Goal: Task Accomplishment & Management: Use online tool/utility

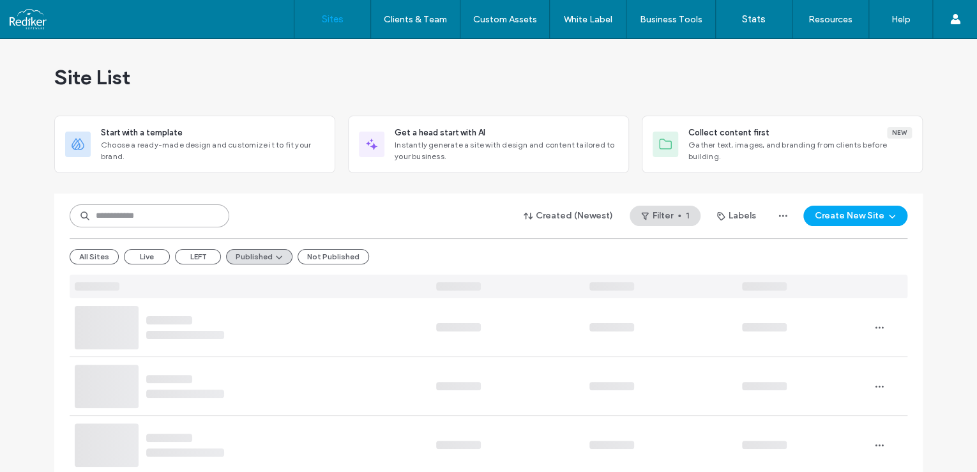
click at [187, 222] on input at bounding box center [150, 215] width 160 height 23
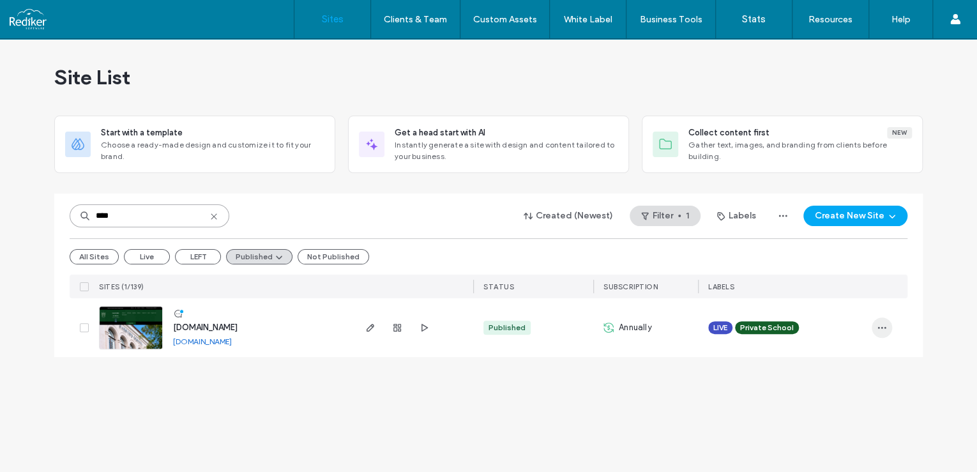
type input "****"
click at [887, 327] on span "button" at bounding box center [882, 327] width 20 height 20
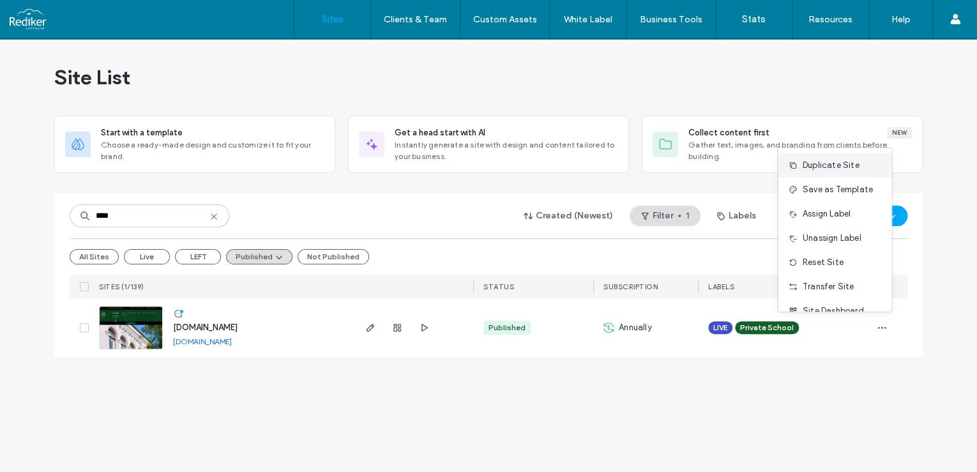
click at [846, 163] on span "Duplicate Site" at bounding box center [830, 165] width 57 height 13
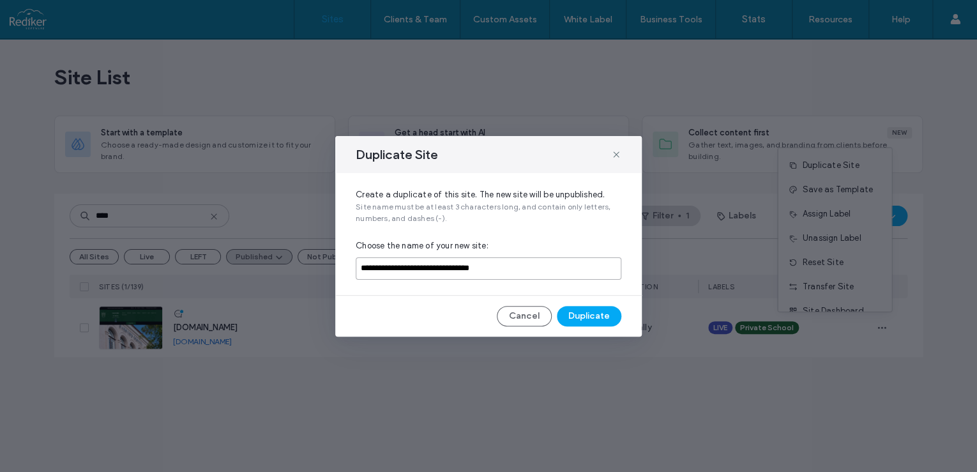
drag, startPoint x: 533, startPoint y: 266, endPoint x: 330, endPoint y: 266, distance: 203.1
click at [330, 266] on div "**********" at bounding box center [488, 236] width 977 height 472
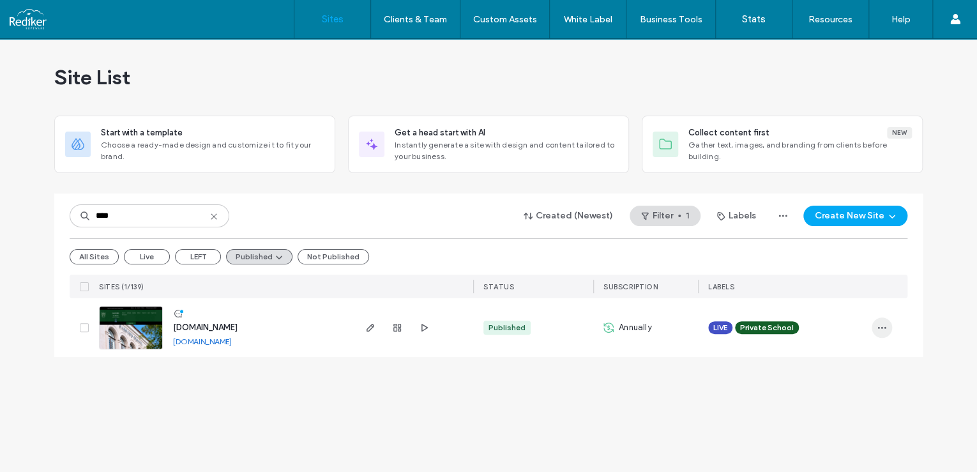
click at [883, 328] on icon "button" at bounding box center [882, 327] width 10 height 10
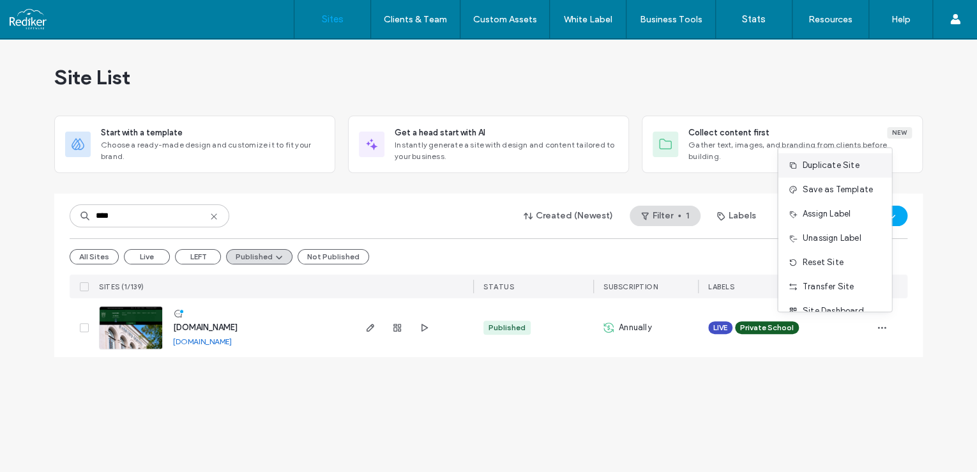
click at [826, 165] on span "Duplicate Site" at bounding box center [830, 165] width 57 height 13
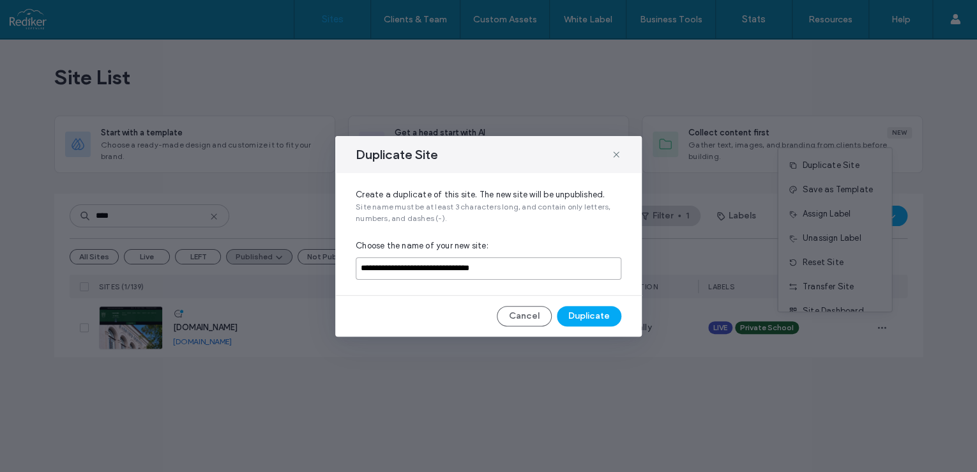
click at [535, 266] on input "**********" at bounding box center [489, 268] width 266 height 22
drag, startPoint x: 535, startPoint y: 266, endPoint x: 317, endPoint y: 254, distance: 218.7
click at [317, 254] on div "**********" at bounding box center [488, 236] width 977 height 472
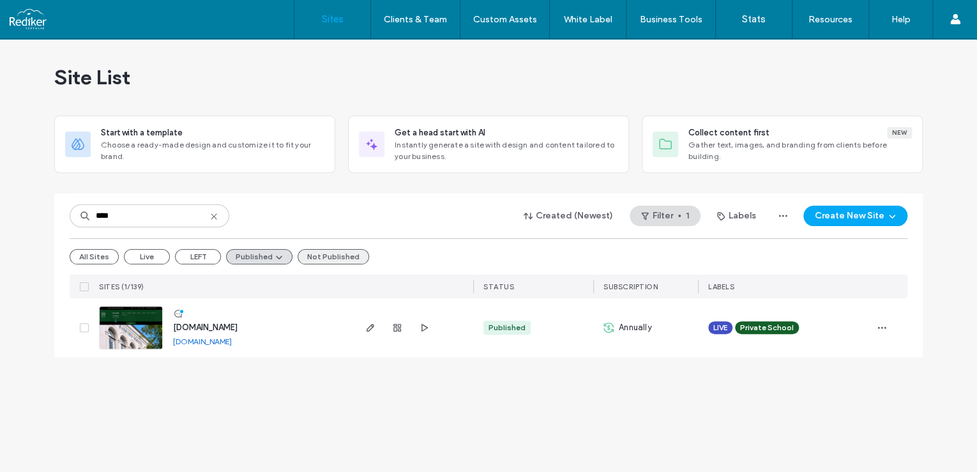
click at [332, 250] on button "Not Published" at bounding box center [334, 256] width 72 height 15
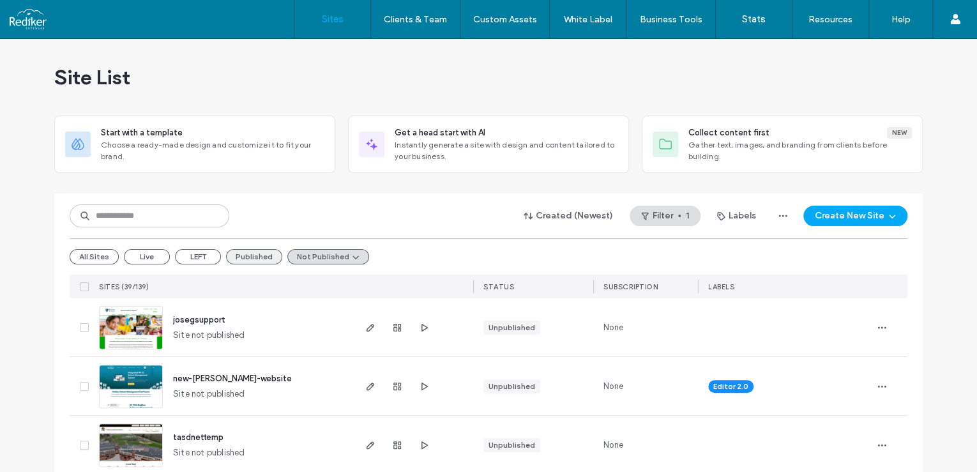
click at [234, 258] on button "Published" at bounding box center [254, 256] width 56 height 15
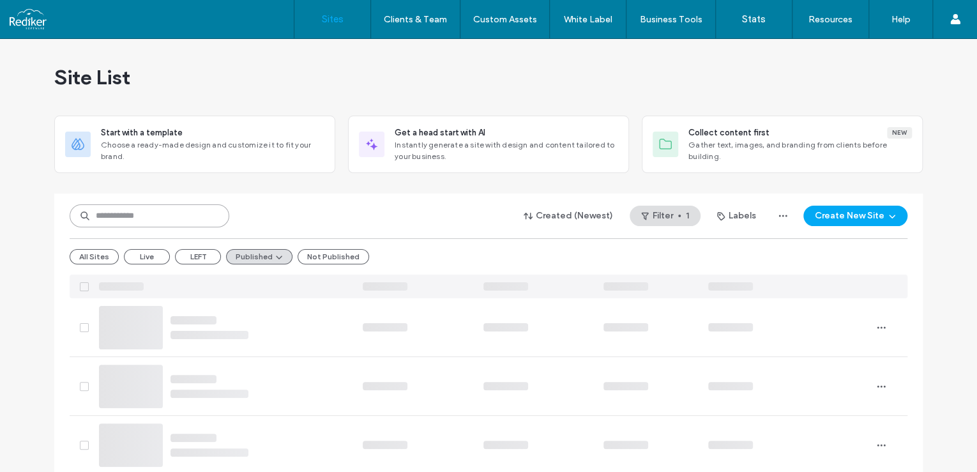
click at [156, 218] on input at bounding box center [150, 215] width 160 height 23
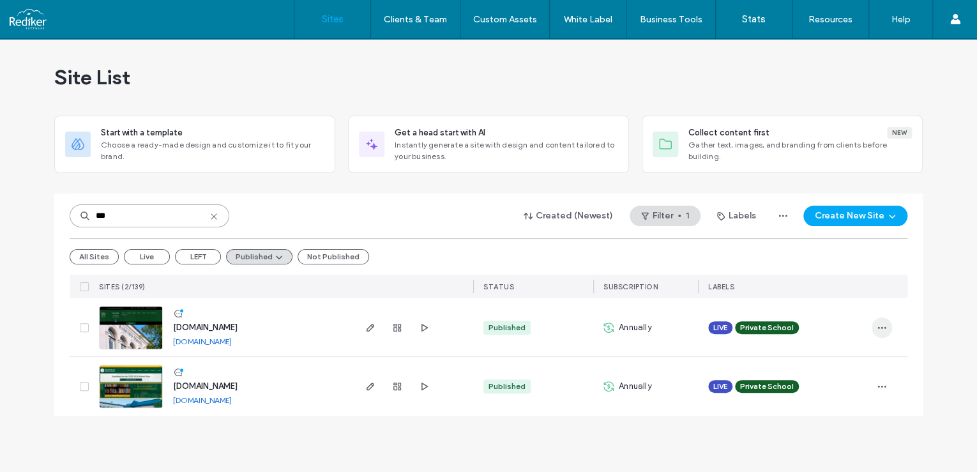
type input "***"
click at [875, 332] on span "button" at bounding box center [882, 327] width 20 height 20
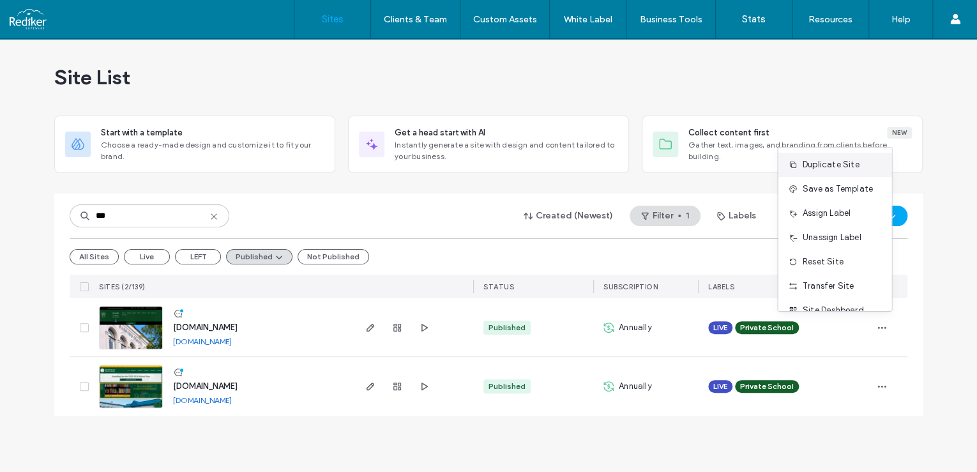
click at [844, 155] on div "Duplicate Site" at bounding box center [835, 165] width 114 height 24
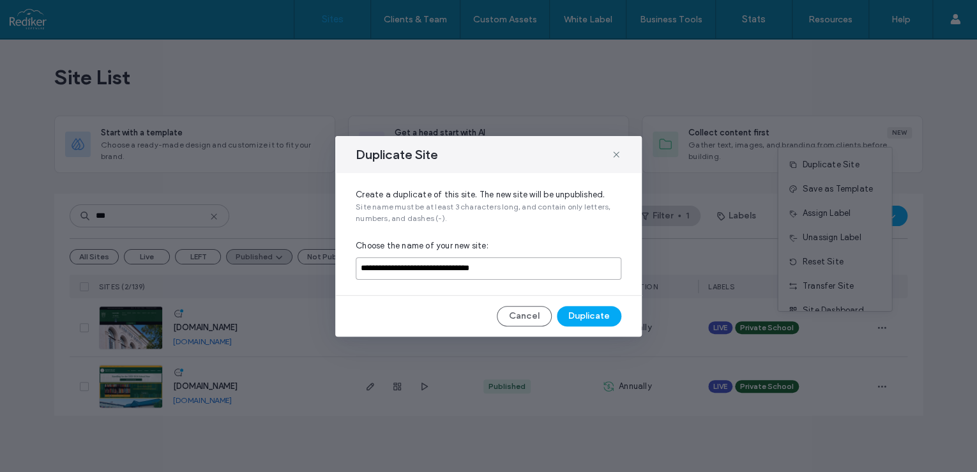
click at [476, 268] on input "**********" at bounding box center [489, 268] width 266 height 22
drag, startPoint x: 515, startPoint y: 270, endPoint x: 347, endPoint y: 264, distance: 168.1
click at [347, 264] on div "**********" at bounding box center [488, 234] width 307 height 122
type input "**********"
click at [590, 314] on button "Duplicate" at bounding box center [589, 316] width 64 height 20
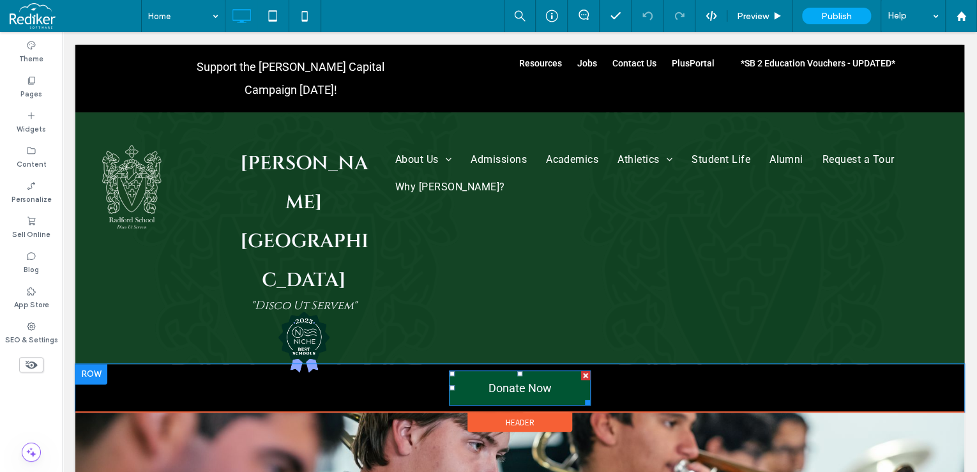
click at [581, 371] on div at bounding box center [585, 375] width 9 height 9
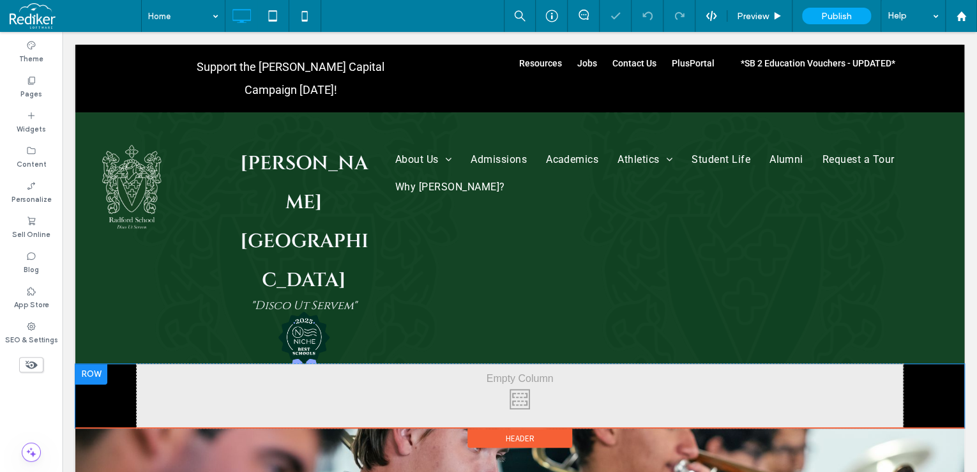
click at [102, 364] on div at bounding box center [91, 374] width 32 height 20
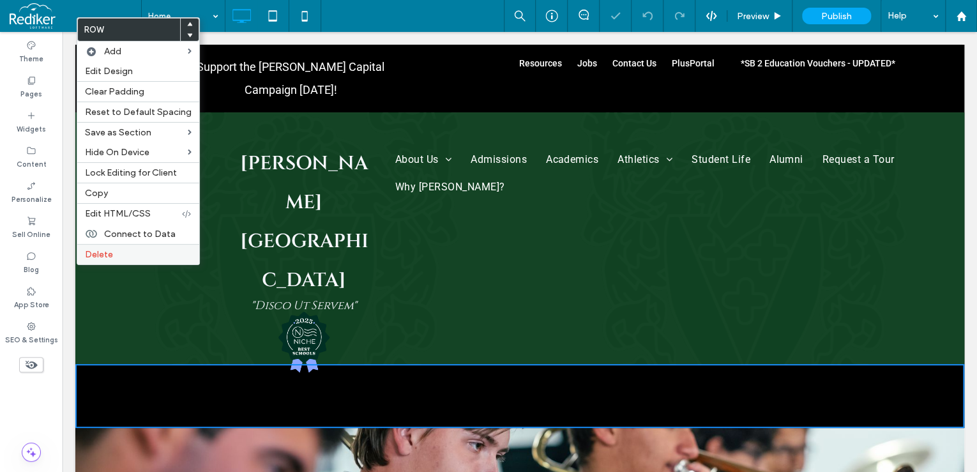
click at [107, 257] on span "Delete" at bounding box center [99, 254] width 28 height 11
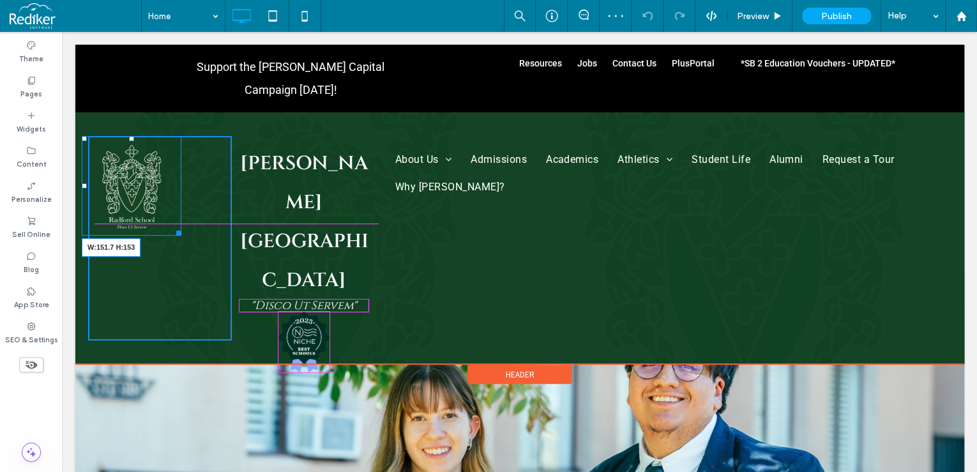
drag, startPoint x: 175, startPoint y: 204, endPoint x: 220, endPoint y: 199, distance: 45.0
click at [182, 202] on div "W:151.7 H:153 Click To Paste" at bounding box center [160, 238] width 144 height 204
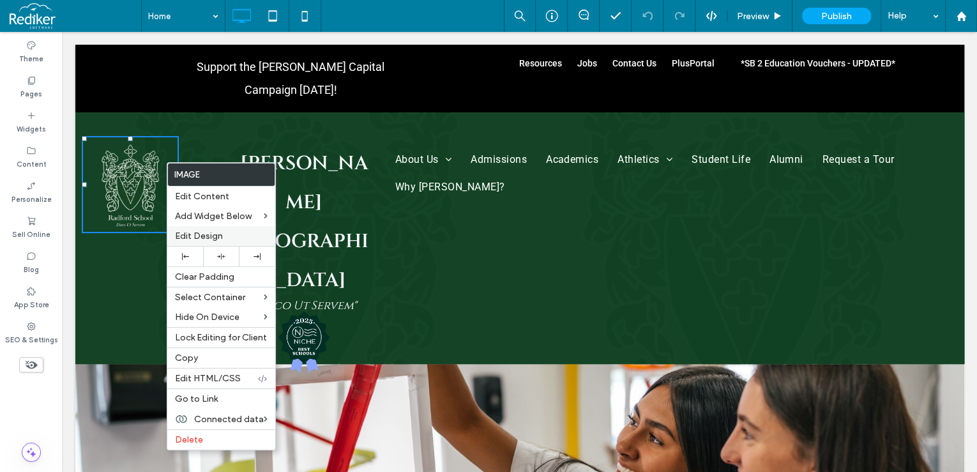
click at [198, 229] on div "Edit Design" at bounding box center [221, 236] width 108 height 20
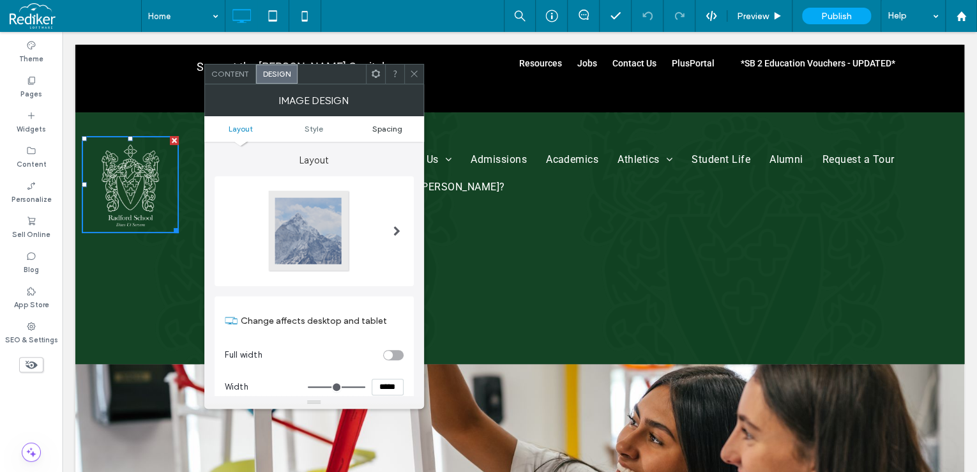
click at [398, 130] on span "Spacing" at bounding box center [387, 129] width 30 height 10
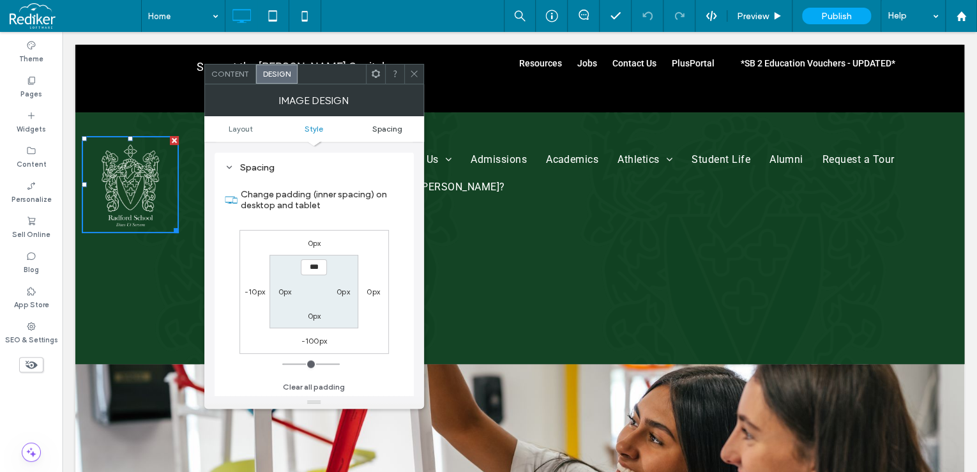
scroll to position [602, 0]
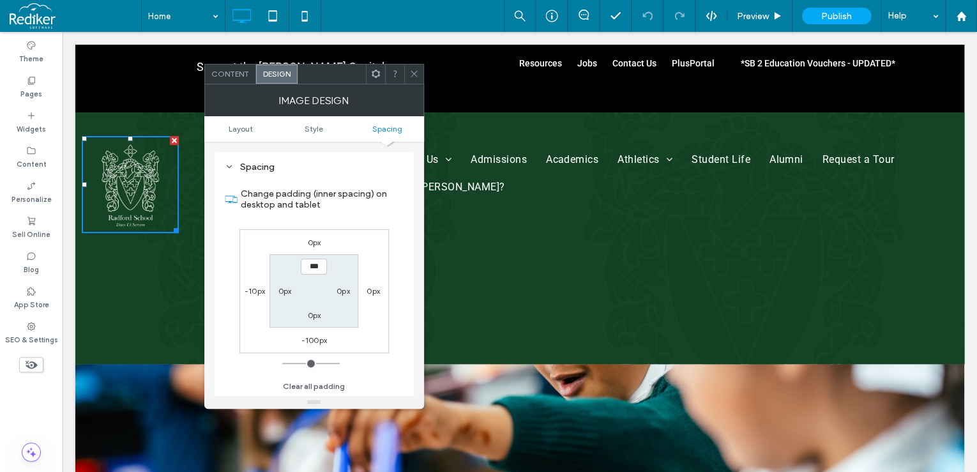
drag, startPoint x: 249, startPoint y: 284, endPoint x: 249, endPoint y: 291, distance: 7.0
click at [249, 290] on div "-10px" at bounding box center [255, 290] width 20 height 13
click at [249, 291] on label "-10px" at bounding box center [255, 291] width 20 height 10
type input "*"
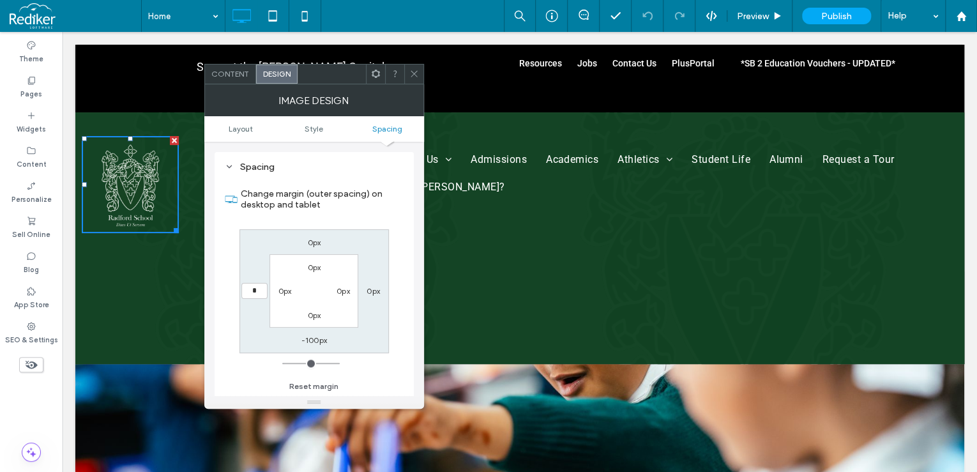
type input "*"
type input "***"
click at [416, 75] on icon at bounding box center [414, 74] width 10 height 10
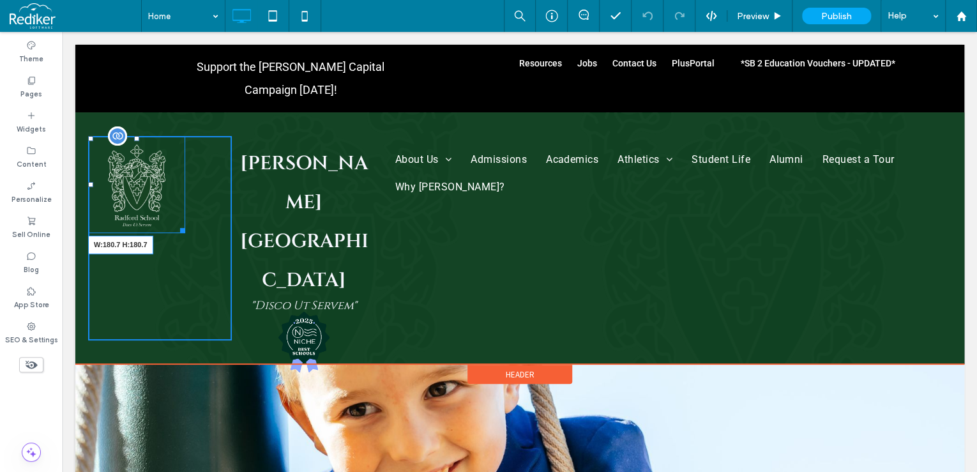
drag, startPoint x: 181, startPoint y: 200, endPoint x: 196, endPoint y: 218, distance: 23.6
click at [185, 224] on div at bounding box center [181, 229] width 10 height 10
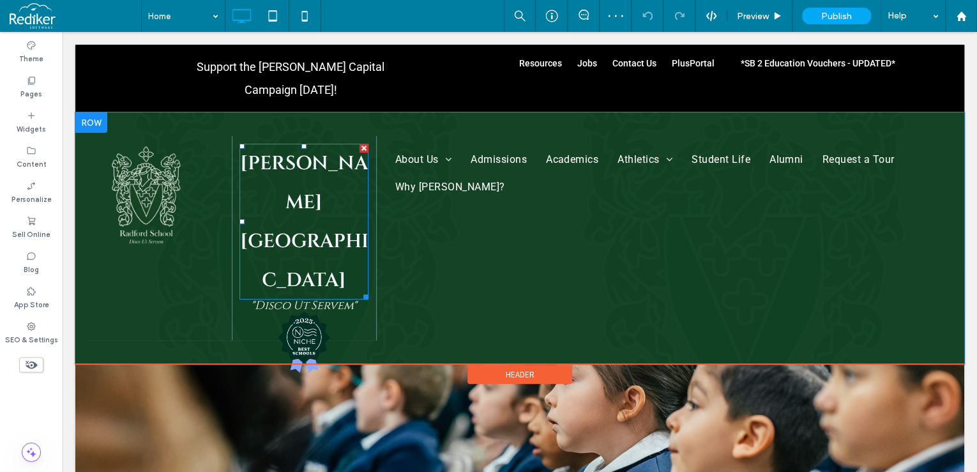
click at [361, 144] on div at bounding box center [364, 148] width 9 height 9
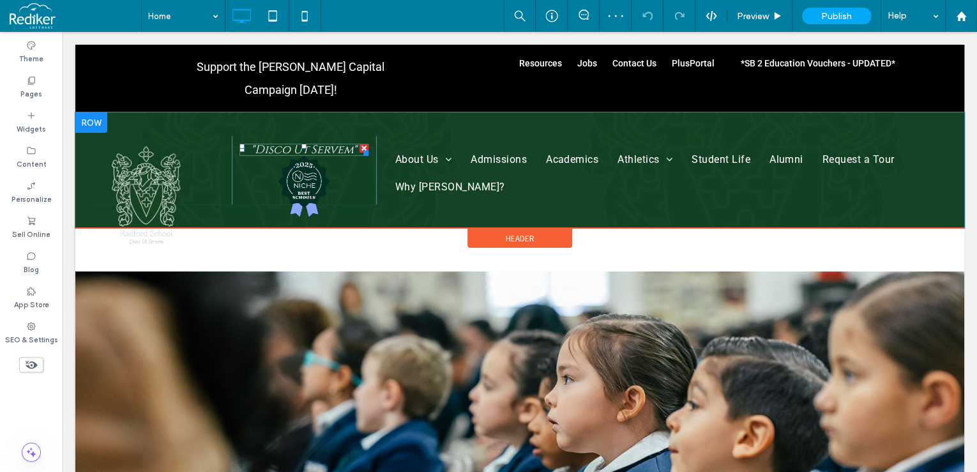
click at [360, 144] on div at bounding box center [364, 148] width 9 height 9
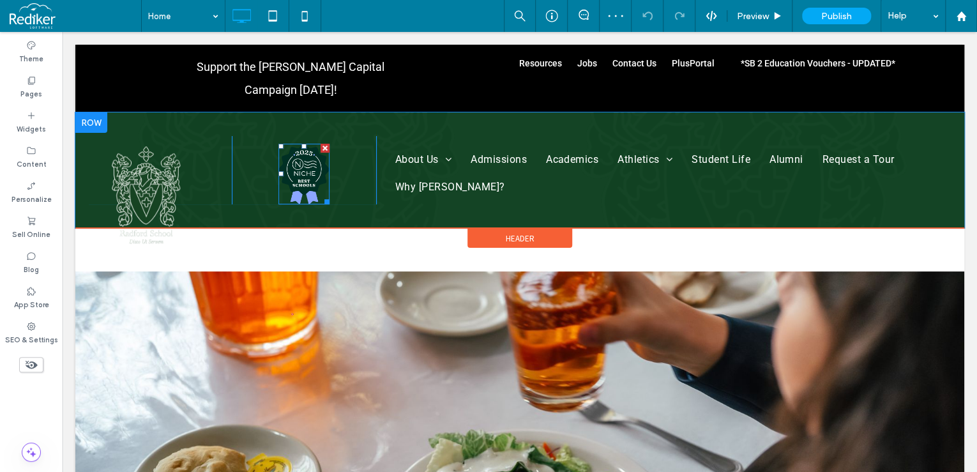
click at [324, 144] on div at bounding box center [325, 148] width 9 height 9
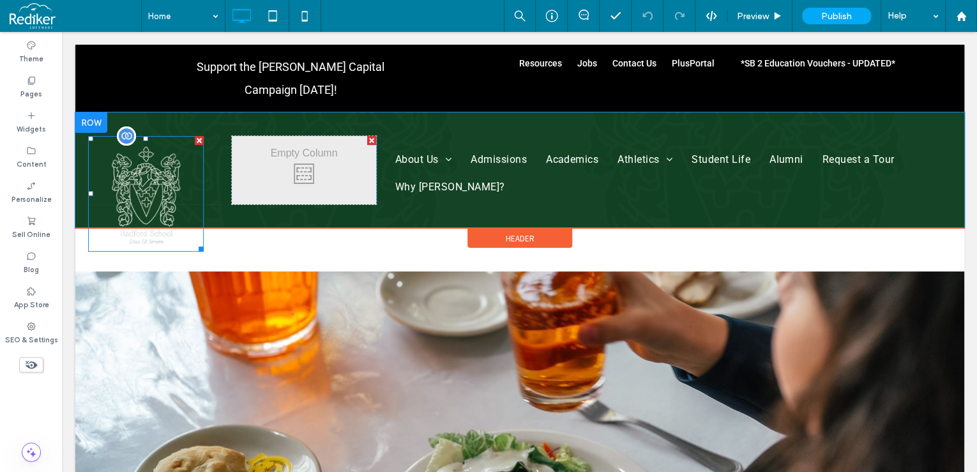
click at [184, 164] on img at bounding box center [146, 194] width 116 height 116
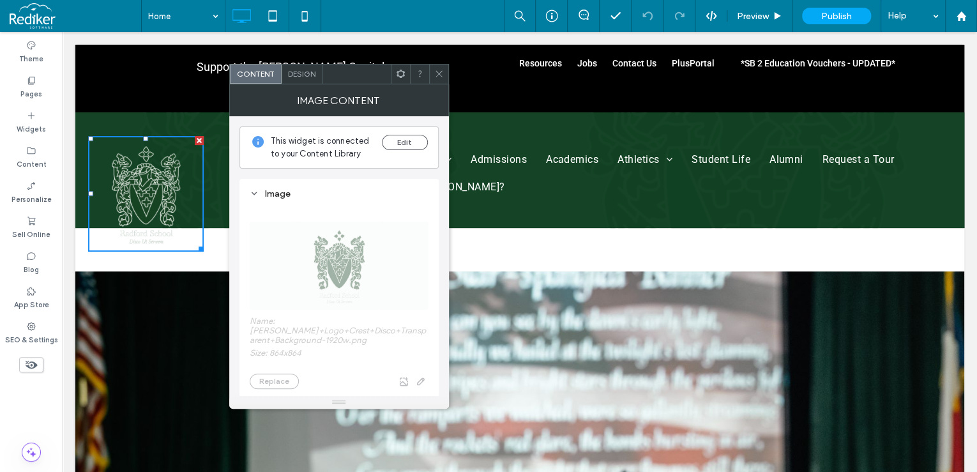
click at [301, 75] on span "Design" at bounding box center [301, 74] width 27 height 10
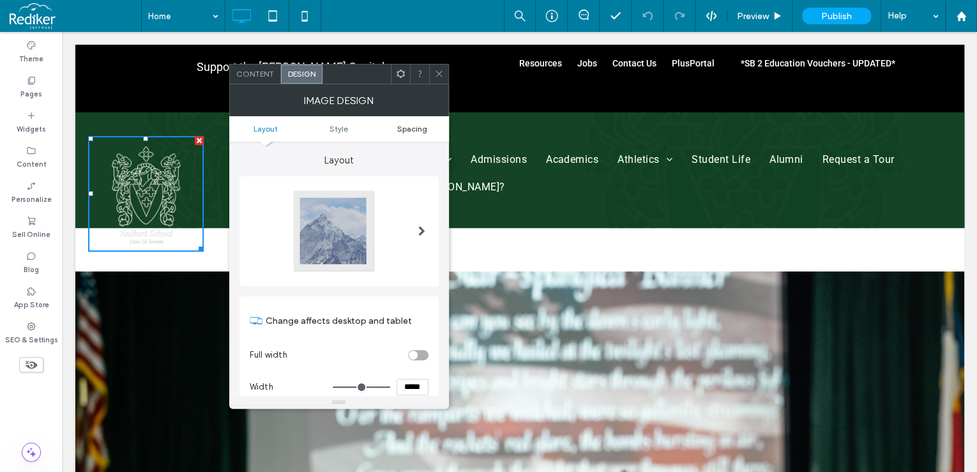
click at [410, 127] on span "Spacing" at bounding box center [412, 129] width 30 height 10
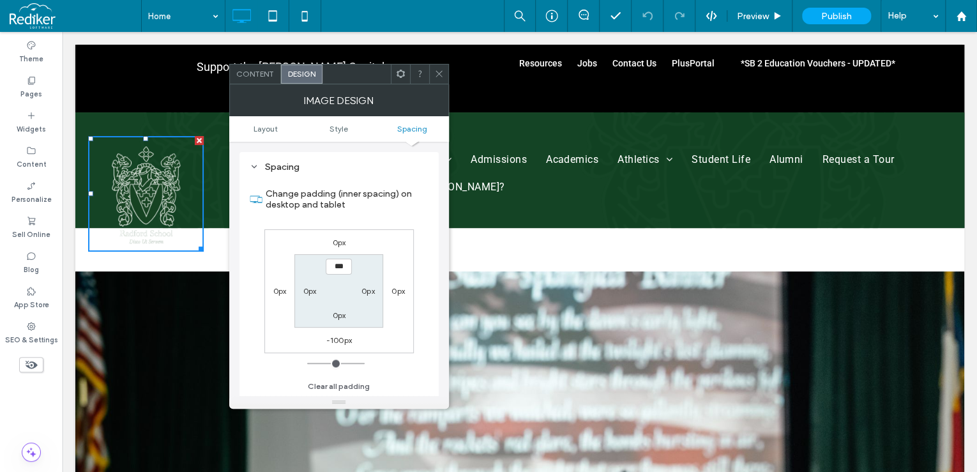
click at [337, 341] on label "-100px" at bounding box center [339, 340] width 26 height 10
type input "*"
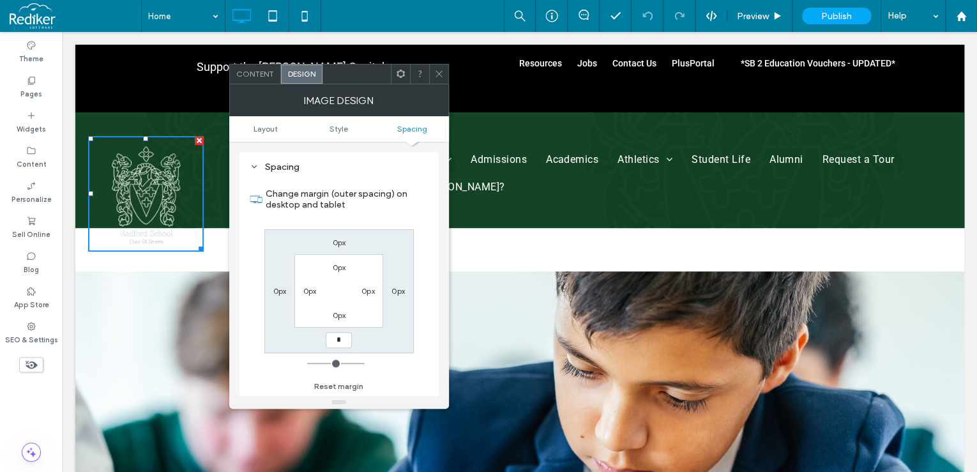
type input "*"
type input "***"
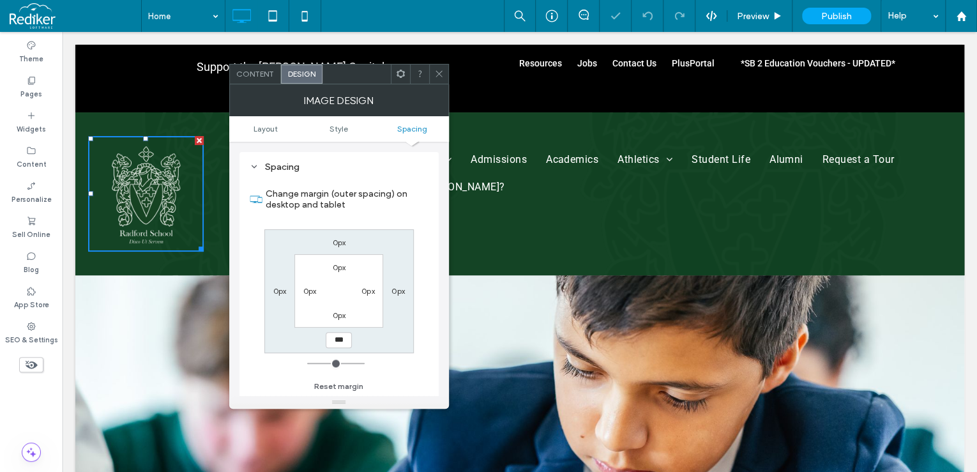
click at [441, 70] on icon at bounding box center [439, 74] width 10 height 10
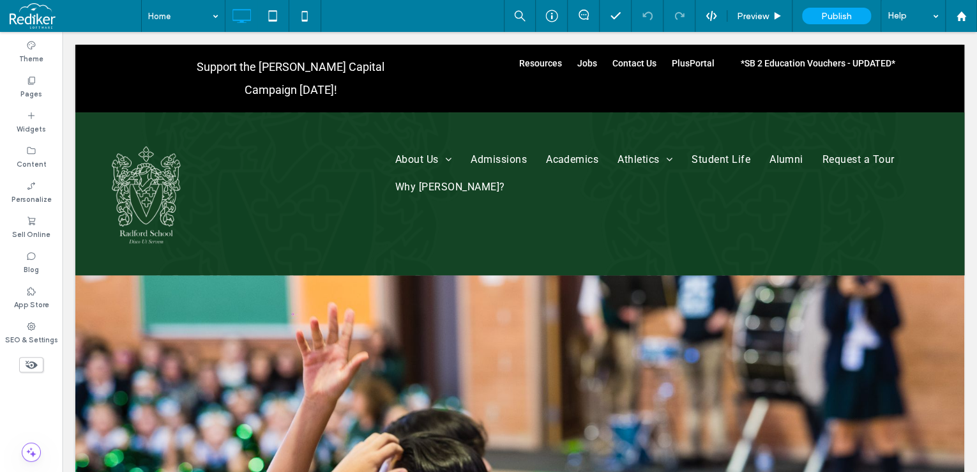
click at [367, 136] on div at bounding box center [371, 140] width 9 height 9
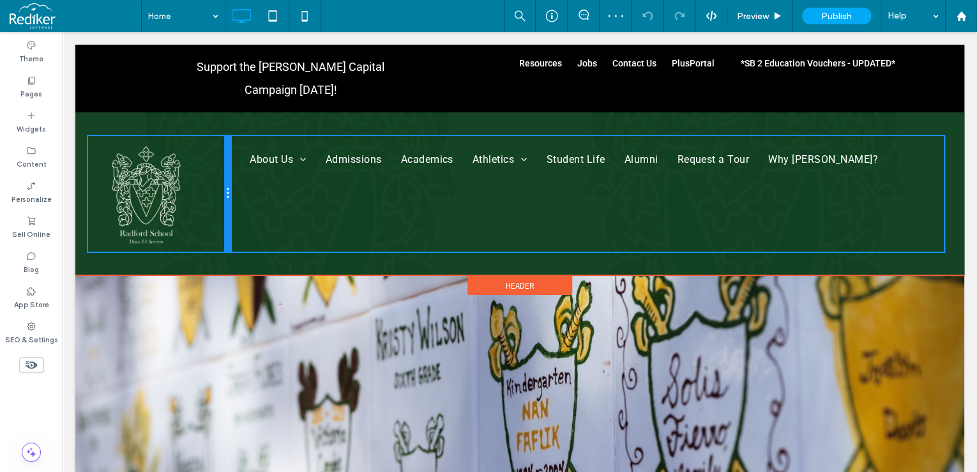
drag, startPoint x: 515, startPoint y: 161, endPoint x: 238, endPoint y: 174, distance: 277.5
click at [238, 174] on div "Click To Paste About Us Administrative Team Board of Directors Admissions Acade…" at bounding box center [519, 194] width 863 height 116
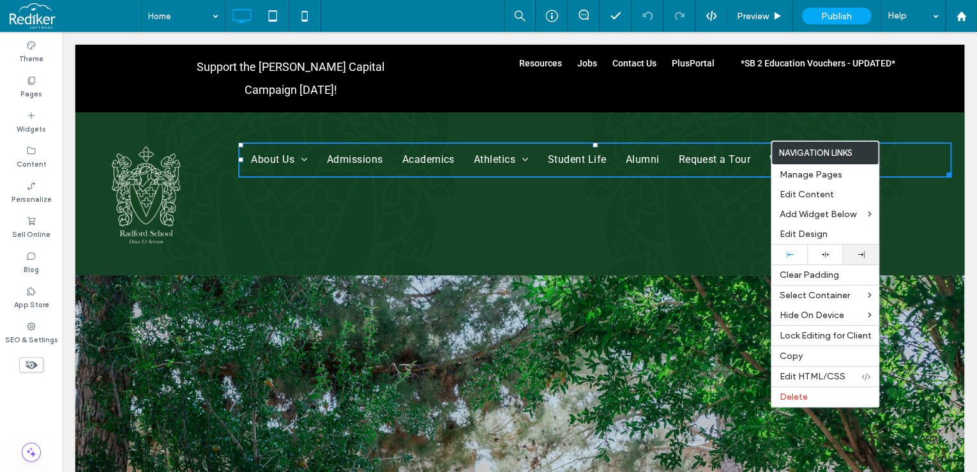
click at [851, 253] on div at bounding box center [860, 254] width 23 height 7
click at [608, 212] on div "About Us Administrative Team Board of Directors Admissions Academics Athletics …" at bounding box center [592, 194] width 720 height 116
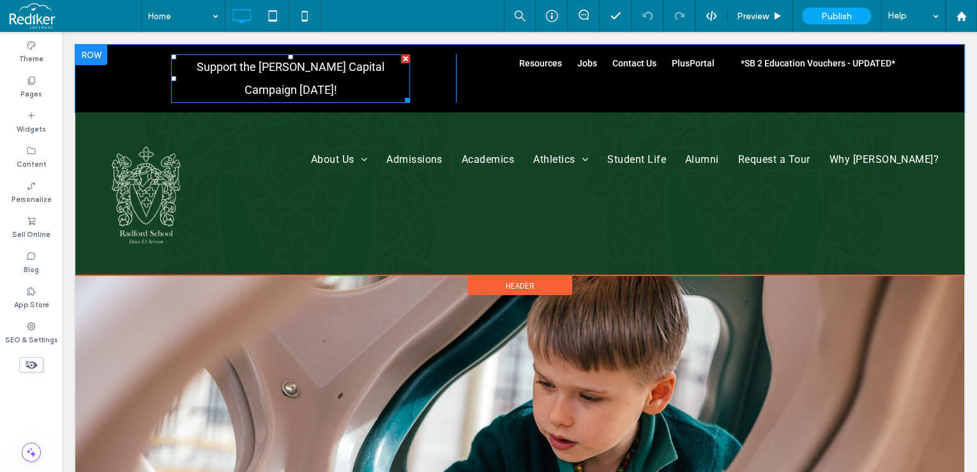
click at [402, 55] on div at bounding box center [405, 58] width 9 height 9
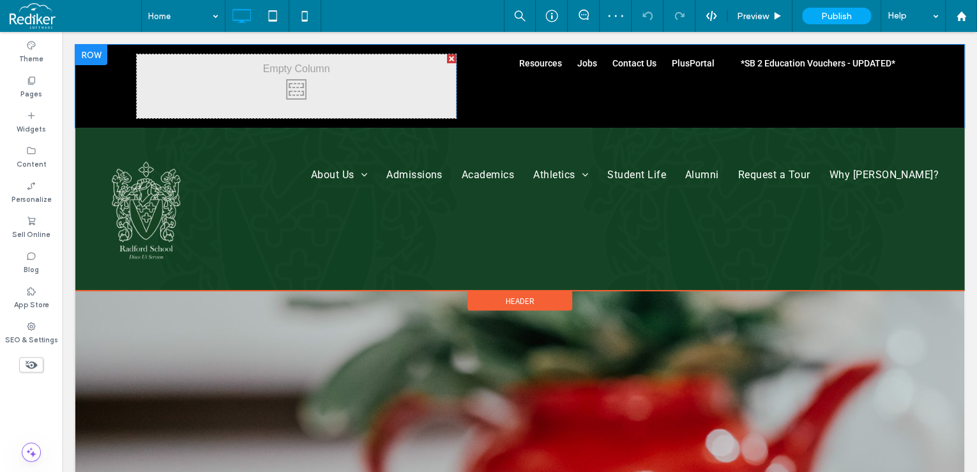
click at [447, 59] on div at bounding box center [451, 58] width 9 height 9
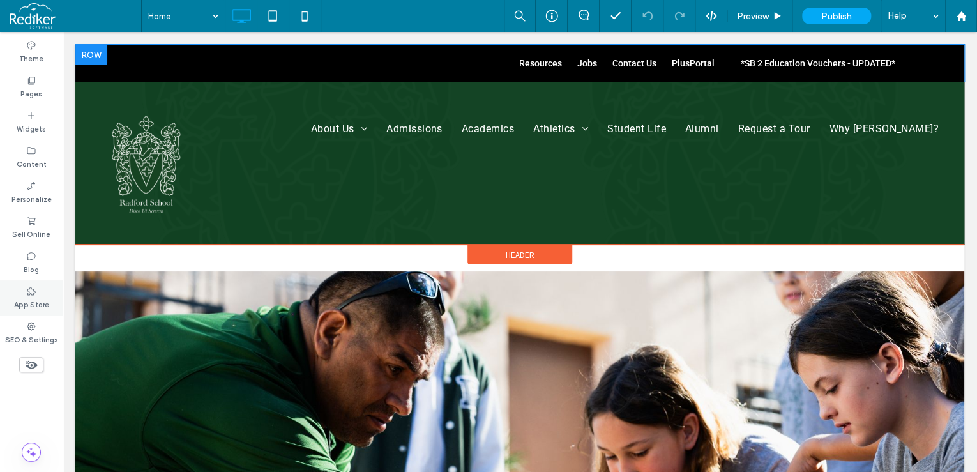
click at [36, 289] on icon at bounding box center [31, 291] width 10 height 10
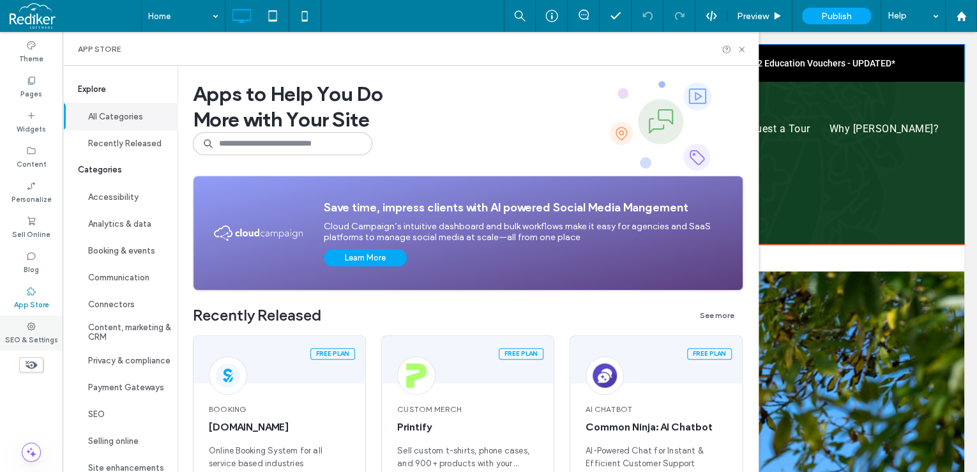
click at [31, 333] on label "SEO & Settings" at bounding box center [31, 338] width 53 height 14
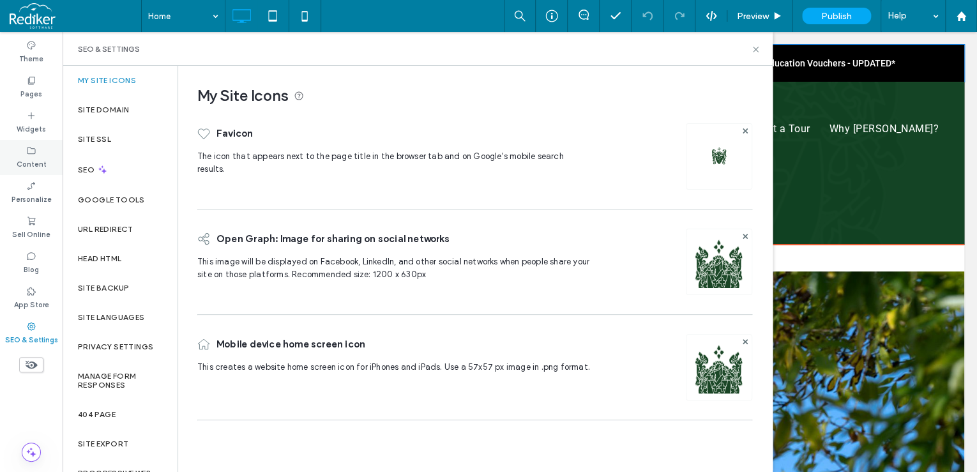
click at [33, 166] on label "Content" at bounding box center [32, 163] width 30 height 14
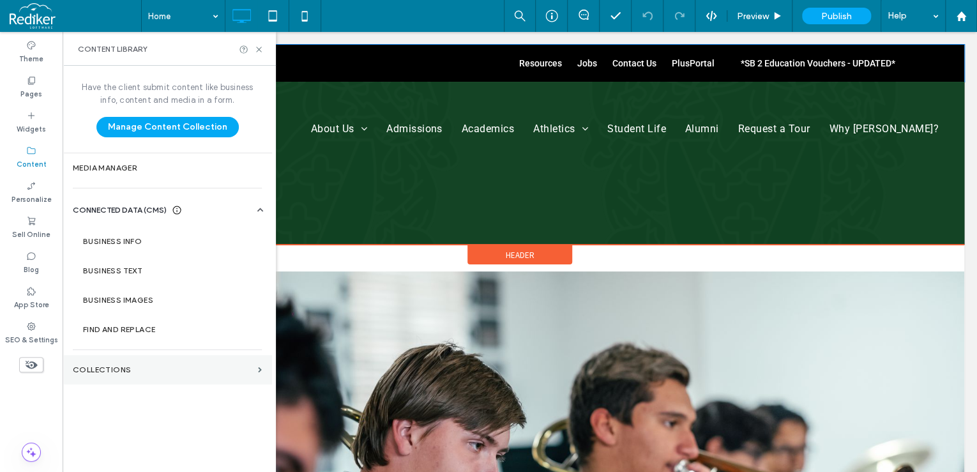
click at [125, 361] on section "Collections" at bounding box center [167, 369] width 209 height 29
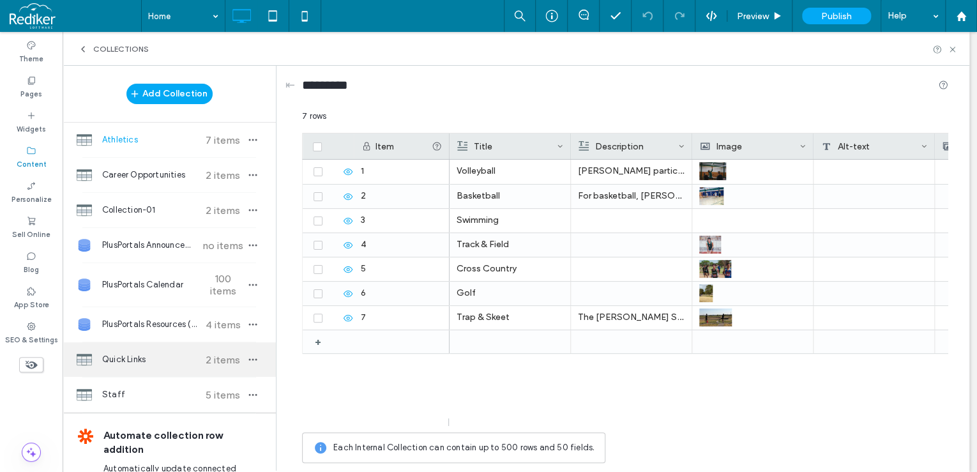
click at [146, 355] on span "Quick Links" at bounding box center [149, 359] width 95 height 13
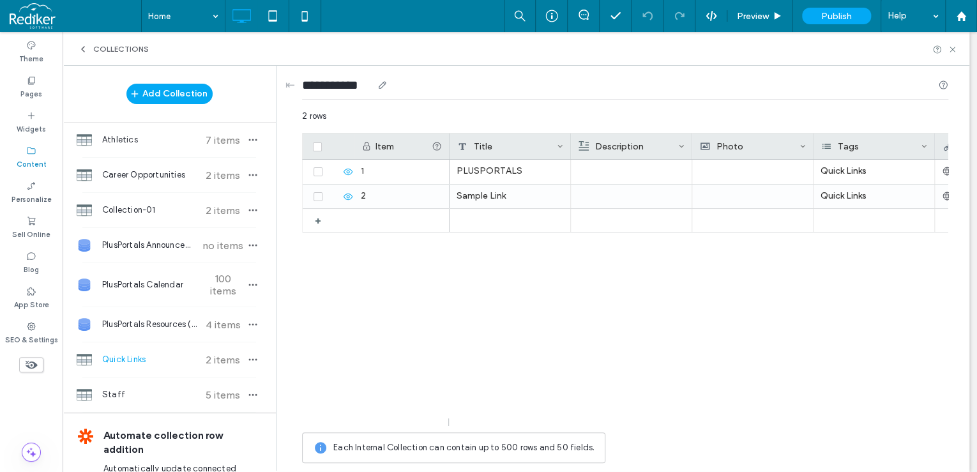
click at [372, 87] on input "**********" at bounding box center [337, 85] width 70 height 18
drag, startPoint x: 373, startPoint y: 82, endPoint x: 228, endPoint y: 87, distance: 145.1
click at [228, 87] on div "**********" at bounding box center [516, 268] width 907 height 405
type input "**********"
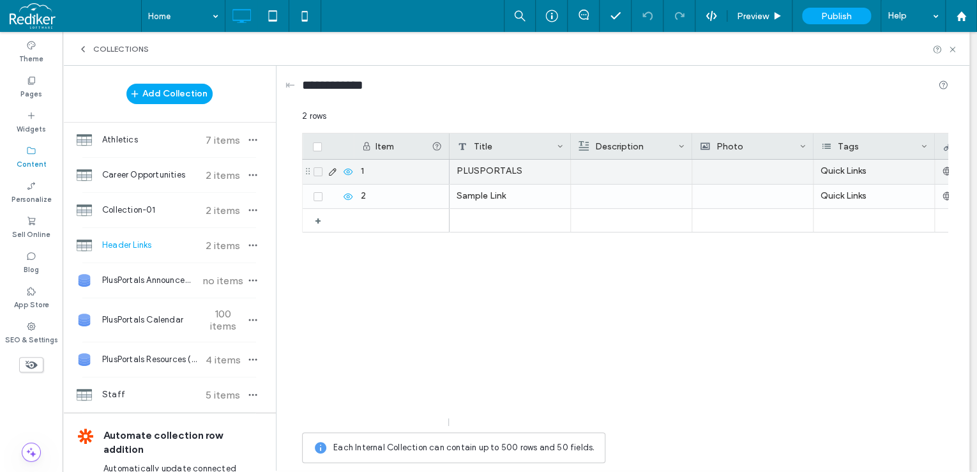
click at [651, 171] on div at bounding box center [631, 172] width 107 height 24
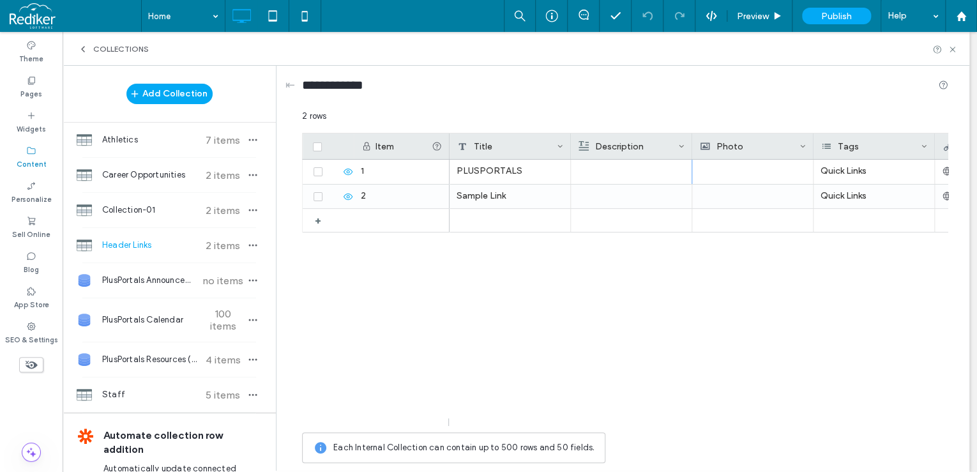
click at [669, 144] on div "Description" at bounding box center [629, 146] width 100 height 26
click at [619, 105] on div "**********" at bounding box center [625, 88] width 646 height 44
click at [682, 146] on use at bounding box center [681, 146] width 4 height 3
click at [626, 171] on div "Delete Field" at bounding box center [630, 173] width 117 height 24
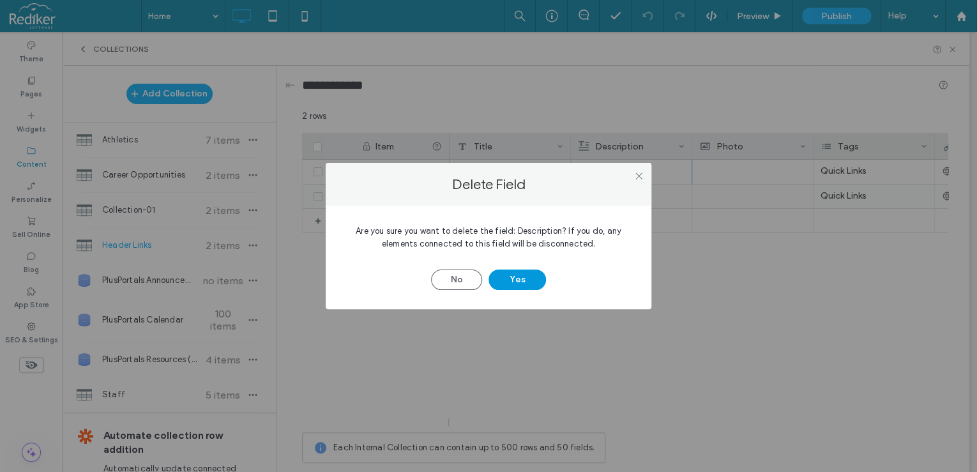
click at [544, 275] on button "Yes" at bounding box center [517, 279] width 57 height 20
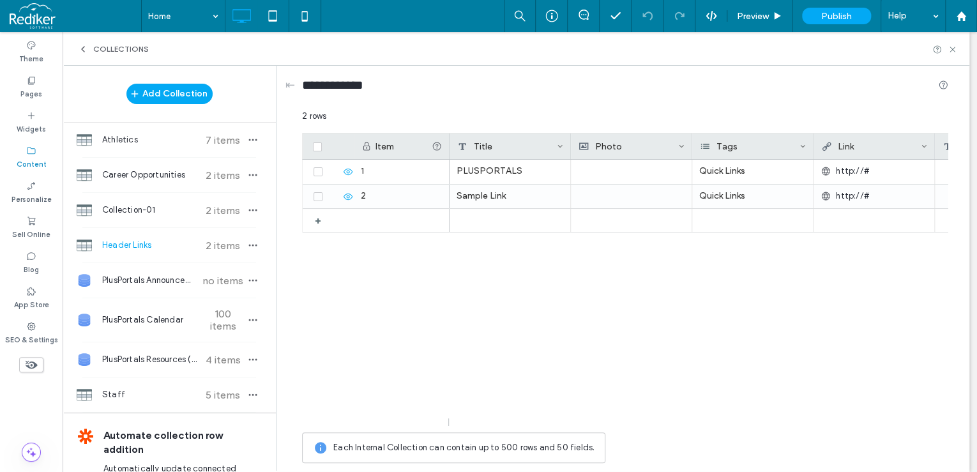
click at [683, 143] on icon at bounding box center [681, 146] width 6 height 6
click at [632, 182] on div "Delete Field" at bounding box center [630, 173] width 117 height 24
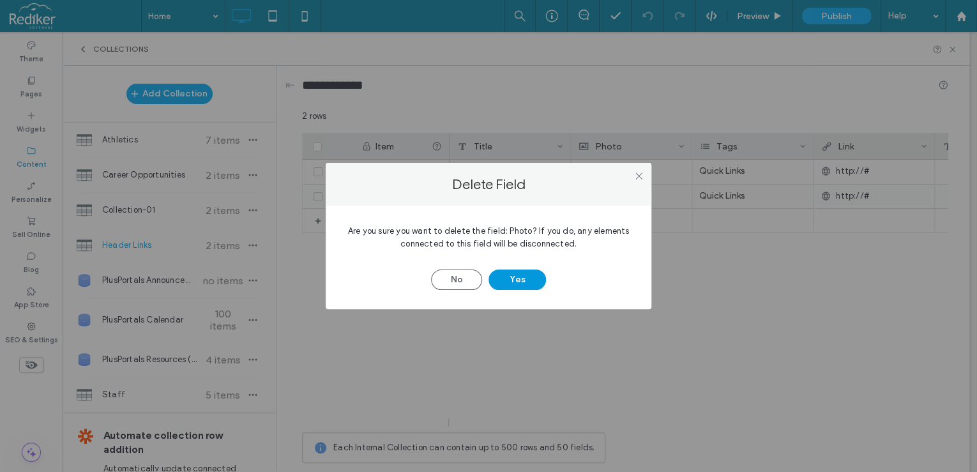
click at [526, 276] on button "Yes" at bounding box center [517, 279] width 57 height 20
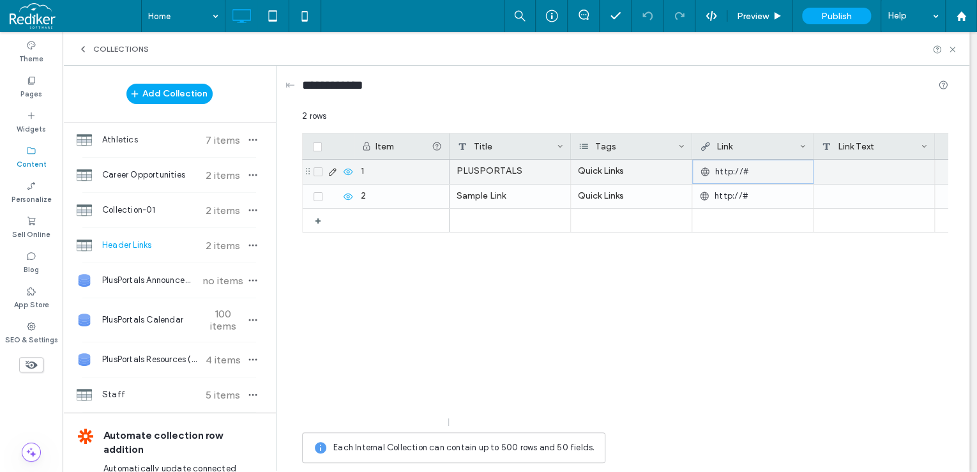
click at [750, 171] on div "http://#" at bounding box center [753, 171] width 106 height 23
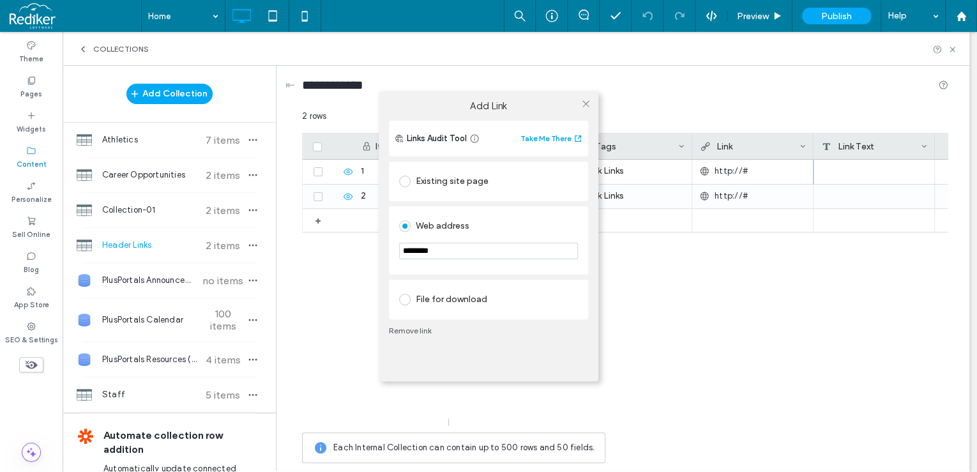
drag, startPoint x: 481, startPoint y: 254, endPoint x: 364, endPoint y: 248, distance: 117.0
click at [364, 248] on div "Add Link Links Audit Tool Take Me There Existing site page Web address ********…" at bounding box center [488, 236] width 977 height 472
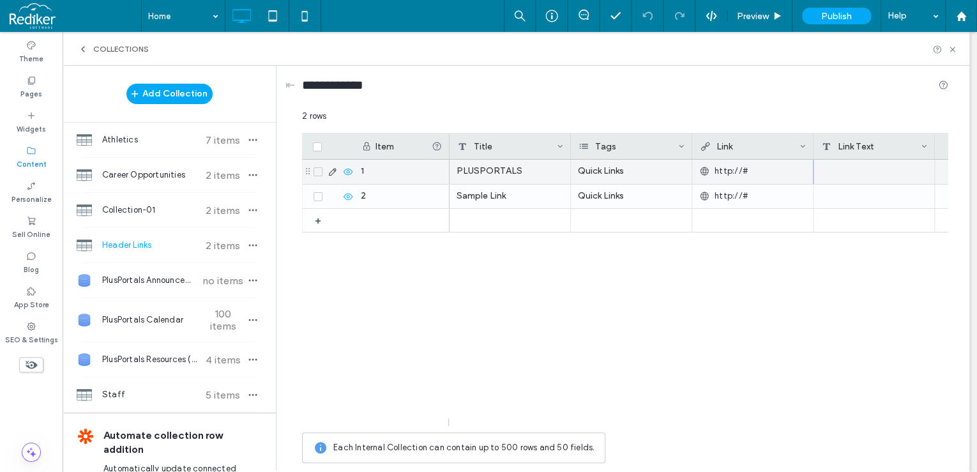
click at [718, 176] on span "http://#" at bounding box center [731, 171] width 33 height 13
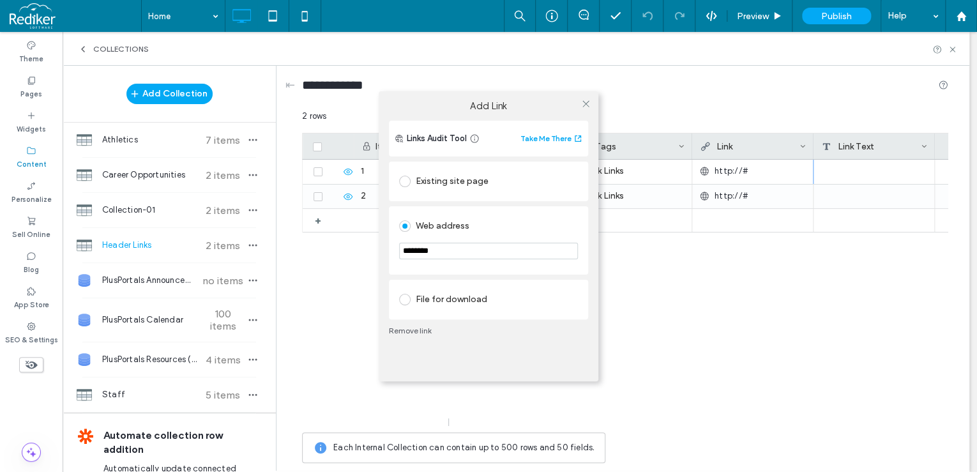
drag, startPoint x: 474, startPoint y: 247, endPoint x: 391, endPoint y: 248, distance: 83.0
click at [391, 248] on div "Web address ********" at bounding box center [488, 240] width 199 height 68
paste input "**********"
click at [541, 107] on label "Add Link" at bounding box center [489, 105] width 202 height 11
type input "**********"
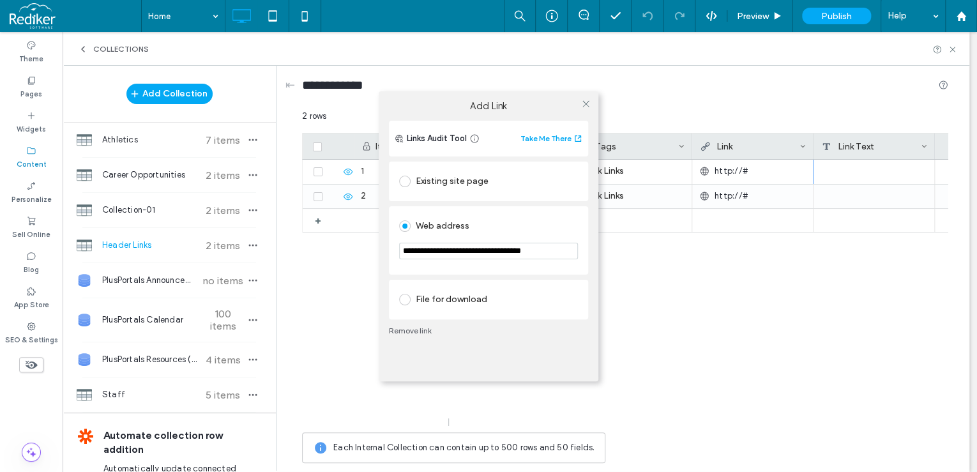
click at [562, 227] on div "Web address" at bounding box center [488, 226] width 179 height 20
click at [581, 109] on span at bounding box center [586, 104] width 10 height 19
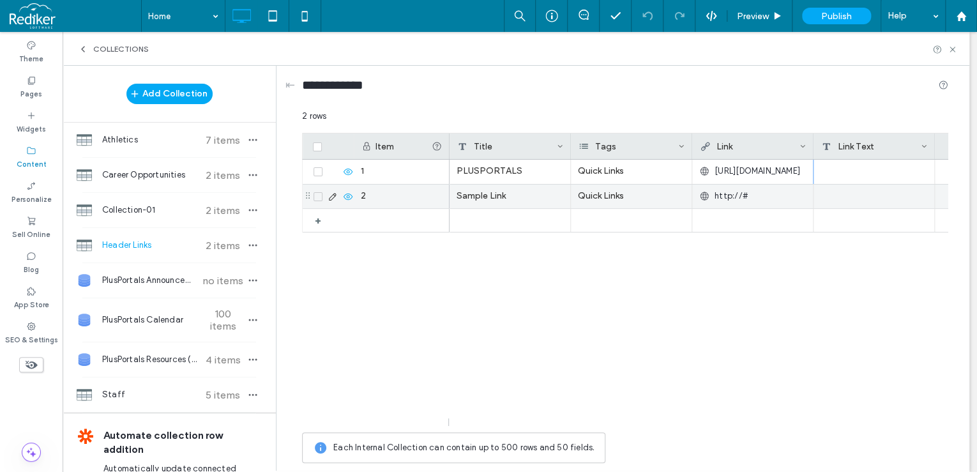
click at [759, 197] on div "http://#" at bounding box center [752, 196] width 107 height 23
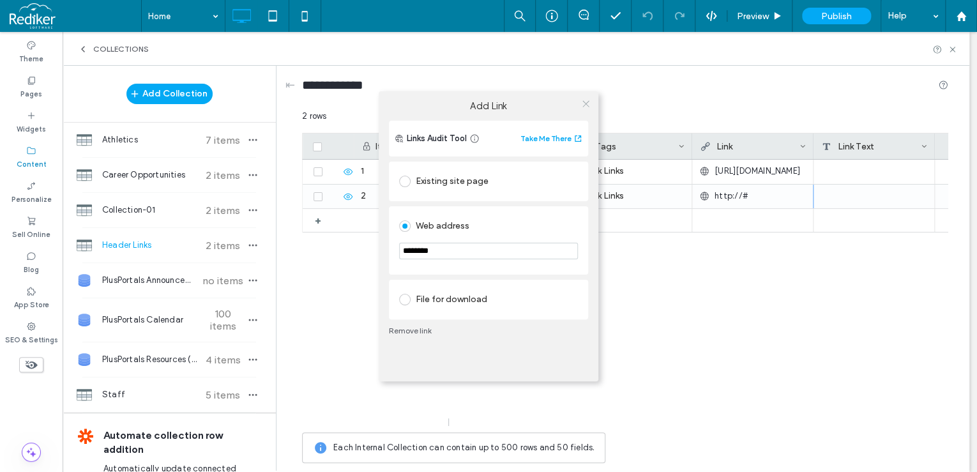
click at [589, 107] on icon at bounding box center [586, 104] width 10 height 10
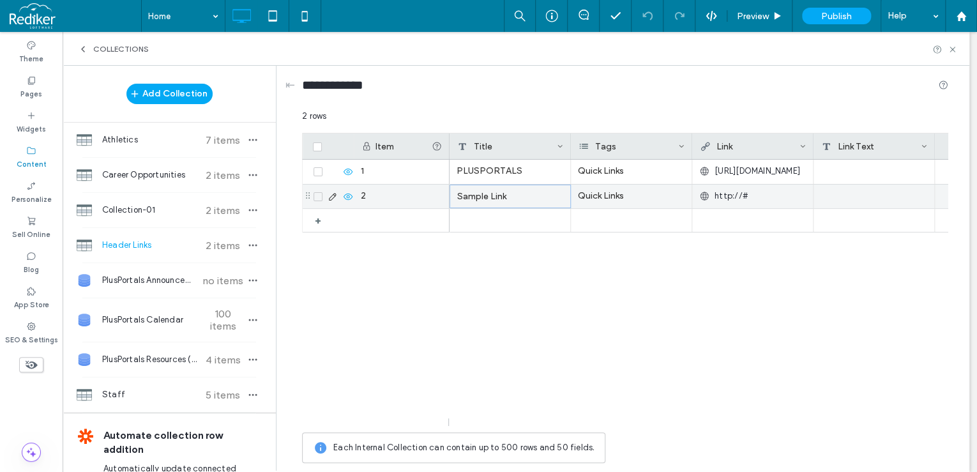
click at [517, 199] on div "Sample Link" at bounding box center [510, 197] width 121 height 24
click at [517, 199] on div "2 rows Drag here to set row groups Drag here to set column labels Item Title Ta…" at bounding box center [625, 290] width 646 height 360
drag, startPoint x: 513, startPoint y: 174, endPoint x: 436, endPoint y: 165, distance: 78.4
click at [439, 163] on div "**********" at bounding box center [625, 290] width 646 height 360
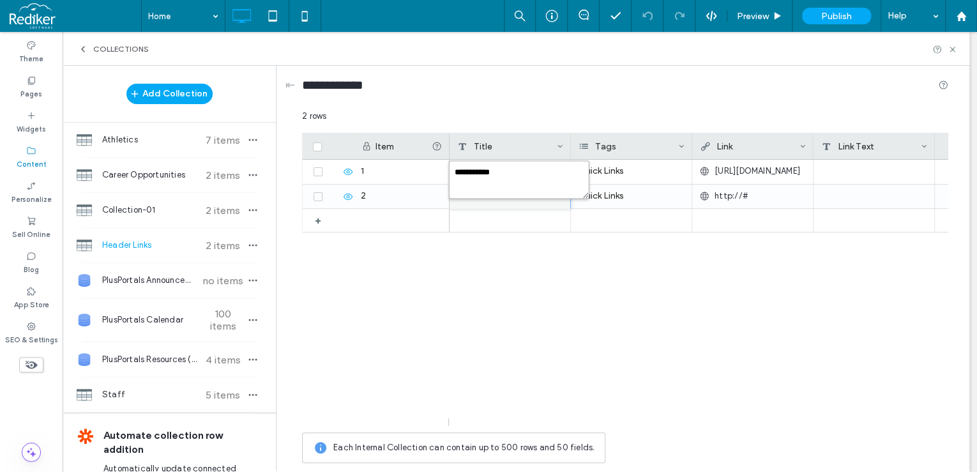
drag, startPoint x: 464, startPoint y: 173, endPoint x: 444, endPoint y: 178, distance: 20.3
click at [449, 173] on textarea "**********" at bounding box center [519, 179] width 140 height 38
type textarea "**********"
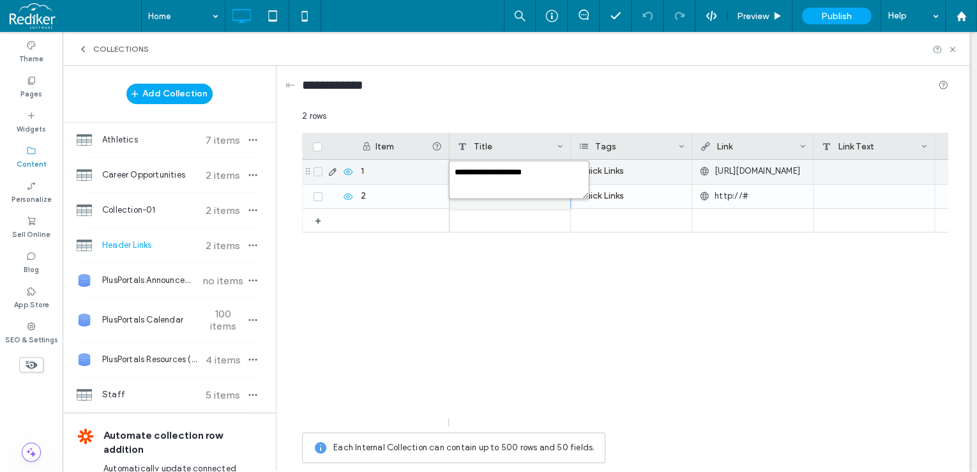
drag, startPoint x: 447, startPoint y: 169, endPoint x: 409, endPoint y: 169, distance: 37.7
click at [409, 169] on div "**********" at bounding box center [625, 290] width 646 height 360
click at [486, 179] on div "+ 1 2 PLUSPORTALS Quick Links https://plusportals.com/RadfordSchool Quick Links…" at bounding box center [625, 289] width 646 height 259
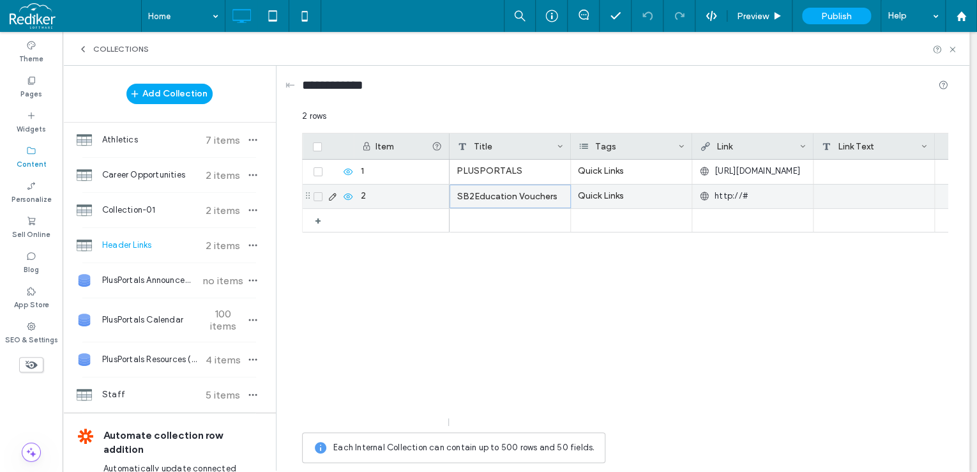
click at [476, 199] on div "SB2Education Vouchers" at bounding box center [510, 197] width 121 height 24
click at [476, 199] on div "2 rows Drag here to set row groups Drag here to set column labels Item Title Ta…" at bounding box center [625, 290] width 646 height 360
drag, startPoint x: 469, startPoint y: 172, endPoint x: 577, endPoint y: 169, distance: 107.3
click at [577, 169] on textarea "**********" at bounding box center [519, 179] width 140 height 38
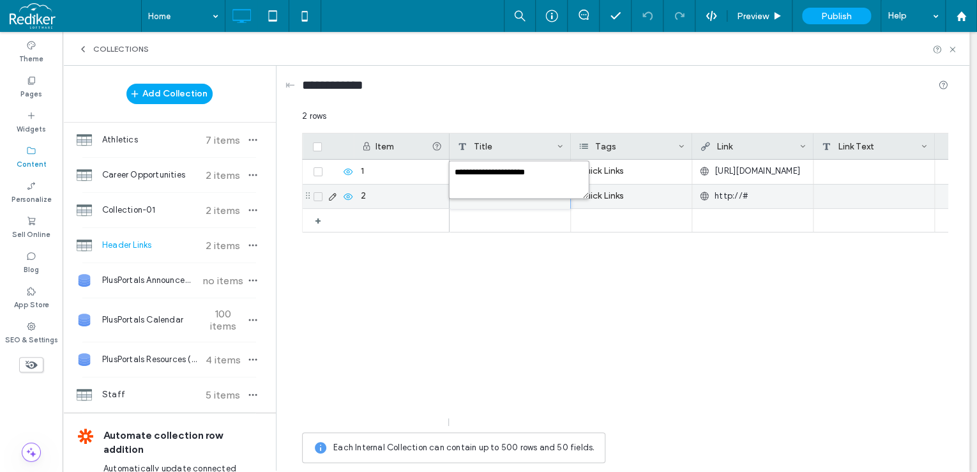
type textarea "**********"
click at [649, 197] on div "Quick Links" at bounding box center [631, 197] width 121 height 24
click at [640, 196] on div "Quick Links" at bounding box center [631, 197] width 121 height 24
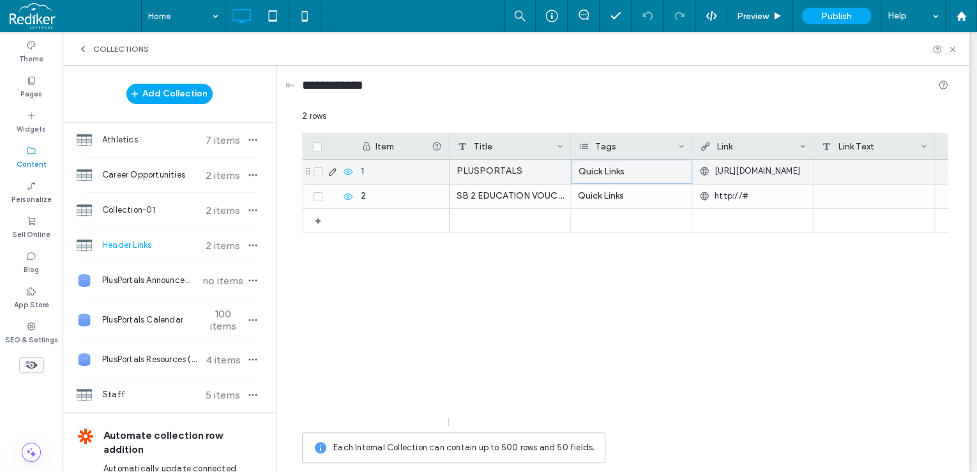
click at [654, 169] on div "Quick Links" at bounding box center [631, 172] width 121 height 24
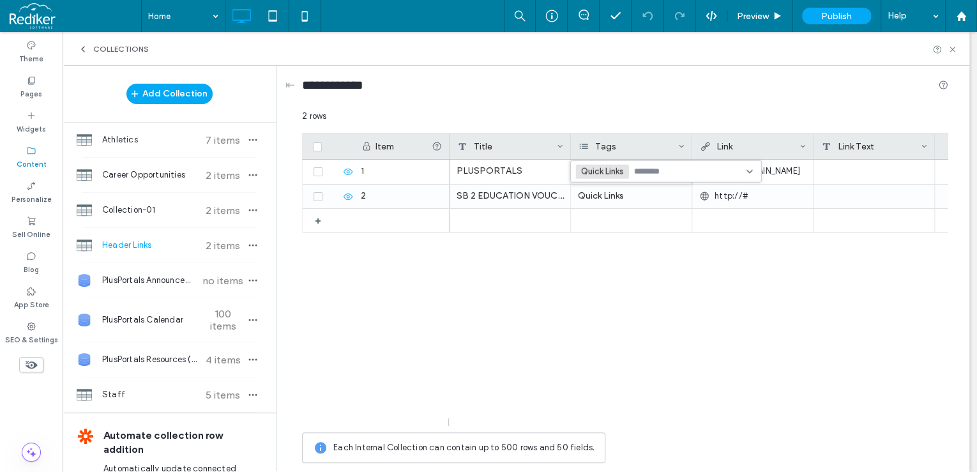
click at [710, 171] on input at bounding box center [678, 171] width 88 height 10
click at [605, 238] on span "Quick Links" at bounding box center [616, 238] width 43 height 13
click at [710, 308] on div "PLUSPORTALS https://plusportals.com/RadfordSchool SB 2 EDUCATION VOUCHERS Quick…" at bounding box center [699, 293] width 499 height 266
drag, startPoint x: 612, startPoint y: 145, endPoint x: 763, endPoint y: 149, distance: 150.8
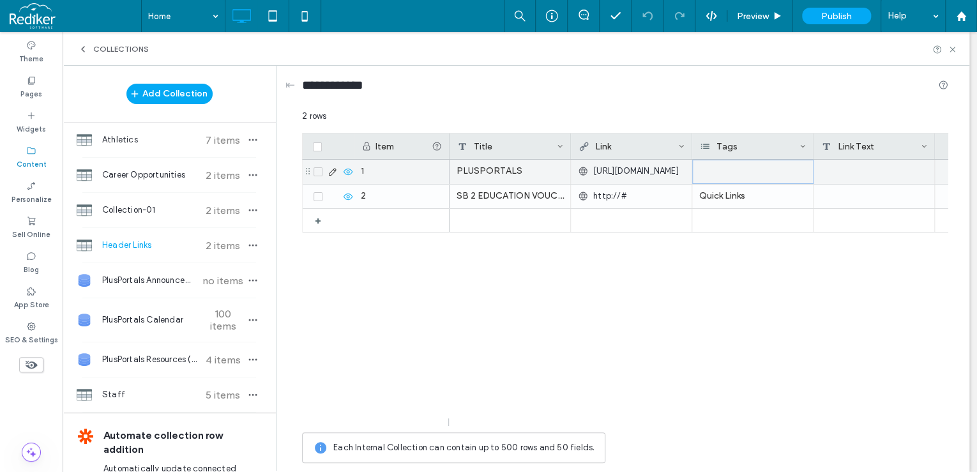
click at [727, 174] on div at bounding box center [752, 172] width 121 height 24
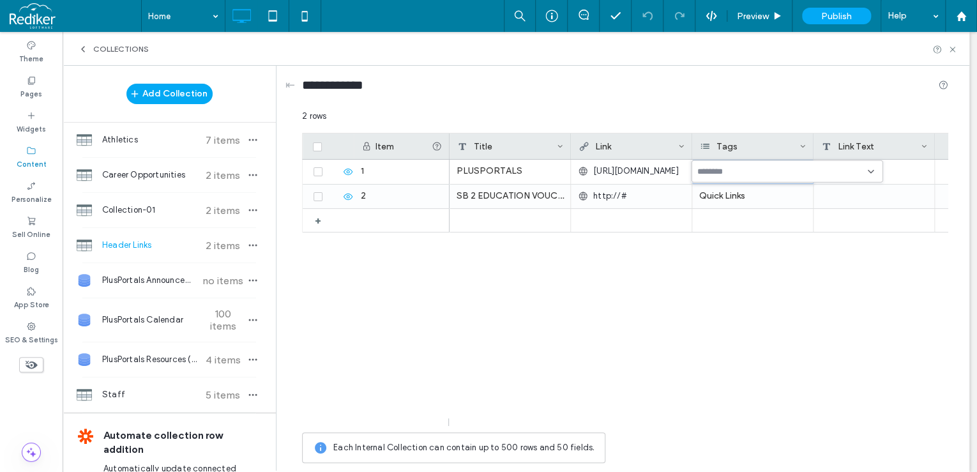
click at [730, 145] on div "Tags" at bounding box center [750, 146] width 100 height 26
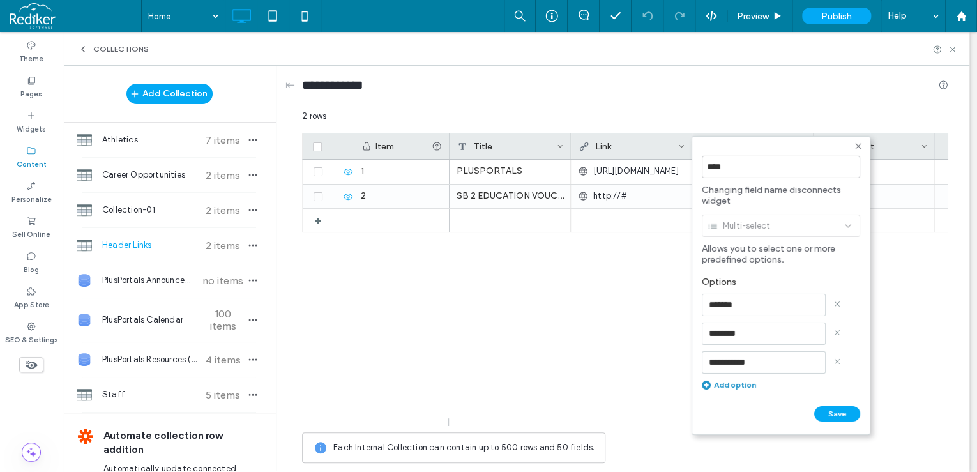
click at [737, 386] on div "Add option" at bounding box center [781, 385] width 158 height 10
click at [734, 390] on input at bounding box center [764, 391] width 124 height 22
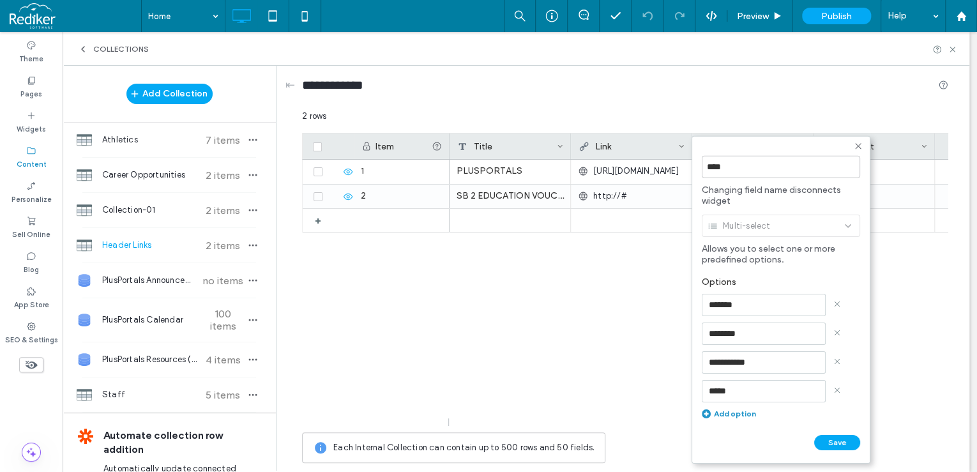
type input "******"
click input "******" at bounding box center [716, 455] width 28 height 11
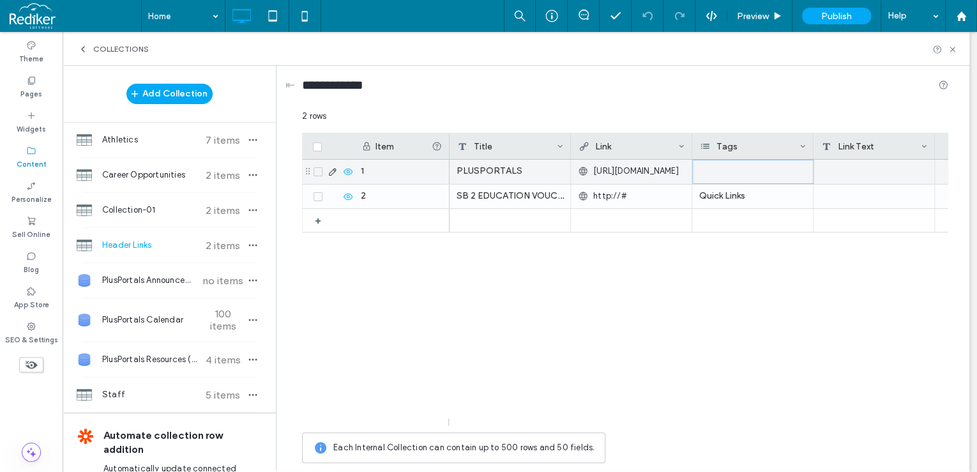
click at [780, 178] on div at bounding box center [752, 172] width 121 height 24
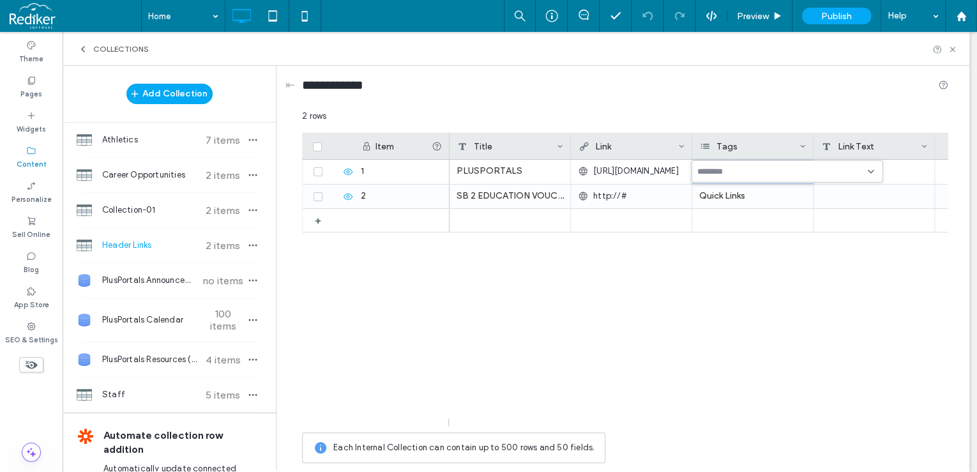
click at [768, 176] on input at bounding box center [741, 171] width 88 height 10
click at [731, 259] on span "Header" at bounding box center [730, 260] width 29 height 13
click at [789, 325] on div "PLUSPORTALS https://plusportals.com/RadfordSchool SB 2 EDUCATION VOUCHERS http:…" at bounding box center [699, 293] width 499 height 266
click at [757, 199] on div "Quick Links" at bounding box center [752, 197] width 121 height 24
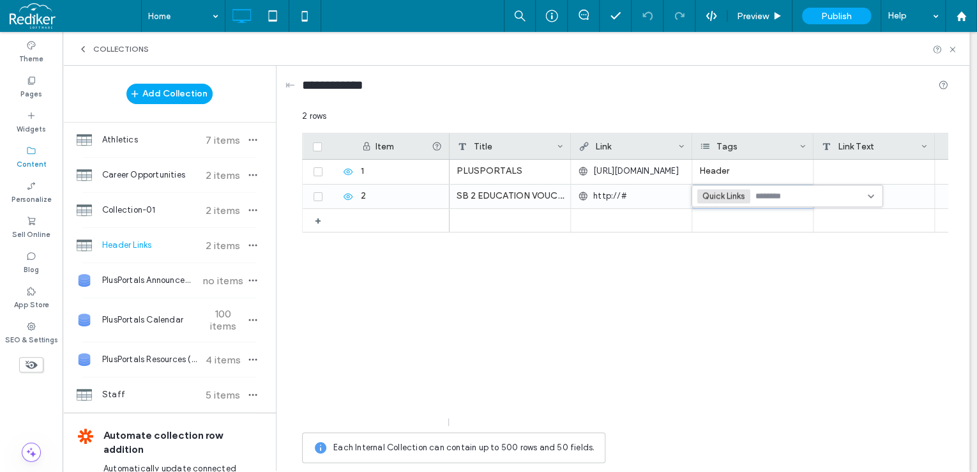
click at [810, 196] on input at bounding box center [799, 196] width 88 height 10
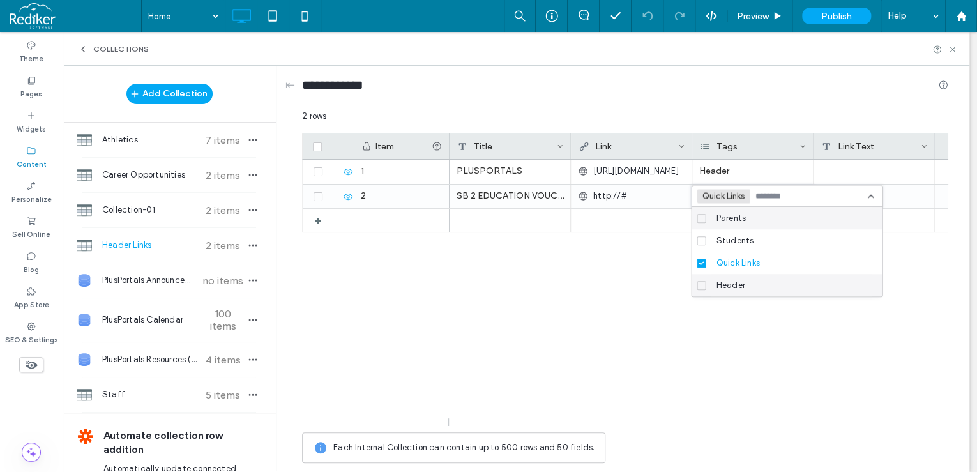
click at [734, 287] on span "Header" at bounding box center [730, 285] width 29 height 13
click at [731, 255] on div "Quick Links" at bounding box center [791, 263] width 161 height 22
click at [591, 317] on div "PLUSPORTALS https://plusportals.com/RadfordSchool Header SB 2 EDUCATION VOUCHER…" at bounding box center [699, 293] width 499 height 266
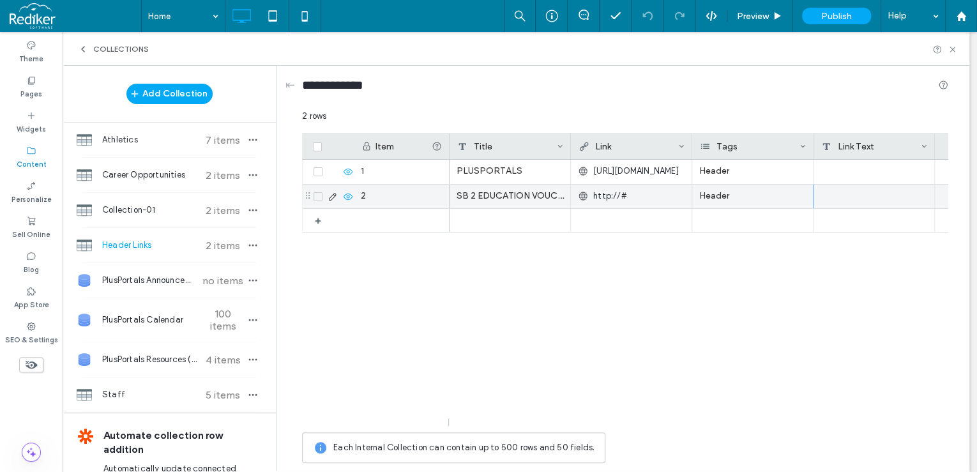
click at [655, 197] on div "http://#" at bounding box center [631, 196] width 107 height 23
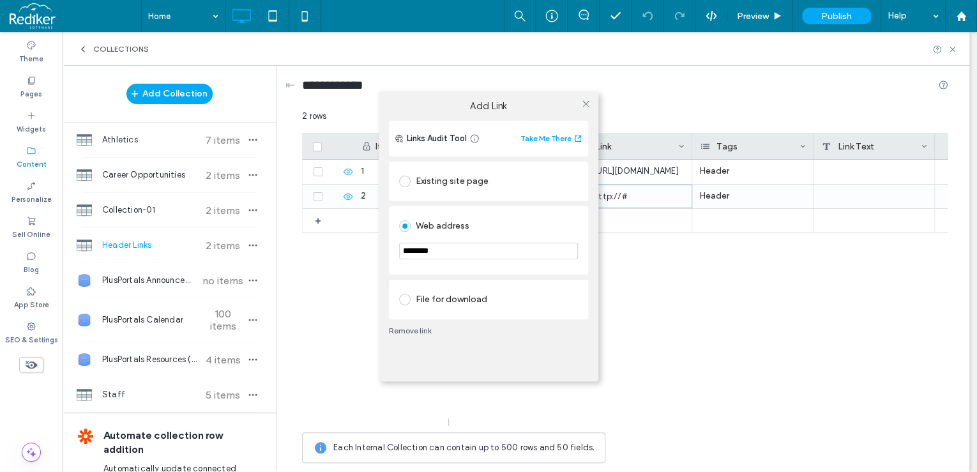
click at [447, 298] on div "File for download" at bounding box center [488, 299] width 179 height 20
click at [425, 294] on div "File" at bounding box center [427, 294] width 14 height 11
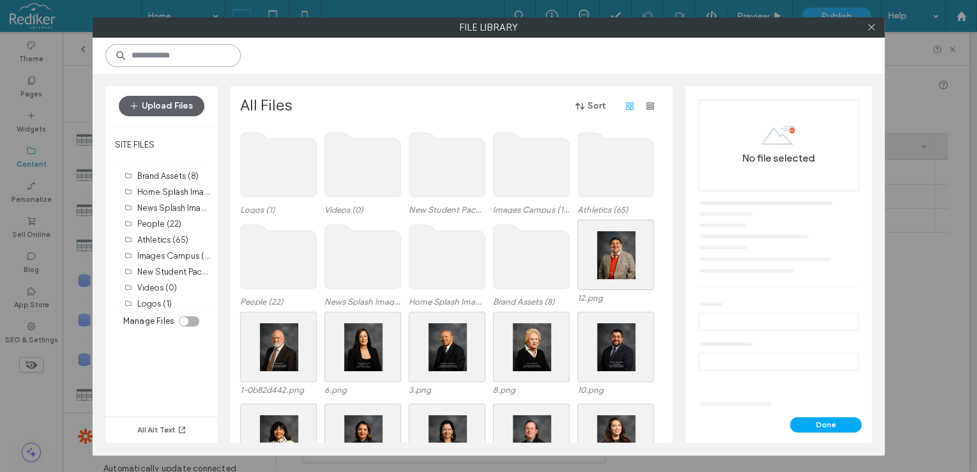
click at [146, 50] on input at bounding box center [172, 55] width 135 height 23
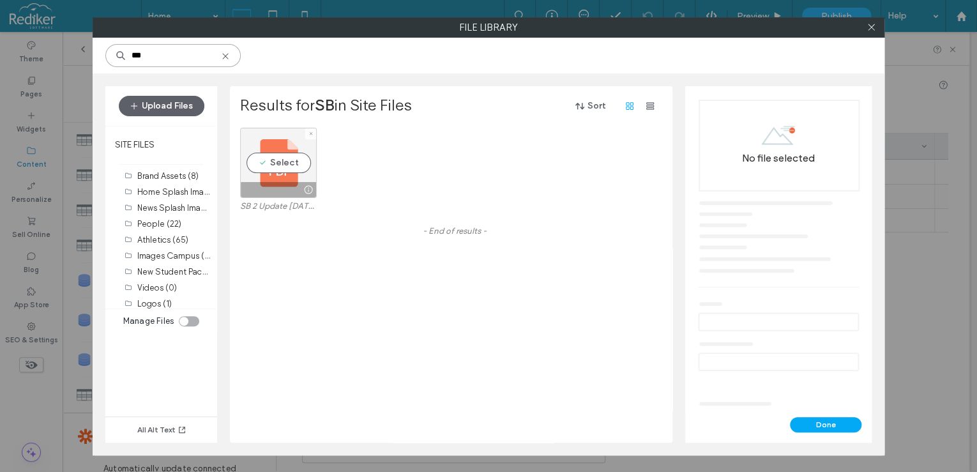
type input "**"
click at [282, 162] on div "Select" at bounding box center [278, 163] width 77 height 70
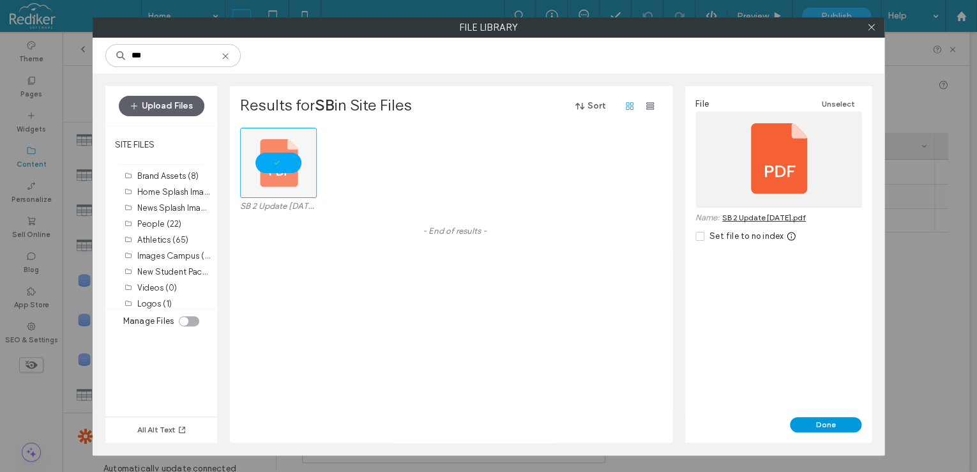
click at [814, 423] on button "Done" at bounding box center [826, 424] width 72 height 15
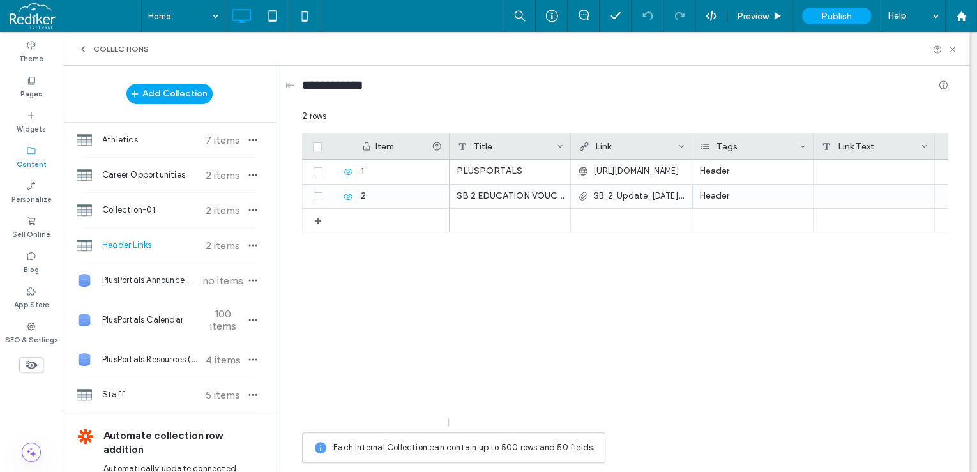
click at [916, 149] on div "Link Text" at bounding box center [871, 146] width 100 height 26
click at [871, 110] on div "2 rows" at bounding box center [625, 121] width 646 height 23
click at [922, 146] on icon at bounding box center [924, 146] width 6 height 6
click at [909, 163] on div "Delete Field" at bounding box center [872, 173] width 117 height 24
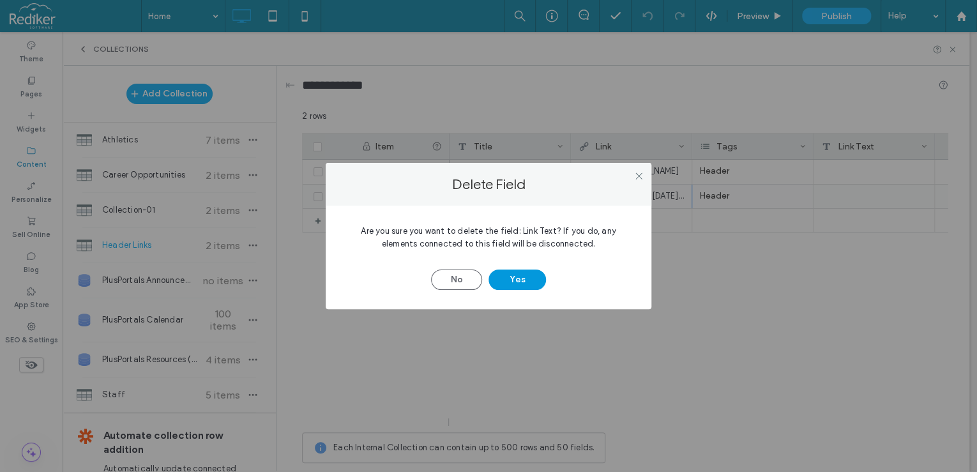
click at [518, 289] on button "Yes" at bounding box center [517, 279] width 57 height 20
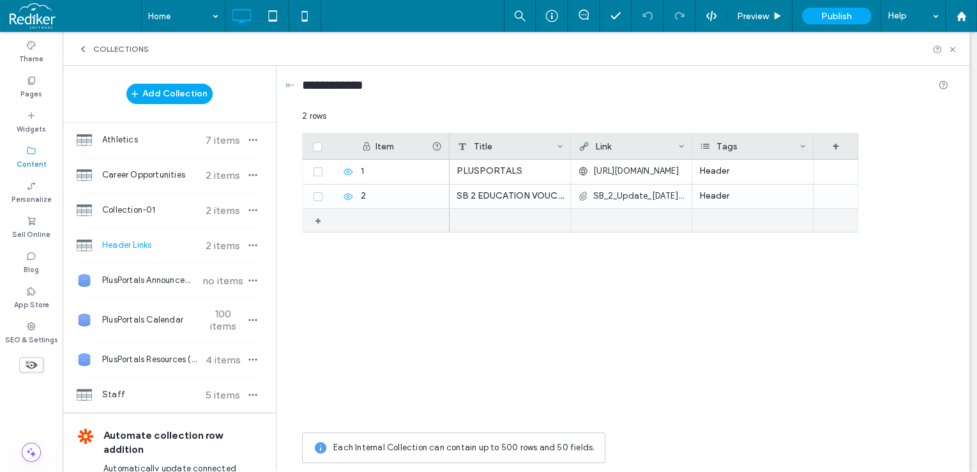
drag, startPoint x: 358, startPoint y: 206, endPoint x: 360, endPoint y: 212, distance: 6.9
click at [358, 206] on div "2" at bounding box center [402, 197] width 96 height 24
click at [363, 218] on div at bounding box center [402, 220] width 96 height 23
click at [363, 218] on div "3" at bounding box center [402, 221] width 96 height 24
click at [516, 224] on div at bounding box center [510, 221] width 121 height 24
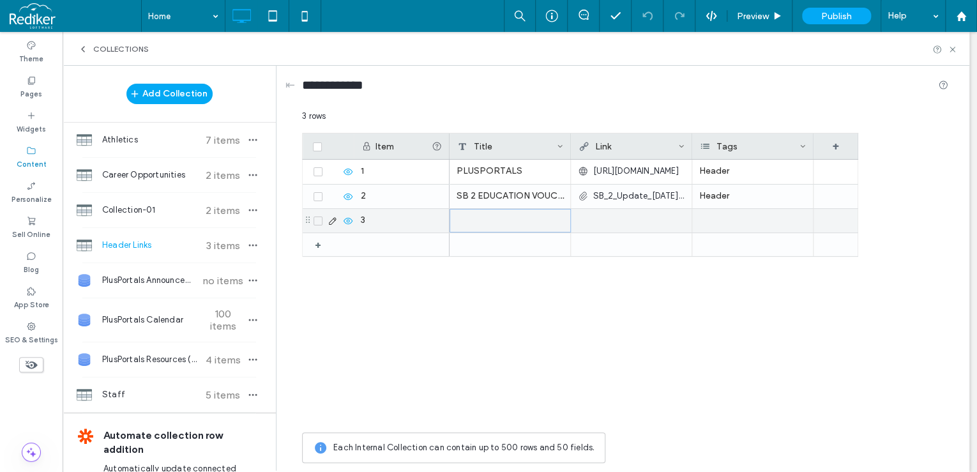
click at [516, 224] on div at bounding box center [510, 221] width 121 height 24
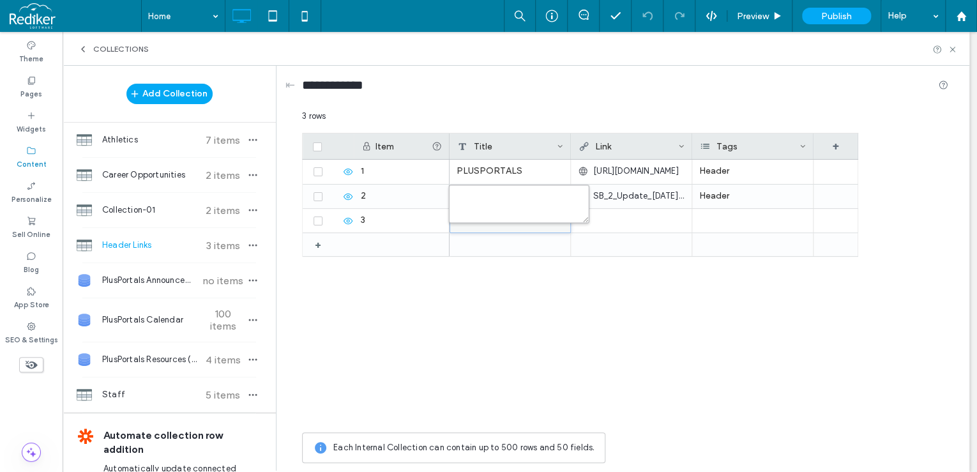
click at [513, 216] on textarea "plain-text-cell" at bounding box center [519, 204] width 140 height 38
type textarea "**********"
click at [616, 220] on div at bounding box center [631, 220] width 107 height 23
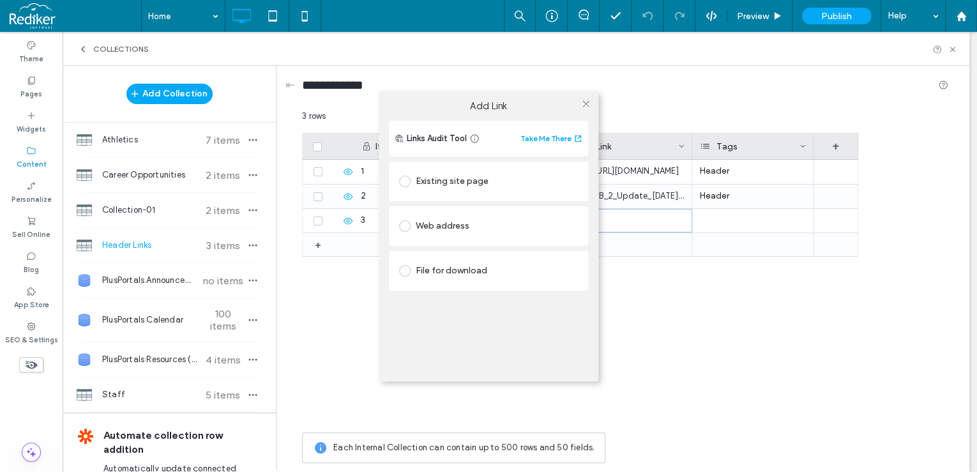
click at [451, 176] on div "Existing site page" at bounding box center [488, 181] width 179 height 20
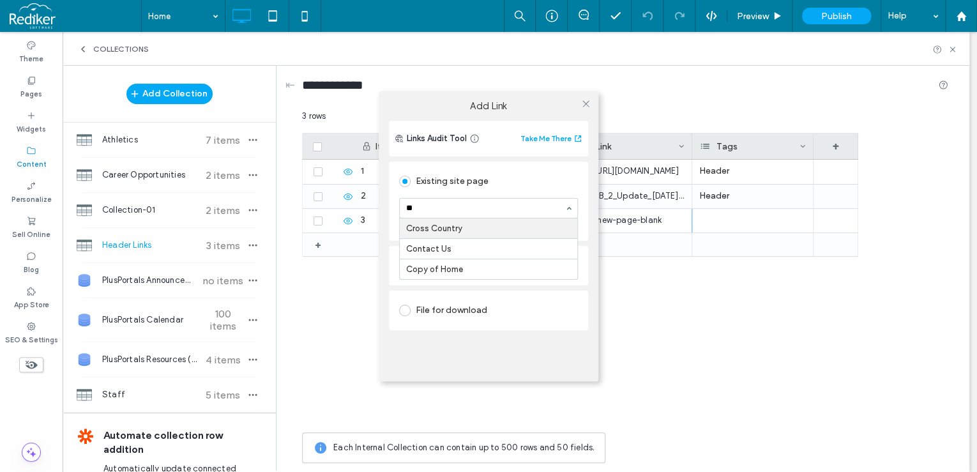
type input "***"
click at [590, 109] on div at bounding box center [585, 104] width 19 height 19
click at [590, 106] on icon at bounding box center [586, 104] width 10 height 10
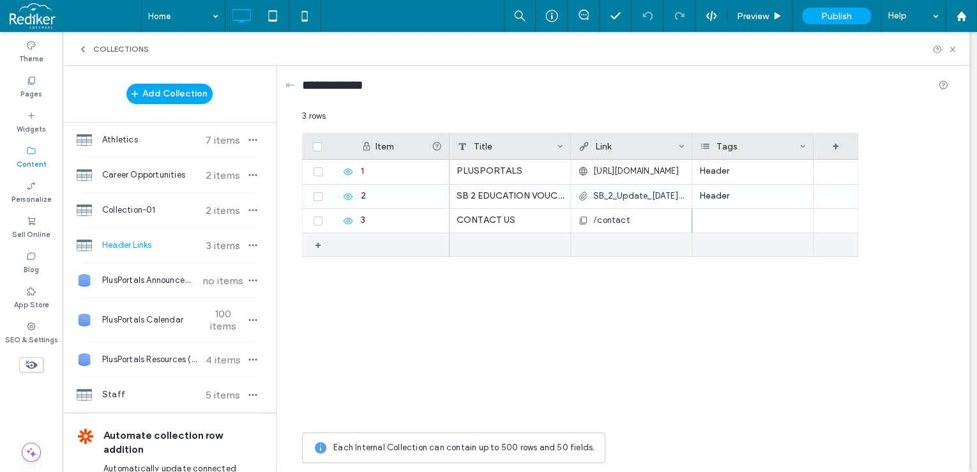
click at [383, 245] on div at bounding box center [402, 244] width 96 height 23
click at [485, 248] on div at bounding box center [510, 245] width 121 height 24
click at [485, 239] on textarea "plain-text-cell" at bounding box center [519, 228] width 140 height 38
type textarea "****"
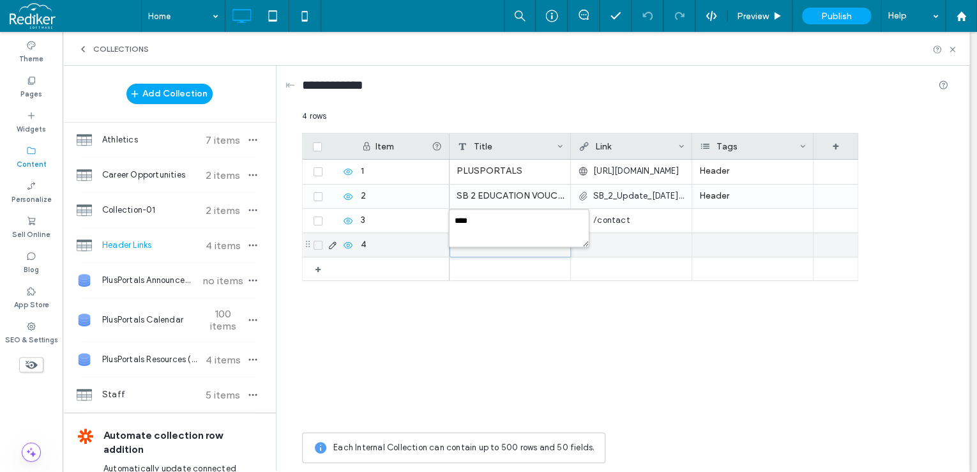
click at [642, 239] on div at bounding box center [631, 244] width 107 height 23
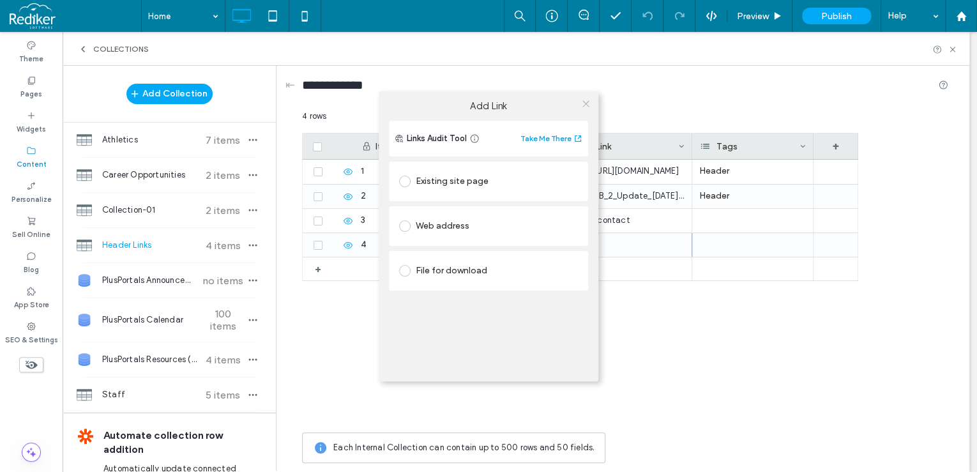
click at [585, 100] on icon at bounding box center [586, 104] width 10 height 10
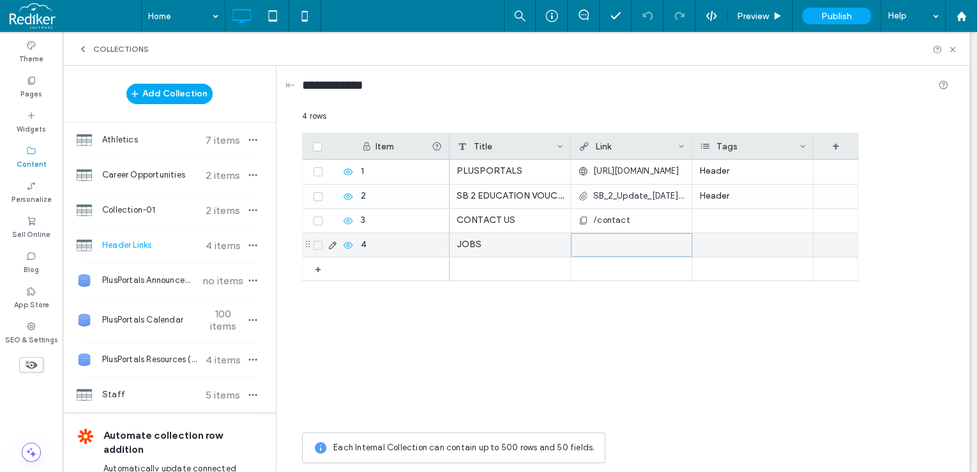
click at [621, 248] on div at bounding box center [632, 245] width 106 height 23
click at [621, 246] on div at bounding box center [631, 244] width 107 height 23
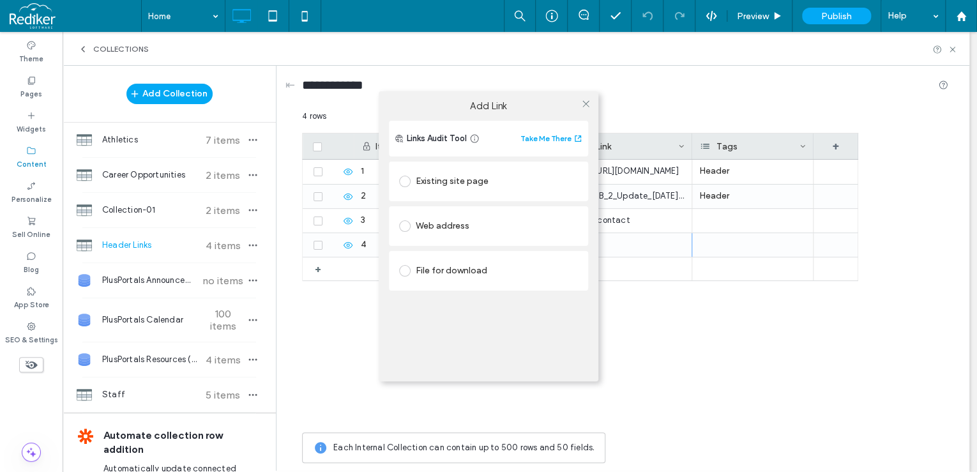
click at [443, 179] on div "Existing site page" at bounding box center [488, 181] width 179 height 20
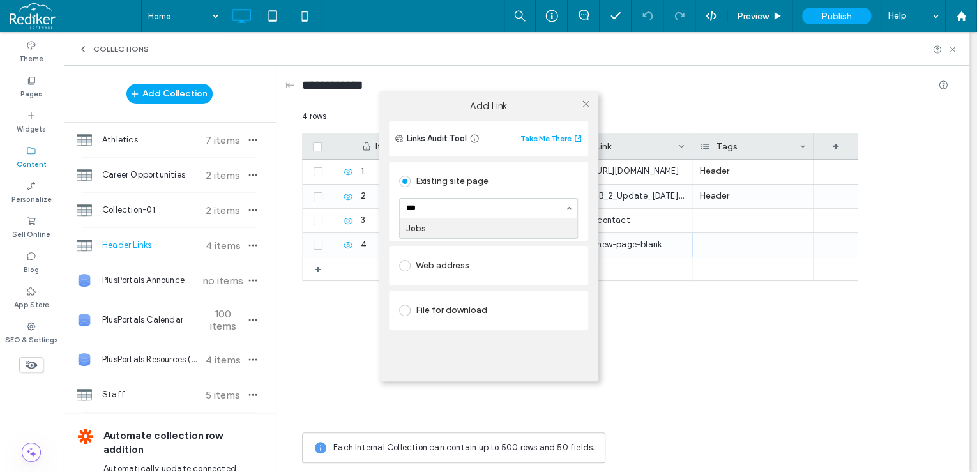
type input "****"
click at [582, 99] on icon at bounding box center [586, 104] width 10 height 10
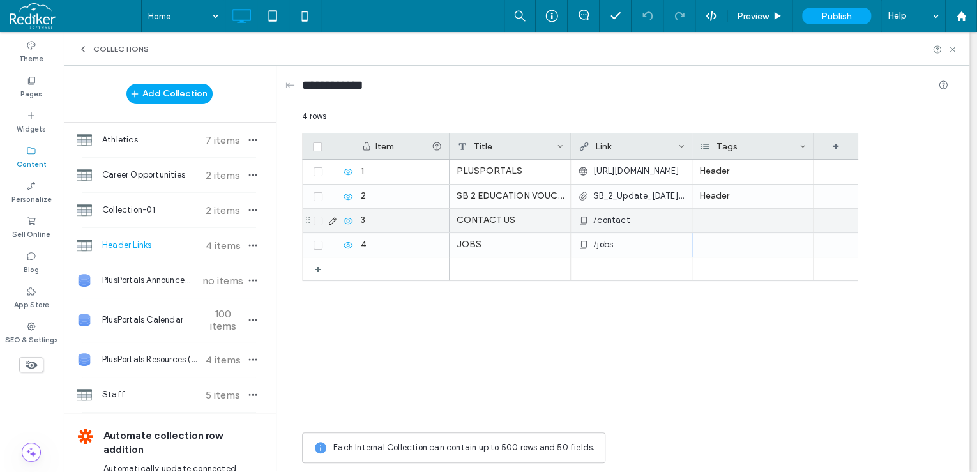
click at [733, 221] on div at bounding box center [752, 221] width 121 height 24
click at [738, 224] on input at bounding box center [741, 220] width 88 height 10
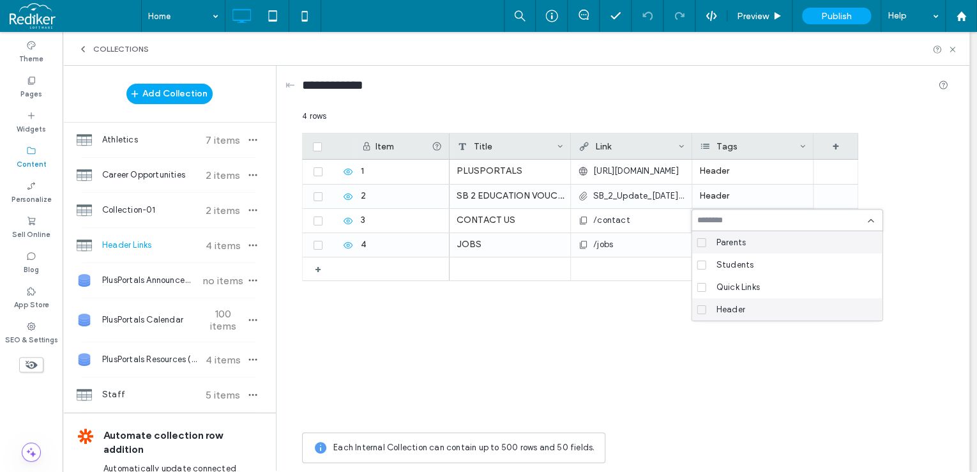
click at [727, 306] on span "Header" at bounding box center [730, 309] width 29 height 13
click at [937, 117] on div "4 rows" at bounding box center [625, 121] width 646 height 23
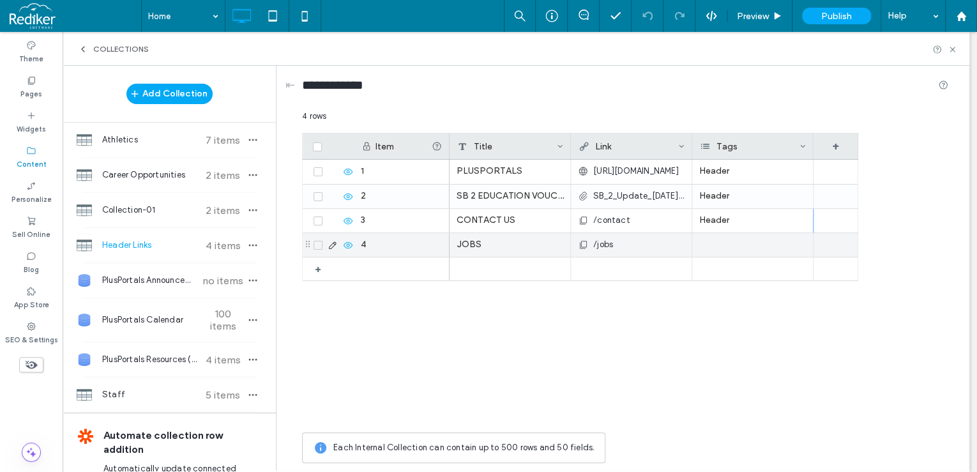
click at [754, 239] on div at bounding box center [752, 245] width 121 height 24
click at [750, 243] on input at bounding box center [741, 244] width 88 height 10
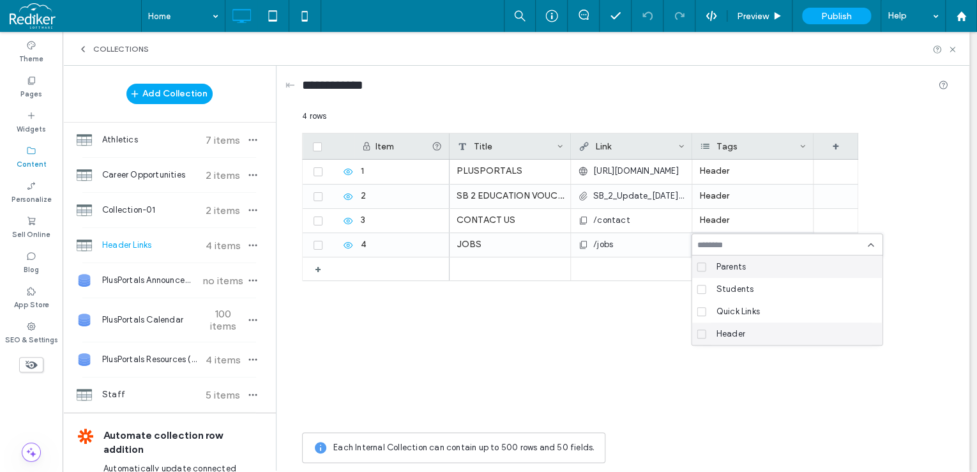
click at [733, 326] on div "Header" at bounding box center [791, 333] width 161 height 22
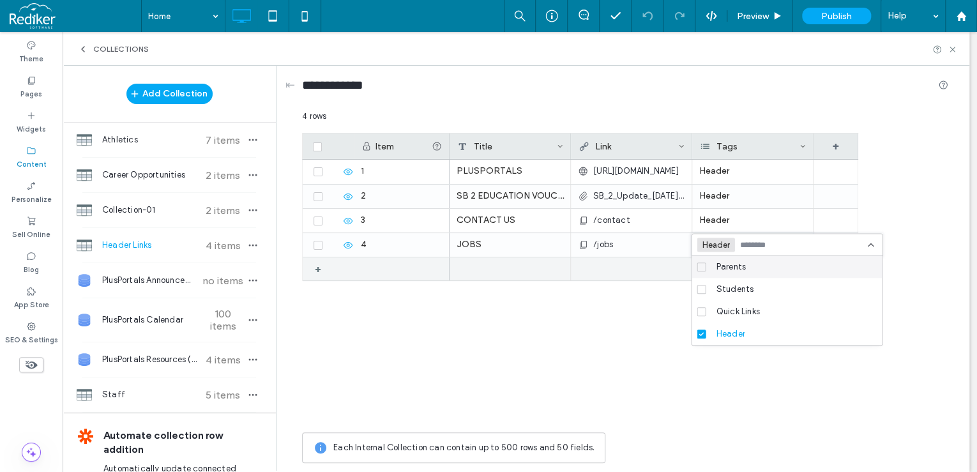
drag, startPoint x: 493, startPoint y: 275, endPoint x: 393, endPoint y: 268, distance: 100.5
click at [493, 275] on div at bounding box center [510, 268] width 121 height 23
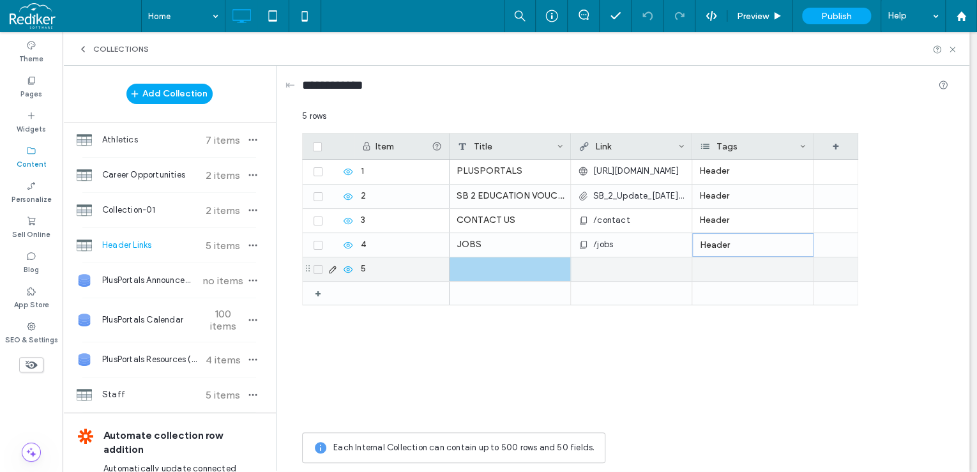
click at [340, 271] on div at bounding box center [331, 269] width 43 height 10
click at [510, 261] on div at bounding box center [510, 269] width 121 height 24
drag, startPoint x: 477, startPoint y: 273, endPoint x: 478, endPoint y: 267, distance: 6.4
click at [477, 273] on div at bounding box center [510, 269] width 121 height 24
click at [478, 266] on div at bounding box center [510, 269] width 121 height 24
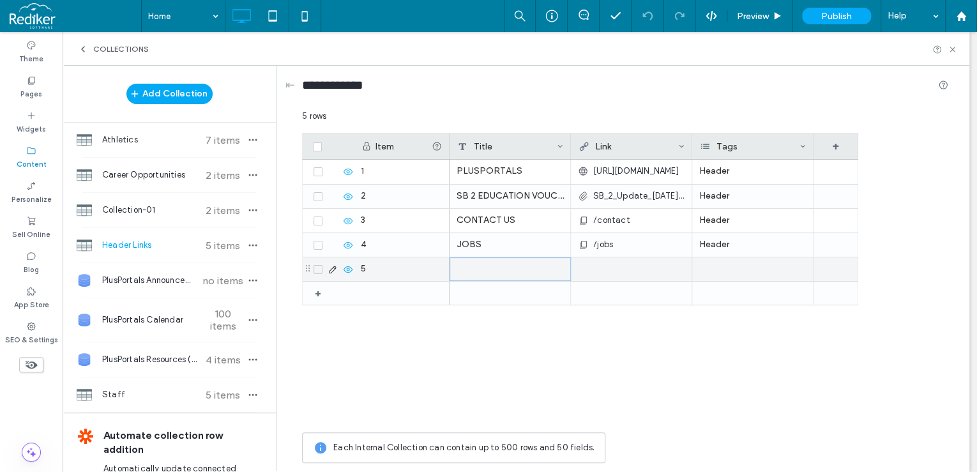
click at [478, 271] on div at bounding box center [510, 269] width 121 height 24
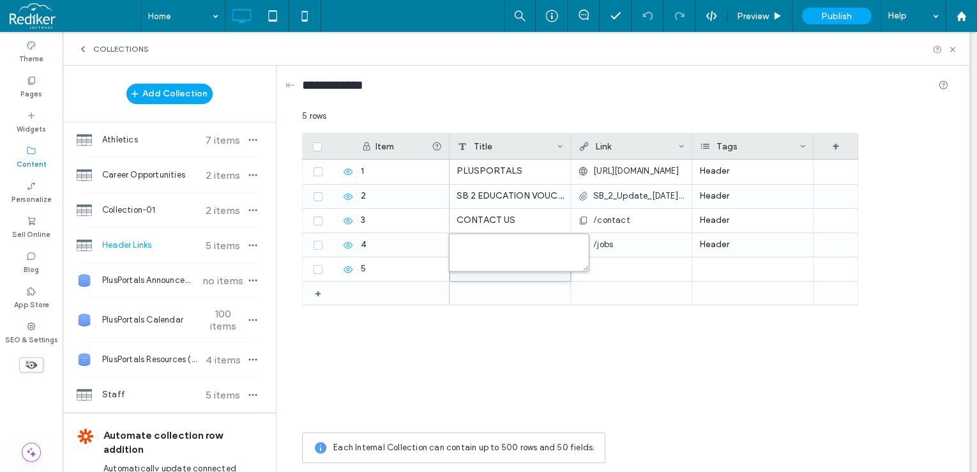
click at [508, 255] on textarea "plain-text-cell" at bounding box center [519, 252] width 140 height 38
type textarea "******"
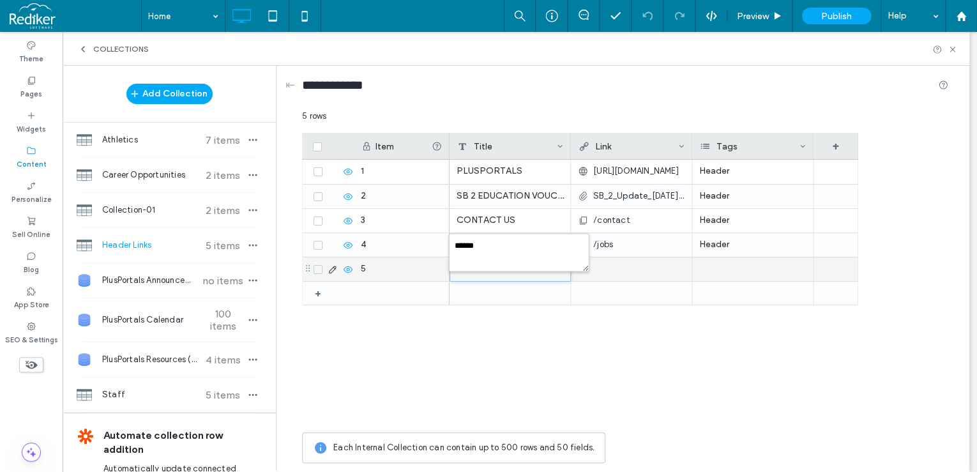
click at [616, 265] on div at bounding box center [631, 268] width 107 height 23
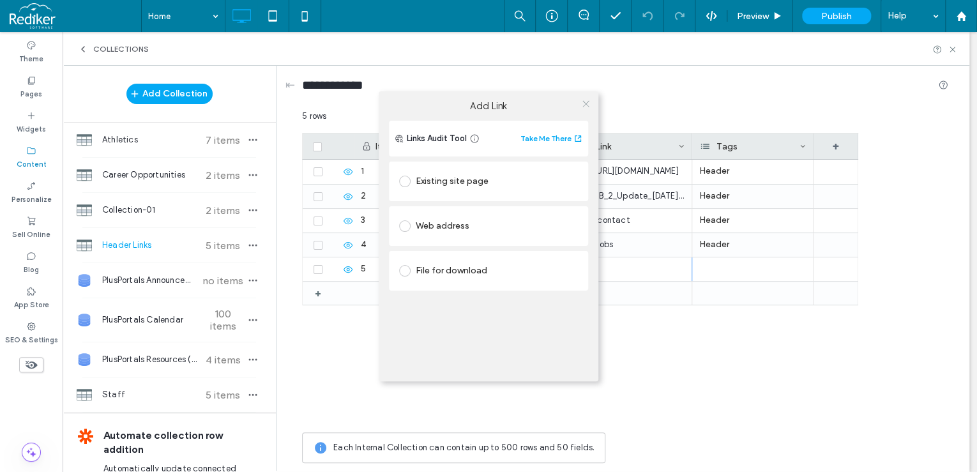
click at [582, 100] on icon at bounding box center [586, 104] width 10 height 10
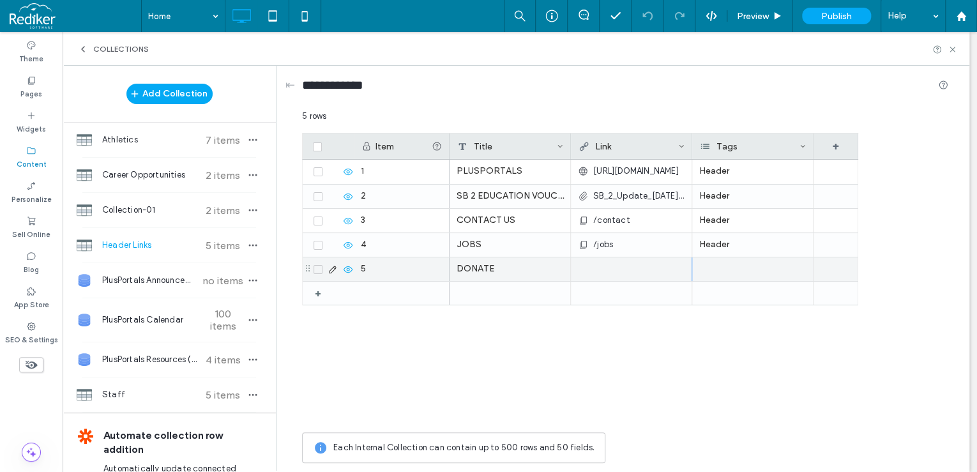
click at [602, 272] on div at bounding box center [631, 268] width 107 height 23
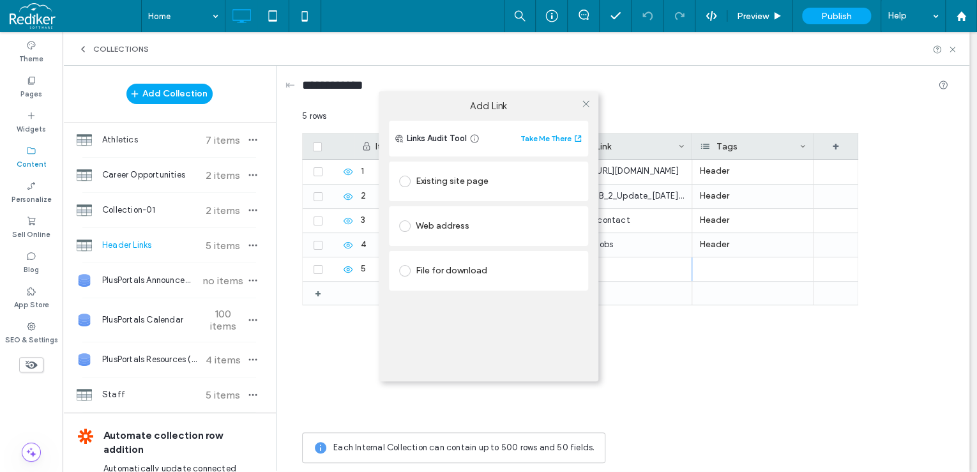
click at [457, 218] on div "Web address" at bounding box center [488, 226] width 179 height 20
click at [476, 252] on input "url" at bounding box center [488, 251] width 179 height 17
paste input "**********"
type input "**********"
click at [582, 105] on icon at bounding box center [586, 104] width 10 height 10
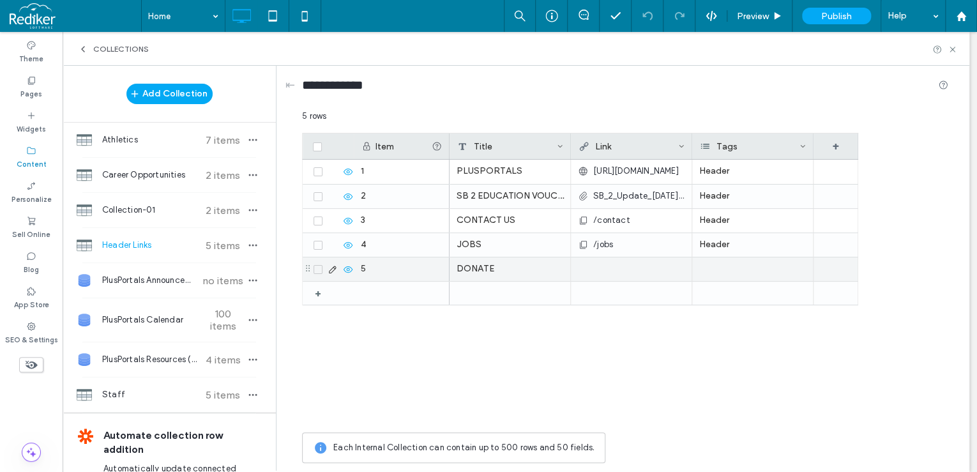
click at [333, 266] on use at bounding box center [332, 269] width 7 height 7
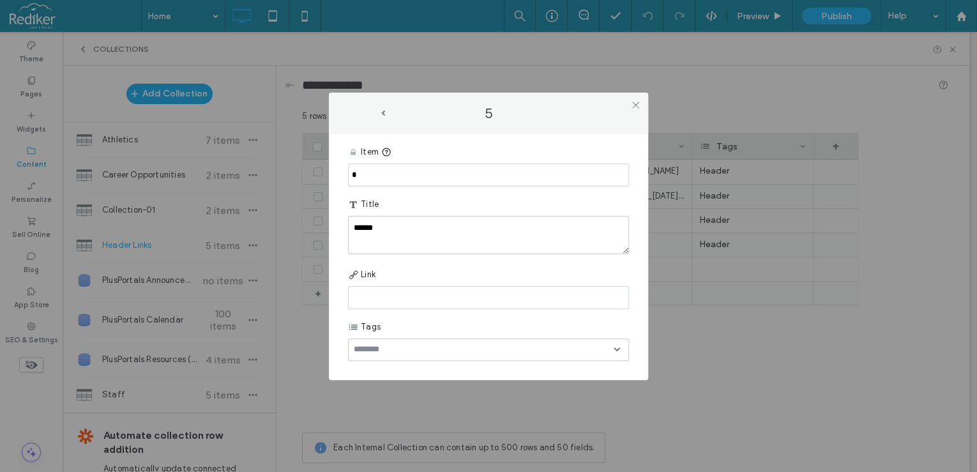
click at [389, 289] on input at bounding box center [488, 297] width 281 height 23
paste input "**********"
type input "**********"
click at [633, 105] on icon at bounding box center [636, 105] width 10 height 10
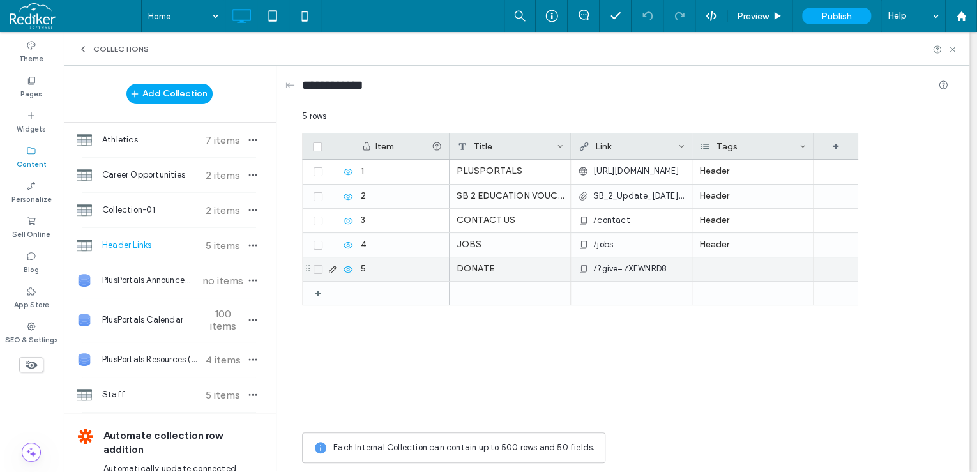
click at [718, 274] on div at bounding box center [752, 269] width 121 height 24
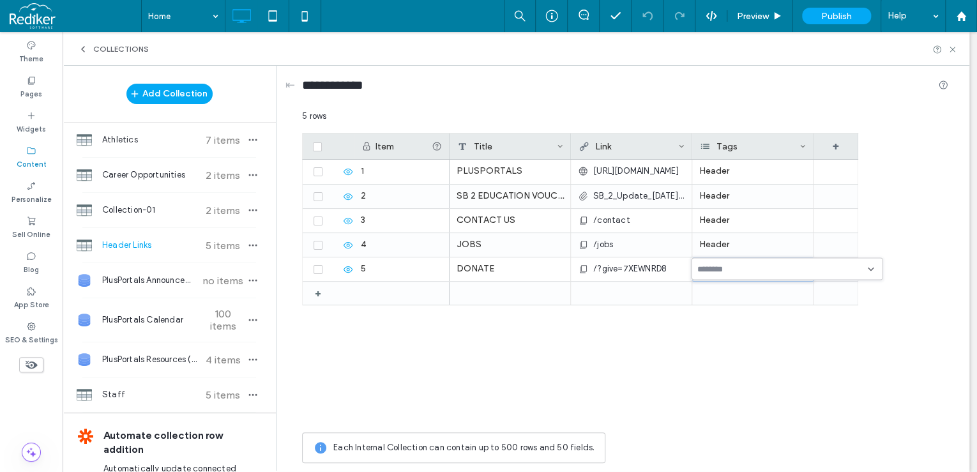
click at [737, 278] on div at bounding box center [788, 268] width 192 height 22
click at [720, 360] on span "Header" at bounding box center [730, 357] width 29 height 13
click at [605, 393] on div "DONATE /?give=7XEWNRD8 Header JOBS /jobs Header CONTACT US /contact Header PLUS…" at bounding box center [654, 293] width 409 height 266
click at [957, 45] on div "Collections" at bounding box center [516, 49] width 907 height 34
click at [954, 49] on icon at bounding box center [953, 50] width 10 height 10
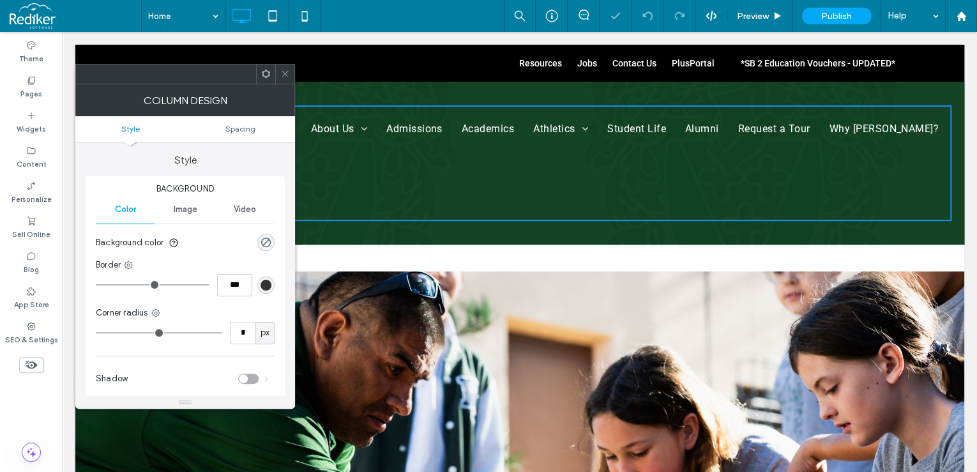
scroll to position [0, 0]
click at [288, 69] on icon at bounding box center [285, 74] width 10 height 10
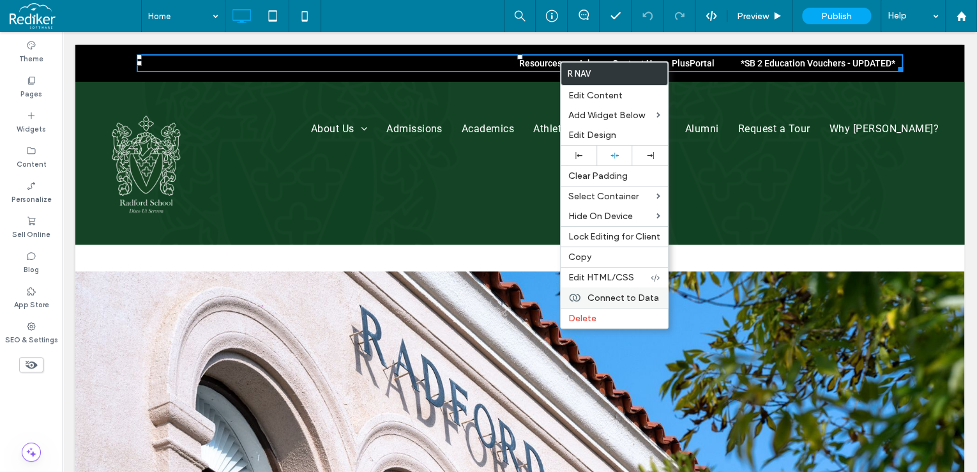
click at [602, 294] on span "Connect to Data" at bounding box center [624, 297] width 72 height 11
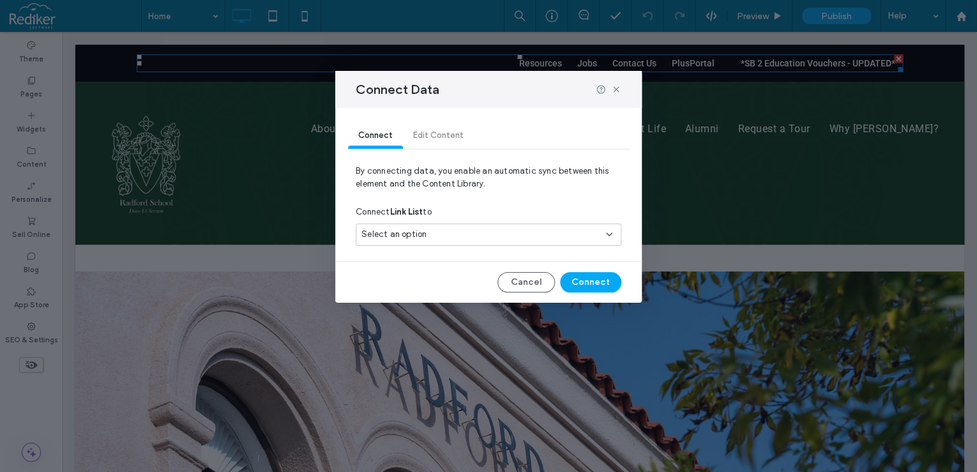
click at [442, 234] on div "Select an option" at bounding box center [480, 234] width 239 height 13
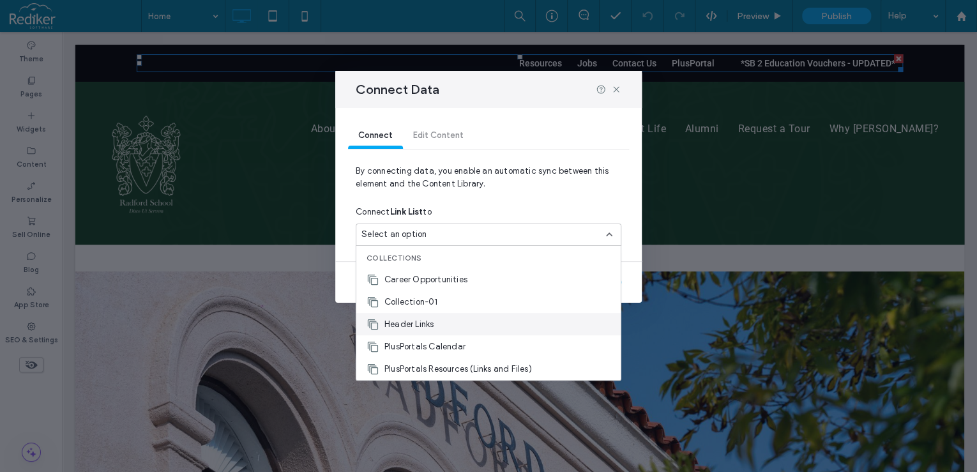
click at [428, 314] on div "Header Links" at bounding box center [488, 324] width 264 height 22
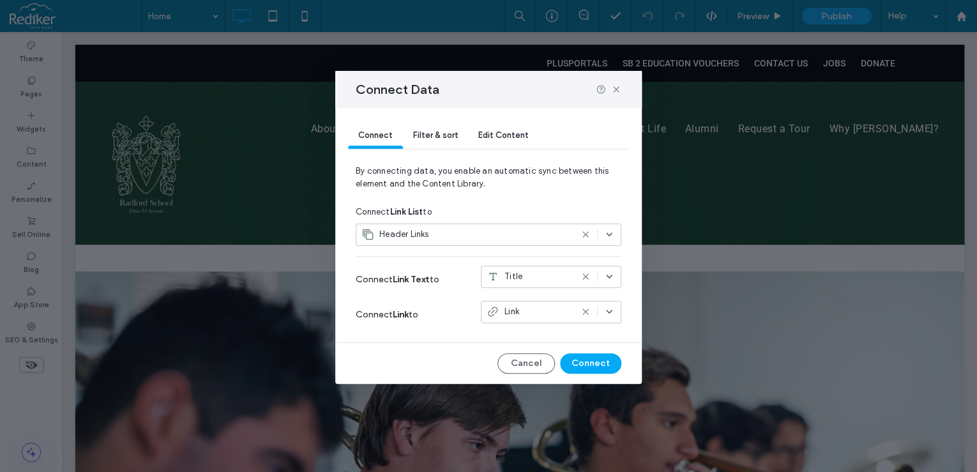
click at [444, 132] on span "Filter & sort" at bounding box center [435, 135] width 45 height 10
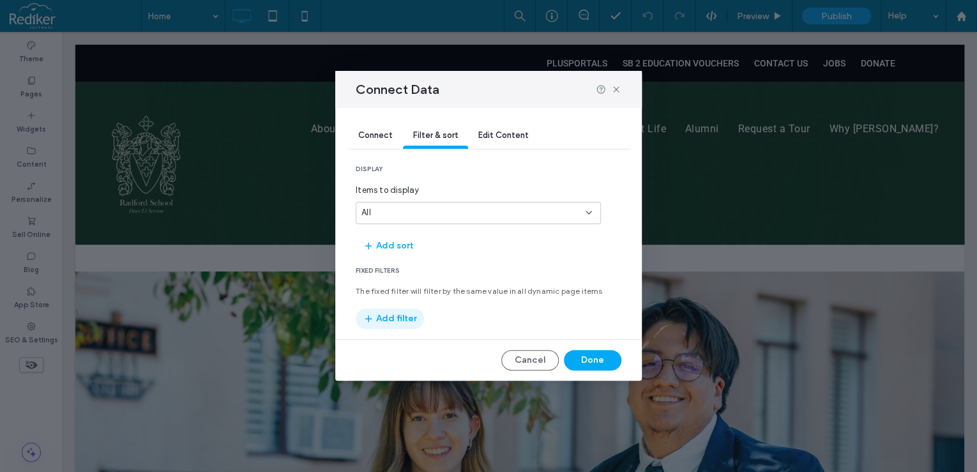
click at [395, 315] on button "Add filter" at bounding box center [390, 318] width 68 height 20
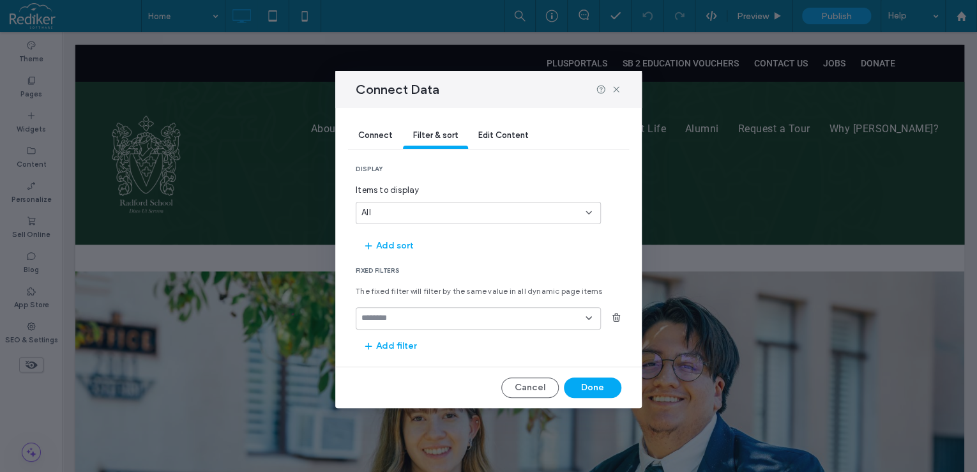
click at [391, 323] on input "fields-dropdown" at bounding box center [473, 318] width 224 height 10
click at [377, 368] on span "Tags" at bounding box center [371, 363] width 20 height 13
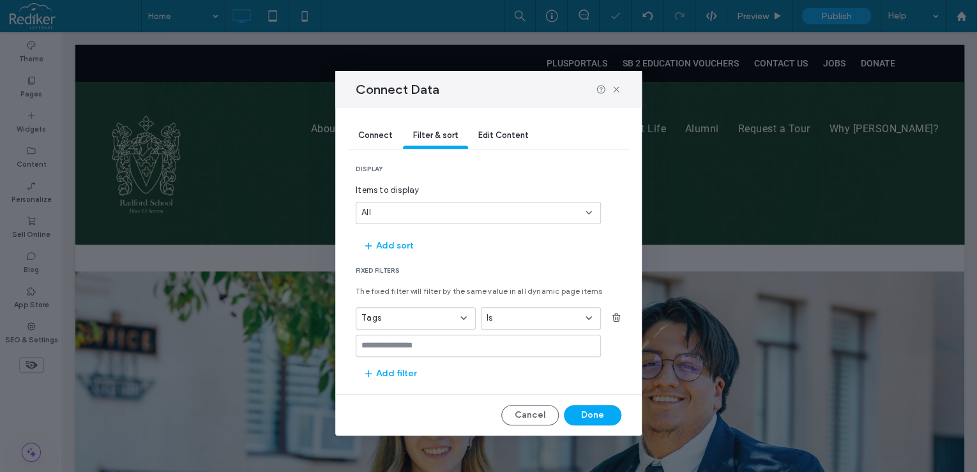
click at [498, 345] on input "values-textbox" at bounding box center [473, 345] width 224 height 10
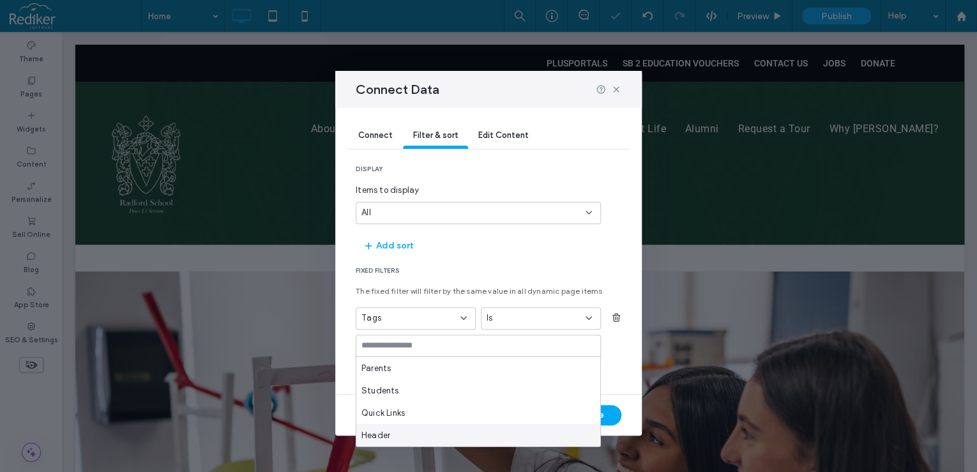
click at [381, 437] on span "Header" at bounding box center [375, 435] width 29 height 13
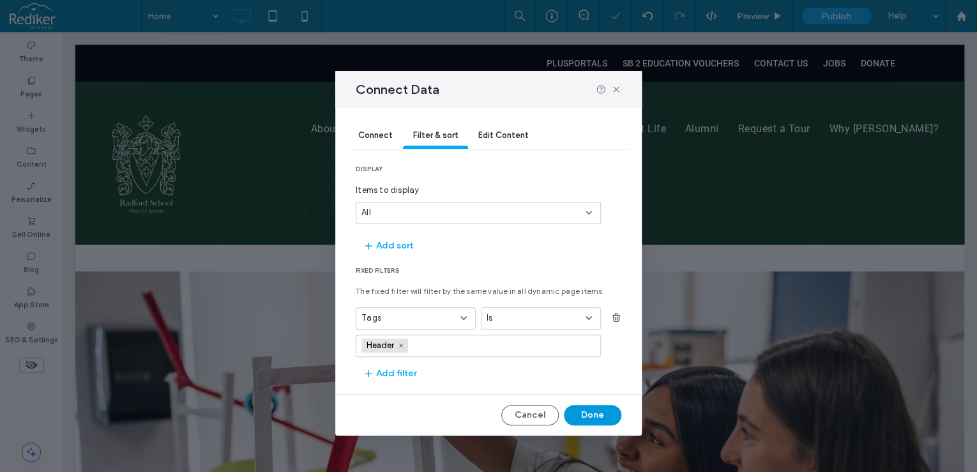
drag, startPoint x: 585, startPoint y: 412, endPoint x: 523, endPoint y: 379, distance: 70.3
click at [585, 412] on button "Done" at bounding box center [592, 415] width 57 height 20
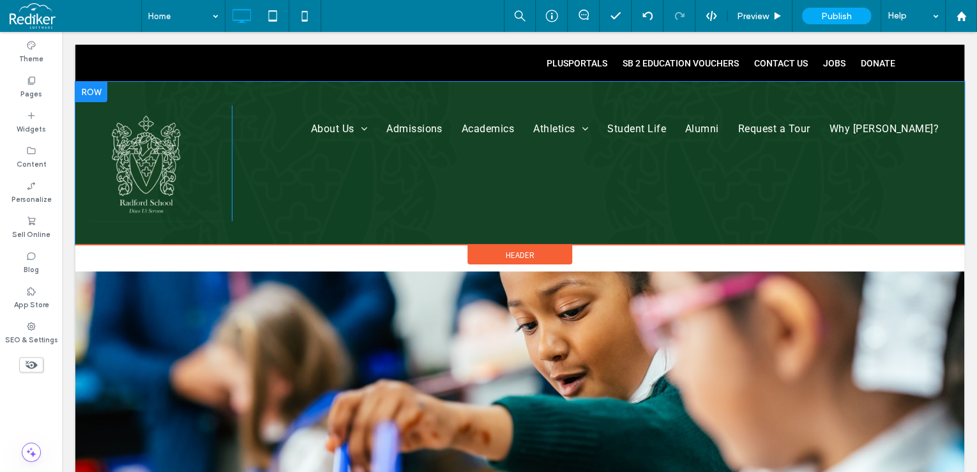
click at [950, 102] on div "Click To Paste About Us Administrative Team Board of Directors Admissions Acade…" at bounding box center [519, 163] width 889 height 163
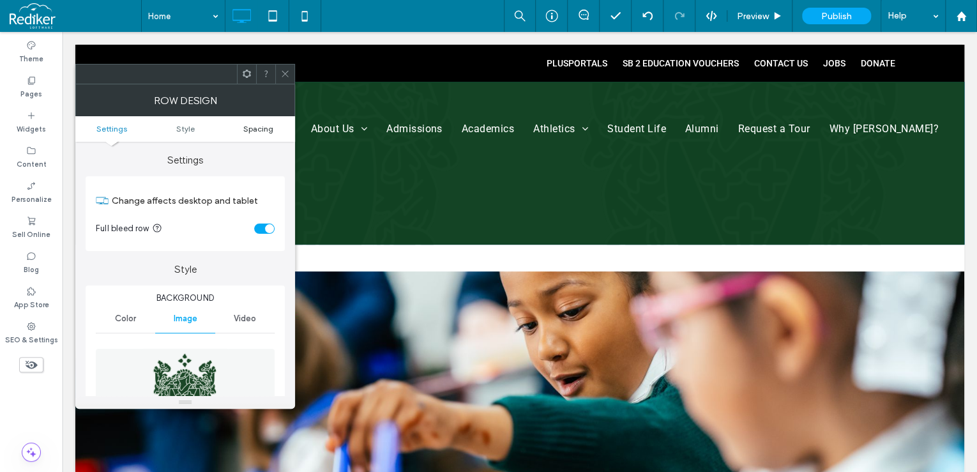
click at [266, 126] on span "Spacing" at bounding box center [258, 129] width 30 height 10
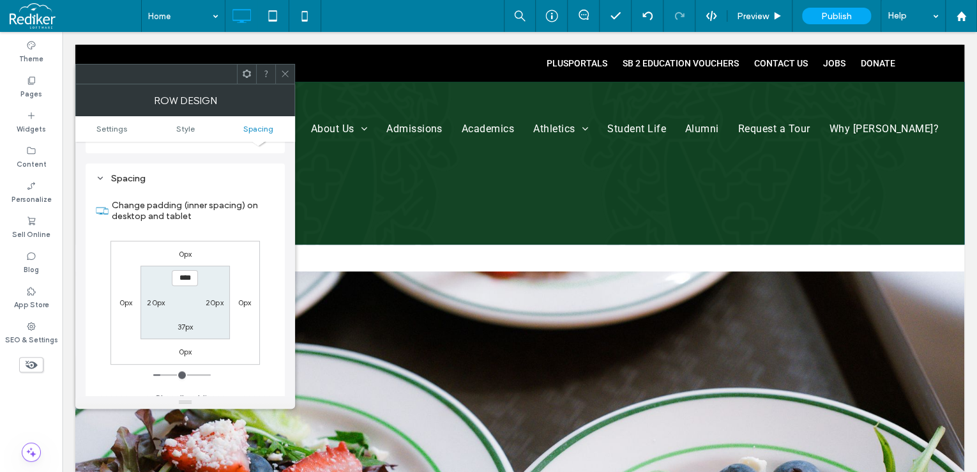
scroll to position [812, 0]
click at [156, 296] on label "20px" at bounding box center [156, 301] width 18 height 10
type input "**"
type input "*"
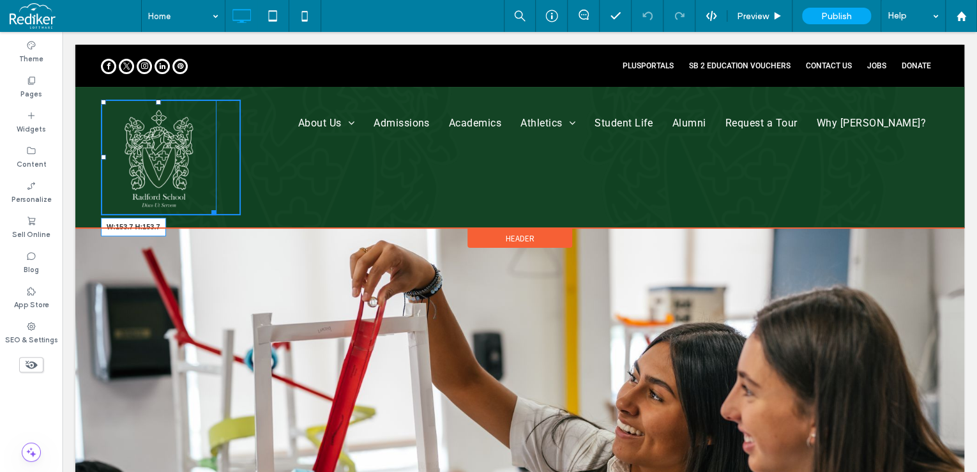
drag, startPoint x: 213, startPoint y: 213, endPoint x: 216, endPoint y: 196, distance: 17.7
click at [216, 196] on div "W:153.7 H:153.7 Click To Paste" at bounding box center [171, 158] width 140 height 116
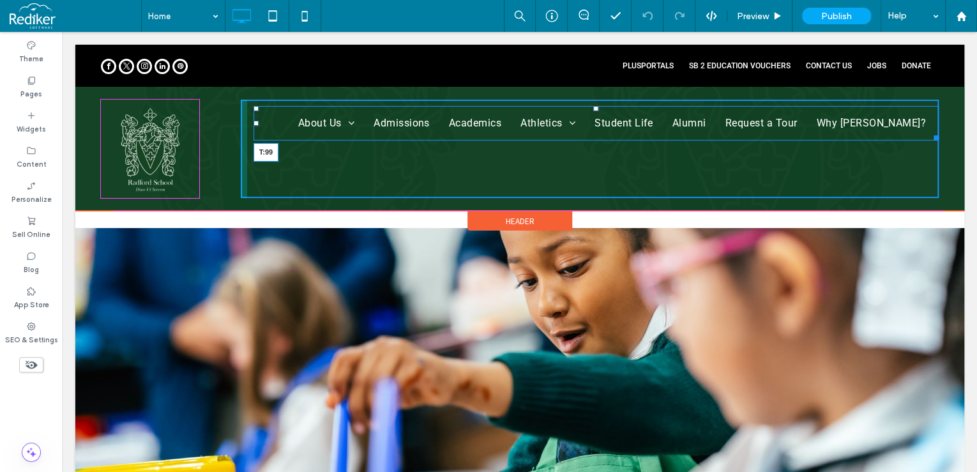
drag, startPoint x: 590, startPoint y: 109, endPoint x: 649, endPoint y: 198, distance: 107.3
click at [593, 111] on div at bounding box center [595, 108] width 5 height 5
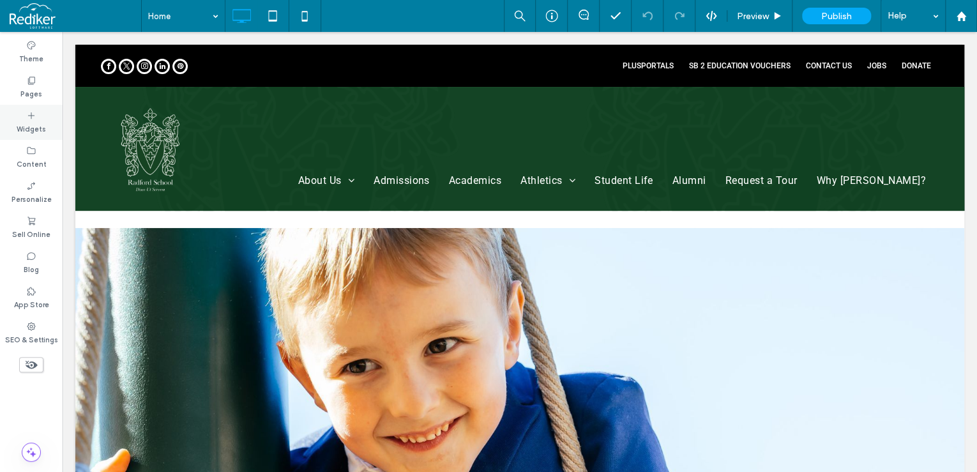
click at [30, 123] on label "Widgets" at bounding box center [31, 128] width 29 height 14
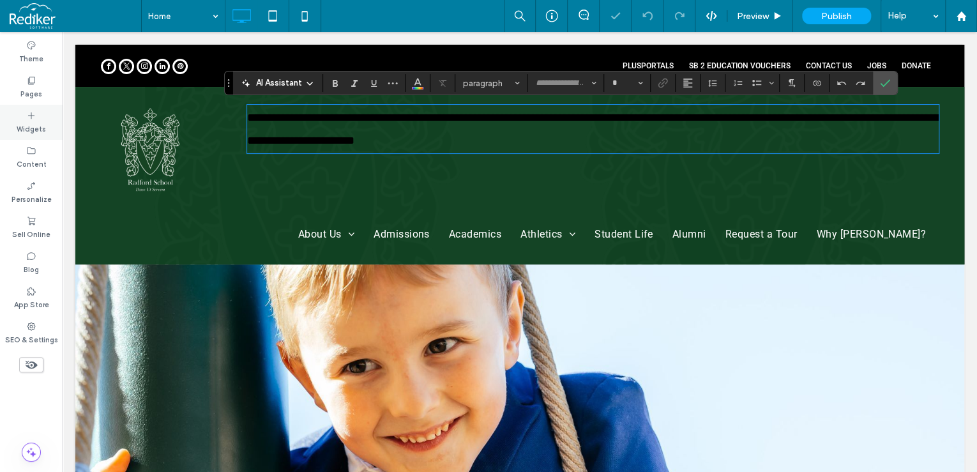
type input "******"
type input "**"
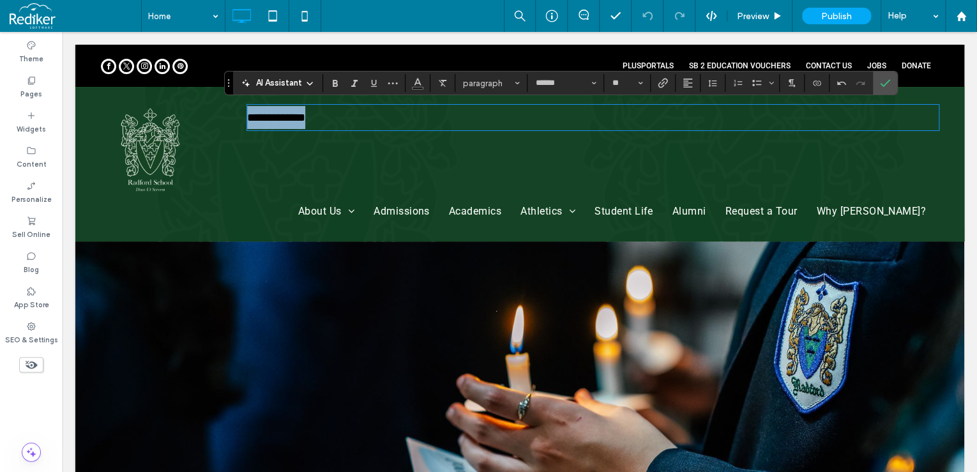
drag, startPoint x: 386, startPoint y: 114, endPoint x: 232, endPoint y: 112, distance: 153.9
click at [232, 112] on div "**********" at bounding box center [520, 164] width 838 height 129
click at [419, 87] on span "Color" at bounding box center [418, 81] width 10 height 17
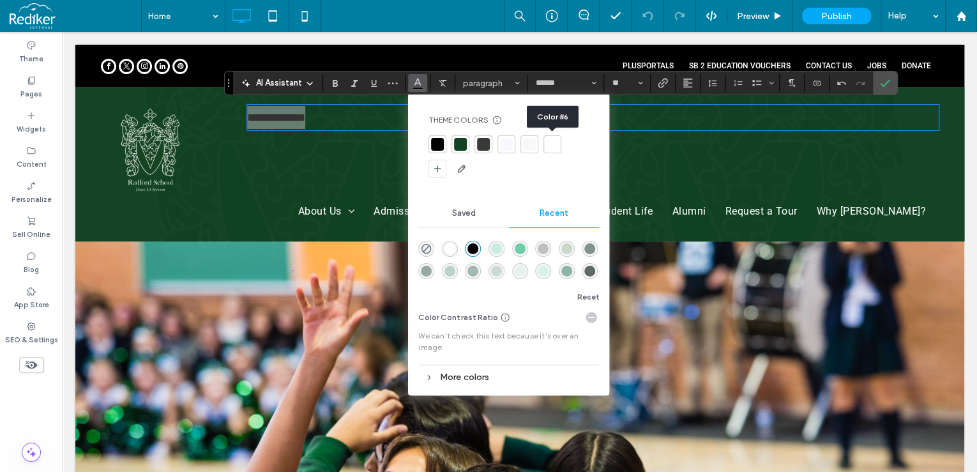
click at [551, 146] on div at bounding box center [552, 144] width 13 height 13
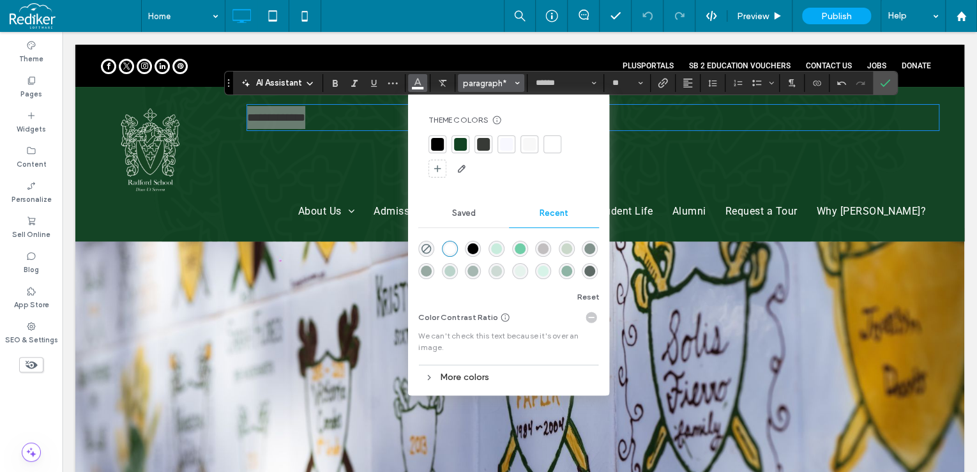
click at [492, 84] on span "paragraph*" at bounding box center [487, 84] width 50 height 10
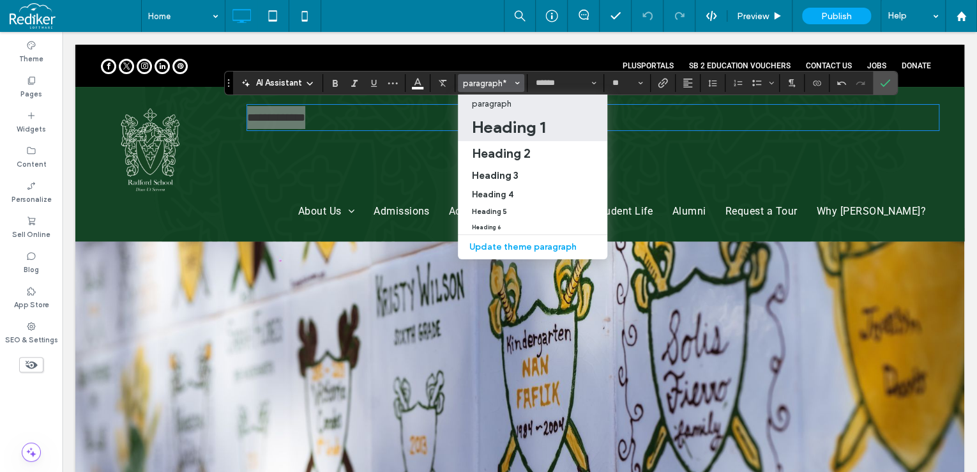
click at [497, 132] on h1 "Heading 1" at bounding box center [508, 127] width 73 height 20
type input "******"
type input "**"
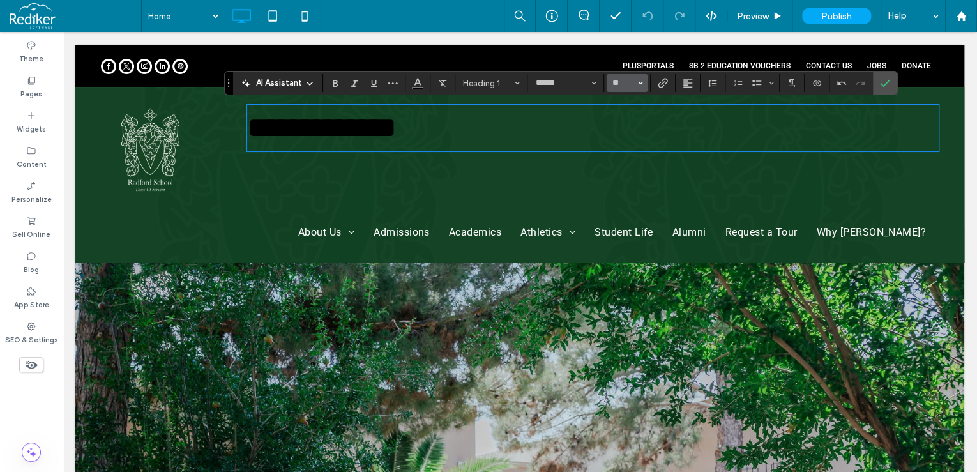
click at [638, 79] on span "Size" at bounding box center [640, 83] width 5 height 17
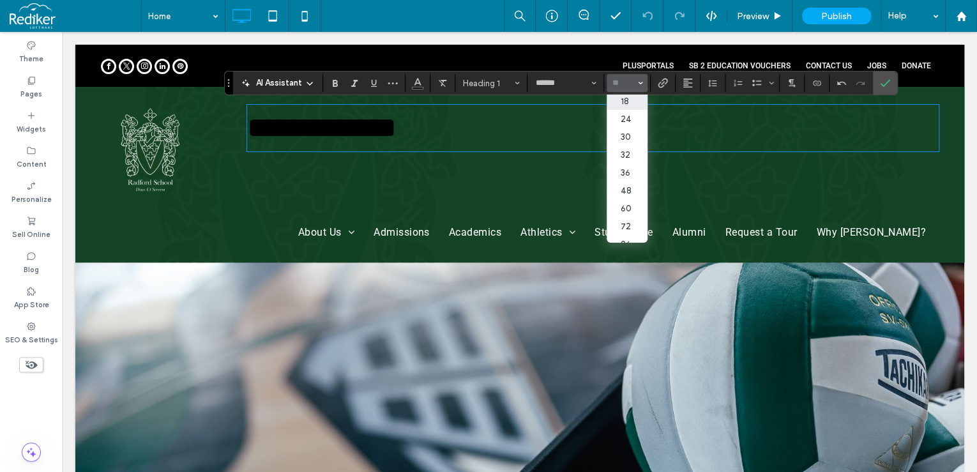
scroll to position [153, 0]
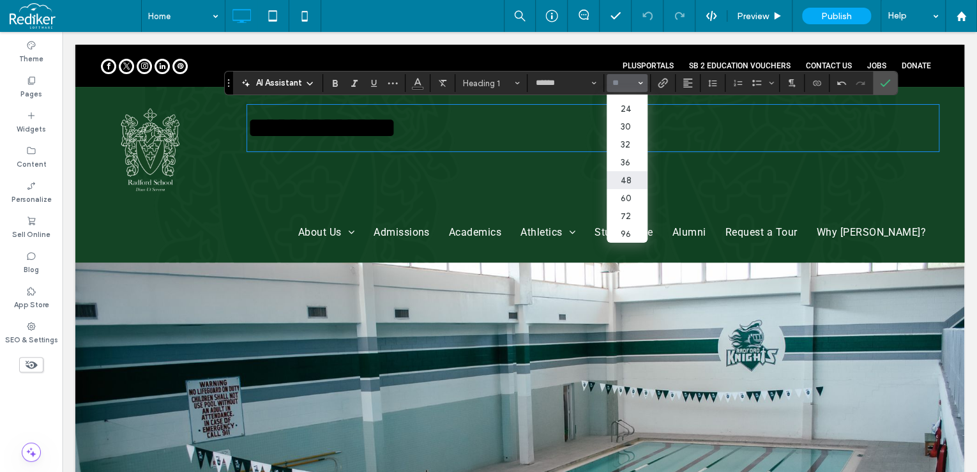
click at [628, 163] on section "8 9 10 11 12 14 16 18 24 30 32 36 48 60 72 96" at bounding box center [627, 169] width 41 height 148
drag, startPoint x: 628, startPoint y: 163, endPoint x: 626, endPoint y: 154, distance: 9.9
click at [626, 154] on label "36" at bounding box center [627, 162] width 41 height 18
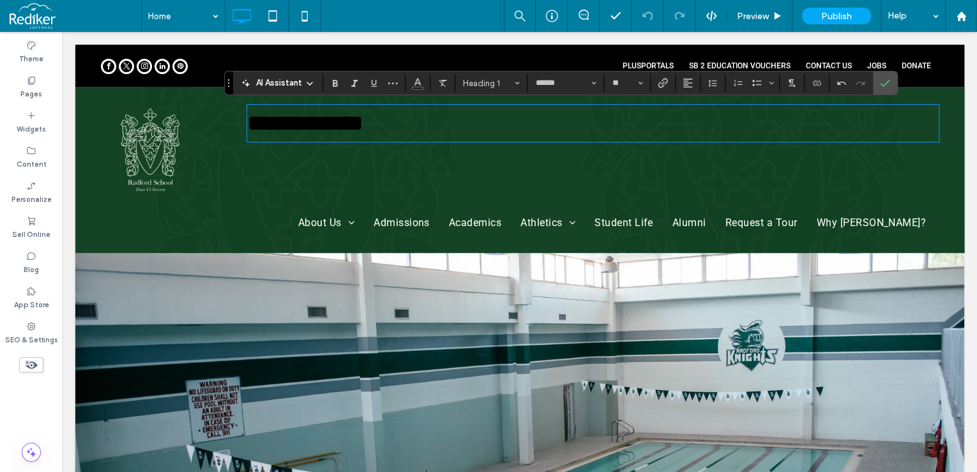
type input "**"
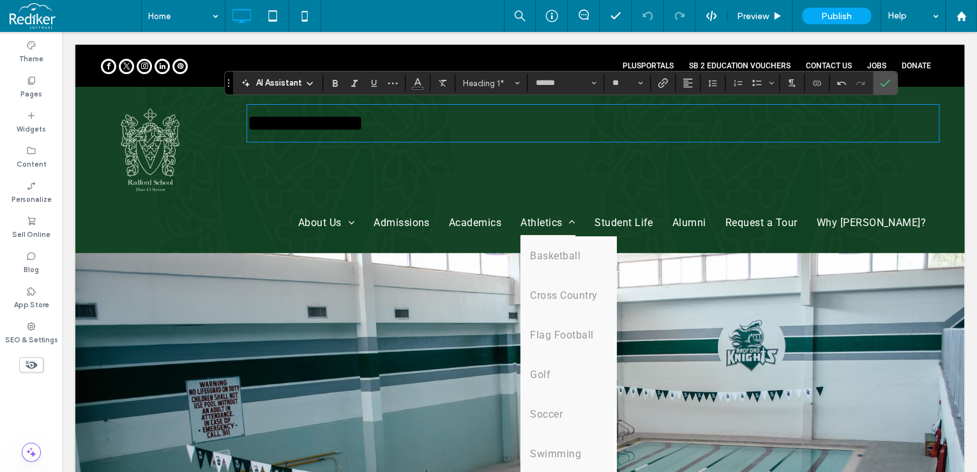
click at [575, 218] on span at bounding box center [568, 222] width 13 height 10
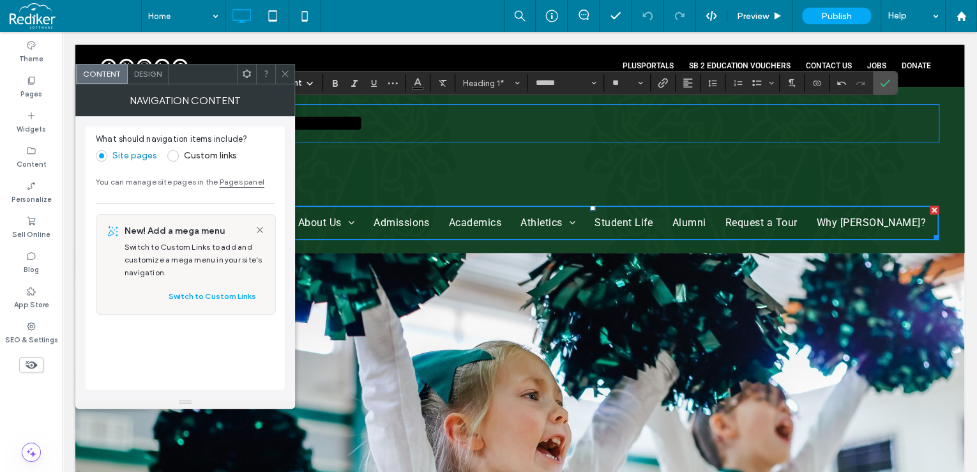
click at [618, 179] on div "**********" at bounding box center [590, 170] width 698 height 140
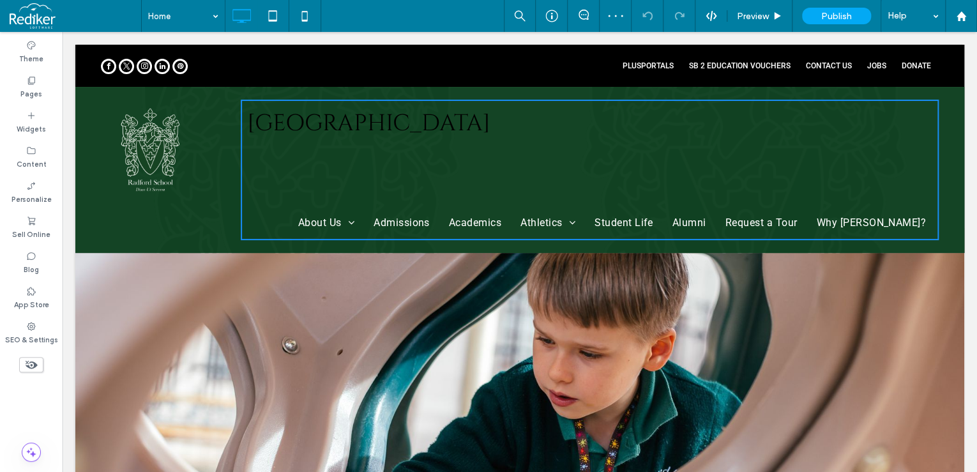
click at [342, 176] on div "Radord School About Us Administrative Team Board of Directors Admissions Academ…" at bounding box center [590, 170] width 698 height 140
click at [192, 222] on div "Click To Paste" at bounding box center [171, 170] width 140 height 140
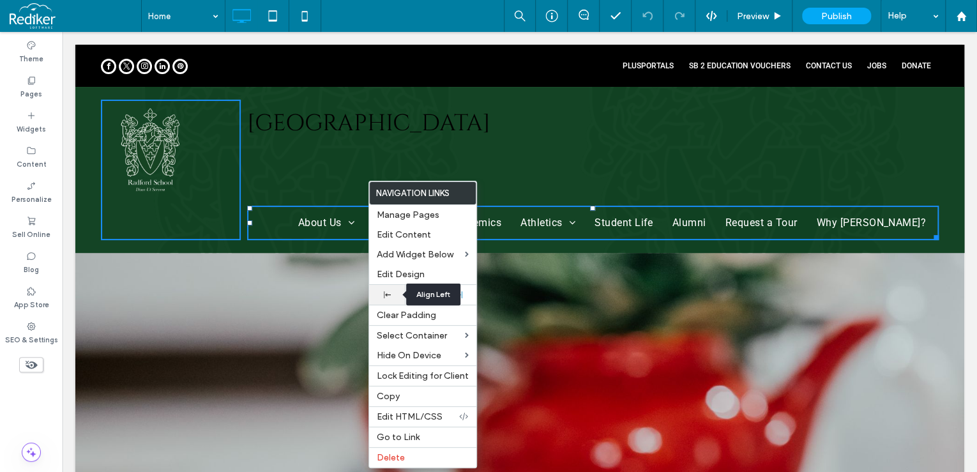
click at [386, 296] on icon at bounding box center [387, 294] width 7 height 7
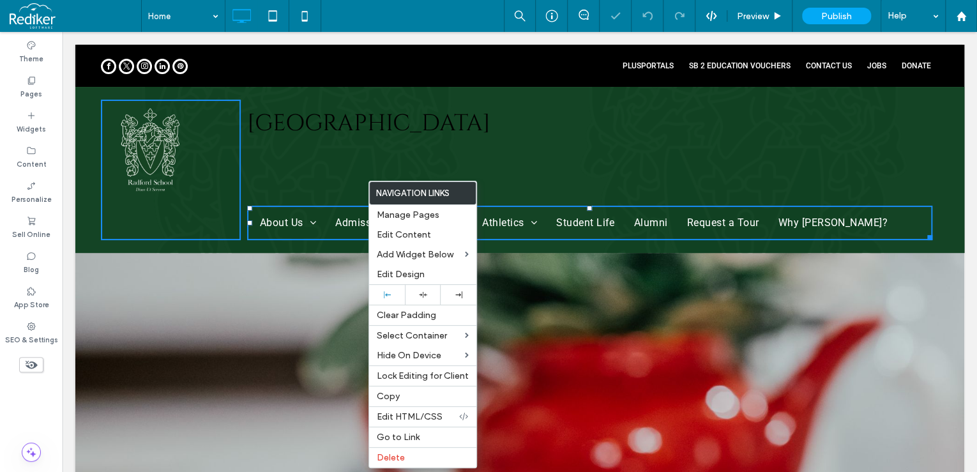
click at [315, 171] on div "Radord School About Us Administrative Team Board of Directors Admissions Academ…" at bounding box center [590, 170] width 698 height 140
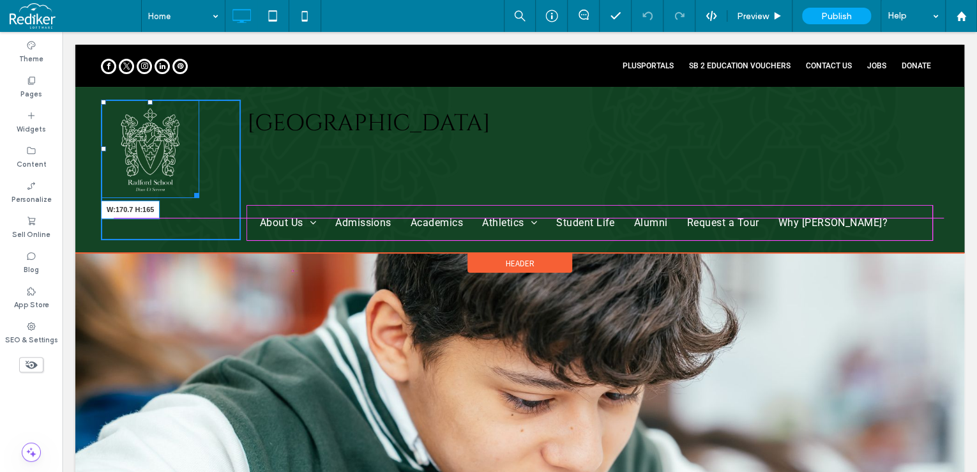
drag, startPoint x: 197, startPoint y: 194, endPoint x: 293, endPoint y: 241, distance: 107.1
click at [212, 205] on div "W:170.7 H:165 Click To Paste" at bounding box center [171, 170] width 140 height 140
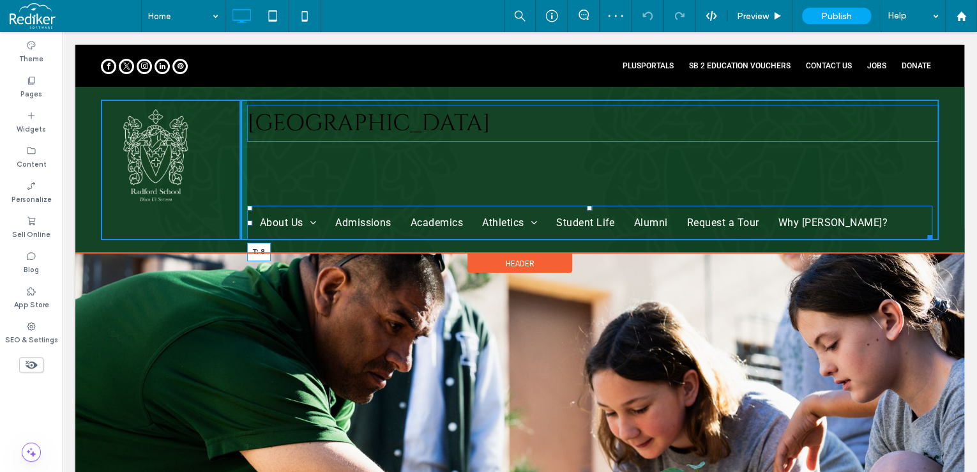
drag, startPoint x: 590, startPoint y: 209, endPoint x: 637, endPoint y: 167, distance: 63.7
click at [575, 133] on div "Radord School About Us Administrative Team Board of Directors Admissions Academ…" at bounding box center [590, 170] width 698 height 140
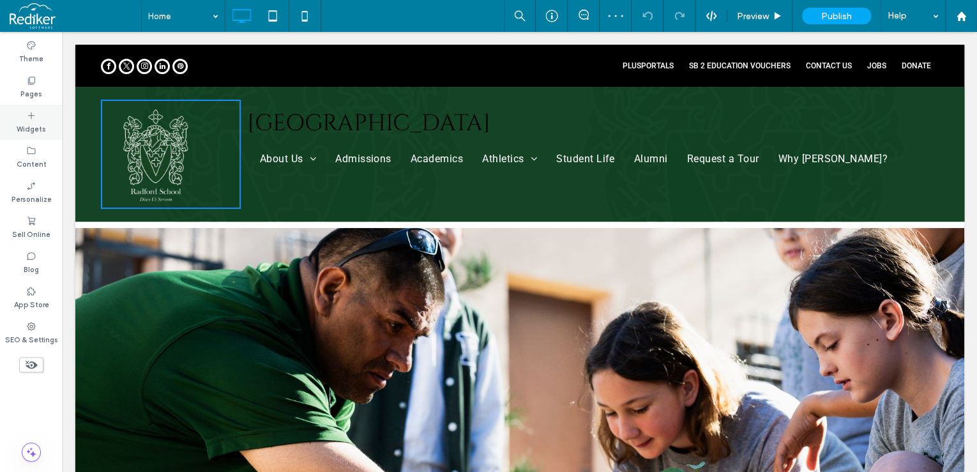
click at [20, 118] on div "Widgets" at bounding box center [31, 122] width 63 height 35
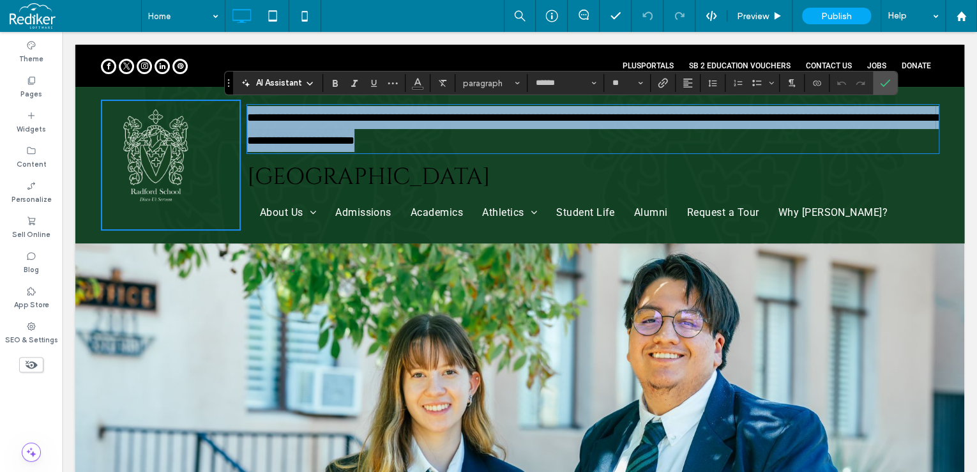
click at [480, 138] on p "**********" at bounding box center [593, 129] width 692 height 46
drag, startPoint x: 490, startPoint y: 139, endPoint x: 188, endPoint y: 112, distance: 302.7
click at [188, 112] on div "**********" at bounding box center [520, 165] width 838 height 131
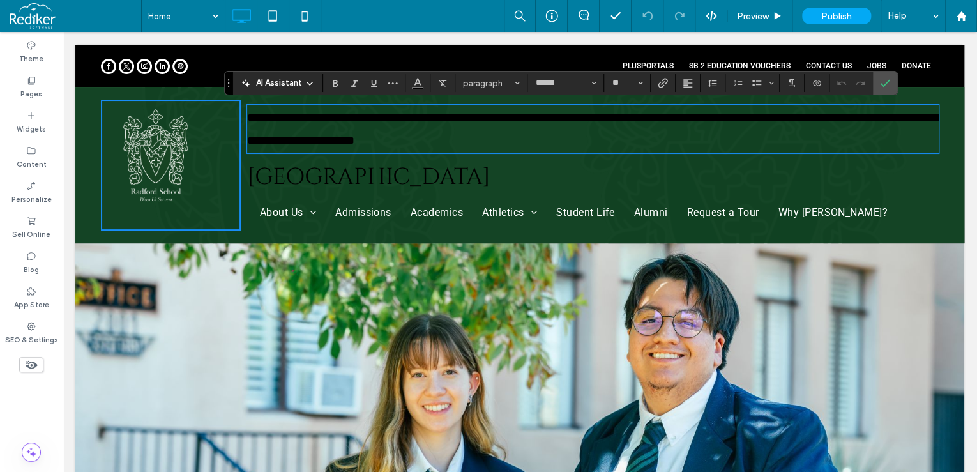
scroll to position [0, 0]
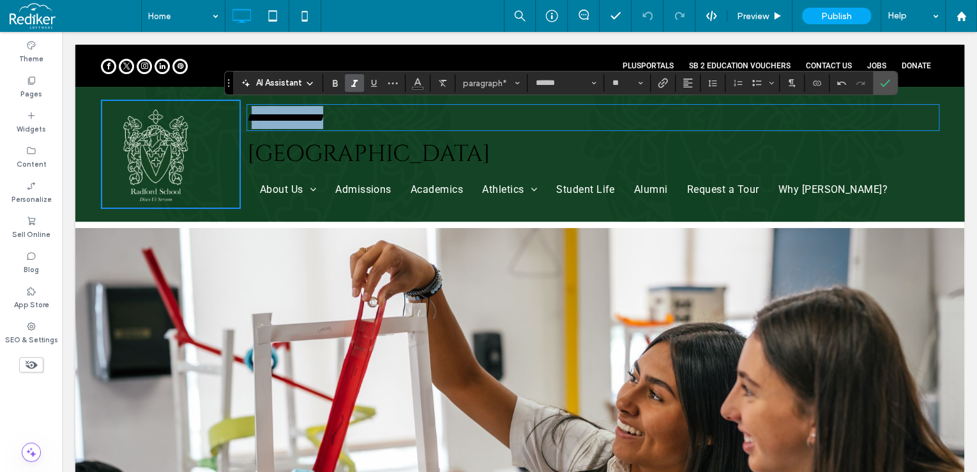
drag, startPoint x: 358, startPoint y: 116, endPoint x: 248, endPoint y: 124, distance: 110.2
click at [248, 124] on p "**********" at bounding box center [593, 117] width 692 height 23
click at [421, 82] on icon "Color" at bounding box center [418, 82] width 10 height 10
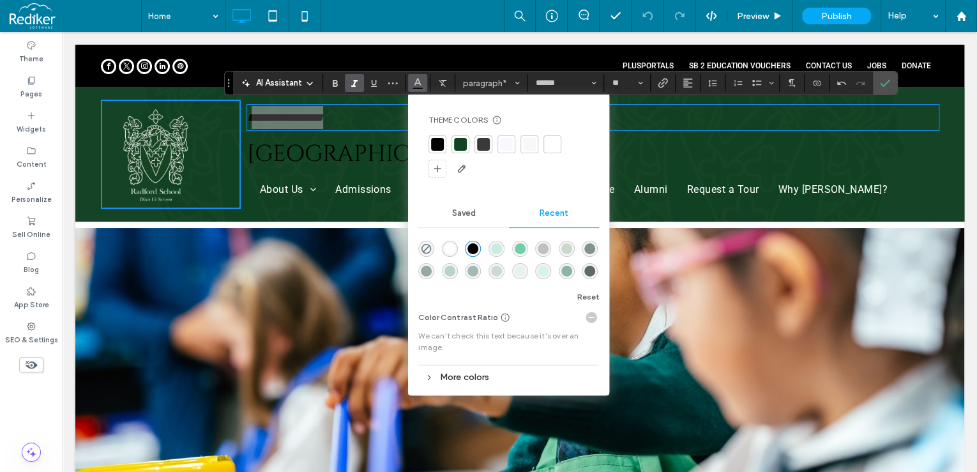
click at [551, 146] on div at bounding box center [552, 144] width 13 height 13
click at [884, 81] on icon "Confirm" at bounding box center [885, 83] width 10 height 10
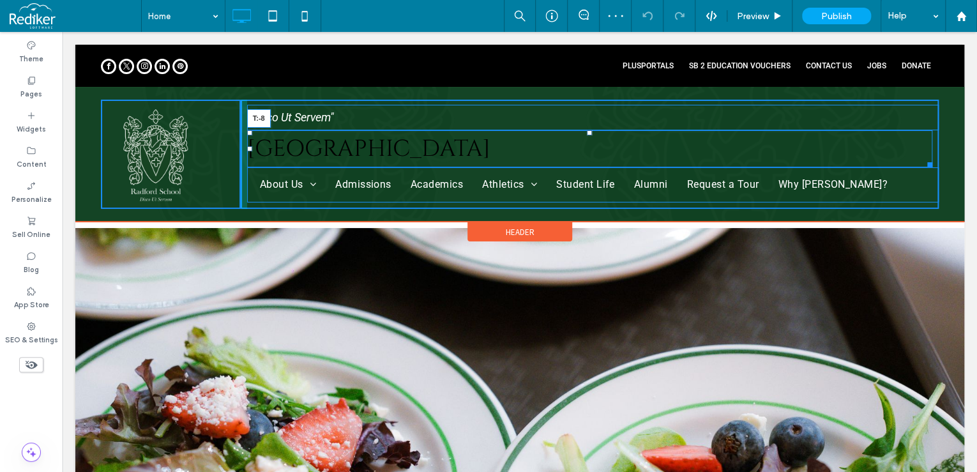
drag, startPoint x: 590, startPoint y: 137, endPoint x: 653, endPoint y: 129, distance: 63.1
click at [589, 91] on div "Click To Paste " Disco Ut Servem" Radord School T:-8 About Us Administrative Te…" at bounding box center [519, 154] width 889 height 135
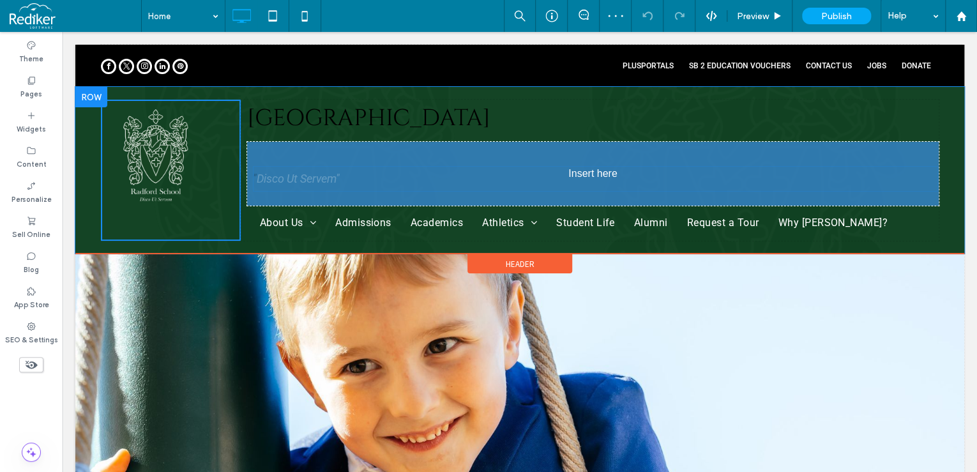
drag, startPoint x: 384, startPoint y: 116, endPoint x: 464, endPoint y: 190, distance: 108.4
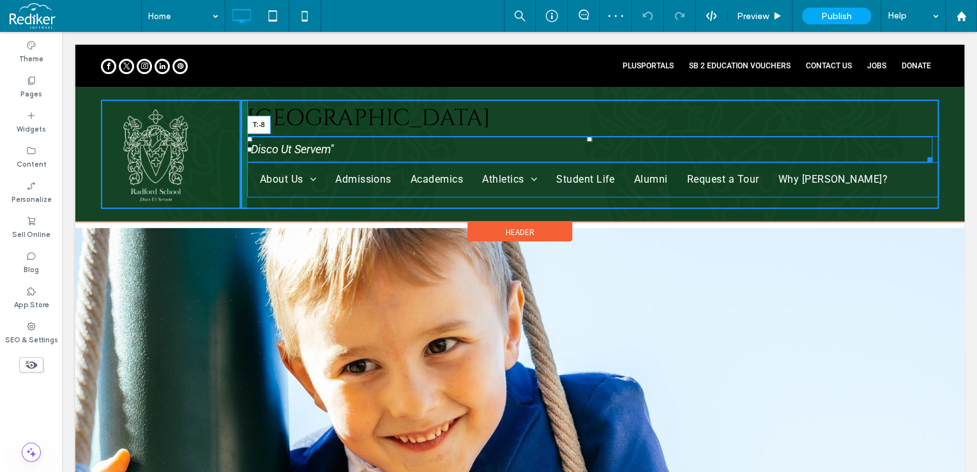
drag, startPoint x: 588, startPoint y: 145, endPoint x: 588, endPoint y: 157, distance: 12.1
click at [586, 124] on div "Radord School " Disco Ut Servem" T:-8 About Us Administrative Team Board of Dir…" at bounding box center [590, 154] width 698 height 109
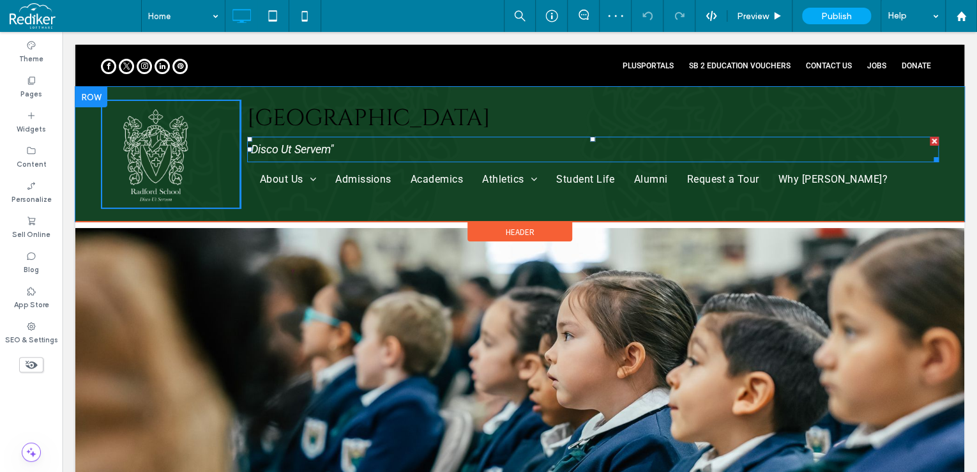
click at [336, 151] on p "" Disco Ut Servem"" at bounding box center [593, 149] width 692 height 23
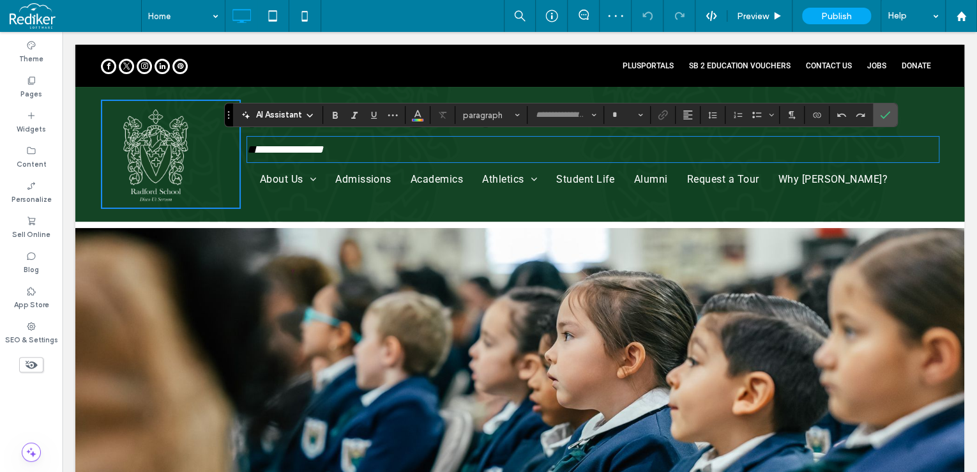
type input "******"
type input "**"
click at [368, 153] on p "**********" at bounding box center [593, 149] width 692 height 23
click at [368, 149] on p "**********" at bounding box center [593, 149] width 692 height 23
click at [365, 148] on p "**********" at bounding box center [593, 149] width 692 height 23
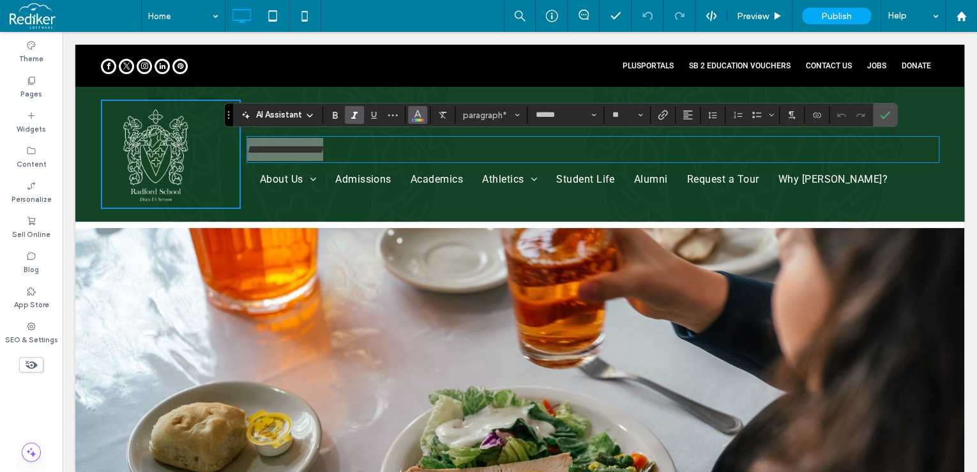
click at [414, 118] on icon "Color" at bounding box center [418, 114] width 10 height 10
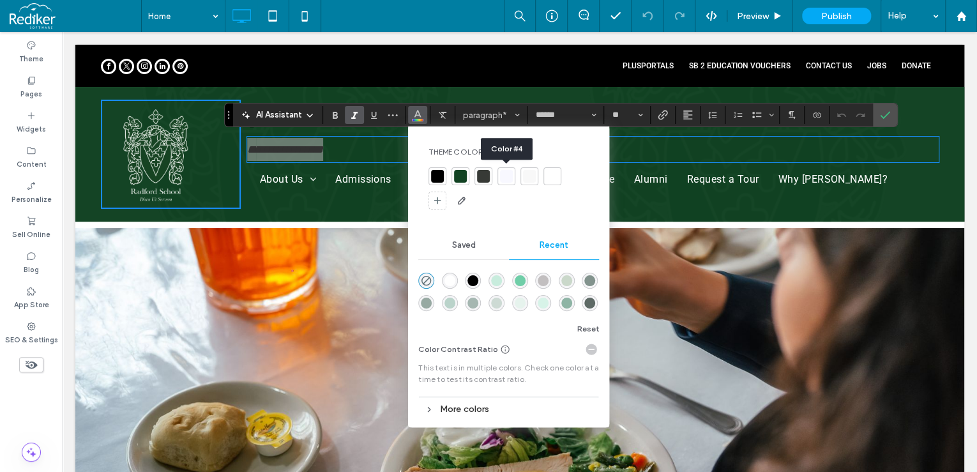
click at [505, 179] on div at bounding box center [506, 176] width 13 height 13
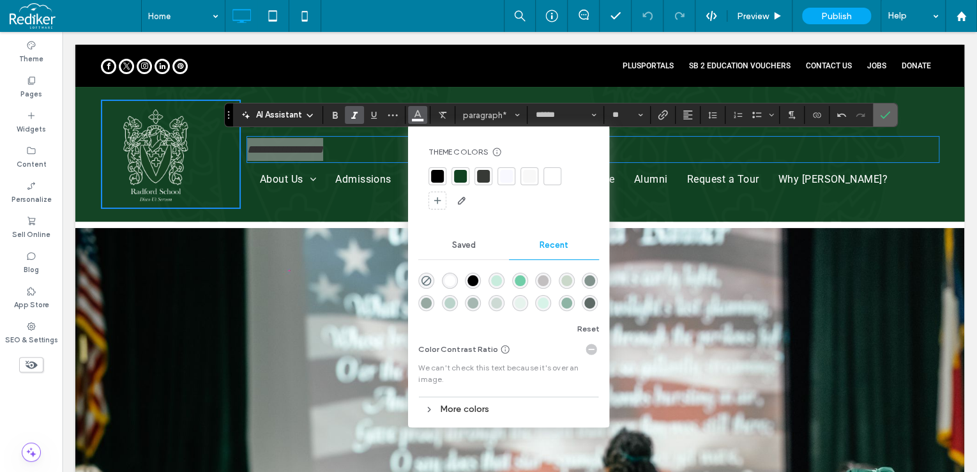
click at [881, 113] on icon "Confirm" at bounding box center [885, 115] width 10 height 10
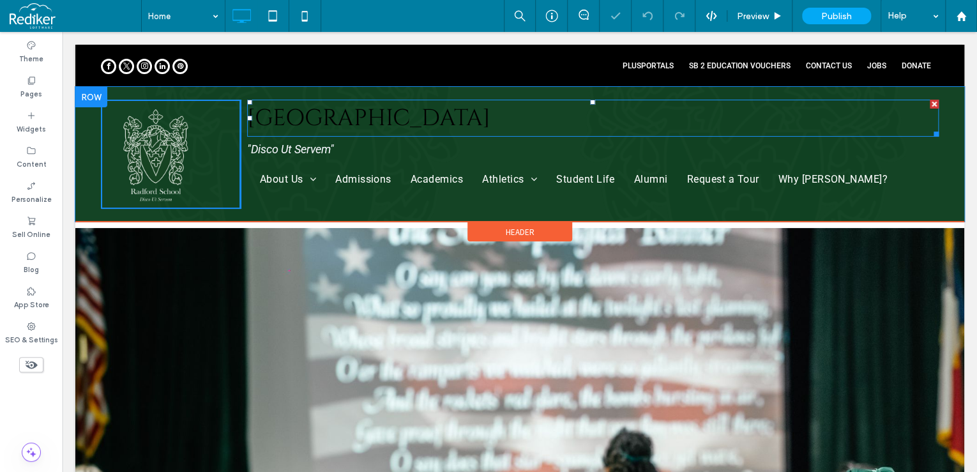
click at [407, 119] on span "[GEOGRAPHIC_DATA]" at bounding box center [368, 118] width 243 height 31
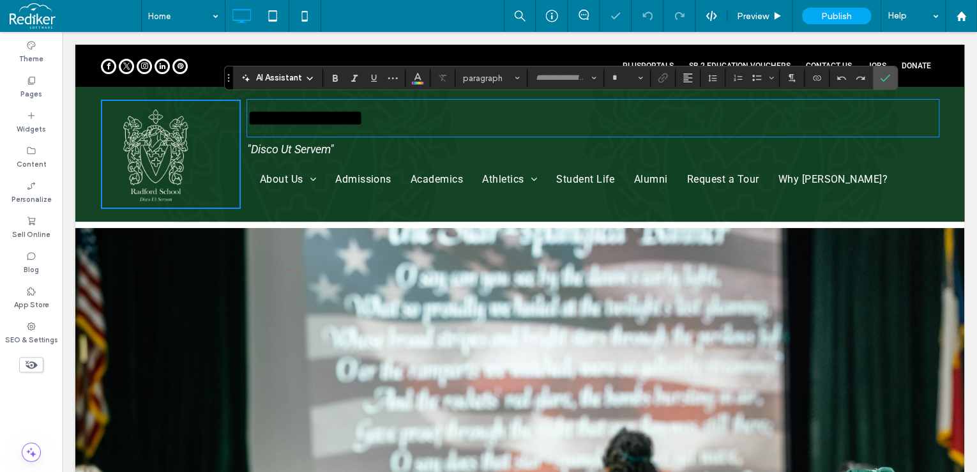
type input "******"
type input "**"
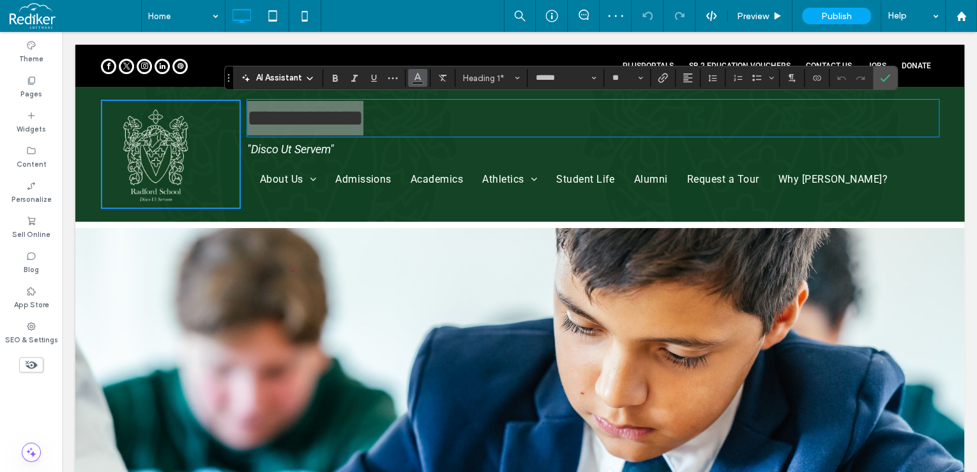
click at [419, 81] on icon "Color" at bounding box center [418, 77] width 10 height 10
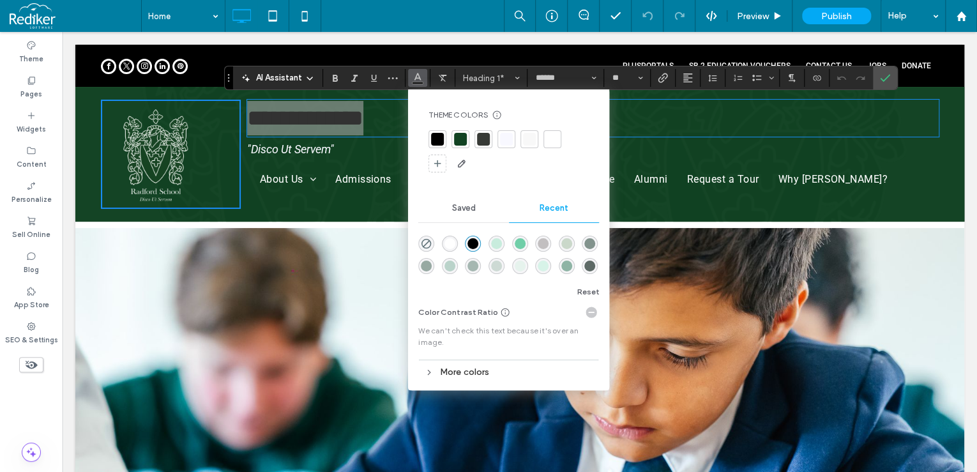
click at [555, 140] on div at bounding box center [552, 139] width 13 height 13
click at [880, 77] on icon "Confirm" at bounding box center [885, 78] width 10 height 10
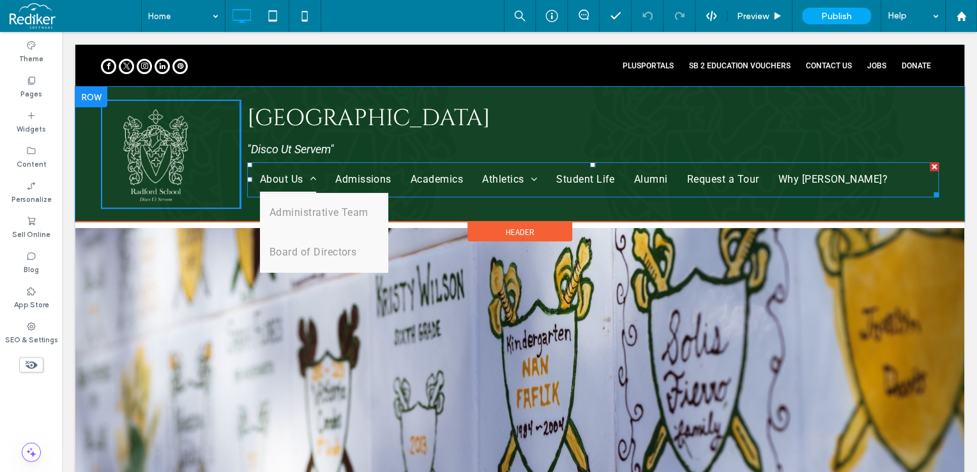
click at [265, 168] on span "About Us" at bounding box center [288, 179] width 56 height 27
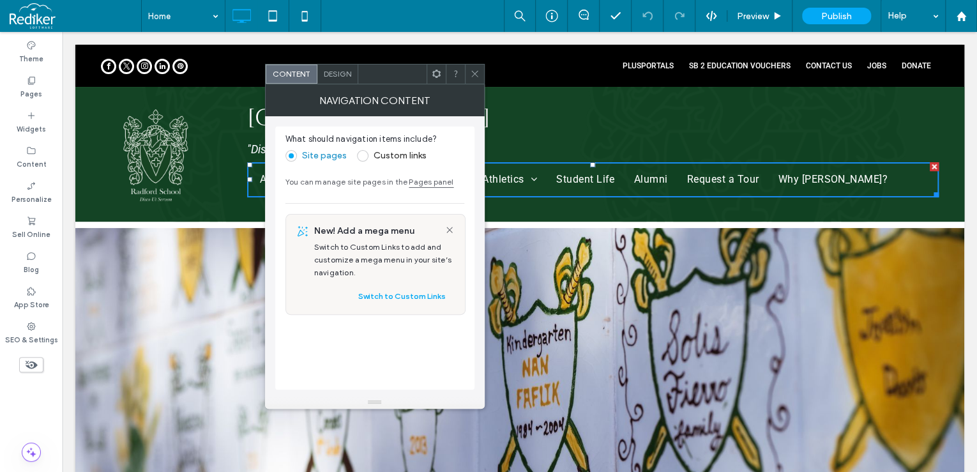
click at [337, 71] on span "Design" at bounding box center [337, 74] width 27 height 10
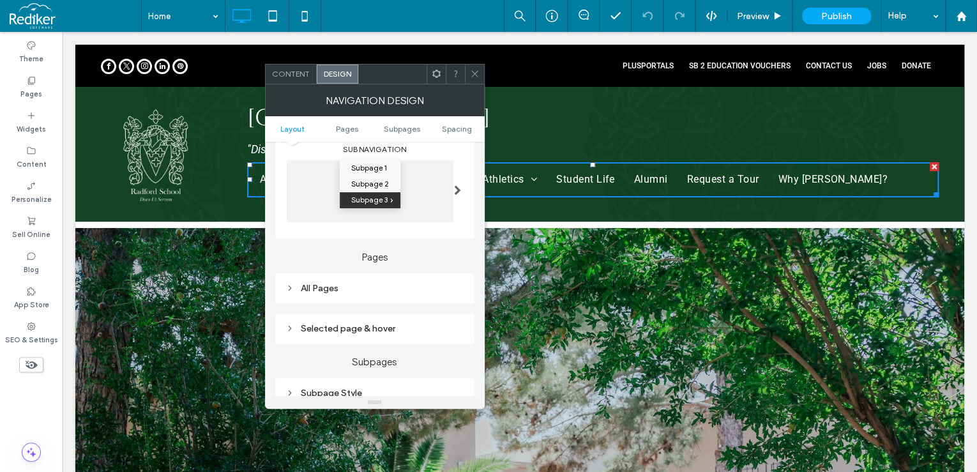
click at [324, 291] on div "All Pages" at bounding box center [374, 288] width 179 height 11
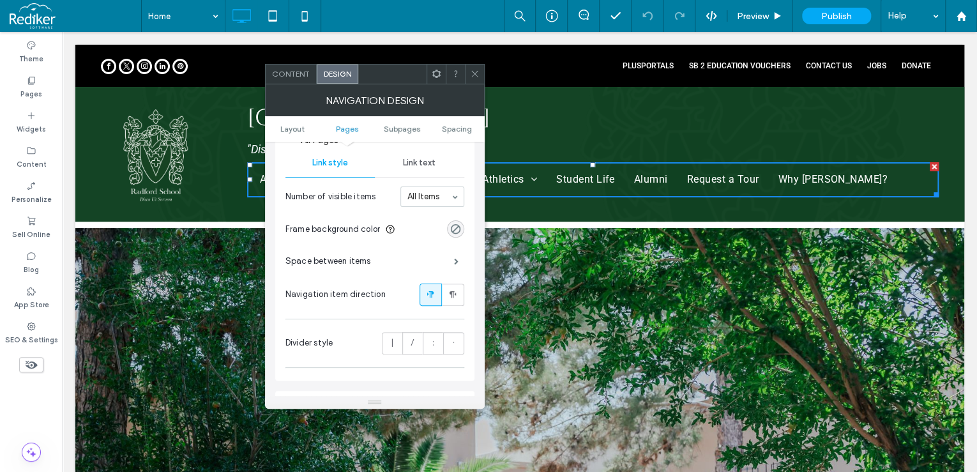
scroll to position [358, 0]
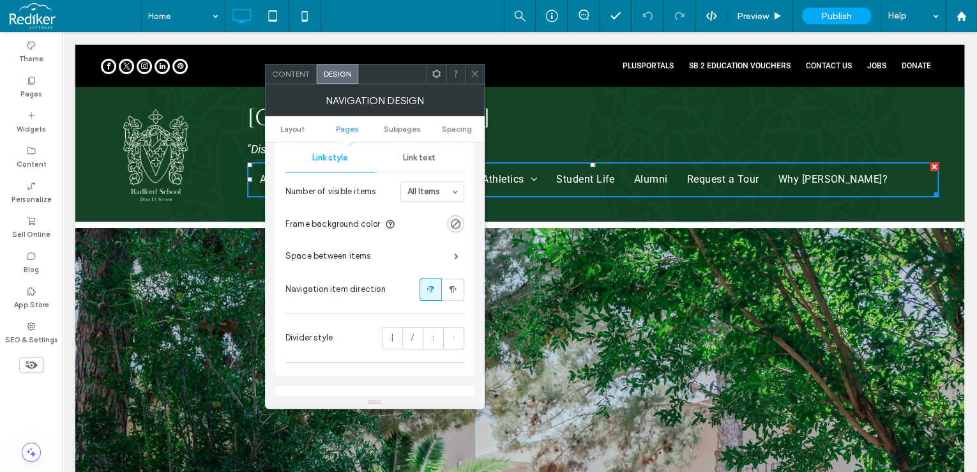
click at [381, 261] on div "Space between items" at bounding box center [374, 256] width 179 height 32
click at [457, 255] on span at bounding box center [456, 256] width 4 height 6
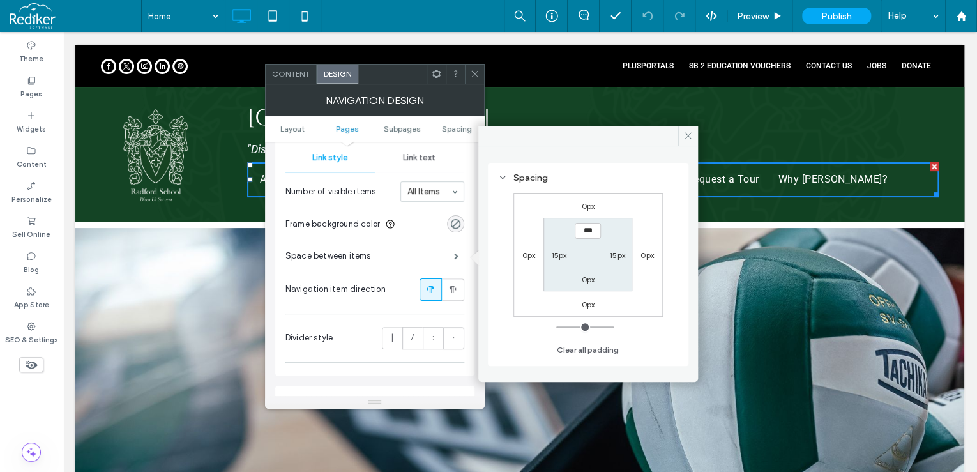
click at [474, 67] on span at bounding box center [475, 73] width 10 height 19
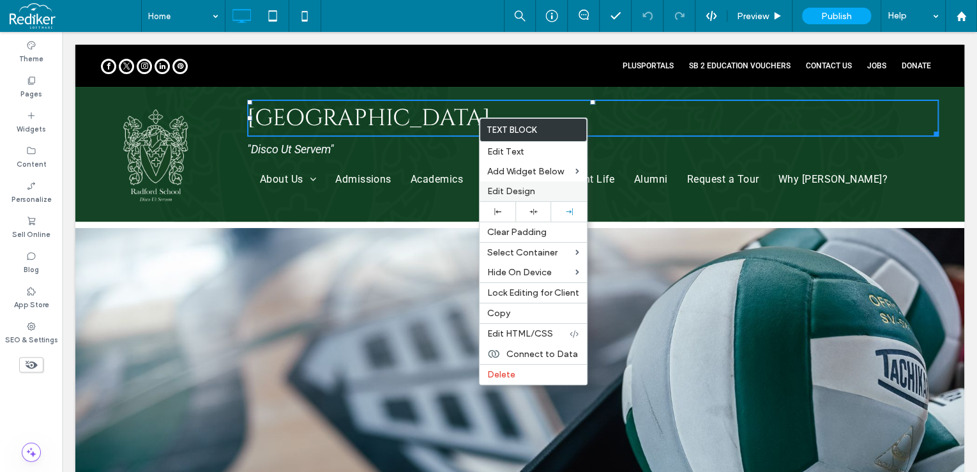
click at [515, 197] on div "Edit Design" at bounding box center [533, 191] width 107 height 20
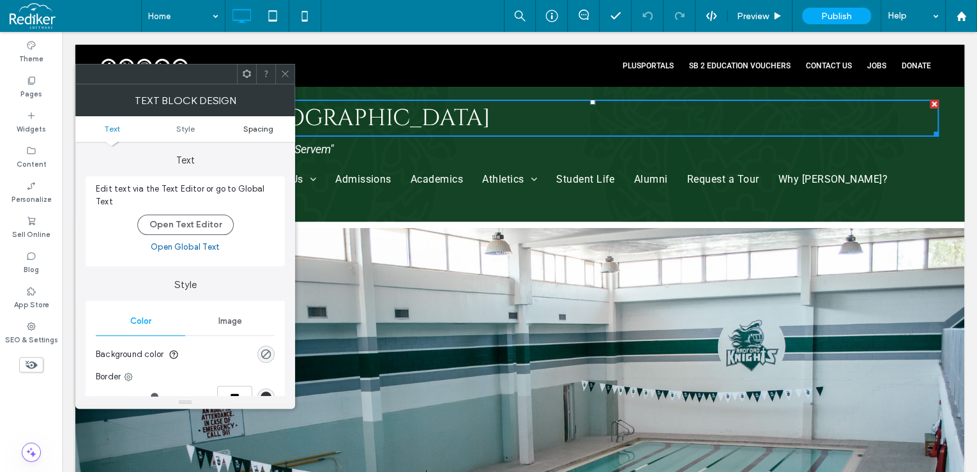
click at [261, 131] on span "Spacing" at bounding box center [258, 129] width 30 height 10
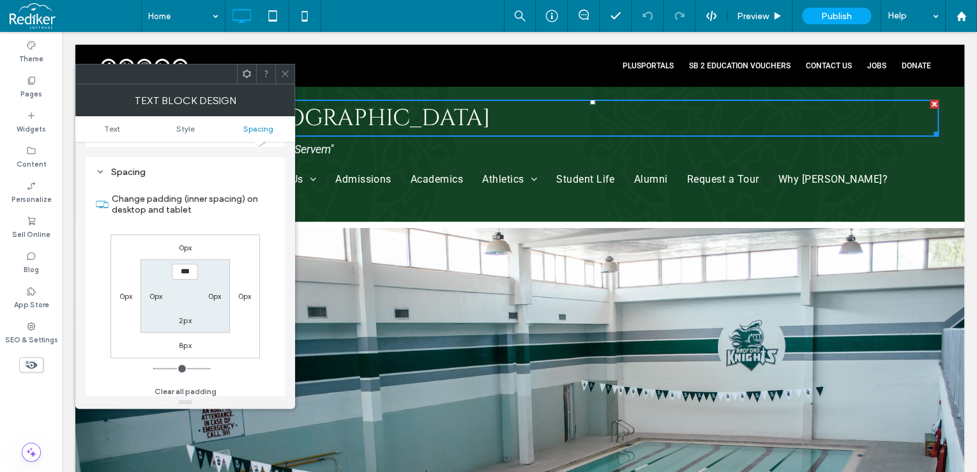
scroll to position [326, 0]
click at [158, 290] on label "0px" at bounding box center [155, 290] width 13 height 10
type input "*"
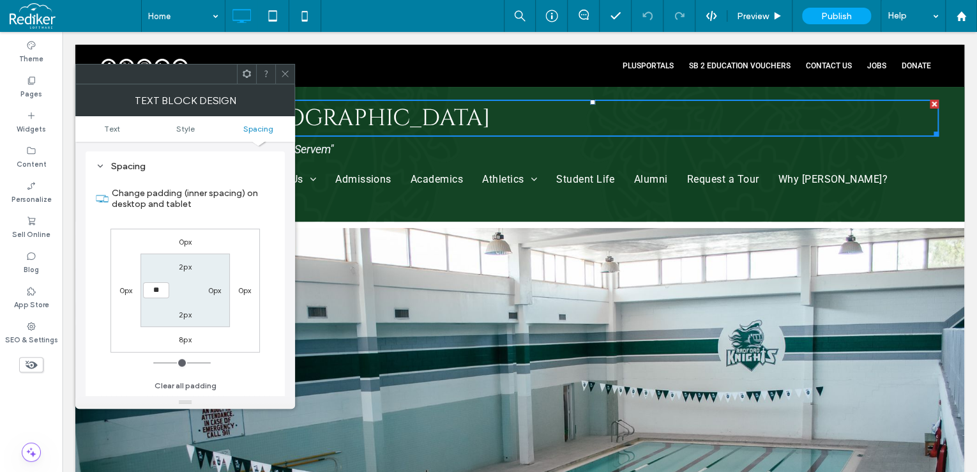
type input "**"
type input "****"
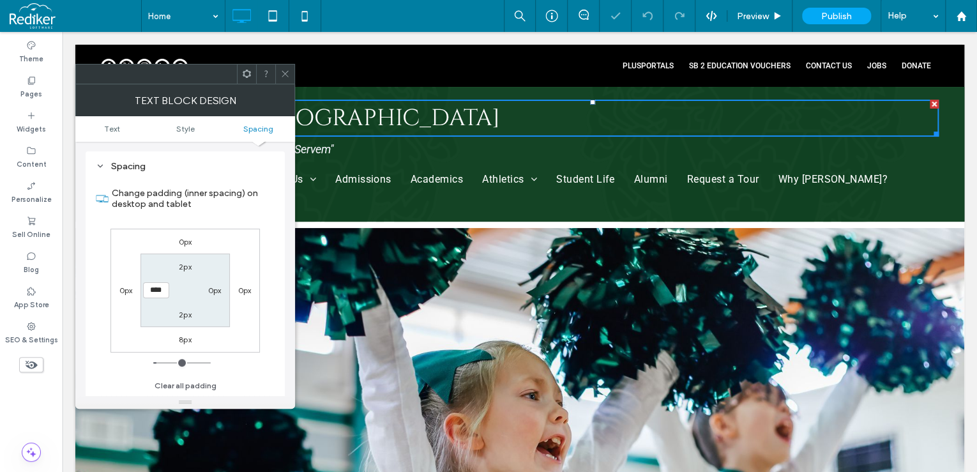
click at [281, 75] on icon at bounding box center [285, 74] width 10 height 10
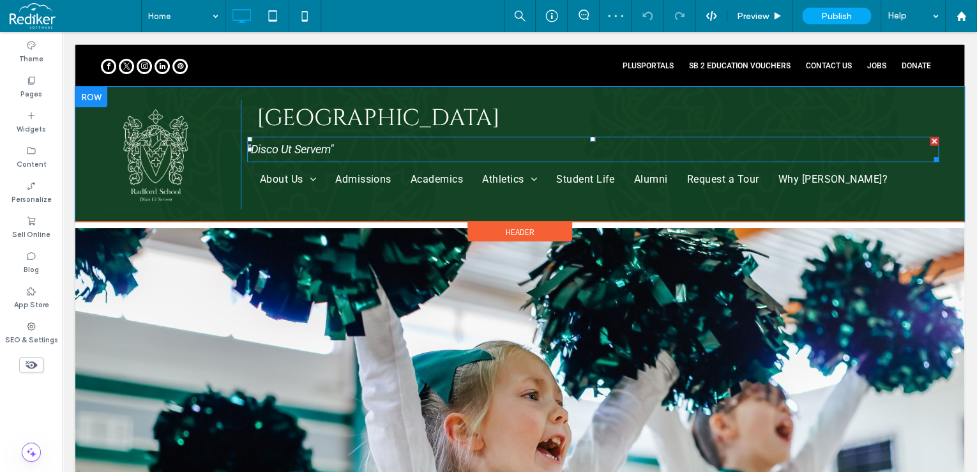
click at [383, 150] on p ""Disco Ut Servem"" at bounding box center [593, 149] width 692 height 23
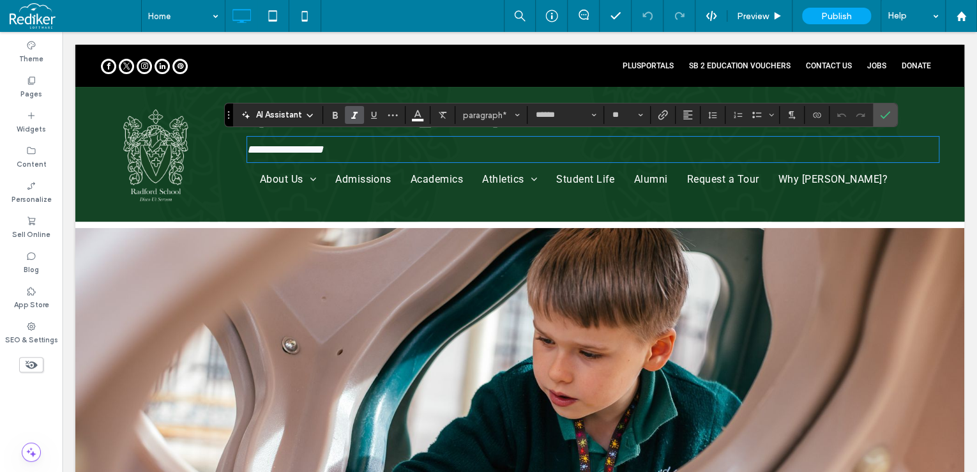
drag, startPoint x: 383, startPoint y: 150, endPoint x: 239, endPoint y: 209, distance: 154.6
click at [239, 209] on div "**********" at bounding box center [519, 154] width 889 height 135
click at [893, 110] on section at bounding box center [885, 114] width 24 height 23
click at [890, 117] on label "Confirm" at bounding box center [885, 114] width 19 height 23
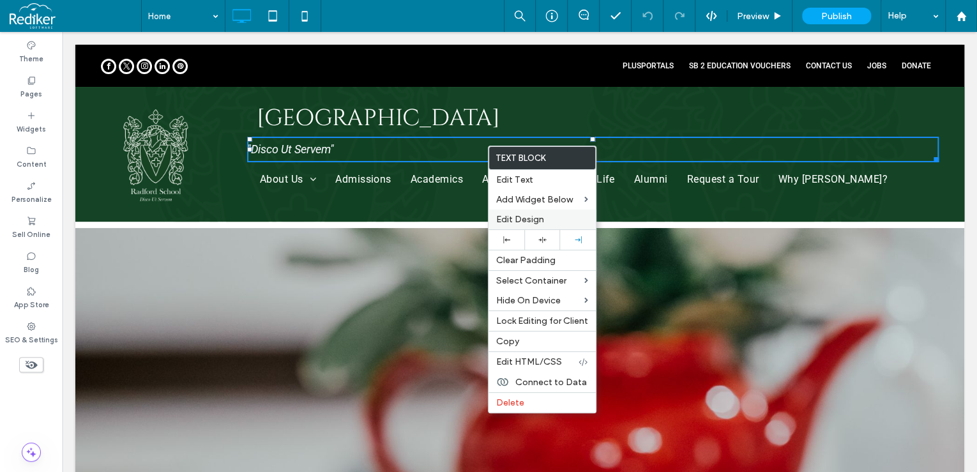
click at [512, 214] on span "Edit Design" at bounding box center [520, 219] width 48 height 11
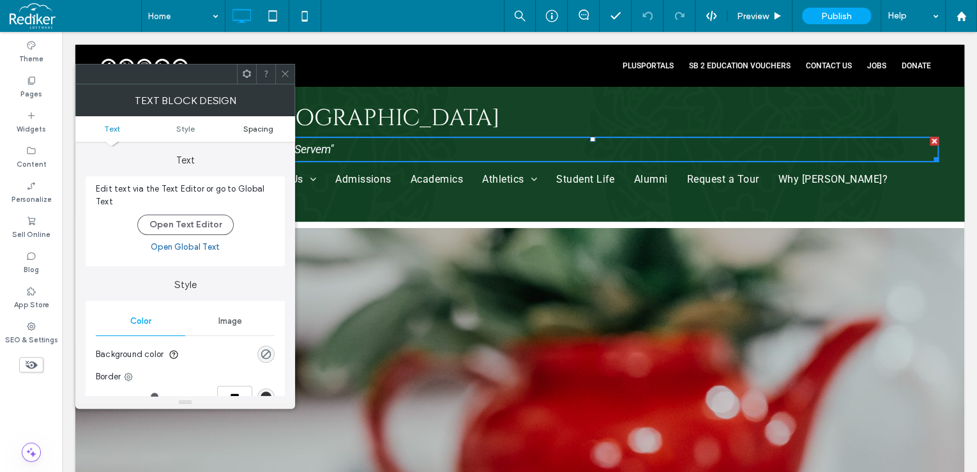
click at [263, 128] on span "Spacing" at bounding box center [258, 129] width 30 height 10
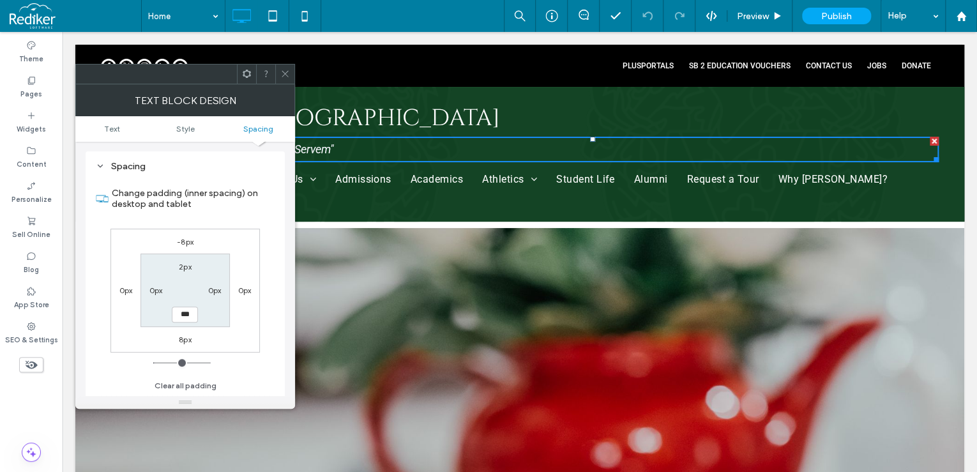
type input "*"
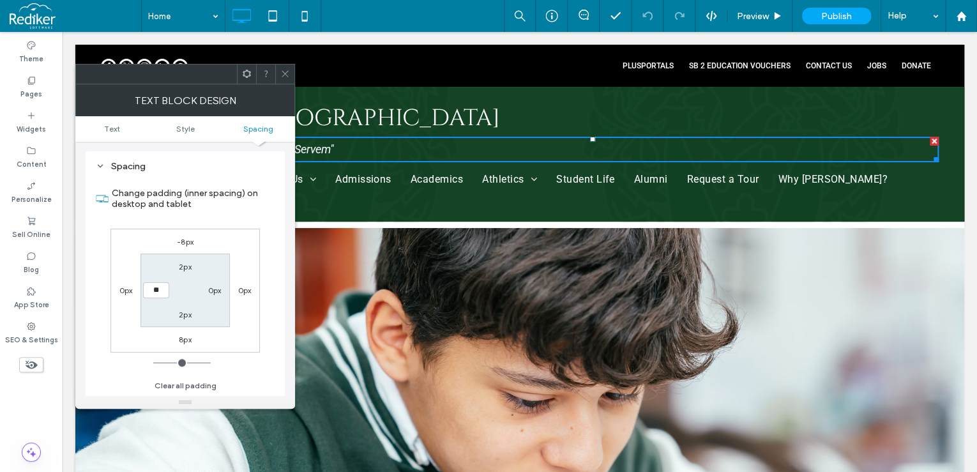
type input "**"
type input "****"
click at [281, 75] on icon at bounding box center [285, 74] width 10 height 10
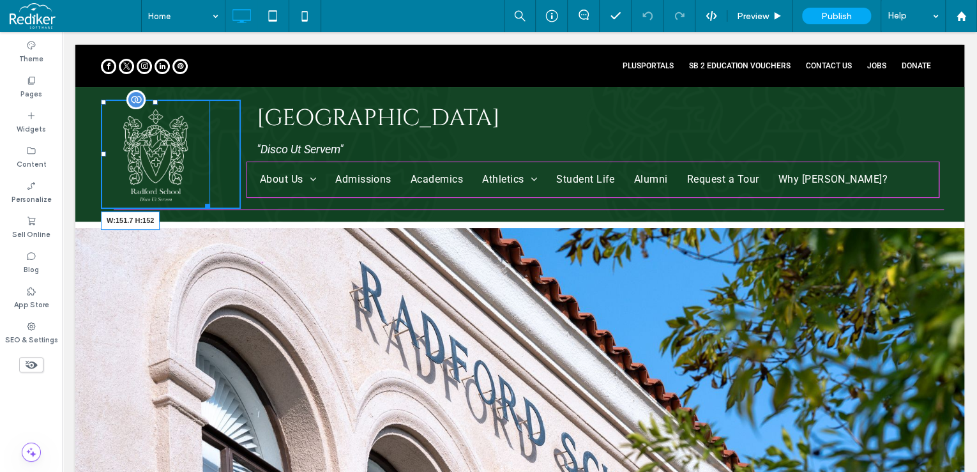
drag, startPoint x: 204, startPoint y: 205, endPoint x: 196, endPoint y: 193, distance: 14.4
click at [201, 199] on div at bounding box center [206, 204] width 10 height 10
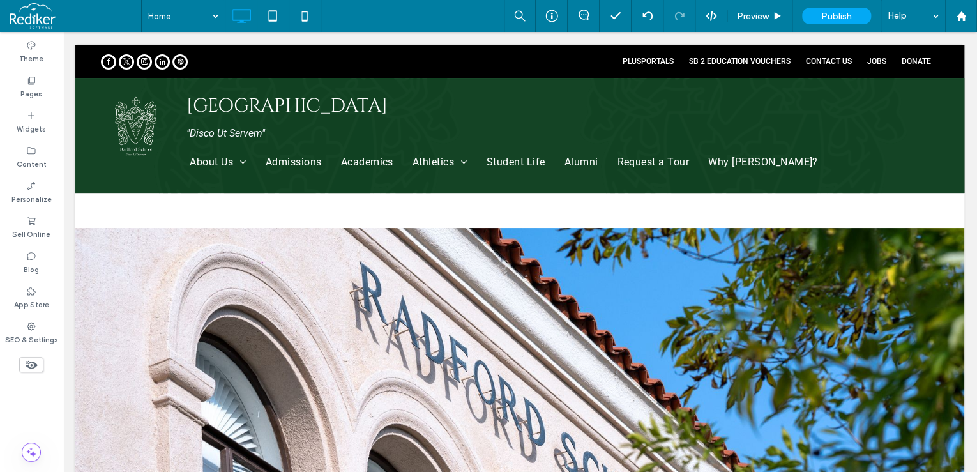
click at [137, 206] on div at bounding box center [519, 136] width 889 height 183
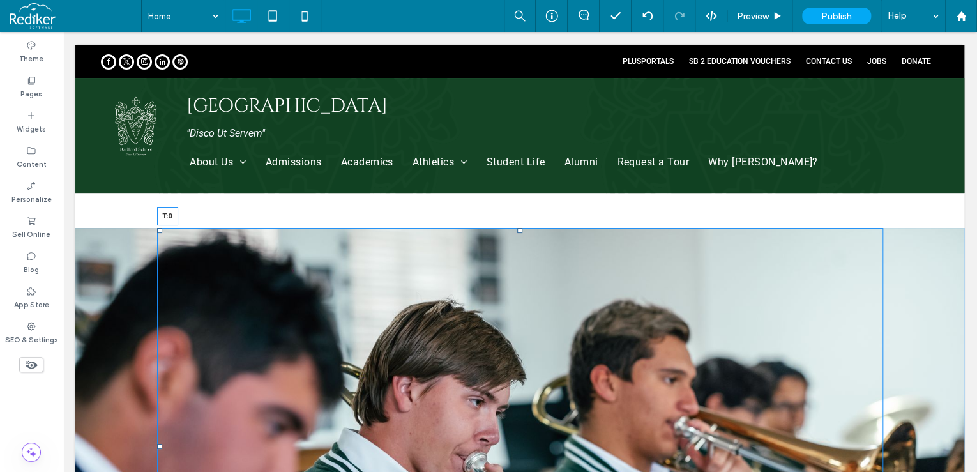
drag, startPoint x: 517, startPoint y: 227, endPoint x: 577, endPoint y: 238, distance: 61.0
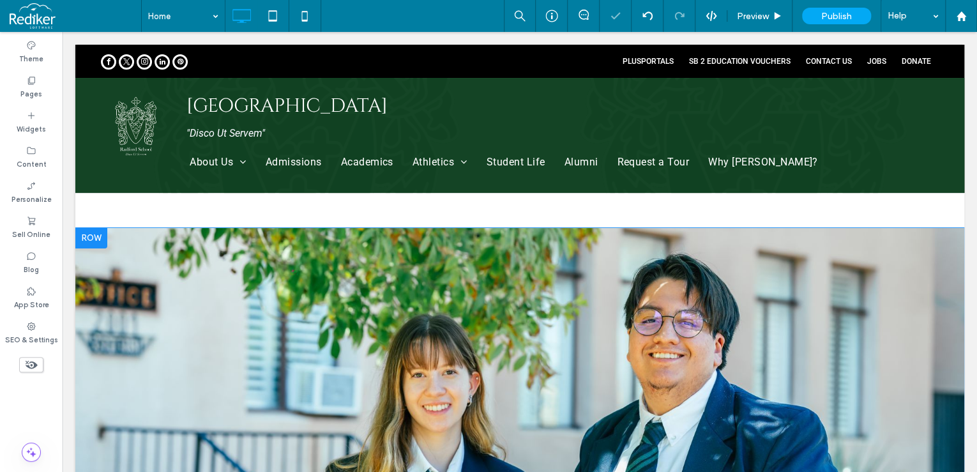
click at [95, 238] on div at bounding box center [91, 238] width 32 height 20
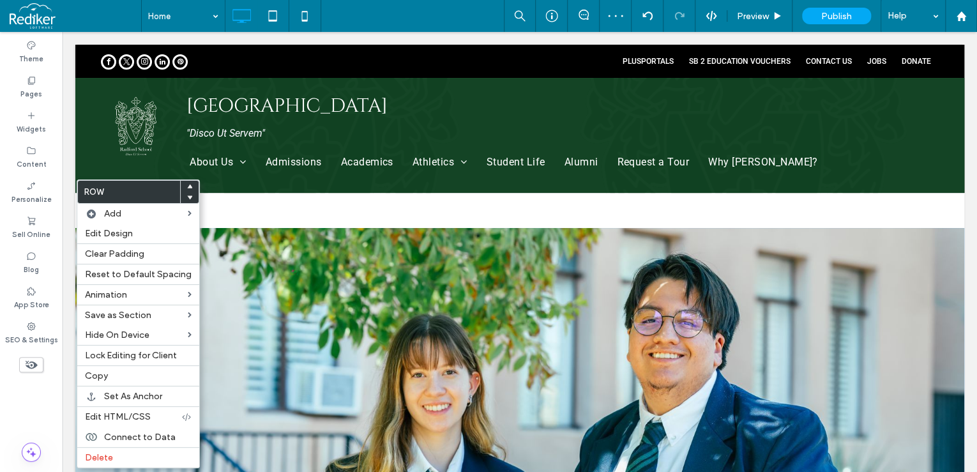
click at [285, 202] on div at bounding box center [519, 136] width 889 height 183
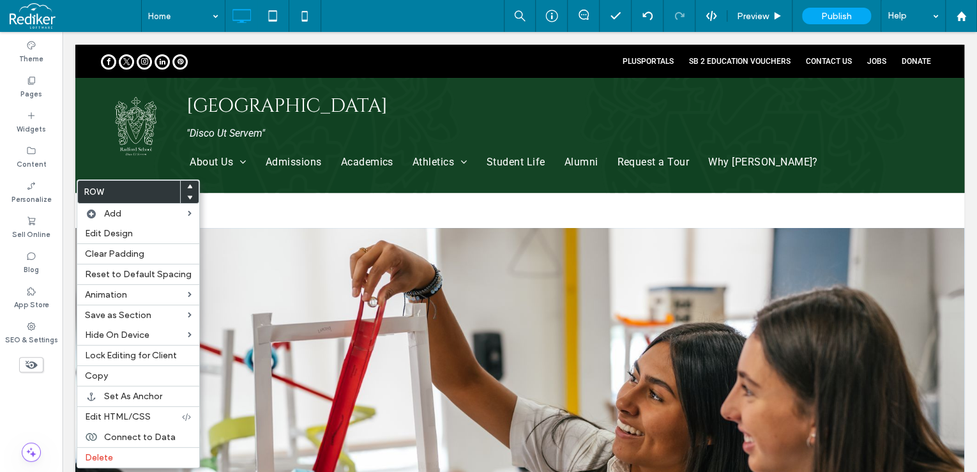
click at [337, 215] on div at bounding box center [519, 136] width 889 height 183
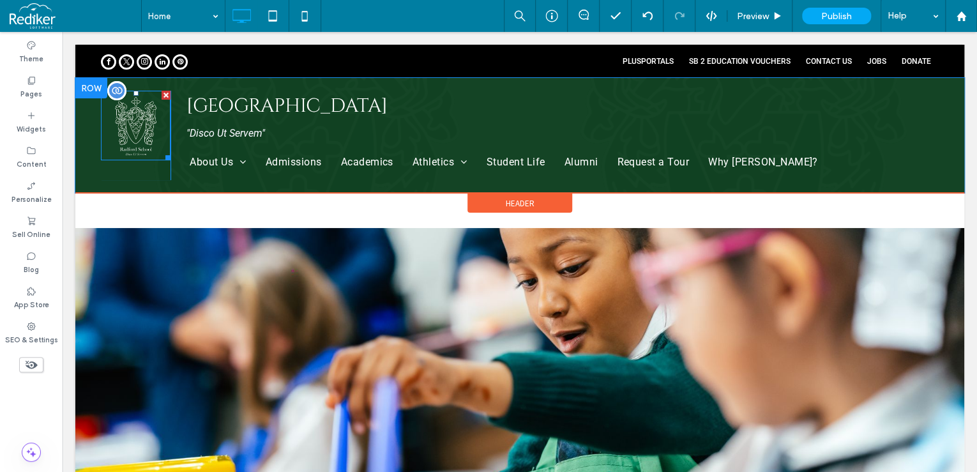
click at [135, 126] on img at bounding box center [136, 126] width 70 height 70
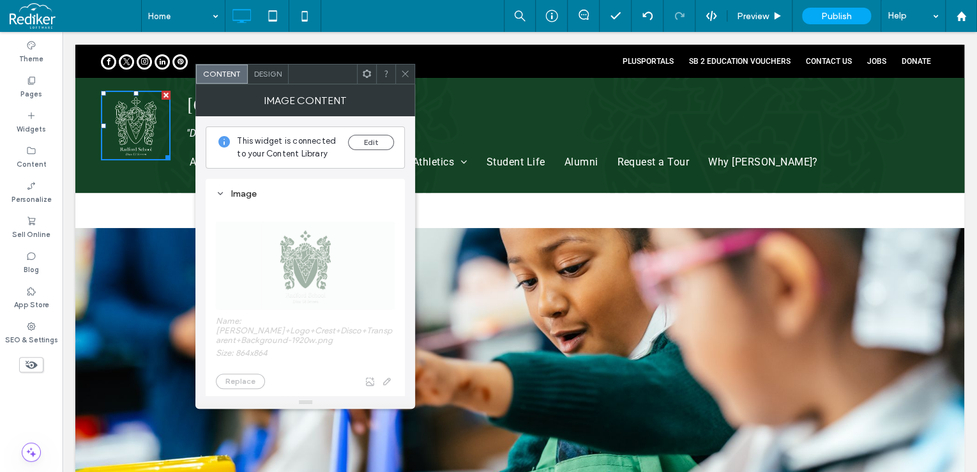
click at [407, 69] on icon at bounding box center [405, 74] width 10 height 10
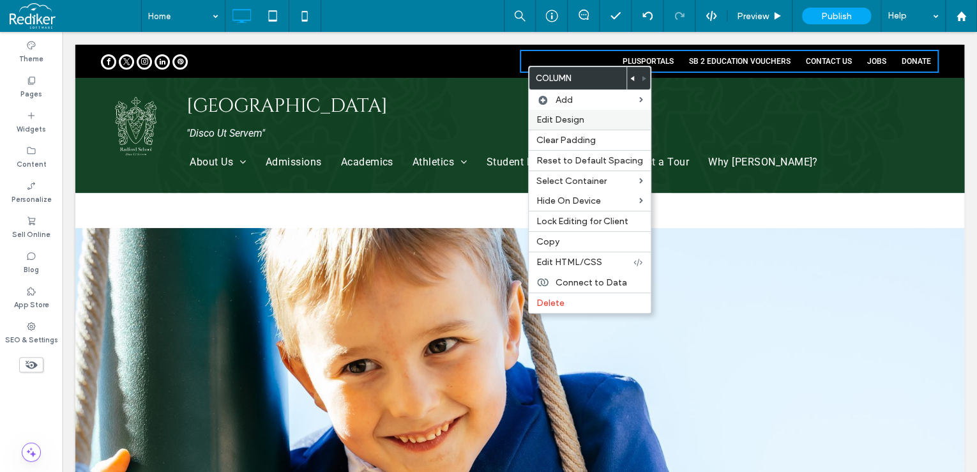
click at [565, 115] on span "Edit Design" at bounding box center [560, 119] width 48 height 11
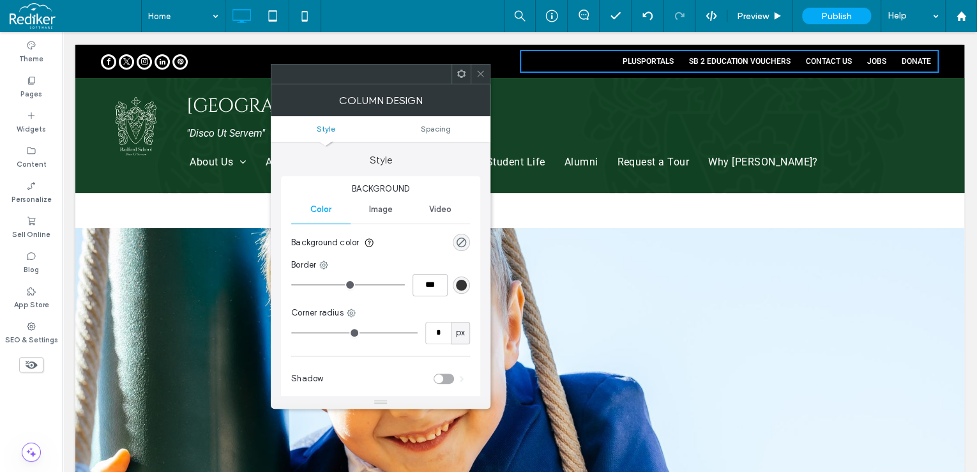
click at [480, 74] on use at bounding box center [480, 74] width 6 height 6
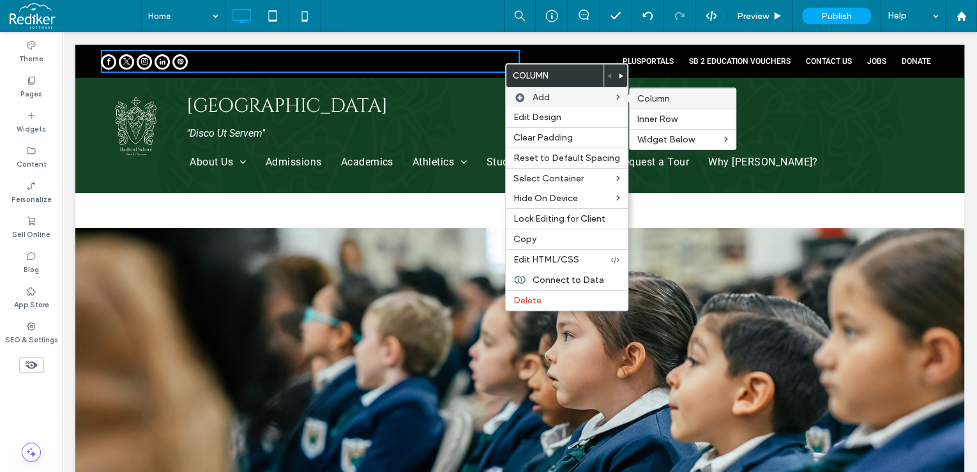
click at [646, 98] on span "Column" at bounding box center [653, 98] width 33 height 11
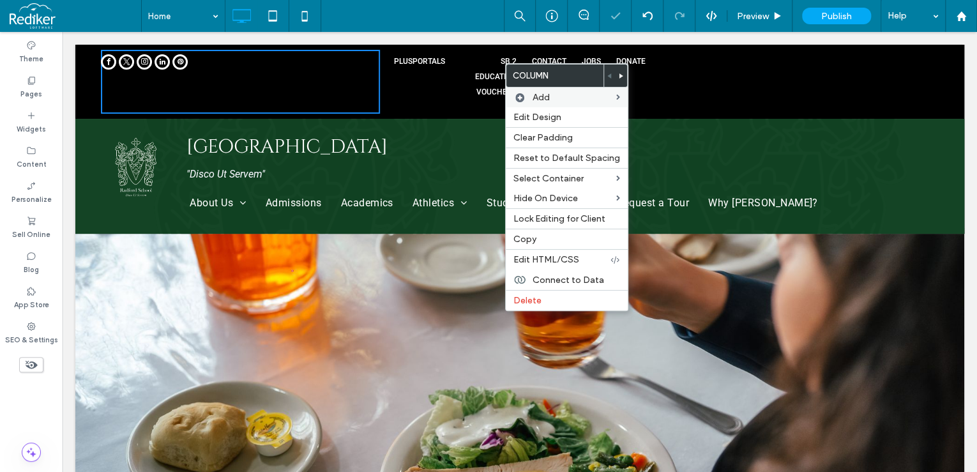
click at [724, 74] on div "Click To Paste Click To Paste" at bounding box center [799, 82] width 279 height 64
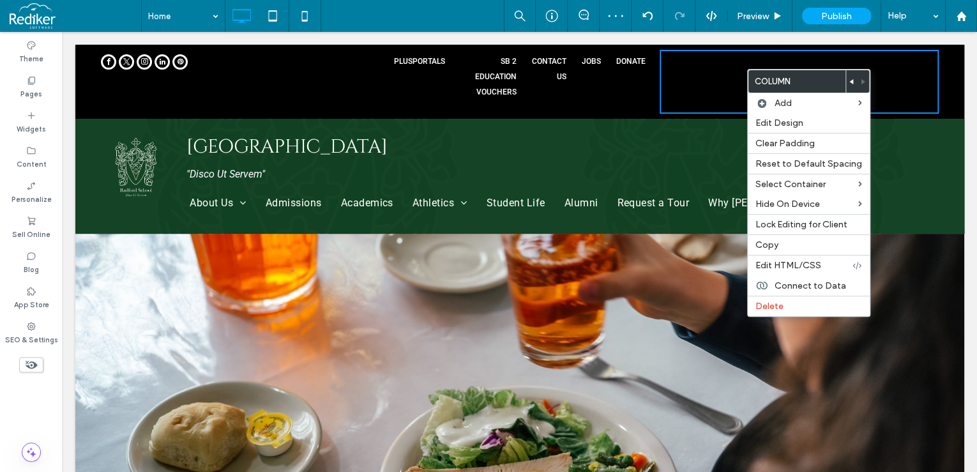
click at [849, 80] on icon at bounding box center [851, 81] width 5 height 5
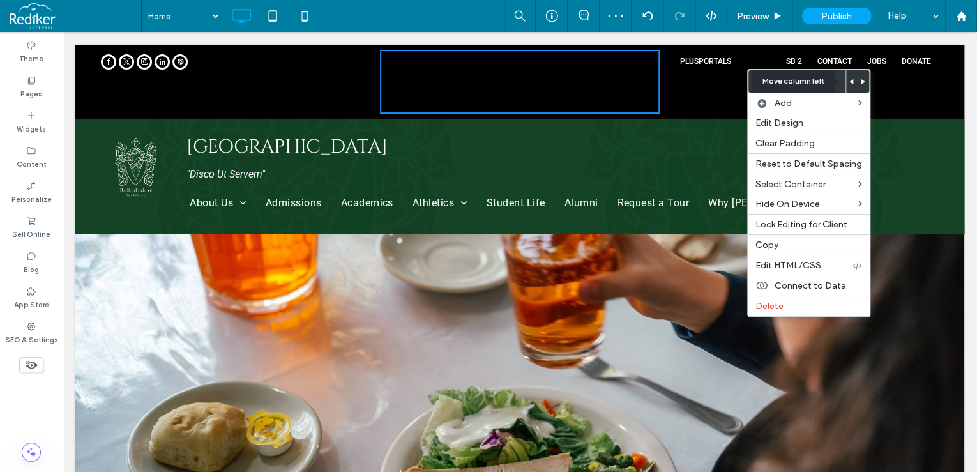
click at [849, 80] on icon at bounding box center [851, 81] width 5 height 5
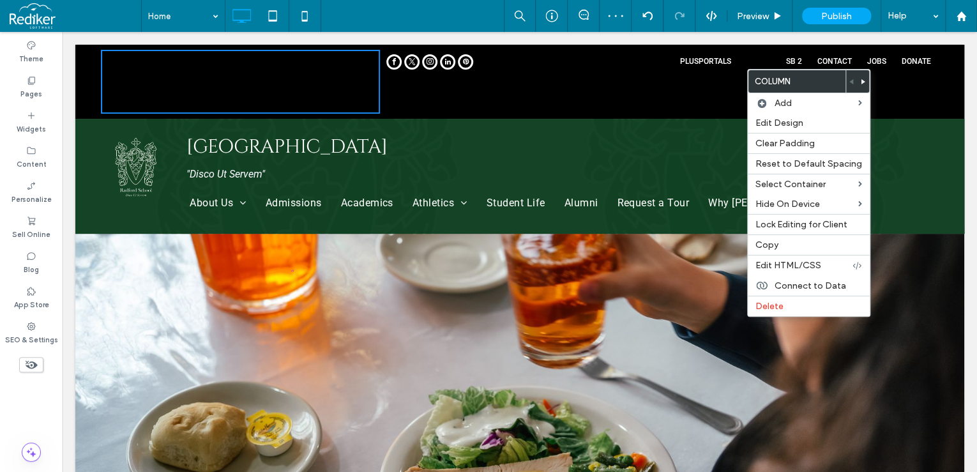
click at [478, 87] on div "Click To Paste" at bounding box center [519, 82] width 279 height 64
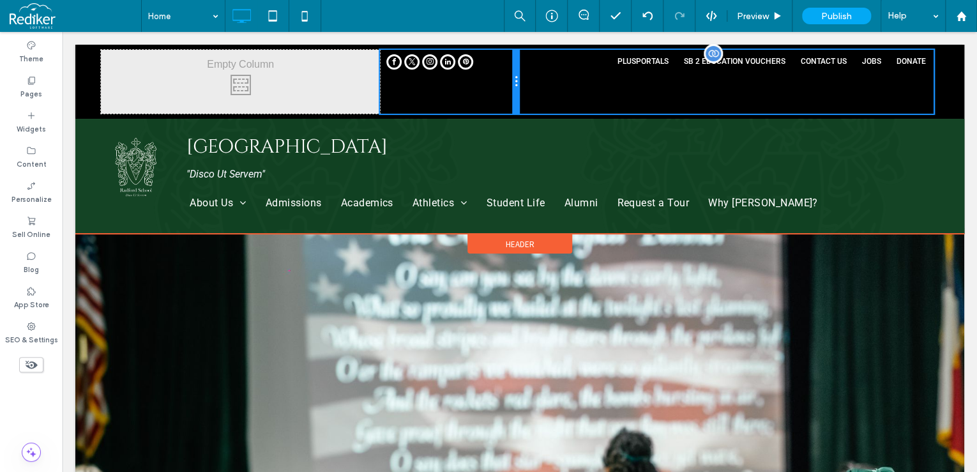
drag, startPoint x: 650, startPoint y: 77, endPoint x: 532, endPoint y: 68, distance: 118.5
click at [532, 68] on div "Click To Paste Click To Paste Click To Paste PLUSPORTALS SB 2 EDUCATION VOUCHER…" at bounding box center [520, 82] width 838 height 64
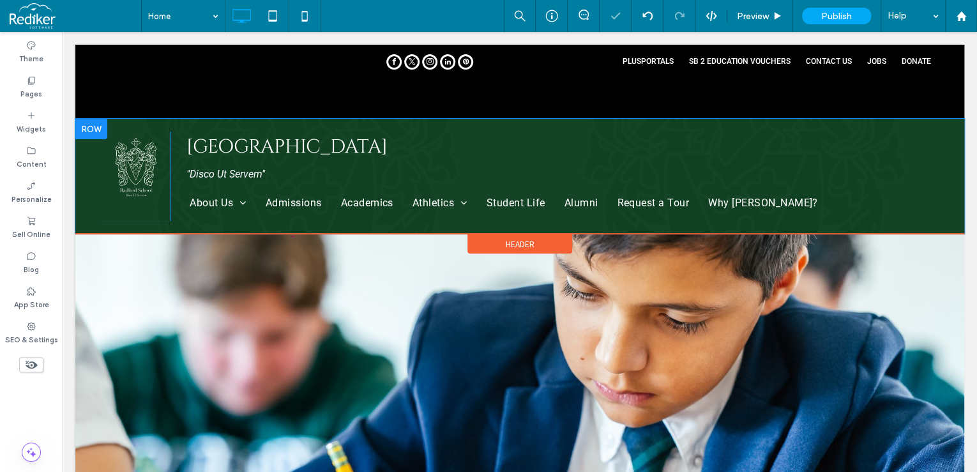
scroll to position [51, 0]
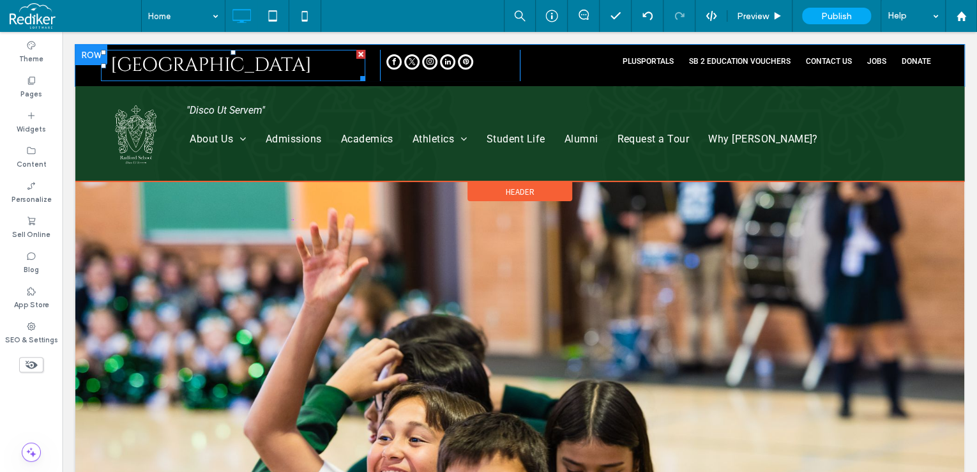
click at [285, 66] on h1 "[GEOGRAPHIC_DATA]" at bounding box center [237, 65] width 255 height 29
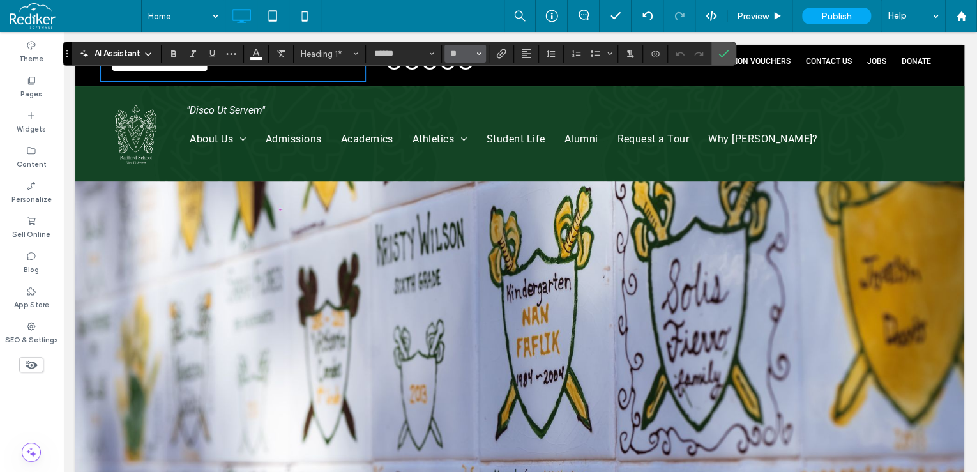
click at [478, 50] on span "Size" at bounding box center [478, 53] width 5 height 17
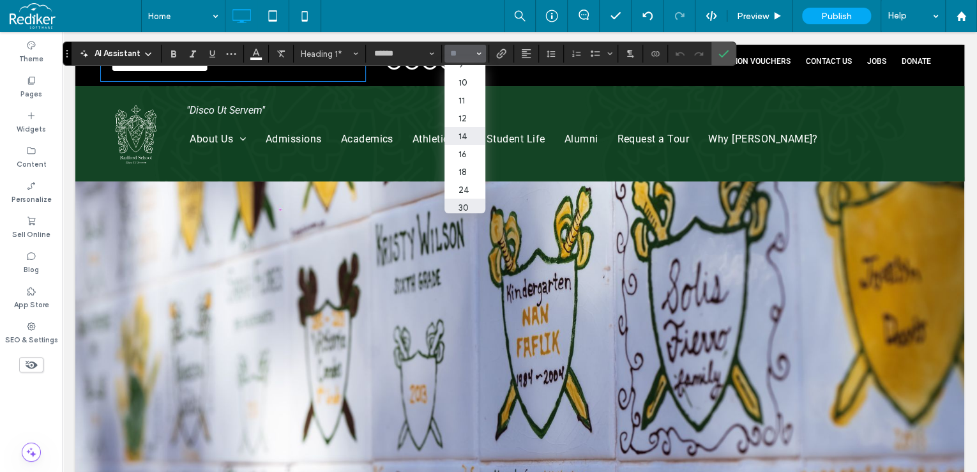
scroll to position [102, 0]
click at [476, 123] on label "24" at bounding box center [464, 115] width 41 height 18
type input "**"
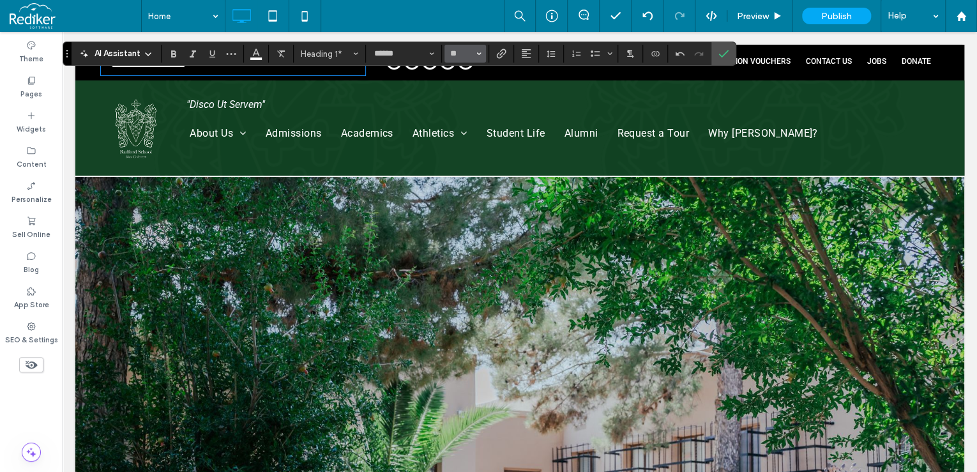
click at [480, 54] on icon "Size" at bounding box center [478, 53] width 5 height 5
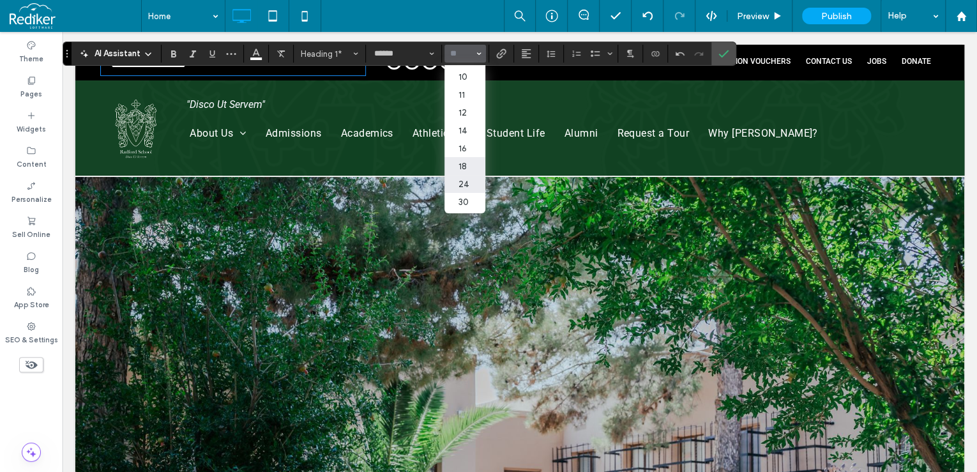
scroll to position [51, 0]
click at [466, 157] on label "18" at bounding box center [464, 148] width 41 height 18
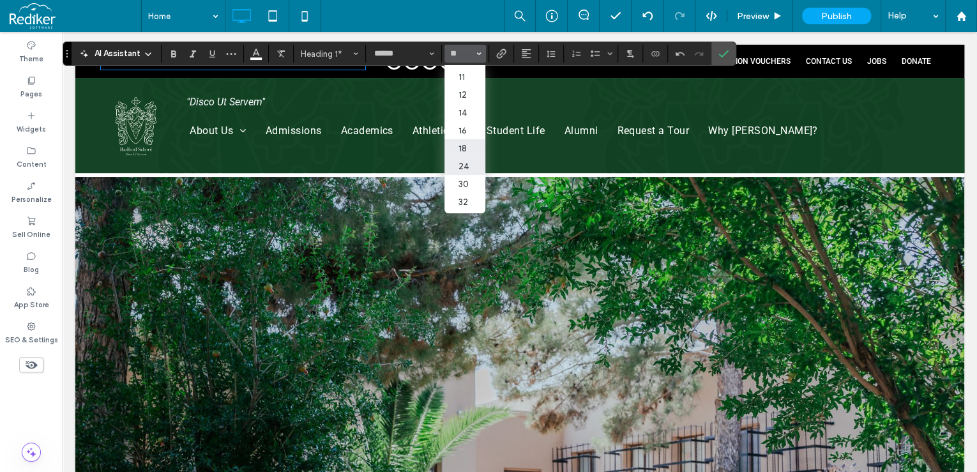
type input "**"
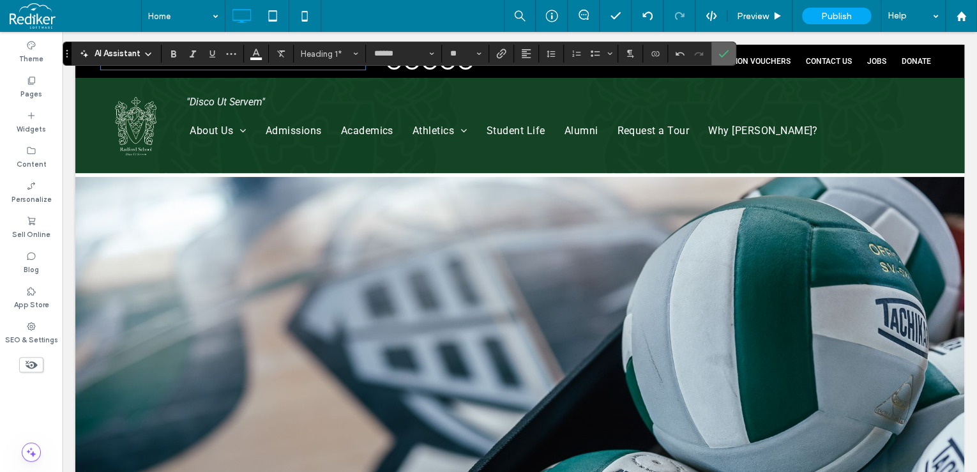
drag, startPoint x: 718, startPoint y: 54, endPoint x: 653, endPoint y: 27, distance: 71.3
click at [718, 54] on icon "Confirm" at bounding box center [723, 54] width 10 height 10
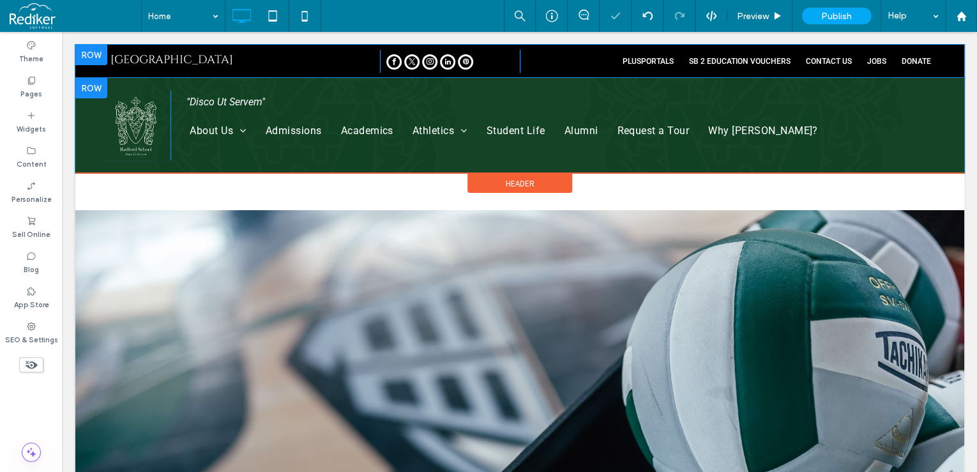
scroll to position [0, 0]
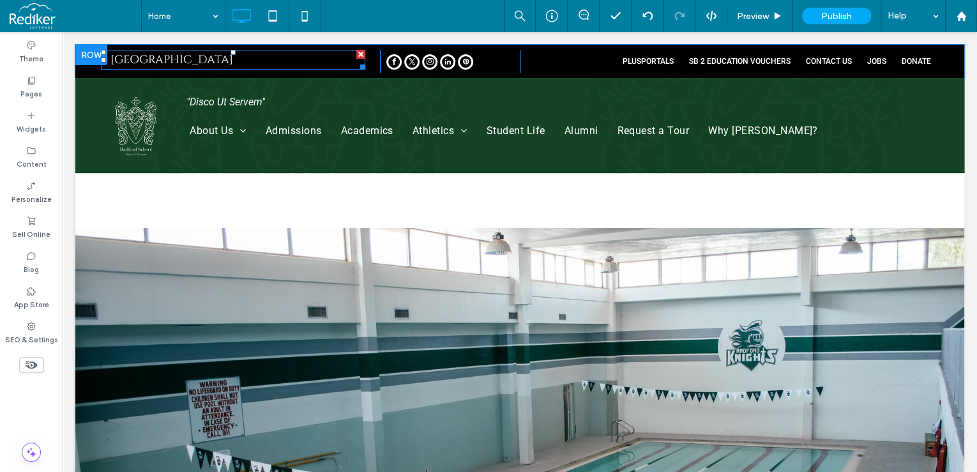
click at [235, 54] on div at bounding box center [233, 52] width 5 height 5
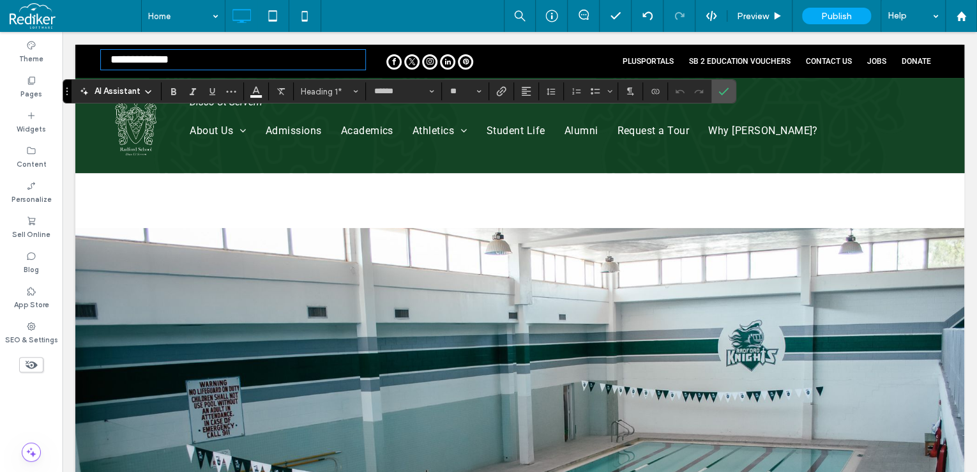
click at [512, 58] on div "Click To Paste" at bounding box center [450, 61] width 140 height 23
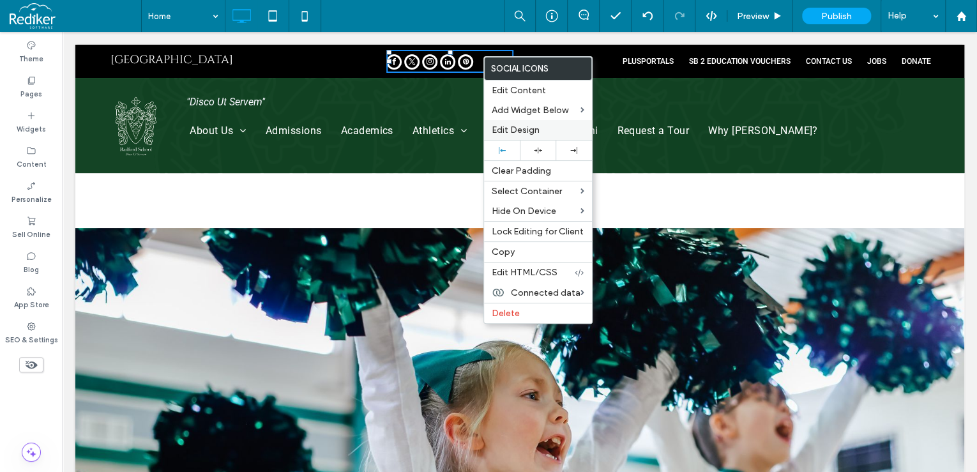
click at [520, 128] on span "Edit Design" at bounding box center [516, 130] width 48 height 11
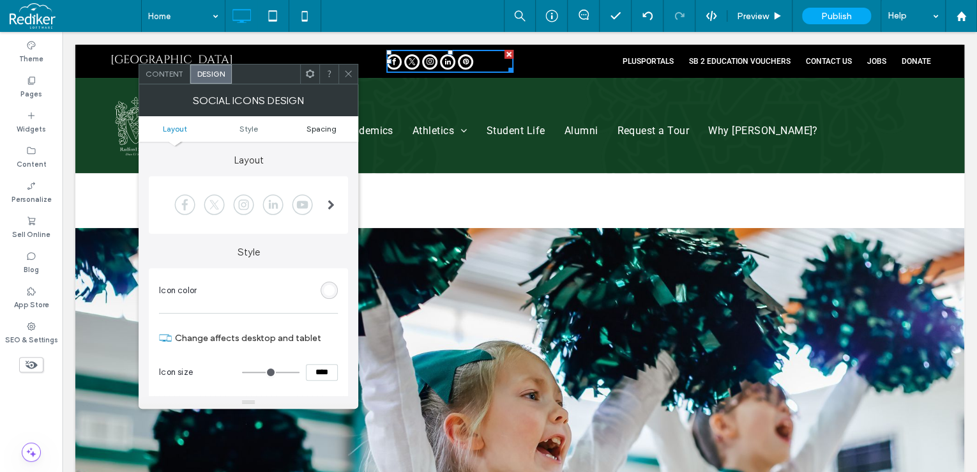
click at [331, 126] on span "Spacing" at bounding box center [322, 129] width 30 height 10
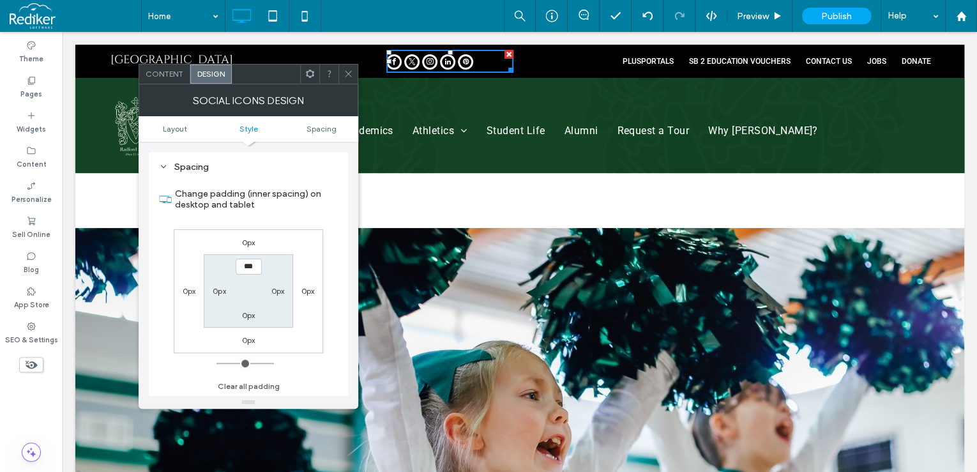
scroll to position [479, 0]
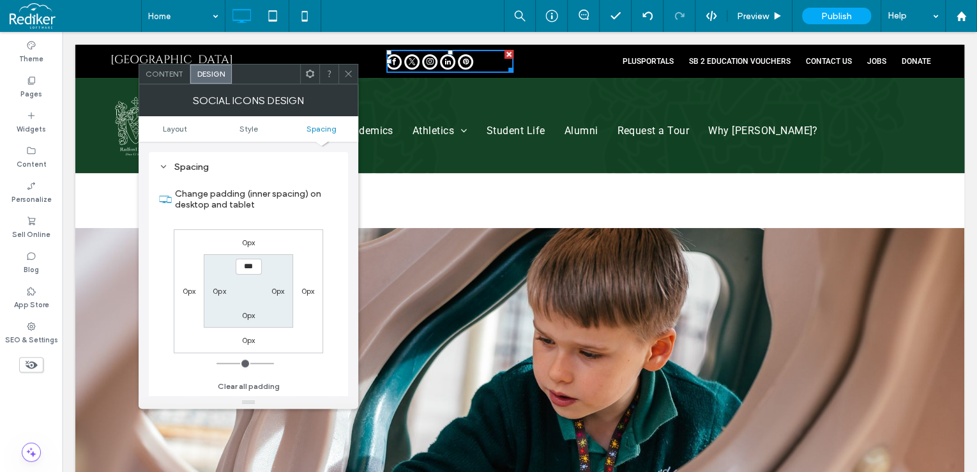
click at [247, 242] on label "0px" at bounding box center [248, 243] width 13 height 10
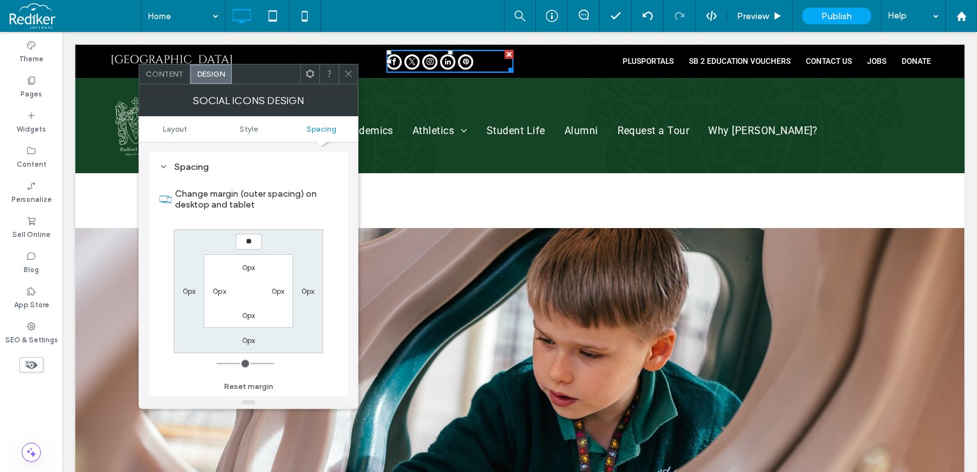
type input "**"
type input "*"
type input "****"
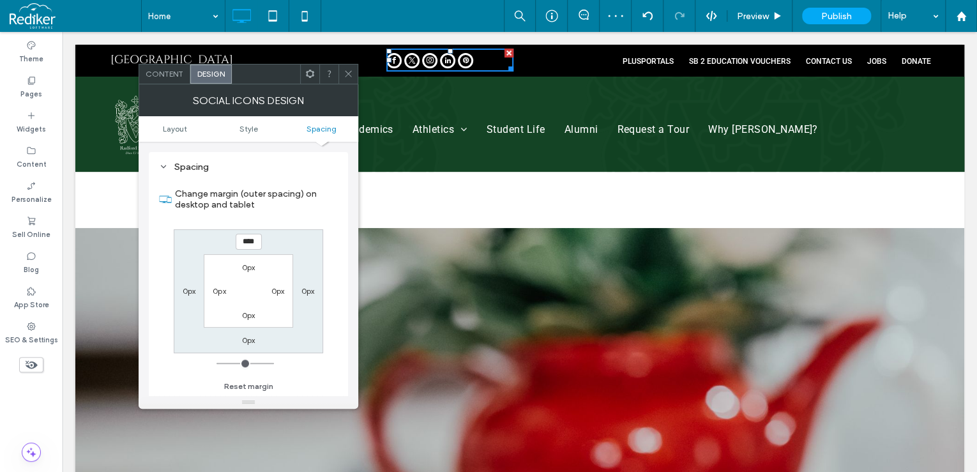
click at [353, 73] on icon at bounding box center [349, 74] width 10 height 10
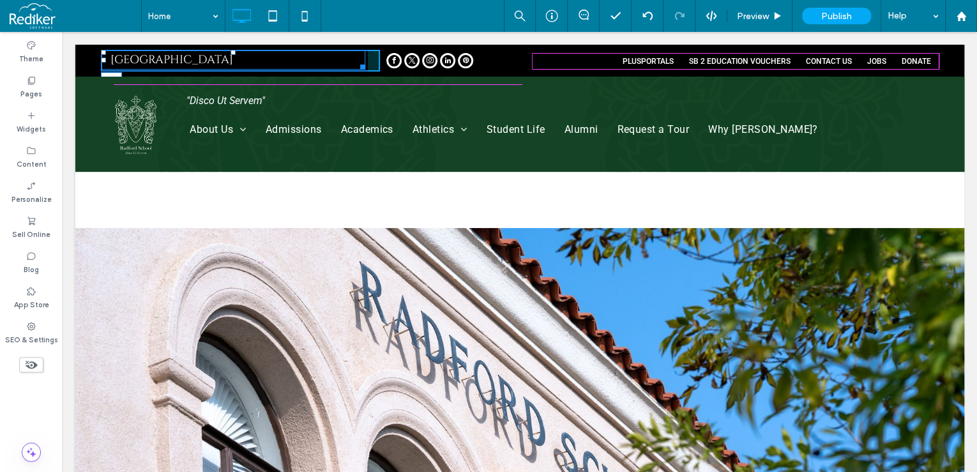
drag, startPoint x: 234, startPoint y: 51, endPoint x: 298, endPoint y: 88, distance: 73.8
click at [235, 55] on div at bounding box center [233, 52] width 5 height 5
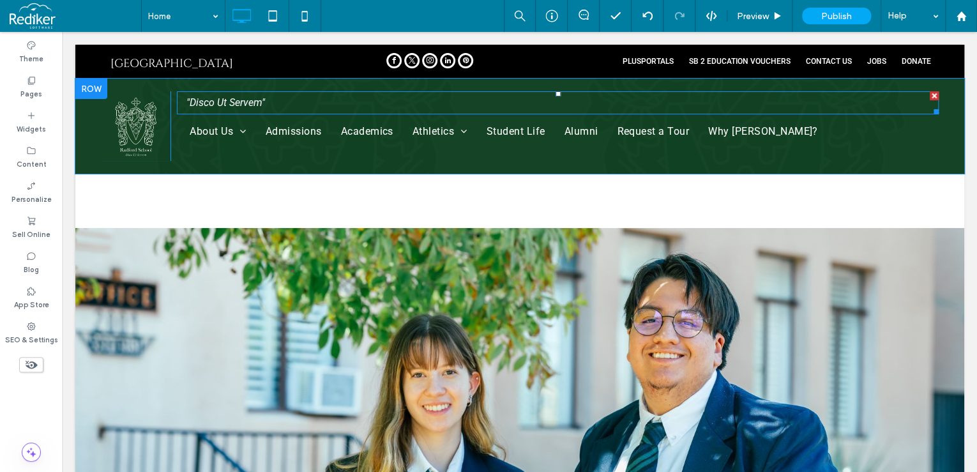
click at [243, 97] on span ""Disco Ut Servem"" at bounding box center [225, 102] width 79 height 12
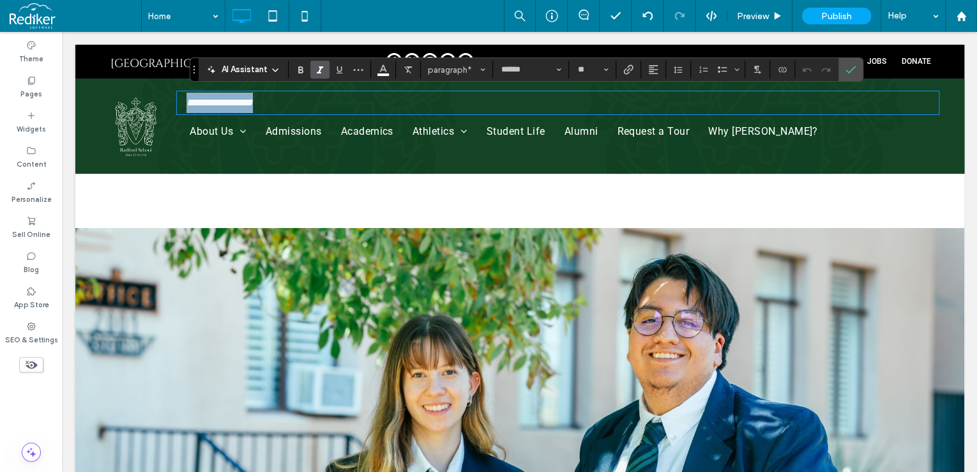
click at [292, 100] on p "**********" at bounding box center [562, 103] width 752 height 20
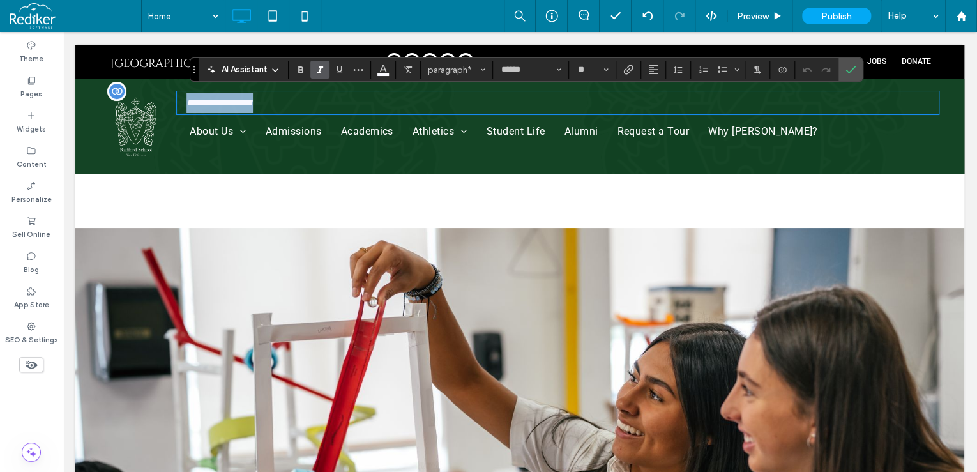
drag, startPoint x: 292, startPoint y: 100, endPoint x: 138, endPoint y: 99, distance: 153.9
click at [138, 99] on div "**********" at bounding box center [520, 126] width 838 height 70
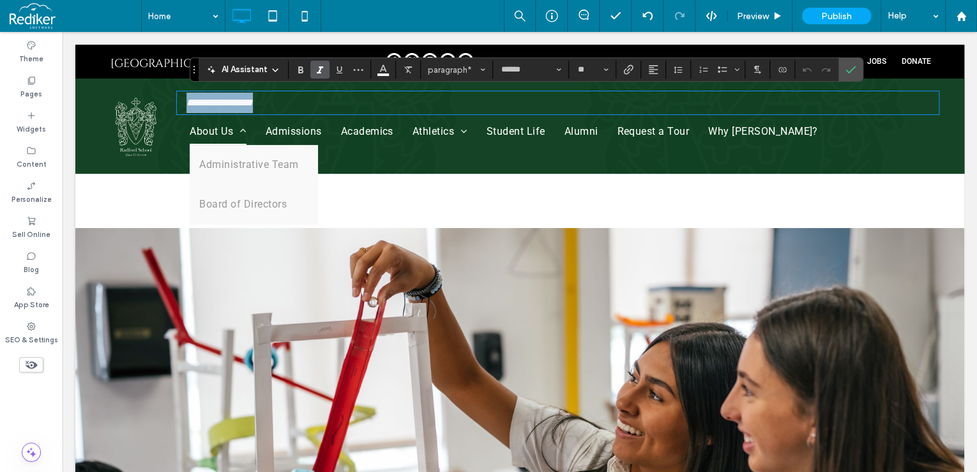
copy span "**********"
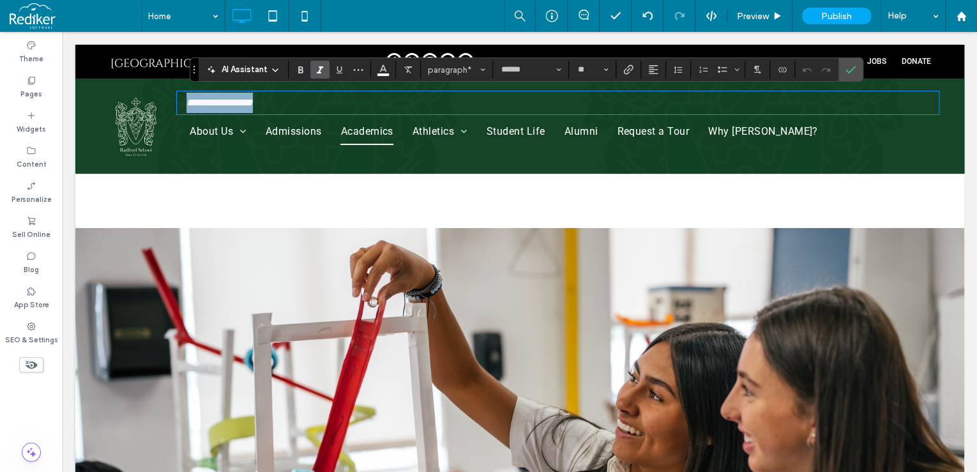
type input "**"
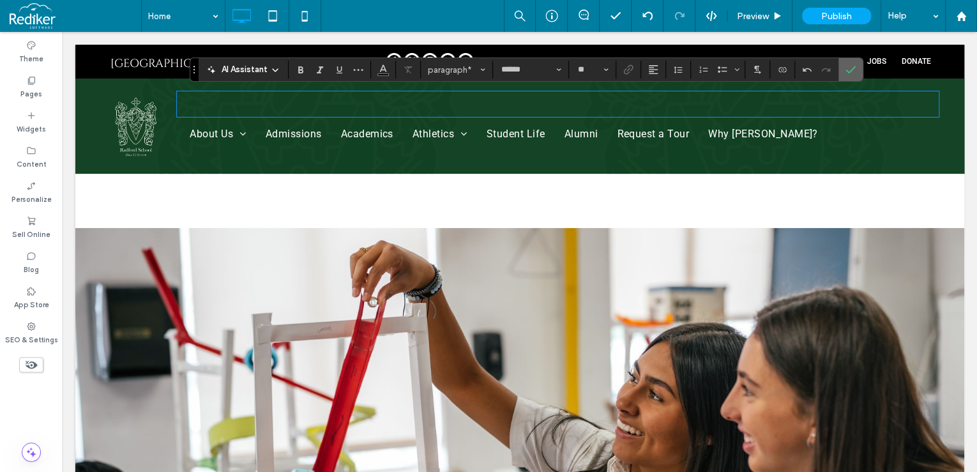
click at [856, 69] on label "Confirm" at bounding box center [850, 69] width 19 height 23
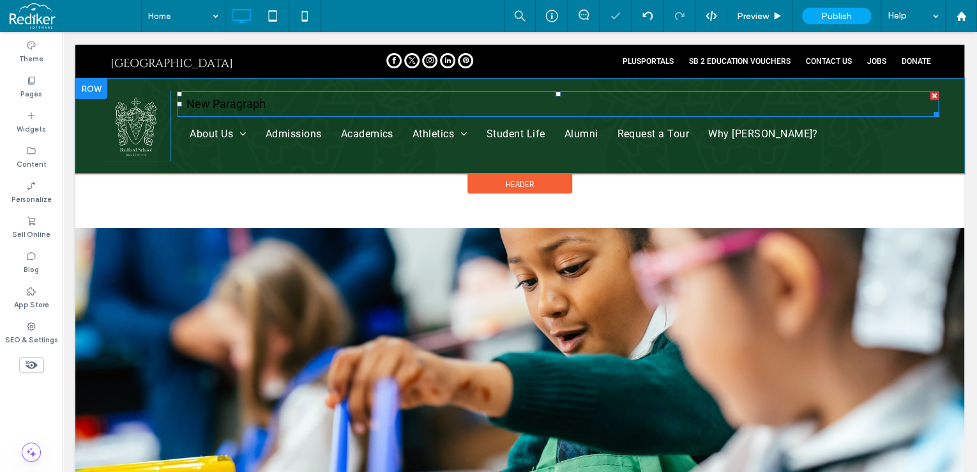
click at [930, 93] on div at bounding box center [934, 95] width 9 height 9
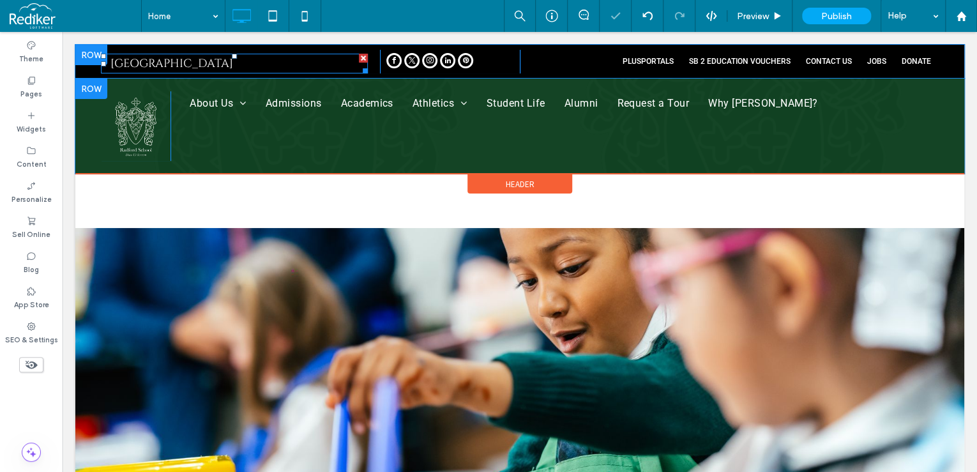
click at [252, 60] on h1 "[GEOGRAPHIC_DATA]" at bounding box center [238, 63] width 257 height 17
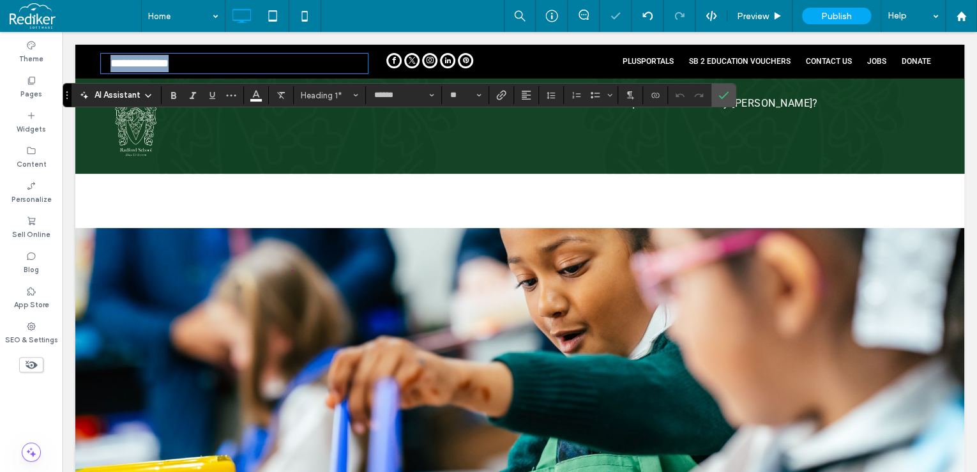
click at [256, 61] on h1 "**********" at bounding box center [238, 63] width 257 height 17
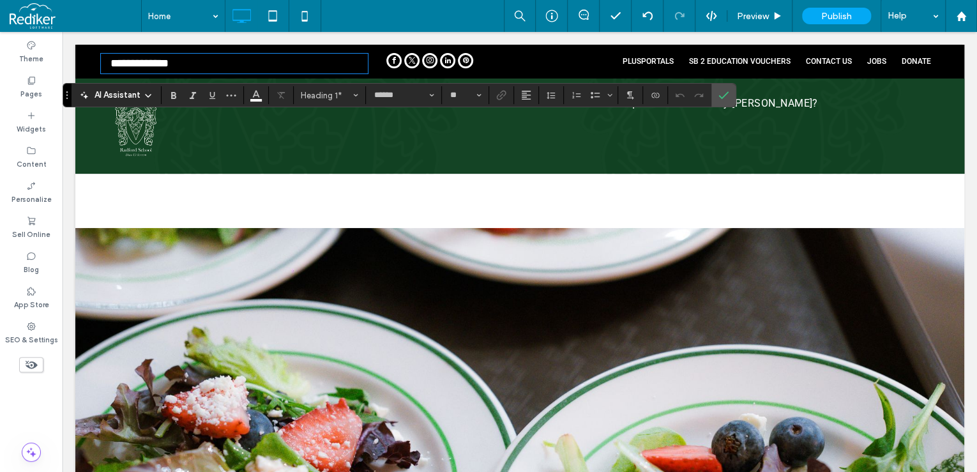
click at [242, 176] on div at bounding box center [519, 136] width 889 height 183
click at [300, 54] on div "**********" at bounding box center [240, 62] width 279 height 24
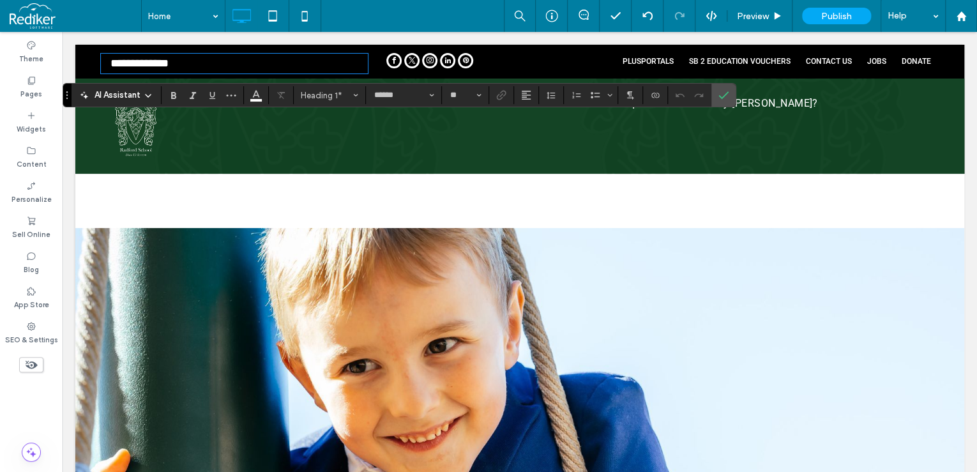
click at [359, 55] on h1 "**********" at bounding box center [238, 63] width 257 height 17
click at [724, 91] on icon "Confirm" at bounding box center [723, 95] width 10 height 10
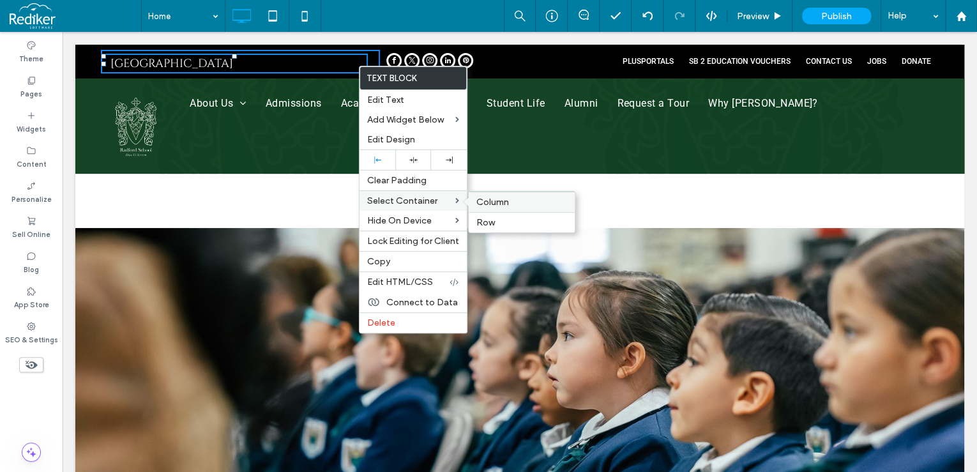
click at [483, 204] on span "Column" at bounding box center [492, 202] width 33 height 11
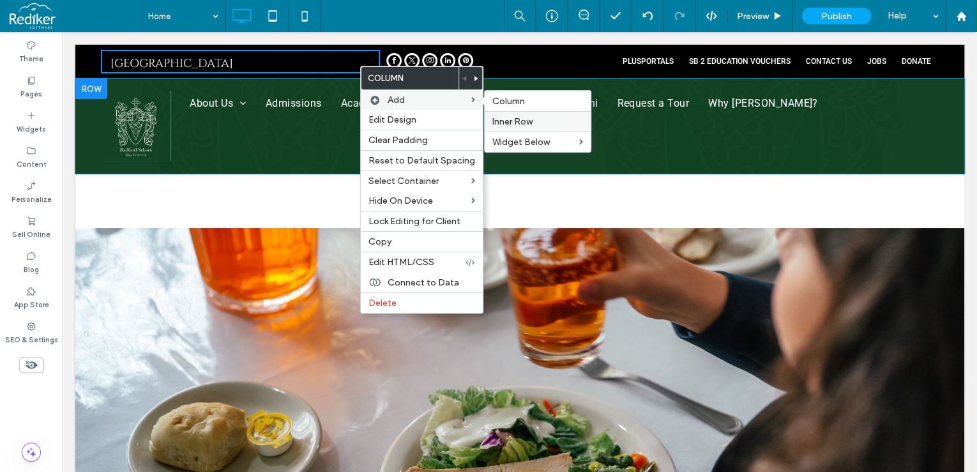
click at [513, 120] on span "Inner Row" at bounding box center [512, 121] width 40 height 11
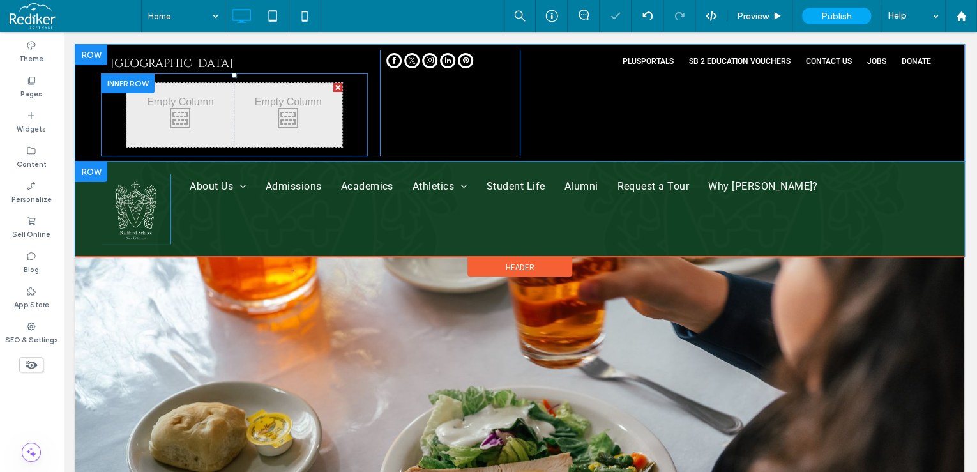
click at [300, 122] on div "Click To Paste Click To Paste" at bounding box center [288, 115] width 108 height 64
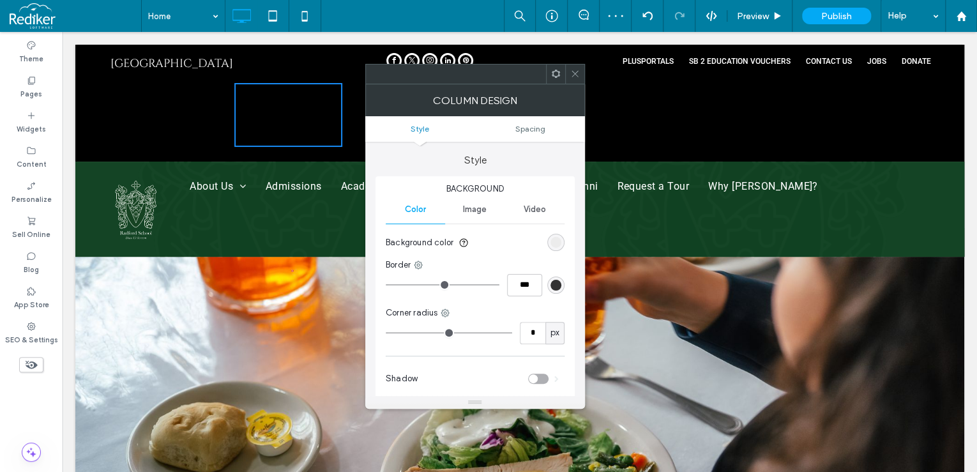
click at [577, 72] on icon at bounding box center [575, 74] width 10 height 10
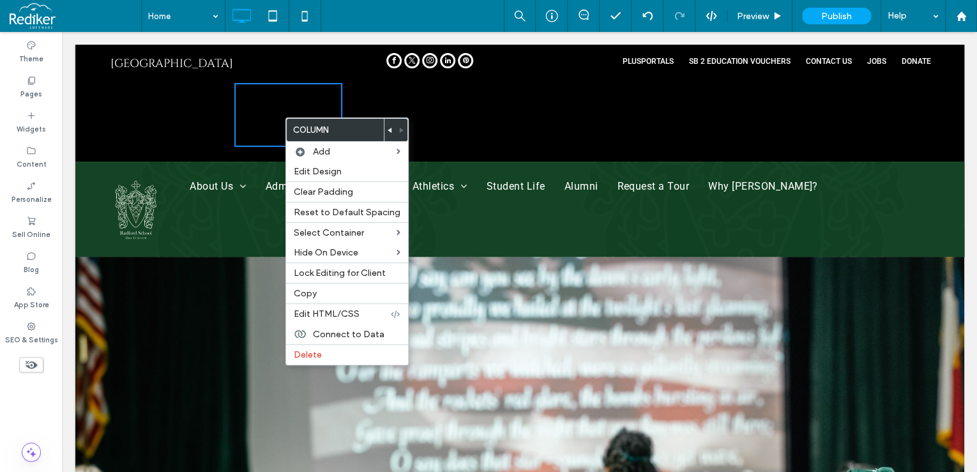
click at [210, 107] on div "Click To Paste Click To Paste" at bounding box center [180, 115] width 108 height 64
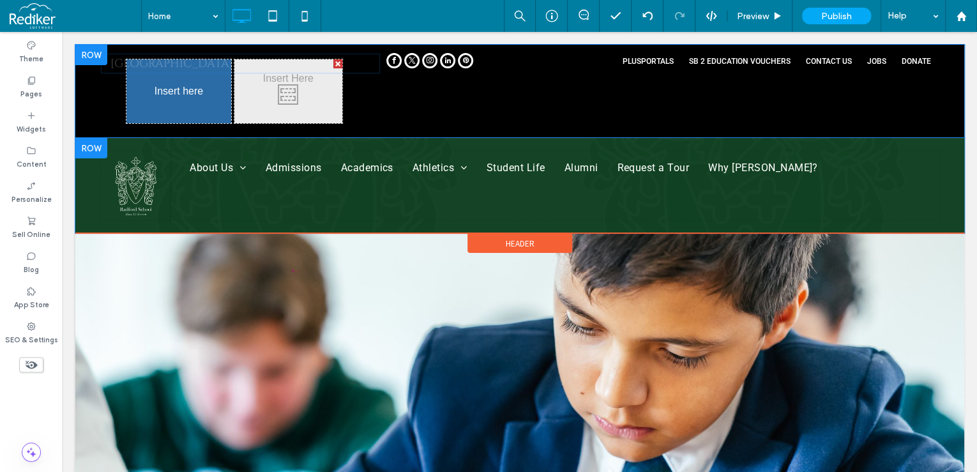
drag, startPoint x: 199, startPoint y: 61, endPoint x: 197, endPoint y: 92, distance: 30.7
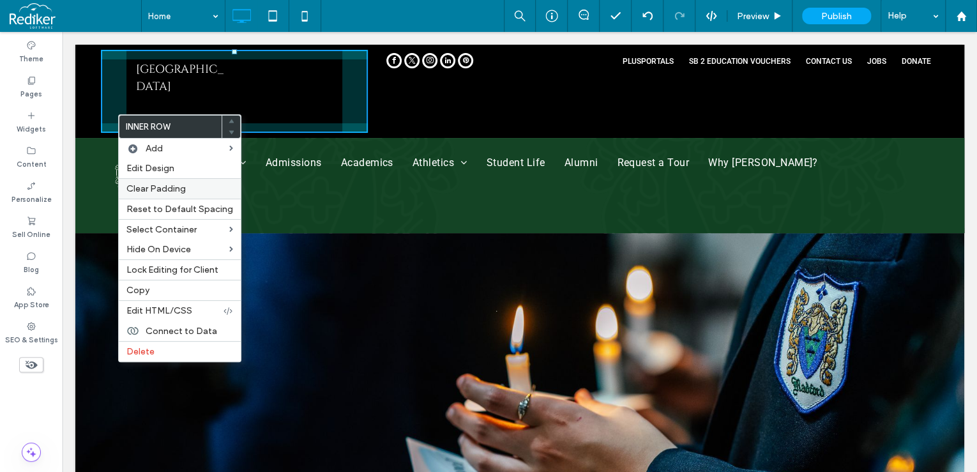
click at [175, 188] on span "Clear Padding" at bounding box center [155, 188] width 59 height 11
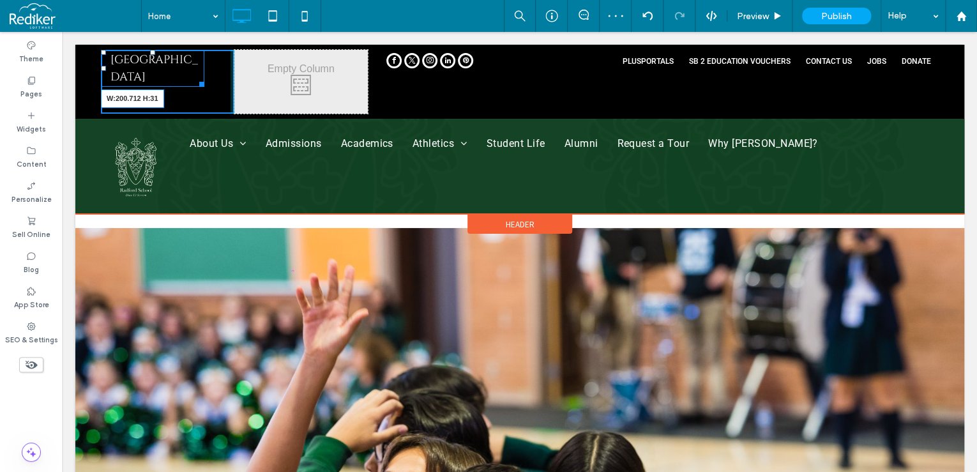
drag, startPoint x: 217, startPoint y: 86, endPoint x: 251, endPoint y: 81, distance: 34.1
click at [251, 81] on div "Click To Paste Click To Paste Radord School W:200.712 H:31 Click To Paste Click…" at bounding box center [234, 82] width 267 height 64
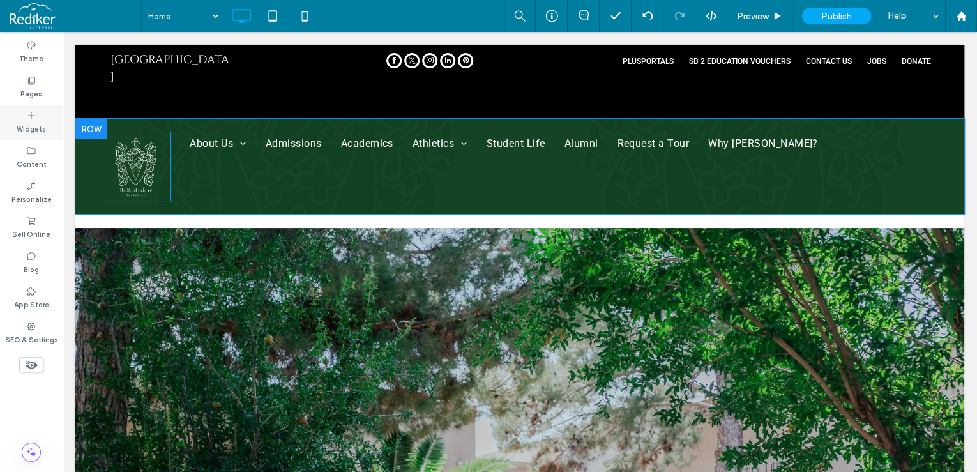
click at [41, 119] on div "Widgets" at bounding box center [31, 122] width 63 height 35
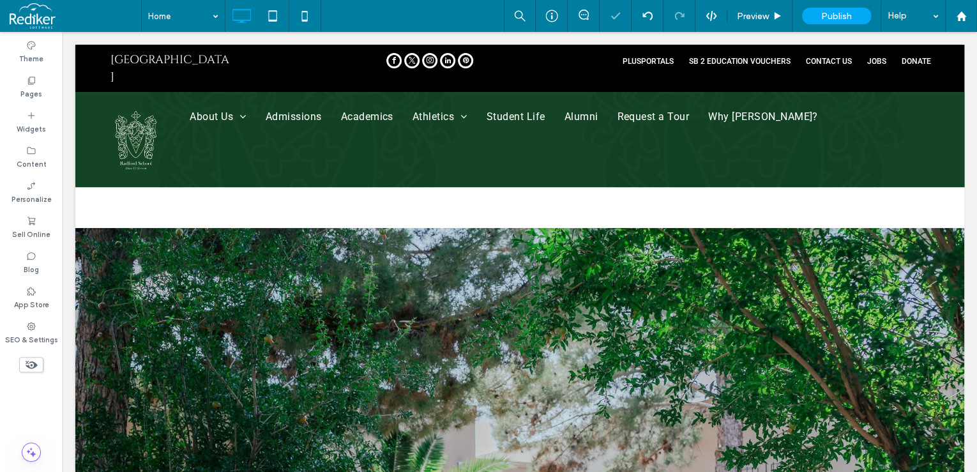
type input "******"
type input "**"
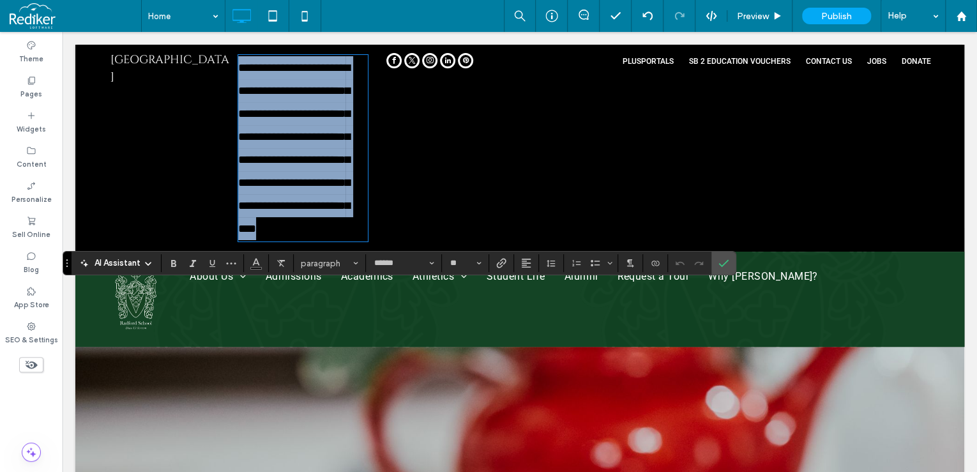
click at [304, 186] on span "**********" at bounding box center [294, 148] width 112 height 172
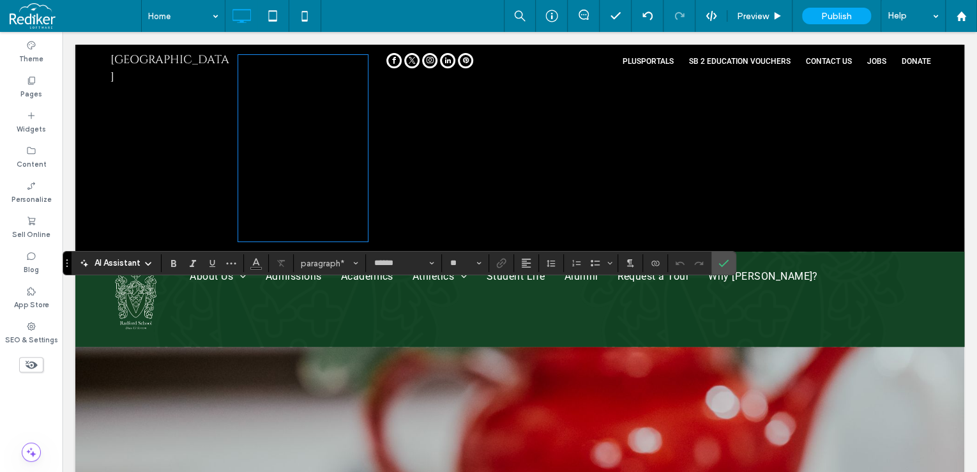
click at [300, 199] on span "**********" at bounding box center [294, 148] width 112 height 172
click at [292, 187] on span "**********" at bounding box center [294, 148] width 112 height 172
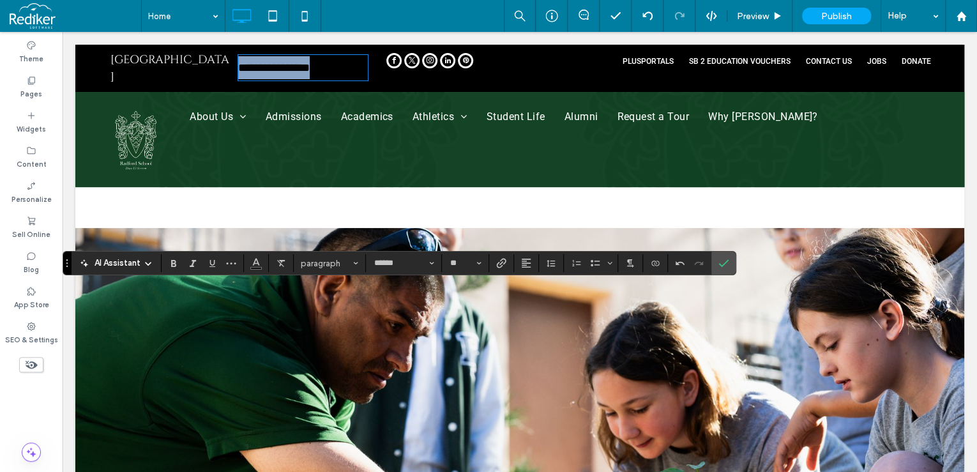
click at [241, 69] on span "**********" at bounding box center [274, 67] width 72 height 11
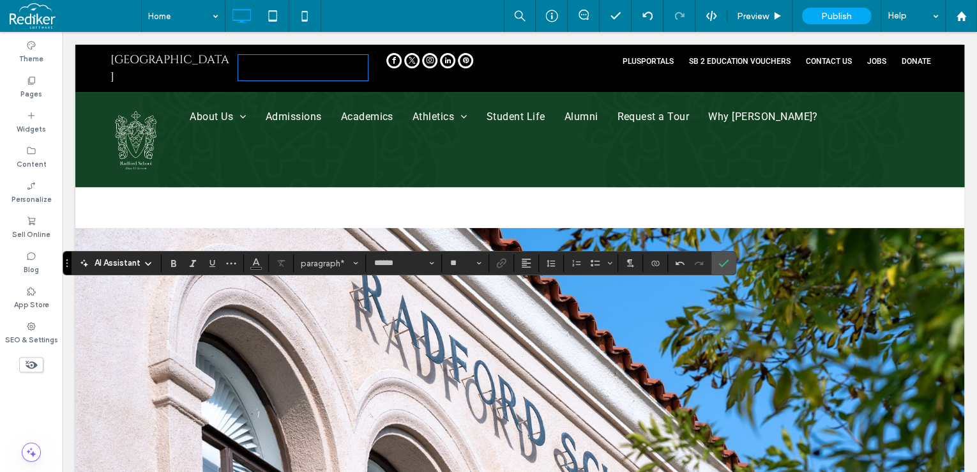
click at [253, 63] on span "**********" at bounding box center [274, 67] width 72 height 11
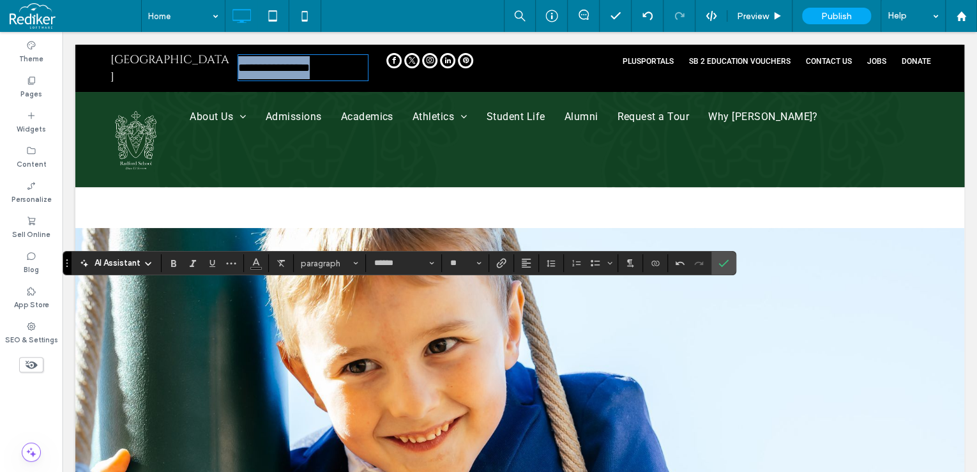
drag, startPoint x: 353, startPoint y: 62, endPoint x: 216, endPoint y: 53, distance: 137.6
click at [216, 53] on div "**********" at bounding box center [234, 68] width 267 height 37
click at [252, 254] on span "Color" at bounding box center [256, 262] width 10 height 17
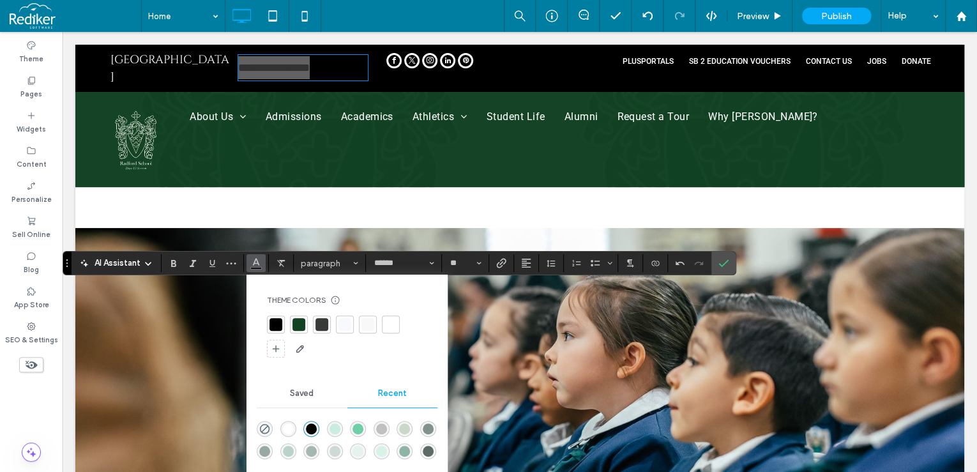
click at [391, 322] on div at bounding box center [390, 324] width 13 height 13
click at [467, 262] on input "**" at bounding box center [461, 263] width 25 height 10
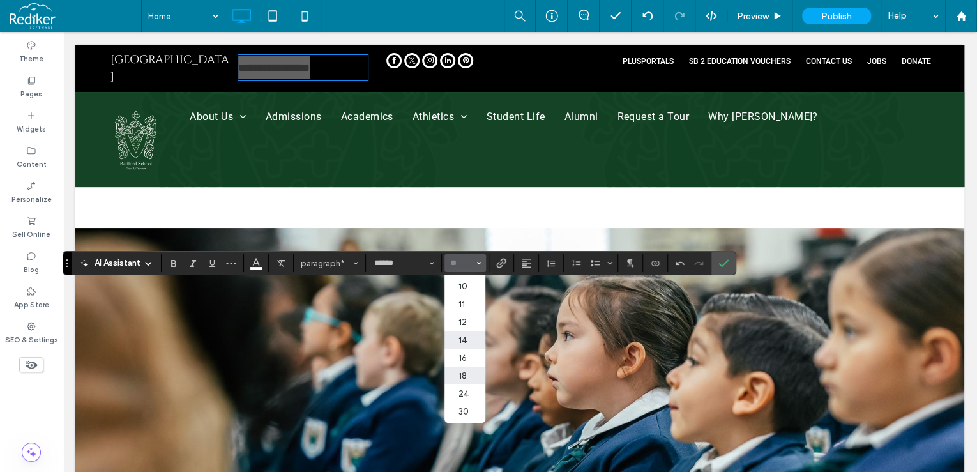
scroll to position [51, 0]
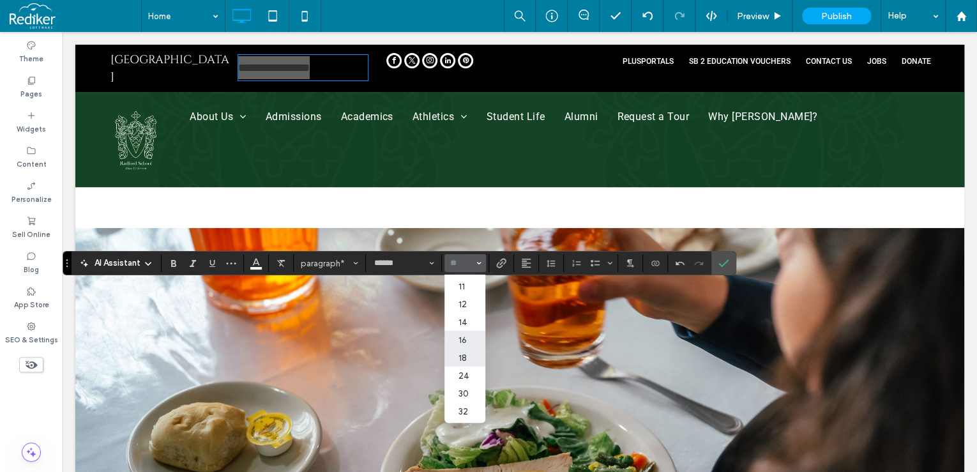
click at [464, 345] on label "16" at bounding box center [464, 340] width 41 height 18
type input "**"
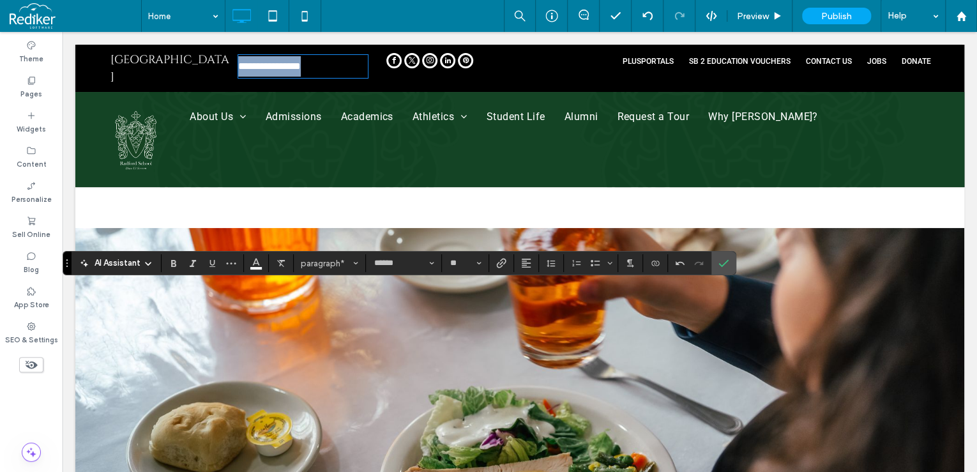
click at [330, 61] on p "**********" at bounding box center [303, 66] width 130 height 20
click at [217, 79] on div "Click To Paste Click To Paste Radord School" at bounding box center [167, 68] width 133 height 37
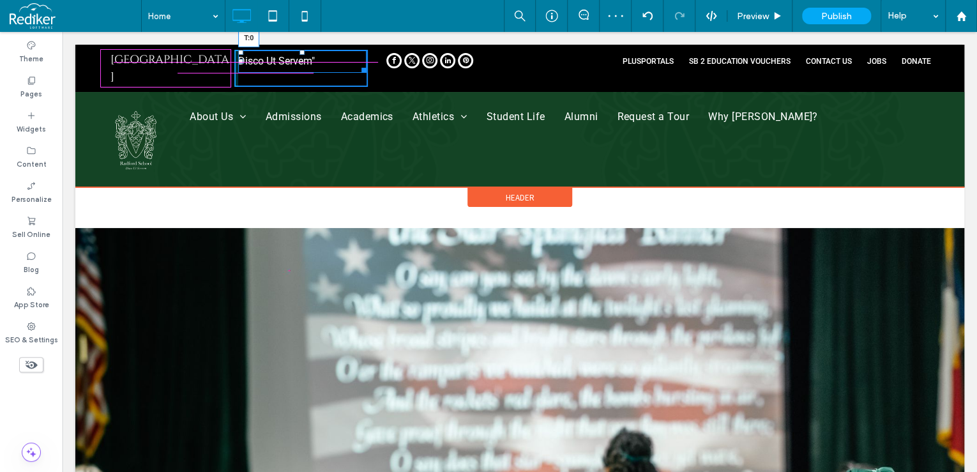
drag, startPoint x: 301, startPoint y: 56, endPoint x: 364, endPoint y: 83, distance: 68.3
click at [301, 51] on div at bounding box center [302, 52] width 5 height 5
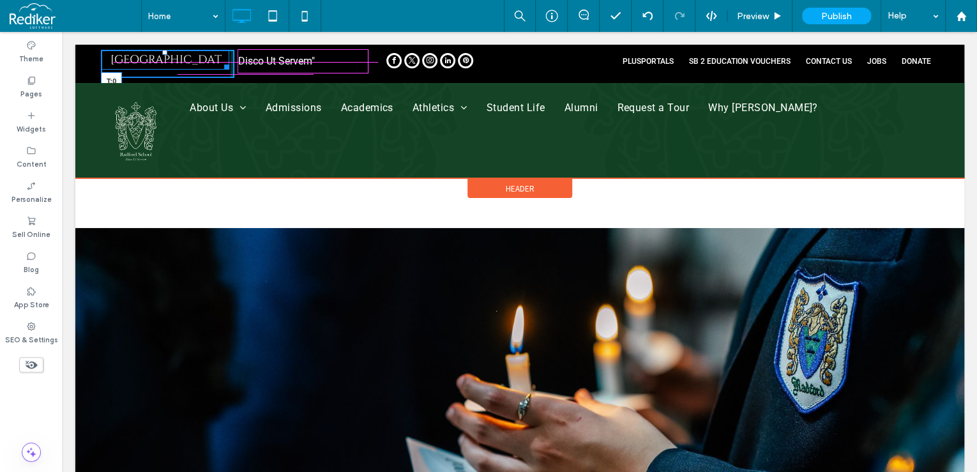
drag, startPoint x: 163, startPoint y: 51, endPoint x: 345, endPoint y: 98, distance: 188.7
click at [165, 51] on div at bounding box center [164, 52] width 5 height 5
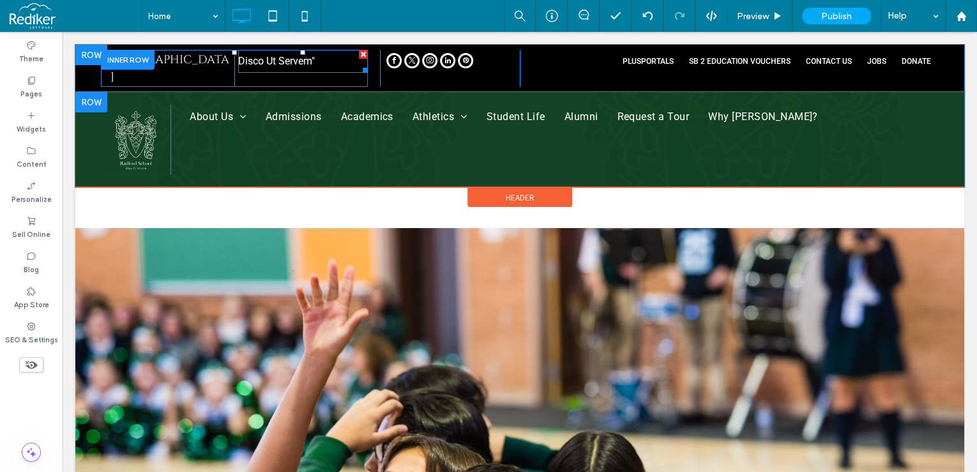
click at [248, 64] on span "Disco Ut Servem"" at bounding box center [276, 61] width 77 height 12
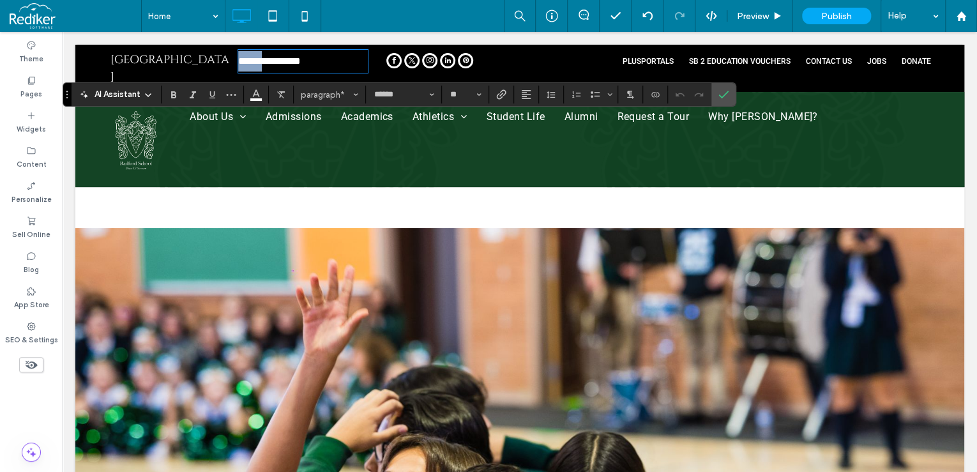
click at [239, 59] on span "**********" at bounding box center [269, 61] width 63 height 10
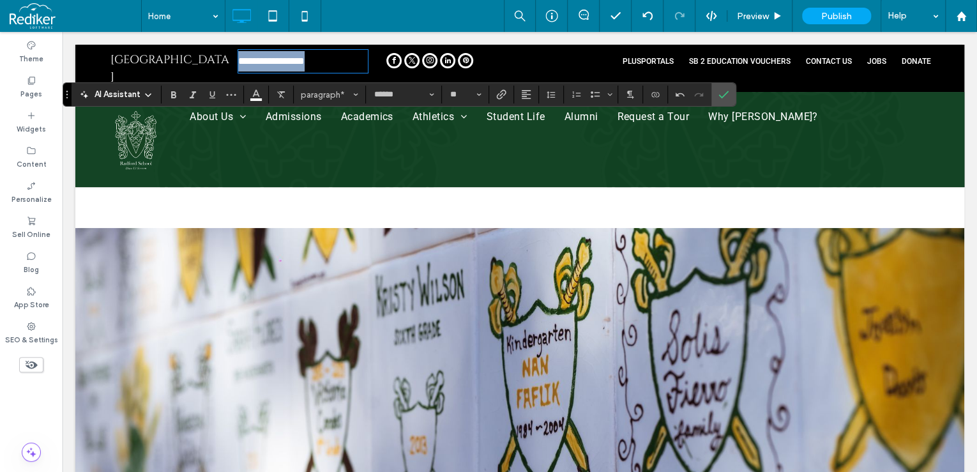
drag, startPoint x: 331, startPoint y: 61, endPoint x: 218, endPoint y: 64, distance: 112.4
click at [218, 64] on div "**********" at bounding box center [234, 68] width 267 height 37
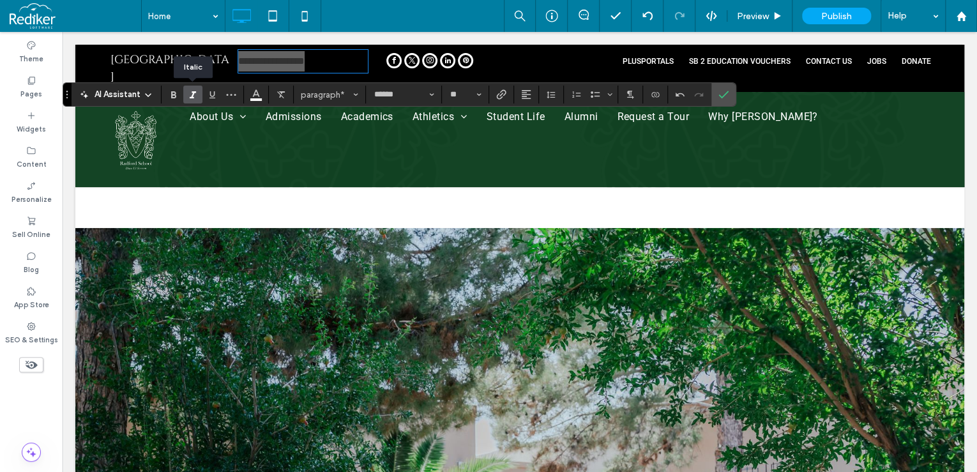
click at [188, 95] on icon "Italic" at bounding box center [193, 94] width 10 height 10
click at [480, 96] on button "**" at bounding box center [465, 95] width 42 height 18
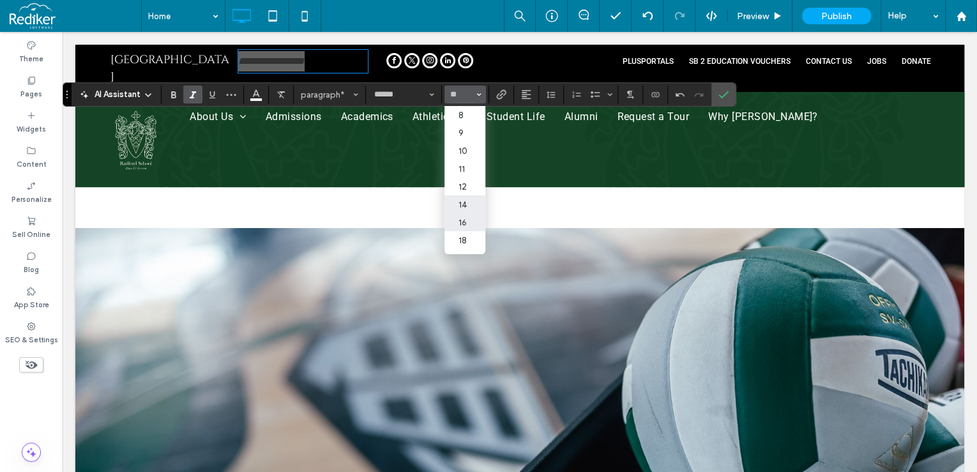
click at [466, 202] on label "14" at bounding box center [464, 204] width 41 height 18
type input "**"
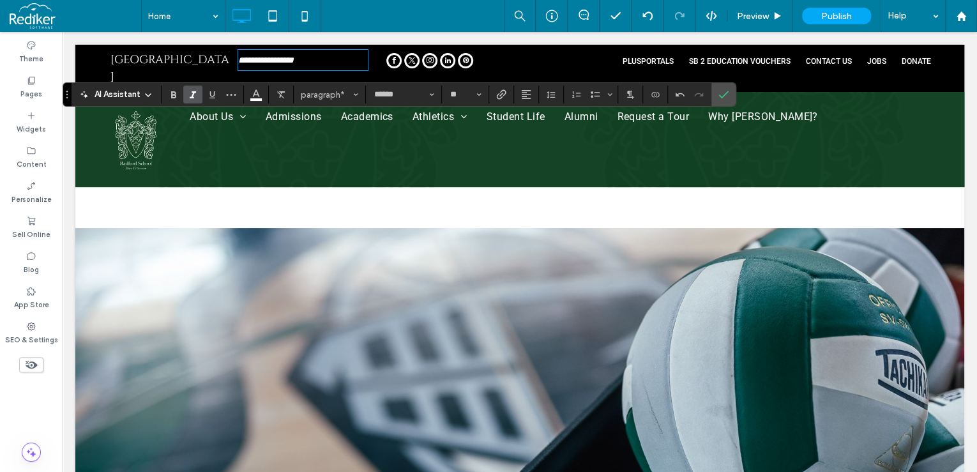
click at [158, 56] on span "Radord School" at bounding box center [169, 68] width 119 height 33
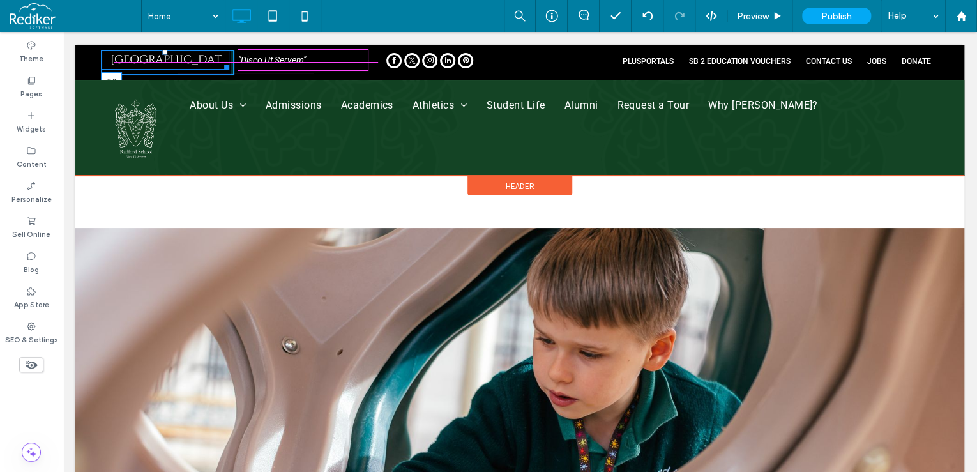
drag, startPoint x: 166, startPoint y: 52, endPoint x: 317, endPoint y: 91, distance: 156.4
click at [166, 54] on div at bounding box center [164, 52] width 5 height 5
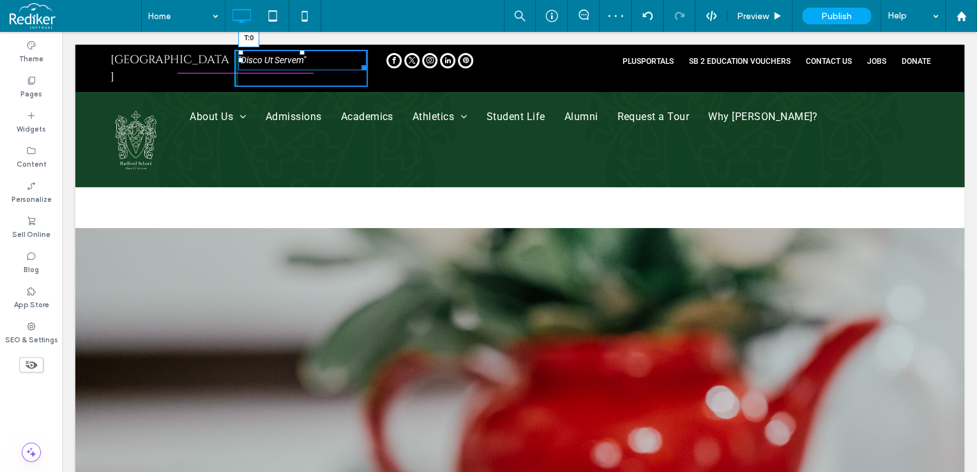
drag, startPoint x: 301, startPoint y: 52, endPoint x: 301, endPoint y: 31, distance: 21.1
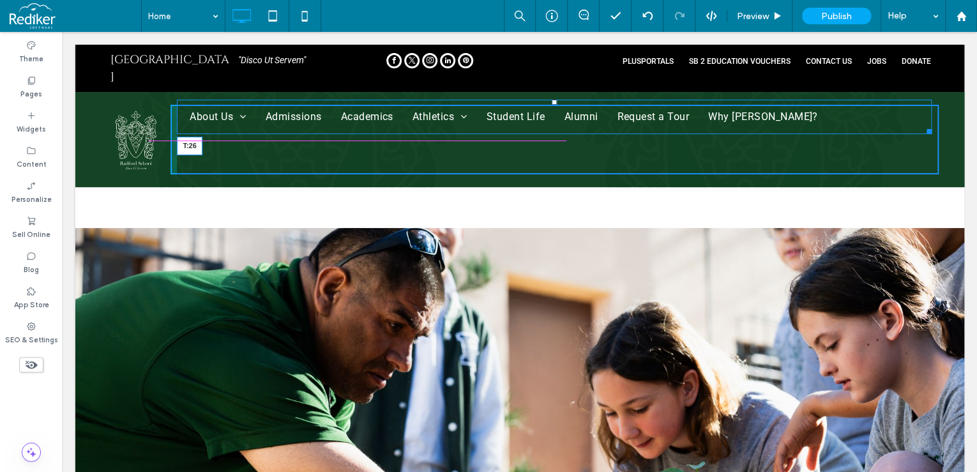
drag, startPoint x: 554, startPoint y: 89, endPoint x: 556, endPoint y: 110, distance: 21.9
click at [556, 110] on nav "About Us Administrative Team Board of Directors Admissions Academics Athletics …" at bounding box center [554, 117] width 755 height 34
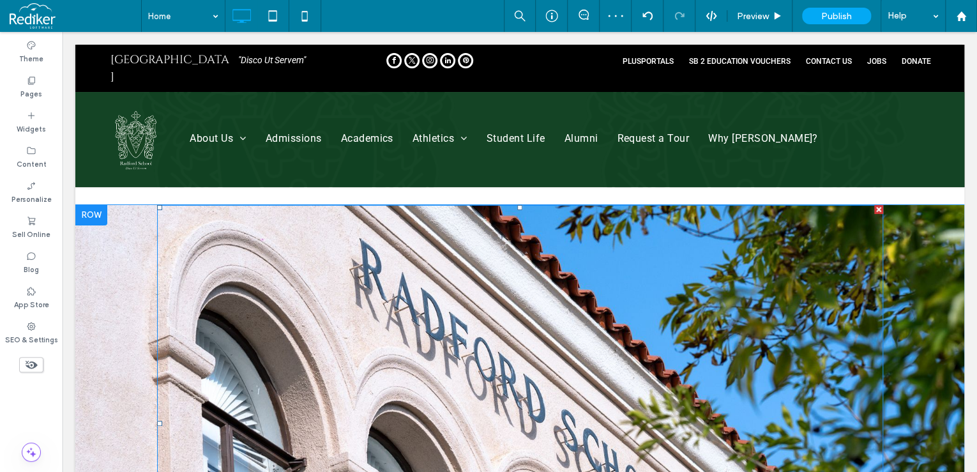
scroll to position [0, 0]
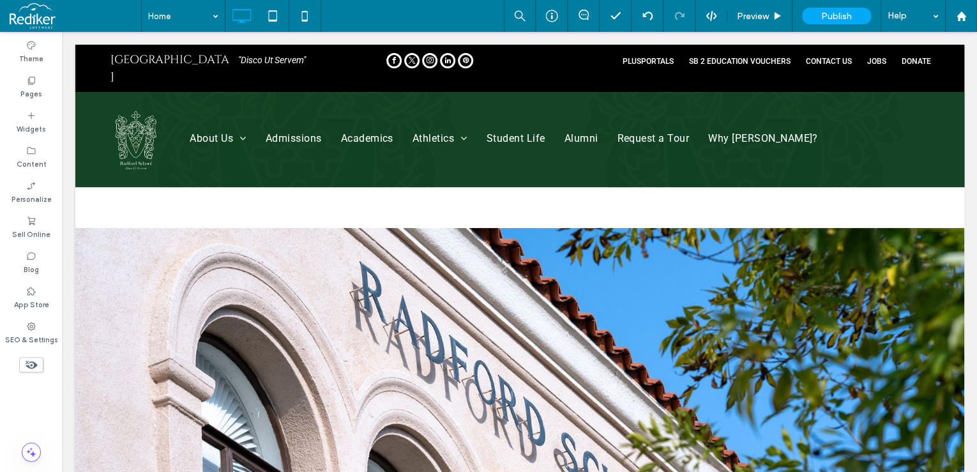
click at [146, 210] on div at bounding box center [519, 136] width 889 height 183
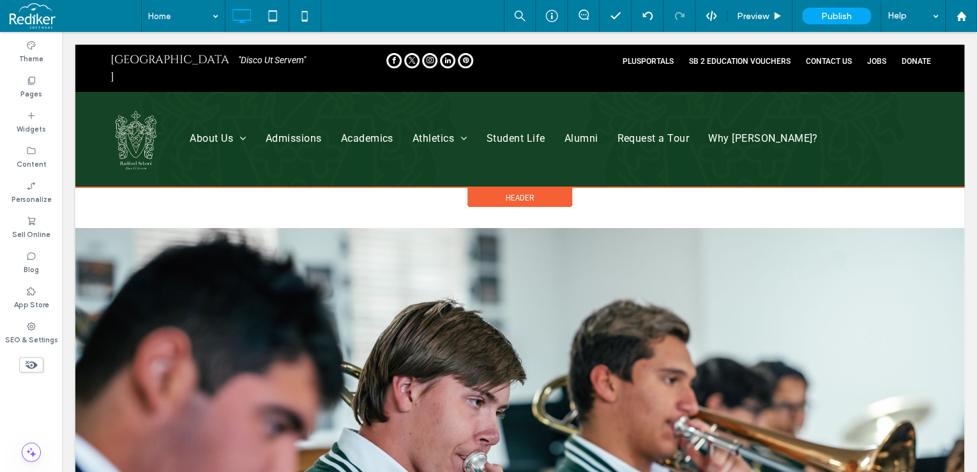
click at [524, 192] on span "Header" at bounding box center [520, 197] width 29 height 11
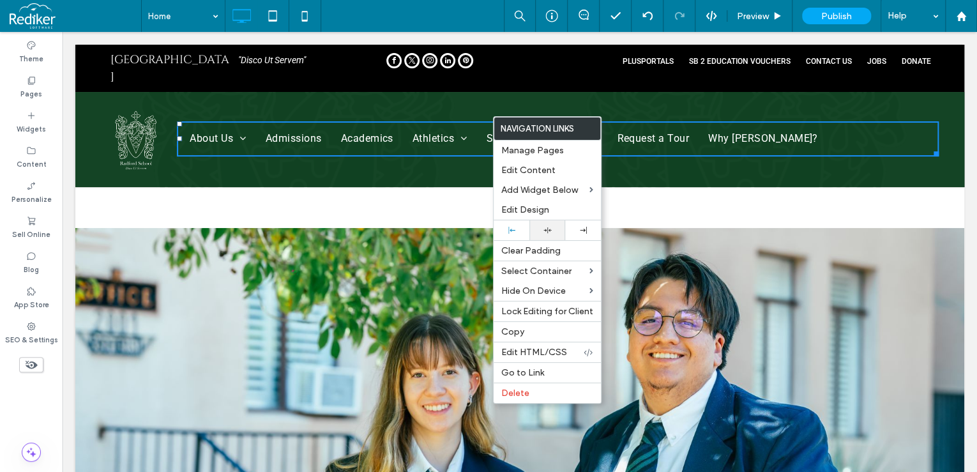
click at [547, 227] on icon at bounding box center [547, 230] width 8 height 8
drag, startPoint x: 301, startPoint y: 160, endPoint x: 319, endPoint y: 115, distance: 48.1
click at [301, 159] on div at bounding box center [488, 236] width 977 height 472
click at [354, 66] on p ""Disco Ut Servem"" at bounding box center [303, 60] width 130 height 18
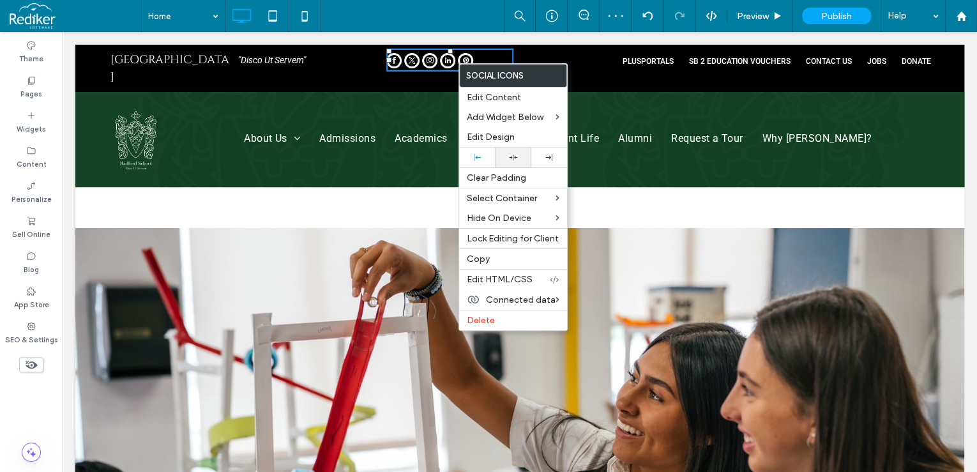
click at [511, 162] on div at bounding box center [513, 158] width 36 height 20
click at [380, 105] on div "About Us Administrative Team Board of Directors Admissions Academics Athletics …" at bounding box center [555, 140] width 768 height 70
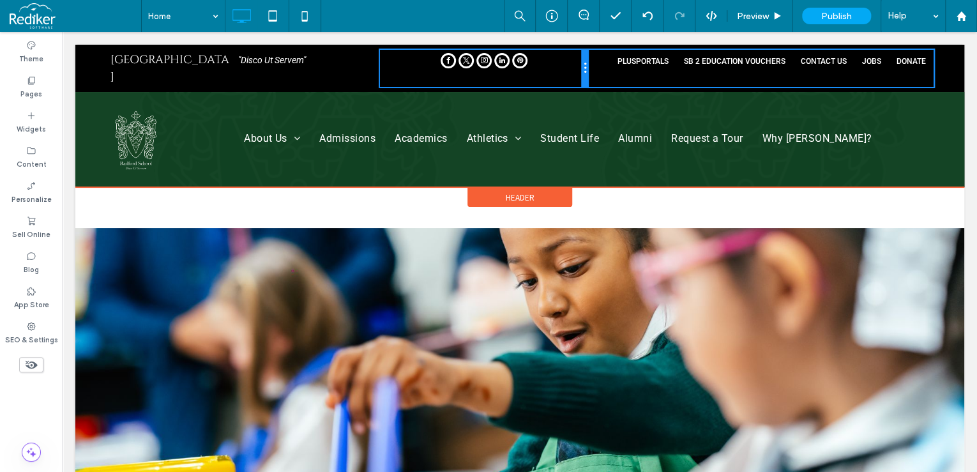
drag, startPoint x: 514, startPoint y: 67, endPoint x: 649, endPoint y: 99, distance: 139.1
click at [587, 65] on div "Click To Paste Click To Paste Click To Paste Click To Paste Radord School Click…" at bounding box center [520, 68] width 838 height 37
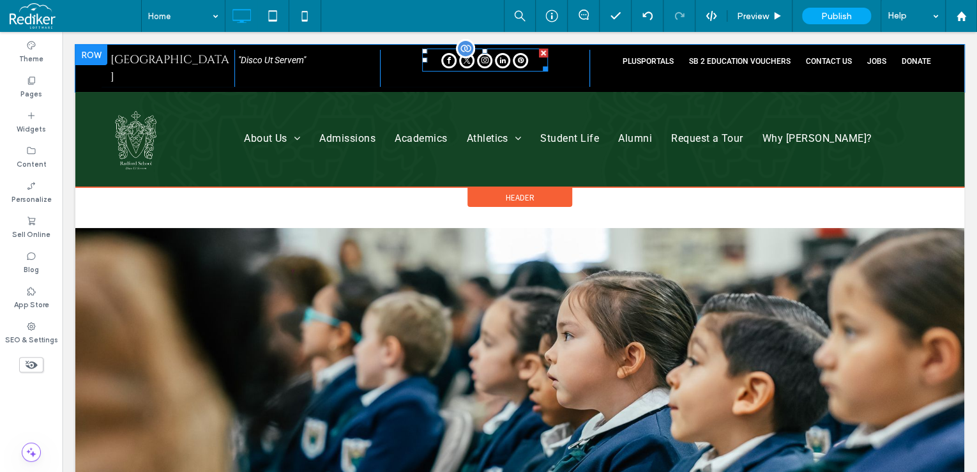
click at [532, 61] on div at bounding box center [485, 60] width 126 height 23
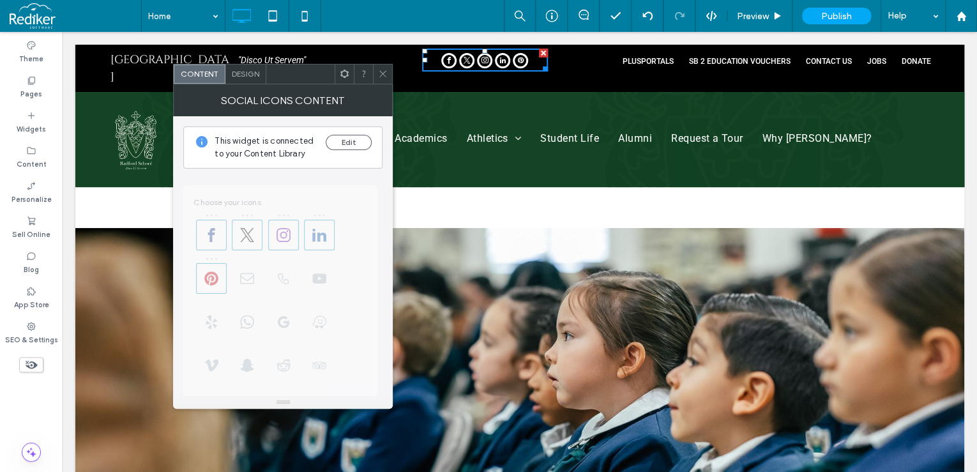
click at [243, 76] on span "Design" at bounding box center [245, 74] width 27 height 10
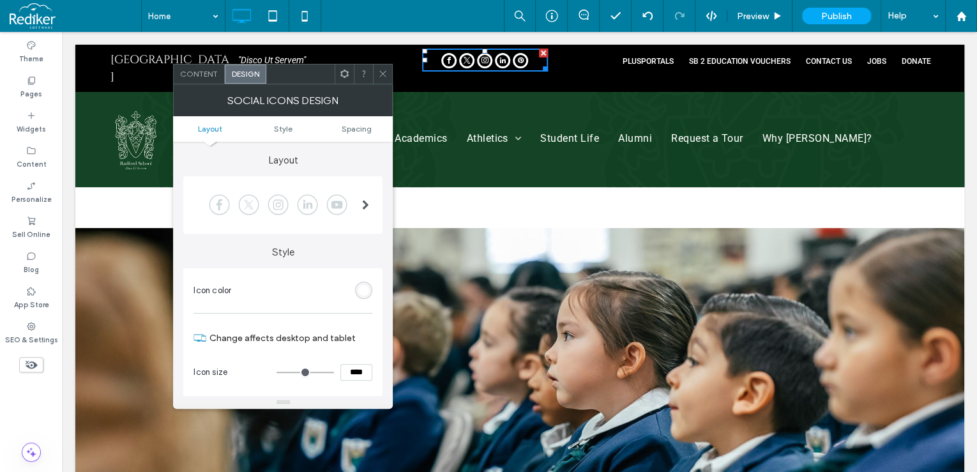
click at [304, 206] on div at bounding box center [277, 205] width 169 height 32
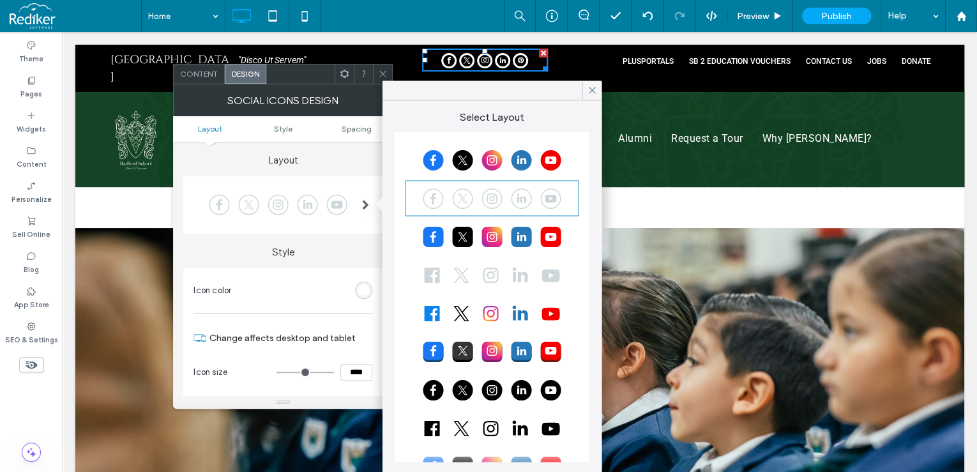
click at [428, 264] on div at bounding box center [492, 275] width 170 height 32
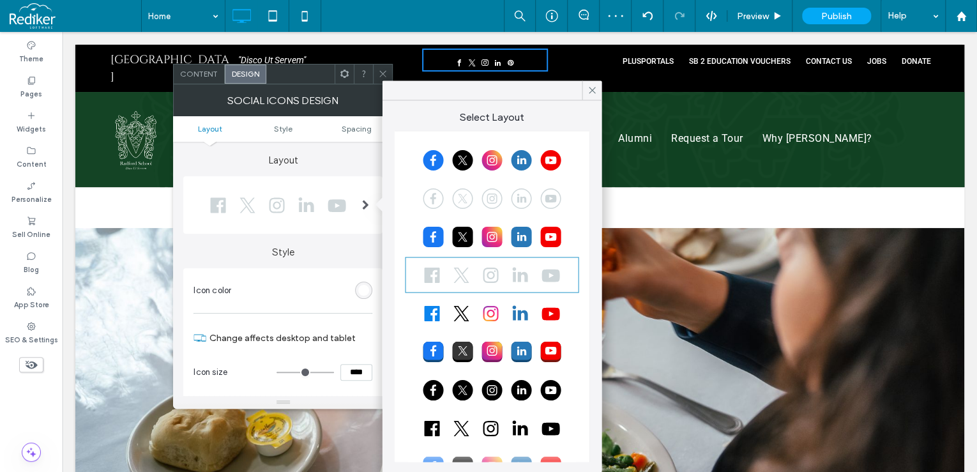
click at [380, 67] on span at bounding box center [383, 73] width 10 height 19
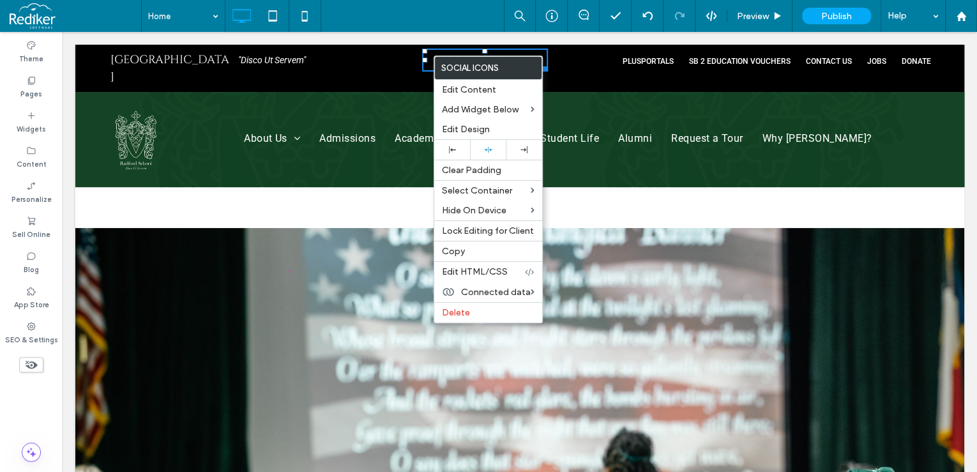
click at [386, 57] on div "Click To Paste" at bounding box center [484, 68] width 209 height 37
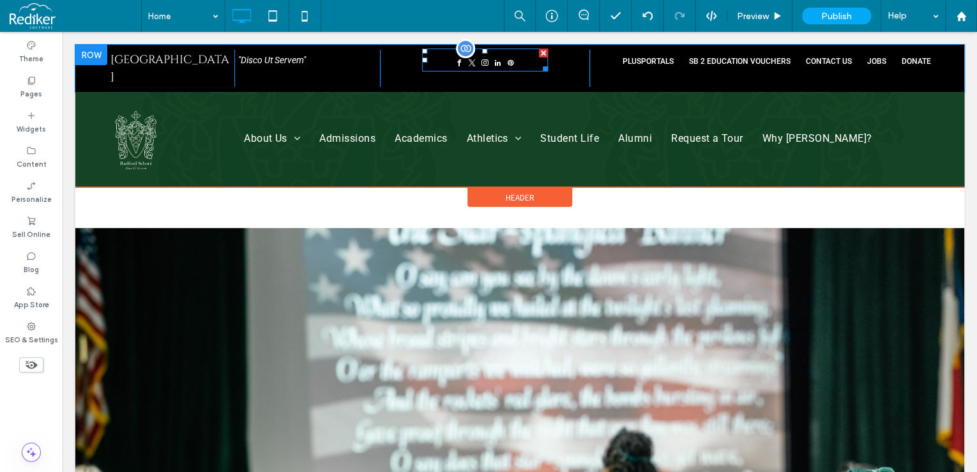
click at [521, 64] on div at bounding box center [485, 60] width 126 height 23
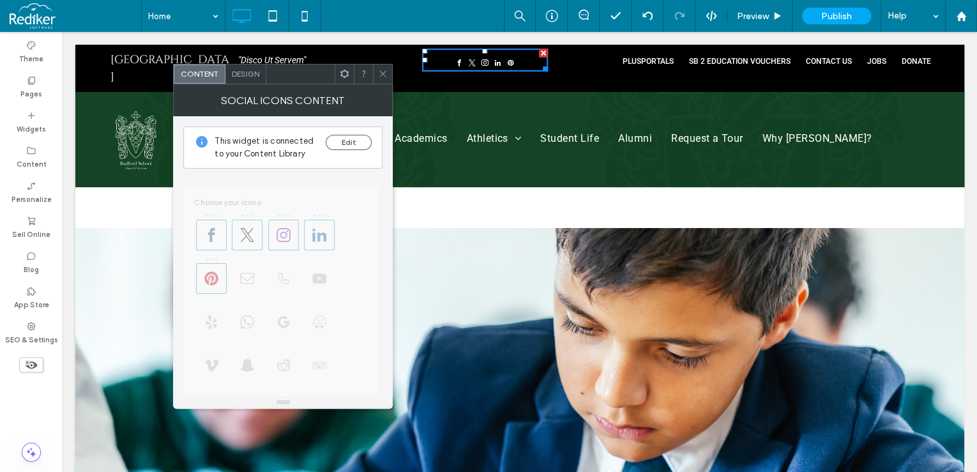
drag, startPoint x: 241, startPoint y: 73, endPoint x: 382, endPoint y: 200, distance: 189.9
click at [241, 73] on span "Design" at bounding box center [245, 74] width 27 height 10
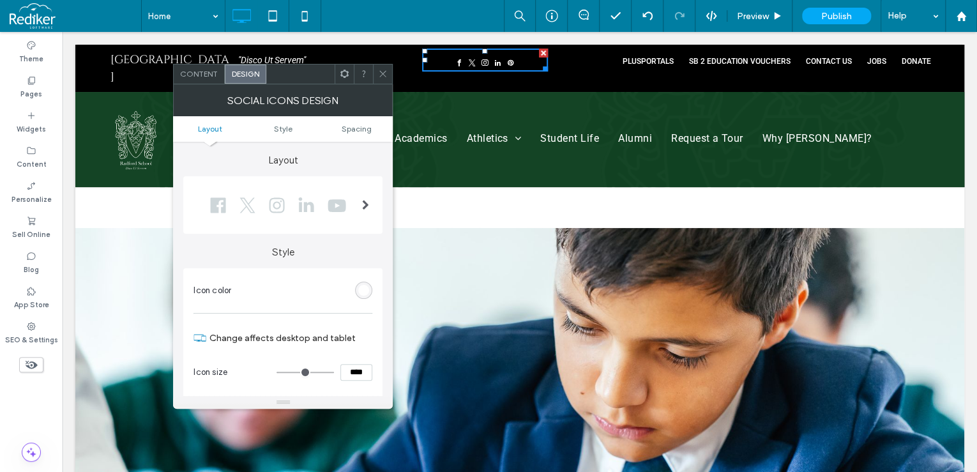
drag, startPoint x: 370, startPoint y: 373, endPoint x: 279, endPoint y: 387, distance: 92.4
click at [289, 383] on section "Icon size ****" at bounding box center [282, 372] width 179 height 32
type input "****"
type input "**"
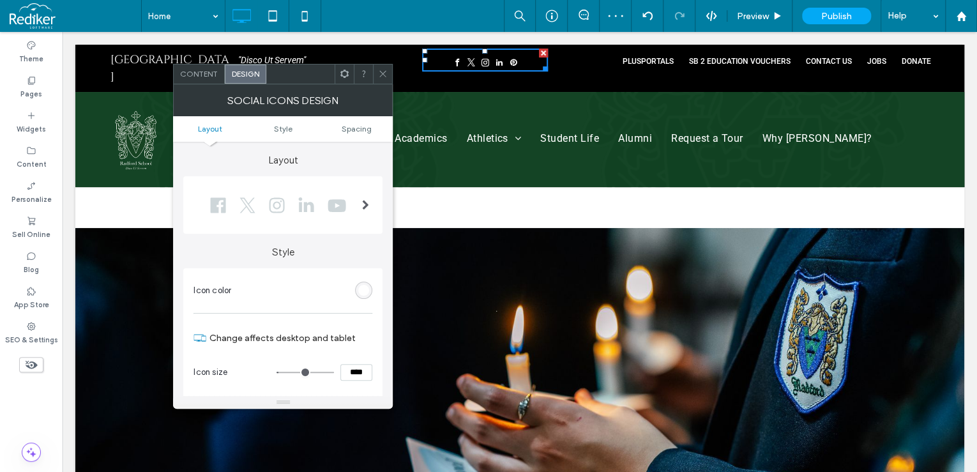
drag, startPoint x: 368, startPoint y: 370, endPoint x: 260, endPoint y: 371, distance: 107.9
click at [304, 365] on div "****" at bounding box center [325, 372] width 96 height 17
type input "*"
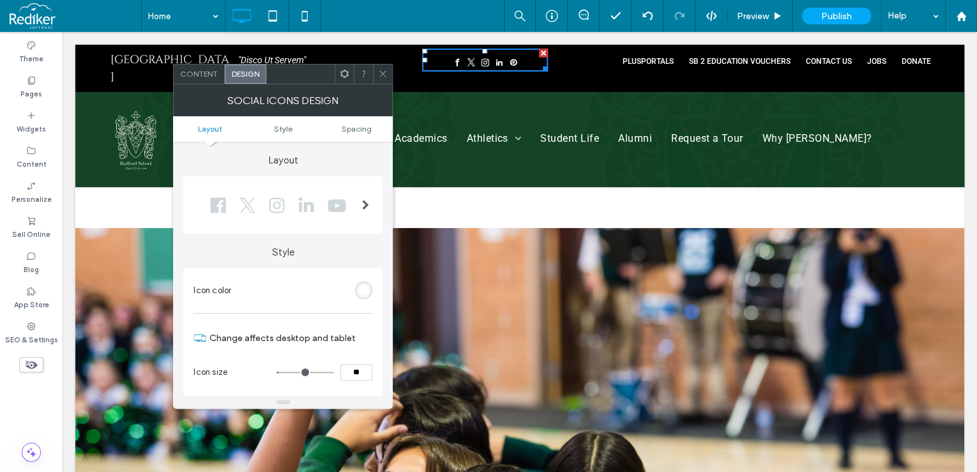
type input "****"
type input "**"
click at [390, 69] on div at bounding box center [382, 73] width 19 height 19
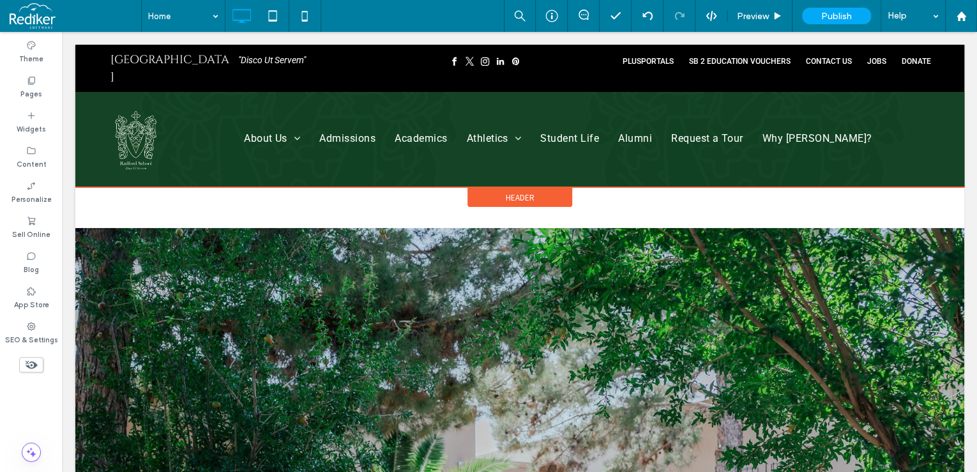
click at [524, 192] on span "Header" at bounding box center [520, 197] width 29 height 11
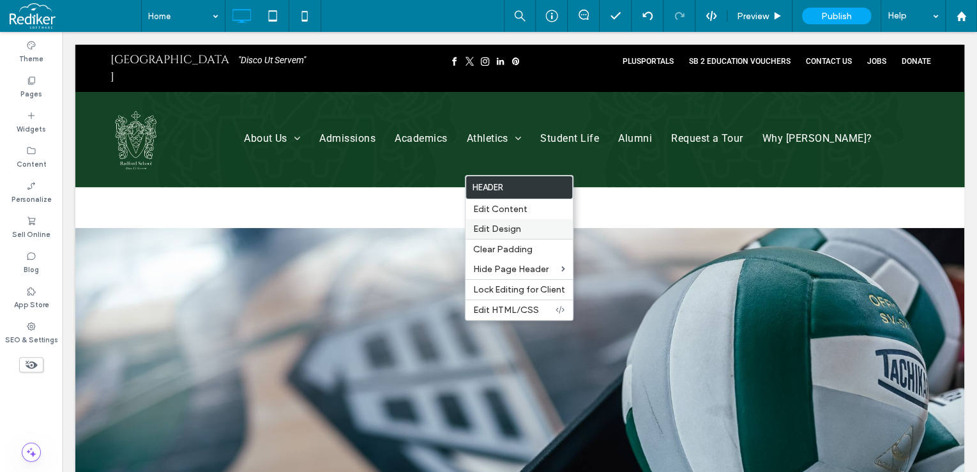
click at [520, 230] on span "Edit Design" at bounding box center [497, 229] width 48 height 11
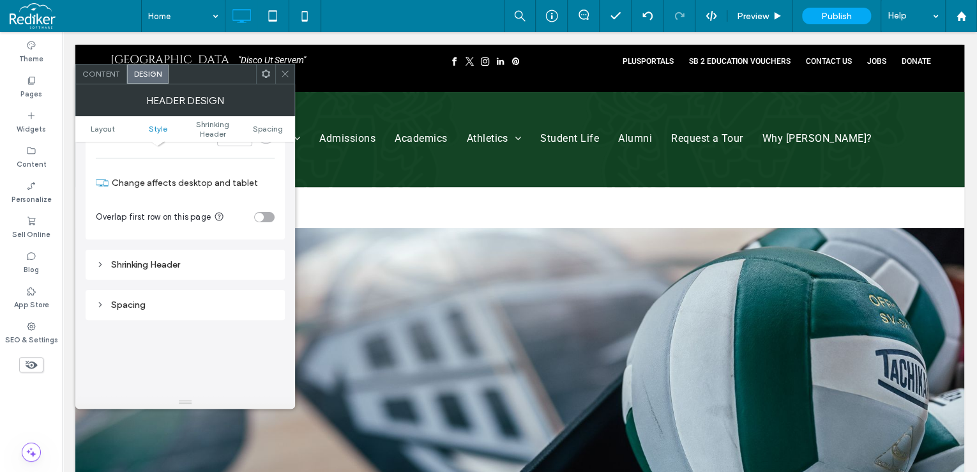
scroll to position [307, 0]
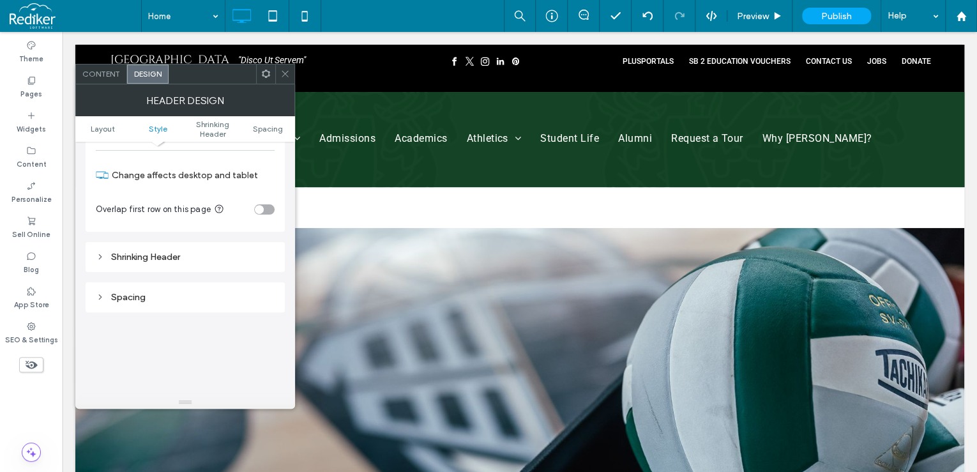
drag, startPoint x: 192, startPoint y: 254, endPoint x: 244, endPoint y: 268, distance: 53.4
click at [193, 255] on div "Shrinking Header" at bounding box center [185, 257] width 179 height 11
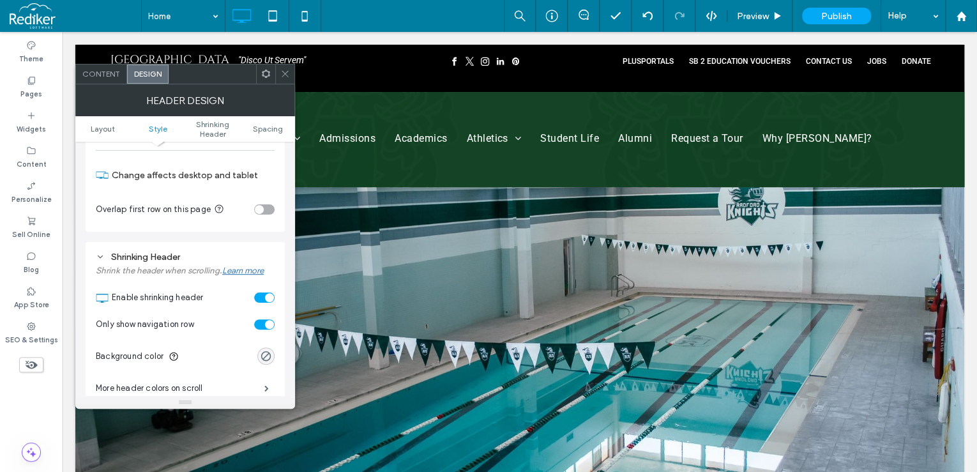
scroll to position [183, 0]
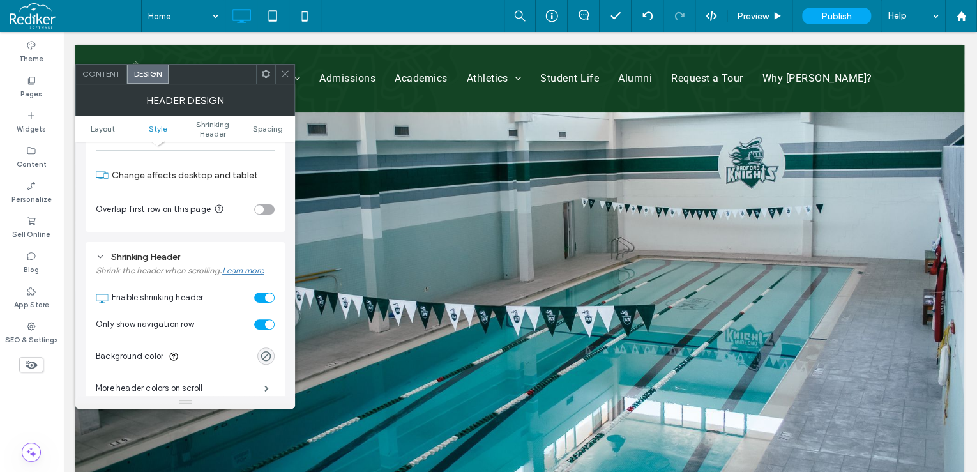
click at [265, 296] on div "toggle" at bounding box center [269, 297] width 9 height 9
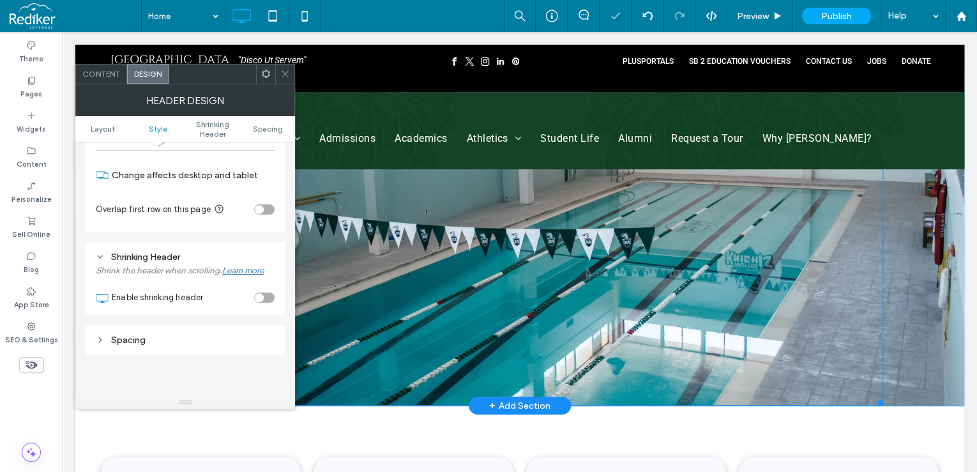
scroll to position [0, 0]
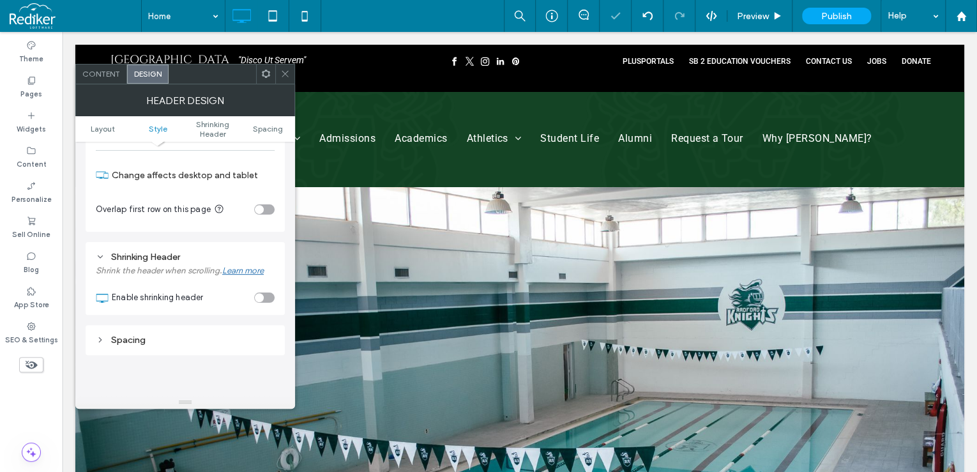
click at [282, 72] on icon at bounding box center [285, 74] width 10 height 10
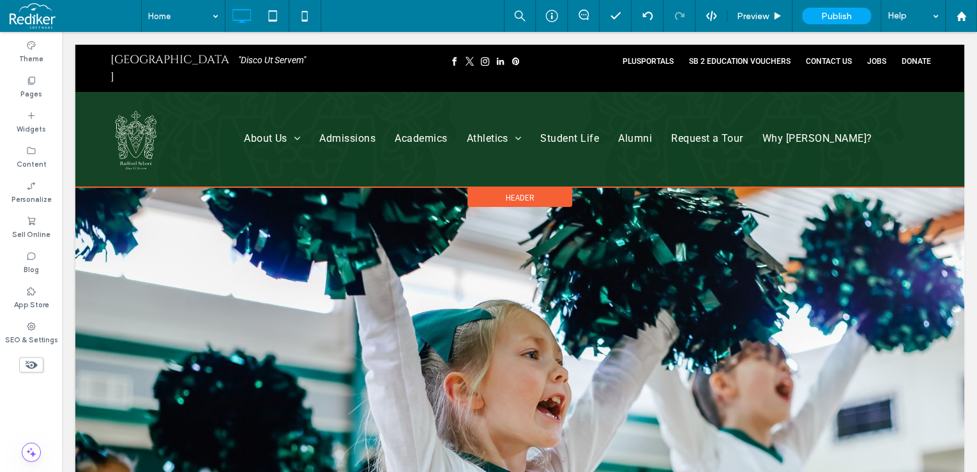
click at [508, 192] on span "Header" at bounding box center [520, 197] width 29 height 11
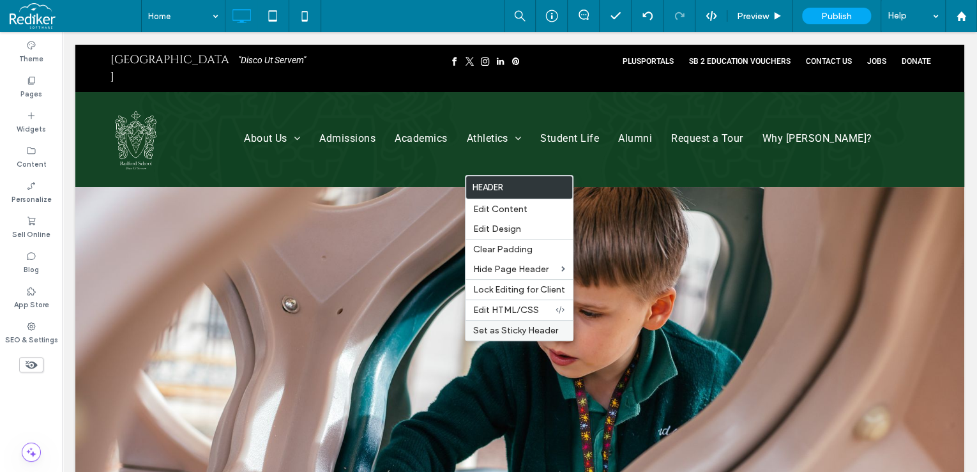
click at [517, 328] on span "Set as Sticky Header" at bounding box center [515, 330] width 85 height 11
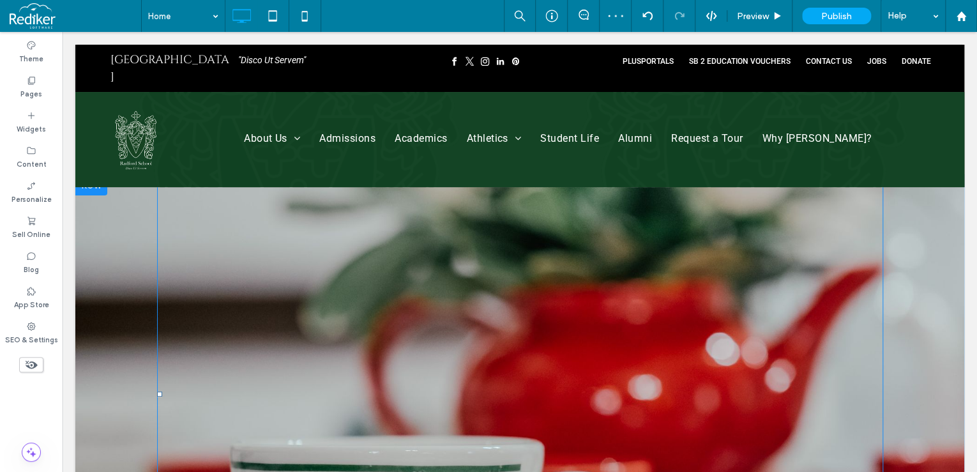
click at [490, 183] on div at bounding box center [520, 393] width 726 height 437
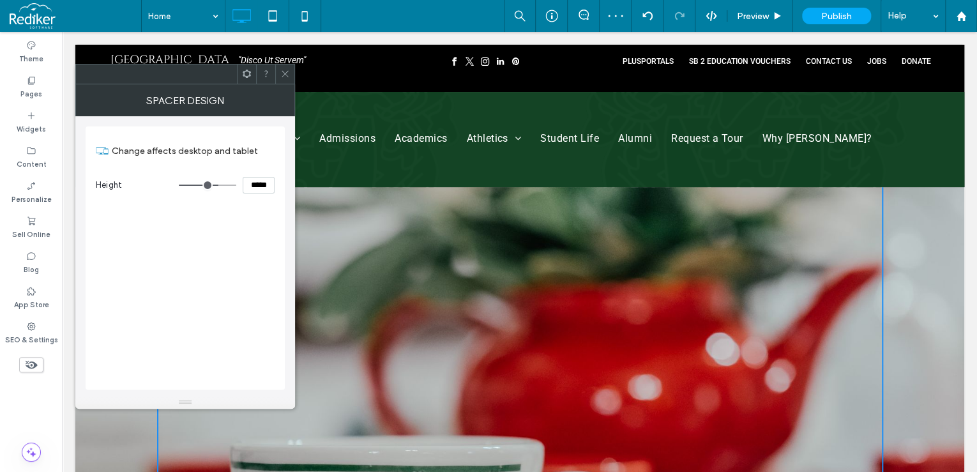
click at [287, 67] on span at bounding box center [285, 73] width 10 height 19
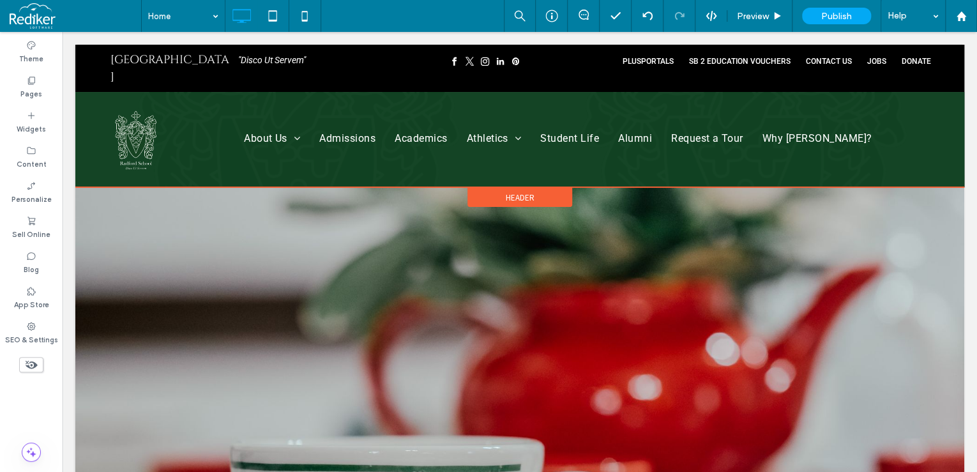
click at [512, 192] on span "Header" at bounding box center [520, 197] width 29 height 11
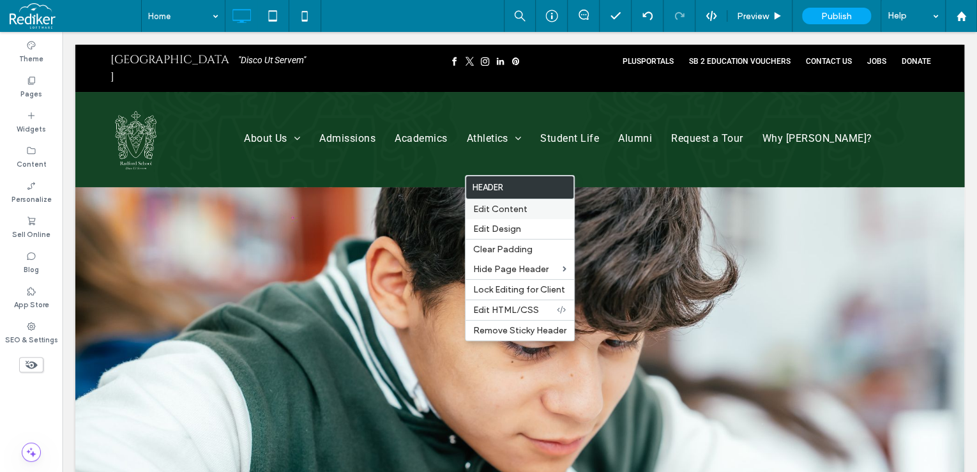
click at [524, 209] on span "Edit Content" at bounding box center [500, 209] width 54 height 11
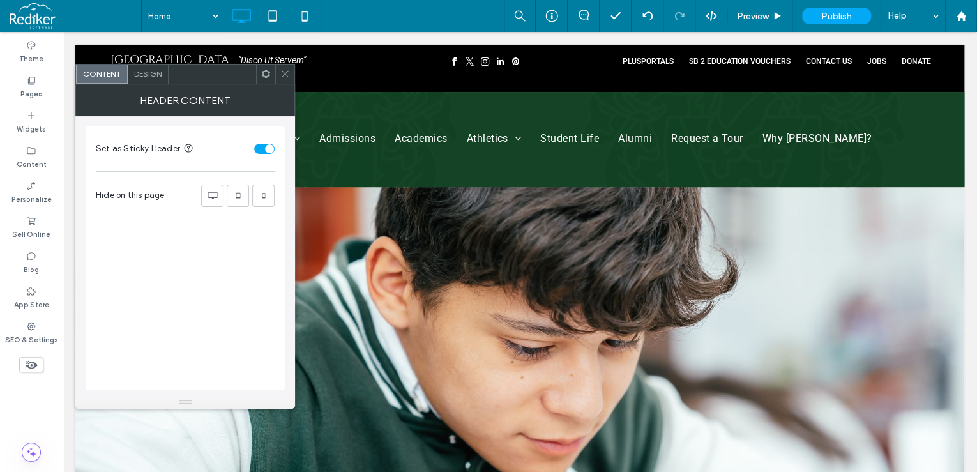
click at [280, 72] on icon at bounding box center [285, 74] width 10 height 10
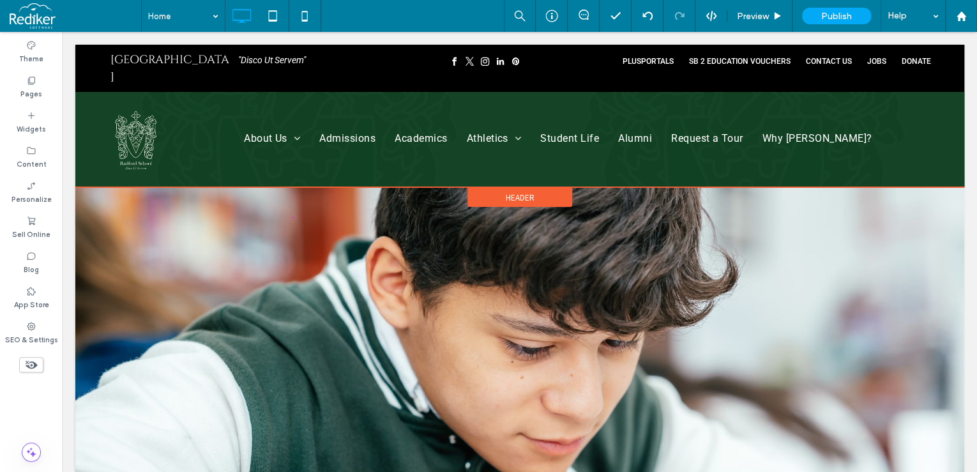
click at [513, 192] on span "Header" at bounding box center [520, 197] width 29 height 11
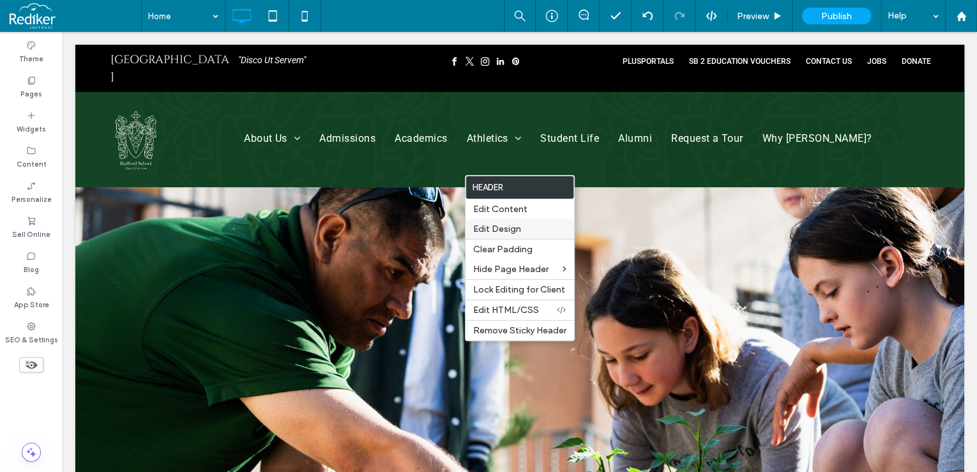
click at [531, 231] on label "Edit Design" at bounding box center [519, 229] width 93 height 11
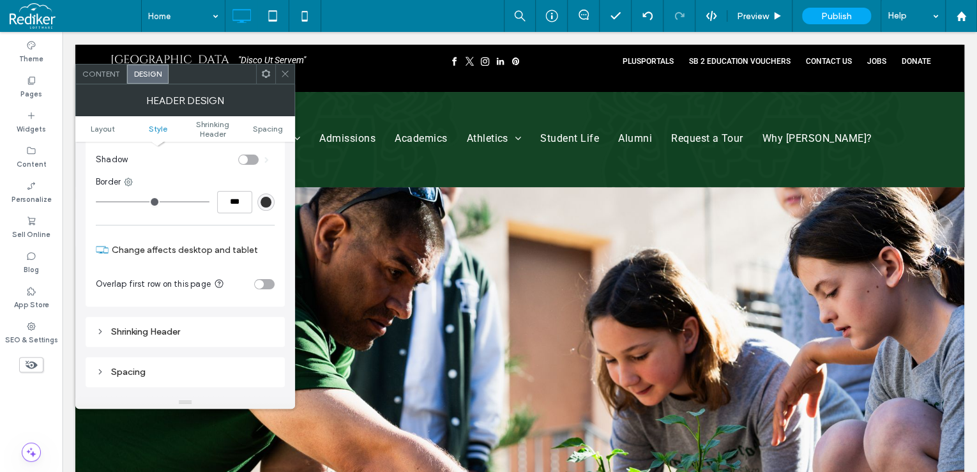
scroll to position [255, 0]
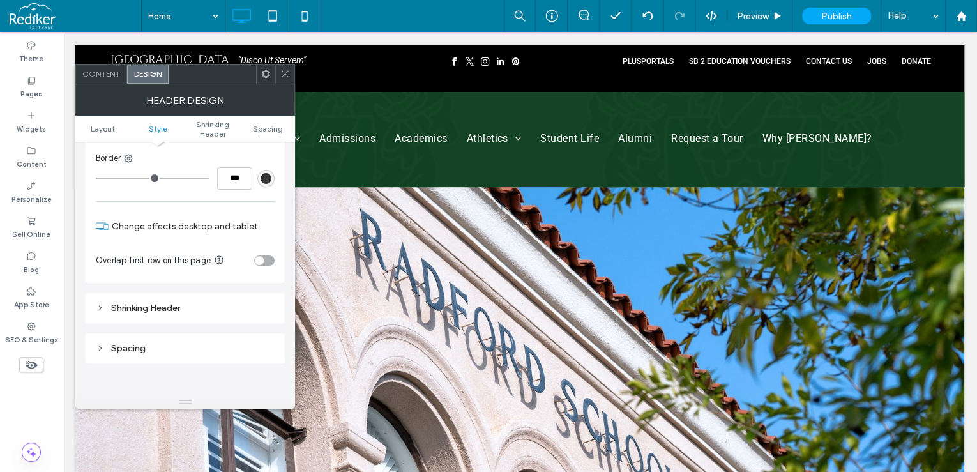
click at [266, 258] on div "toggle" at bounding box center [264, 260] width 20 height 10
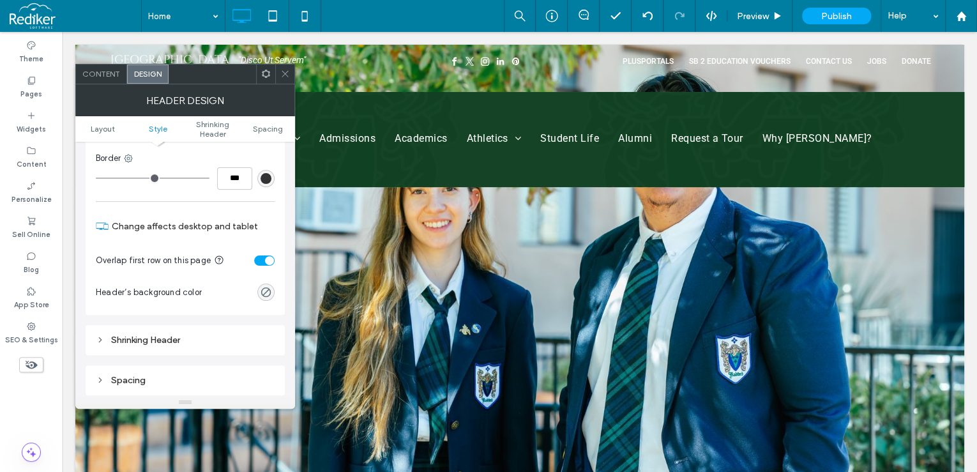
click at [284, 72] on icon at bounding box center [285, 74] width 10 height 10
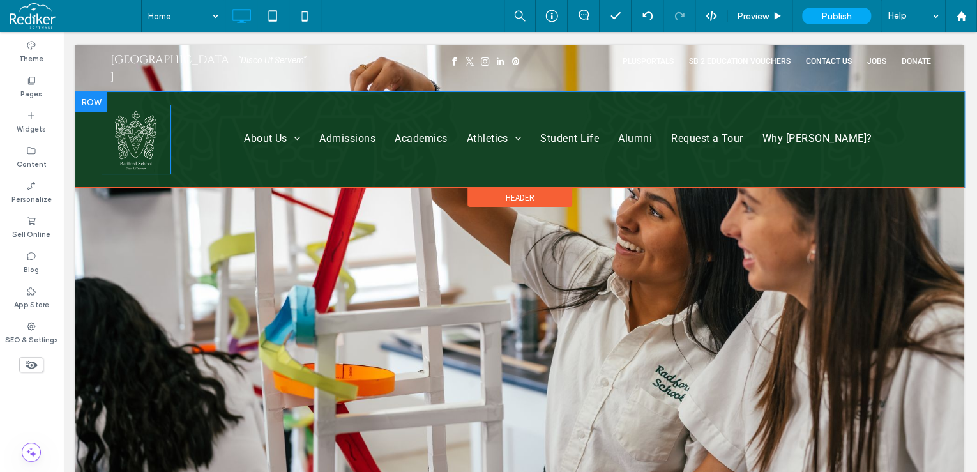
click at [132, 92] on div "Click To Paste About Us Administrative Team Board of Directors Admissions Acade…" at bounding box center [519, 139] width 889 height 95
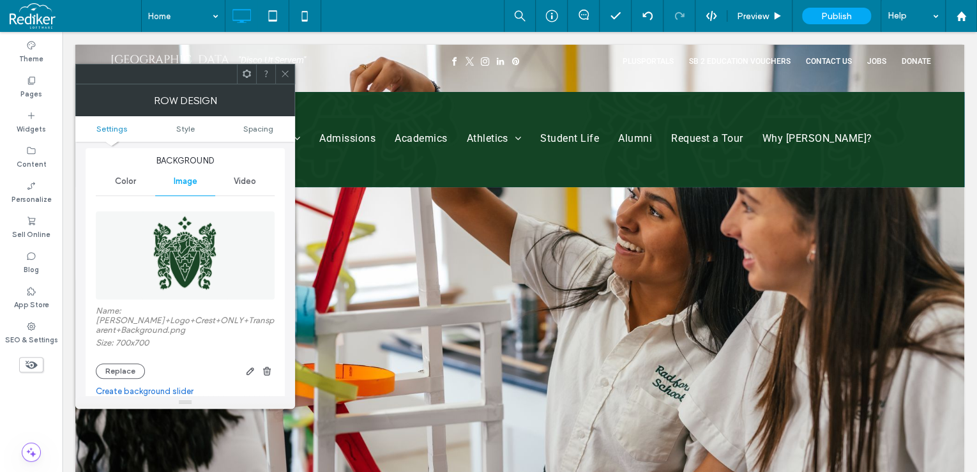
scroll to position [153, 0]
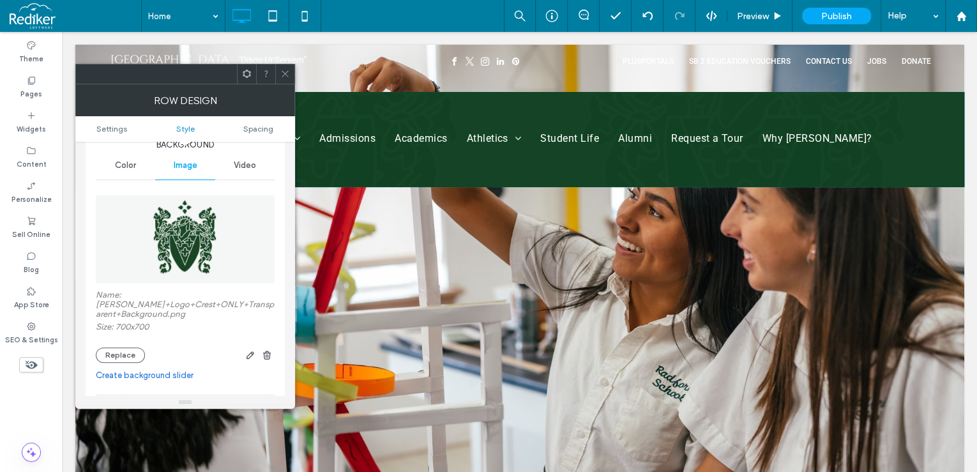
click at [266, 359] on use "button" at bounding box center [267, 355] width 8 height 8
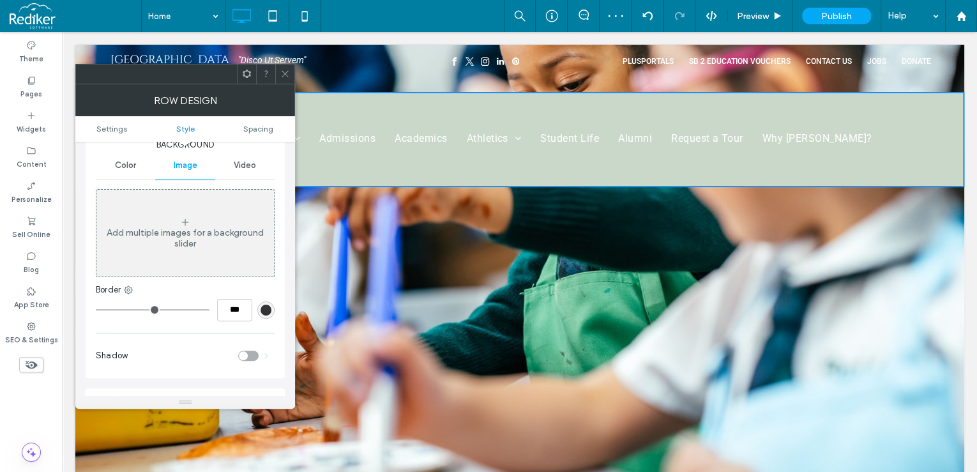
click at [139, 167] on div "Color" at bounding box center [125, 165] width 59 height 28
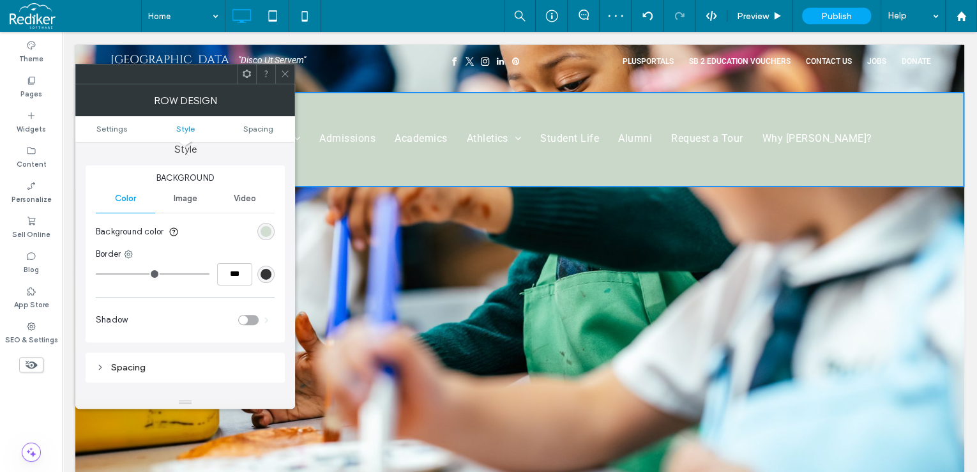
scroll to position [102, 0]
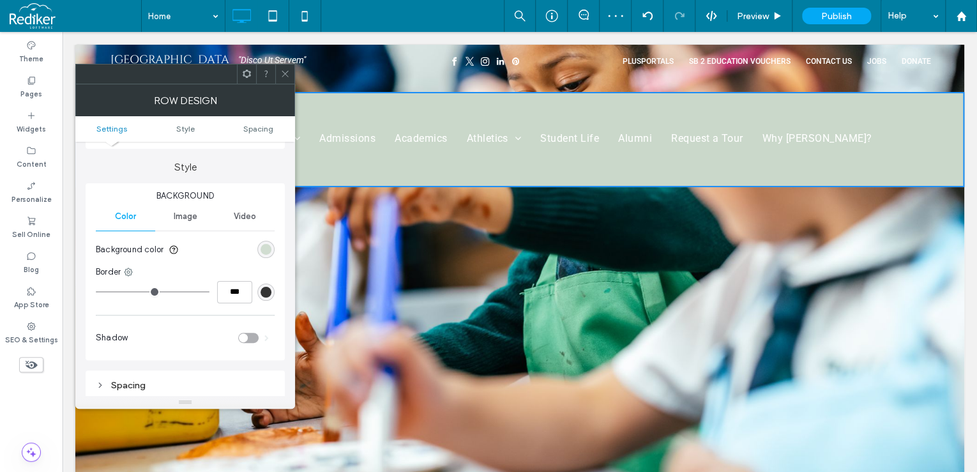
click at [269, 252] on div "rgb(202, 216, 202)" at bounding box center [266, 249] width 11 height 11
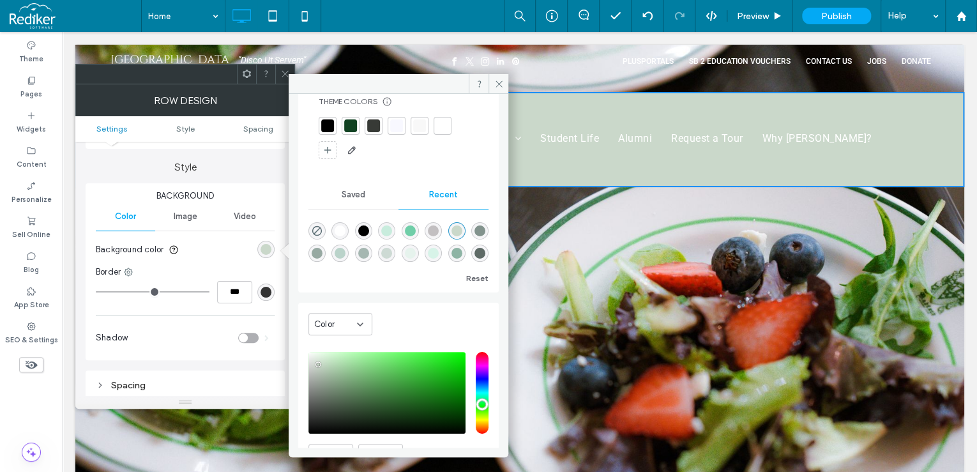
scroll to position [51, 0]
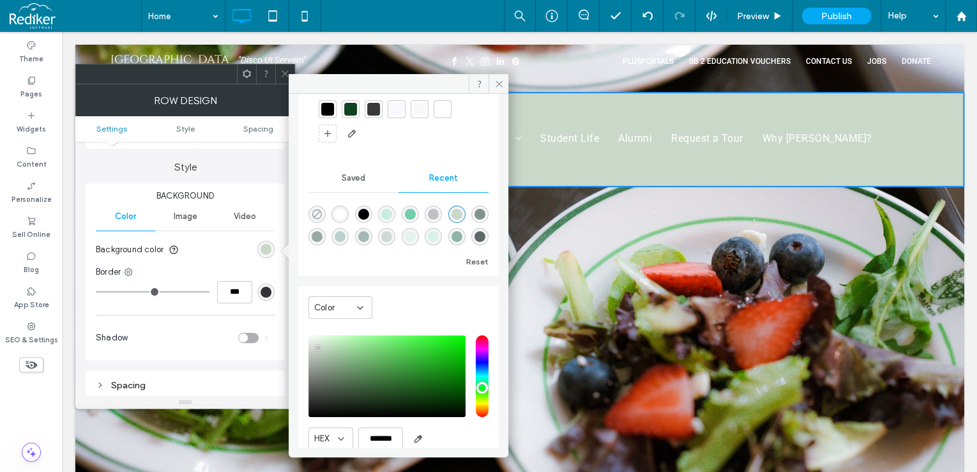
click at [317, 212] on icon "rgba(0, 0, 0, 0)" at bounding box center [317, 214] width 11 height 11
type input "*******"
type input "*"
type input "**"
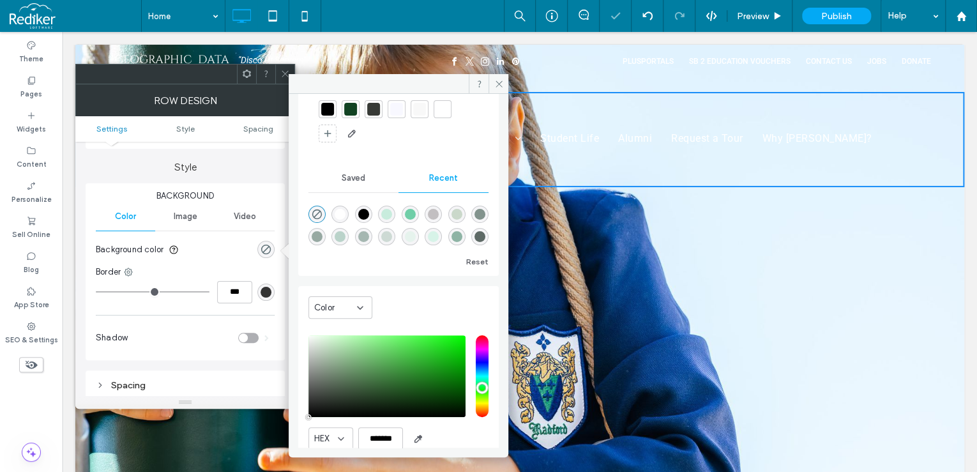
click at [286, 69] on icon at bounding box center [285, 74] width 10 height 10
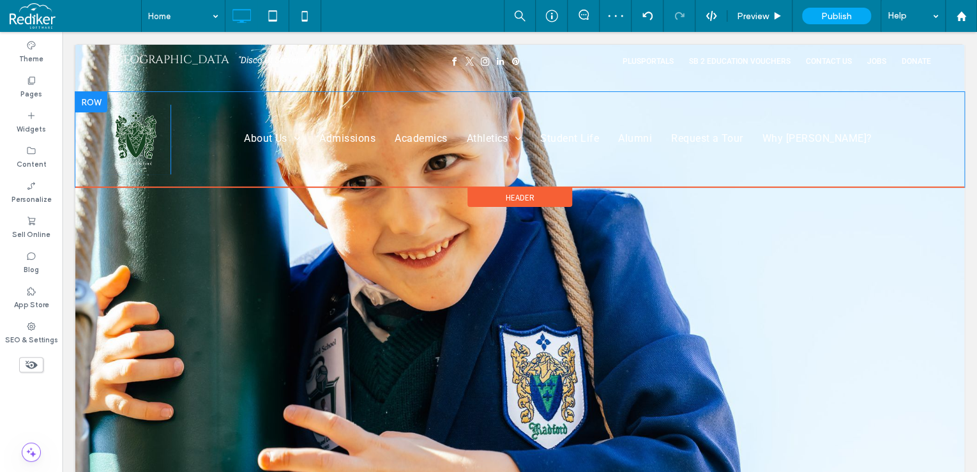
click at [160, 92] on div "Click To Paste About Us Administrative Team Board of Directors Admissions Acade…" at bounding box center [519, 139] width 889 height 95
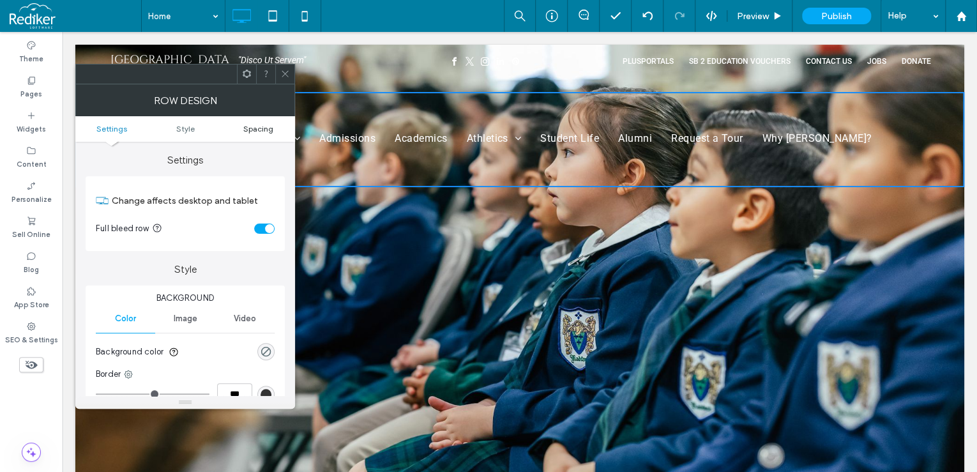
click at [263, 126] on span "Spacing" at bounding box center [258, 129] width 30 height 10
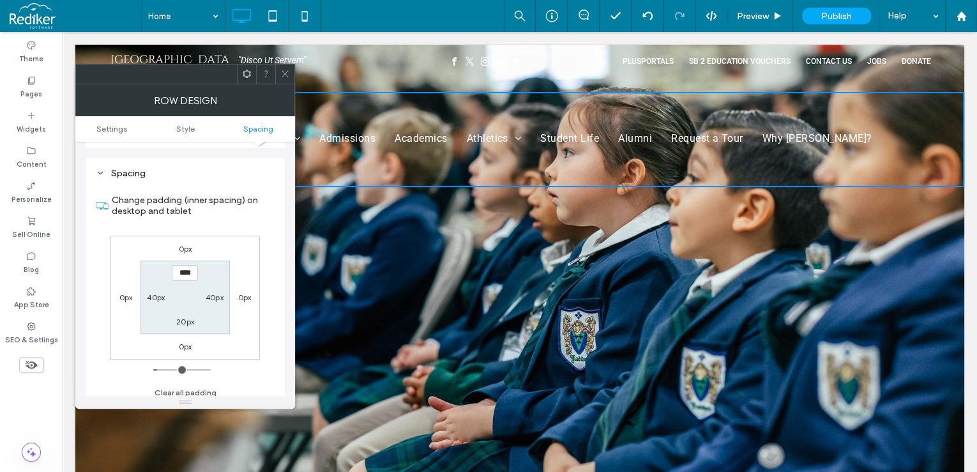
scroll to position [321, 0]
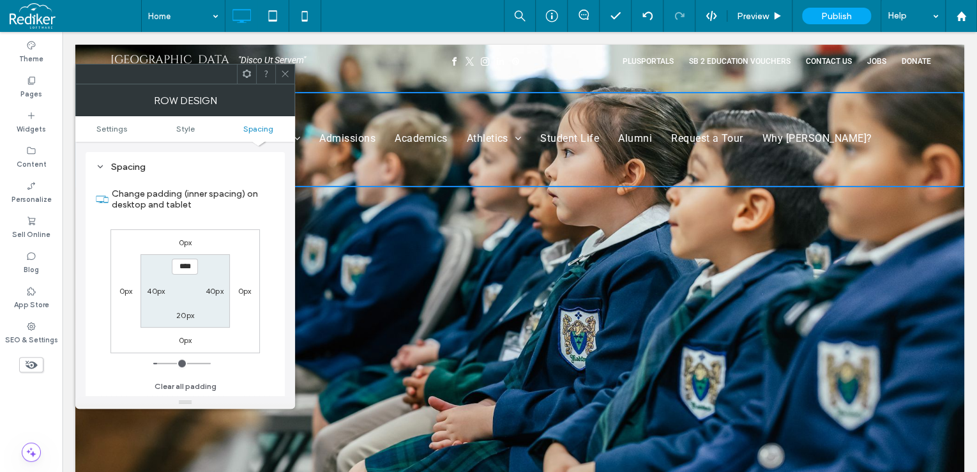
type input "*"
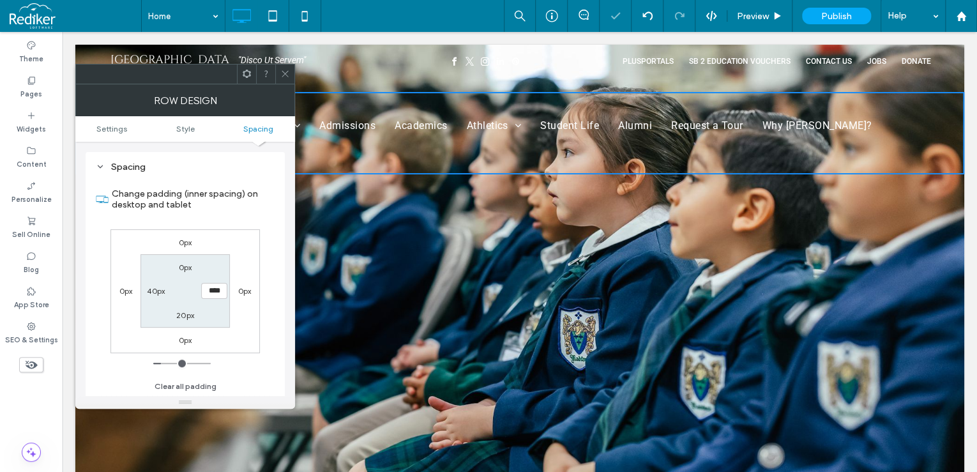
type input "**"
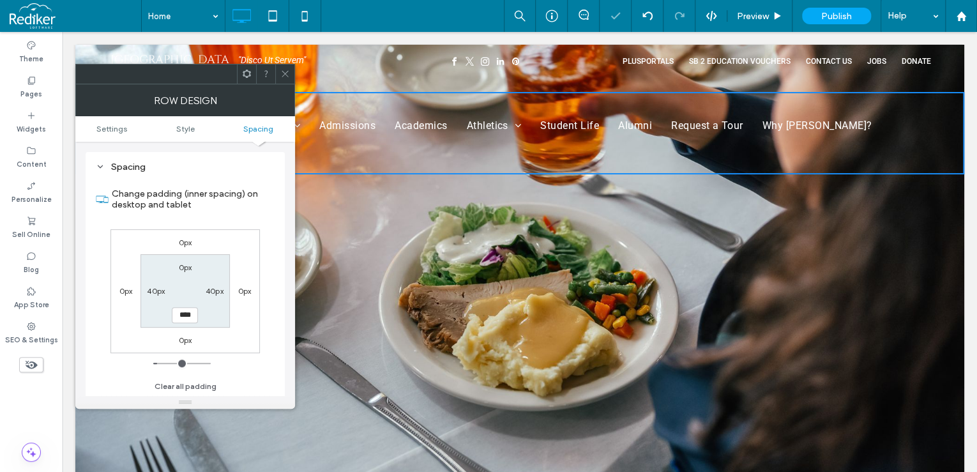
type input "*"
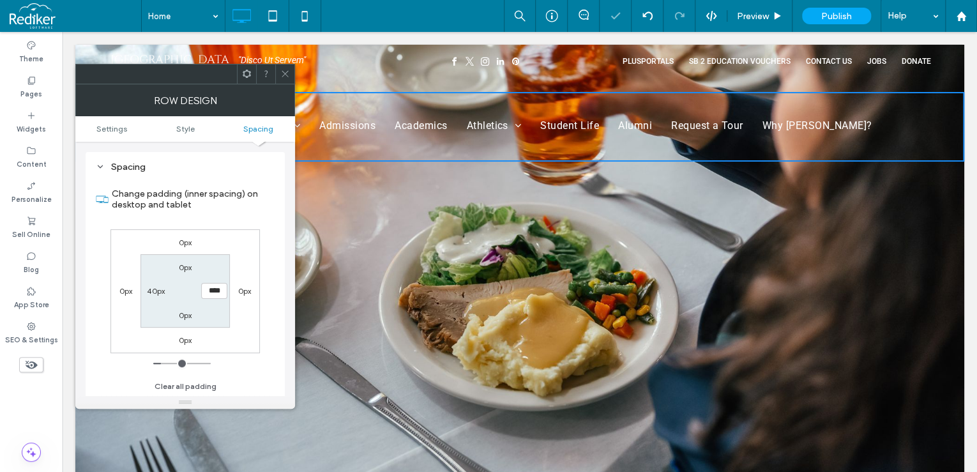
type input "*"
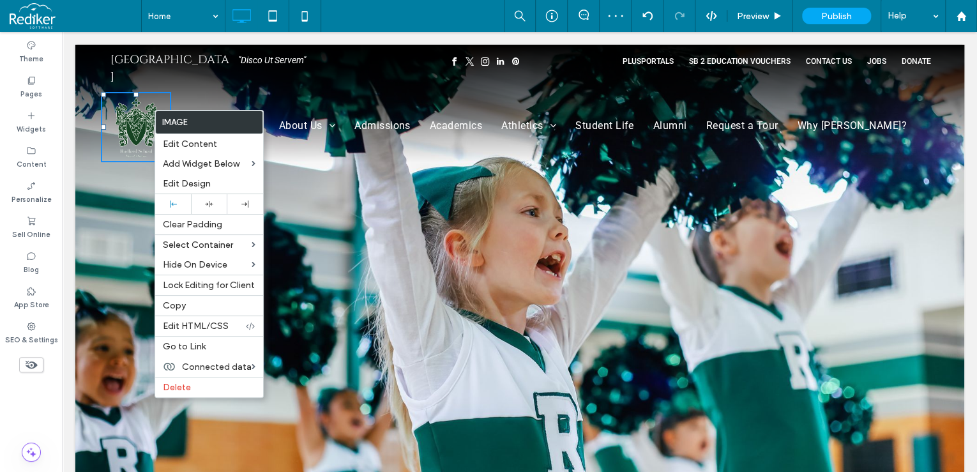
click at [473, 171] on div at bounding box center [520, 263] width 726 height 437
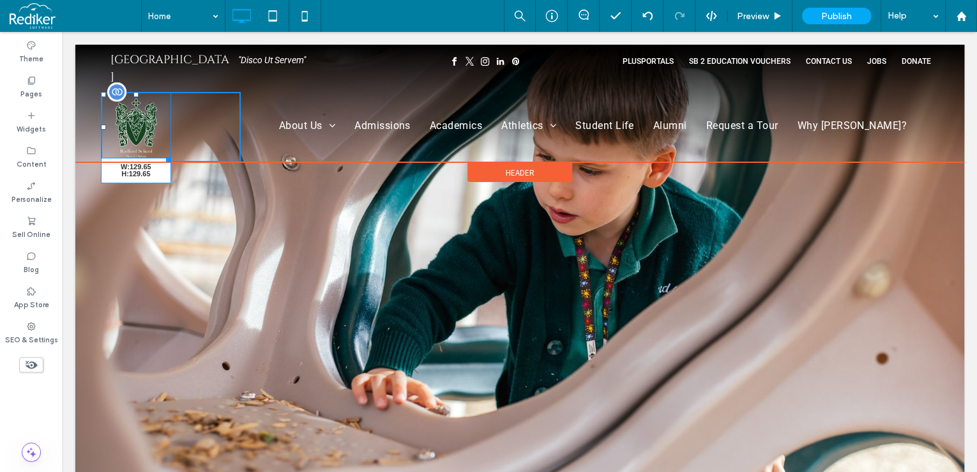
drag, startPoint x: 168, startPoint y: 146, endPoint x: 179, endPoint y: 159, distance: 16.8
click at [171, 159] on div at bounding box center [167, 158] width 10 height 10
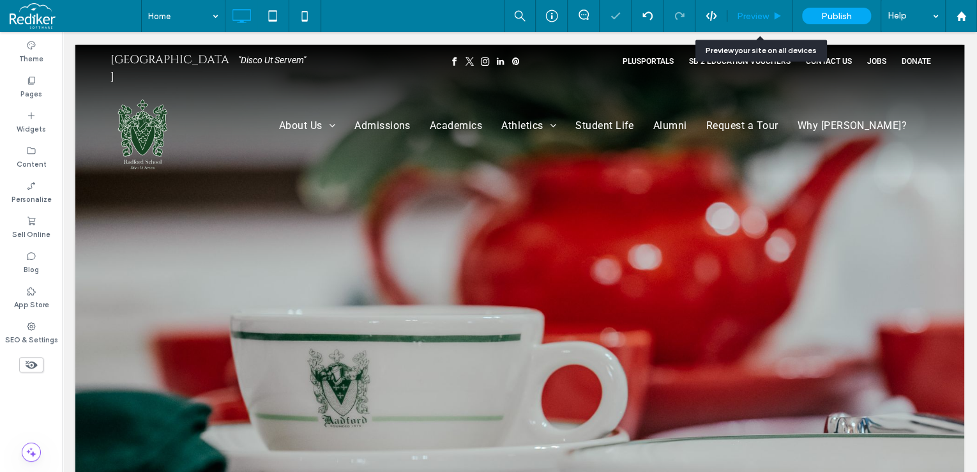
click at [745, 11] on span "Preview" at bounding box center [753, 16] width 32 height 11
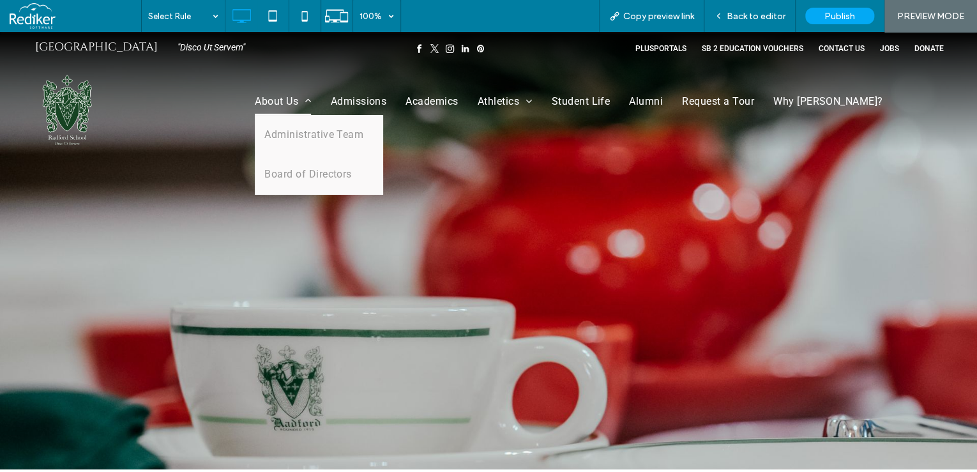
click at [273, 100] on span "About Us" at bounding box center [283, 101] width 56 height 27
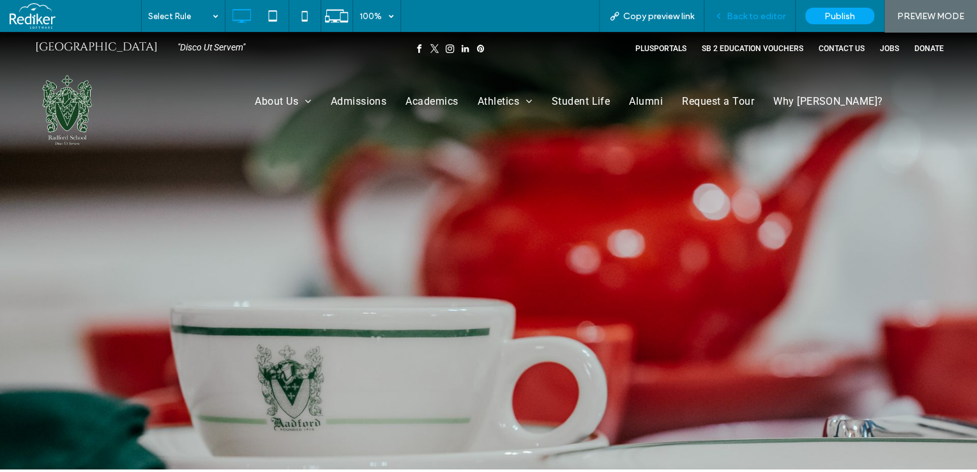
click at [769, 24] on div "Back to editor" at bounding box center [749, 16] width 91 height 32
click at [741, 8] on div "Back to editor" at bounding box center [749, 16] width 91 height 32
click at [736, 20] on span "Back to editor" at bounding box center [756, 16] width 59 height 11
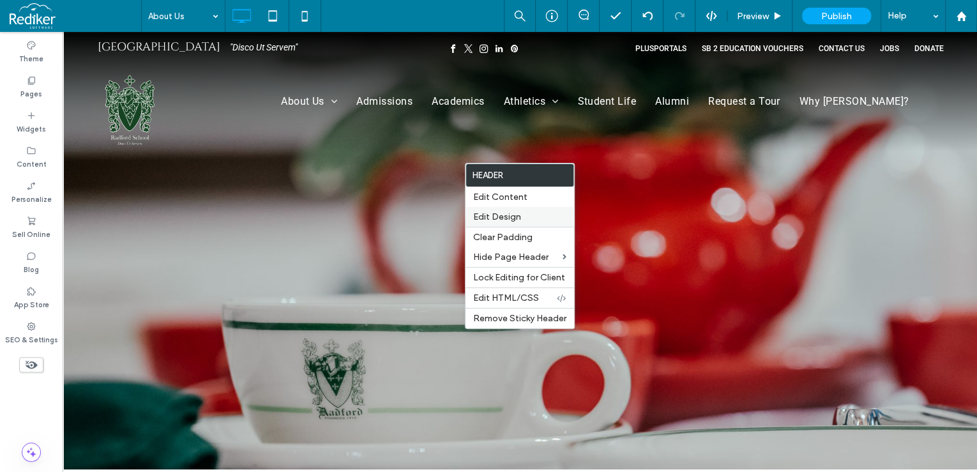
click at [506, 215] on span "Edit Design" at bounding box center [497, 216] width 48 height 11
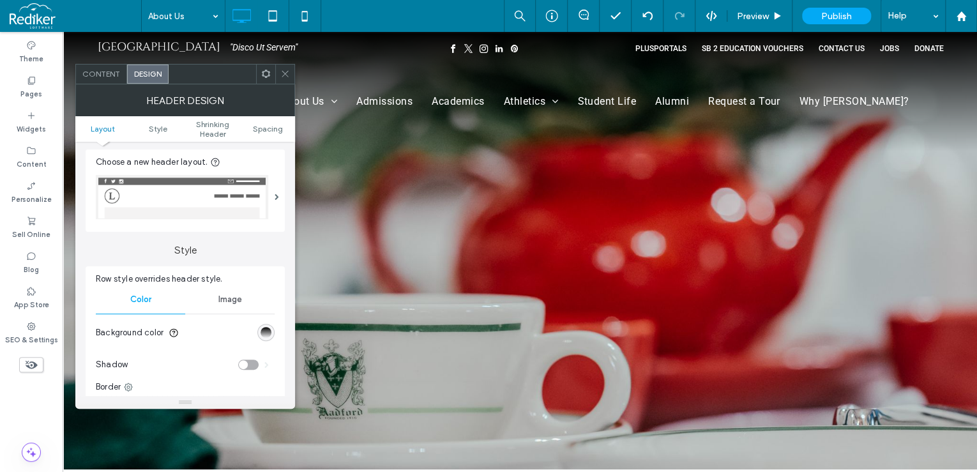
scroll to position [51, 0]
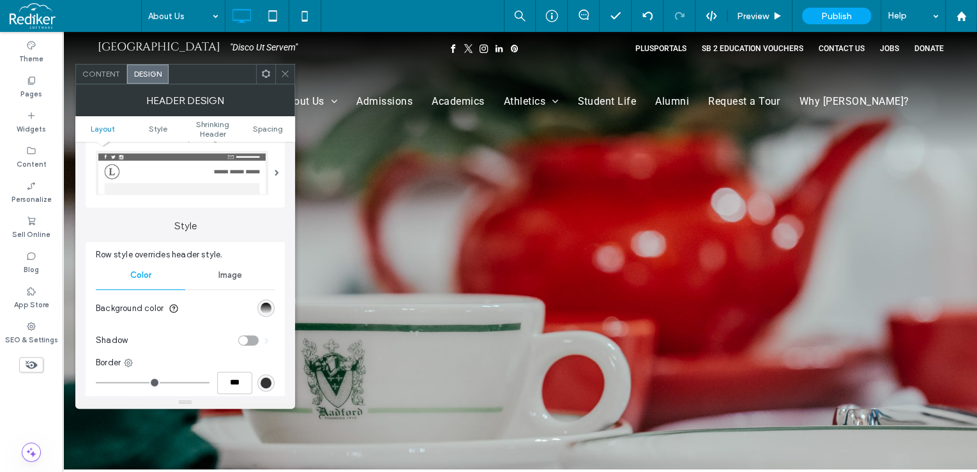
click at [271, 310] on div "linear-gradient(rgb(0, 0, 0) 0%, rgba(0, 0, 0, 0) 100%)" at bounding box center [265, 308] width 17 height 17
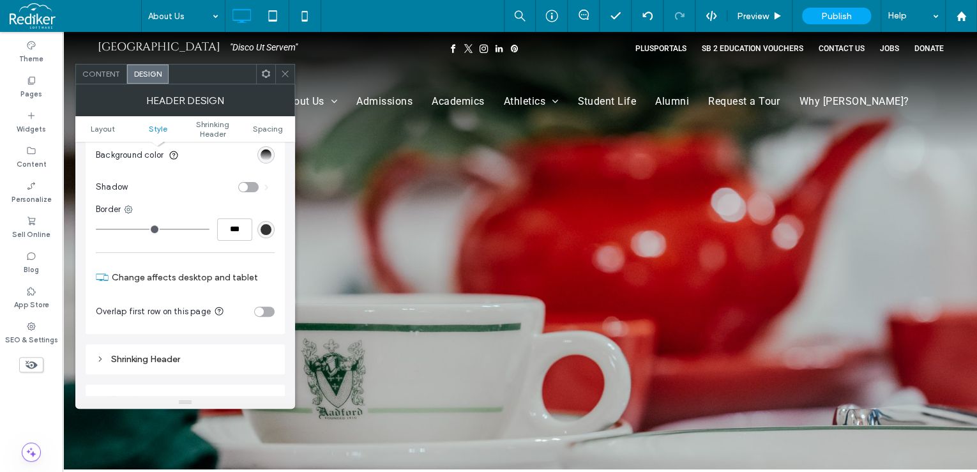
scroll to position [255, 0]
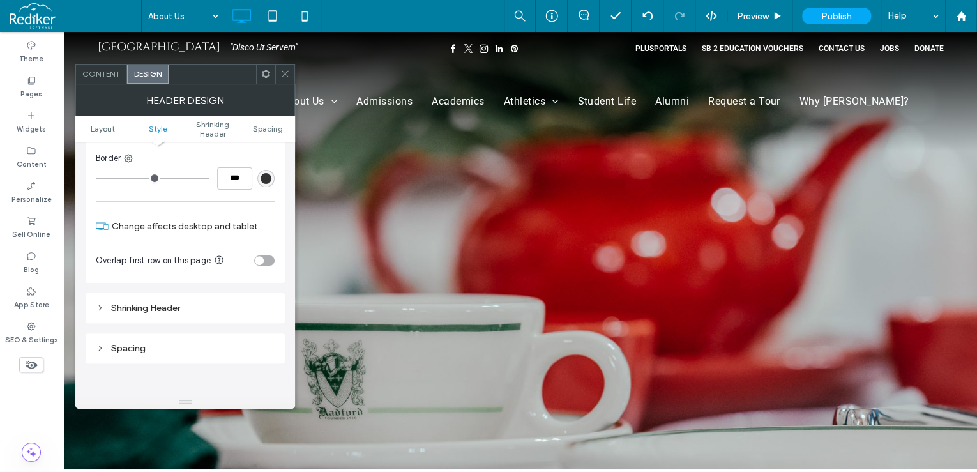
click at [137, 303] on div "Shrinking Header" at bounding box center [185, 308] width 179 height 11
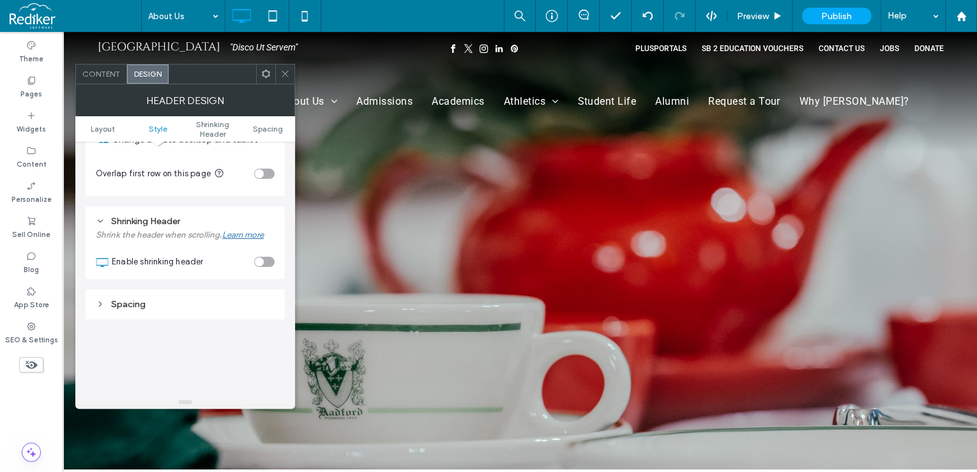
scroll to position [358, 0]
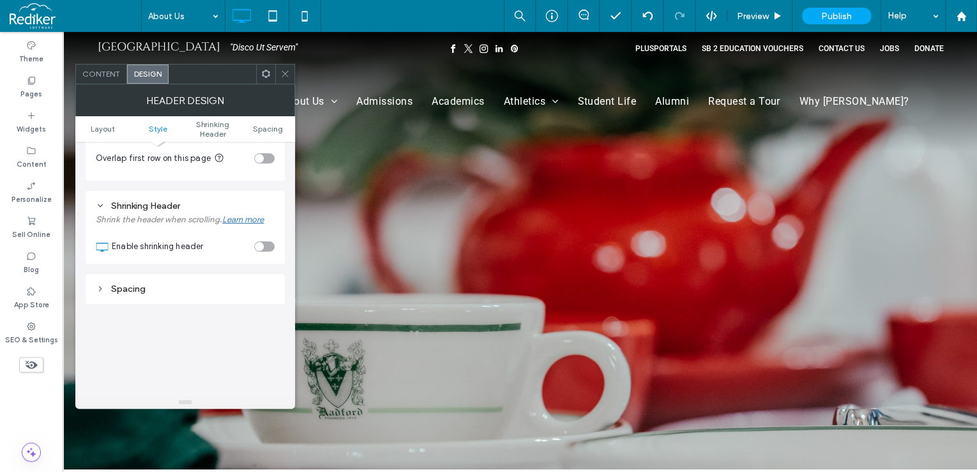
click at [261, 243] on div "toggle" at bounding box center [259, 246] width 9 height 9
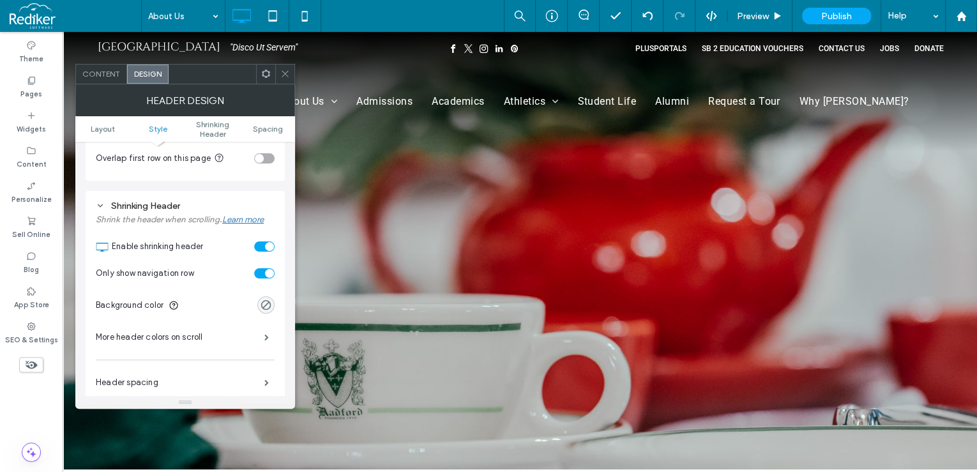
click at [274, 301] on section "Background color" at bounding box center [185, 305] width 179 height 32
click at [266, 304] on div "rgba(0, 0, 0, 0)" at bounding box center [266, 305] width 11 height 11
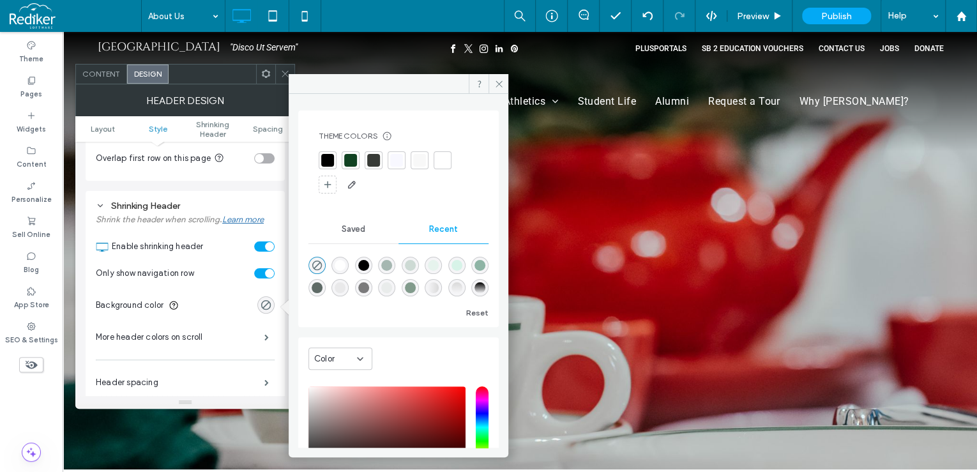
click at [347, 160] on div at bounding box center [350, 160] width 13 height 13
click at [372, 271] on div "rgba(0, 0, 0, 1)" at bounding box center [363, 267] width 17 height 17
type input "***"
type input "****"
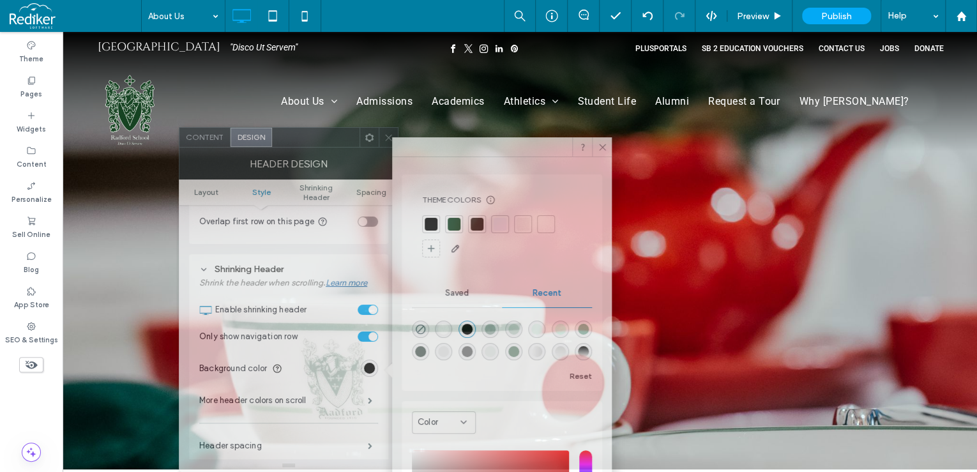
drag, startPoint x: 215, startPoint y: 107, endPoint x: 308, endPoint y: 166, distance: 109.7
click at [308, 166] on div "Header Design" at bounding box center [289, 164] width 220 height 32
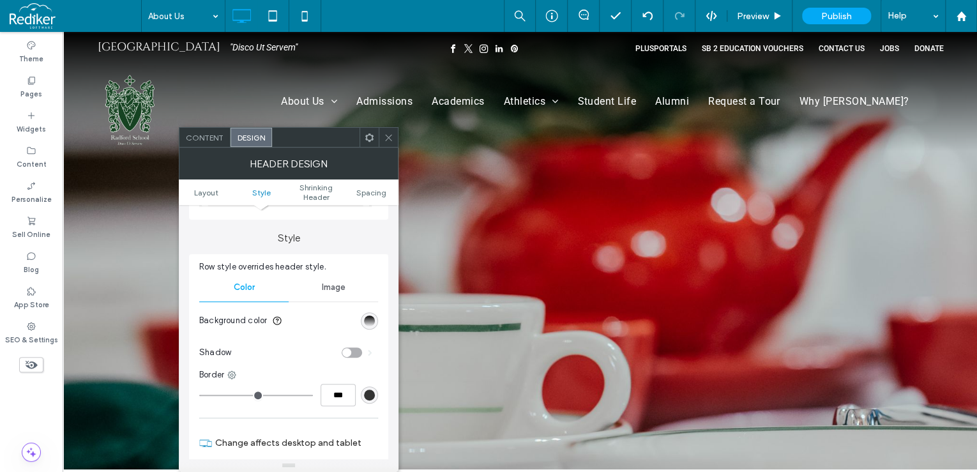
scroll to position [102, 0]
click at [367, 321] on div "linear-gradient(rgb(0, 0, 0) 0%, rgba(0, 0, 0, 0) 100%)" at bounding box center [369, 320] width 11 height 11
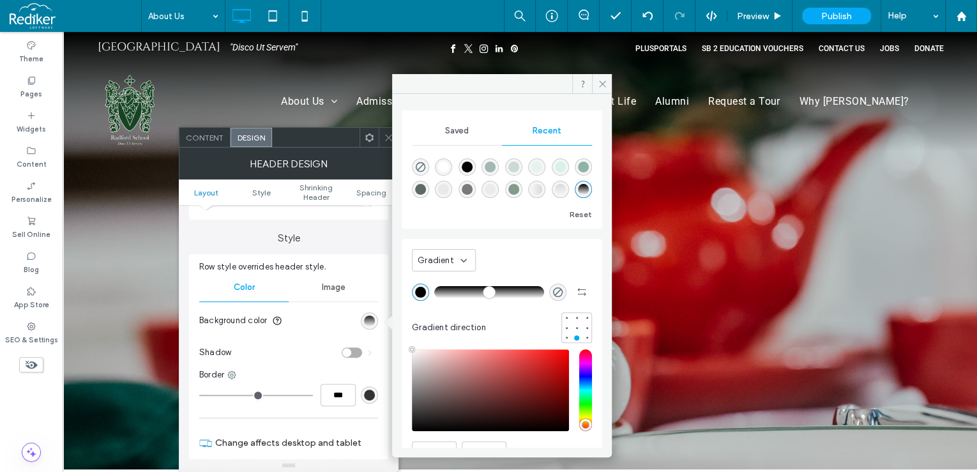
type input "****"
click at [420, 165] on icon "rgba(0, 0, 0, 0)" at bounding box center [420, 167] width 11 height 11
type input "*"
type input "**"
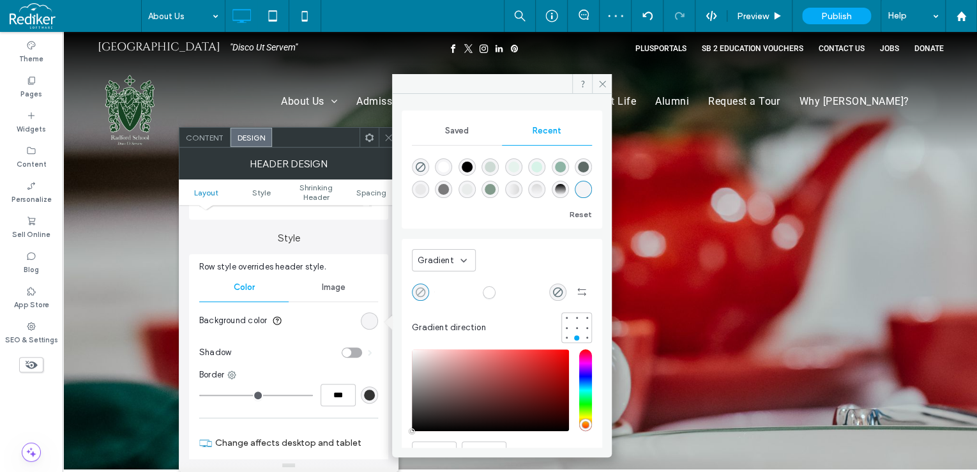
click at [423, 287] on icon "rgba(0, 0, 0, 0)" at bounding box center [420, 292] width 11 height 11
click at [471, 166] on div "rgba(0, 0, 0, 1)" at bounding box center [467, 167] width 11 height 11
type input "***"
type input "****"
click at [436, 260] on span "Gradient" at bounding box center [436, 260] width 36 height 13
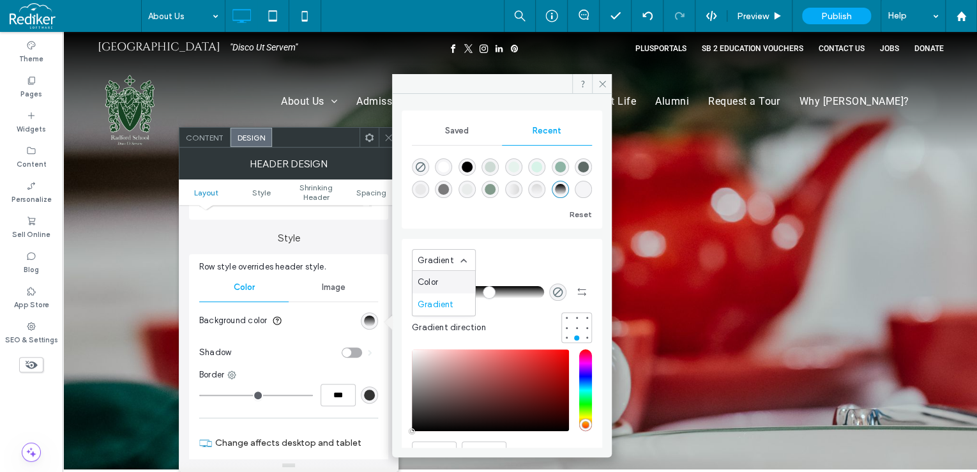
click at [434, 276] on span "Color" at bounding box center [428, 282] width 20 height 13
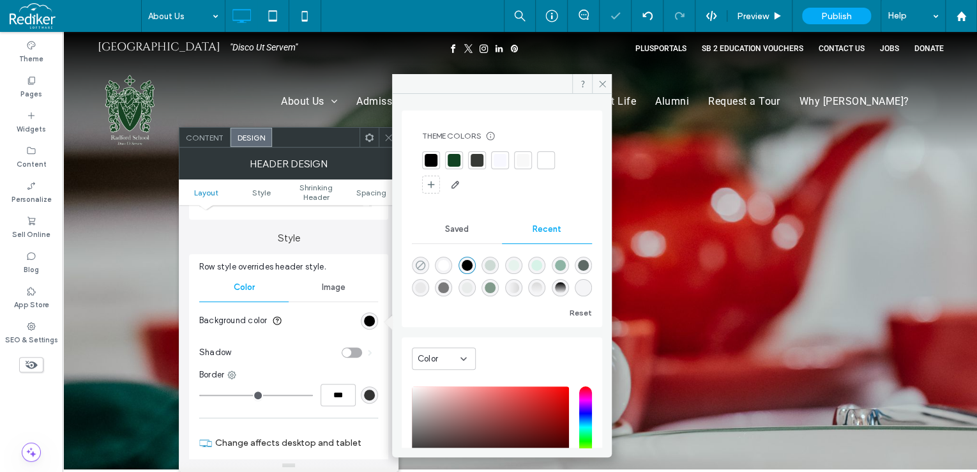
click at [425, 264] on use "rgba(0, 0, 0, 0)" at bounding box center [421, 266] width 10 height 10
type input "*"
type input "**"
click at [602, 82] on icon at bounding box center [603, 84] width 10 height 10
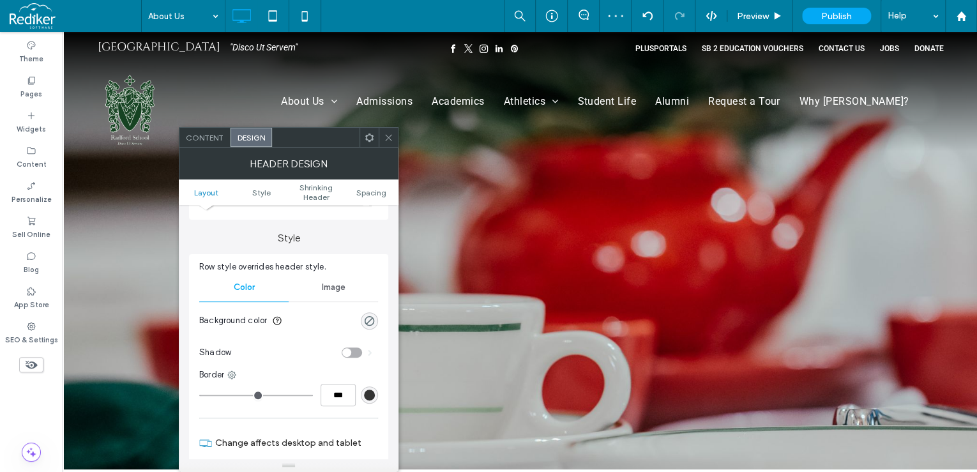
click at [388, 133] on icon at bounding box center [389, 138] width 10 height 10
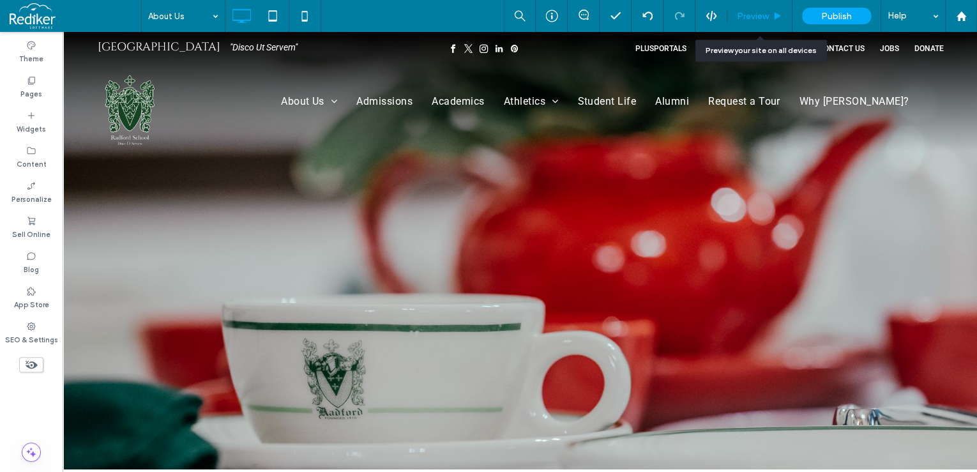
click at [761, 6] on div "Preview" at bounding box center [759, 16] width 65 height 32
click at [747, 18] on span "Preview" at bounding box center [753, 16] width 32 height 11
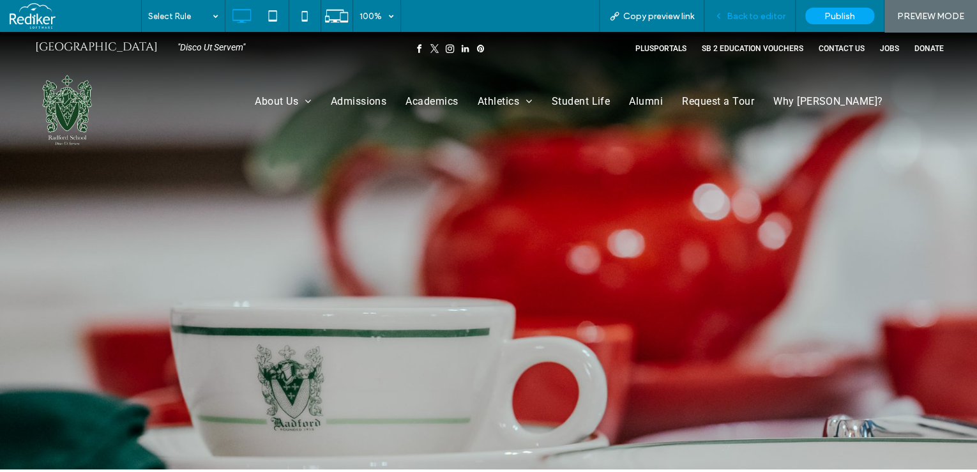
click at [737, 15] on span "Back to editor" at bounding box center [756, 16] width 59 height 11
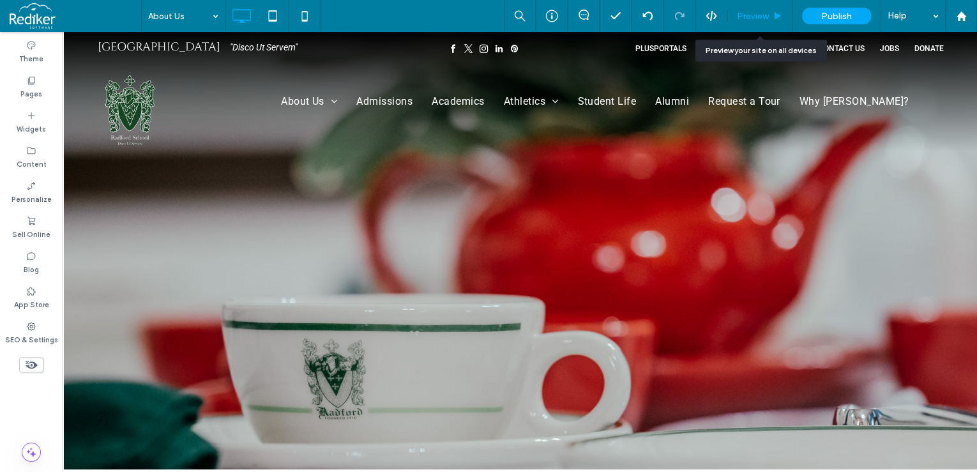
click at [758, 7] on div "Preview" at bounding box center [759, 16] width 65 height 32
click at [736, 11] on div "Preview" at bounding box center [759, 16] width 64 height 11
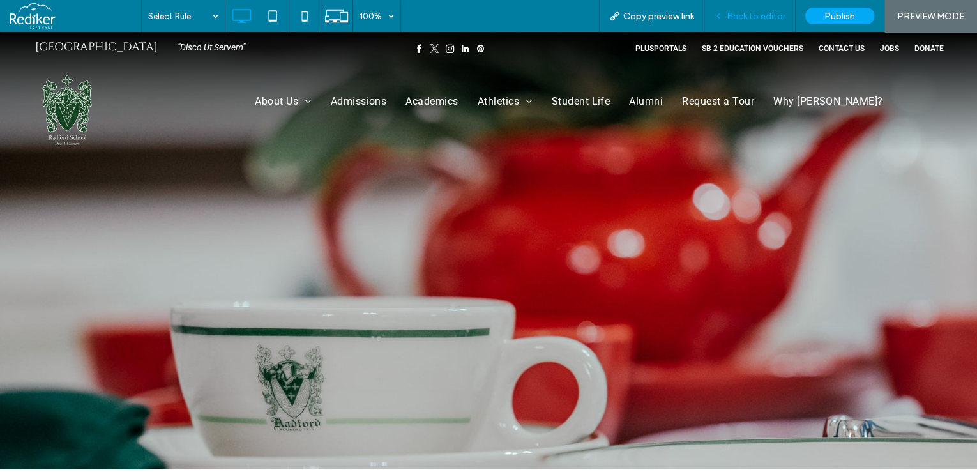
click at [745, 14] on span "Back to editor" at bounding box center [756, 16] width 59 height 11
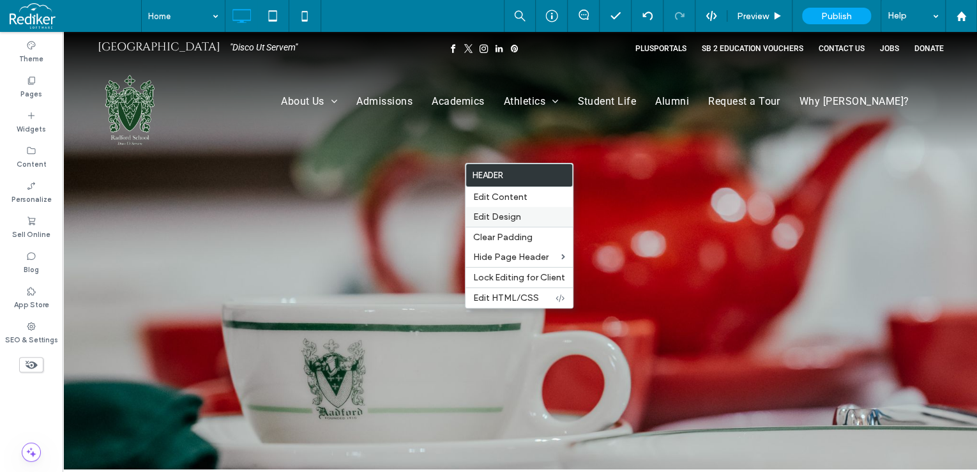
click at [480, 214] on span "Edit Design" at bounding box center [497, 216] width 48 height 11
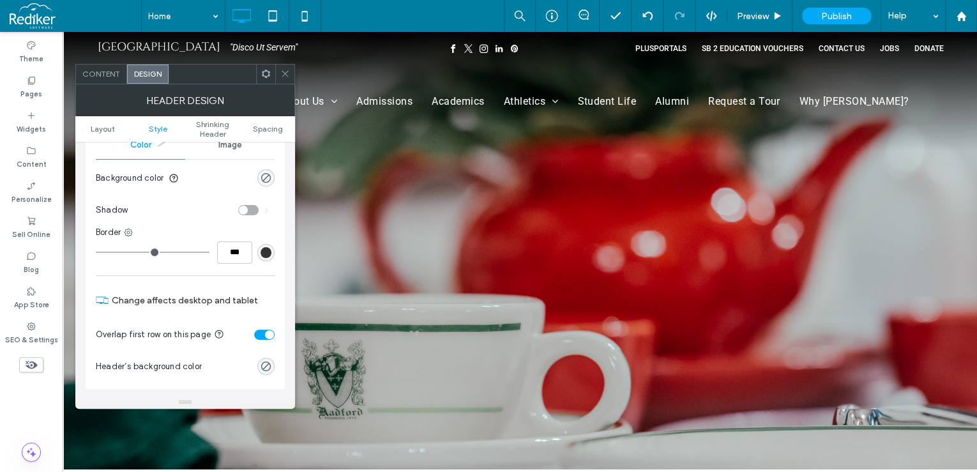
scroll to position [204, 0]
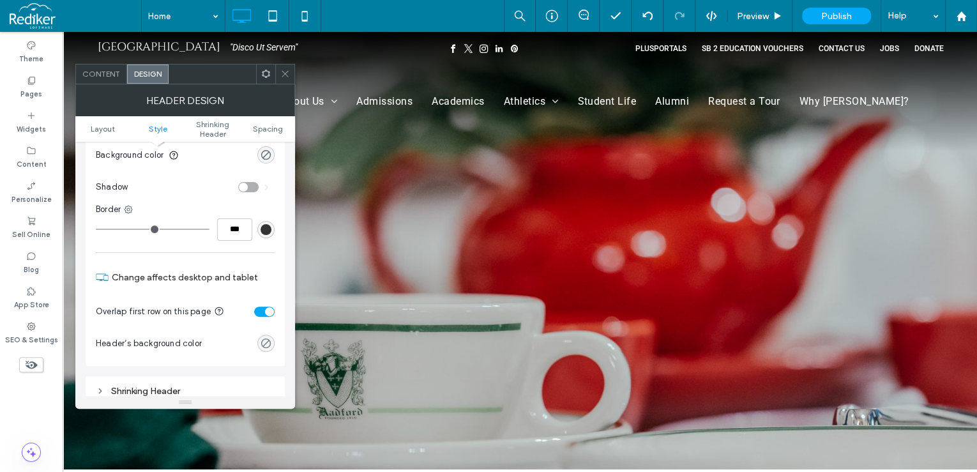
click at [268, 340] on div "rgba(0, 0, 0, 0)" at bounding box center [266, 343] width 11 height 11
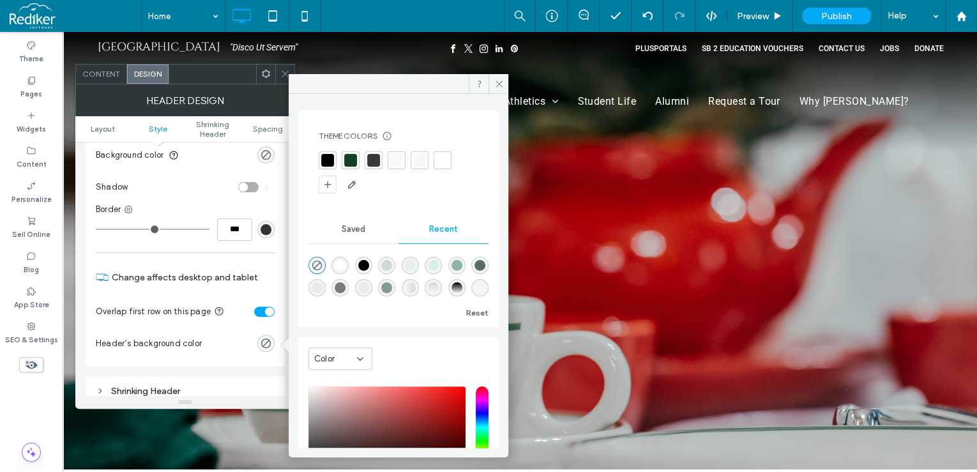
click at [335, 357] on span "Color" at bounding box center [324, 359] width 20 height 13
click at [333, 398] on span "Gradient" at bounding box center [332, 403] width 36 height 13
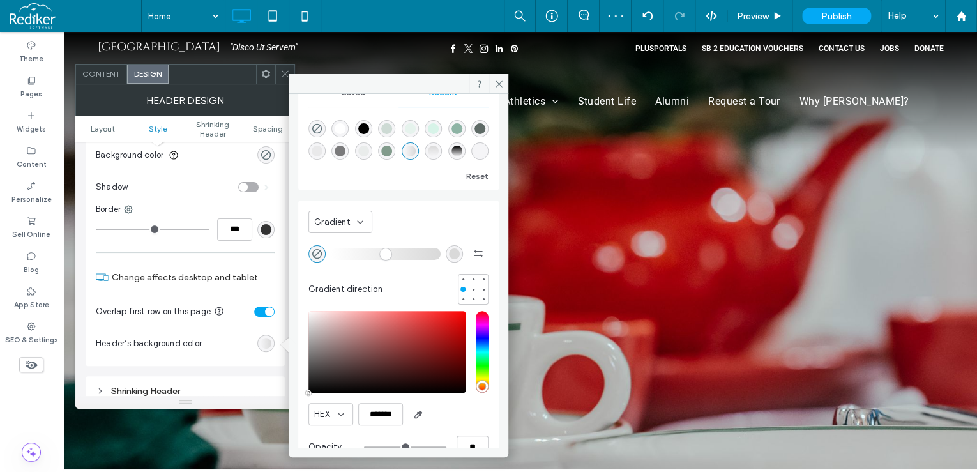
scroll to position [13, 0]
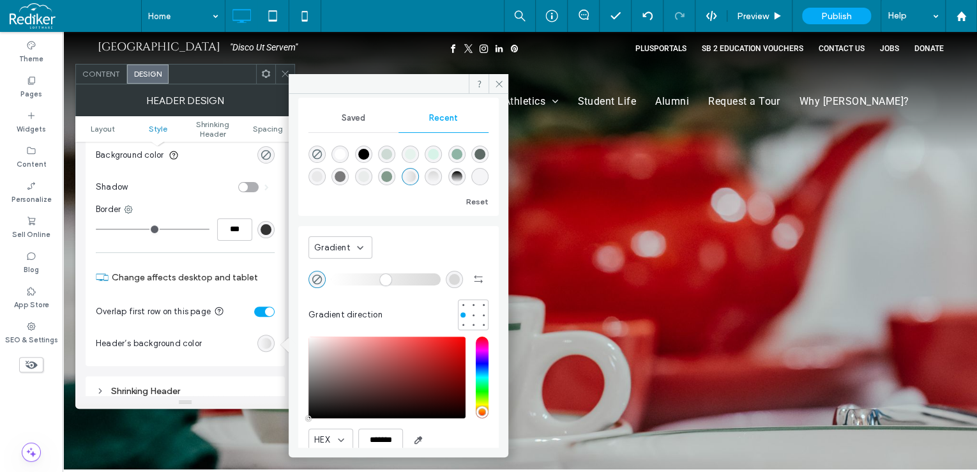
click at [439, 177] on div "linear-gradient(180deg, rgba(217, 217, 217, 1) 0%, rgba(0, 0, 0, 0) 100%)" at bounding box center [433, 176] width 11 height 11
type input "*******"
type input "***"
type input "****"
click at [369, 156] on div "rgba(0, 0, 0, 1)" at bounding box center [363, 154] width 11 height 11
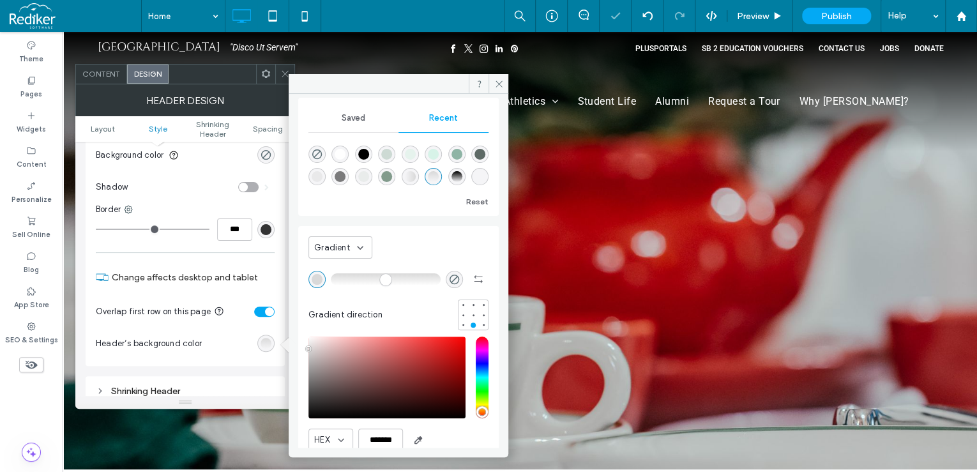
type input "*******"
click at [215, 156] on section "Background color" at bounding box center [185, 155] width 179 height 32
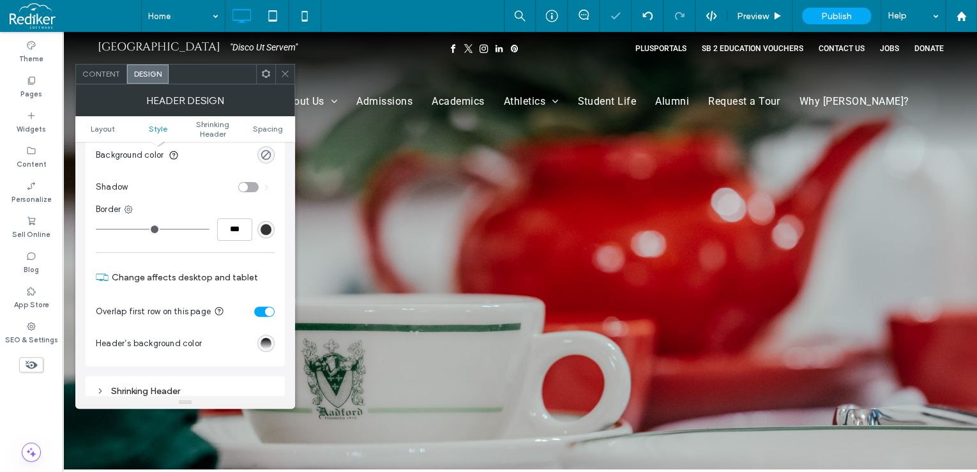
click at [286, 74] on use at bounding box center [285, 74] width 6 height 6
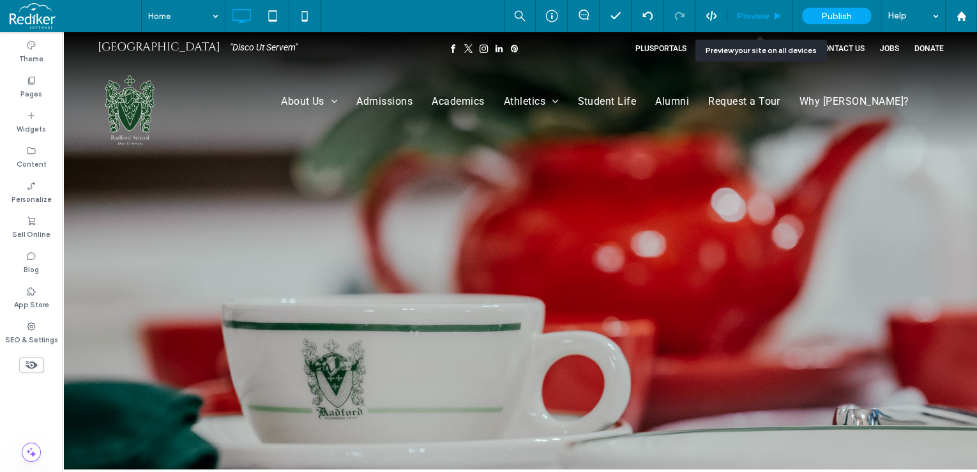
click at [761, 18] on span "Preview" at bounding box center [753, 16] width 32 height 11
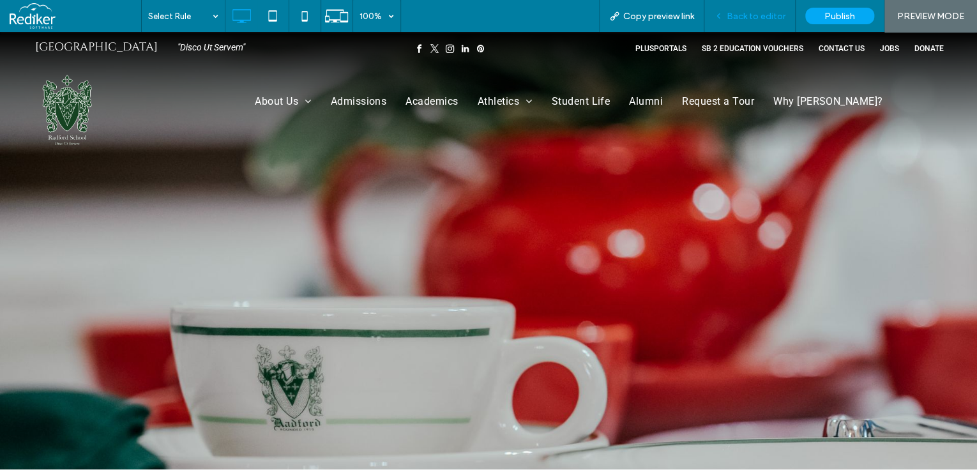
click at [756, 14] on span "Back to editor" at bounding box center [756, 16] width 59 height 11
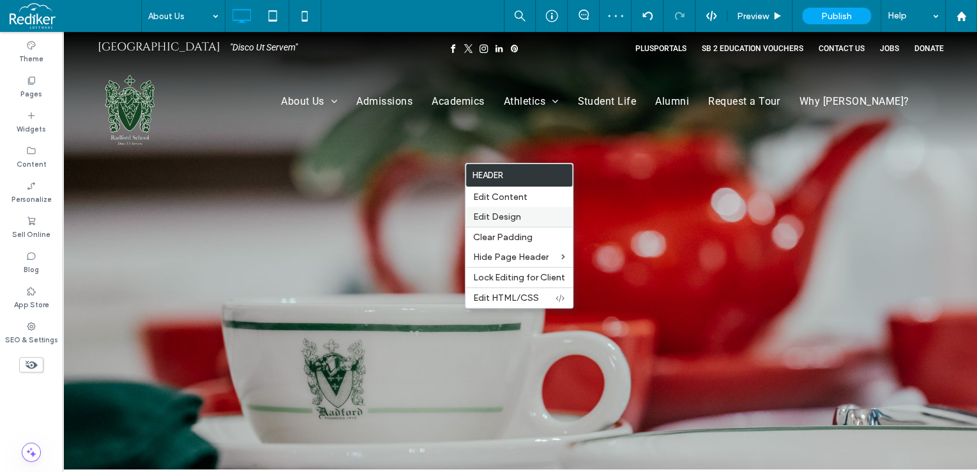
click at [496, 215] on span "Edit Design" at bounding box center [497, 216] width 48 height 11
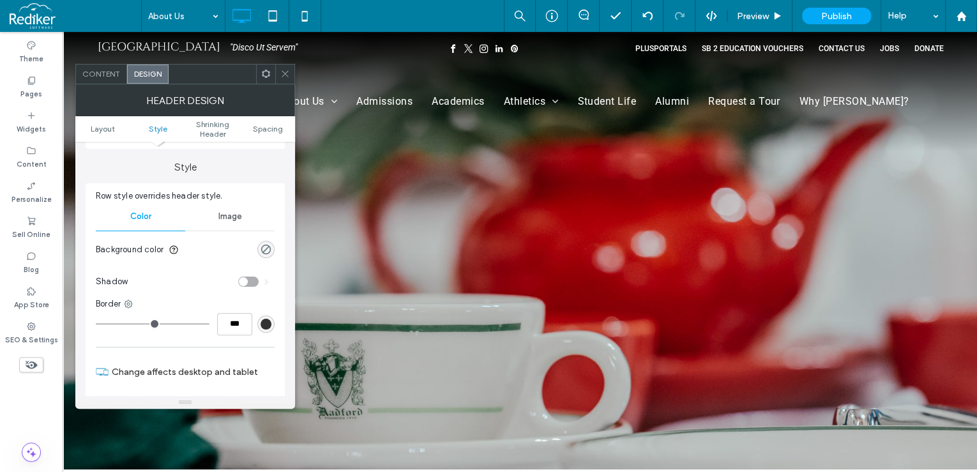
scroll to position [102, 0]
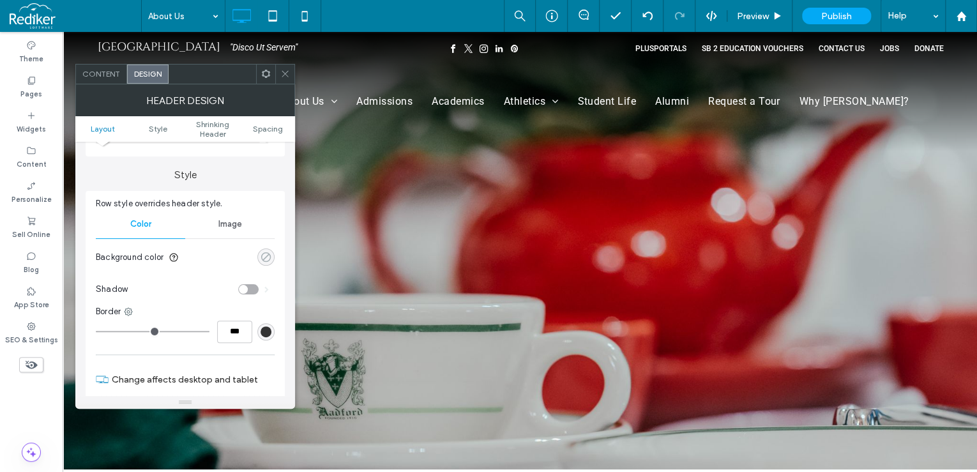
click at [264, 259] on div "rgba(0, 0, 0, 0)" at bounding box center [266, 257] width 11 height 11
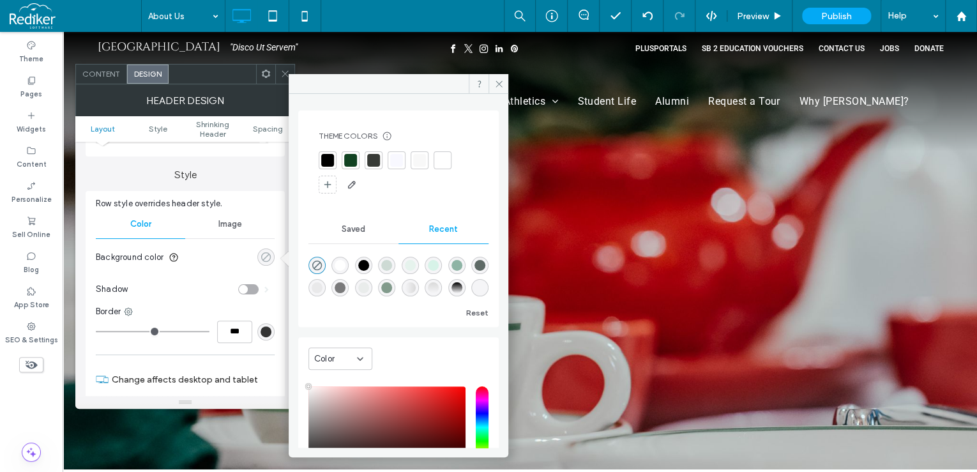
type input "**"
click at [334, 355] on span "Color" at bounding box center [324, 359] width 20 height 13
click at [335, 401] on span "Gradient" at bounding box center [332, 403] width 36 height 13
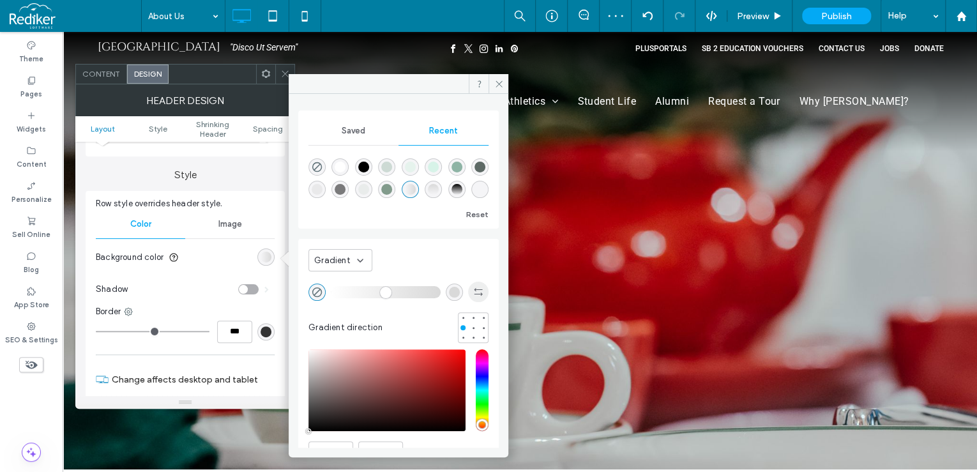
click at [477, 289] on span "button" at bounding box center [478, 292] width 20 height 20
type input "*******"
type input "***"
type input "****"
click at [471, 336] on div at bounding box center [473, 337] width 5 height 5
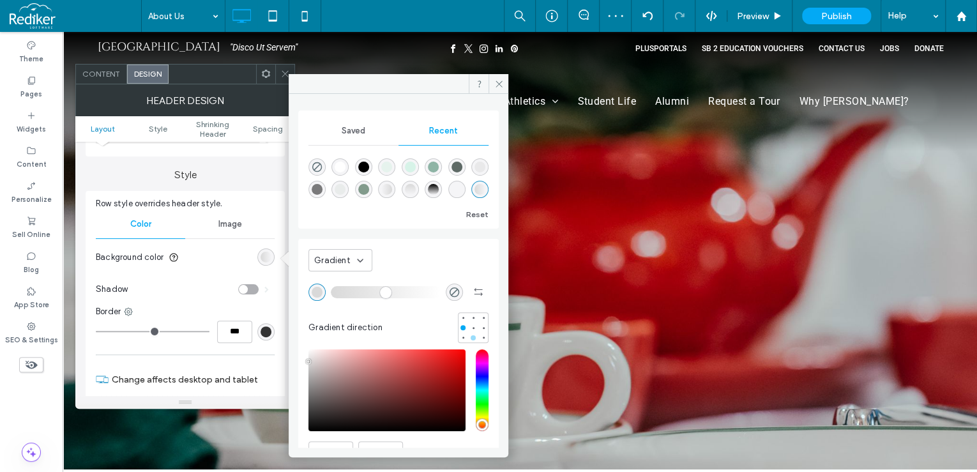
type input "*******"
type input "*"
type input "**"
click at [471, 317] on div at bounding box center [473, 317] width 5 height 5
click at [395, 194] on div "linear-gradient(180deg, rgba(0, 0, 0, 1) 0%, rgba(0, 0, 0, 0) 100%)" at bounding box center [386, 189] width 17 height 17
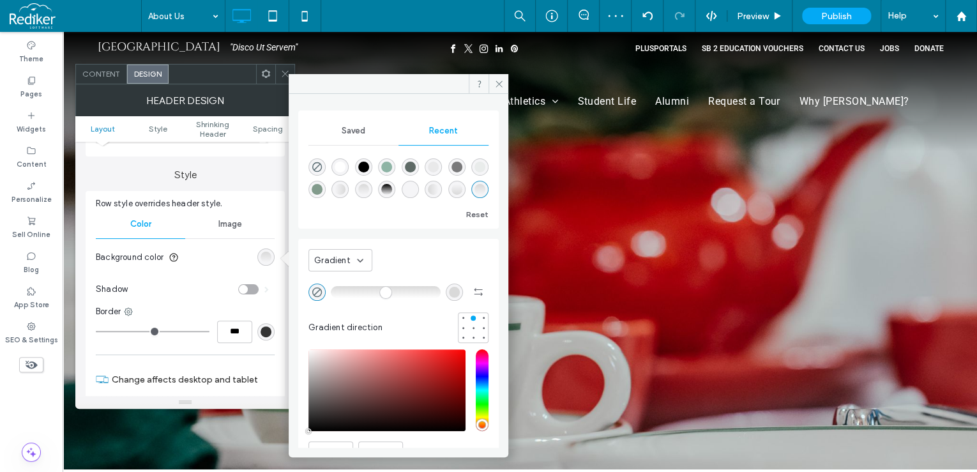
type input "***"
type input "****"
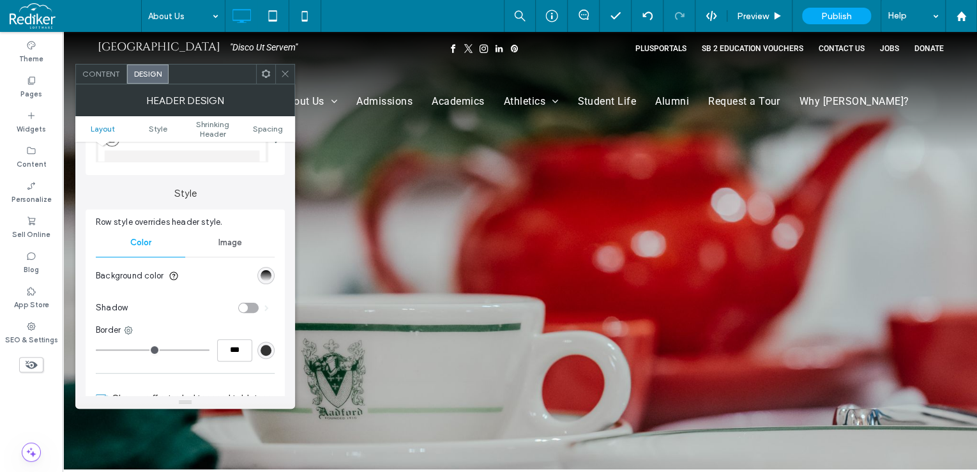
scroll to position [51, 0]
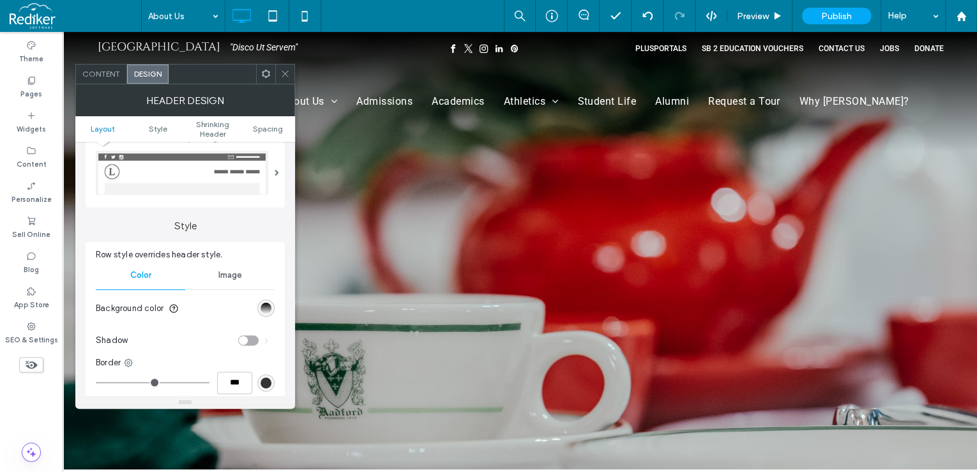
click at [287, 75] on icon at bounding box center [285, 74] width 10 height 10
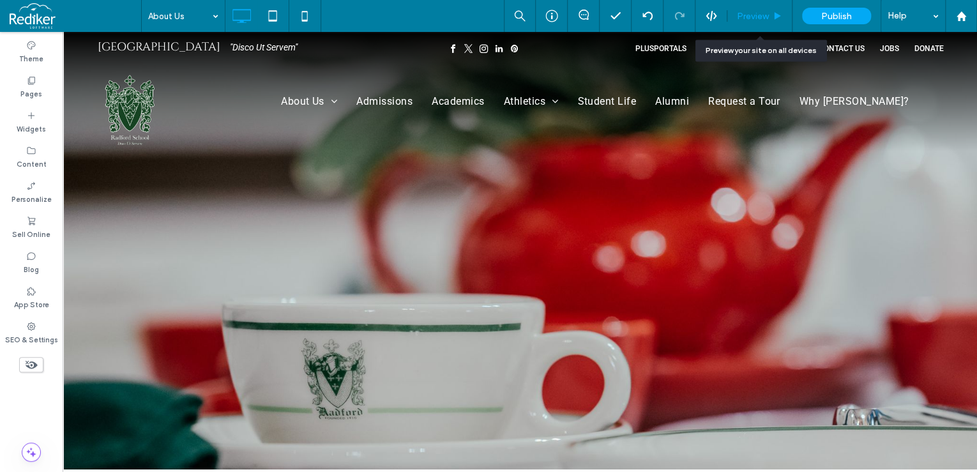
click at [766, 8] on div "Preview" at bounding box center [759, 16] width 65 height 32
click at [760, 18] on span "Preview" at bounding box center [753, 16] width 32 height 11
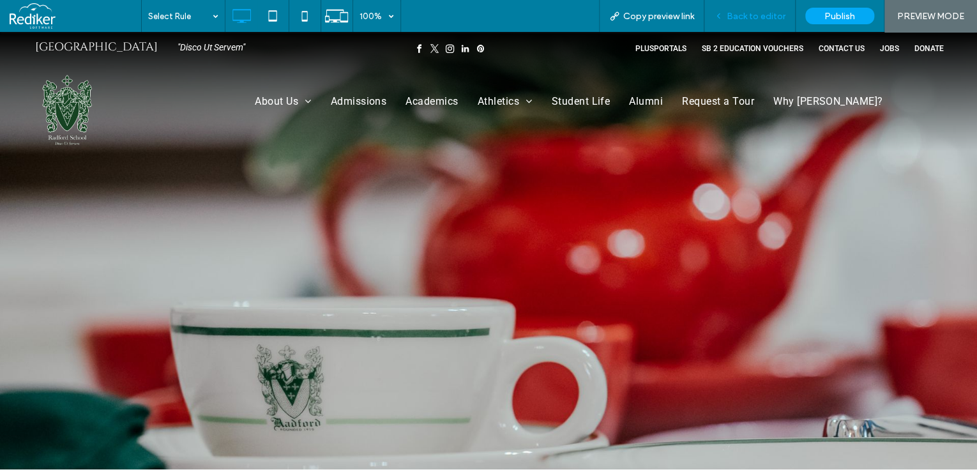
click at [770, 22] on div "Back to editor" at bounding box center [749, 16] width 91 height 32
click at [770, 19] on span "Back to editor" at bounding box center [756, 16] width 59 height 11
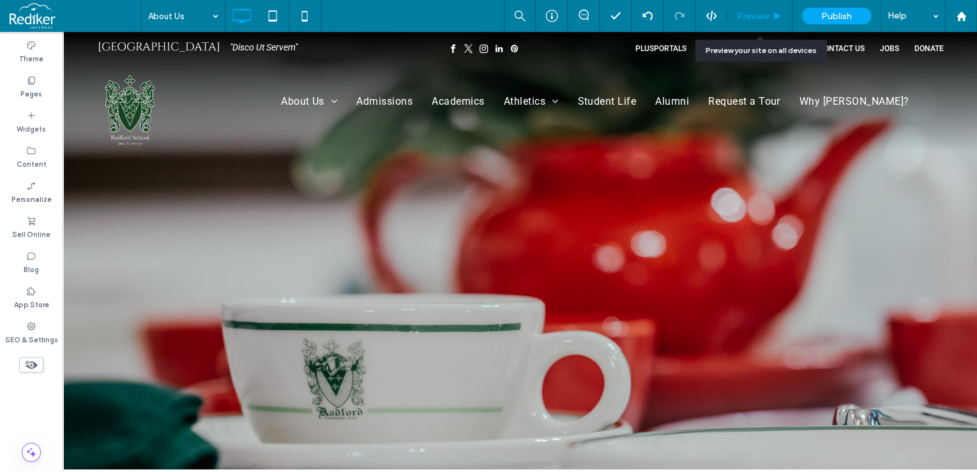
click at [780, 22] on div "Preview" at bounding box center [759, 16] width 65 height 32
click at [761, 16] on span "Preview" at bounding box center [753, 16] width 32 height 11
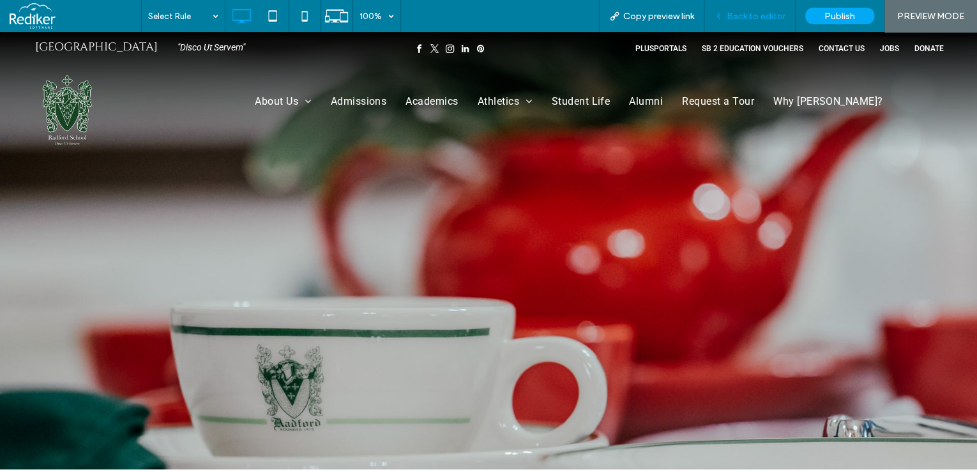
click at [764, 20] on span "Back to editor" at bounding box center [756, 16] width 59 height 11
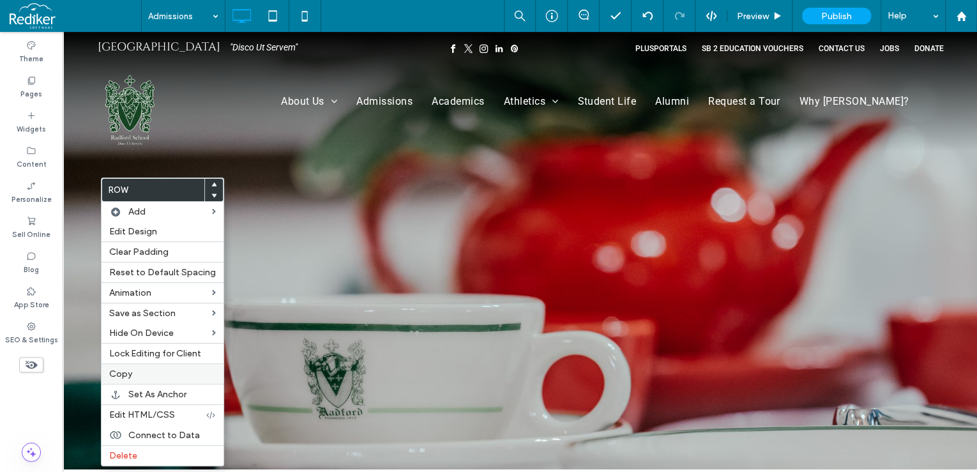
click at [136, 373] on label "Copy" at bounding box center [162, 373] width 107 height 11
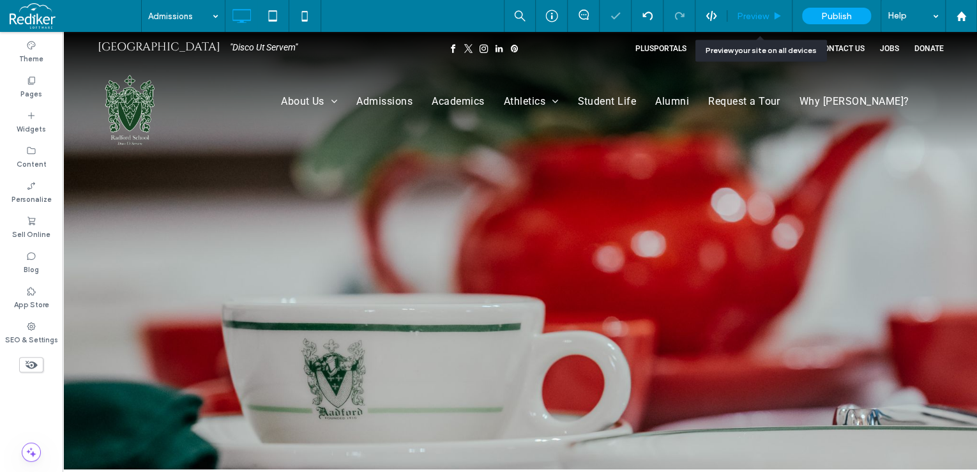
click at [755, 10] on div "Preview" at bounding box center [759, 16] width 65 height 32
click at [755, 17] on span "Preview" at bounding box center [753, 16] width 32 height 11
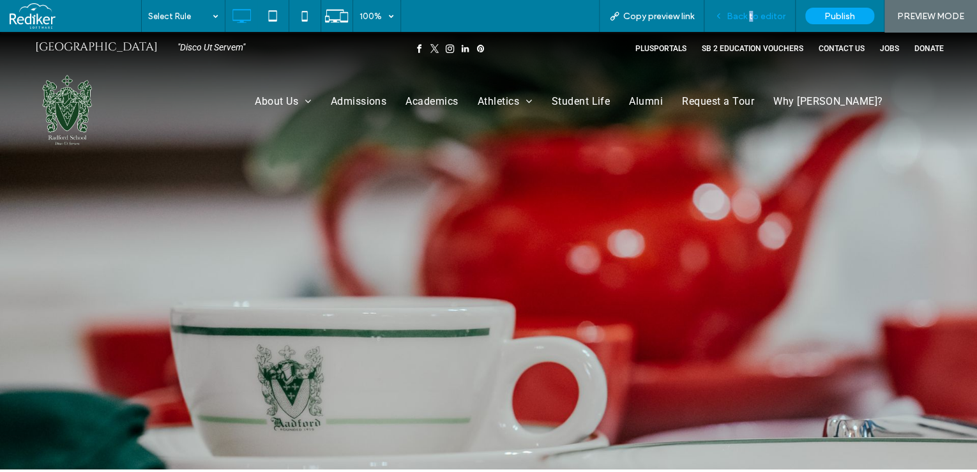
click at [754, 14] on span "Back to editor" at bounding box center [756, 16] width 59 height 11
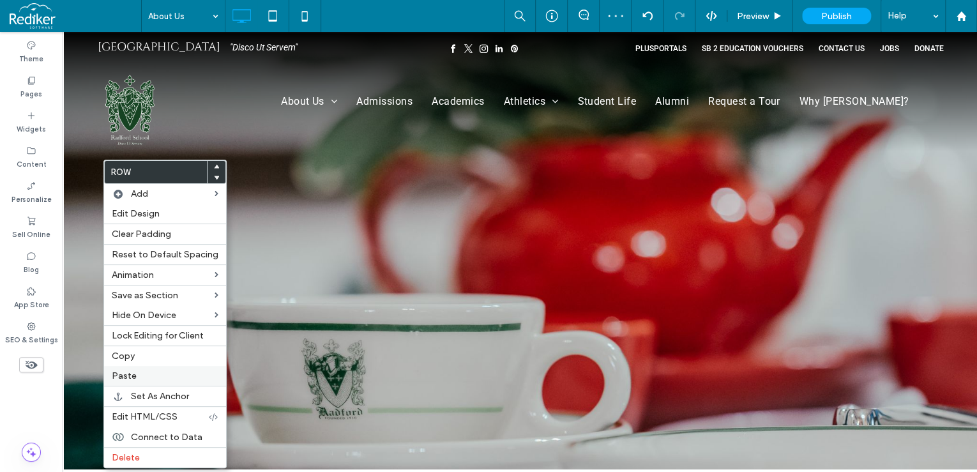
click at [128, 373] on span "Paste" at bounding box center [124, 375] width 25 height 11
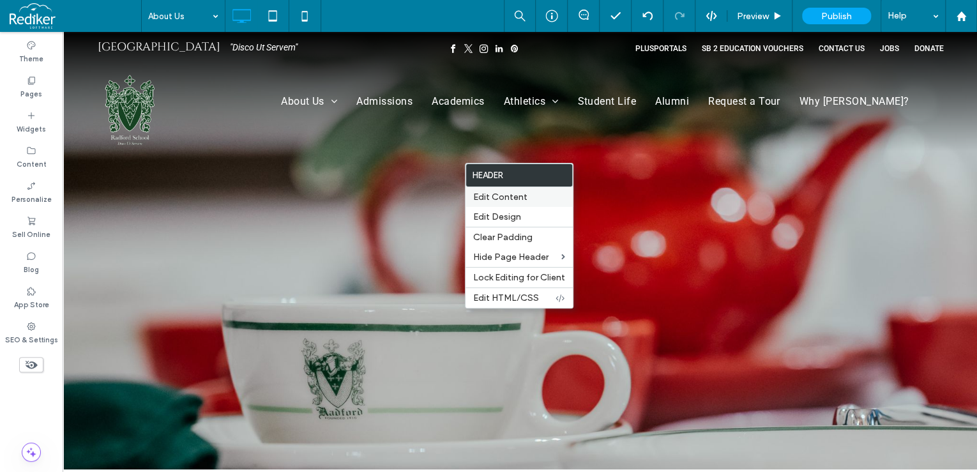
click at [510, 195] on span "Edit Content" at bounding box center [500, 197] width 54 height 11
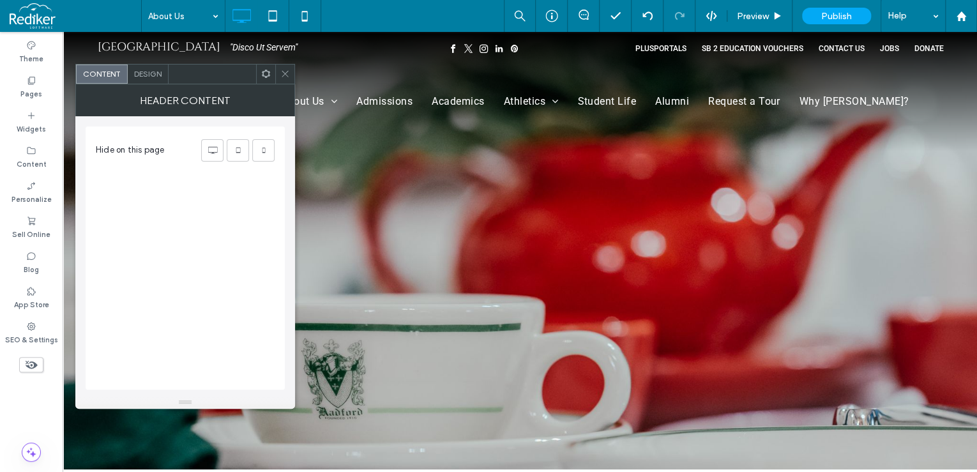
click at [134, 74] on span "Design" at bounding box center [147, 74] width 27 height 10
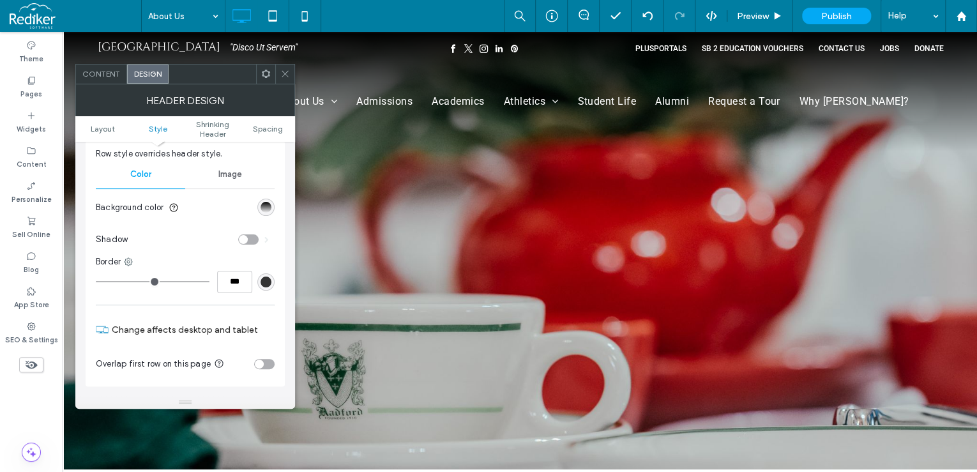
scroll to position [153, 0]
click at [268, 202] on div "linear-gradient(rgb(0, 0, 0) 0%, rgba(0, 0, 0, 0) 100%)" at bounding box center [266, 206] width 11 height 11
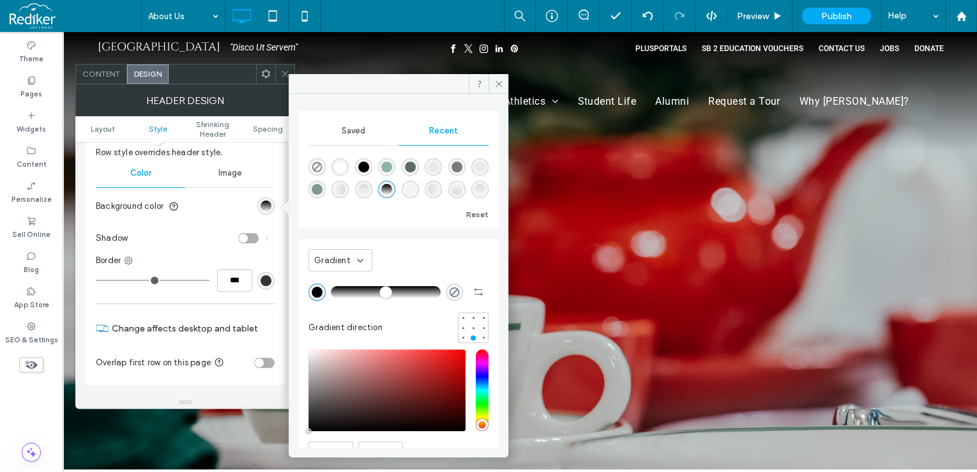
click at [335, 259] on span "Gradient" at bounding box center [332, 260] width 36 height 13
click at [323, 276] on span "Color" at bounding box center [324, 282] width 20 height 13
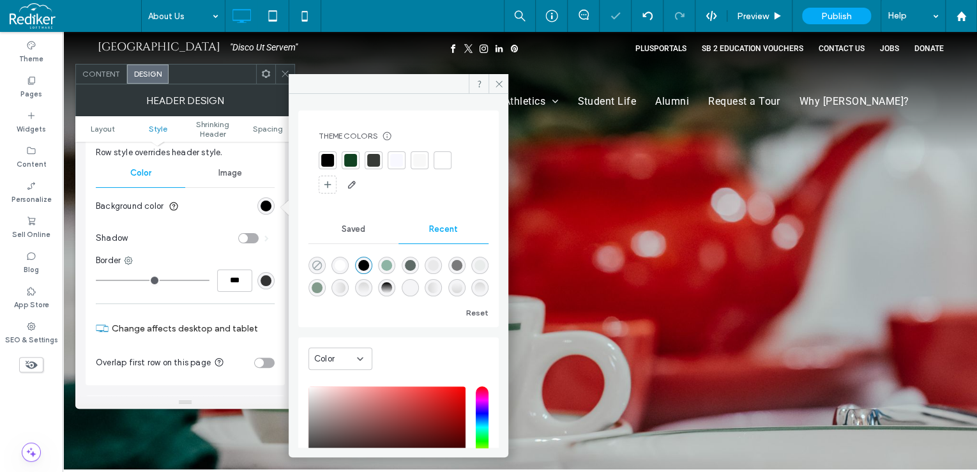
click at [320, 263] on icon "rgba(0, 0, 0, 0)" at bounding box center [317, 265] width 11 height 11
type input "*"
type input "**"
click at [204, 199] on section "Background color" at bounding box center [185, 206] width 179 height 32
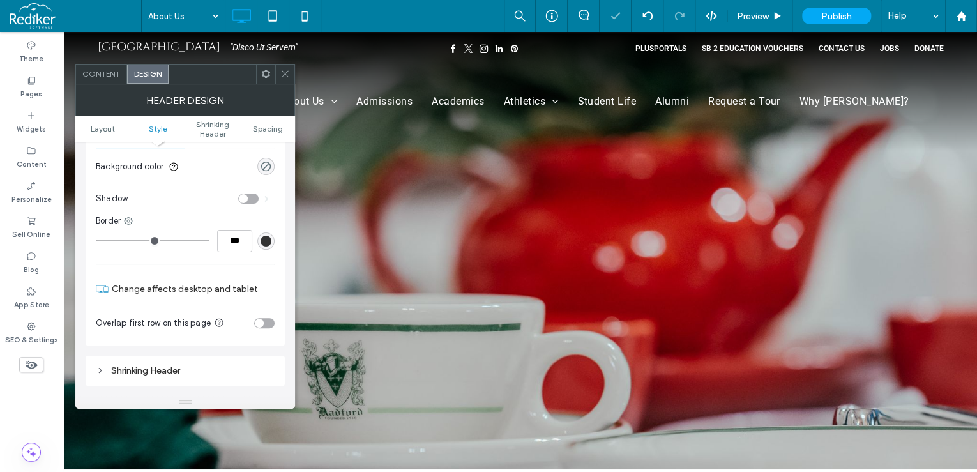
scroll to position [255, 0]
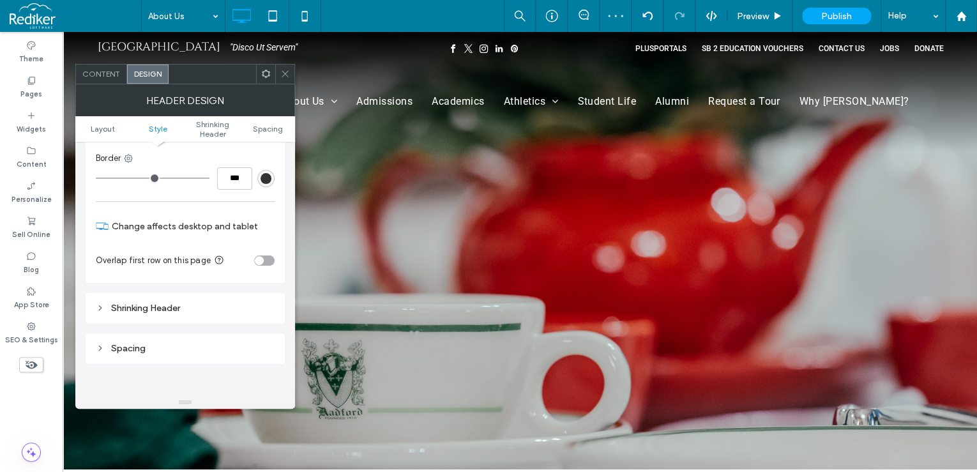
click at [265, 259] on div "toggle" at bounding box center [264, 260] width 20 height 10
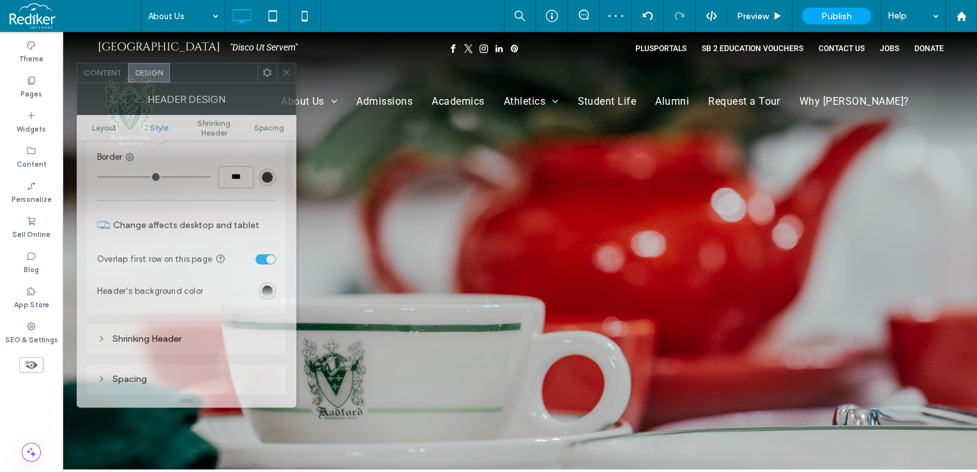
click at [289, 83] on div "Header Design" at bounding box center [187, 99] width 220 height 32
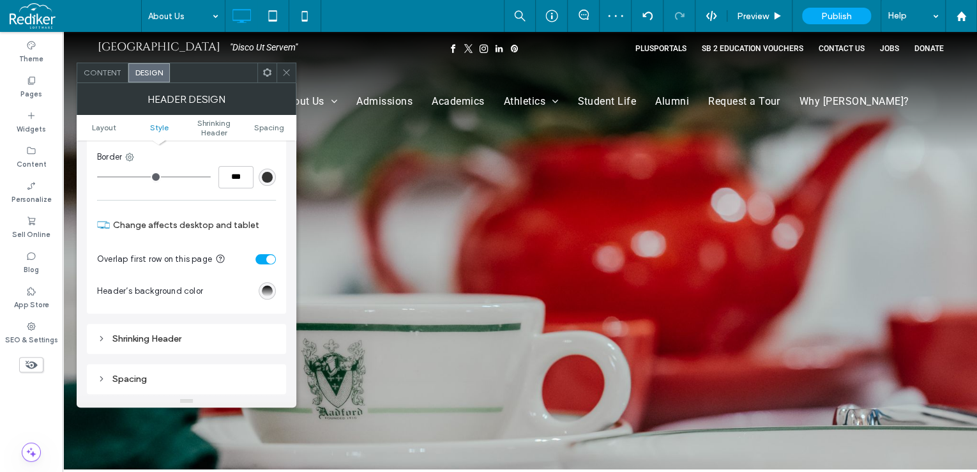
click at [280, 74] on div at bounding box center [286, 72] width 19 height 19
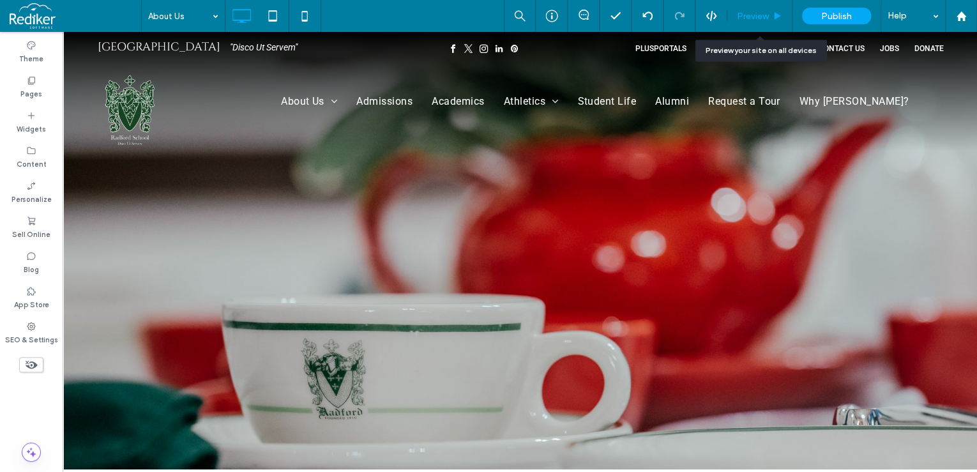
click at [762, 15] on span "Preview" at bounding box center [753, 16] width 32 height 11
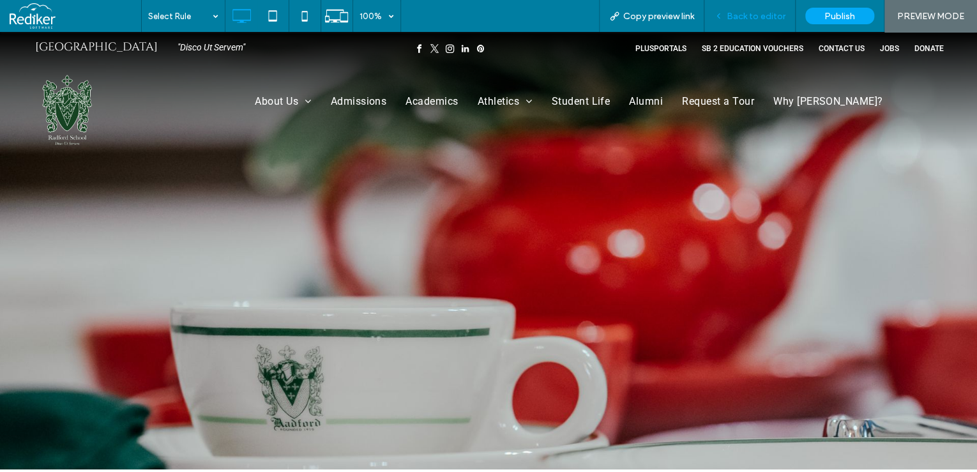
click at [738, 13] on span "Back to editor" at bounding box center [756, 16] width 59 height 11
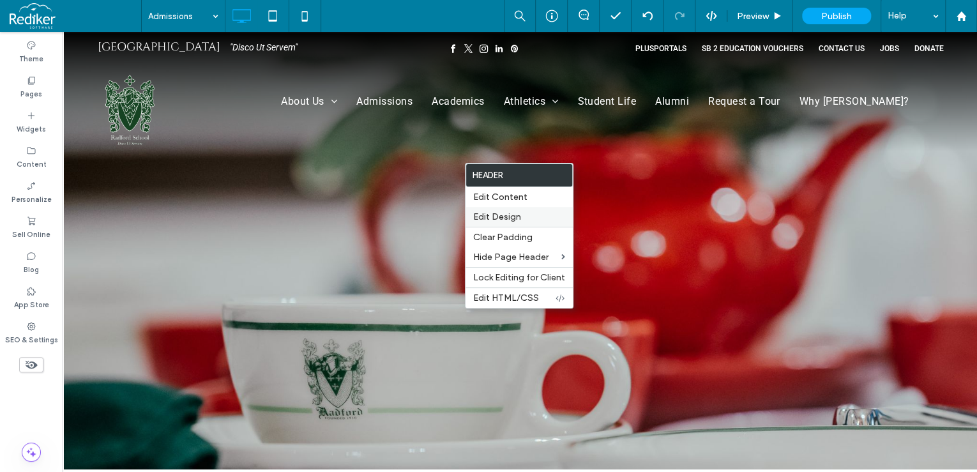
click at [524, 221] on label "Edit Design" at bounding box center [519, 216] width 92 height 11
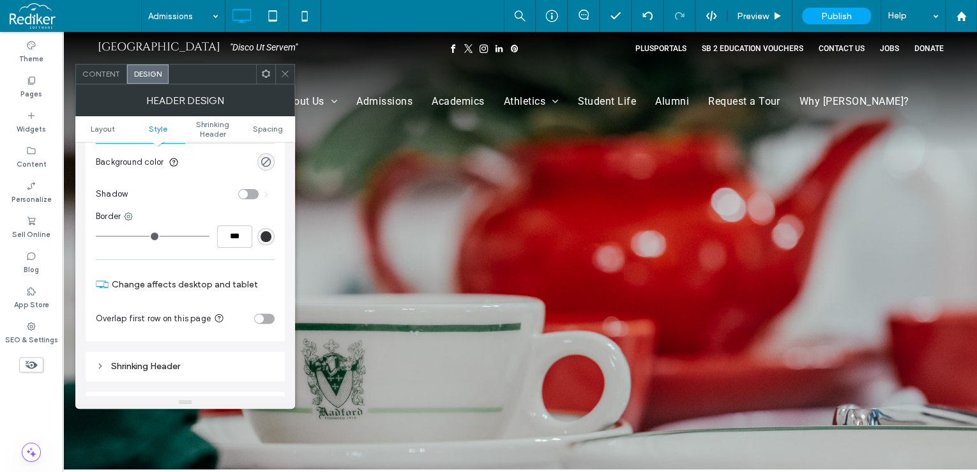
scroll to position [204, 0]
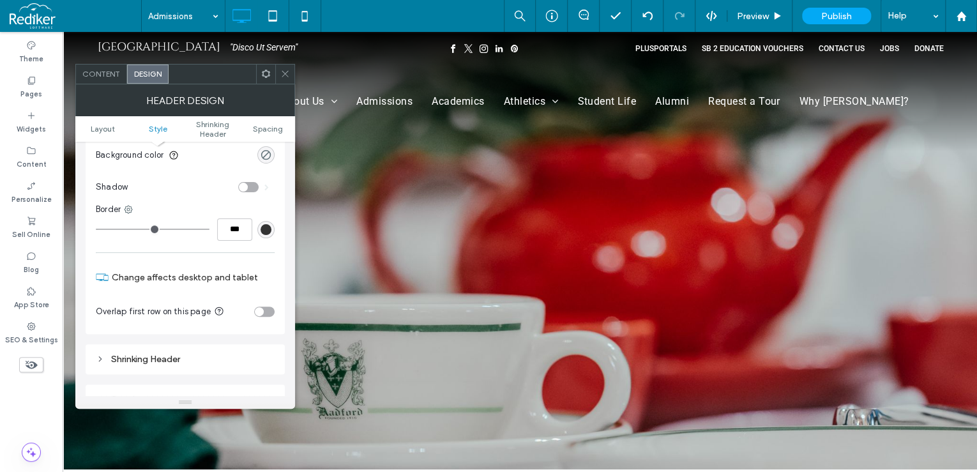
click at [266, 312] on div "toggle" at bounding box center [264, 312] width 20 height 10
click at [282, 69] on icon at bounding box center [285, 74] width 10 height 10
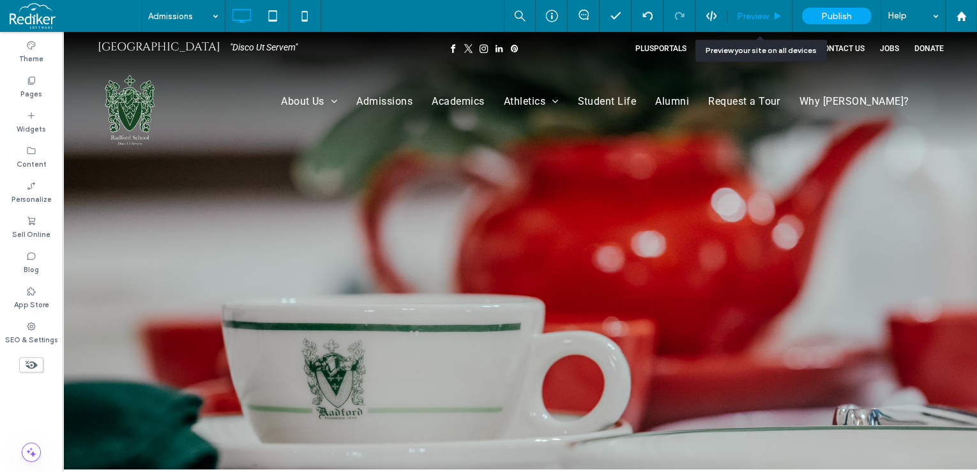
click at [776, 13] on use at bounding box center [778, 15] width 6 height 7
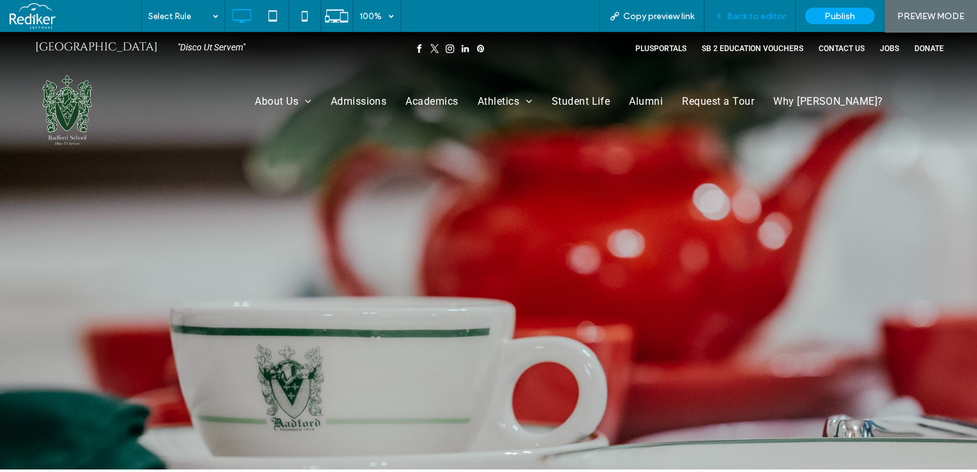
click at [777, 18] on span "Back to editor" at bounding box center [756, 16] width 59 height 11
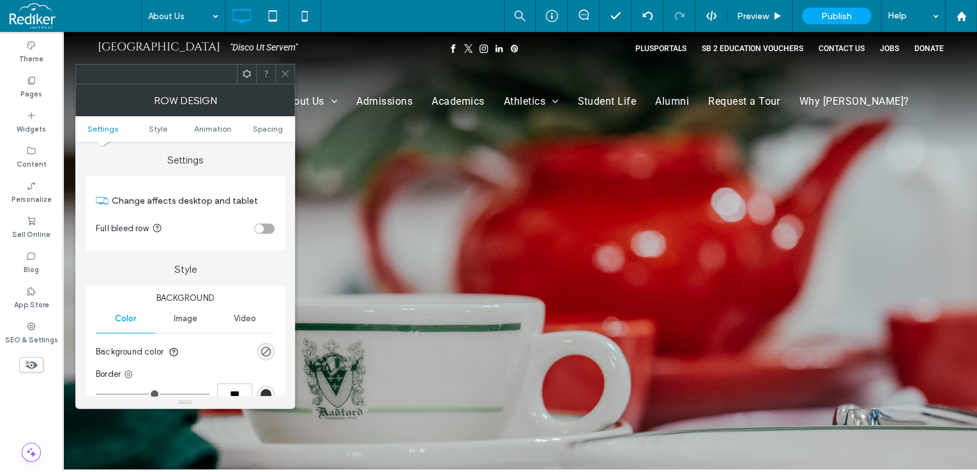
click at [269, 225] on div "toggle" at bounding box center [264, 229] width 20 height 10
click at [265, 128] on span "Spacing" at bounding box center [268, 129] width 30 height 10
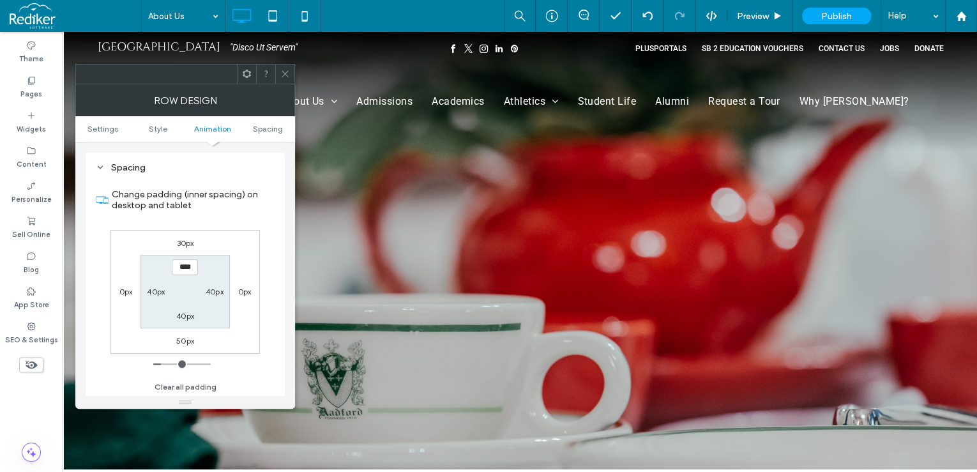
scroll to position [360, 0]
click at [285, 73] on use at bounding box center [285, 74] width 6 height 6
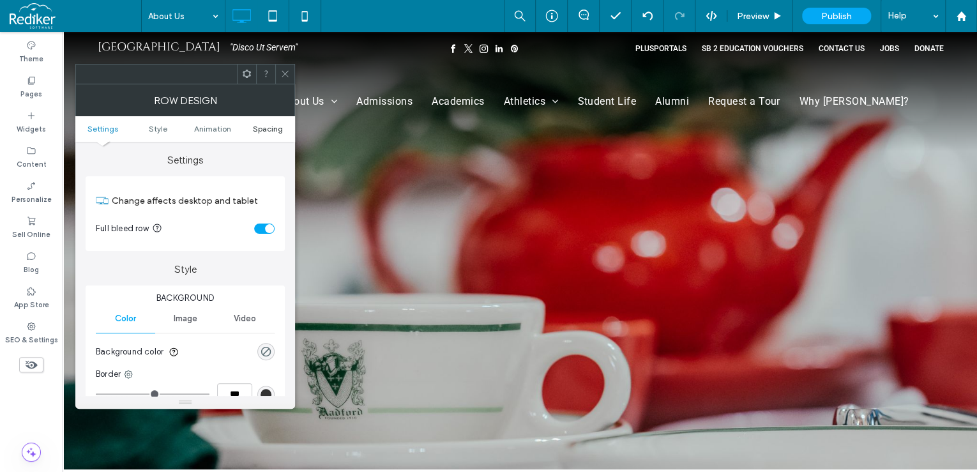
click at [268, 128] on span "Spacing" at bounding box center [268, 129] width 30 height 10
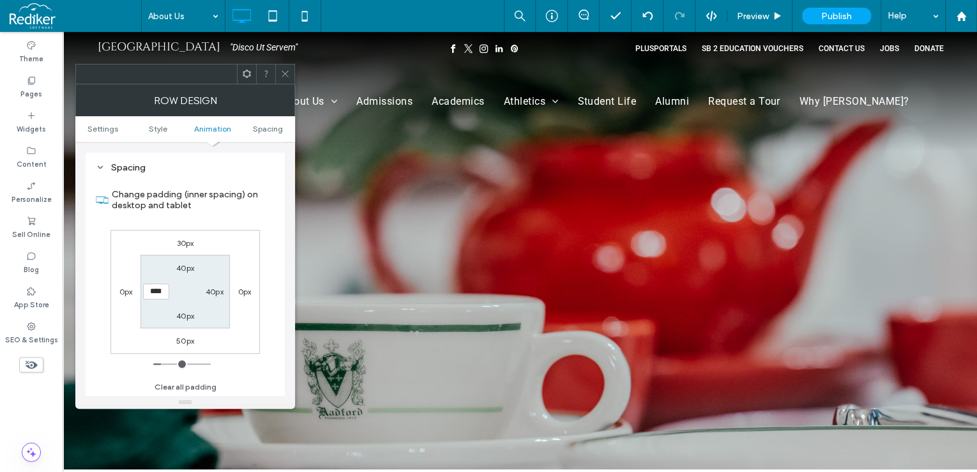
type input "**"
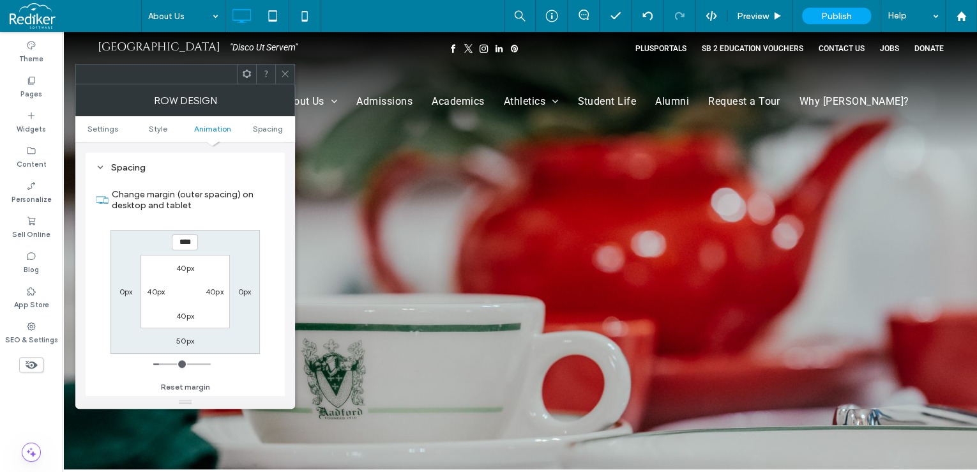
type input "*"
type input "**"
type input "*"
drag, startPoint x: 283, startPoint y: 69, endPoint x: 268, endPoint y: 97, distance: 32.0
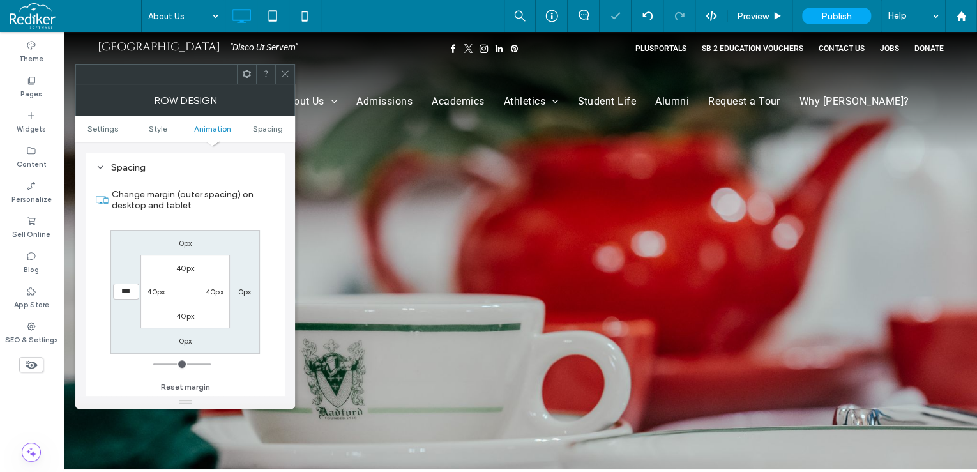
click at [284, 69] on icon at bounding box center [285, 74] width 10 height 10
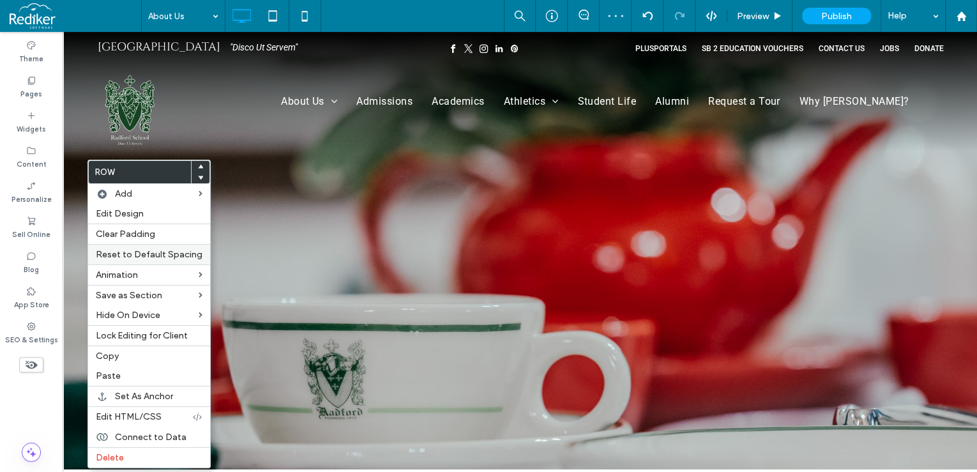
click at [140, 253] on span "Reset to Default Spacing" at bounding box center [149, 254] width 107 height 11
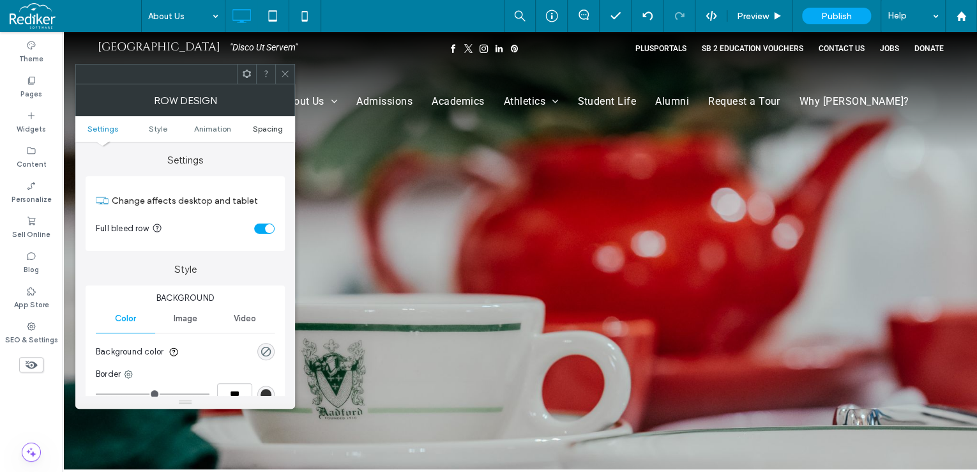
click at [262, 126] on span "Spacing" at bounding box center [268, 129] width 30 height 10
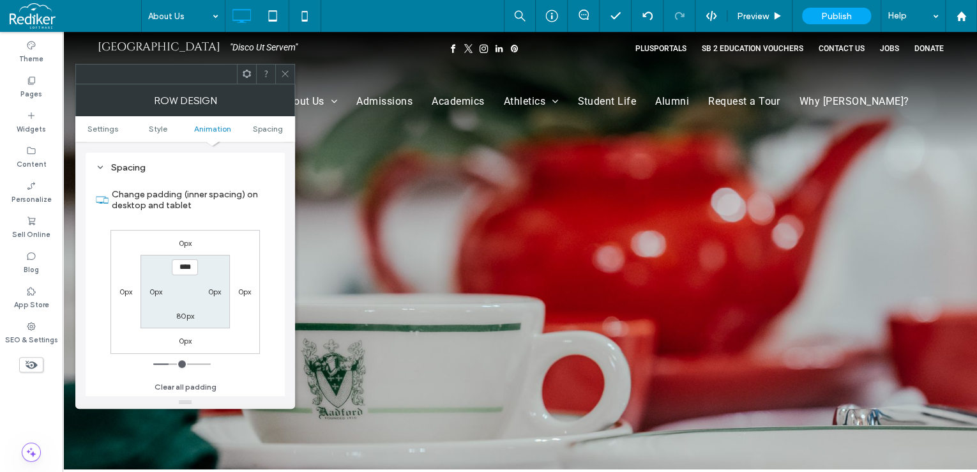
click at [284, 79] on span at bounding box center [285, 73] width 10 height 19
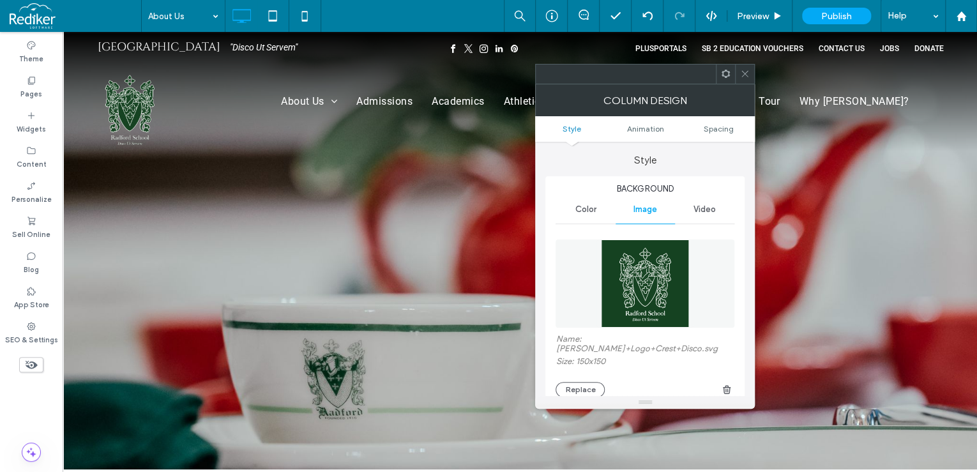
type input "**"
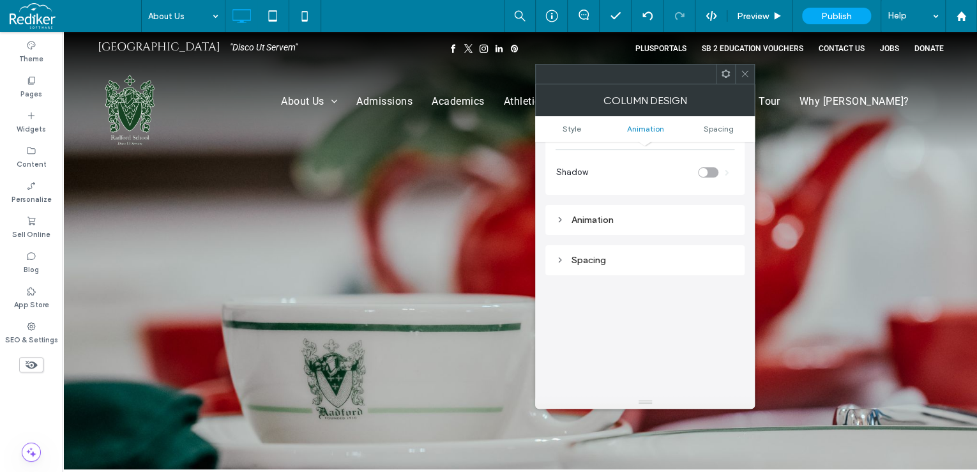
scroll to position [715, 0]
click at [609, 205] on div "Spacing" at bounding box center [645, 210] width 179 height 11
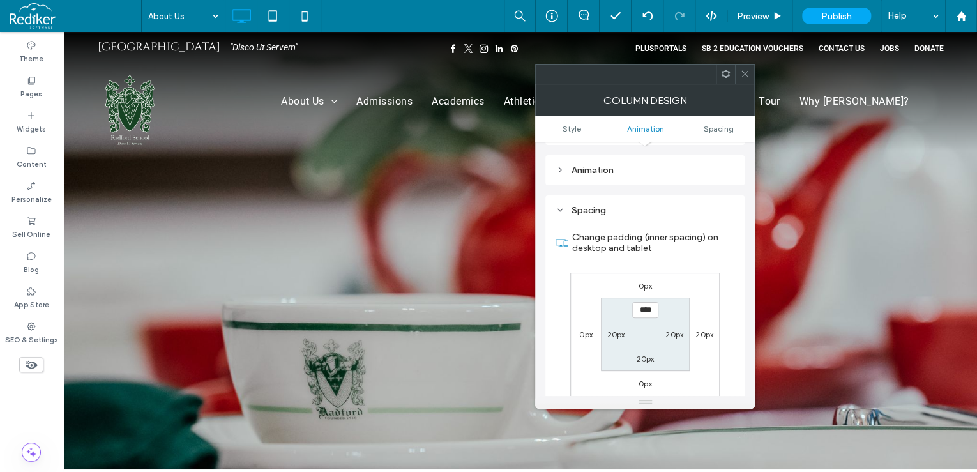
click at [709, 330] on label "20px" at bounding box center [704, 335] width 18 height 10
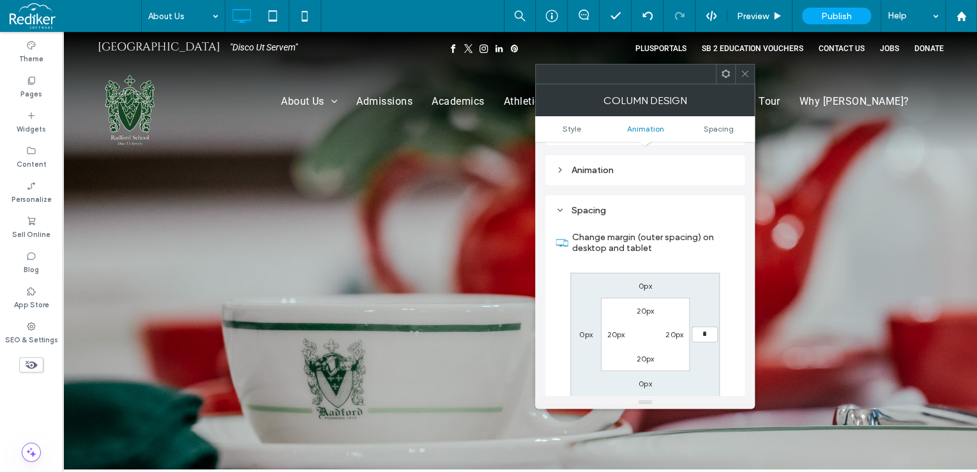
type input "*"
type input "***"
click at [748, 68] on span at bounding box center [745, 73] width 10 height 19
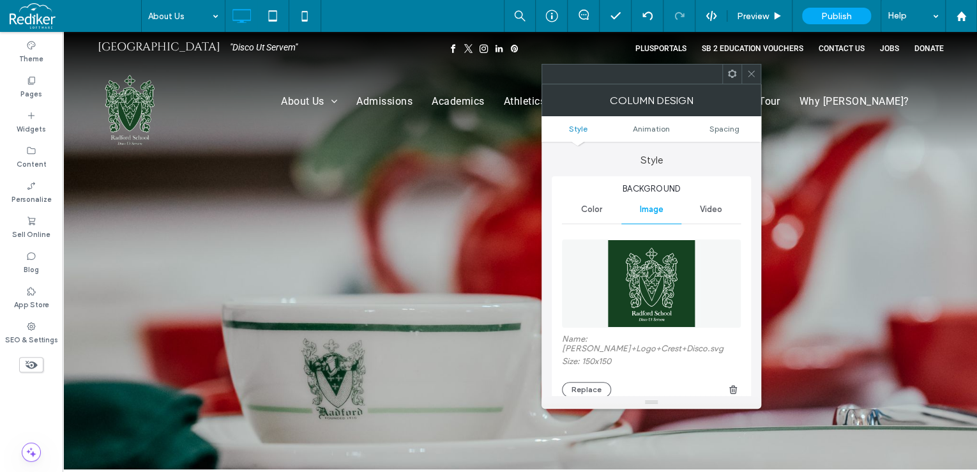
click at [749, 73] on icon at bounding box center [752, 74] width 10 height 10
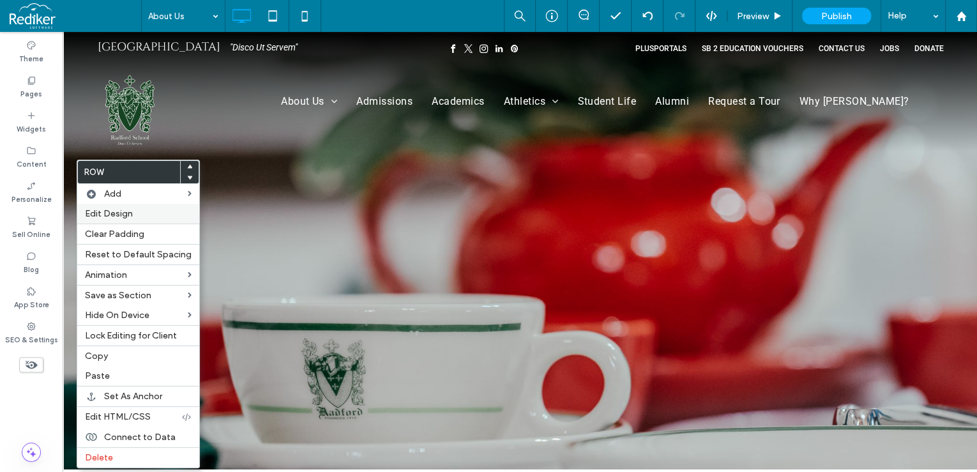
click at [113, 206] on div "Edit Design" at bounding box center [138, 214] width 122 height 20
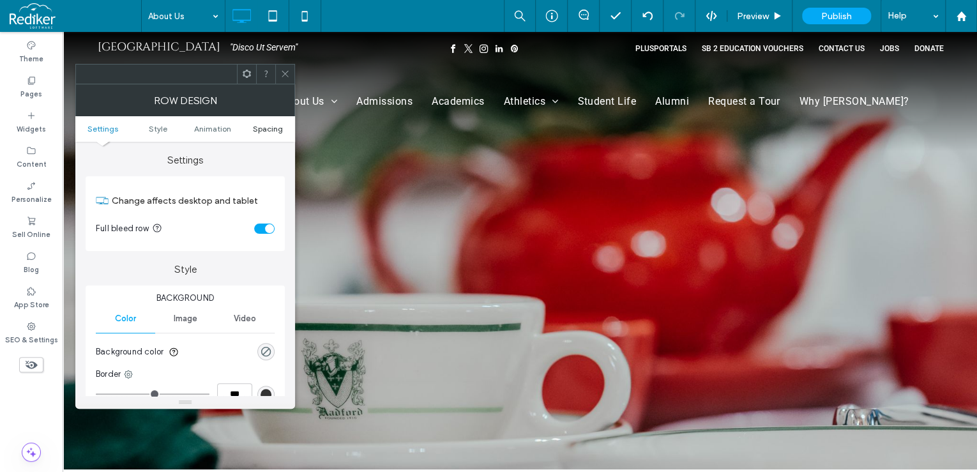
click at [273, 126] on span "Spacing" at bounding box center [268, 129] width 30 height 10
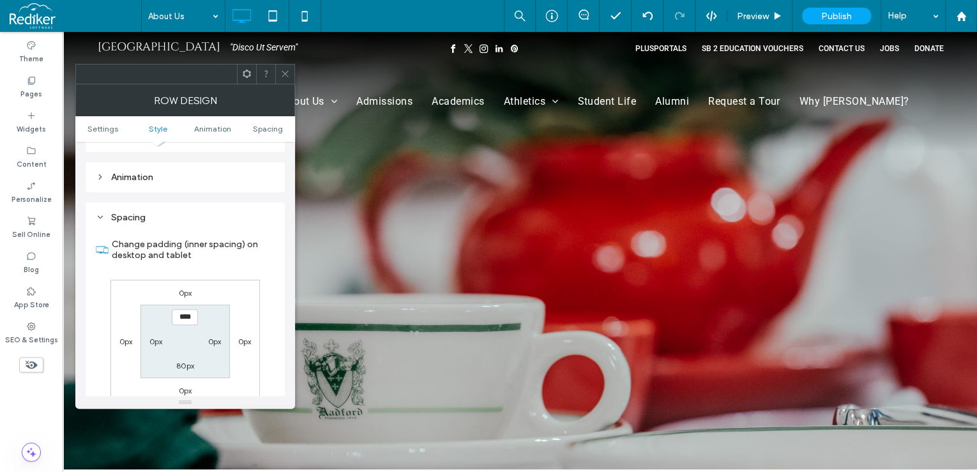
scroll to position [360, 0]
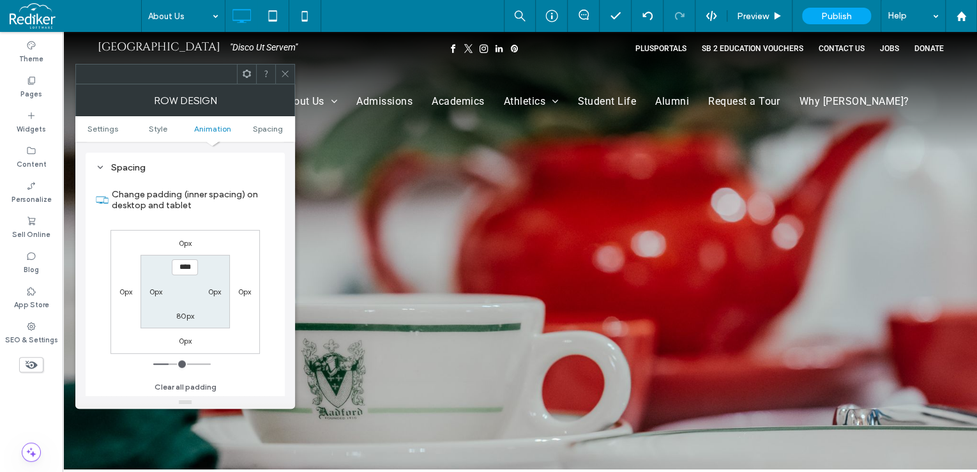
type input "*"
type input "**"
type input "*"
type input "**"
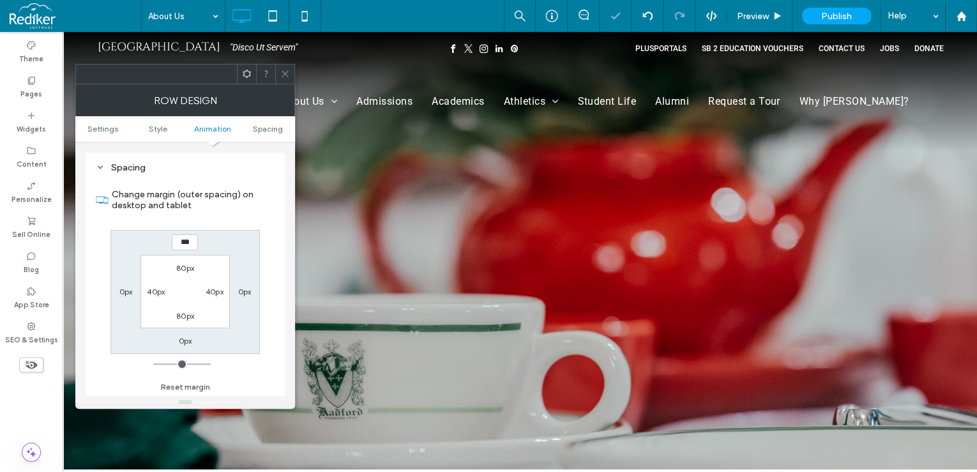
drag, startPoint x: 278, startPoint y: 86, endPoint x: 292, endPoint y: 89, distance: 13.8
click at [278, 85] on div "Row Design" at bounding box center [185, 100] width 220 height 32
click at [288, 77] on span at bounding box center [285, 72] width 10 height 19
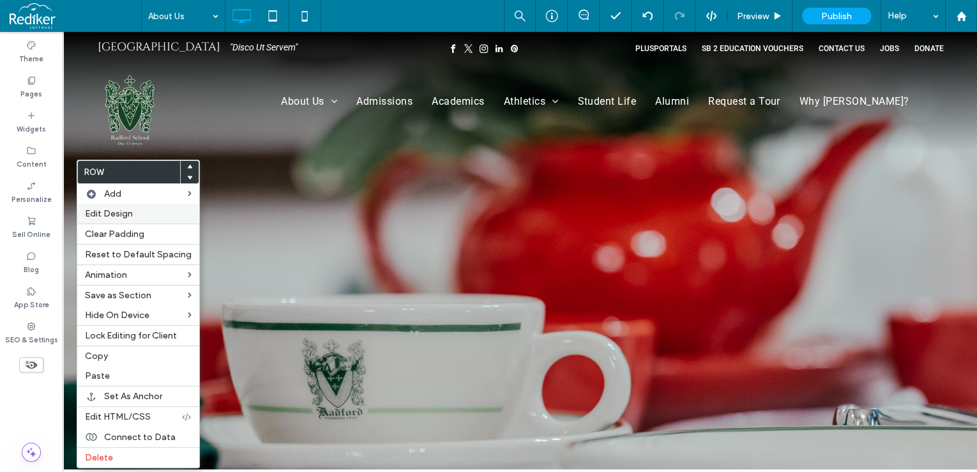
click at [137, 217] on label "Edit Design" at bounding box center [138, 213] width 107 height 11
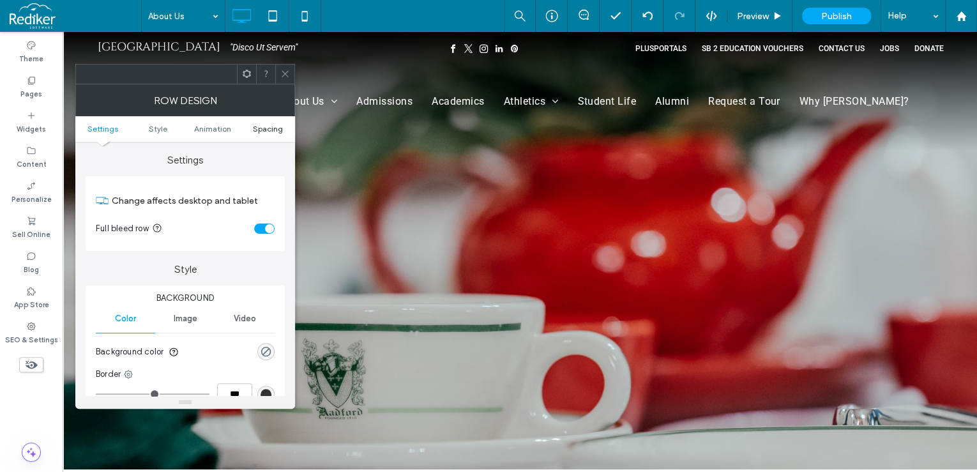
click at [261, 125] on span "Spacing" at bounding box center [268, 129] width 30 height 10
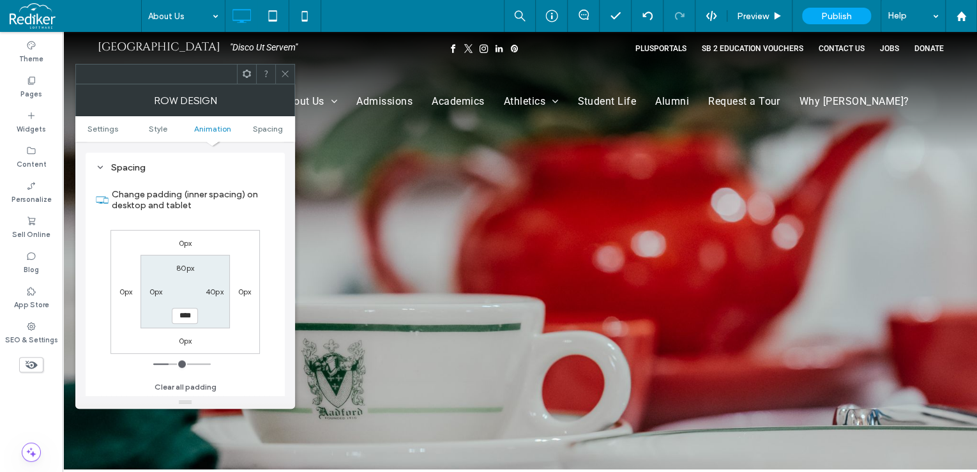
type input "*"
type input "**"
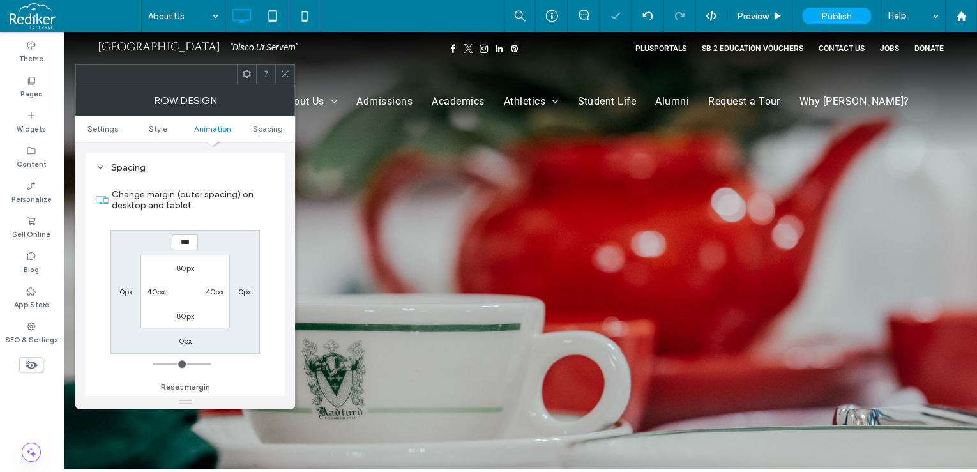
click at [294, 73] on div at bounding box center [284, 73] width 19 height 19
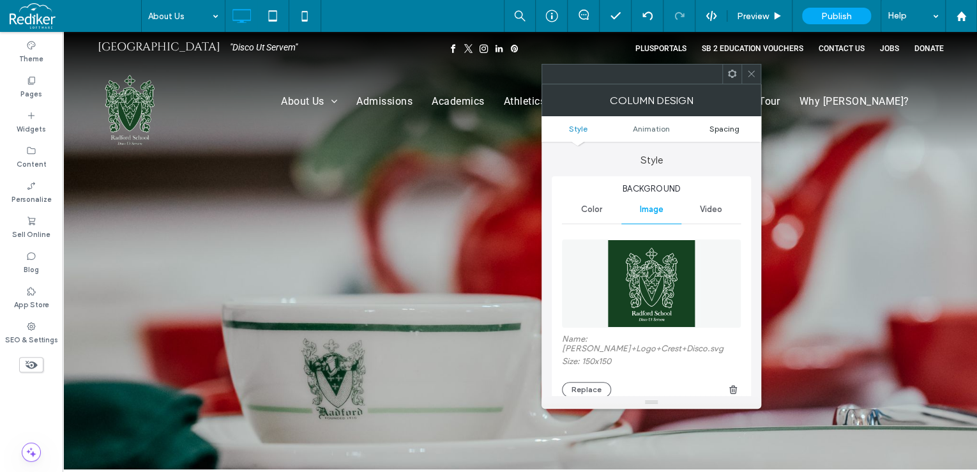
click at [731, 129] on span "Spacing" at bounding box center [724, 129] width 30 height 10
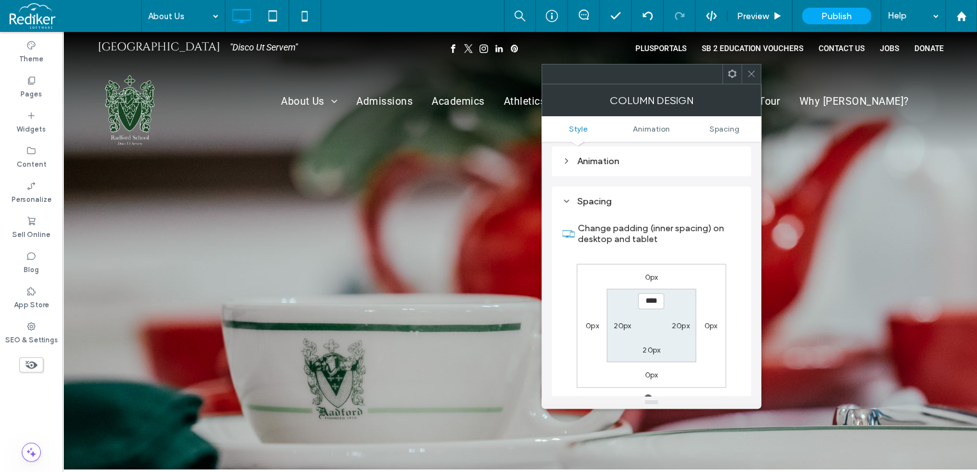
scroll to position [738, 0]
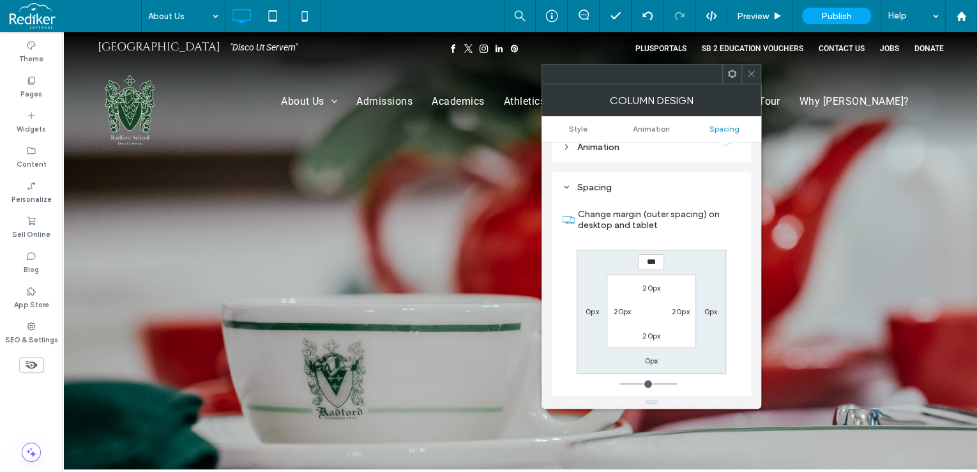
type input "*"
type input "**"
click at [753, 72] on icon at bounding box center [752, 74] width 10 height 10
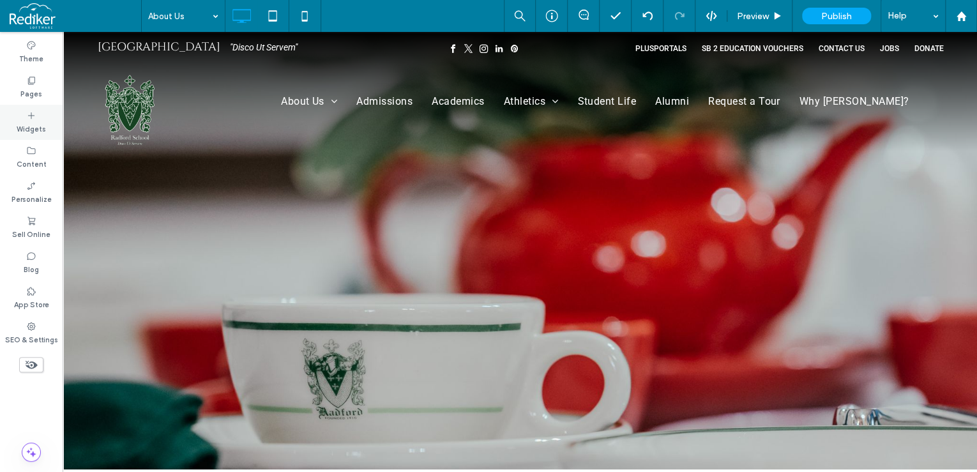
click at [40, 130] on label "Widgets" at bounding box center [31, 128] width 29 height 14
type input "******"
type input "**"
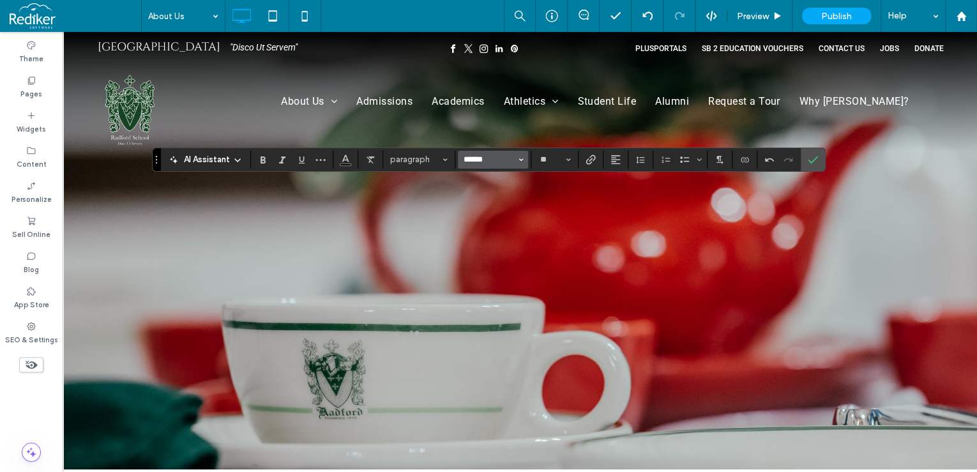
click at [503, 158] on input "******" at bounding box center [489, 160] width 54 height 10
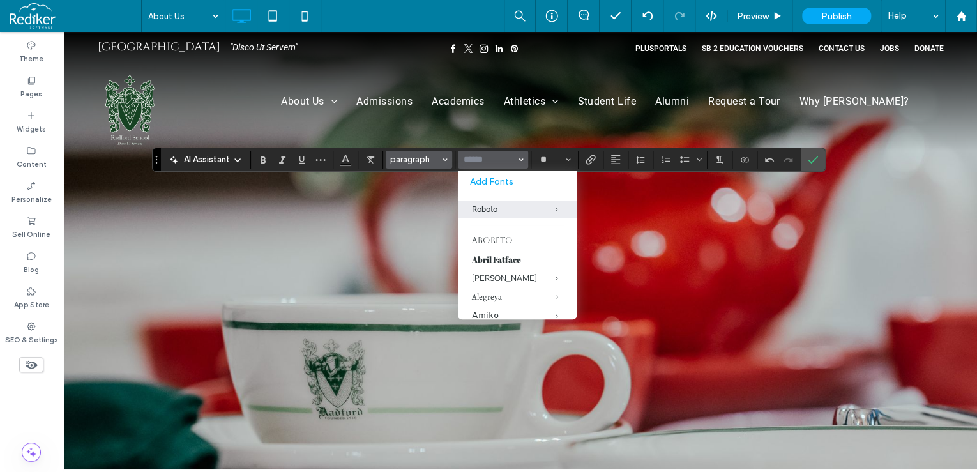
click at [437, 155] on span "paragraph" at bounding box center [415, 160] width 50 height 10
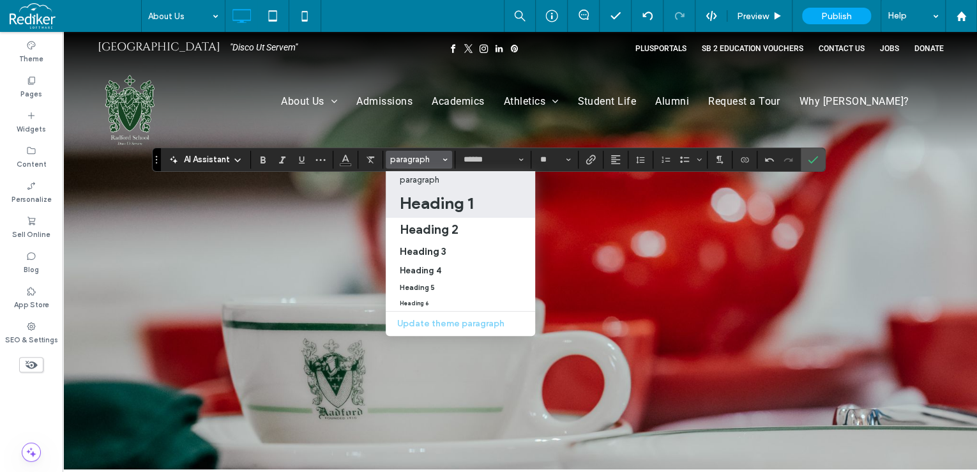
click at [434, 200] on h1 "Heading 1" at bounding box center [436, 203] width 73 height 20
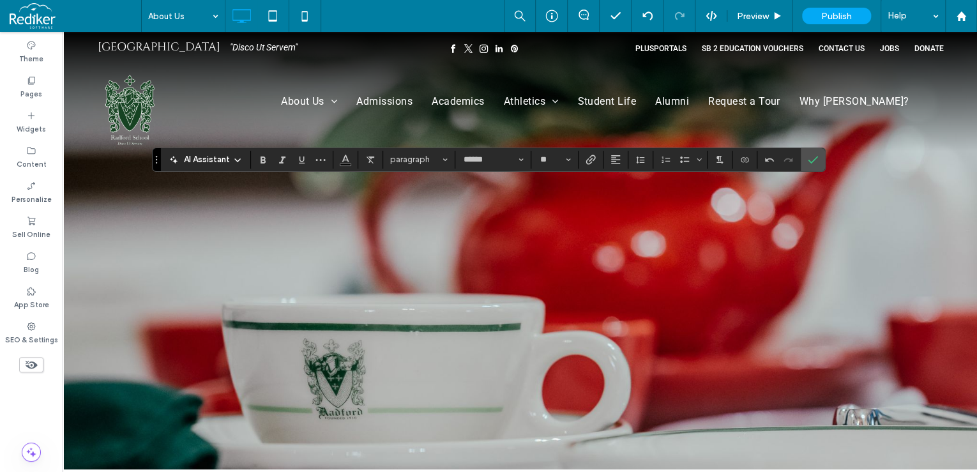
type input "******"
type input "**"
click at [619, 162] on button "Alignment" at bounding box center [615, 160] width 19 height 18
click at [628, 204] on label "ui.textEditor.alignment.center" at bounding box center [628, 199] width 45 height 19
click at [349, 158] on icon "Color" at bounding box center [345, 158] width 10 height 10
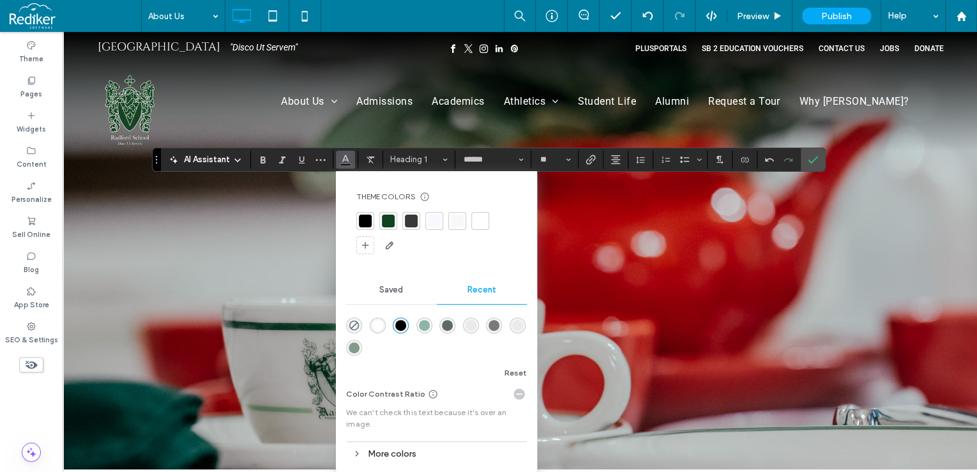
click at [485, 224] on div at bounding box center [480, 221] width 13 height 13
click at [811, 163] on icon "Confirm" at bounding box center [813, 160] width 10 height 10
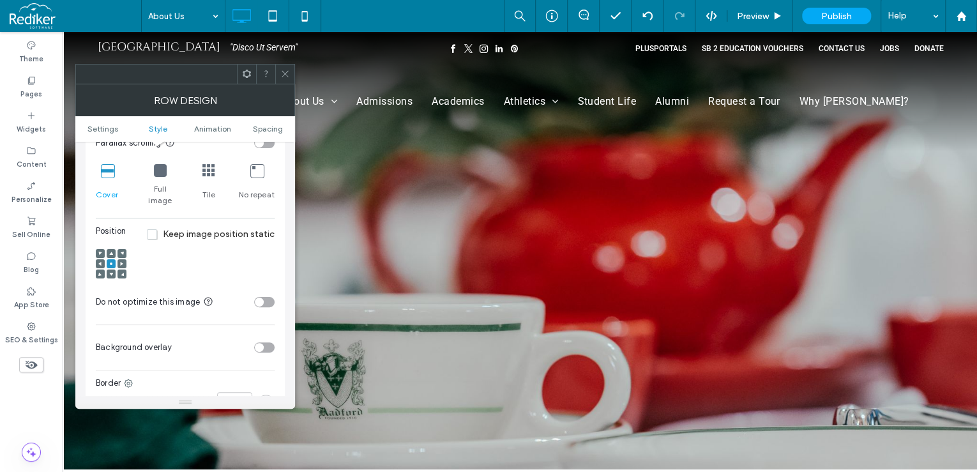
scroll to position [460, 0]
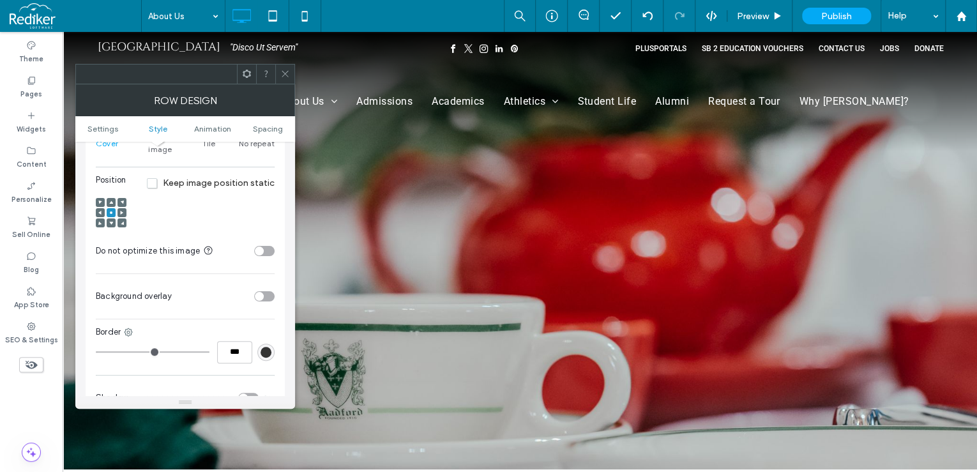
click at [264, 291] on div "toggle" at bounding box center [264, 296] width 20 height 10
click at [270, 322] on div "rgb(255,255,255)" at bounding box center [266, 327] width 11 height 11
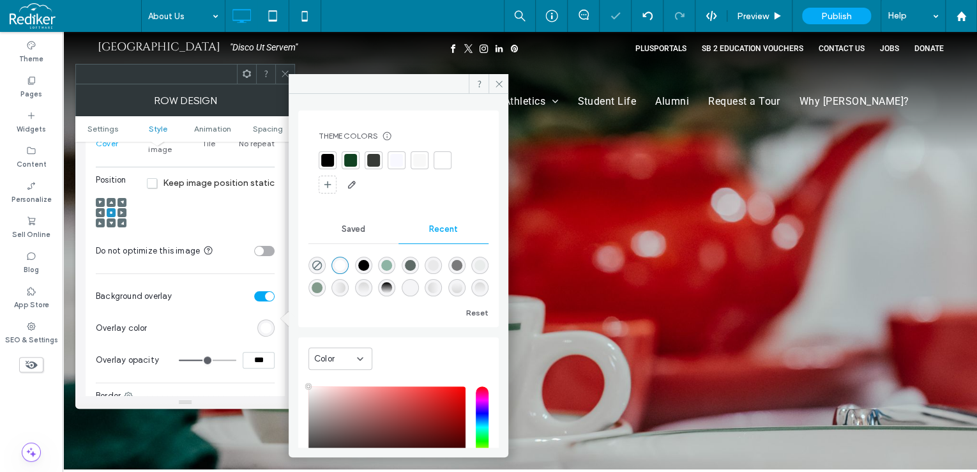
click at [345, 156] on div at bounding box center [350, 160] width 13 height 13
click at [281, 73] on icon at bounding box center [285, 74] width 10 height 10
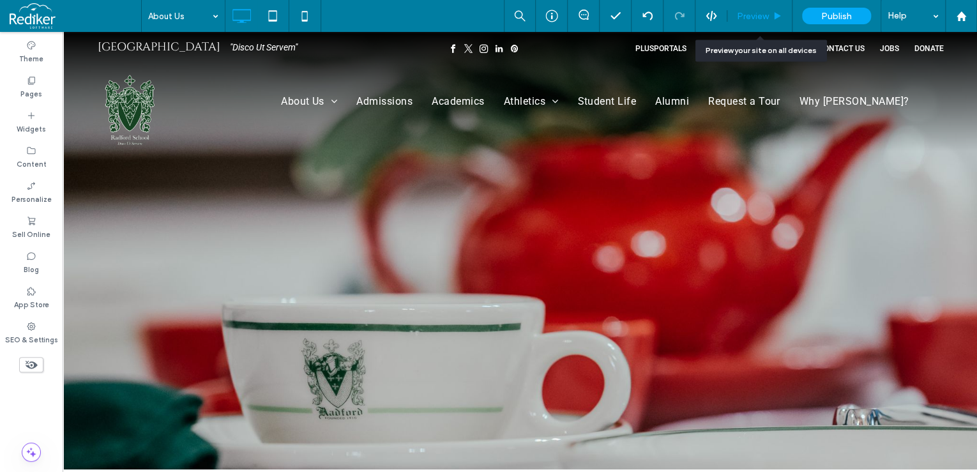
click at [768, 16] on span "Preview" at bounding box center [753, 16] width 32 height 11
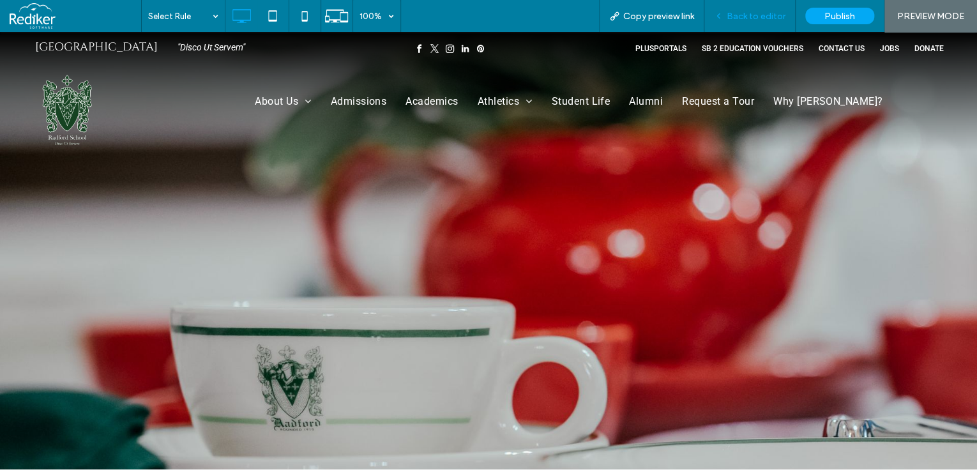
click at [759, 19] on span "Back to editor" at bounding box center [756, 16] width 59 height 11
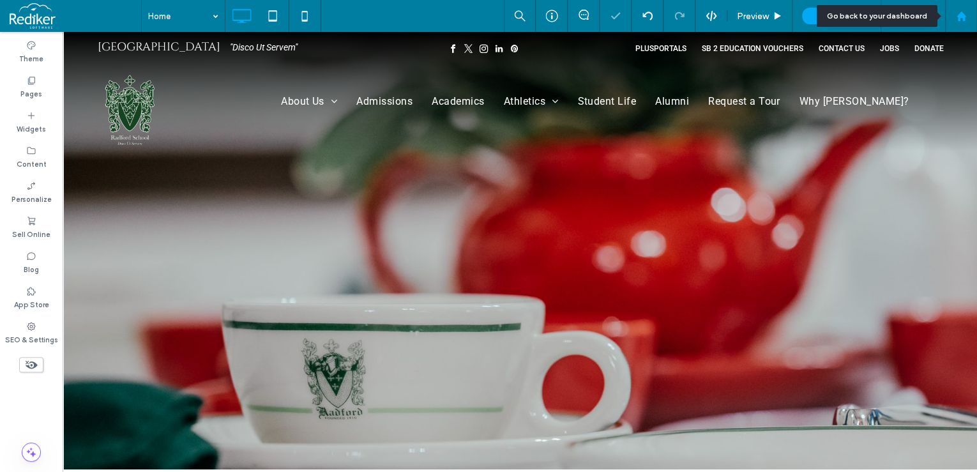
click at [956, 11] on icon at bounding box center [961, 16] width 11 height 11
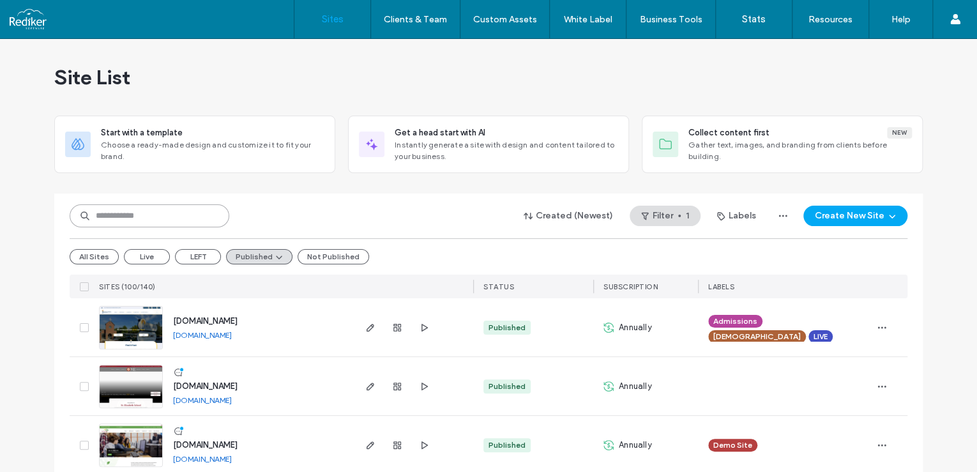
click at [169, 214] on input at bounding box center [150, 215] width 160 height 23
type input "*******"
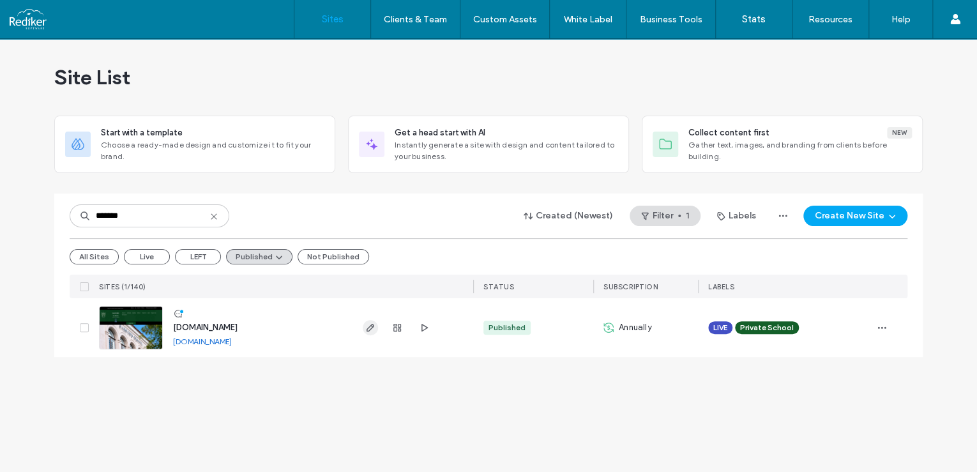
click at [374, 329] on icon "button" at bounding box center [370, 327] width 10 height 10
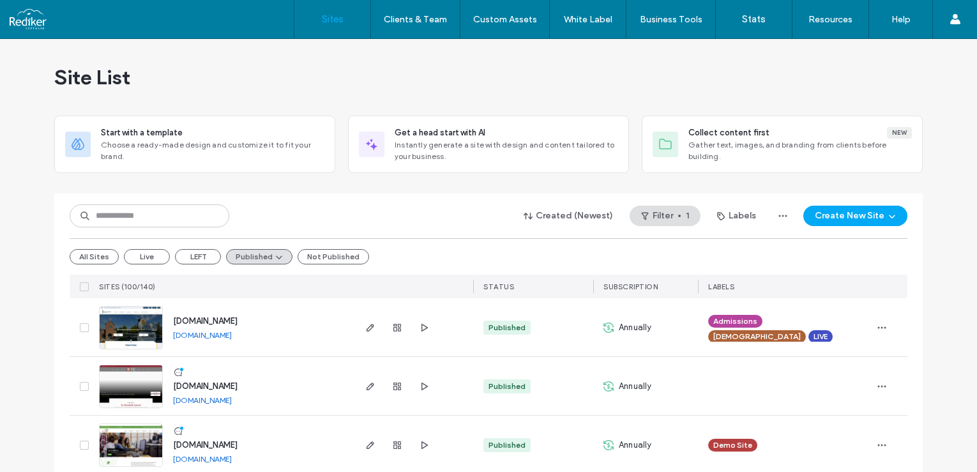
click at [317, 252] on button "Not Published" at bounding box center [334, 256] width 72 height 15
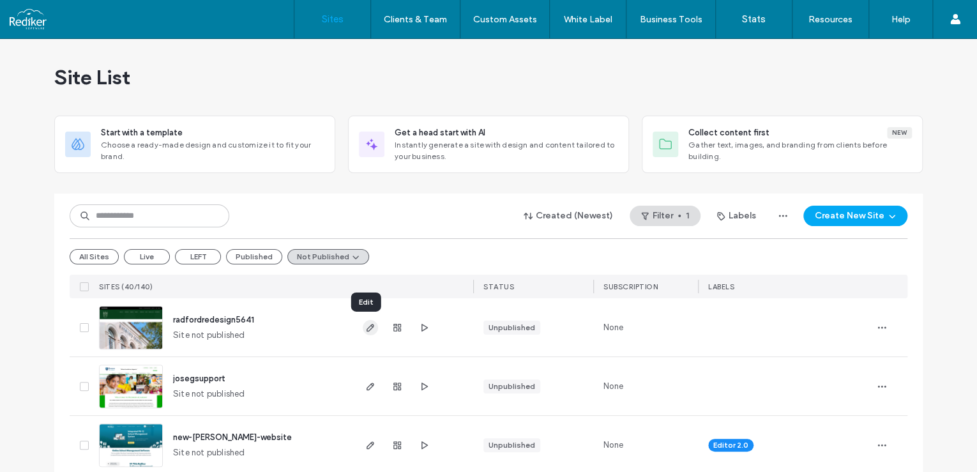
click at [363, 332] on span "button" at bounding box center [370, 327] width 15 height 15
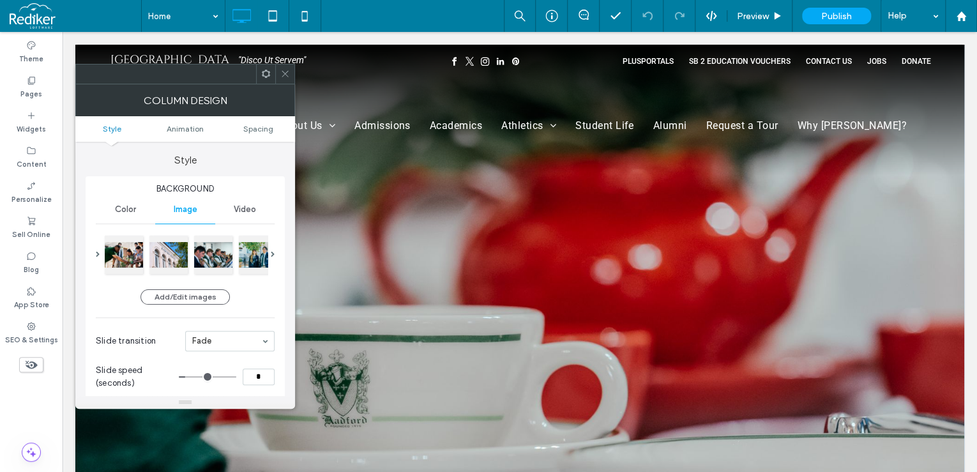
click at [290, 75] on div at bounding box center [284, 73] width 19 height 19
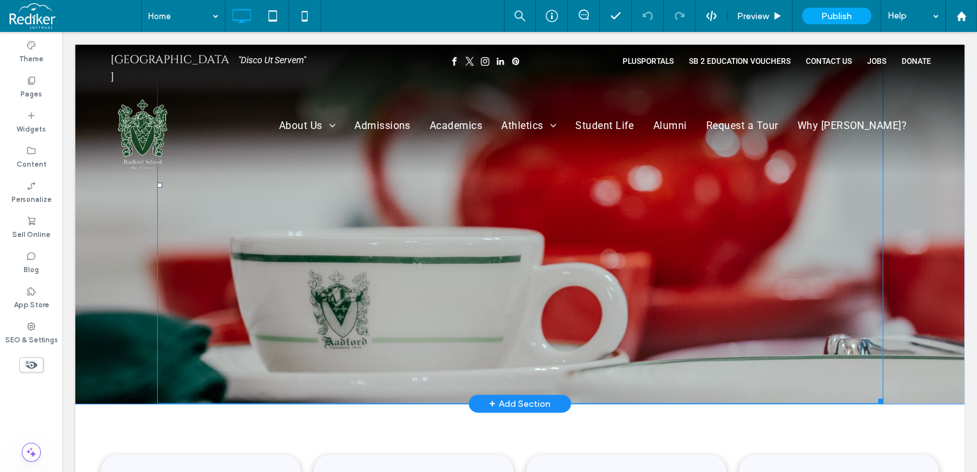
scroll to position [51, 0]
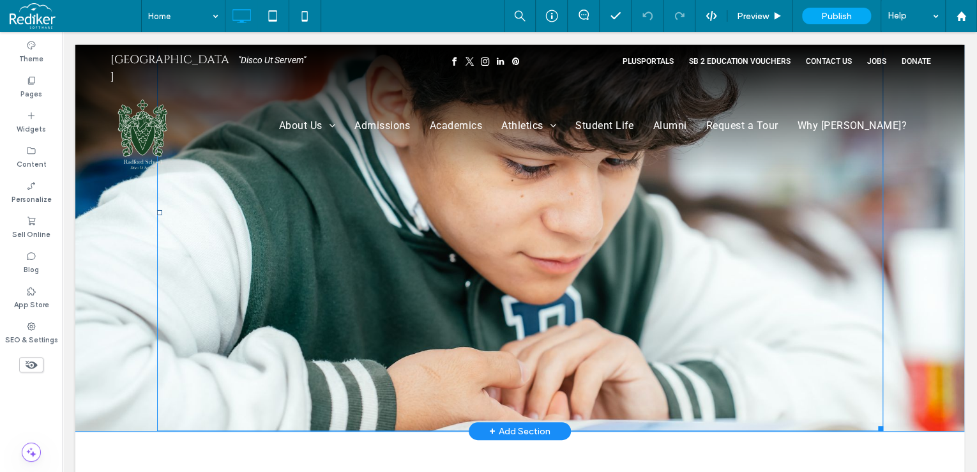
click at [851, 370] on div at bounding box center [520, 212] width 726 height 437
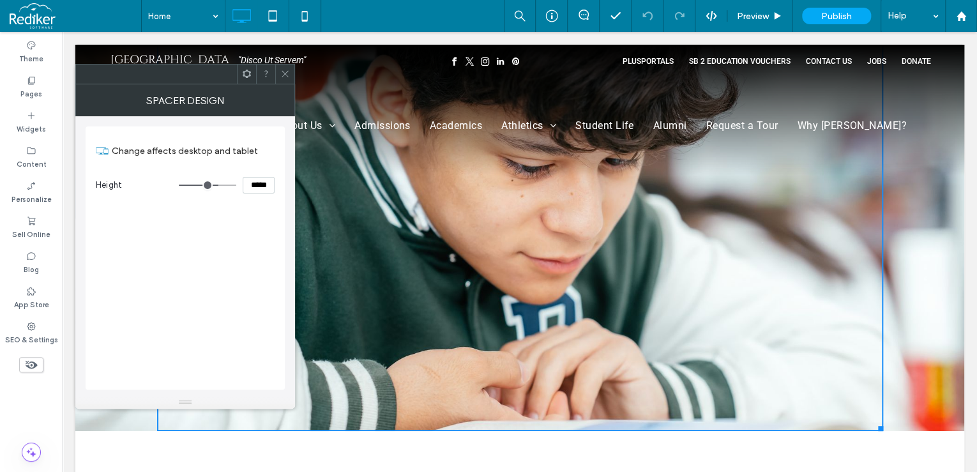
drag, startPoint x: 282, startPoint y: 73, endPoint x: 310, endPoint y: 69, distance: 28.5
click at [282, 73] on icon at bounding box center [285, 74] width 10 height 10
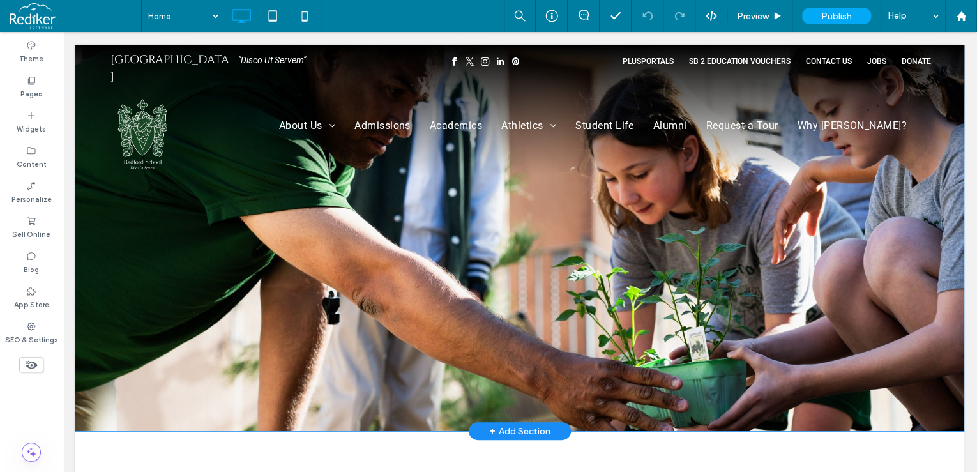
click at [909, 230] on div at bounding box center [519, 212] width 889 height 437
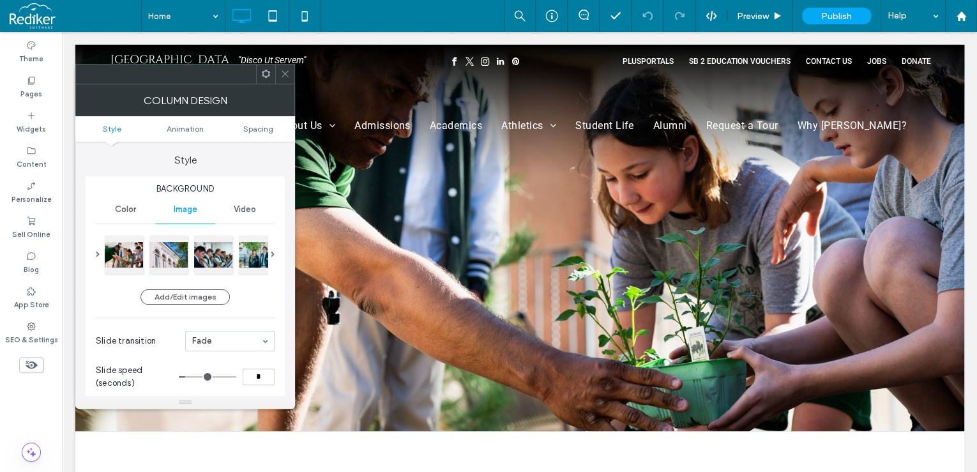
click at [287, 77] on icon at bounding box center [285, 74] width 10 height 10
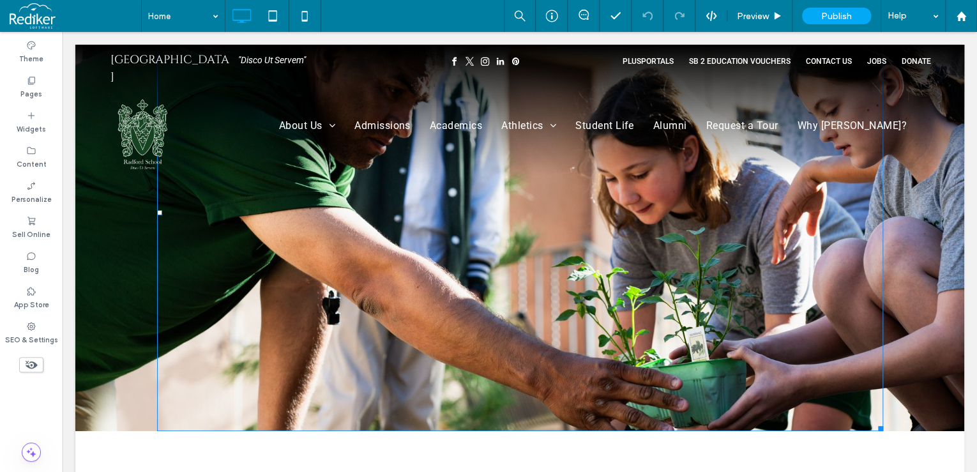
drag, startPoint x: 153, startPoint y: 242, endPoint x: 77, endPoint y: 268, distance: 80.4
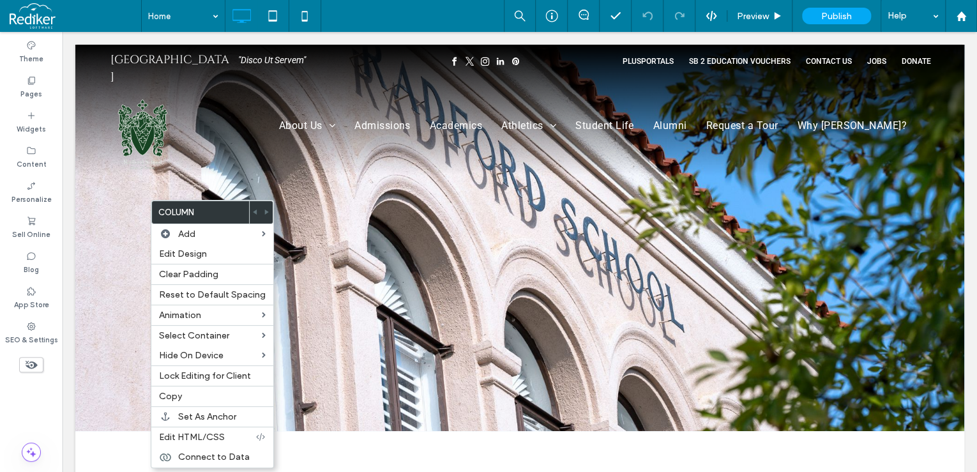
click at [108, 261] on div at bounding box center [519, 212] width 889 height 437
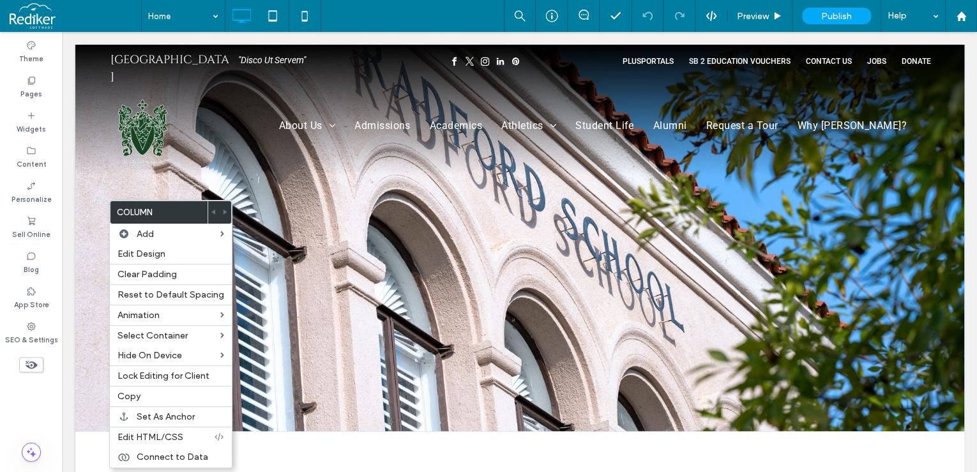
click at [519, 248] on div at bounding box center [520, 212] width 726 height 437
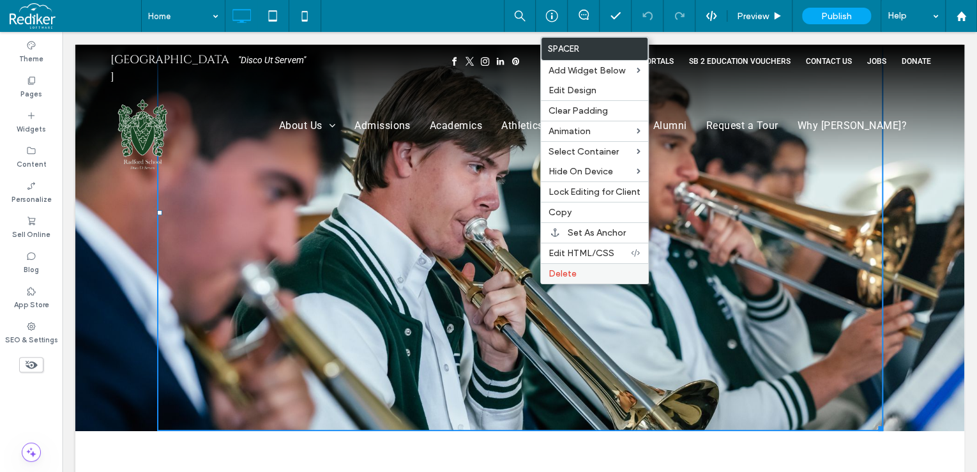
click at [561, 273] on span "Delete" at bounding box center [563, 273] width 28 height 11
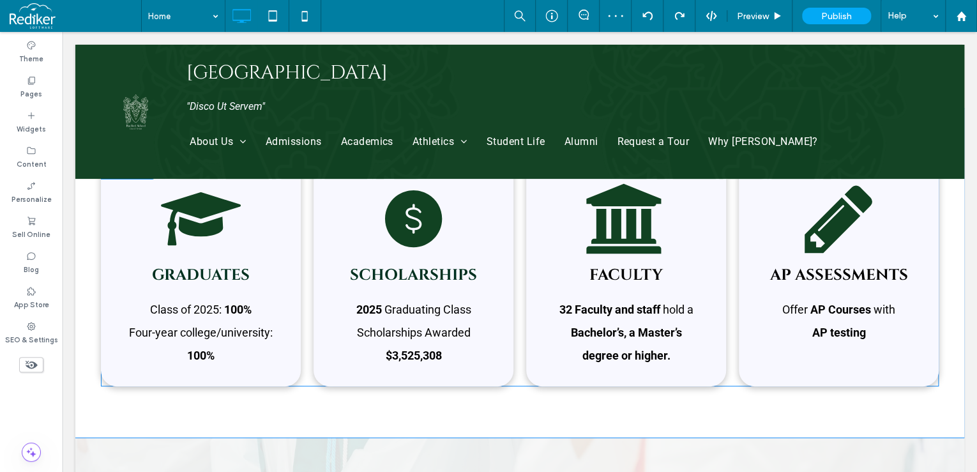
scroll to position [0, 0]
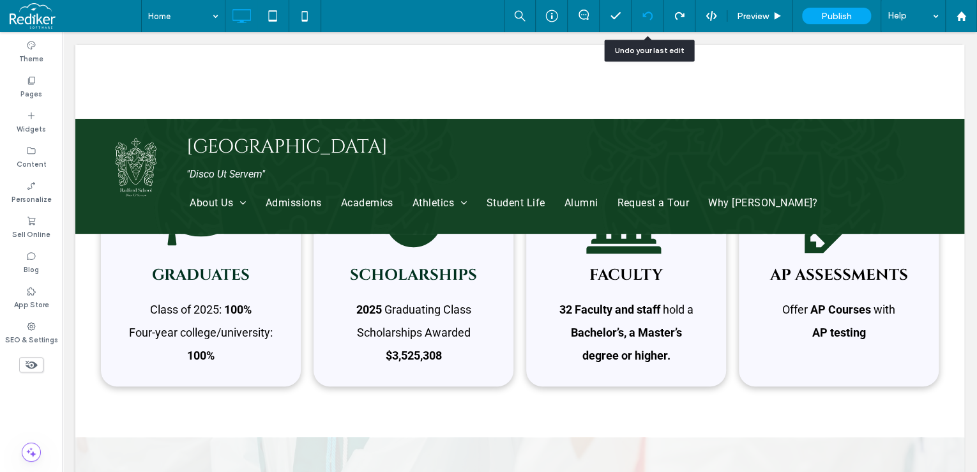
click at [649, 10] on div at bounding box center [648, 16] width 32 height 32
click at [644, 13] on icon at bounding box center [647, 16] width 10 height 10
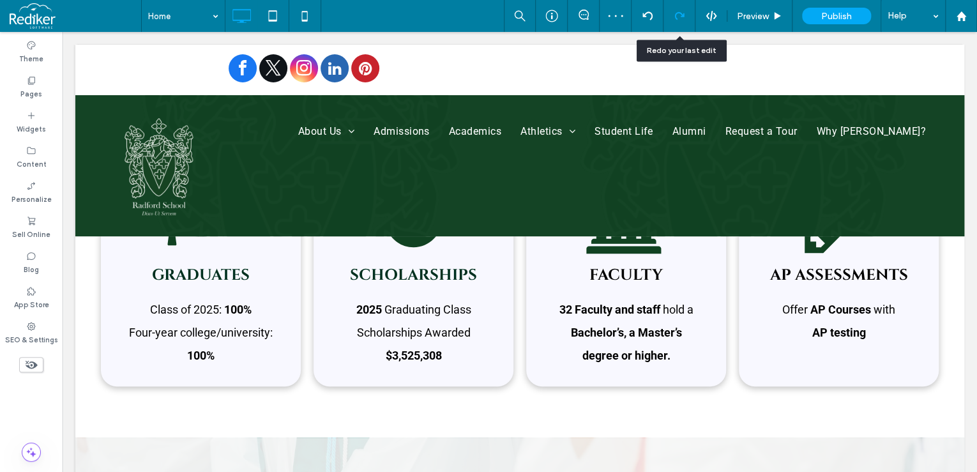
click at [677, 10] on div at bounding box center [680, 16] width 32 height 32
click at [680, 15] on icon at bounding box center [679, 16] width 10 height 10
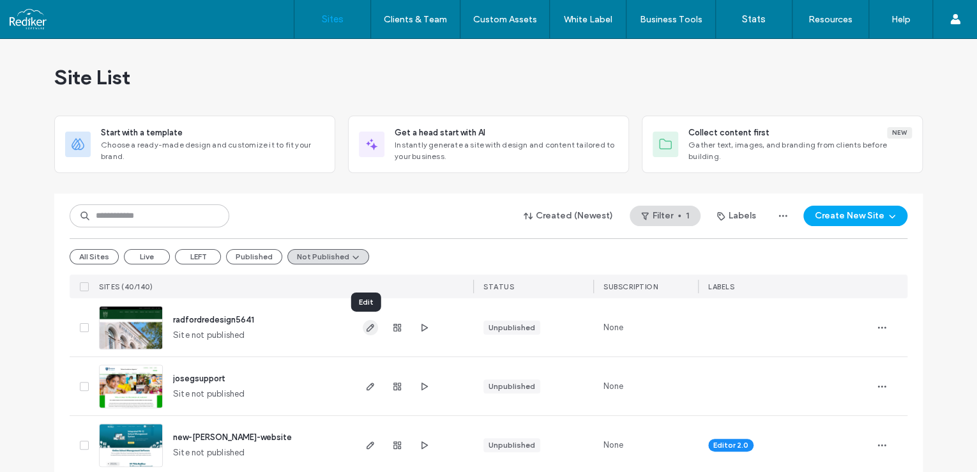
click at [368, 326] on icon "button" at bounding box center [370, 327] width 10 height 10
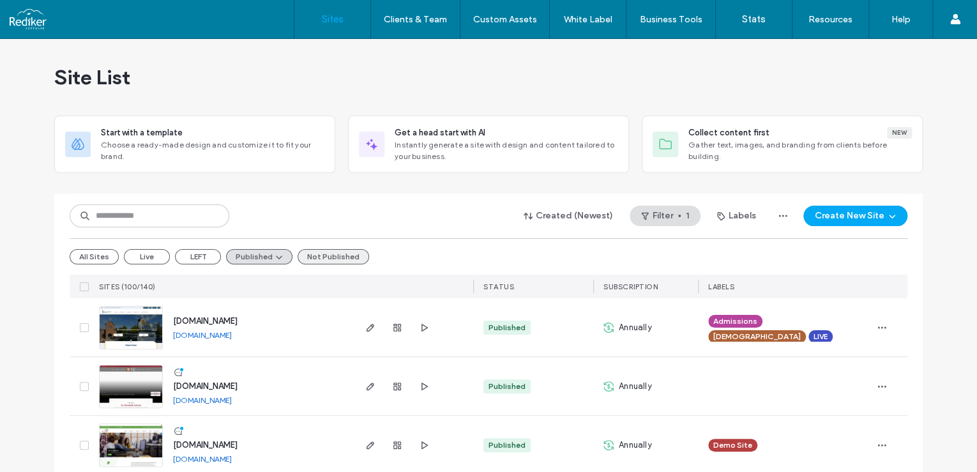
click at [331, 261] on button "Not Published" at bounding box center [334, 256] width 72 height 15
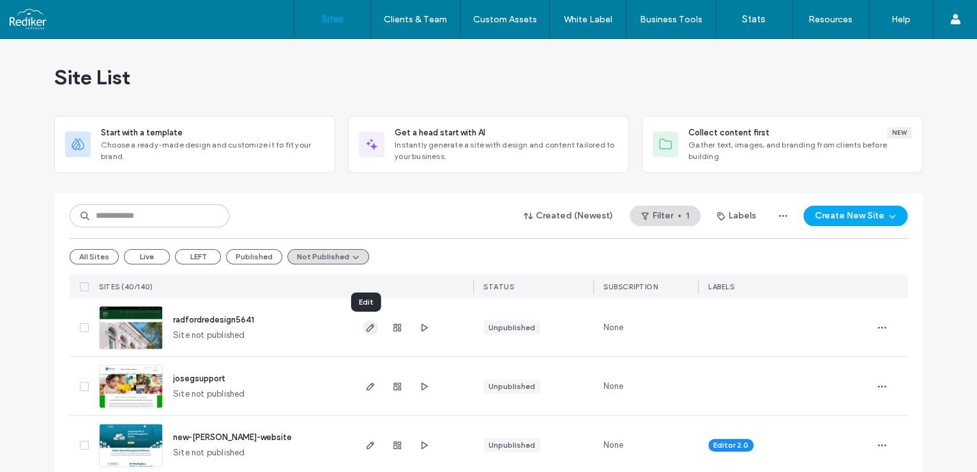
click at [367, 329] on use "button" at bounding box center [371, 328] width 8 height 8
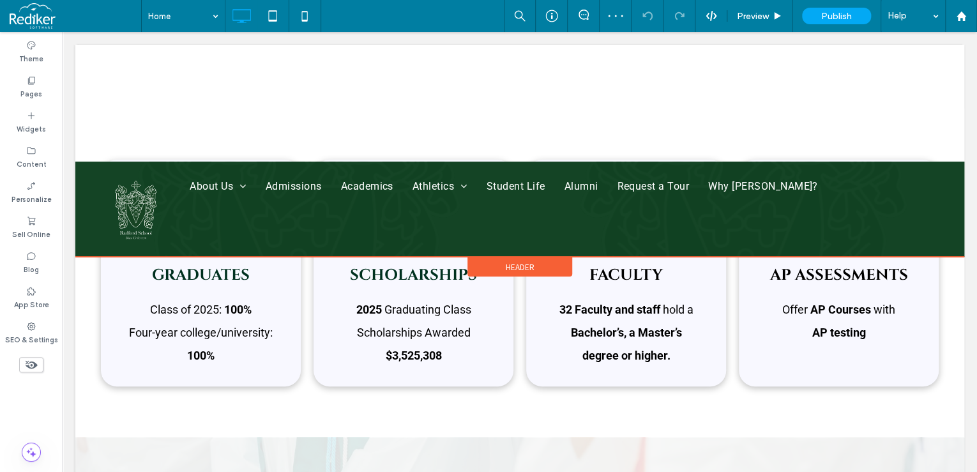
click at [516, 269] on span "Header" at bounding box center [520, 267] width 29 height 11
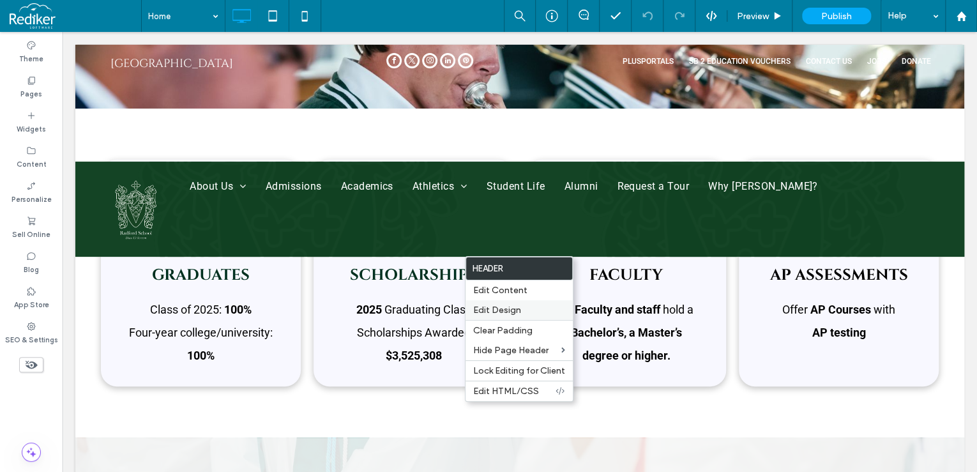
click at [512, 306] on span "Edit Design" at bounding box center [497, 310] width 48 height 11
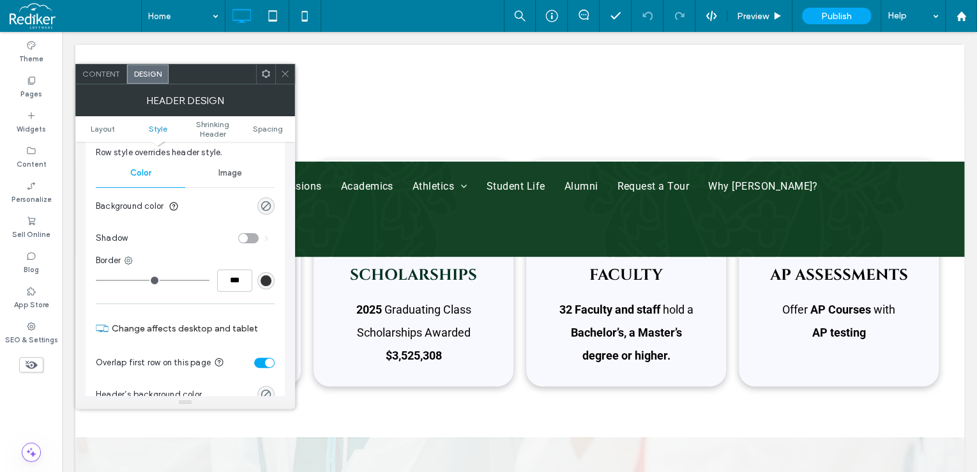
scroll to position [204, 0]
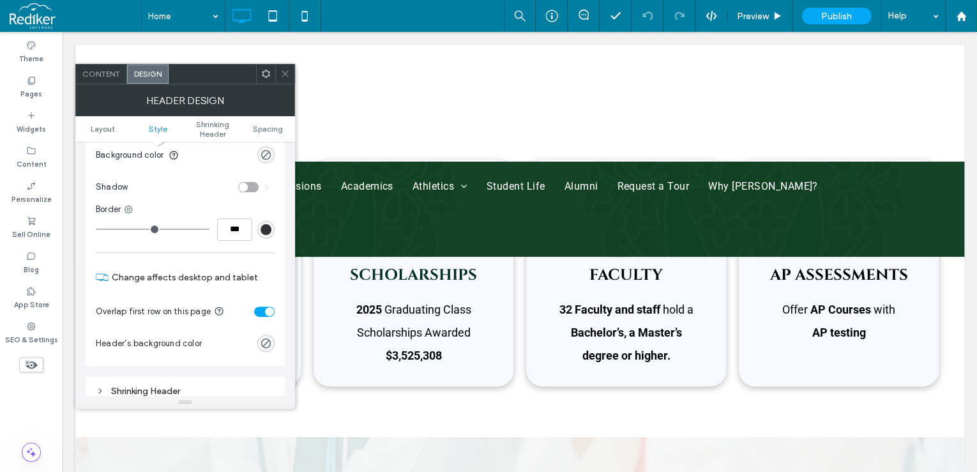
click at [261, 307] on div "toggle" at bounding box center [264, 312] width 20 height 10
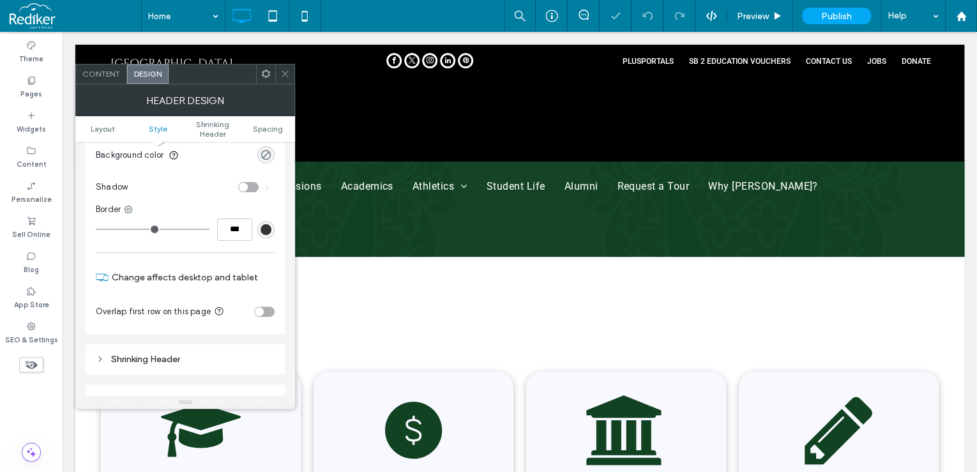
click at [285, 75] on icon at bounding box center [285, 74] width 10 height 10
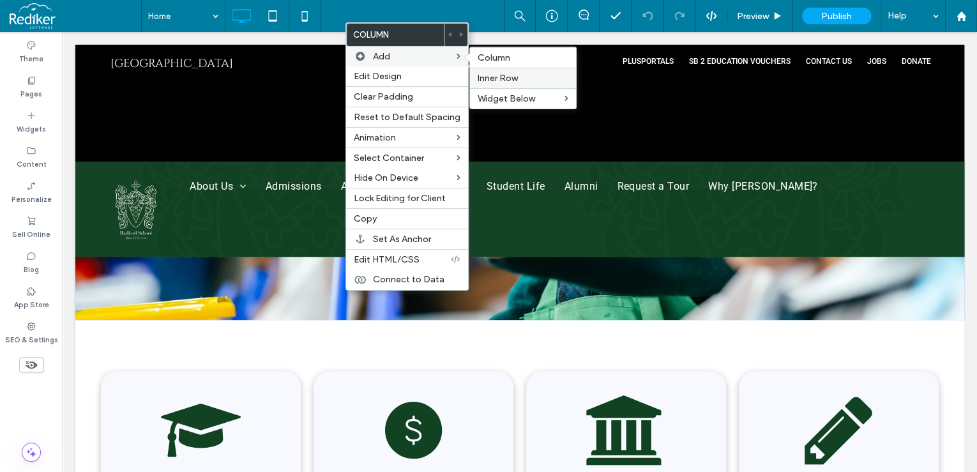
click at [496, 82] on span "Inner Row" at bounding box center [498, 78] width 40 height 11
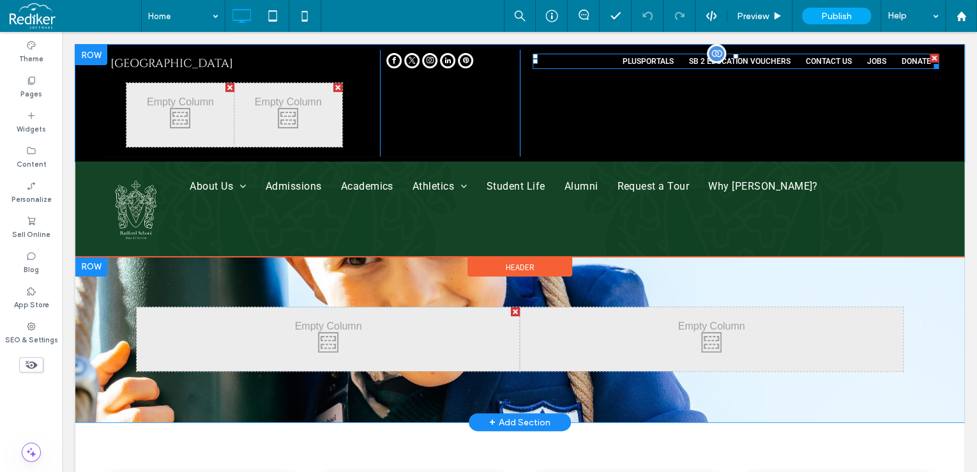
click at [902, 54] on span at bounding box center [736, 61] width 406 height 15
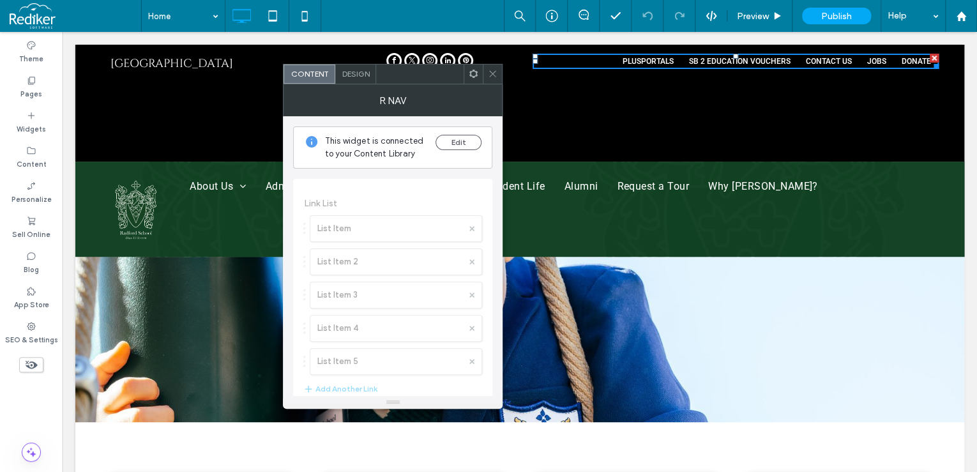
drag, startPoint x: 494, startPoint y: 73, endPoint x: 314, endPoint y: 101, distance: 182.3
click at [494, 73] on icon at bounding box center [493, 74] width 10 height 10
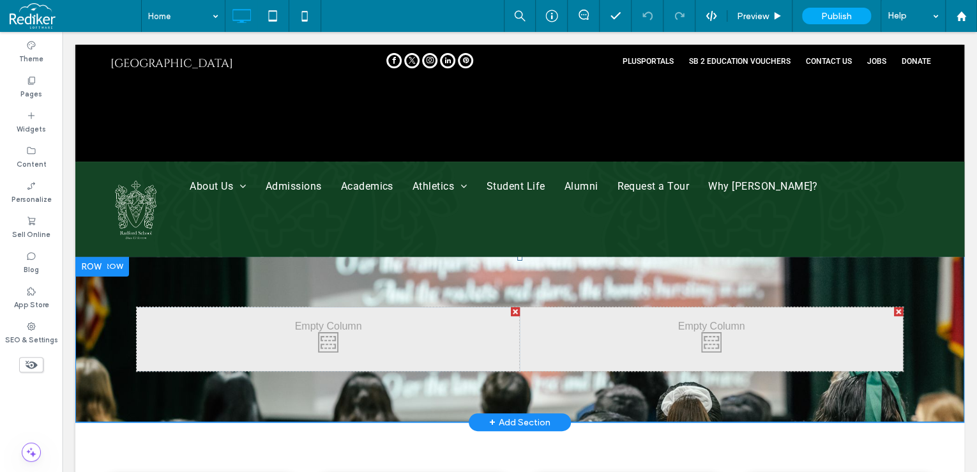
click at [511, 314] on div at bounding box center [515, 311] width 9 height 9
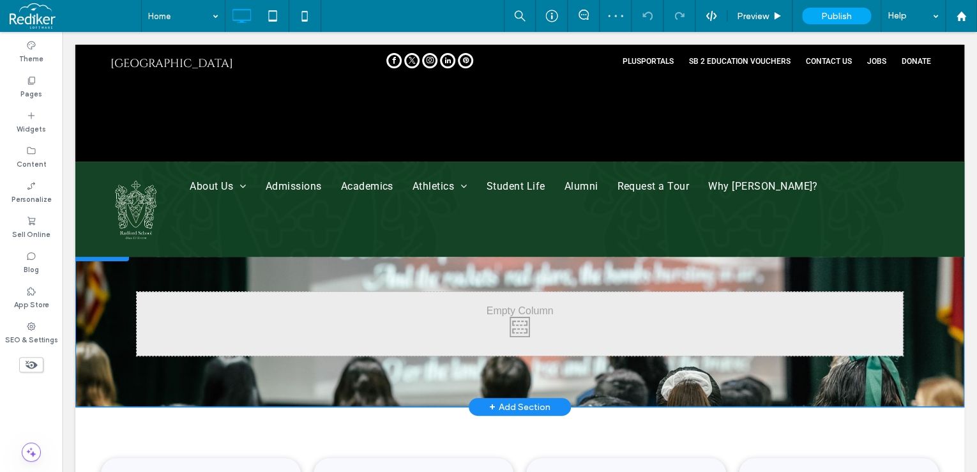
scroll to position [0, 0]
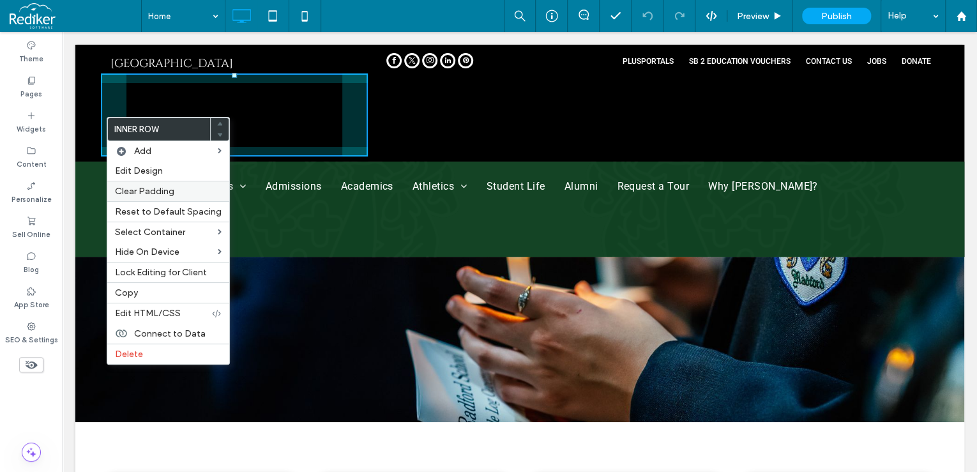
click at [138, 182] on div "Clear Padding" at bounding box center [168, 191] width 122 height 20
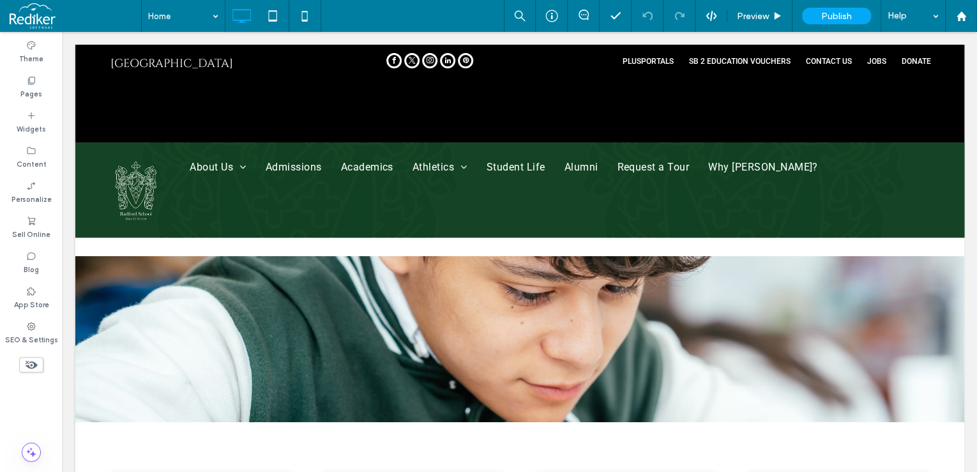
click at [250, 249] on div at bounding box center [519, 150] width 889 height 211
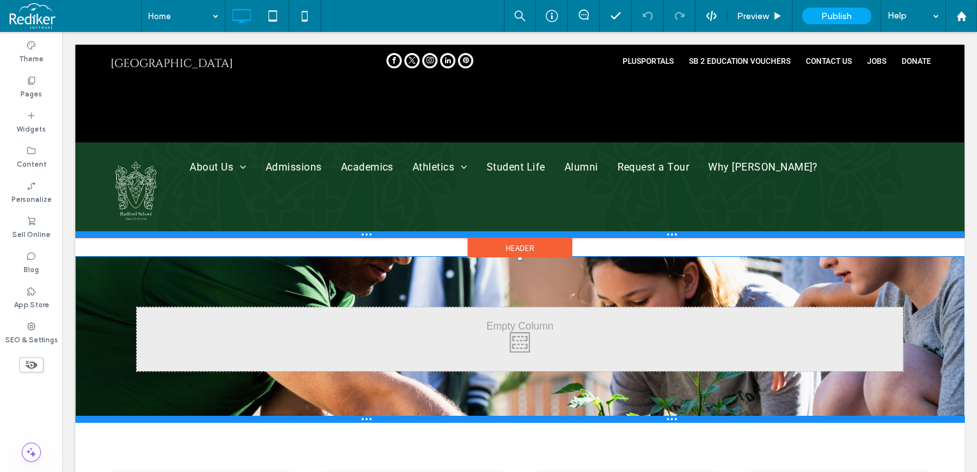
drag, startPoint x: 515, startPoint y: 259, endPoint x: 520, endPoint y: 234, distance: 25.4
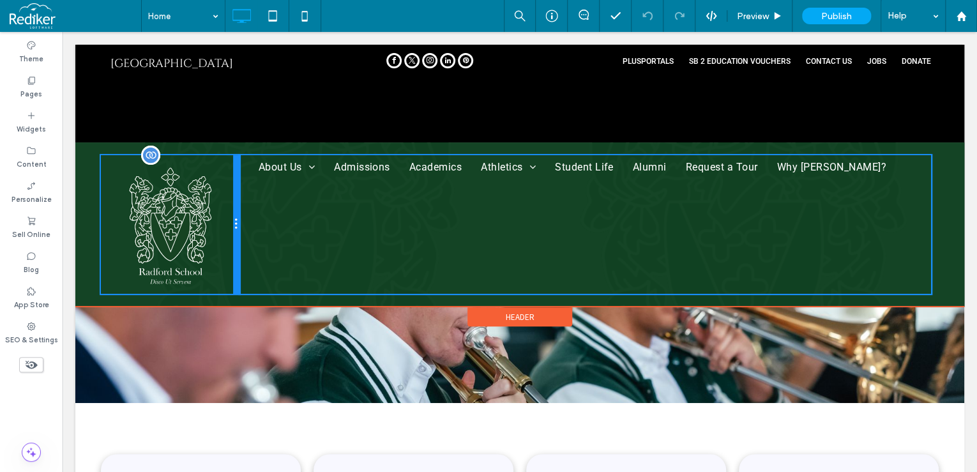
drag, startPoint x: 168, startPoint y: 192, endPoint x: 228, endPoint y: 192, distance: 60.0
click at [228, 192] on div "Click To Paste" at bounding box center [170, 224] width 139 height 139
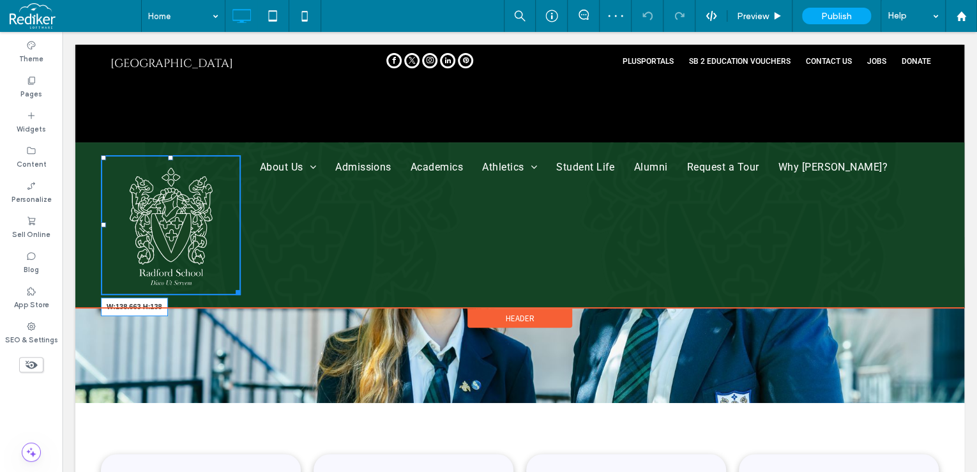
drag, startPoint x: 235, startPoint y: 291, endPoint x: 210, endPoint y: 250, distance: 47.9
click at [210, 250] on div "W:138.663 H:138 Click To Paste About Us Administrative Team Board of Directors …" at bounding box center [519, 224] width 889 height 165
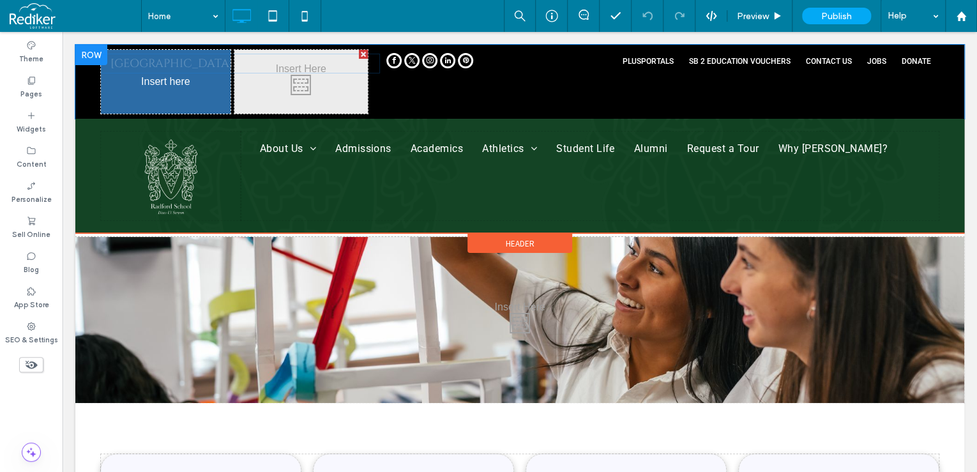
drag, startPoint x: 182, startPoint y: 56, endPoint x: 197, endPoint y: 99, distance: 45.2
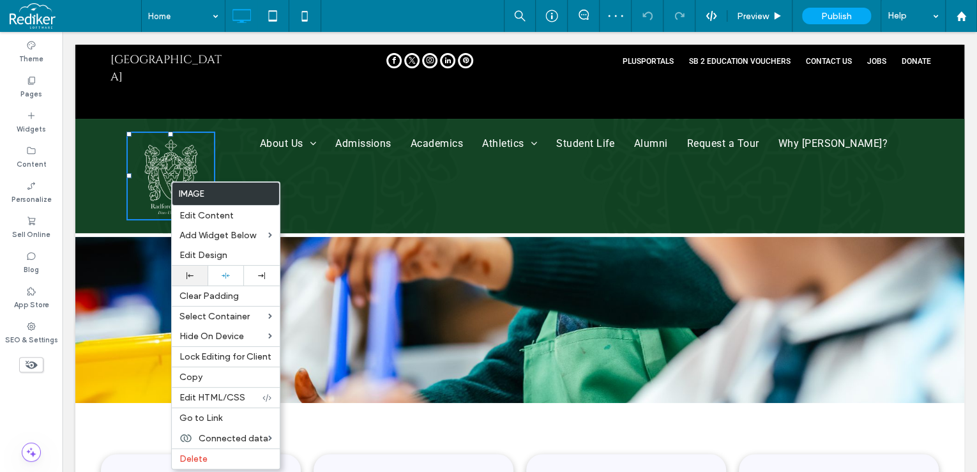
click at [182, 276] on div at bounding box center [189, 275] width 23 height 7
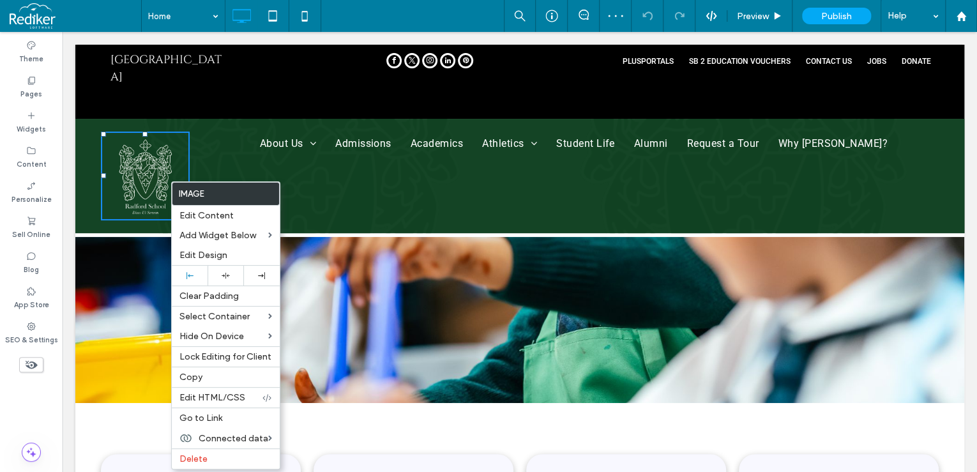
click at [171, 94] on div "Click To Paste Radord School" at bounding box center [167, 82] width 133 height 64
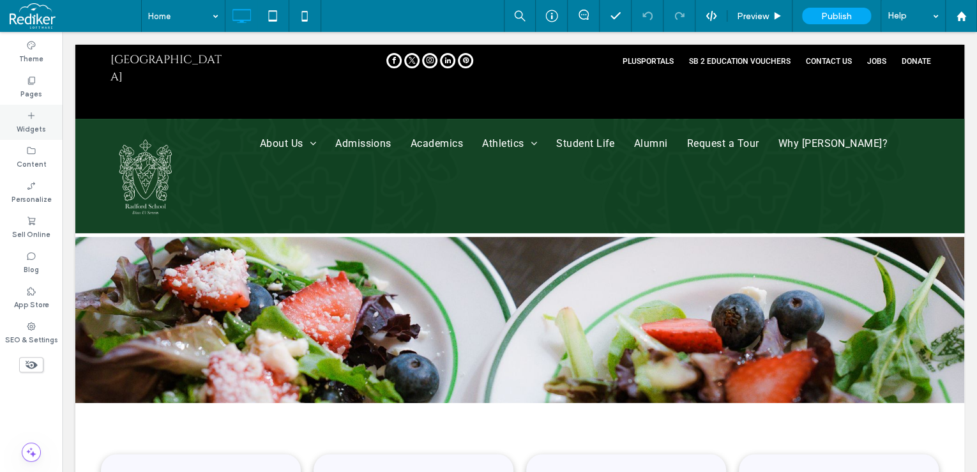
click at [38, 115] on div "Widgets" at bounding box center [31, 122] width 63 height 35
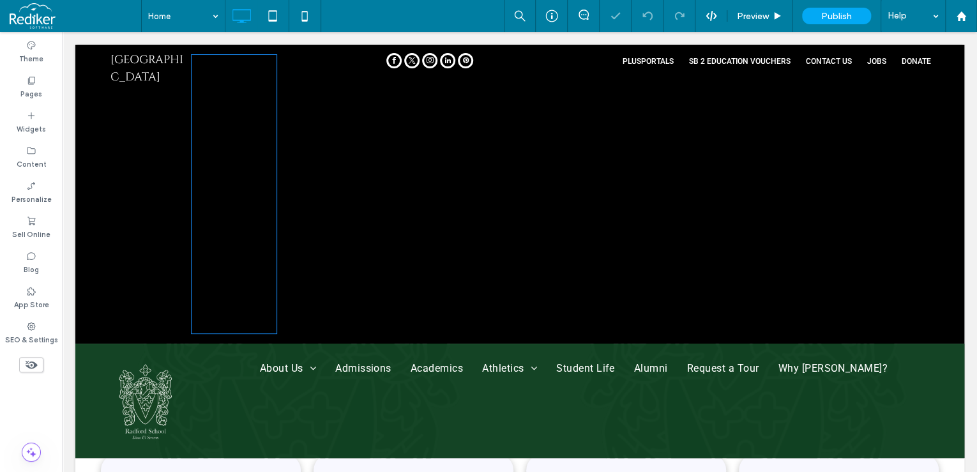
type input "******"
type input "**"
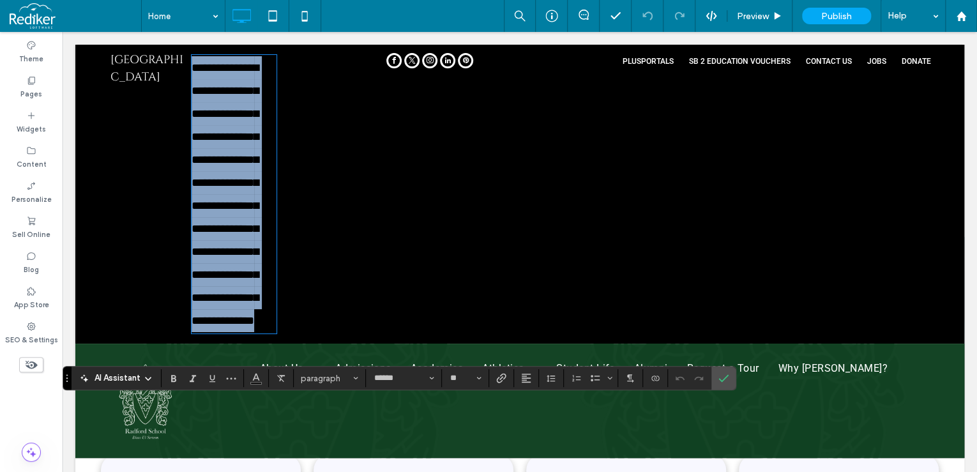
click at [213, 127] on p "**********" at bounding box center [234, 194] width 85 height 276
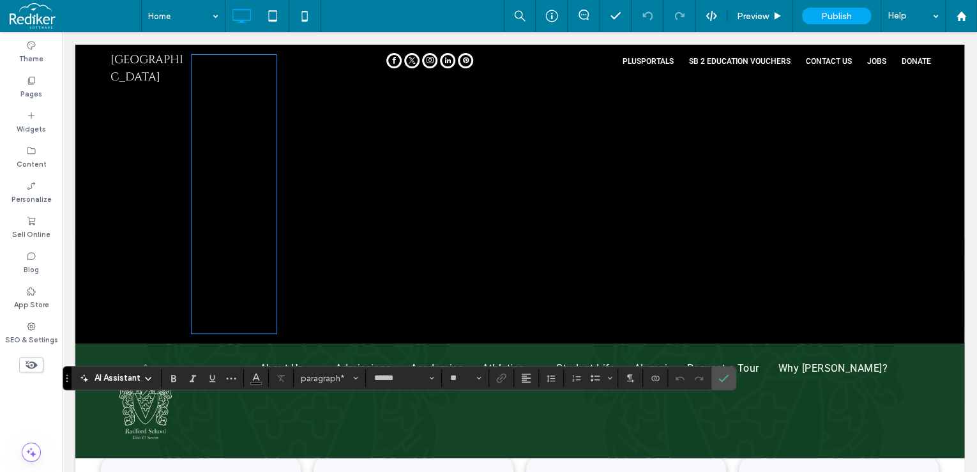
click at [250, 89] on span "**********" at bounding box center [225, 194] width 67 height 264
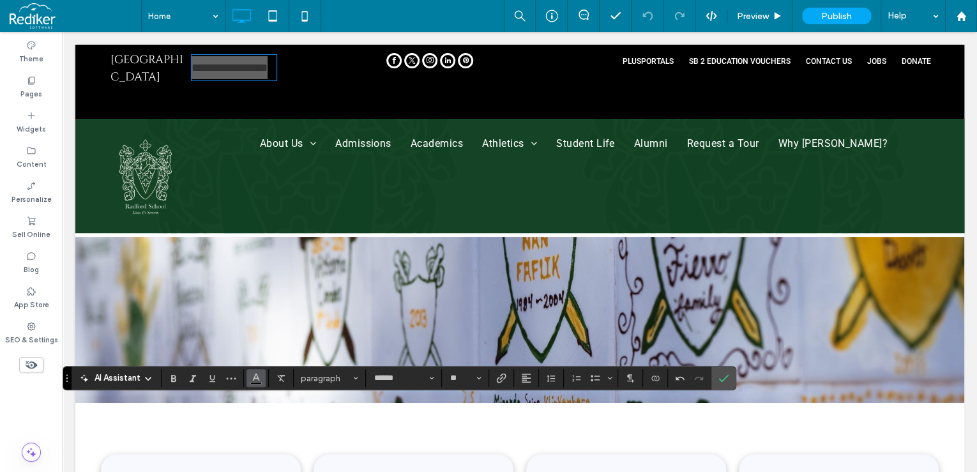
click at [258, 376] on icon "Color" at bounding box center [256, 377] width 10 height 10
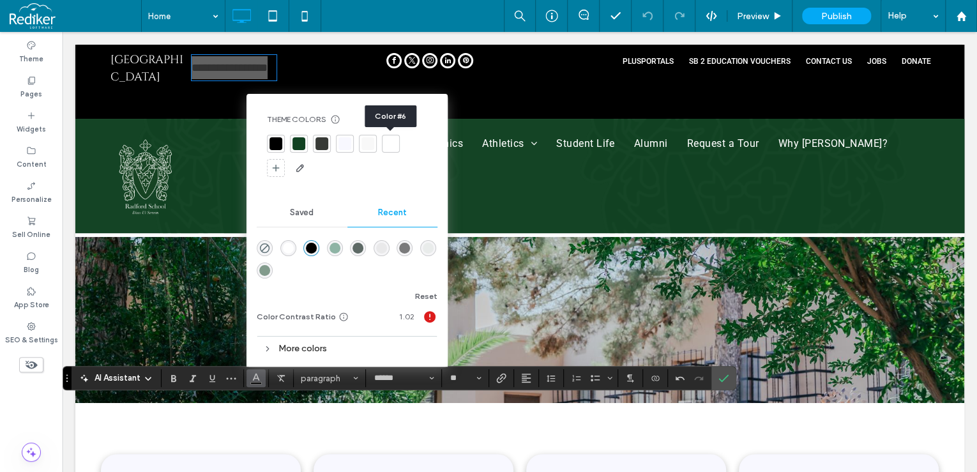
click at [392, 142] on div at bounding box center [390, 143] width 13 height 13
click at [199, 381] on label "Italic" at bounding box center [192, 378] width 19 height 18
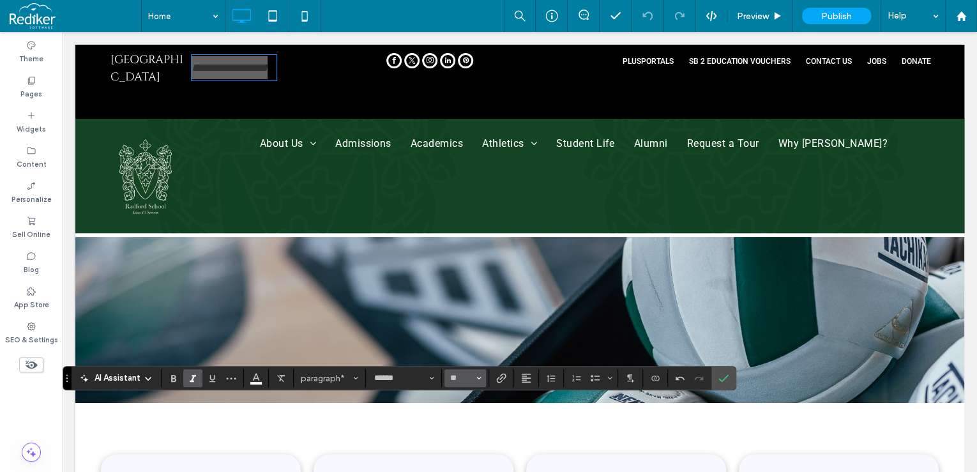
click at [476, 373] on span "Size" at bounding box center [478, 378] width 5 height 17
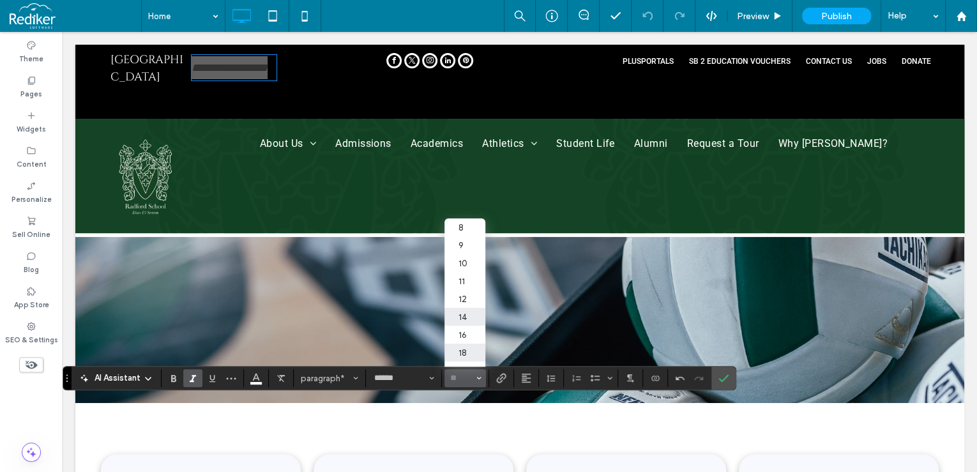
click at [471, 319] on label "14" at bounding box center [464, 317] width 41 height 18
type input "**"
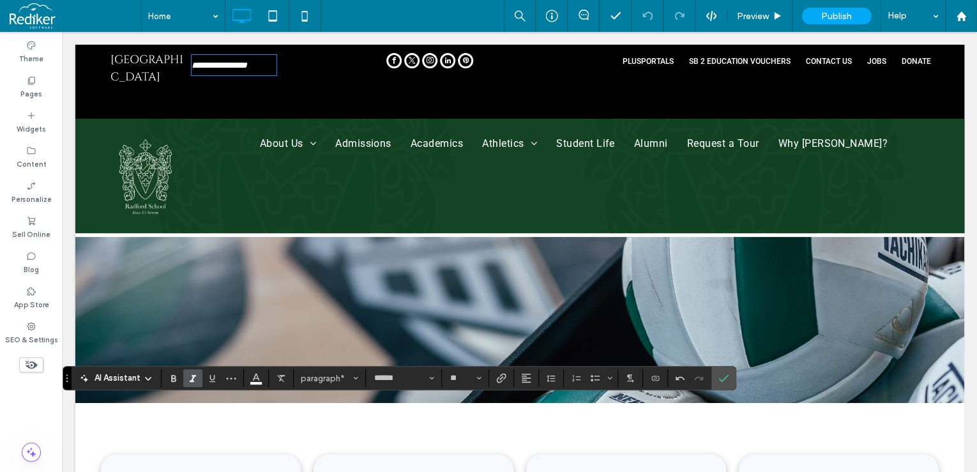
click at [303, 92] on div "Click To Paste" at bounding box center [322, 82] width 89 height 64
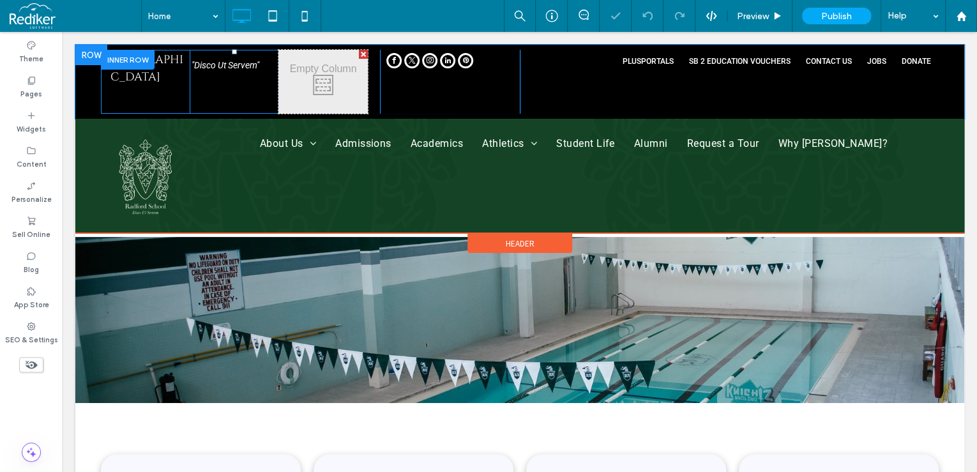
click at [362, 51] on div at bounding box center [363, 54] width 9 height 9
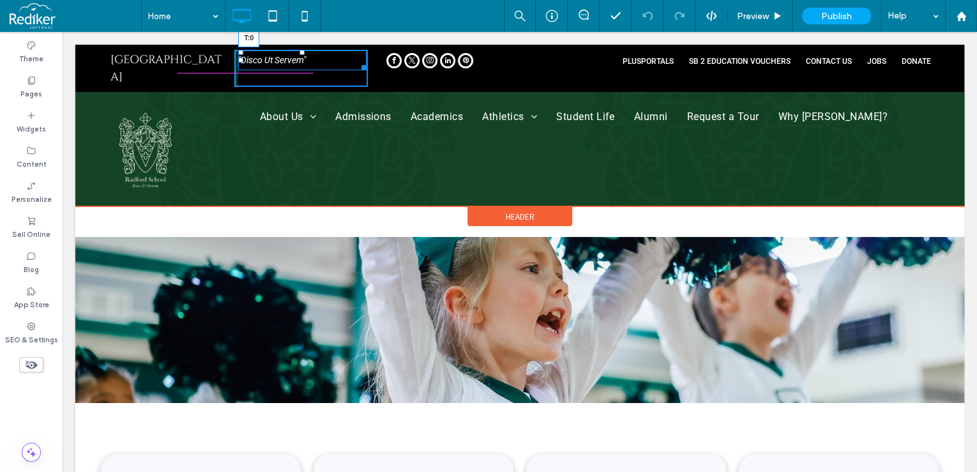
drag, startPoint x: 303, startPoint y: 52, endPoint x: 303, endPoint y: 45, distance: 7.0
click at [303, 45] on div "Click To Paste Radord School Click To Paste Click To Paste "Disco Ut Servem" T:…" at bounding box center [519, 68] width 889 height 47
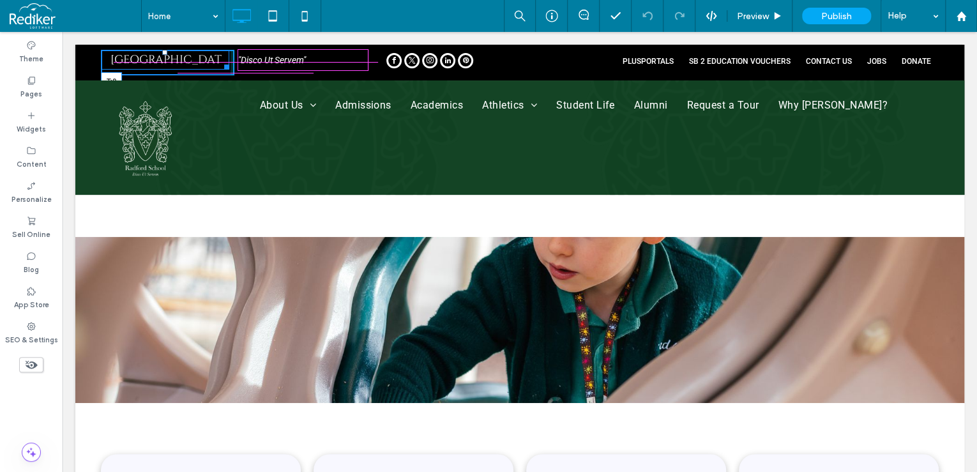
click at [165, 55] on div "Radord School T:0" at bounding box center [165, 60] width 128 height 20
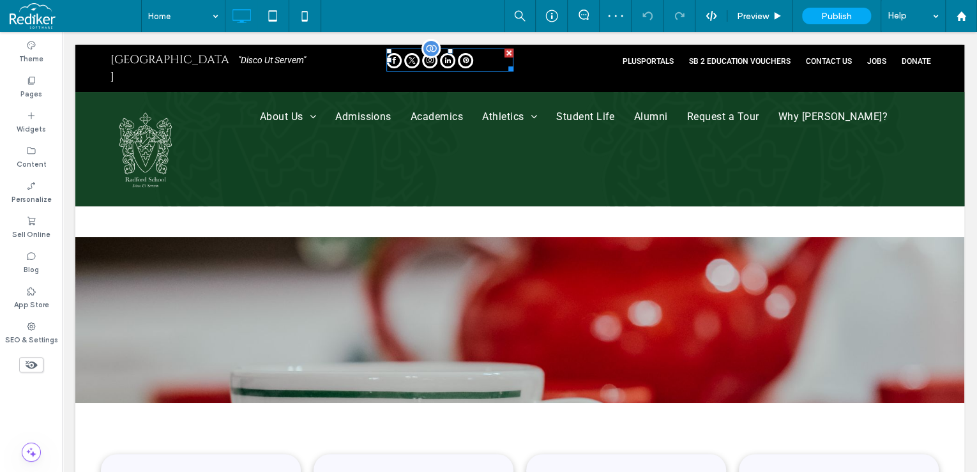
click at [485, 64] on div at bounding box center [449, 60] width 127 height 23
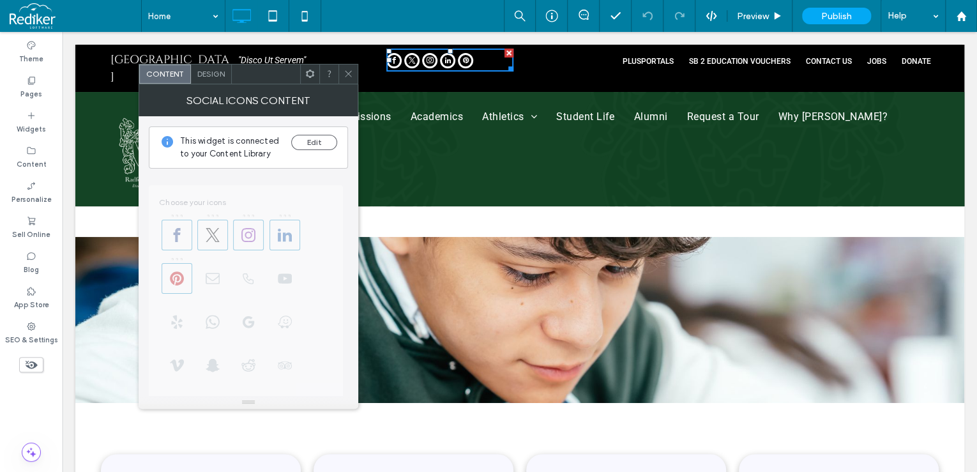
click at [209, 75] on span "Design" at bounding box center [210, 74] width 27 height 10
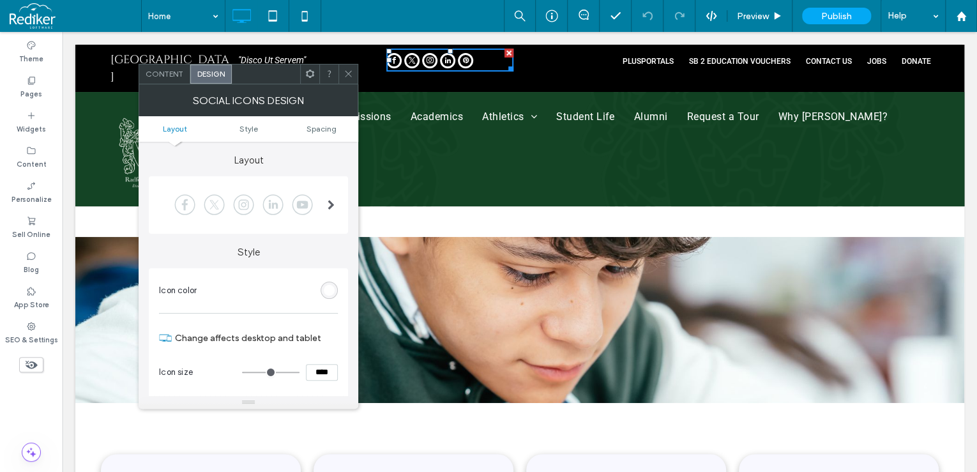
click at [324, 198] on div at bounding box center [331, 204] width 26 height 51
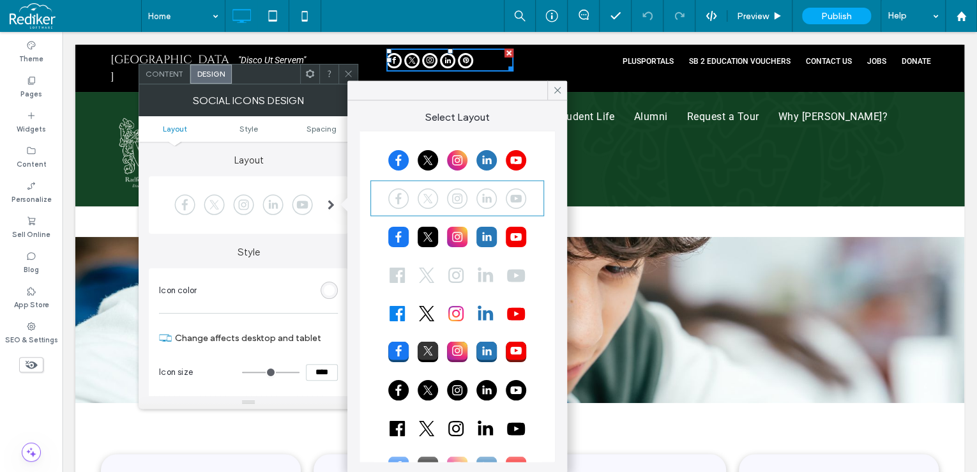
click at [421, 278] on div at bounding box center [457, 275] width 170 height 32
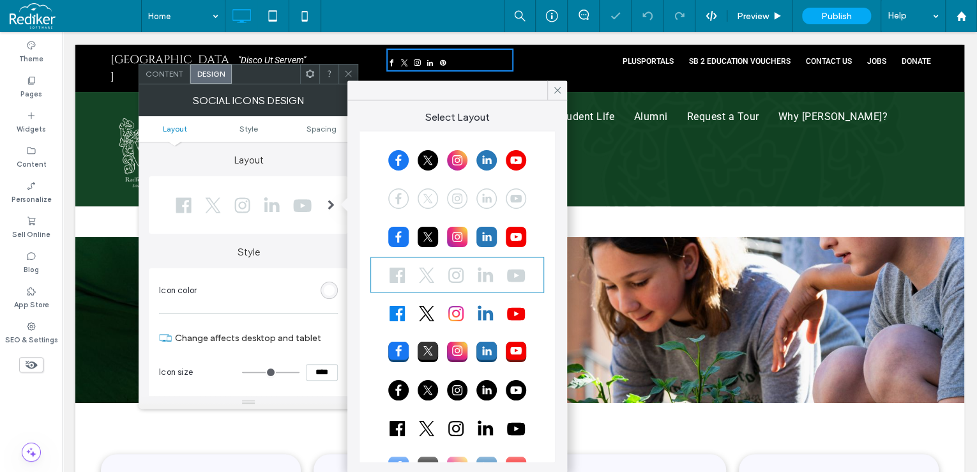
drag, startPoint x: 335, startPoint y: 374, endPoint x: 255, endPoint y: 363, distance: 80.6
click at [255, 364] on div "****" at bounding box center [290, 372] width 96 height 17
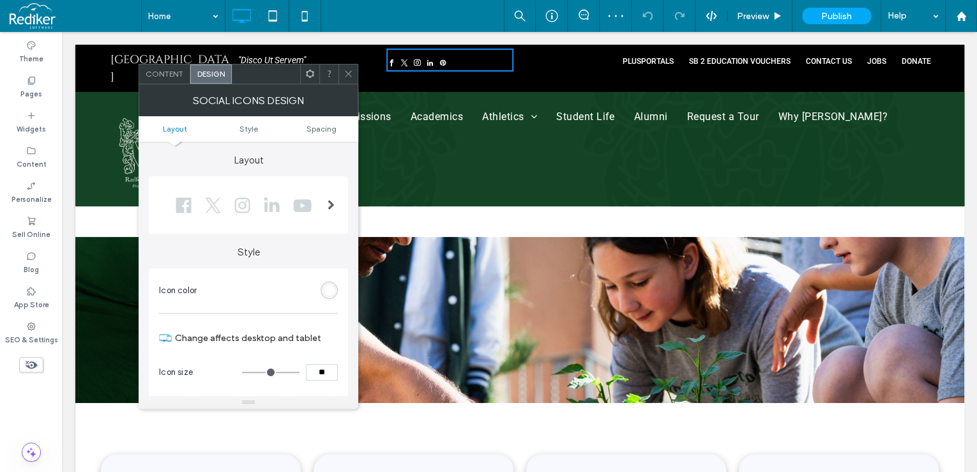
type input "****"
type input "**"
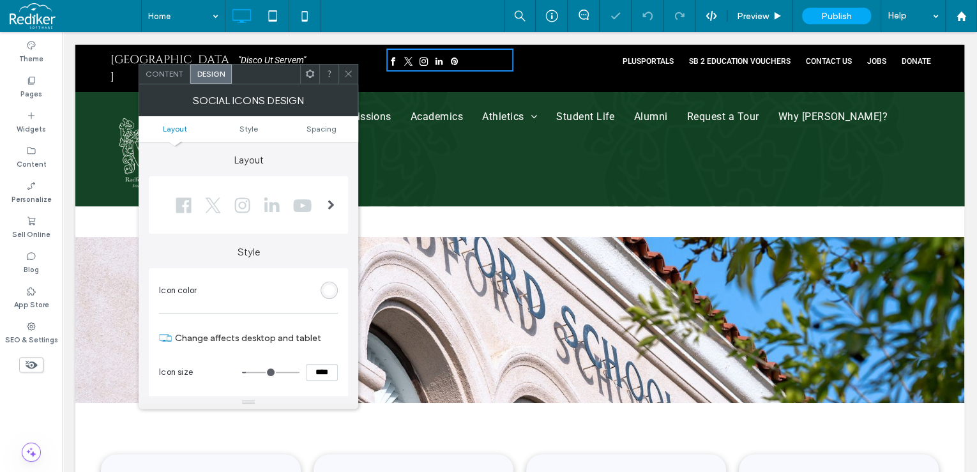
drag, startPoint x: 351, startPoint y: 76, endPoint x: 357, endPoint y: 81, distance: 8.2
click at [350, 77] on icon at bounding box center [349, 74] width 10 height 10
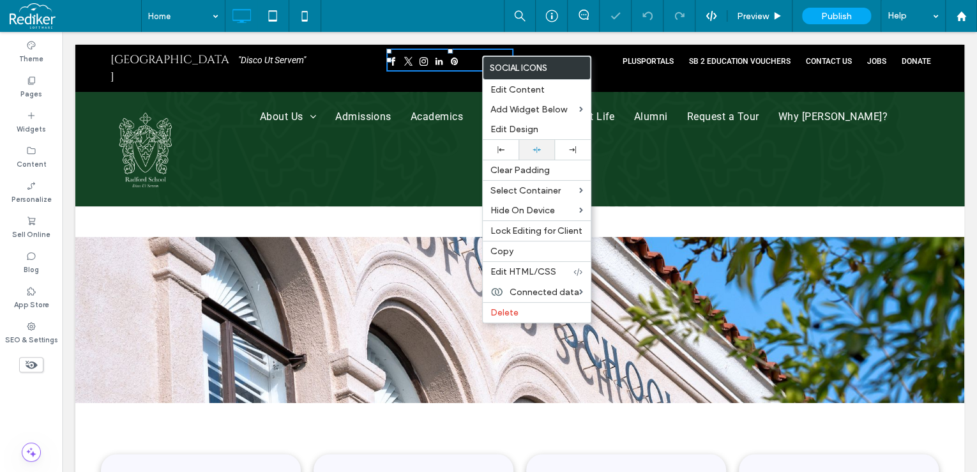
click at [533, 146] on div at bounding box center [537, 150] width 36 height 20
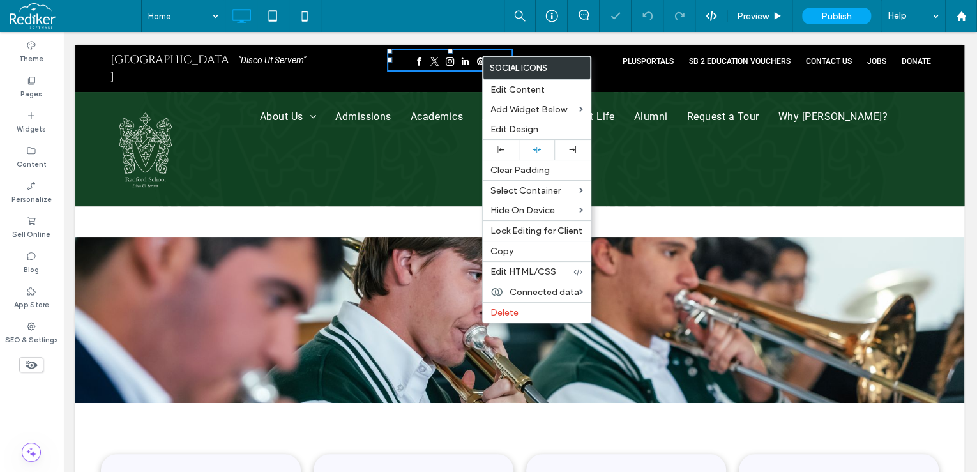
click at [349, 70] on div ""Disco Ut Servem"" at bounding box center [303, 60] width 130 height 20
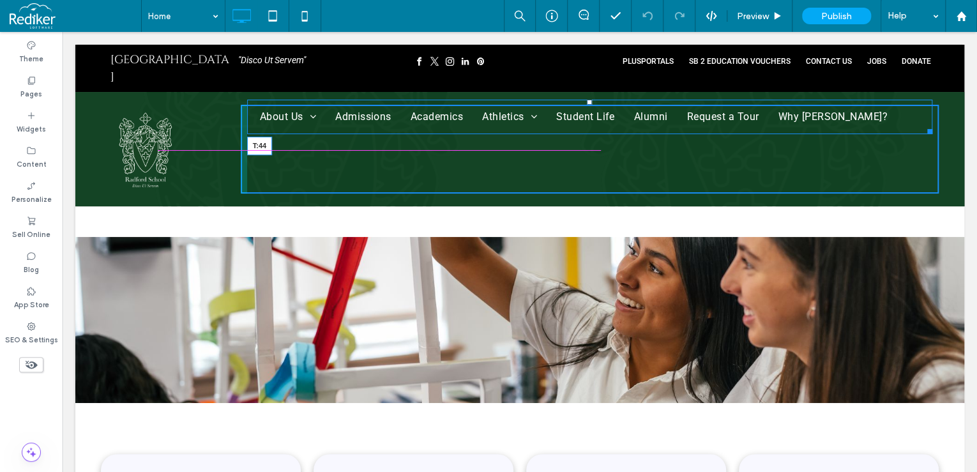
drag, startPoint x: 590, startPoint y: 88, endPoint x: 585, endPoint y: 121, distance: 33.6
click at [587, 105] on div at bounding box center [589, 102] width 5 height 5
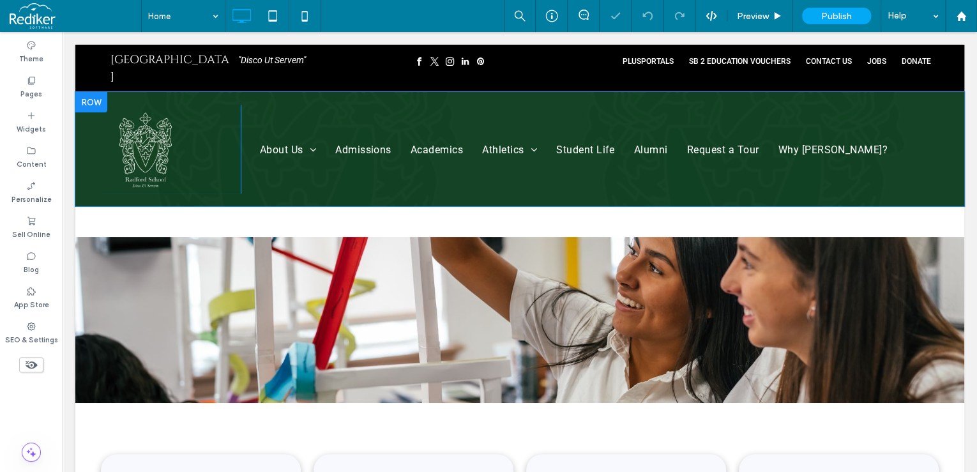
click at [235, 92] on div "Click To Paste About Us Administrative Team Board of Directors Admissions Acade…" at bounding box center [519, 149] width 889 height 114
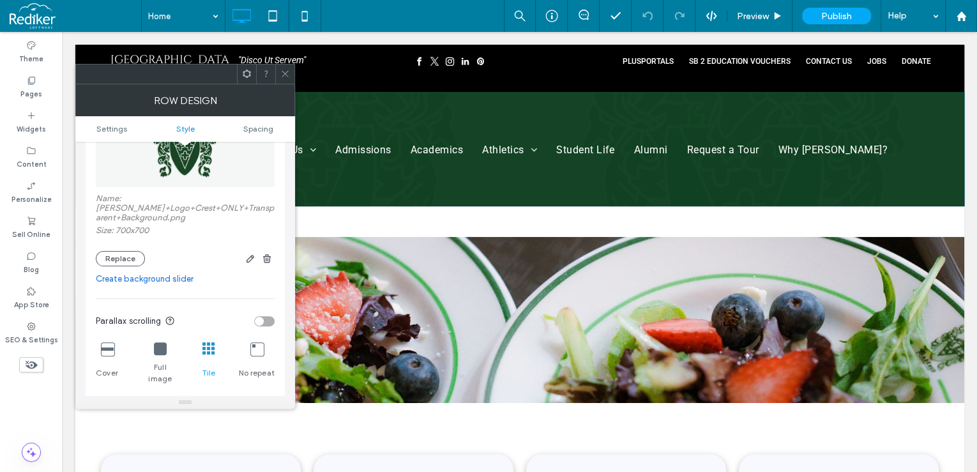
scroll to position [255, 0]
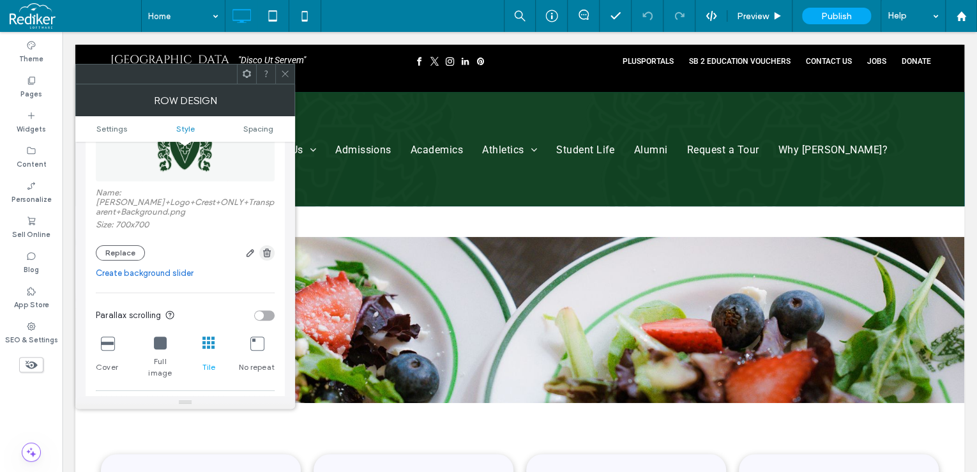
click at [268, 255] on use "button" at bounding box center [267, 252] width 8 height 8
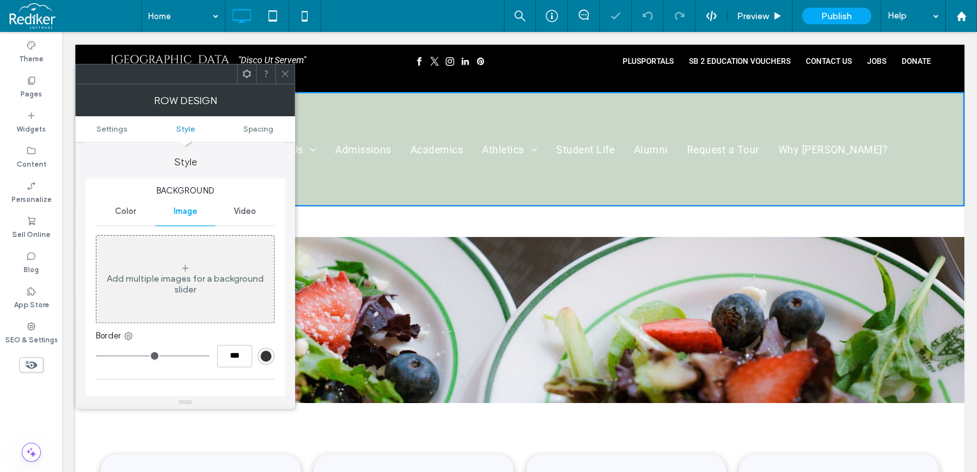
scroll to position [102, 0]
click at [131, 217] on span "Color" at bounding box center [125, 216] width 21 height 10
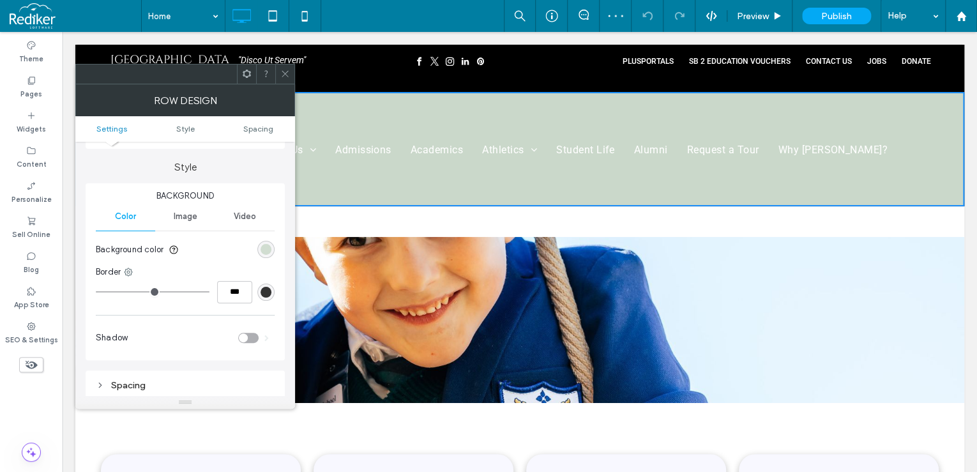
click at [264, 250] on div "rgb(202, 216, 202)" at bounding box center [266, 249] width 11 height 11
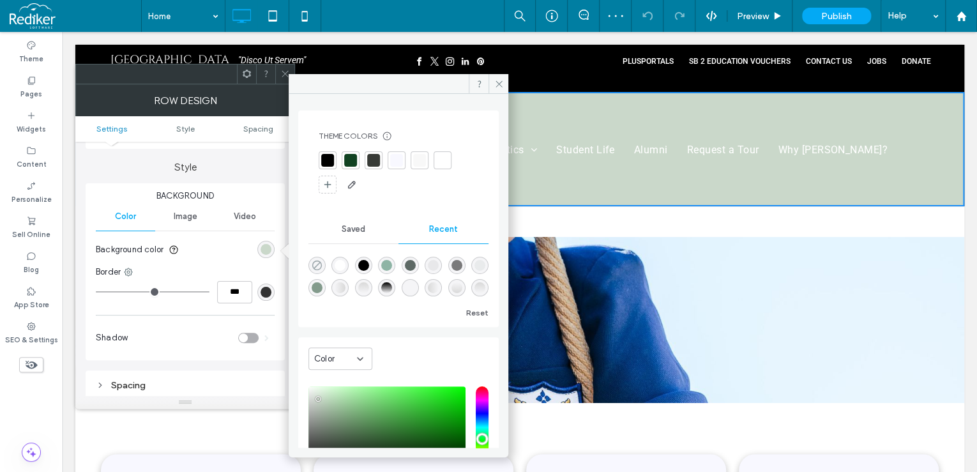
click at [315, 265] on icon "rgba(0, 0, 0, 0)" at bounding box center [317, 265] width 11 height 11
type input "*******"
type input "*"
type input "**"
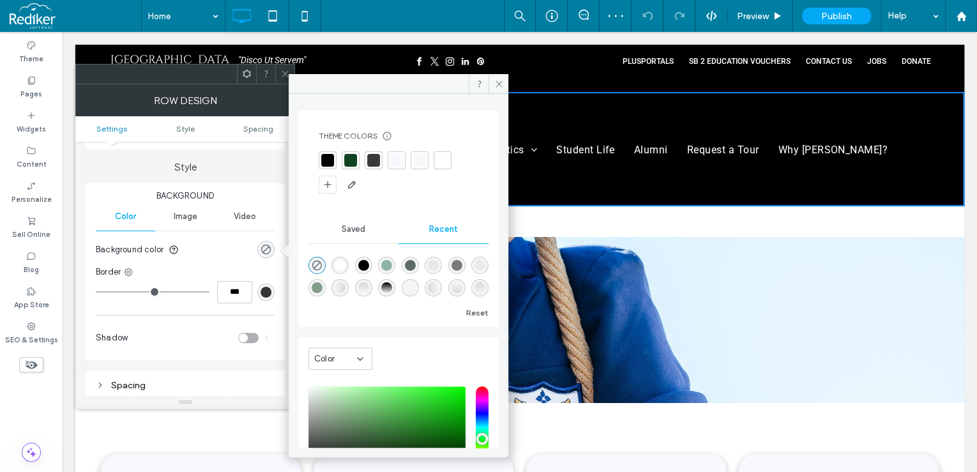
click at [284, 72] on icon at bounding box center [285, 74] width 10 height 10
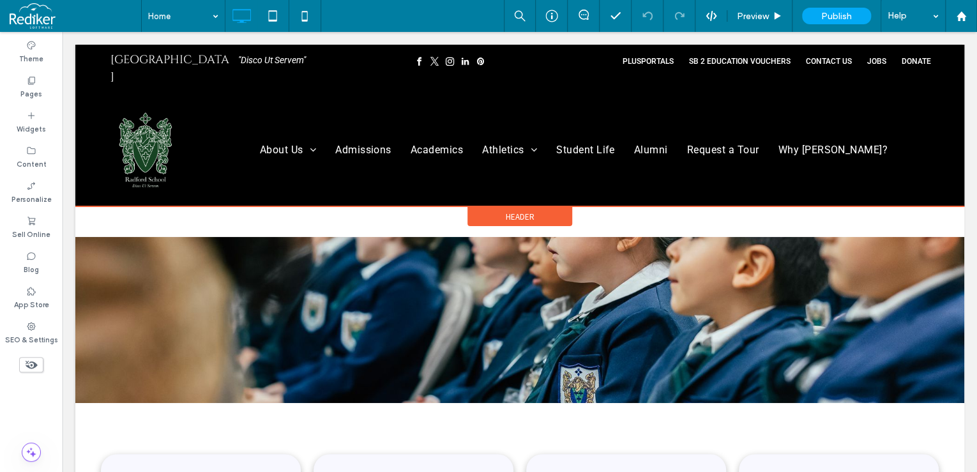
click at [513, 211] on span "Header" at bounding box center [520, 216] width 29 height 11
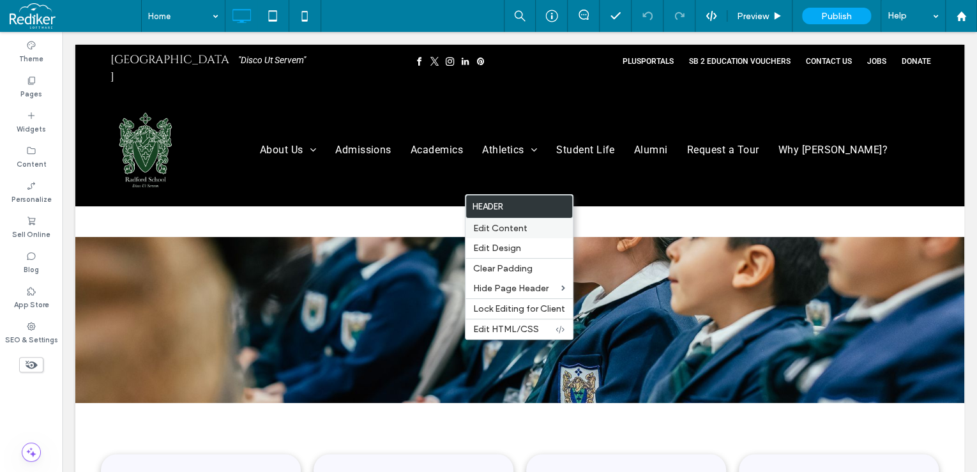
click at [495, 226] on span "Edit Content" at bounding box center [500, 228] width 54 height 11
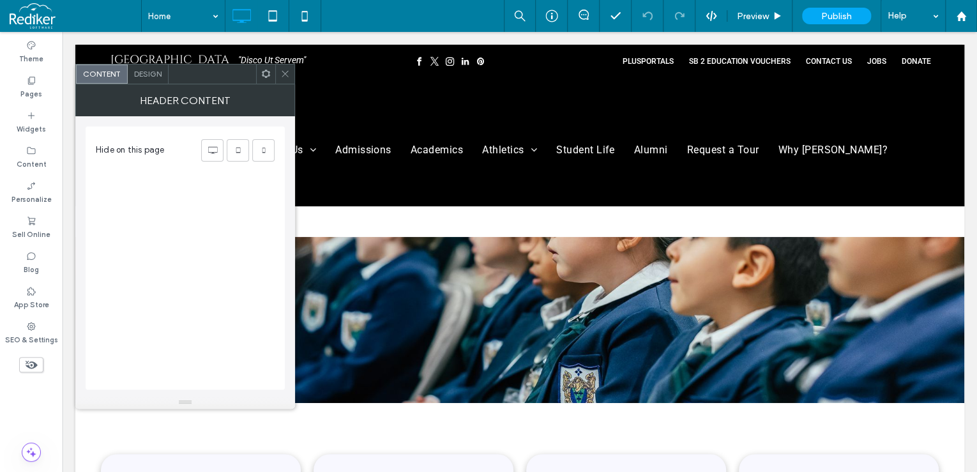
click at [285, 74] on use at bounding box center [285, 74] width 6 height 6
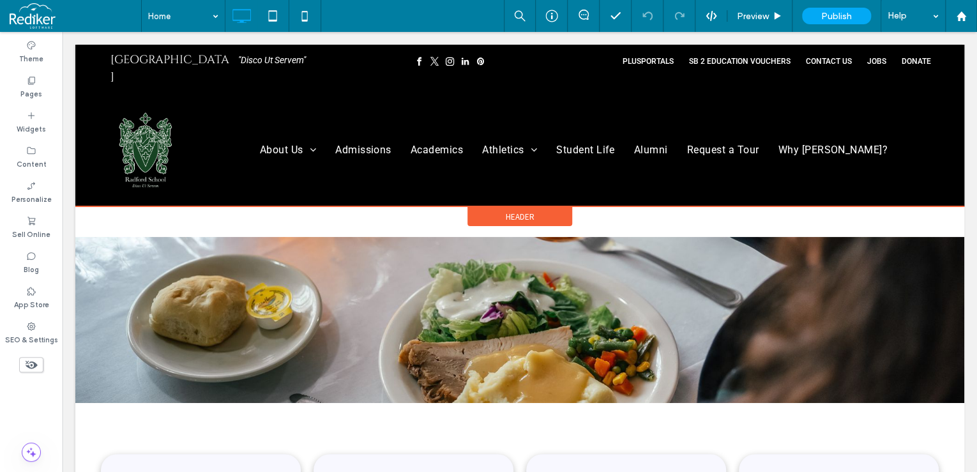
click at [489, 207] on div "Header" at bounding box center [519, 216] width 105 height 19
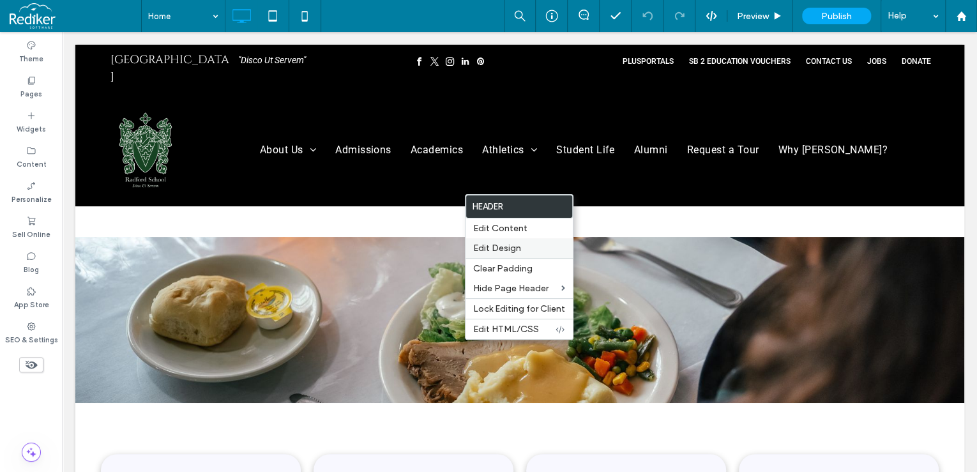
click at [525, 247] on label "Edit Design" at bounding box center [519, 248] width 92 height 11
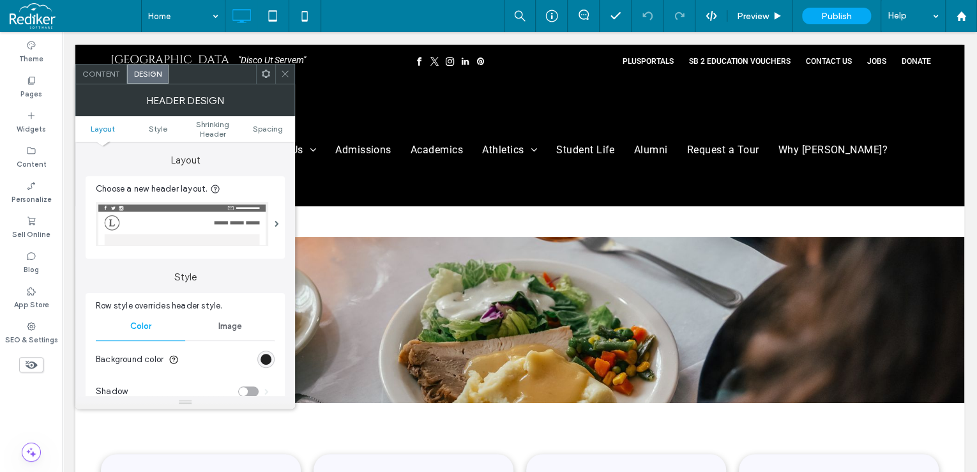
click at [262, 359] on div "rgb(0, 0, 0)" at bounding box center [266, 359] width 11 height 11
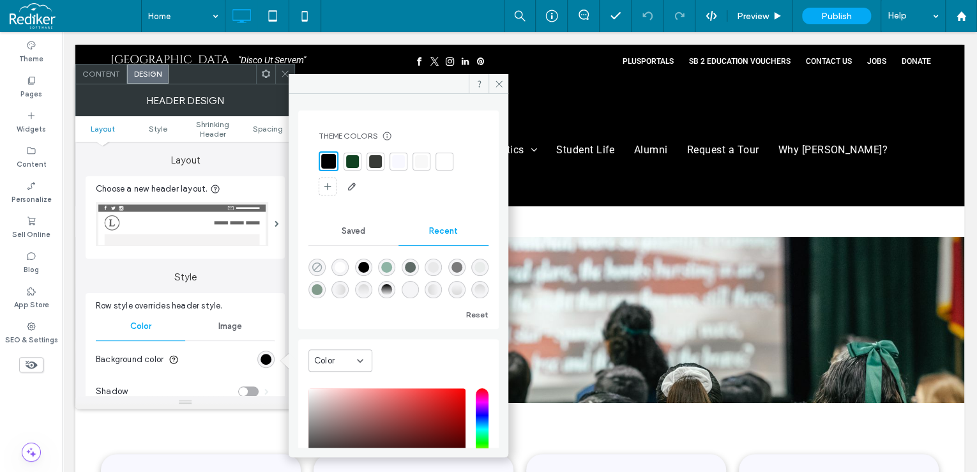
click at [321, 268] on use "rgba(0, 0, 0, 0)" at bounding box center [317, 267] width 10 height 10
type input "*"
type input "**"
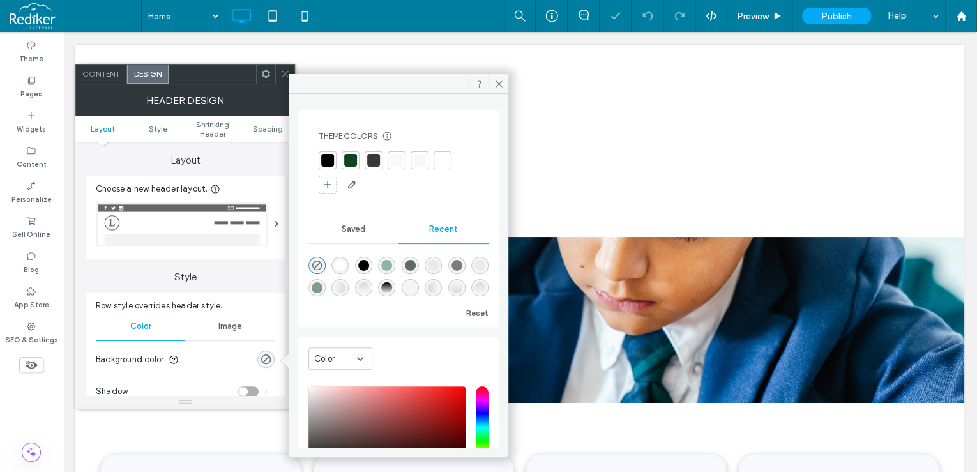
click at [289, 74] on div at bounding box center [399, 84] width 220 height 20
click at [286, 72] on icon at bounding box center [285, 74] width 10 height 10
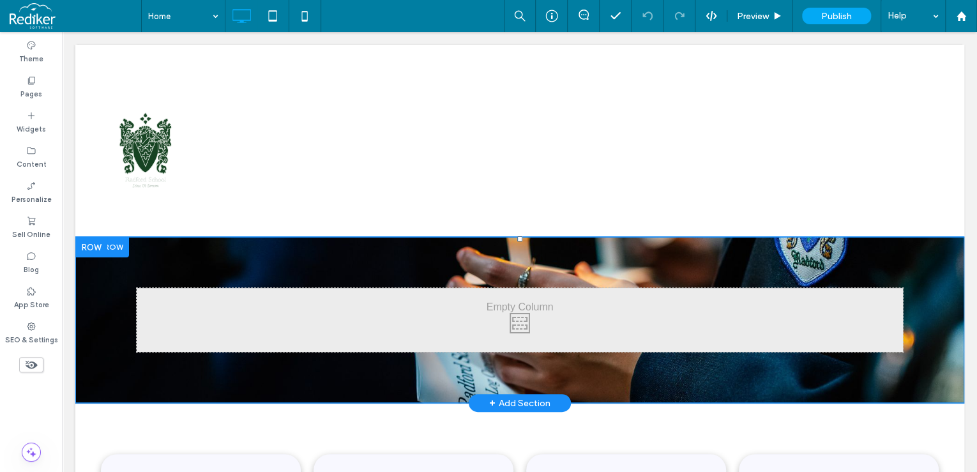
click at [212, 259] on div "Click To Paste" at bounding box center [519, 320] width 889 height 166
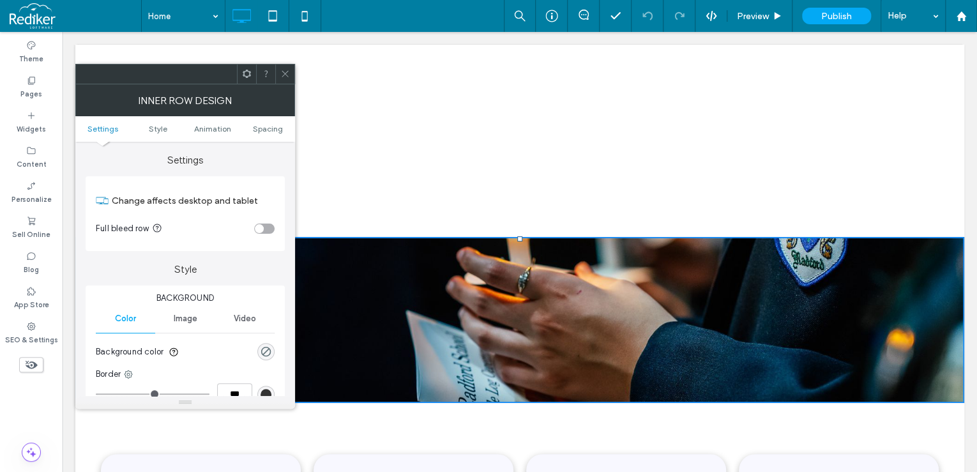
click at [282, 72] on icon at bounding box center [285, 74] width 10 height 10
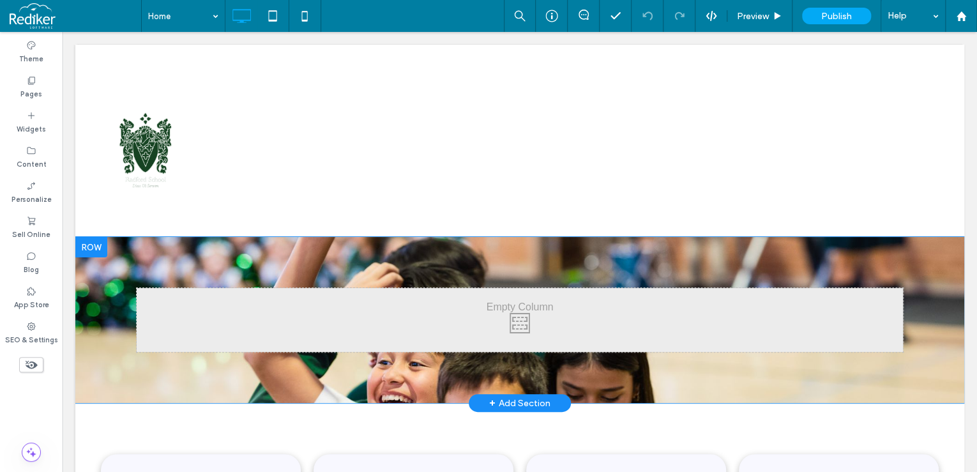
click at [100, 243] on div at bounding box center [91, 247] width 32 height 20
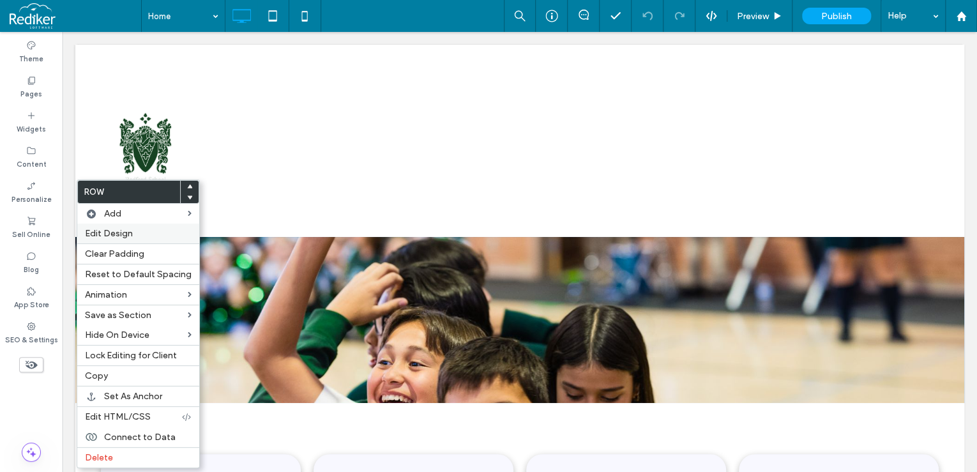
click at [115, 232] on span "Edit Design" at bounding box center [109, 233] width 48 height 11
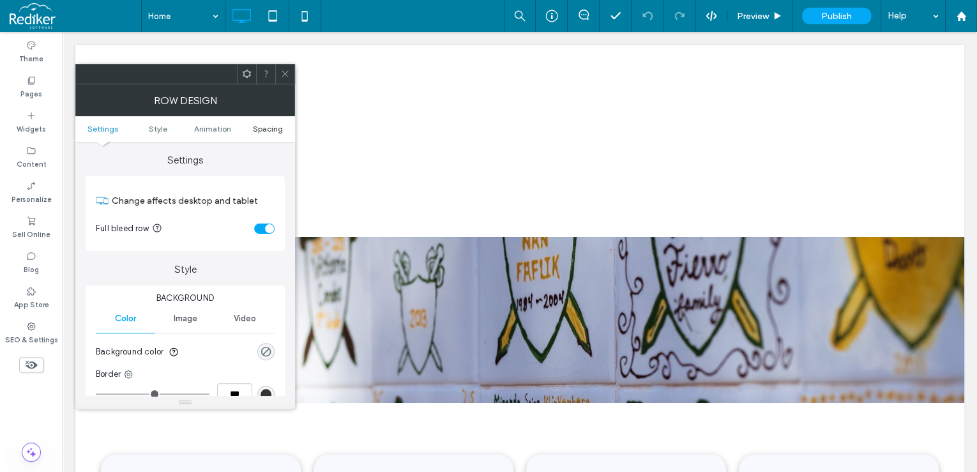
click at [269, 128] on span "Spacing" at bounding box center [268, 129] width 30 height 10
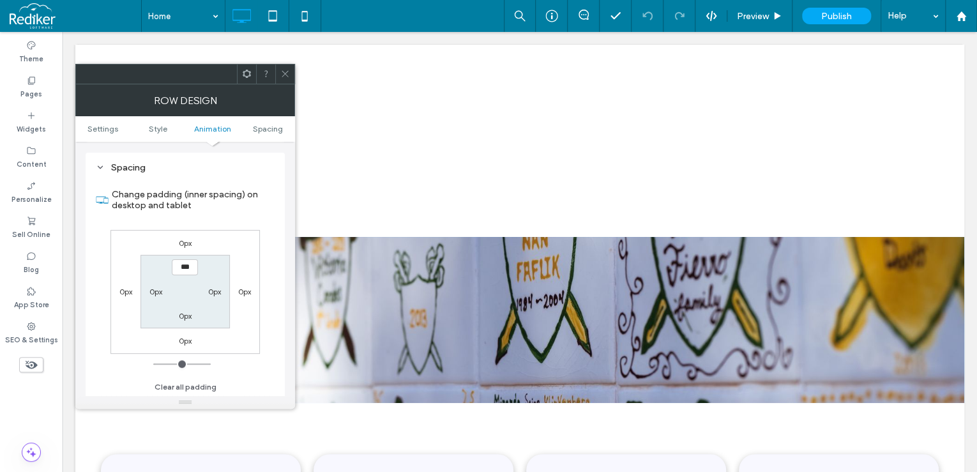
scroll to position [360, 0]
type input "***"
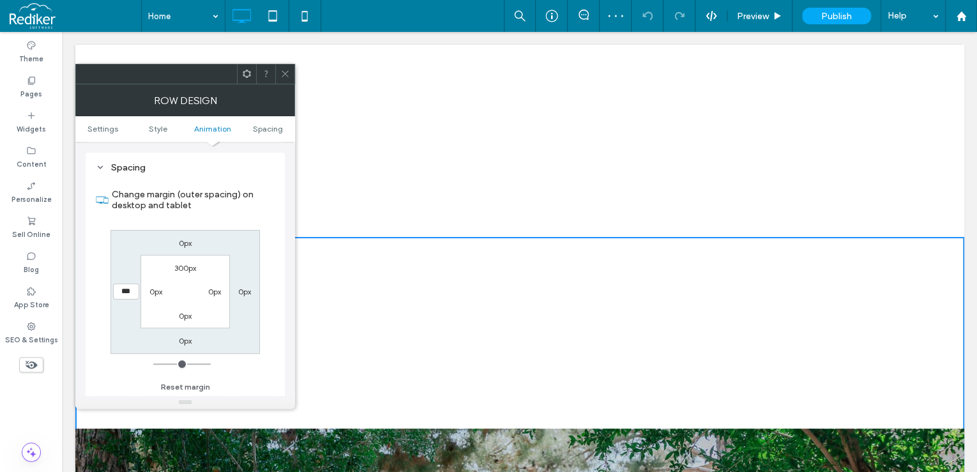
type input "***"
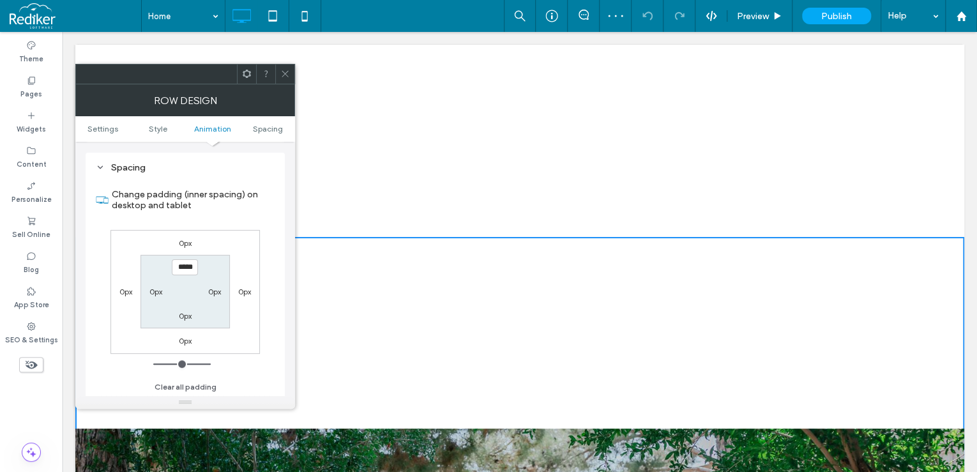
type input "*"
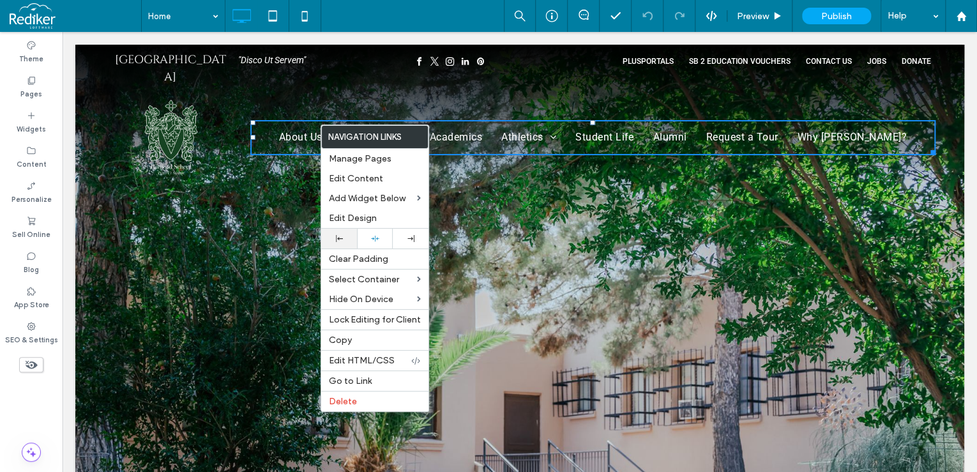
click at [342, 235] on icon at bounding box center [339, 238] width 7 height 7
click at [637, 209] on div at bounding box center [519, 319] width 889 height 549
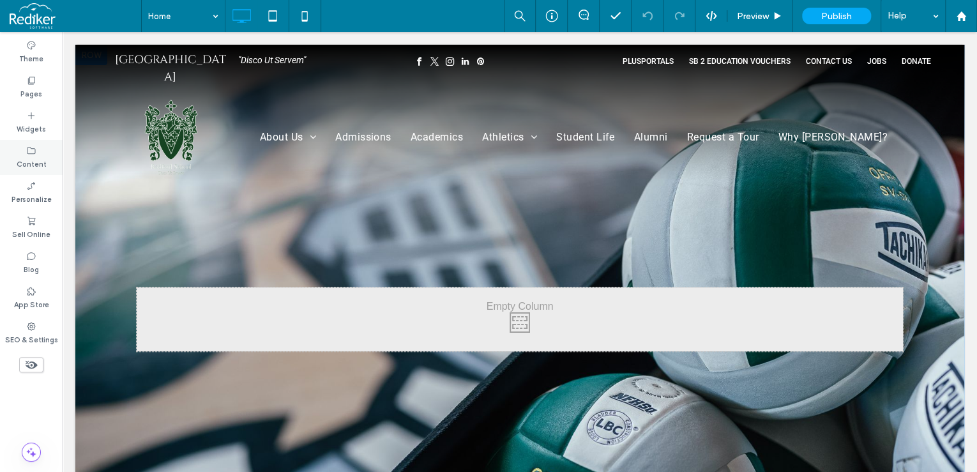
click at [31, 148] on use at bounding box center [31, 150] width 8 height 7
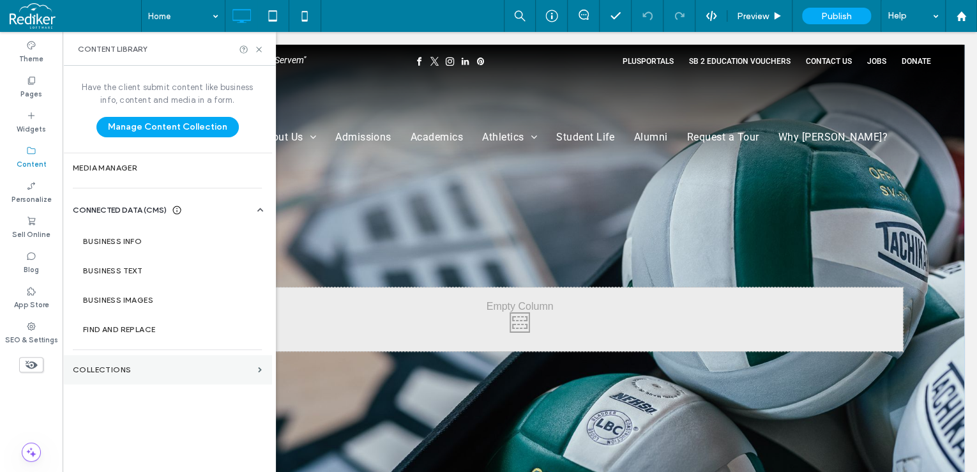
click at [120, 361] on section "Collections" at bounding box center [167, 369] width 209 height 29
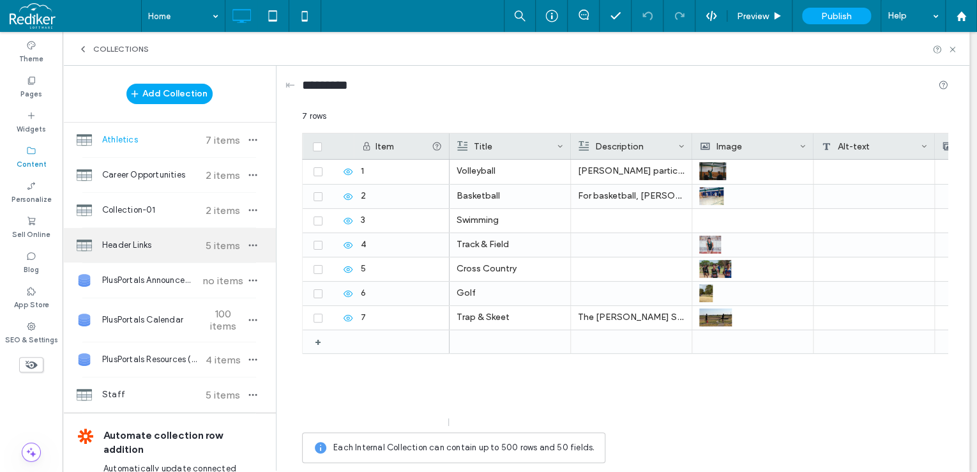
click at [123, 244] on span "Header Links" at bounding box center [149, 245] width 95 height 13
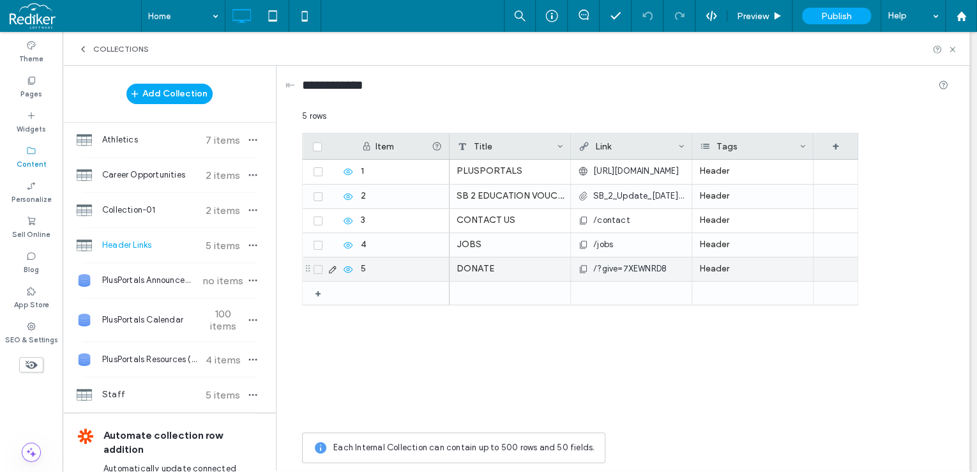
click at [347, 268] on icon at bounding box center [348, 269] width 10 height 10
drag, startPoint x: 669, startPoint y: 267, endPoint x: 611, endPoint y: 271, distance: 58.9
click at [611, 271] on div "/?give=7XEWNRD8" at bounding box center [632, 269] width 106 height 23
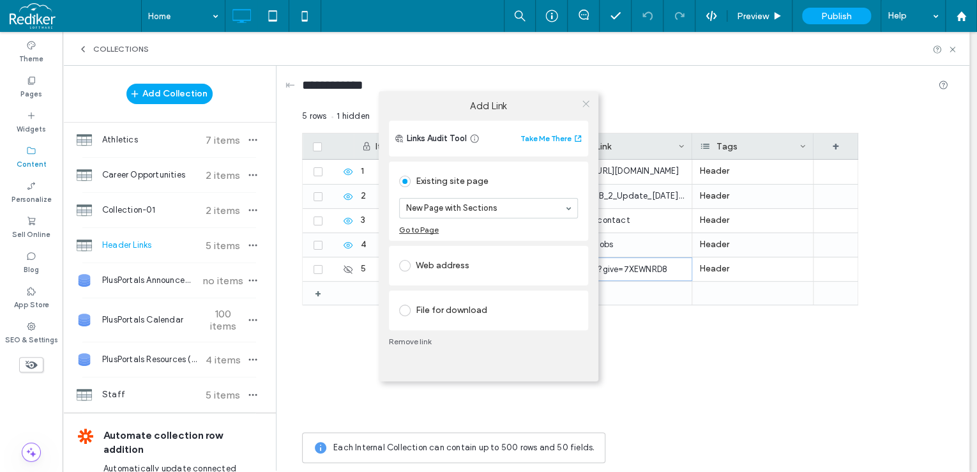
click at [584, 104] on icon at bounding box center [586, 104] width 10 height 10
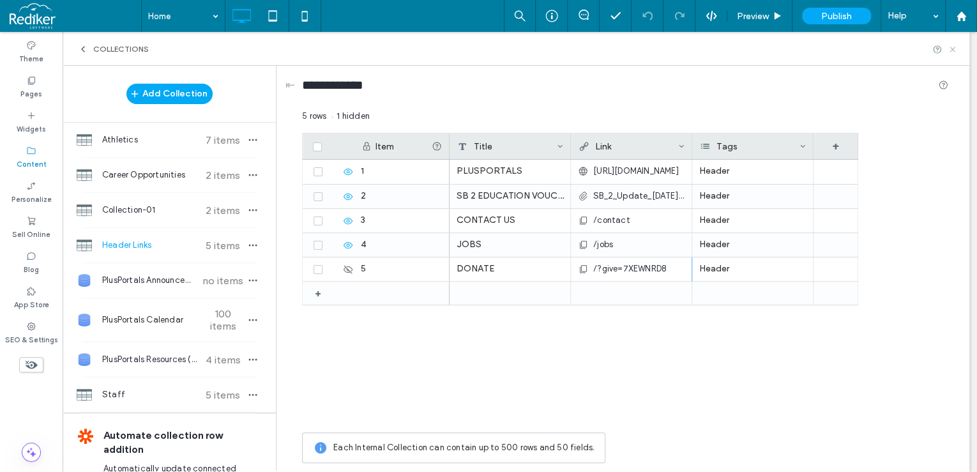
click at [952, 49] on use at bounding box center [952, 49] width 5 height 5
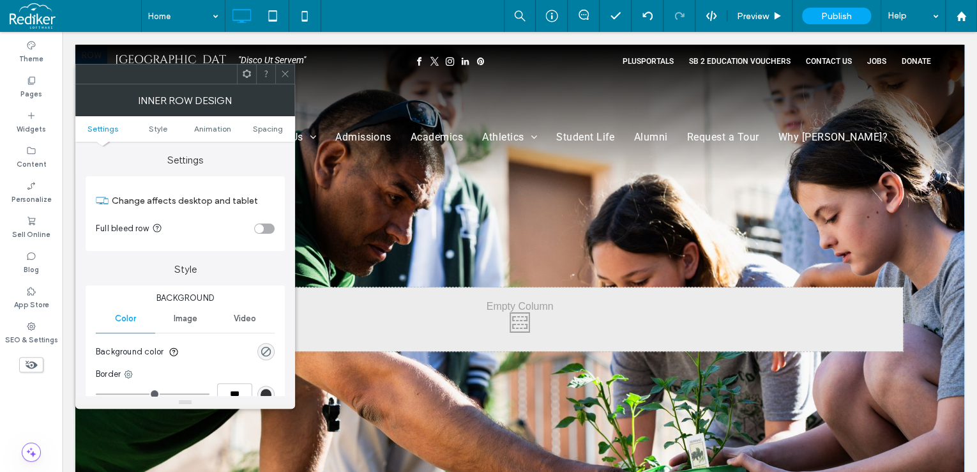
click at [266, 118] on ul "Settings Style Animation Spacing" at bounding box center [185, 129] width 220 height 26
click at [273, 126] on span "Spacing" at bounding box center [268, 129] width 30 height 10
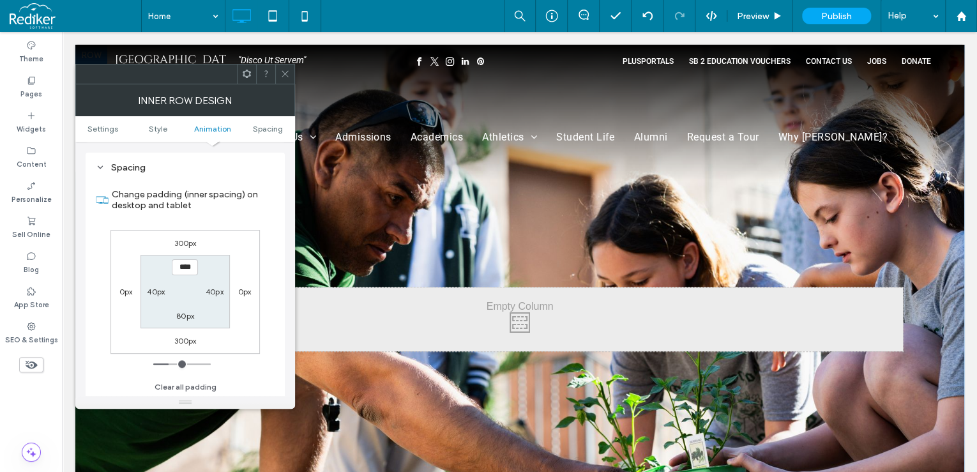
scroll to position [409, 0]
click at [213, 285] on div "40px" at bounding box center [215, 290] width 18 height 13
click at [213, 289] on label "40px" at bounding box center [215, 291] width 18 height 10
type input "**"
type input "*"
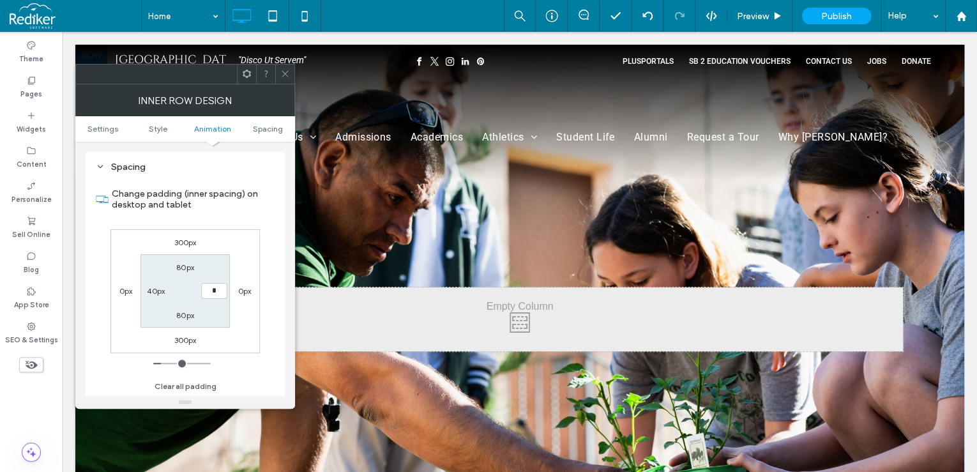
type input "**"
type input "*"
type input "***"
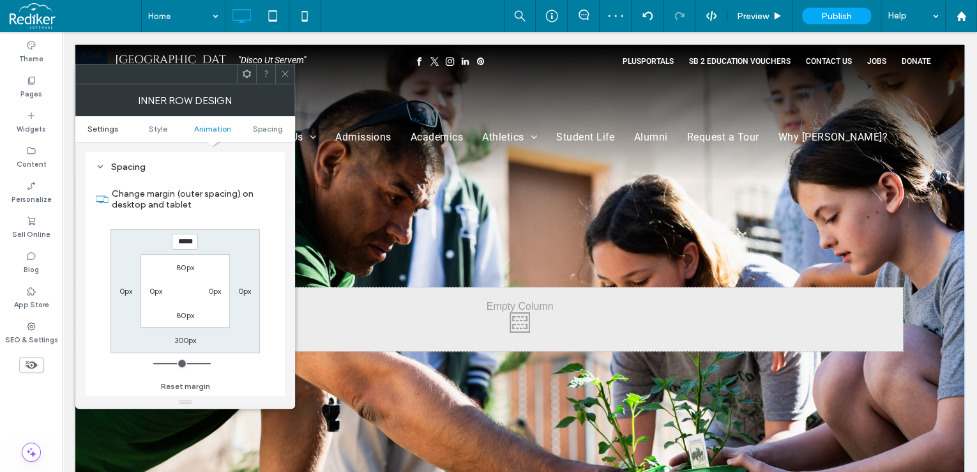
click at [105, 125] on span "Settings" at bounding box center [102, 129] width 31 height 10
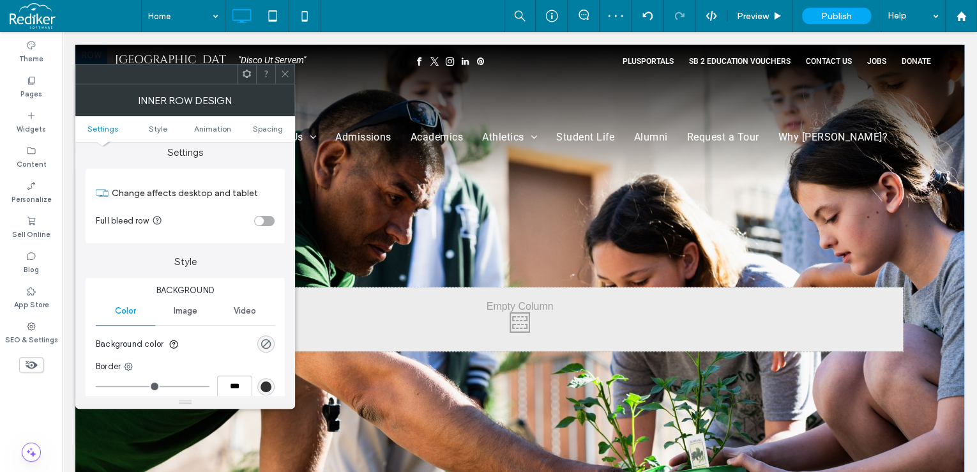
scroll to position [0, 0]
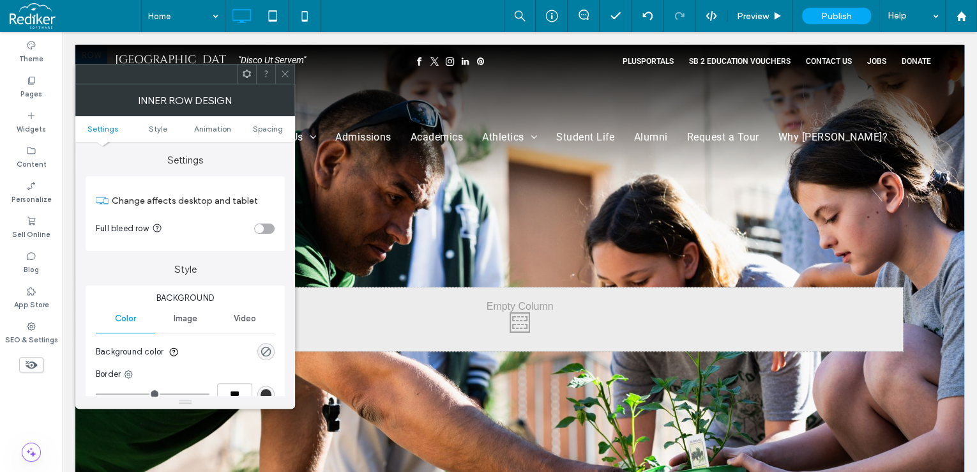
click at [265, 227] on div "toggle" at bounding box center [264, 229] width 20 height 10
click at [285, 73] on use at bounding box center [285, 74] width 6 height 6
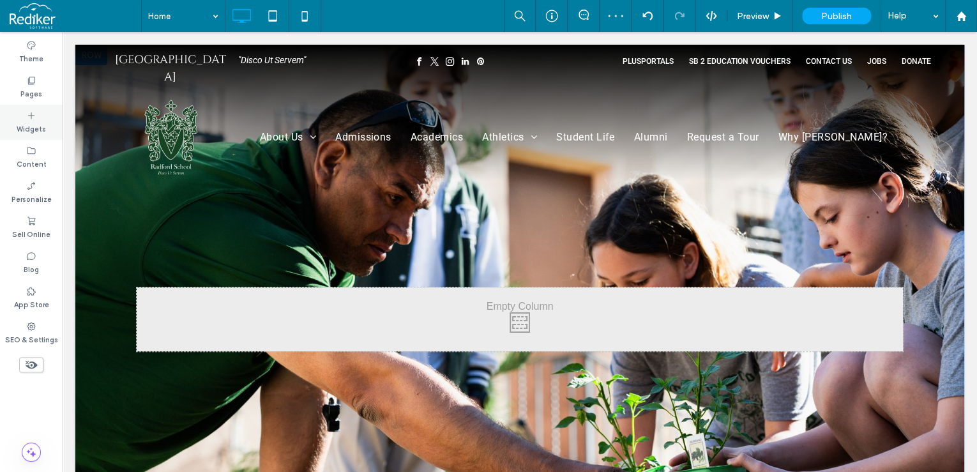
click at [33, 119] on icon at bounding box center [31, 115] width 10 height 10
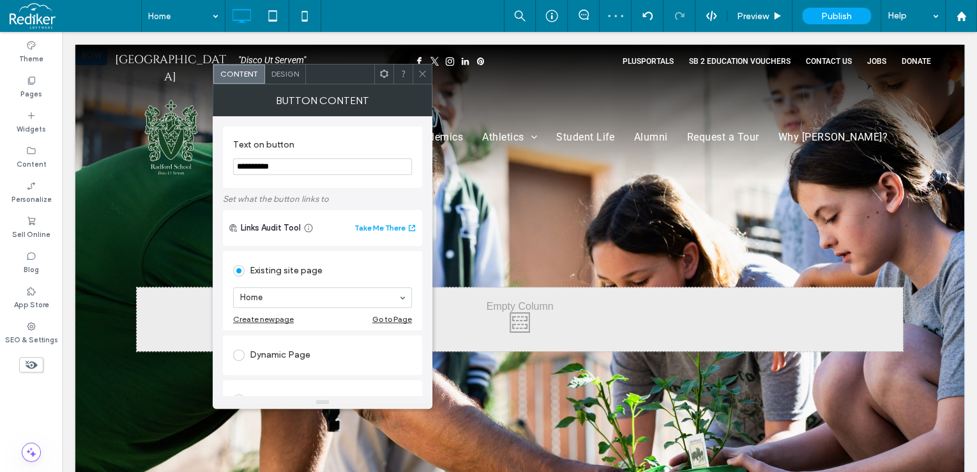
click at [422, 70] on icon at bounding box center [423, 74] width 10 height 10
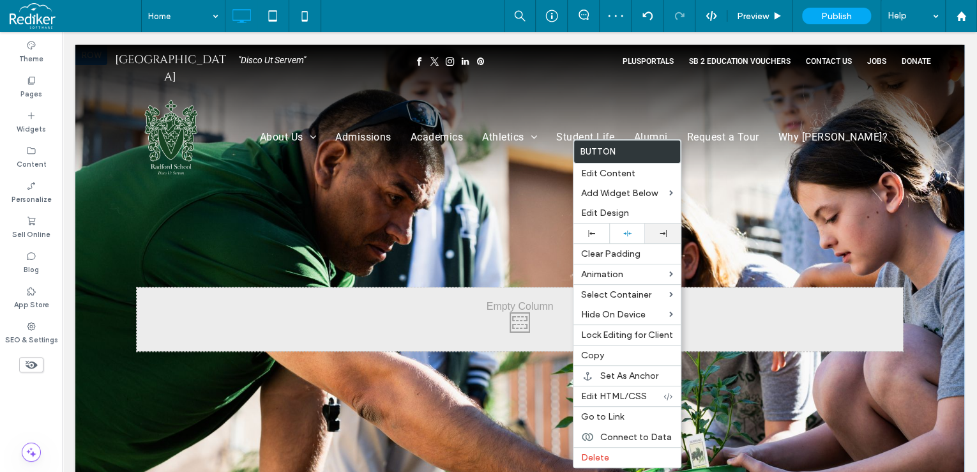
click at [669, 230] on div at bounding box center [662, 233] width 23 height 7
click at [612, 218] on span "Edit Design" at bounding box center [605, 213] width 48 height 11
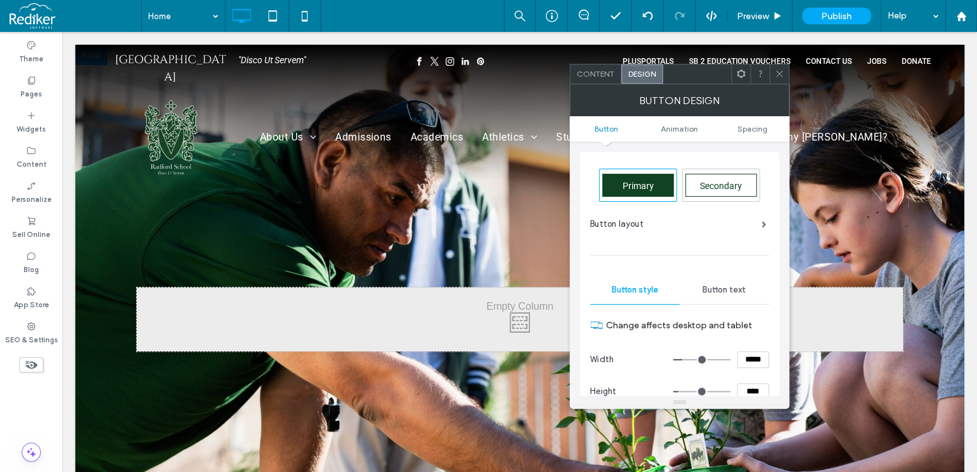
scroll to position [51, 0]
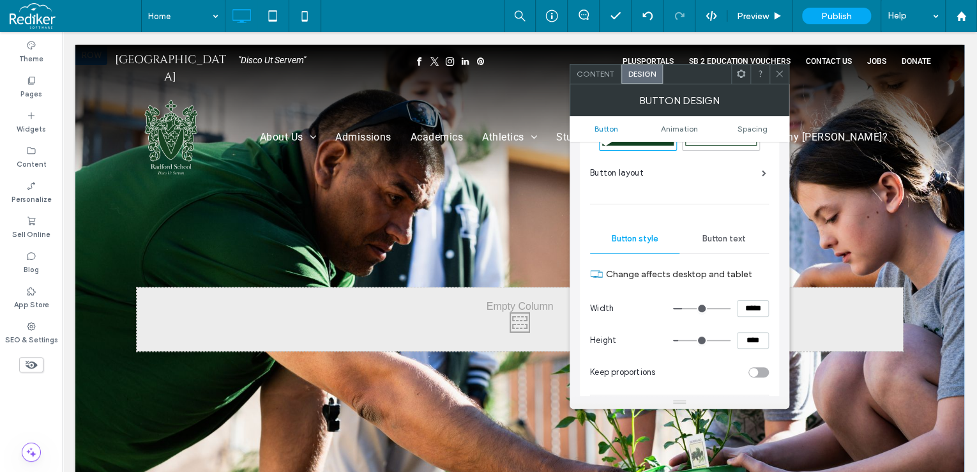
click at [718, 239] on span "Button text" at bounding box center [723, 239] width 43 height 10
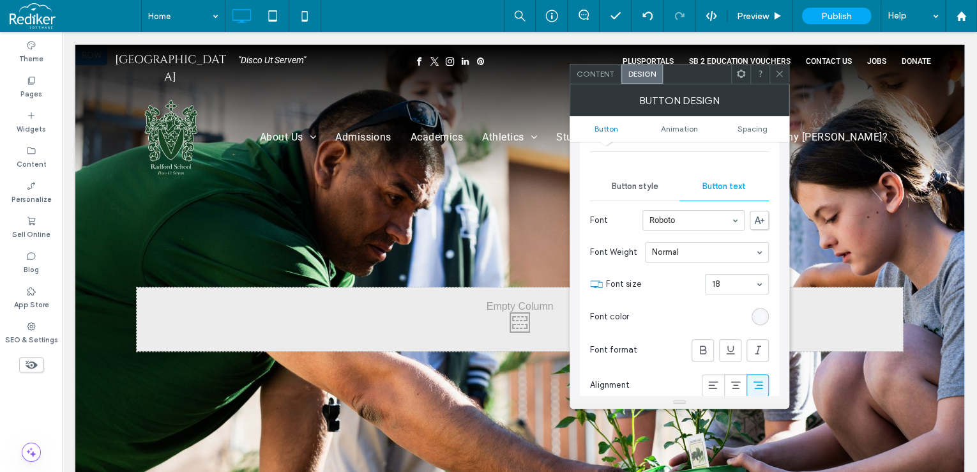
scroll to position [153, 0]
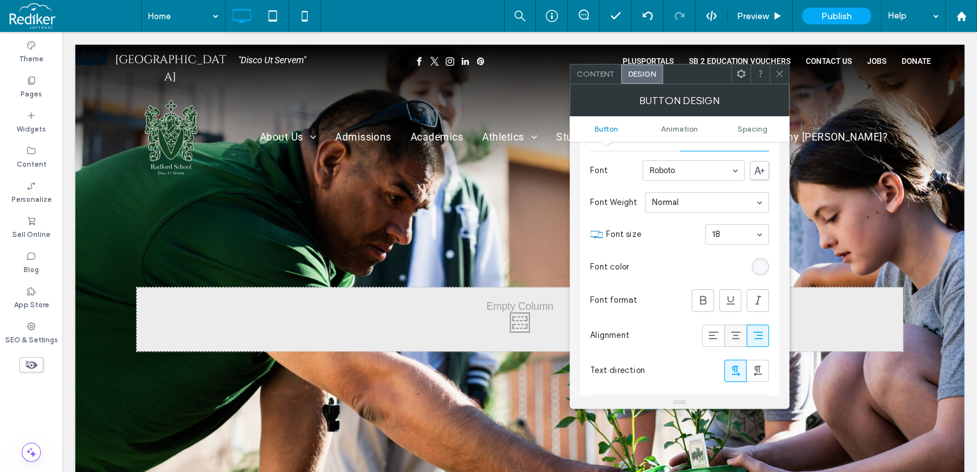
click at [738, 339] on icon at bounding box center [735, 335] width 13 height 13
click at [773, 80] on div at bounding box center [779, 73] width 19 height 19
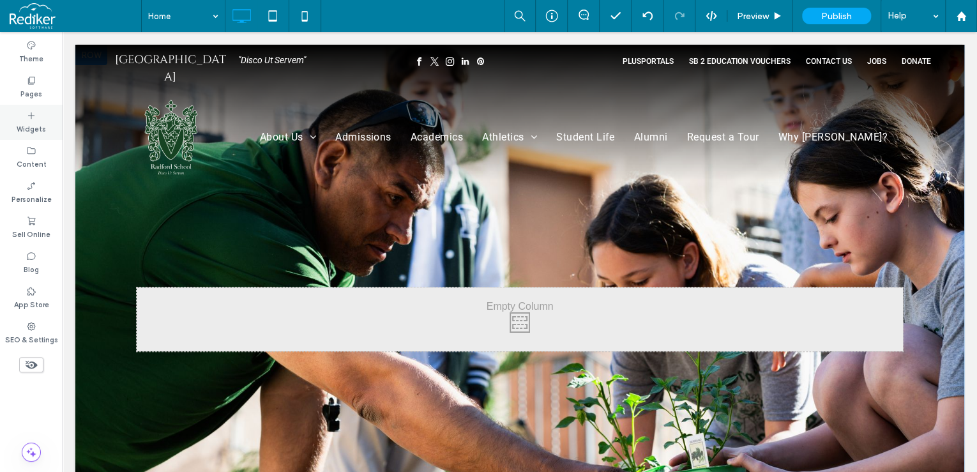
click at [33, 128] on label "Widgets" at bounding box center [31, 128] width 29 height 14
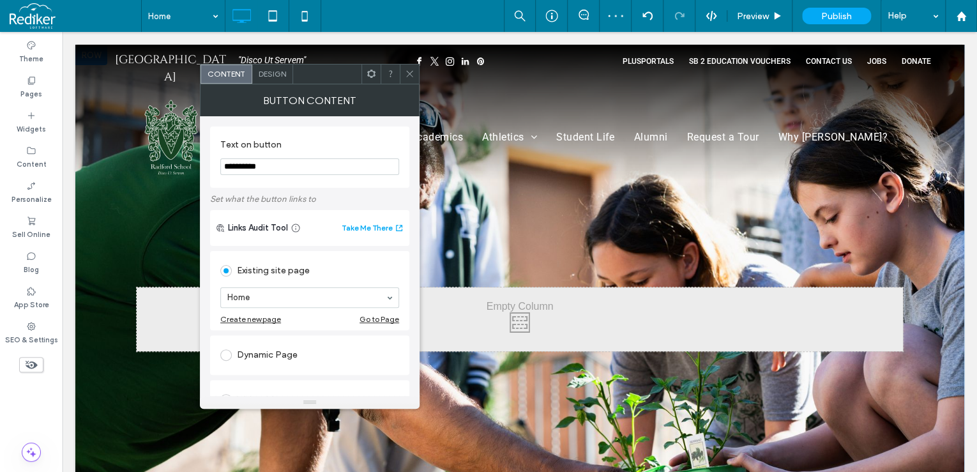
drag, startPoint x: 411, startPoint y: 68, endPoint x: 411, endPoint y: 75, distance: 7.1
click at [411, 75] on icon at bounding box center [410, 74] width 10 height 10
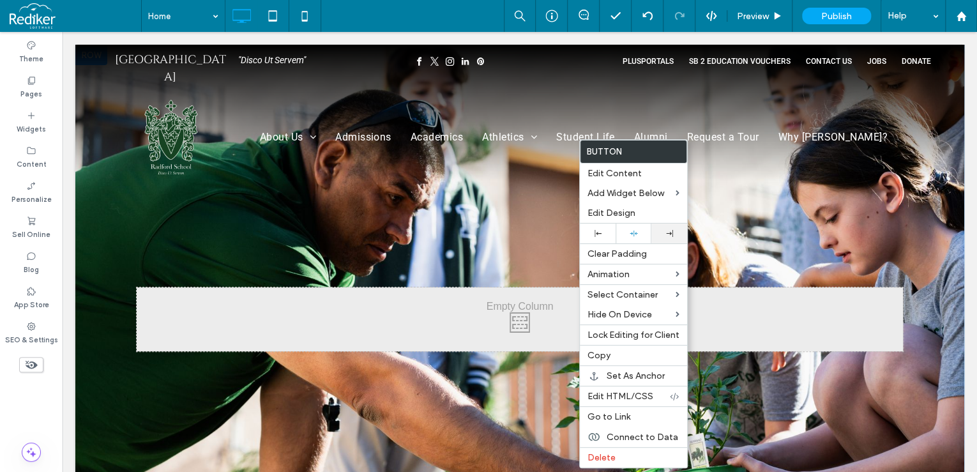
click at [662, 229] on div at bounding box center [669, 234] width 36 height 20
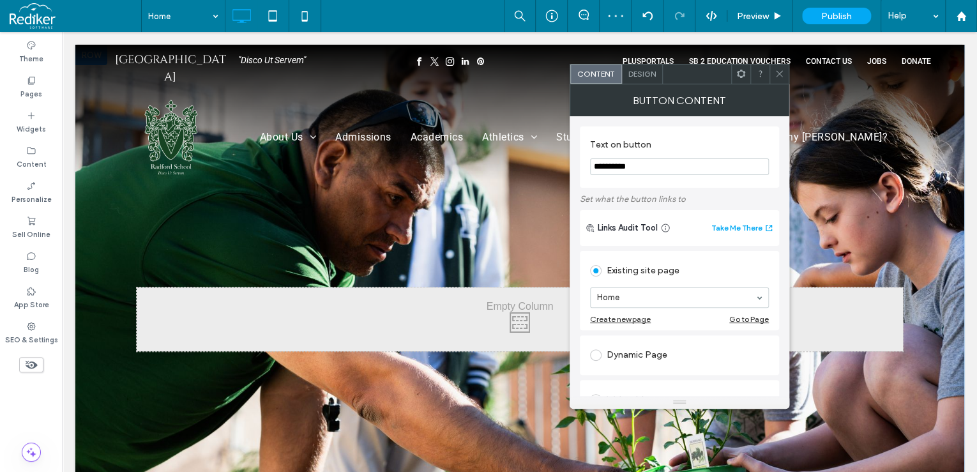
click at [654, 72] on span "Design" at bounding box center [641, 74] width 27 height 10
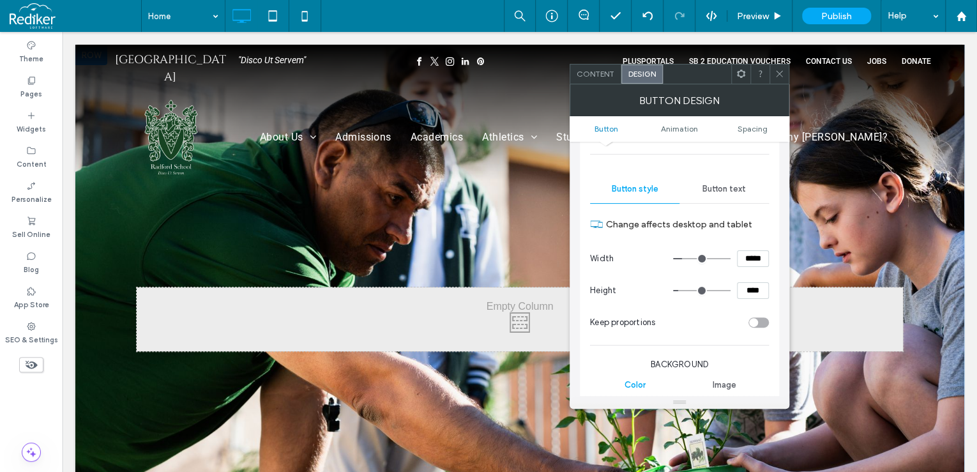
scroll to position [102, 0]
click at [720, 192] on span "Button text" at bounding box center [723, 188] width 43 height 10
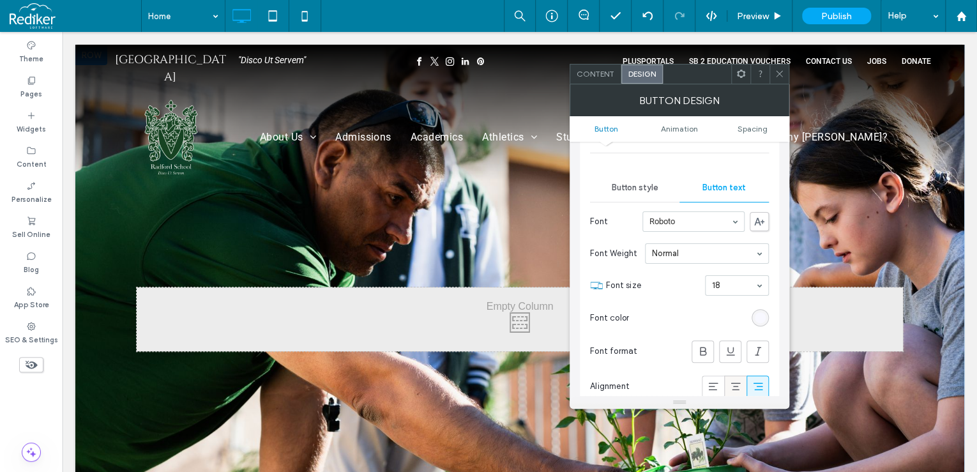
click at [733, 386] on icon at bounding box center [735, 386] width 13 height 13
drag, startPoint x: 782, startPoint y: 73, endPoint x: 784, endPoint y: 82, distance: 9.3
click at [782, 73] on icon at bounding box center [780, 74] width 10 height 10
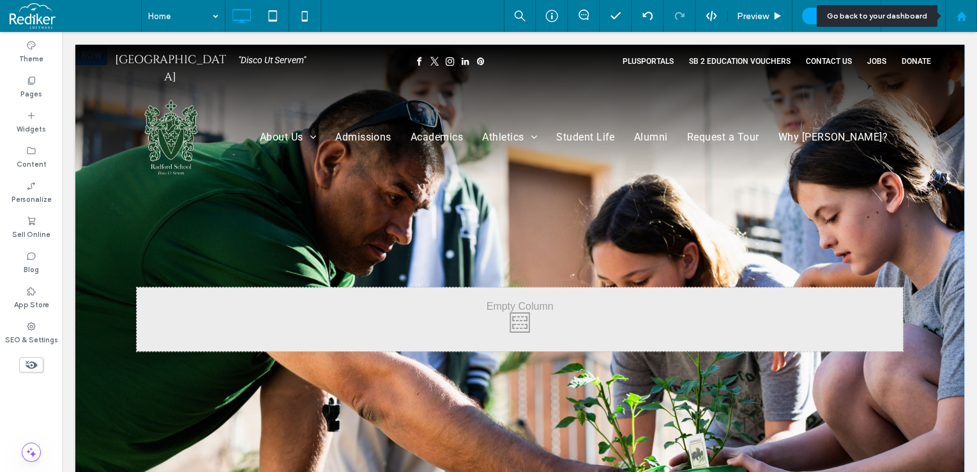
click at [962, 20] on icon at bounding box center [961, 16] width 11 height 11
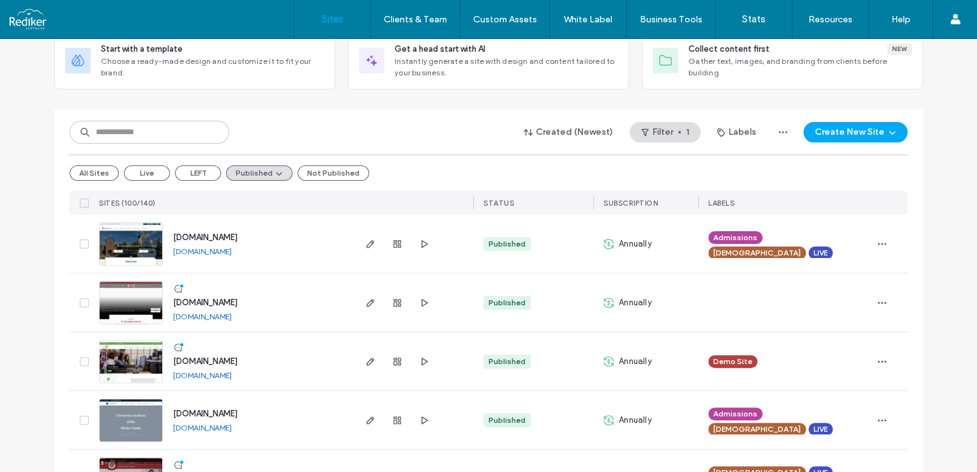
scroll to position [102, 0]
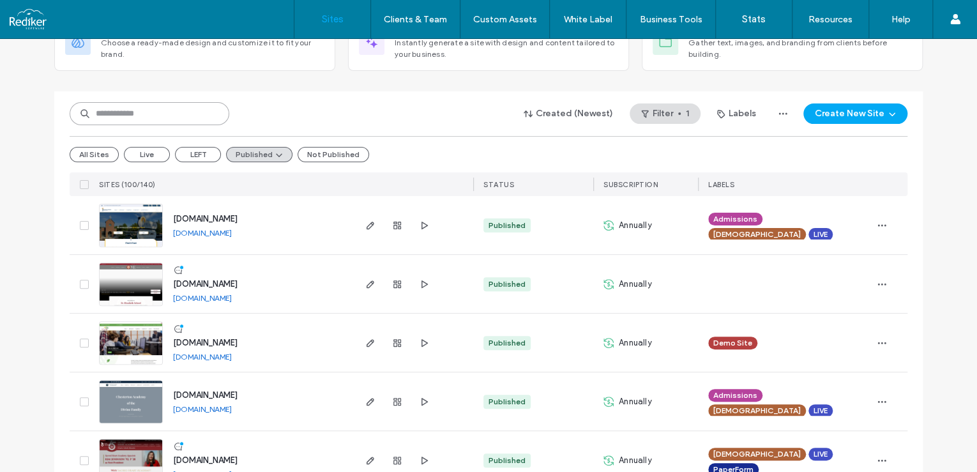
click at [181, 115] on input at bounding box center [150, 113] width 160 height 23
type input "****"
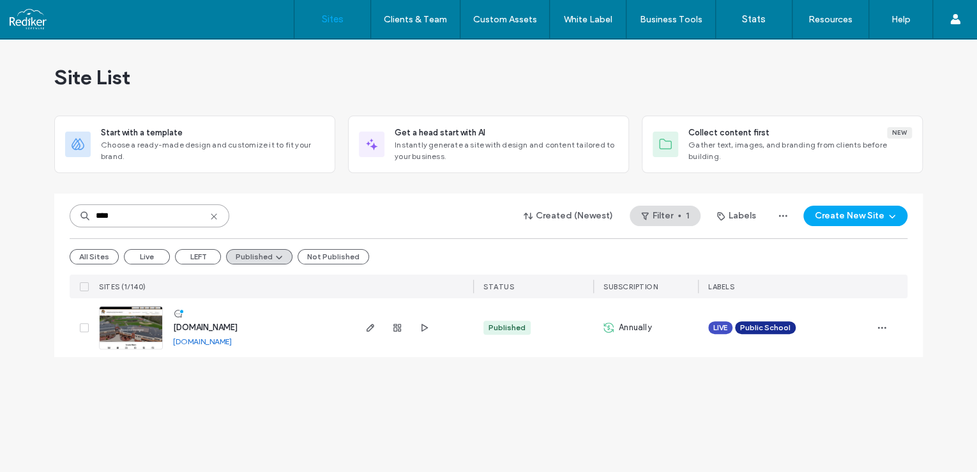
scroll to position [0, 0]
click at [373, 326] on icon "button" at bounding box center [370, 327] width 10 height 10
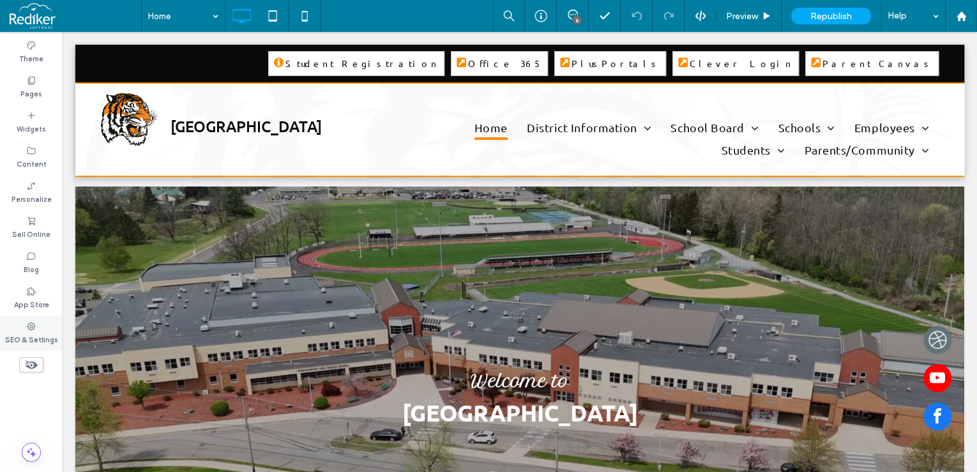
click at [26, 335] on label "SEO & Settings" at bounding box center [31, 338] width 53 height 14
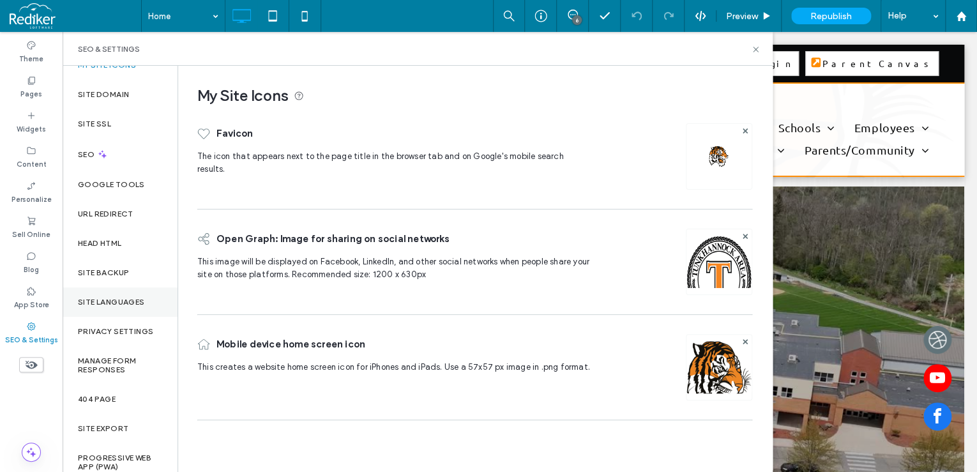
scroll to position [24, 0]
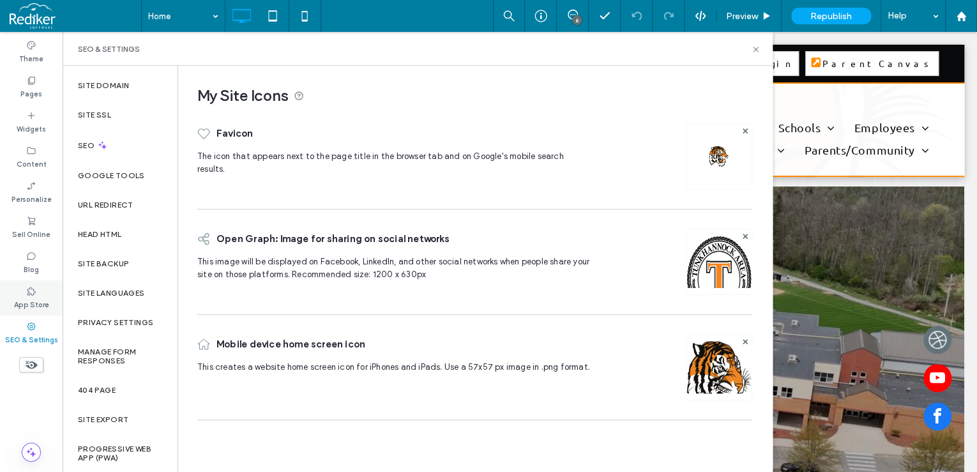
click at [33, 284] on div "App Store" at bounding box center [31, 297] width 63 height 35
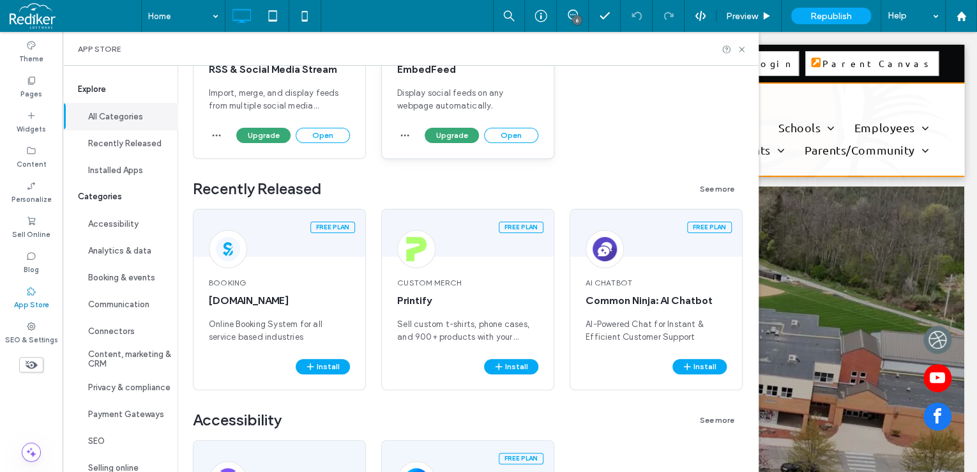
scroll to position [0, 0]
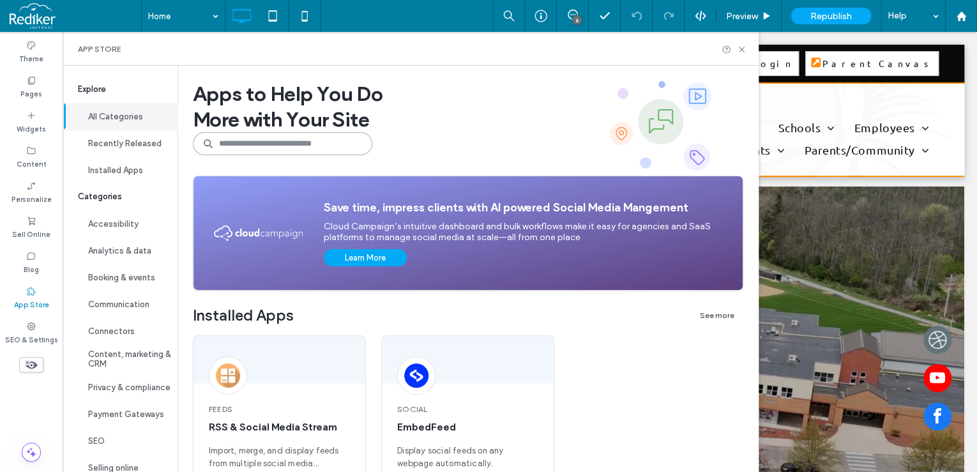
click at [231, 142] on input at bounding box center [282, 143] width 179 height 23
type input "*"
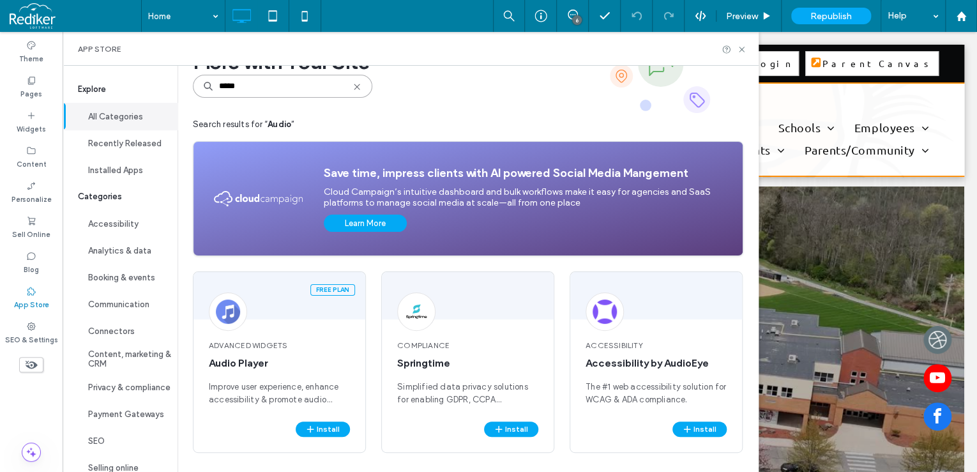
scroll to position [58, 0]
type input "*****"
click at [703, 424] on button "Install" at bounding box center [699, 428] width 54 height 15
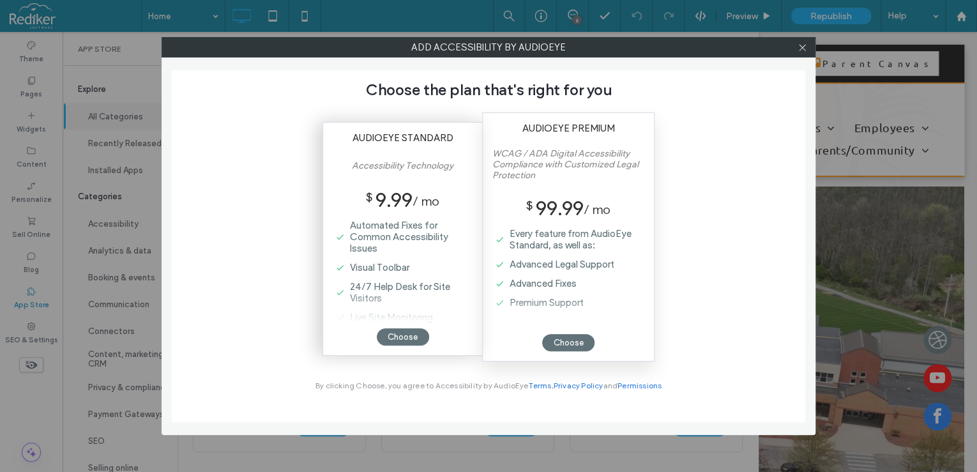
click at [388, 179] on label "Accessibility Technology" at bounding box center [403, 173] width 102 height 27
click at [397, 337] on div "Choose" at bounding box center [403, 336] width 52 height 17
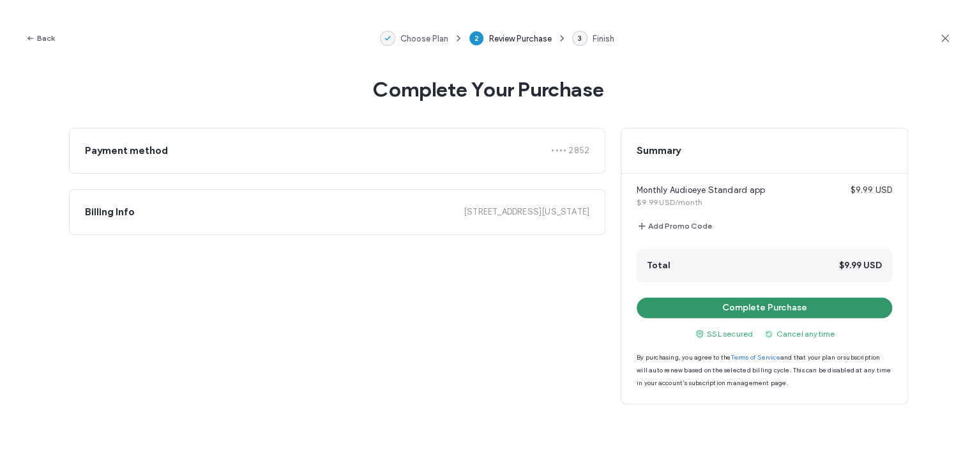
click at [807, 309] on button "Complete Purchase" at bounding box center [764, 308] width 255 height 20
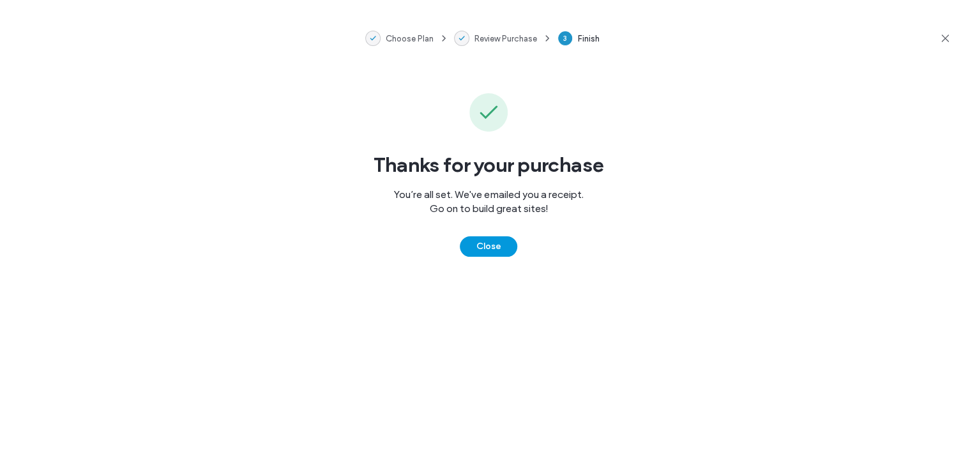
click at [492, 249] on button "Close" at bounding box center [488, 246] width 57 height 20
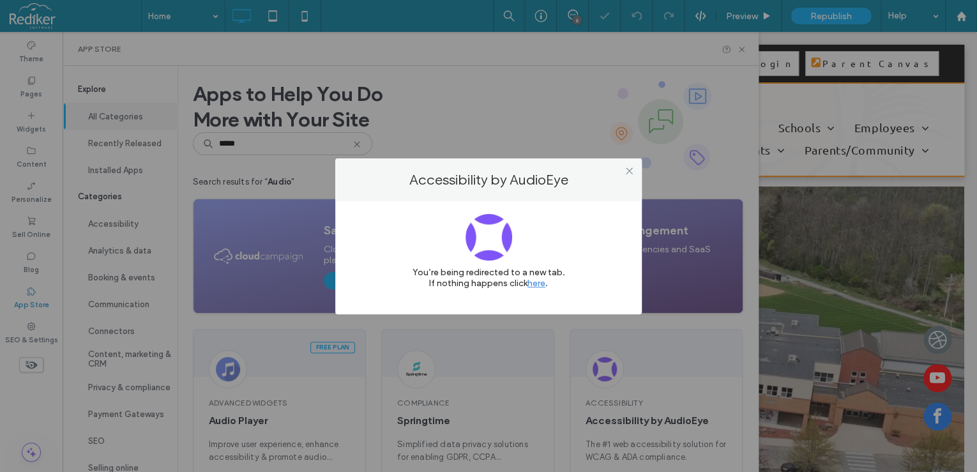
scroll to position [0, 0]
click at [536, 278] on link "here" at bounding box center [536, 283] width 18 height 11
click at [630, 173] on icon at bounding box center [630, 171] width 10 height 10
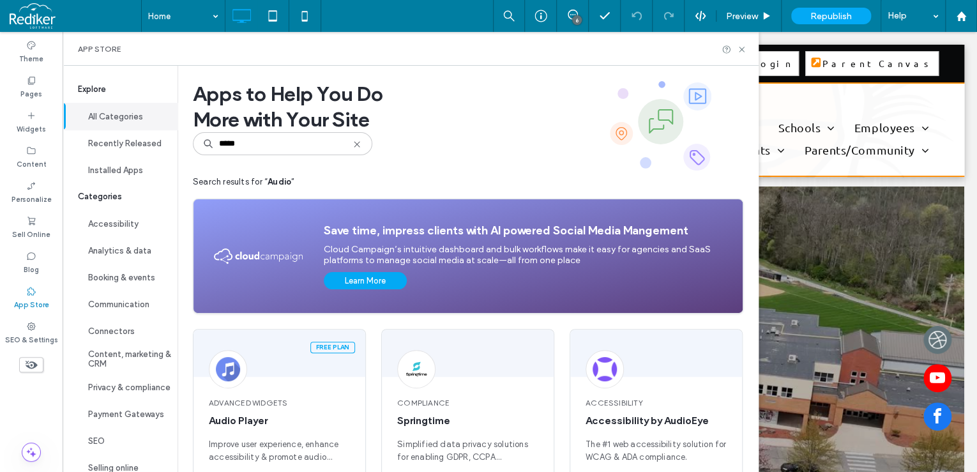
click at [22, 294] on div "App Store" at bounding box center [31, 297] width 63 height 35
click at [28, 269] on label "Blog" at bounding box center [31, 268] width 15 height 14
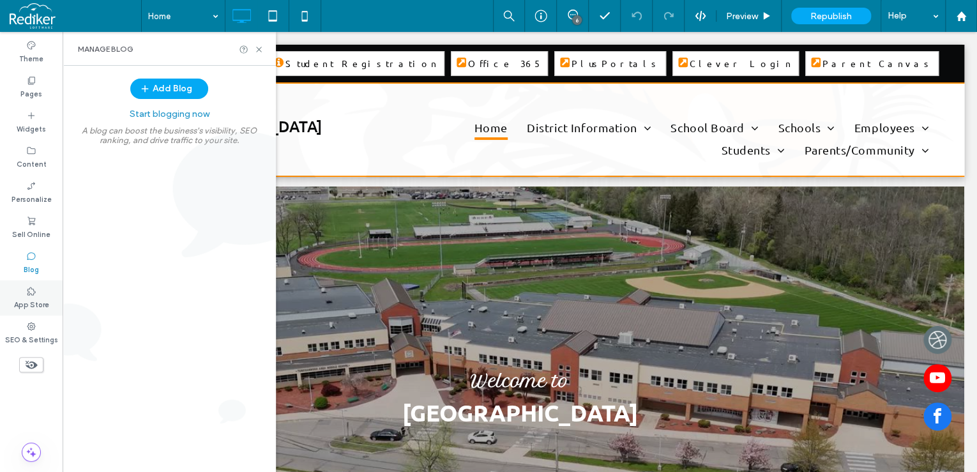
click at [34, 299] on label "App Store" at bounding box center [31, 303] width 35 height 14
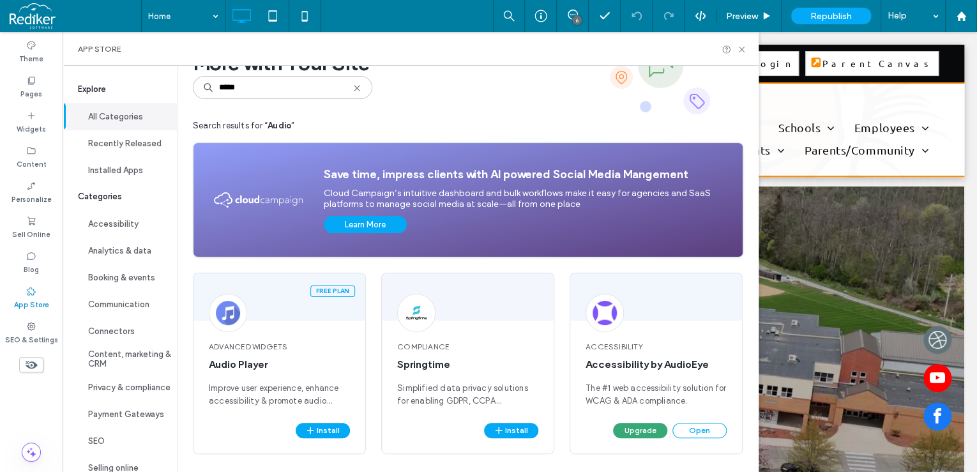
scroll to position [58, 0]
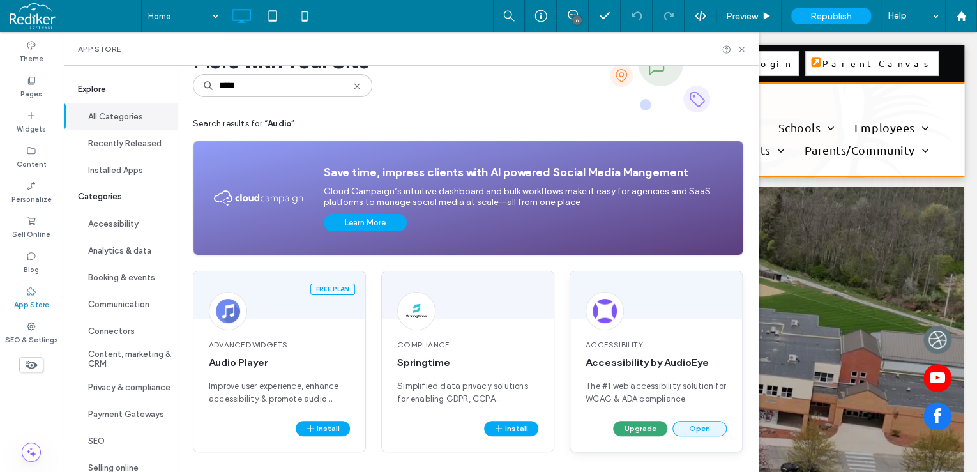
click at [704, 426] on button "Open" at bounding box center [699, 428] width 54 height 15
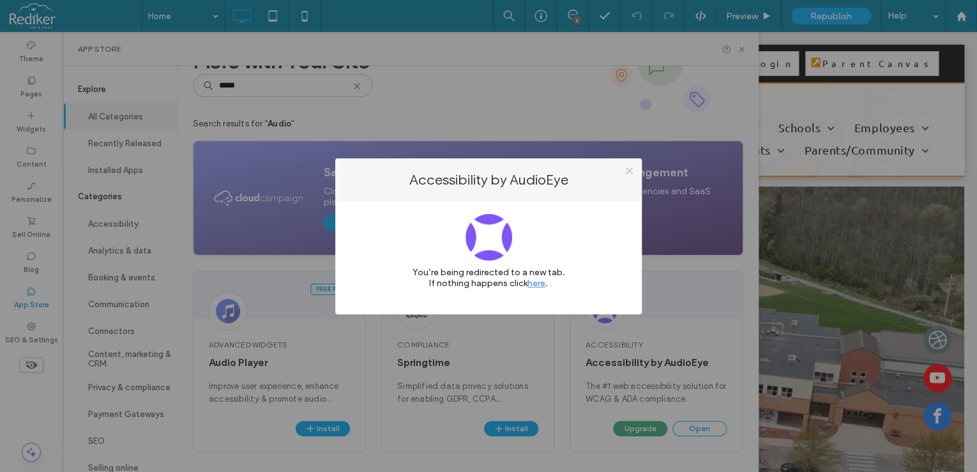
click at [632, 169] on icon at bounding box center [630, 171] width 10 height 10
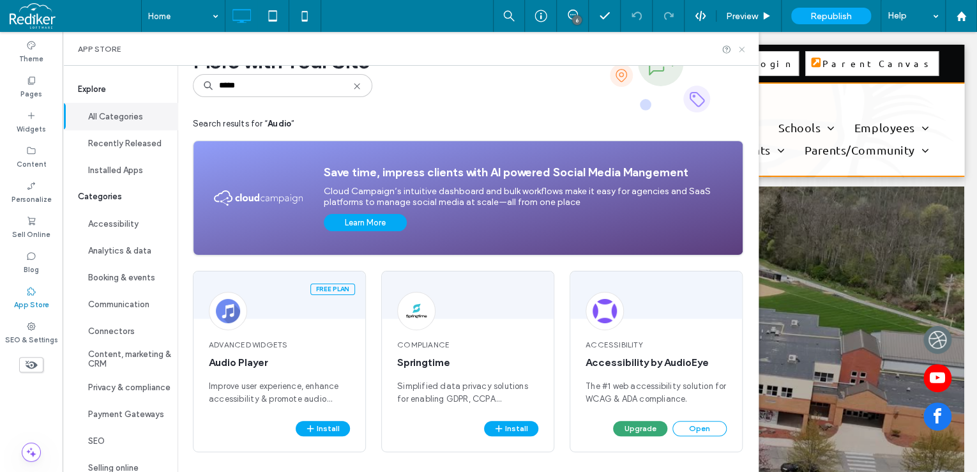
click at [746, 48] on icon at bounding box center [742, 50] width 10 height 10
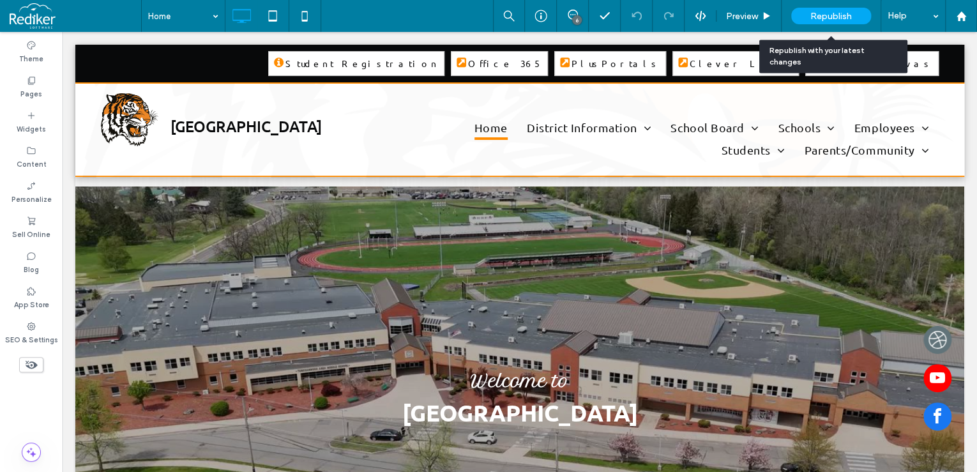
click at [821, 9] on div "Republish" at bounding box center [831, 16] width 80 height 17
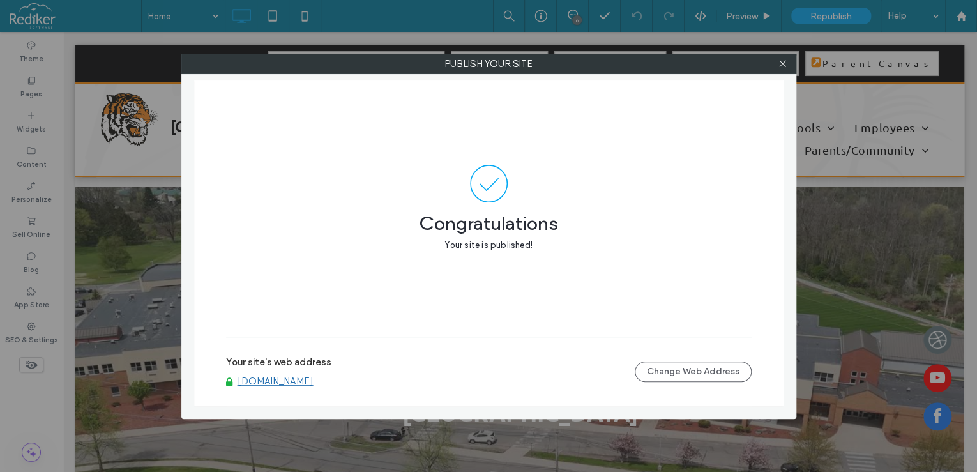
click at [280, 381] on link "www.tasd.net" at bounding box center [276, 381] width 76 height 11
click at [782, 60] on icon at bounding box center [783, 64] width 10 height 10
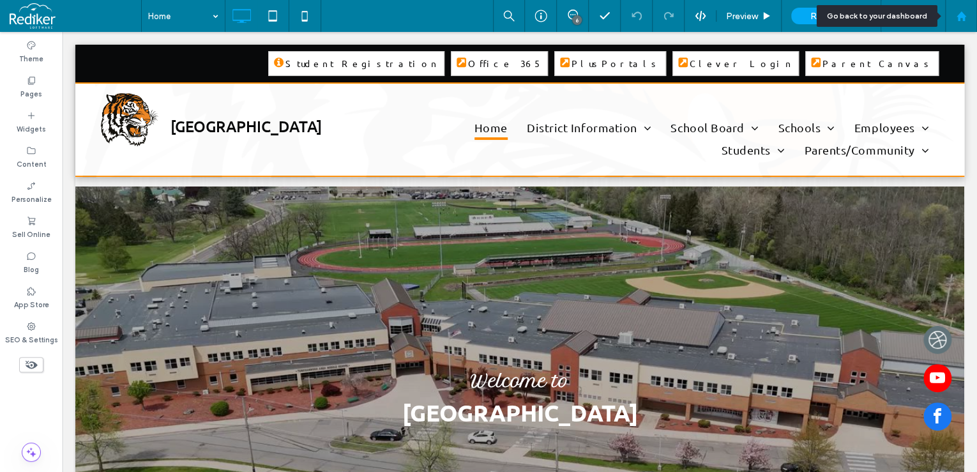
click at [966, 8] on div at bounding box center [961, 16] width 32 height 32
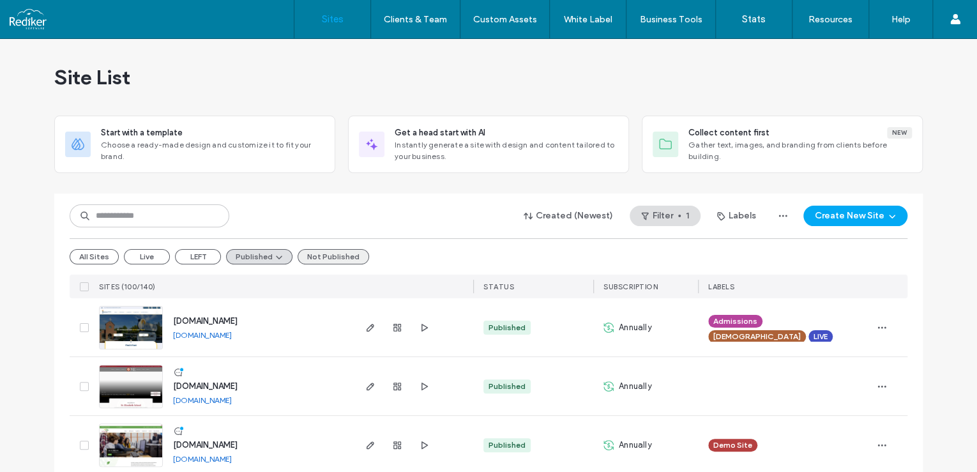
click at [330, 261] on button "Not Published" at bounding box center [334, 256] width 72 height 15
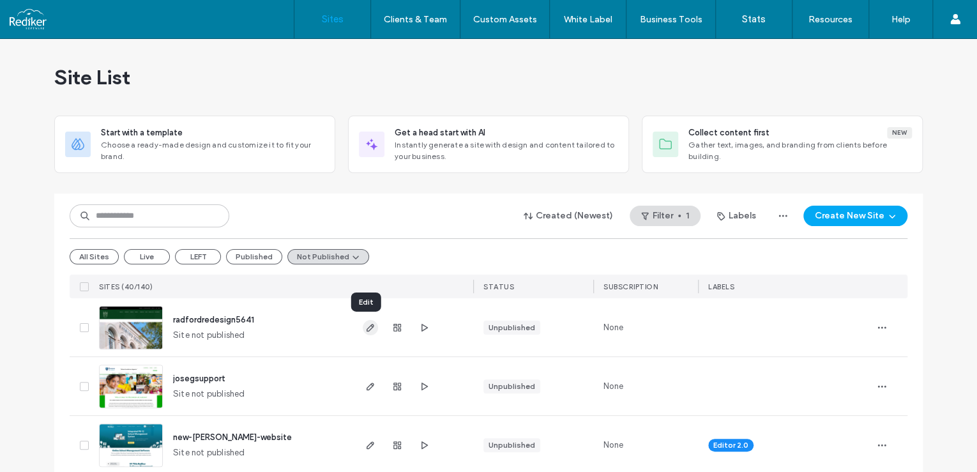
click at [363, 321] on span "button" at bounding box center [370, 327] width 15 height 15
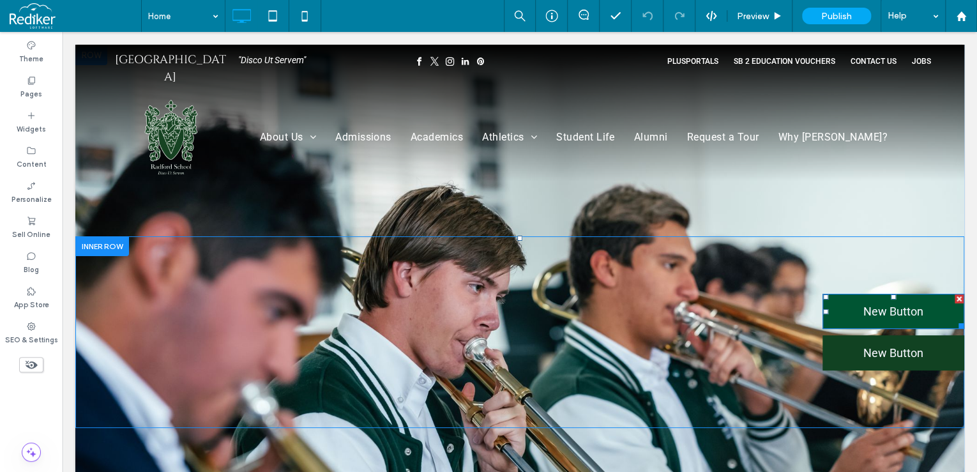
drag, startPoint x: 63, startPoint y: 32, endPoint x: 874, endPoint y: 310, distance: 857.3
click at [874, 310] on span "New Button" at bounding box center [893, 311] width 60 height 13
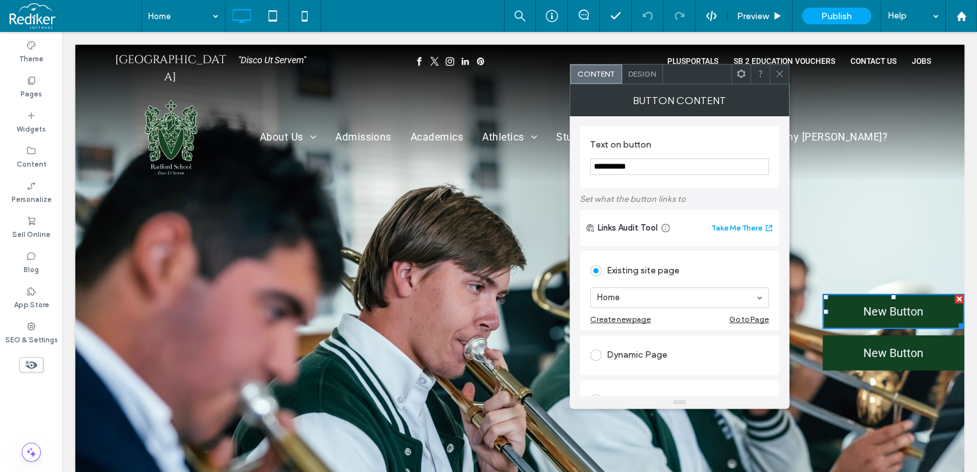
drag, startPoint x: 700, startPoint y: 195, endPoint x: 547, endPoint y: 159, distance: 156.9
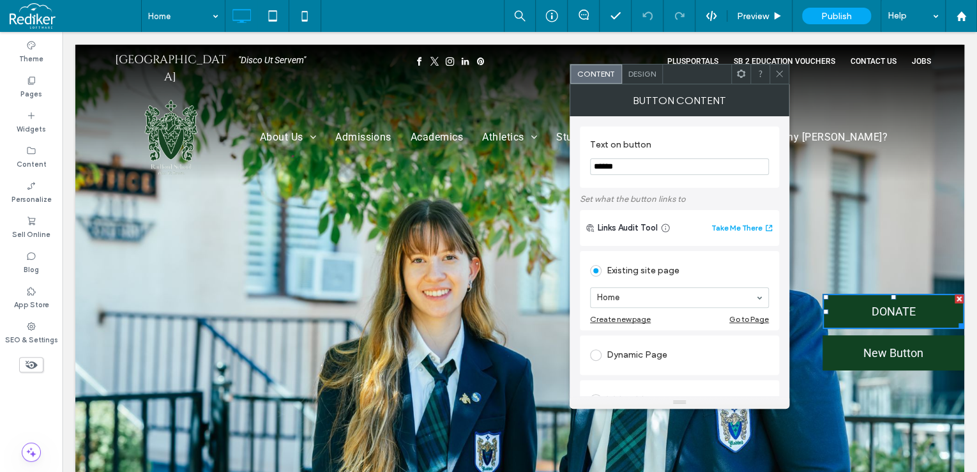
type input "******"
drag, startPoint x: 779, startPoint y: 71, endPoint x: 788, endPoint y: 96, distance: 26.5
click at [779, 72] on icon at bounding box center [780, 74] width 10 height 10
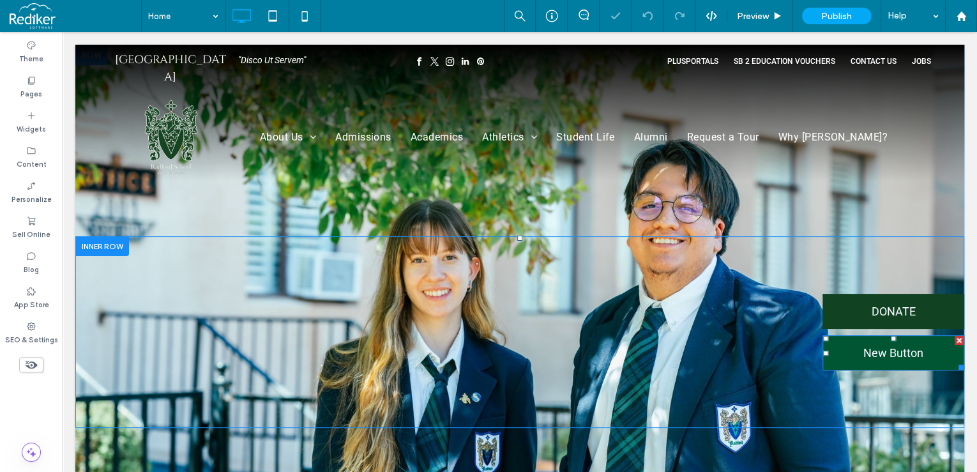
click at [876, 356] on span "New Button" at bounding box center [893, 352] width 60 height 13
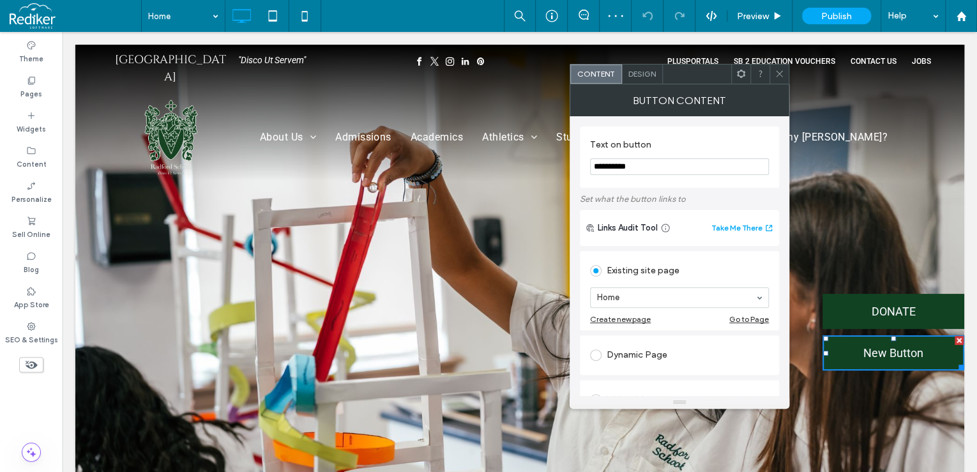
drag, startPoint x: 648, startPoint y: 199, endPoint x: 633, endPoint y: 200, distance: 14.7
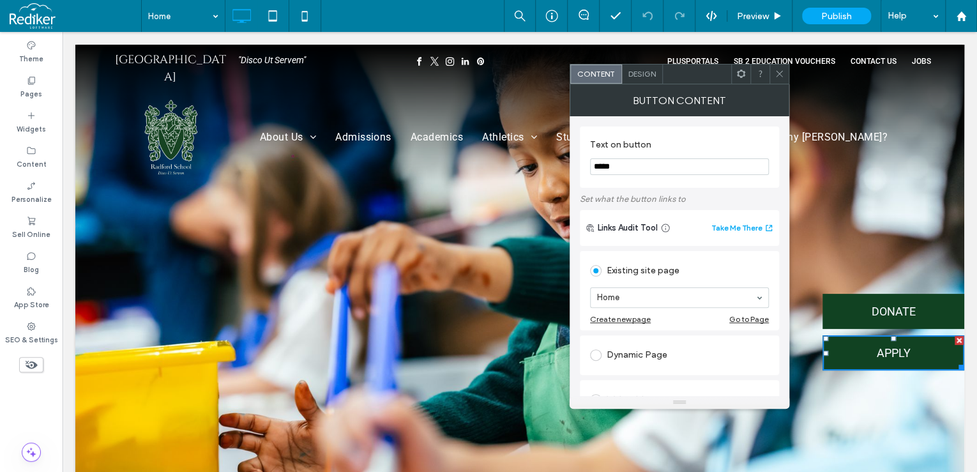
type input "*****"
click at [871, 206] on div at bounding box center [519, 332] width 889 height 575
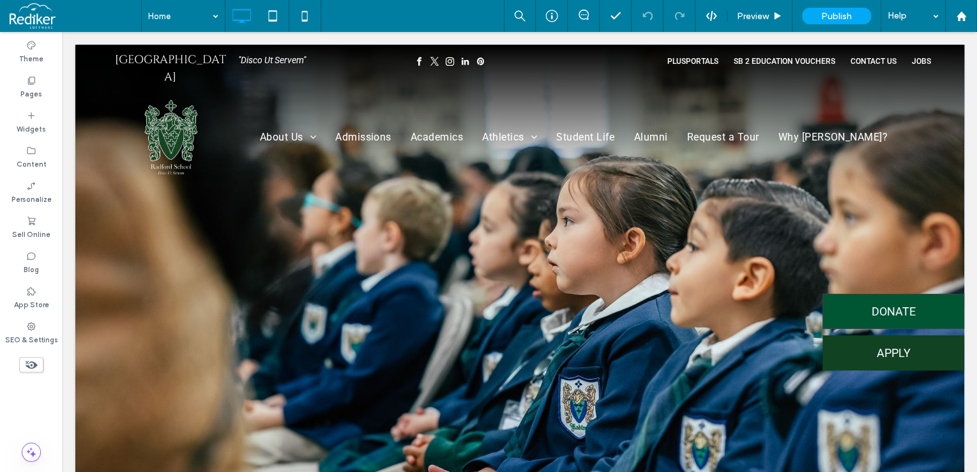
click at [941, 299] on link "DONATE" at bounding box center [894, 311] width 142 height 35
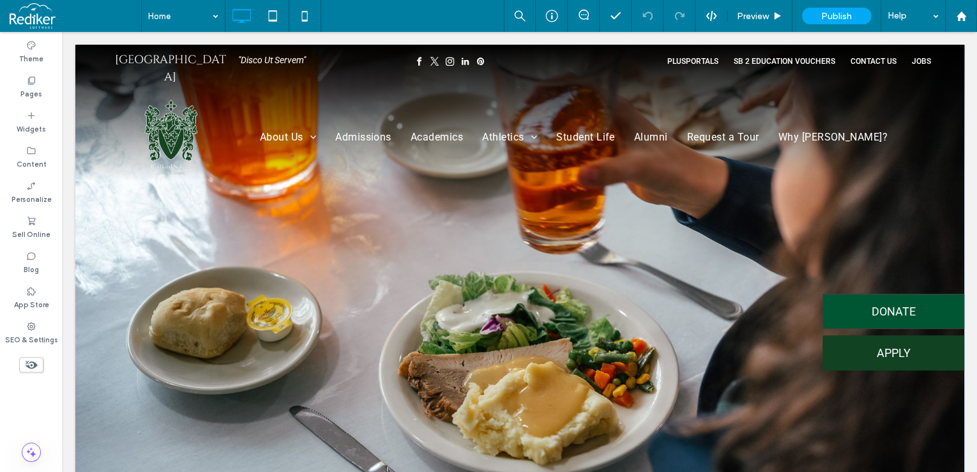
click at [904, 312] on span "DONATE" at bounding box center [894, 311] width 44 height 13
click at [854, 308] on link "DONATE" at bounding box center [894, 311] width 142 height 35
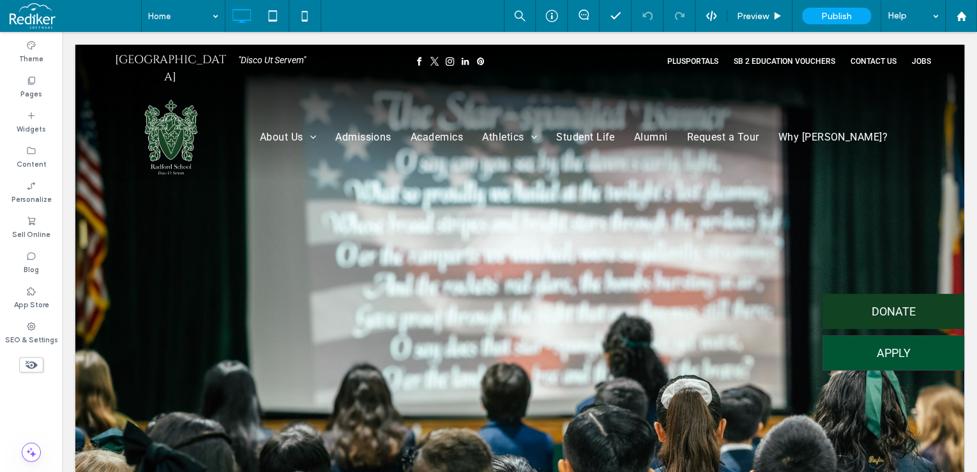
click at [846, 352] on link "APPLY" at bounding box center [894, 352] width 142 height 35
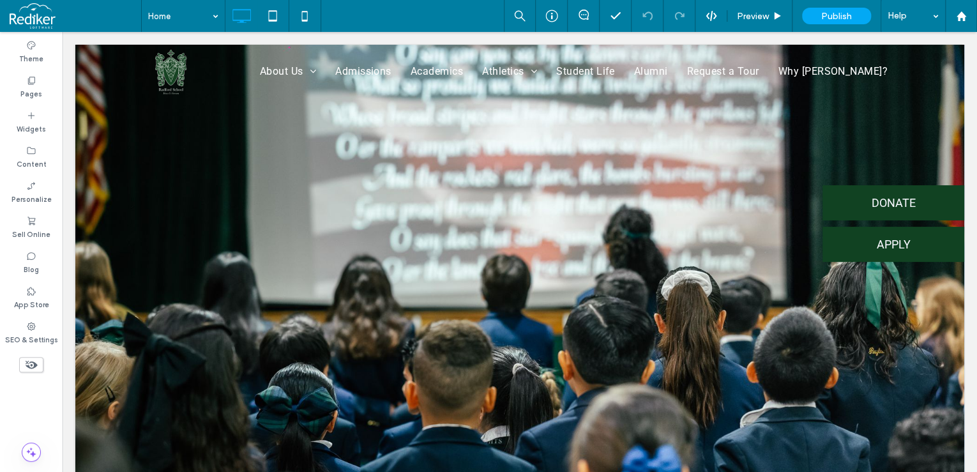
scroll to position [204, 0]
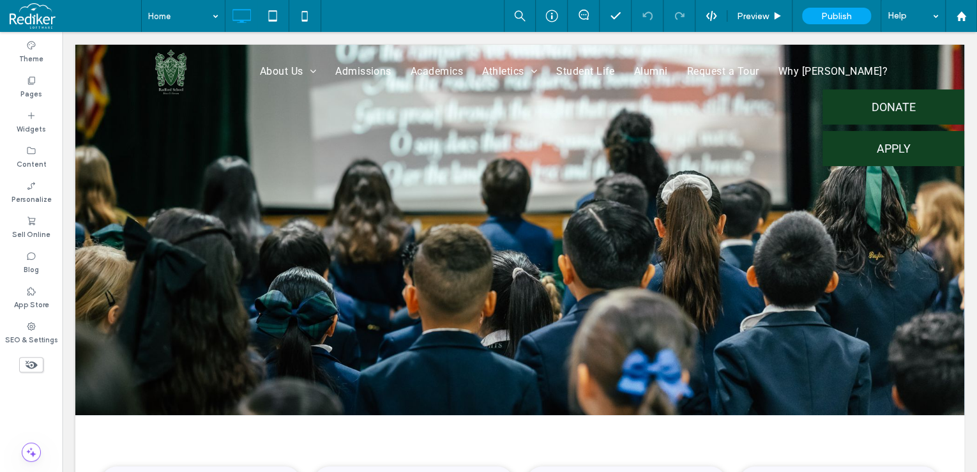
click at [747, 307] on div at bounding box center [519, 127] width 889 height 575
click at [772, 357] on div at bounding box center [519, 127] width 889 height 575
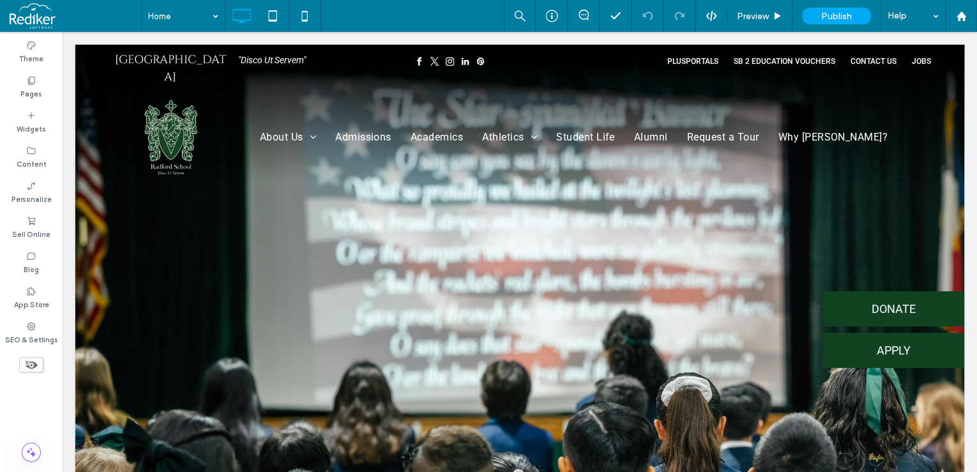
scroll to position [0, 0]
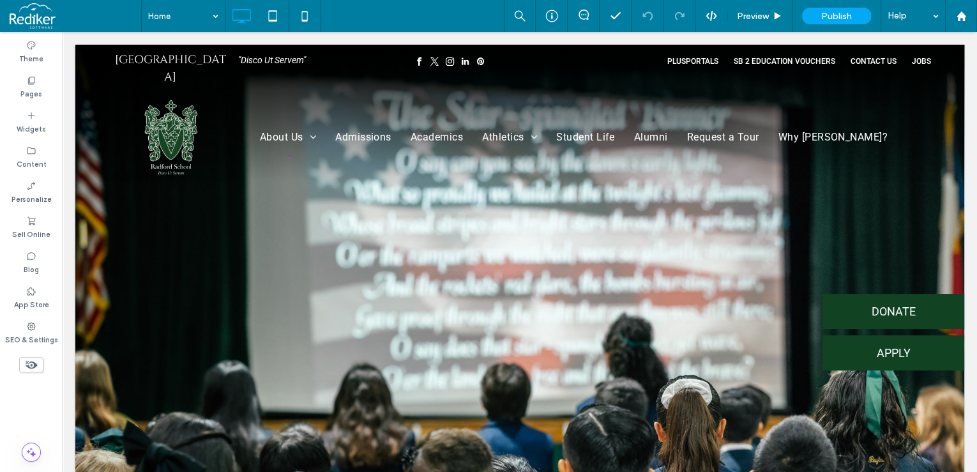
click at [635, 290] on div "DONATE APPLY Click To Paste" at bounding box center [519, 331] width 889 height 89
click at [642, 230] on div at bounding box center [519, 332] width 889 height 575
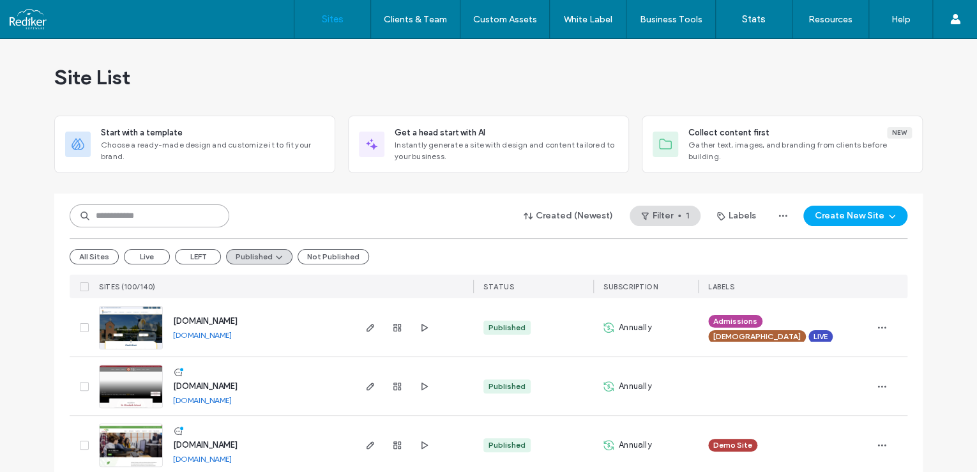
click at [135, 220] on input at bounding box center [150, 215] width 160 height 23
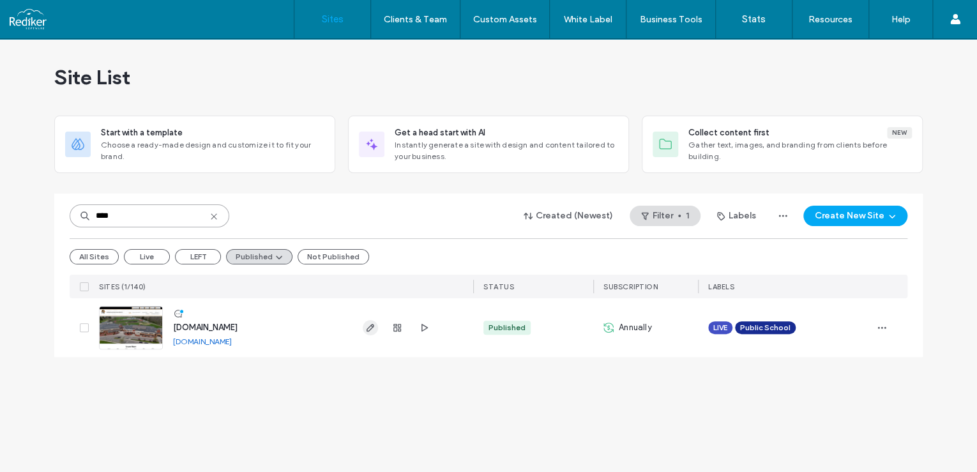
type input "****"
click at [374, 327] on icon "button" at bounding box center [370, 327] width 10 height 10
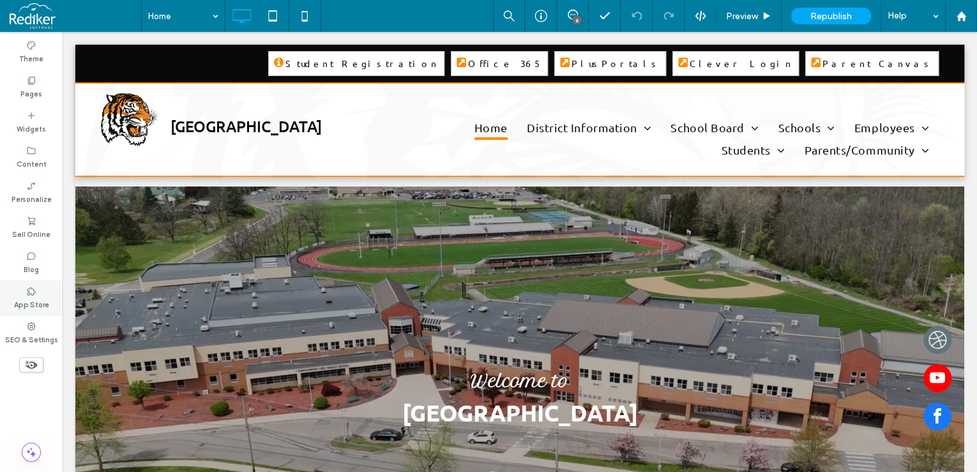
click at [54, 301] on div "App Store" at bounding box center [31, 297] width 63 height 35
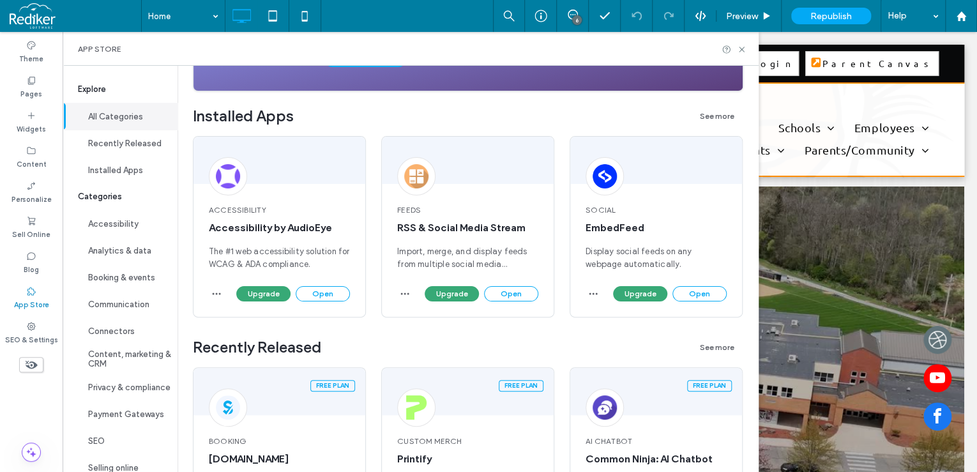
scroll to position [204, 0]
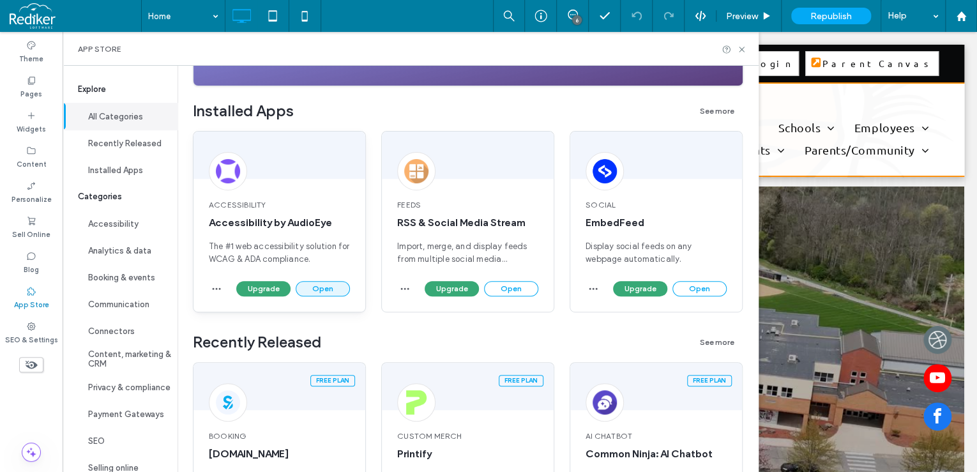
click at [335, 286] on button "Open" at bounding box center [323, 288] width 54 height 15
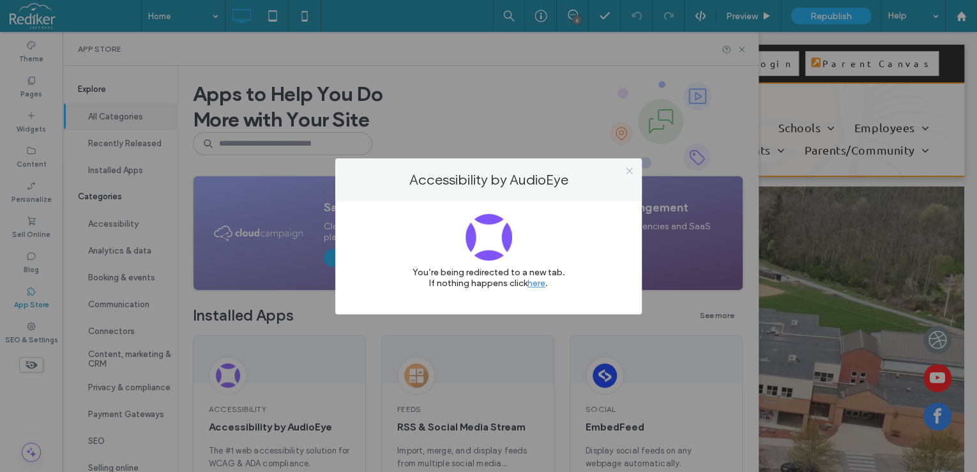
click at [631, 173] on icon at bounding box center [630, 171] width 10 height 10
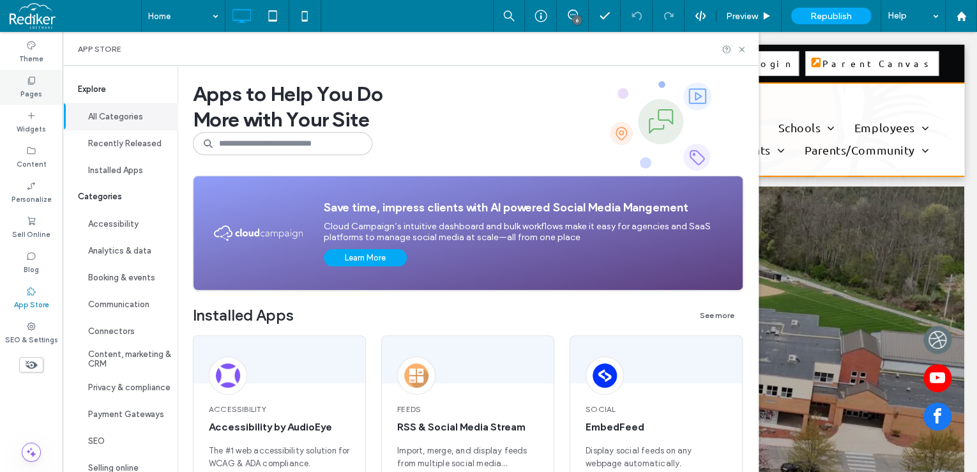
click at [30, 94] on label "Pages" at bounding box center [31, 93] width 22 height 14
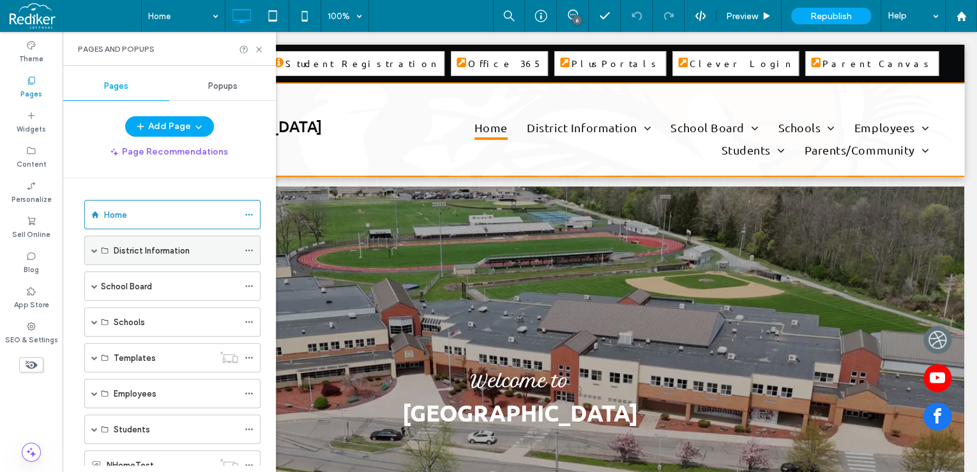
click at [146, 250] on label "District Information" at bounding box center [152, 250] width 76 height 22
click at [156, 291] on div "School Board" at bounding box center [169, 286] width 137 height 13
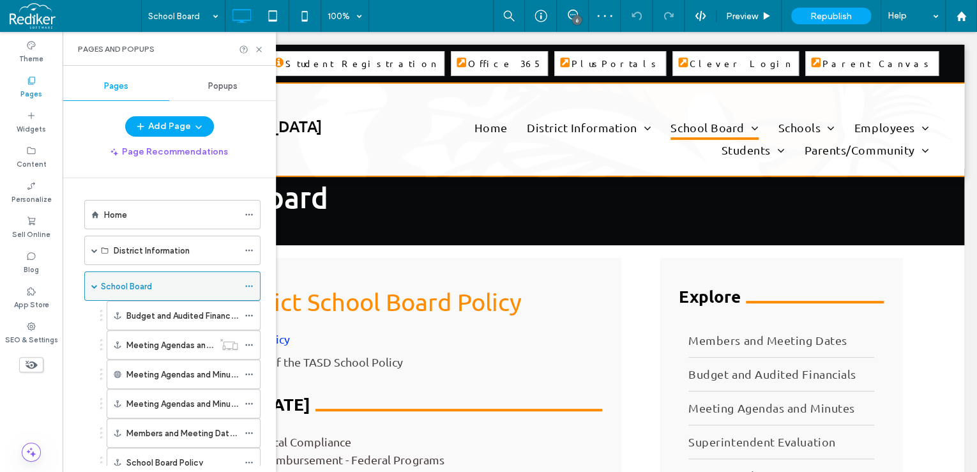
click at [250, 282] on icon at bounding box center [249, 286] width 9 height 9
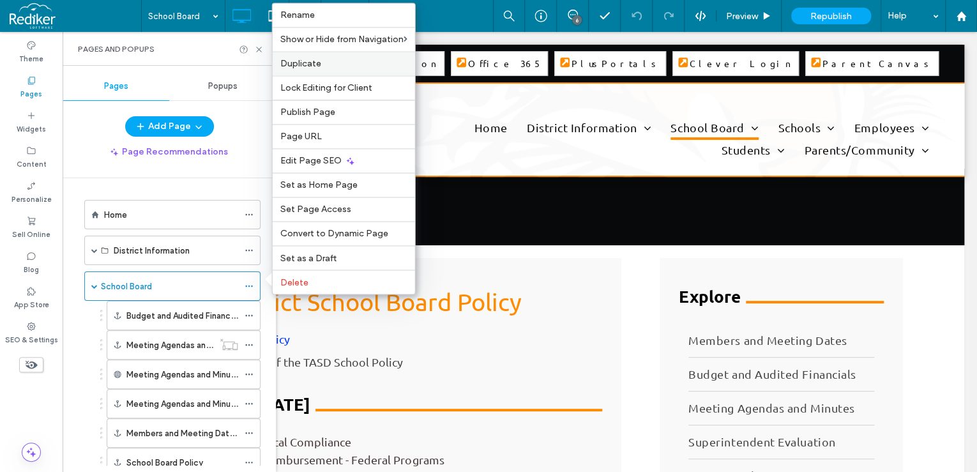
click at [308, 61] on span "Duplicate" at bounding box center [300, 63] width 41 height 11
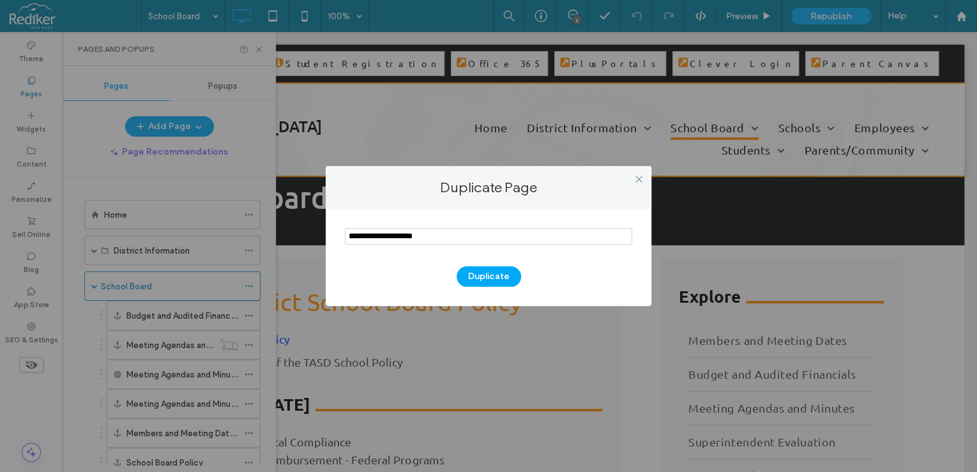
drag, startPoint x: 437, startPoint y: 239, endPoint x: 315, endPoint y: 228, distance: 122.5
click at [315, 228] on div "Duplicate Page Duplicate" at bounding box center [488, 236] width 977 height 472
type input "**********"
click at [485, 275] on button "Duplicate" at bounding box center [489, 276] width 64 height 20
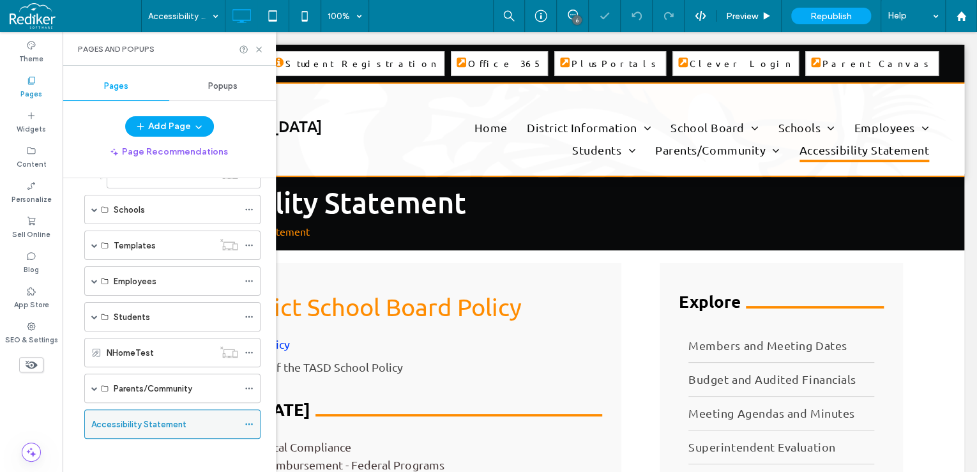
click at [249, 420] on icon at bounding box center [249, 424] width 9 height 9
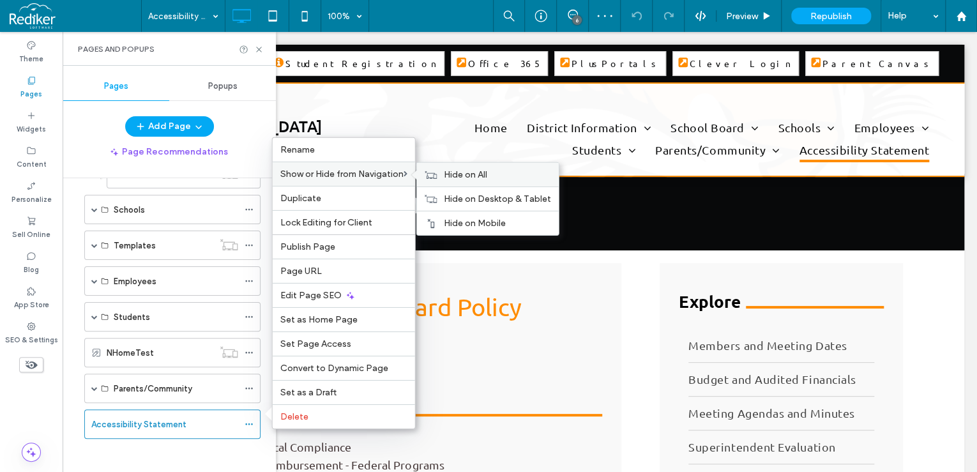
click at [453, 176] on span "Hide on All" at bounding box center [465, 174] width 43 height 11
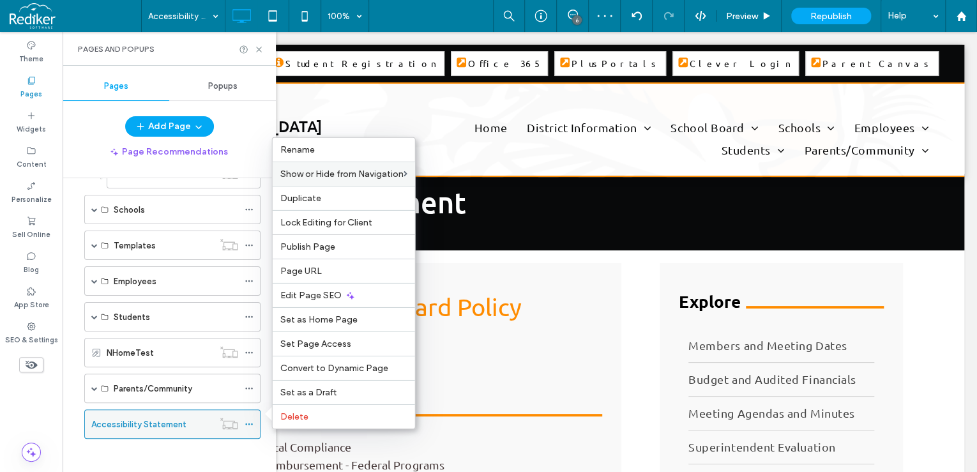
click at [169, 423] on label "Accessibility Statement" at bounding box center [138, 424] width 95 height 22
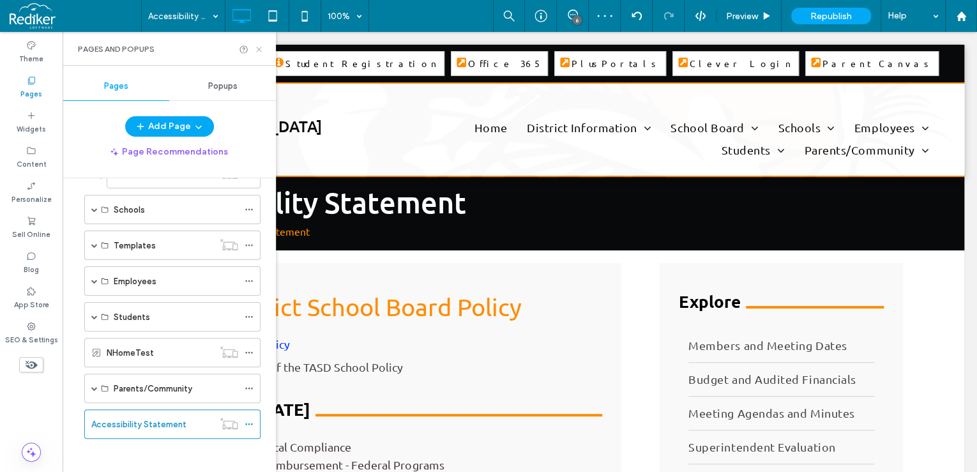
click at [259, 51] on icon at bounding box center [259, 50] width 10 height 10
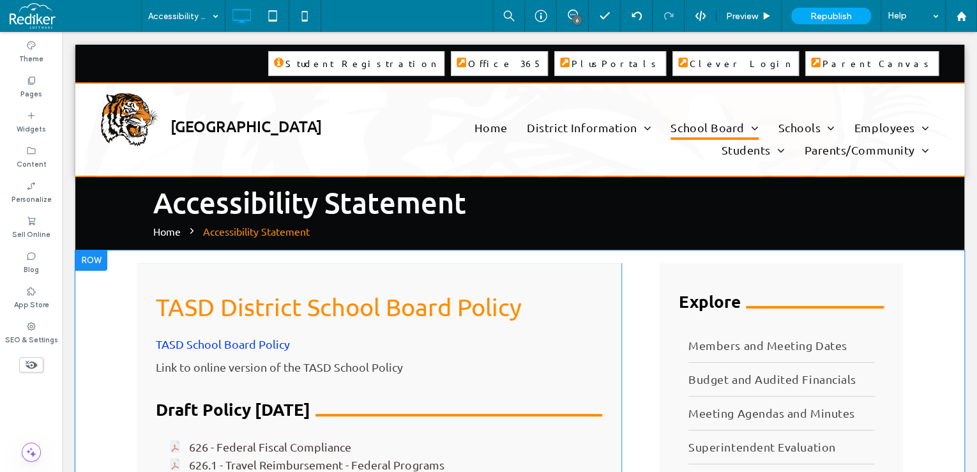
click at [89, 255] on div at bounding box center [91, 260] width 32 height 20
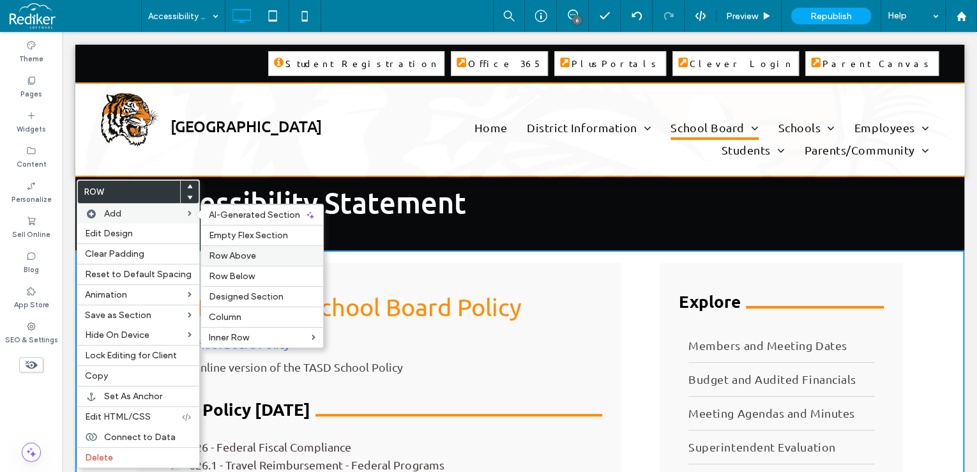
drag, startPoint x: 247, startPoint y: 253, endPoint x: 184, endPoint y: 229, distance: 67.5
click at [247, 253] on span "Row Above" at bounding box center [232, 255] width 47 height 11
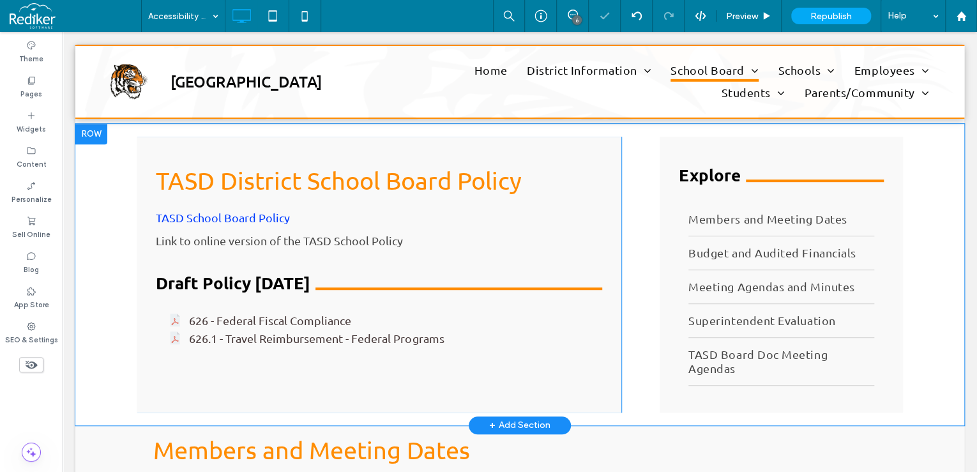
scroll to position [255, 0]
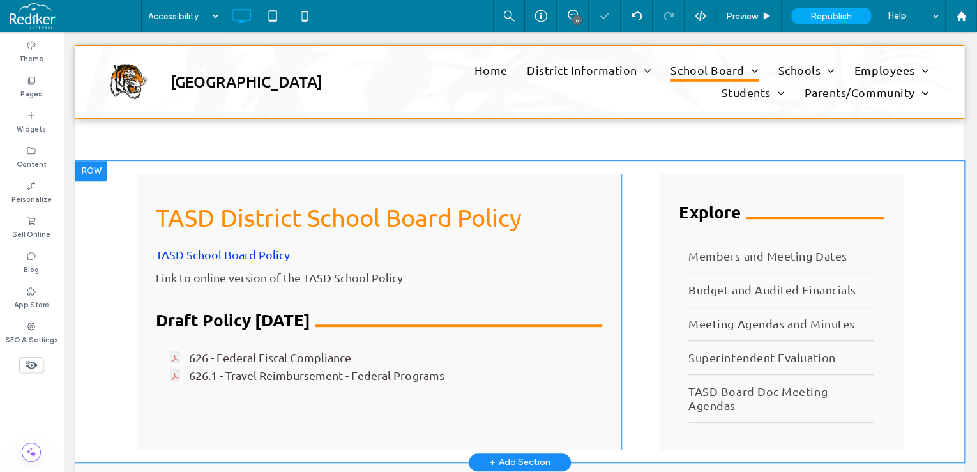
click at [92, 172] on div at bounding box center [91, 171] width 32 height 20
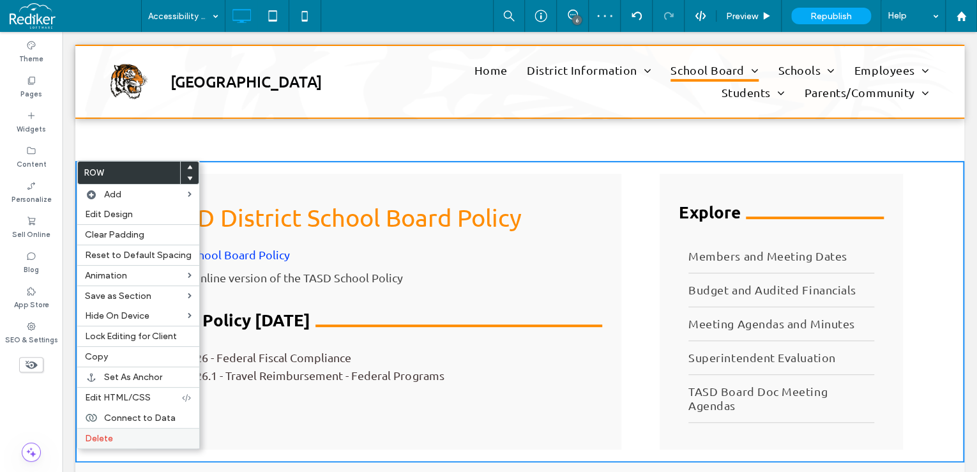
click at [115, 441] on div "Delete" at bounding box center [138, 438] width 122 height 20
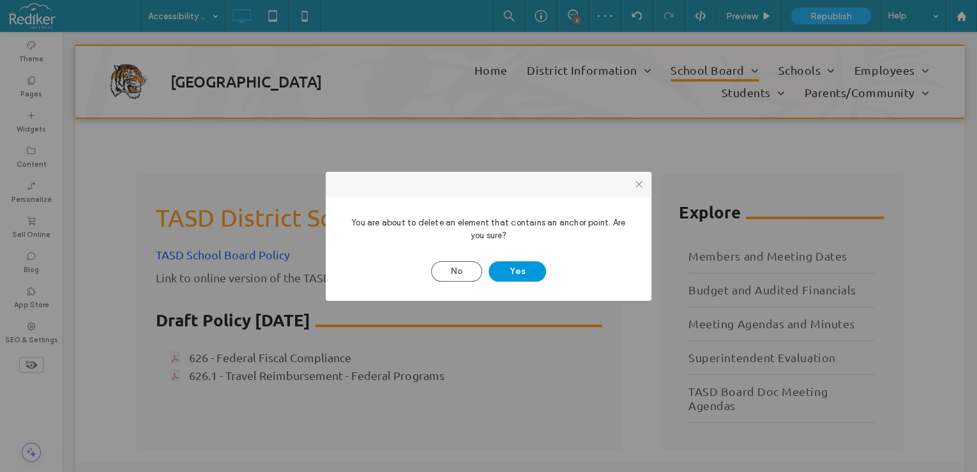
click at [514, 271] on button "Yes" at bounding box center [517, 271] width 57 height 20
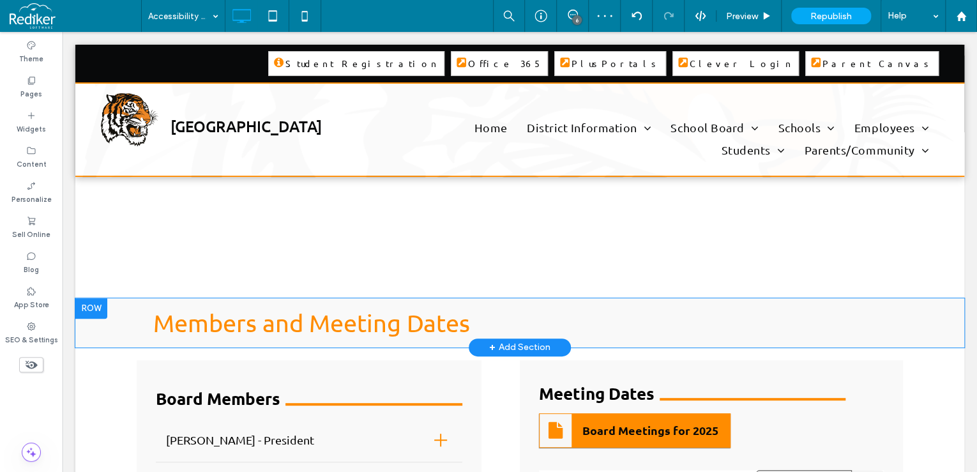
scroll to position [153, 0]
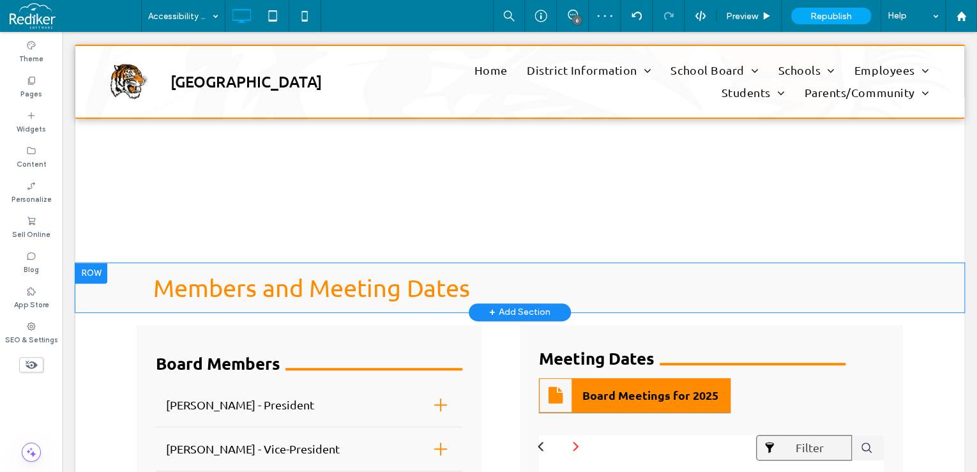
click at [99, 275] on div at bounding box center [91, 273] width 32 height 20
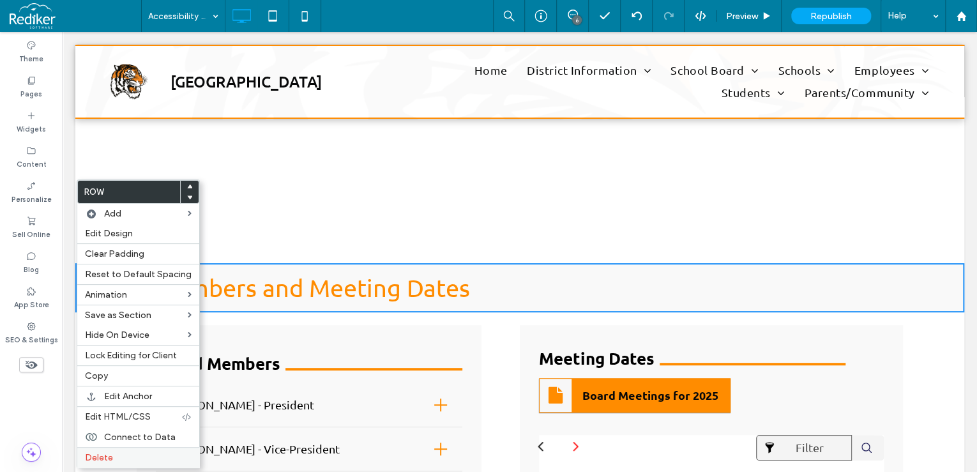
click at [112, 459] on label "Delete" at bounding box center [138, 457] width 107 height 11
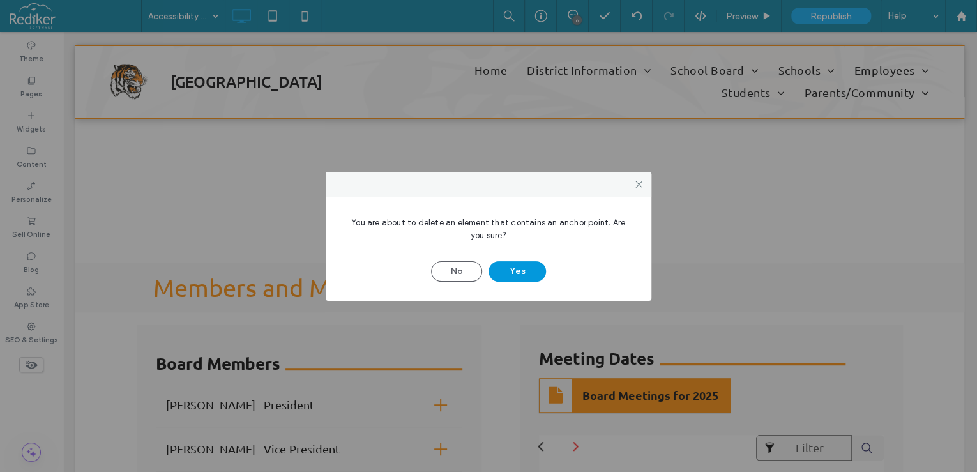
click at [517, 277] on button "Yes" at bounding box center [517, 271] width 57 height 20
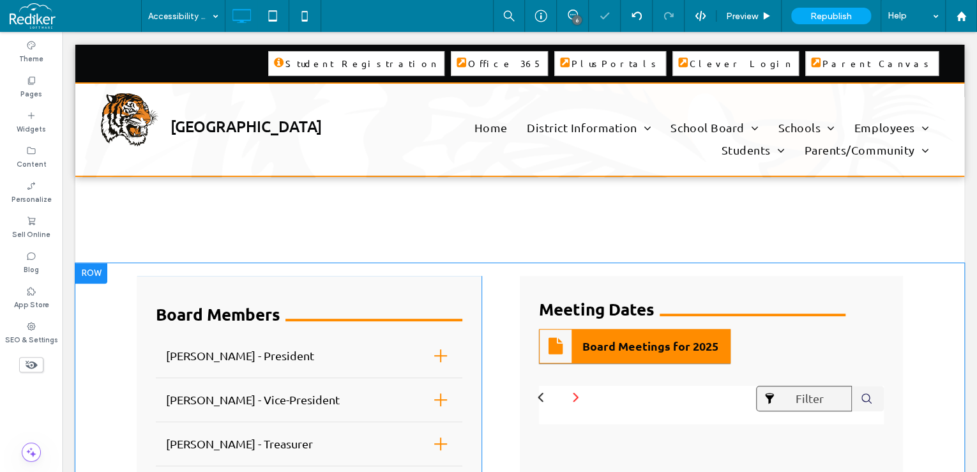
click at [96, 273] on div at bounding box center [91, 273] width 32 height 20
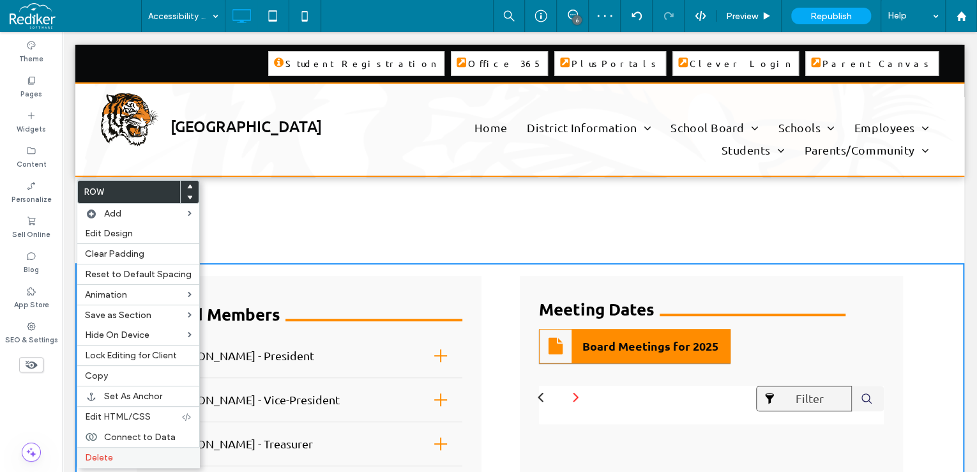
click at [115, 452] on label "Delete" at bounding box center [138, 457] width 107 height 11
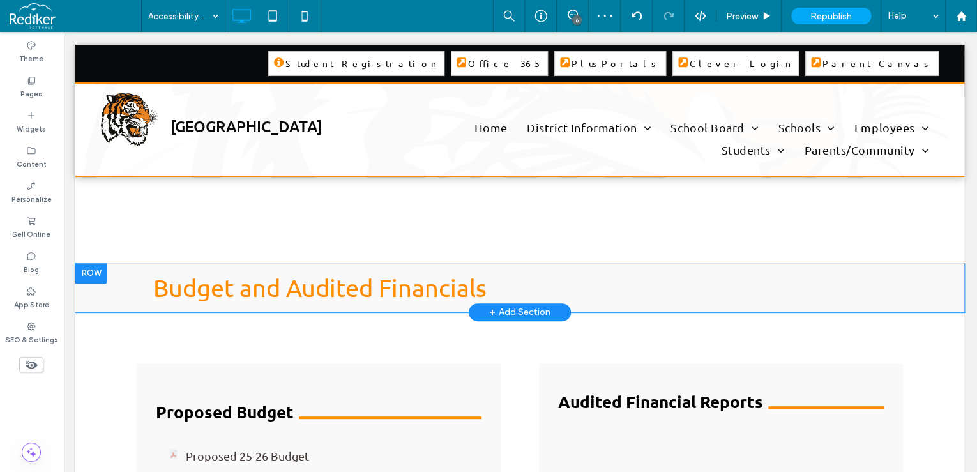
click at [100, 277] on div at bounding box center [91, 273] width 32 height 20
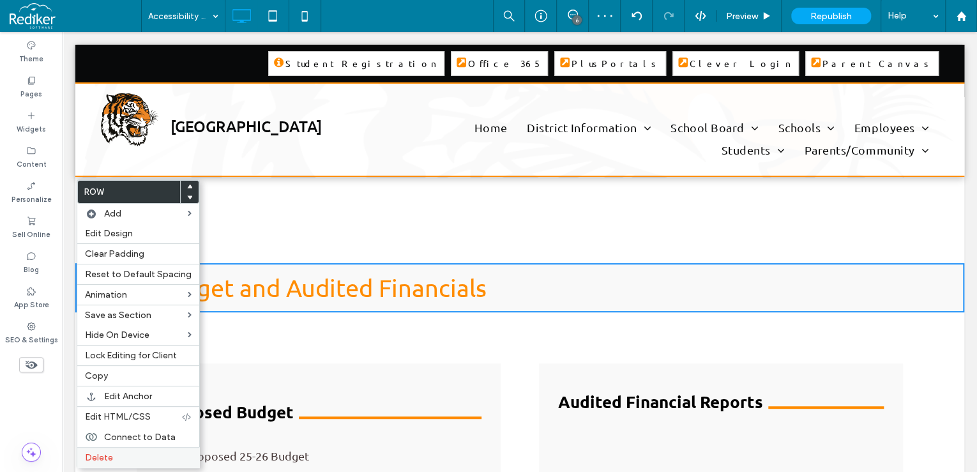
click at [123, 453] on label "Delete" at bounding box center [138, 457] width 107 height 11
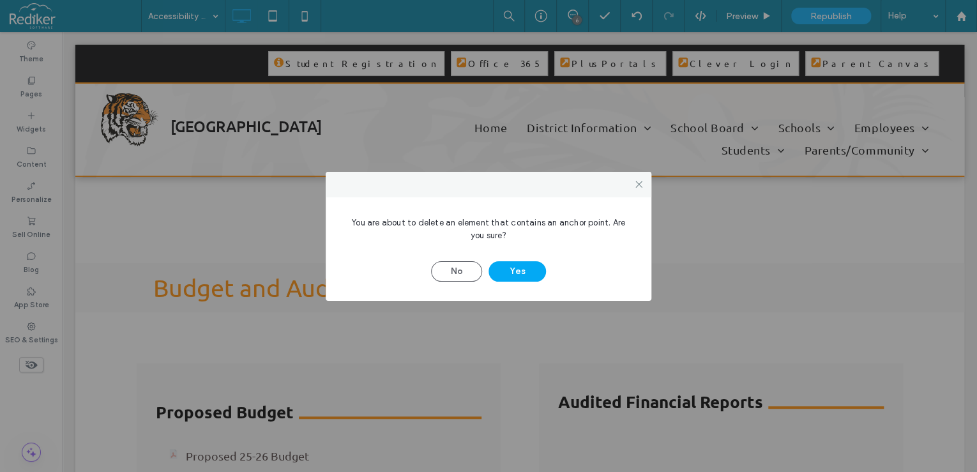
drag, startPoint x: 517, startPoint y: 273, endPoint x: 467, endPoint y: 282, distance: 49.9
click at [516, 272] on button "Yes" at bounding box center [517, 271] width 57 height 20
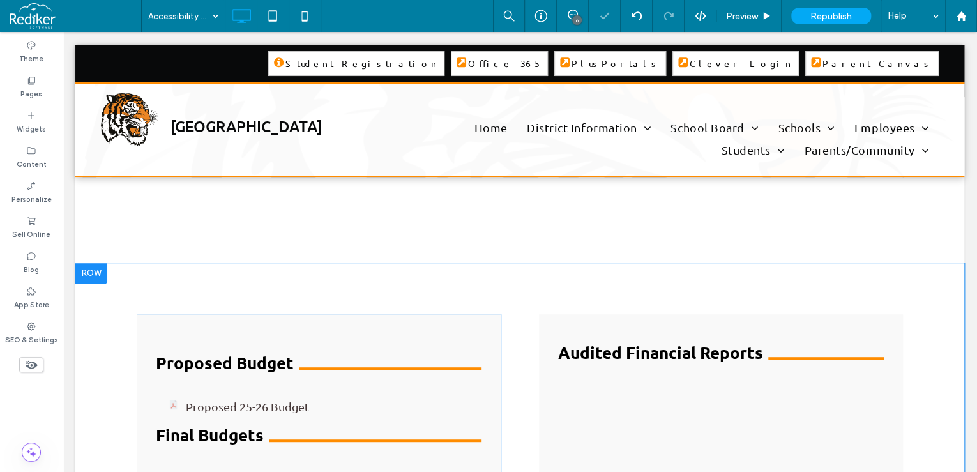
click at [95, 271] on div at bounding box center [91, 273] width 32 height 20
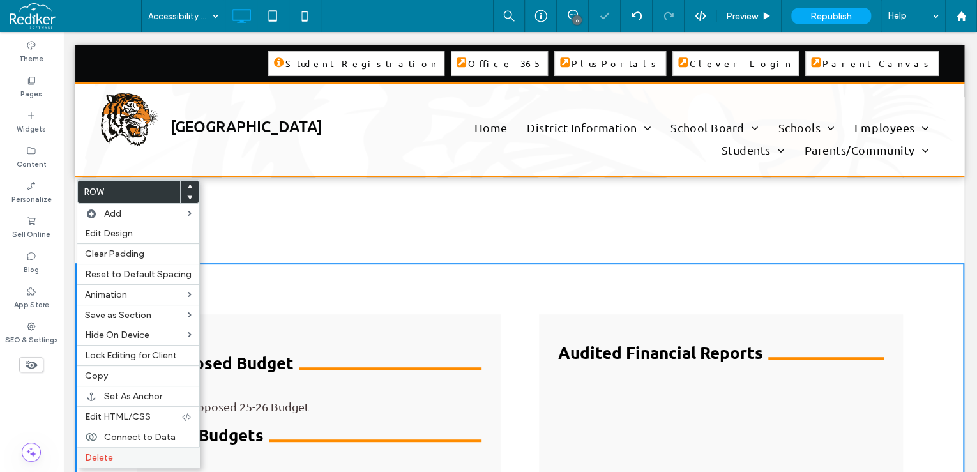
click at [119, 450] on div "Delete" at bounding box center [138, 457] width 122 height 20
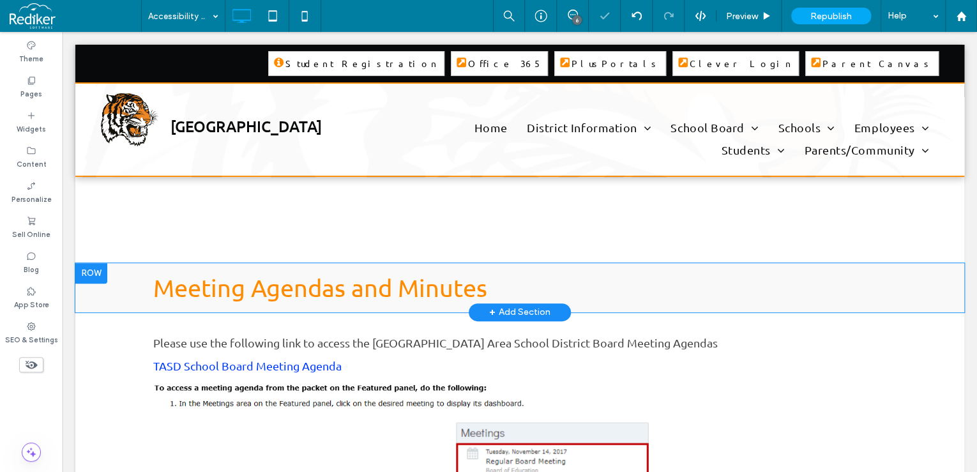
click at [87, 284] on div "Meeting Agendas and Minutes Click To Paste Row + Add Section" at bounding box center [519, 287] width 889 height 49
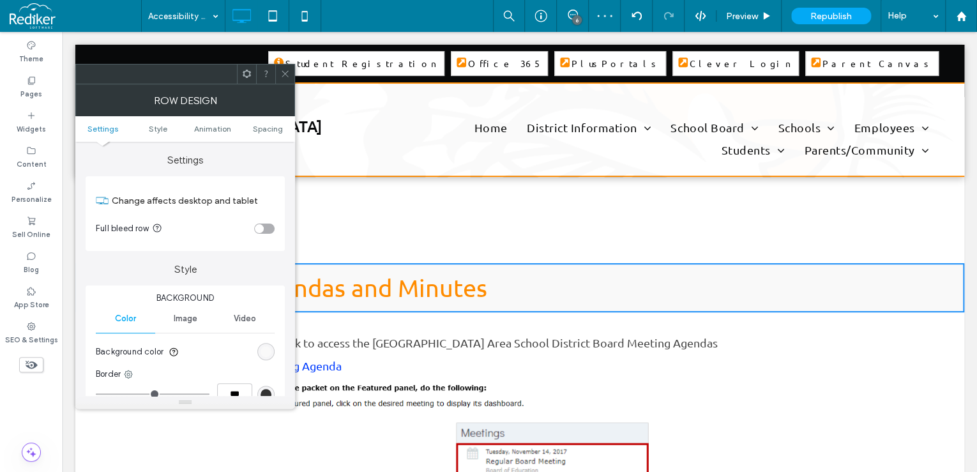
click at [284, 75] on use at bounding box center [285, 74] width 6 height 6
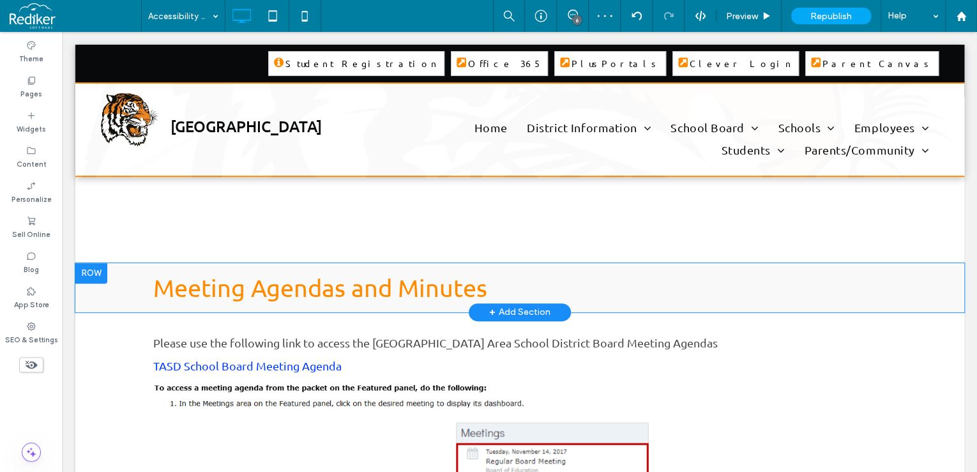
click at [100, 270] on div at bounding box center [91, 273] width 32 height 20
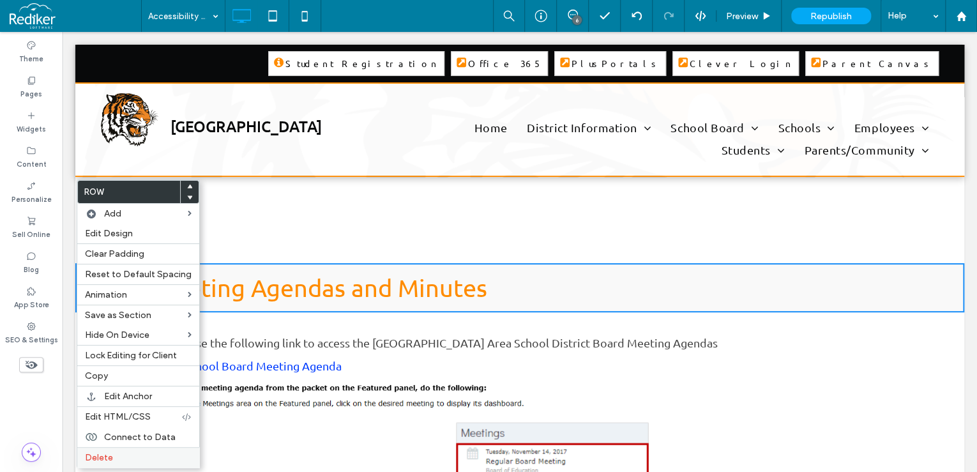
click at [122, 452] on label "Delete" at bounding box center [138, 457] width 107 height 11
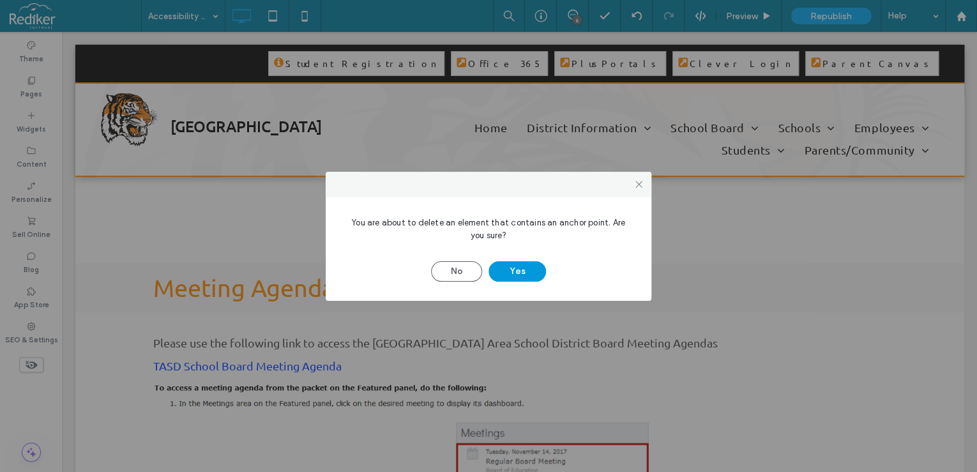
click at [521, 268] on button "Yes" at bounding box center [517, 271] width 57 height 20
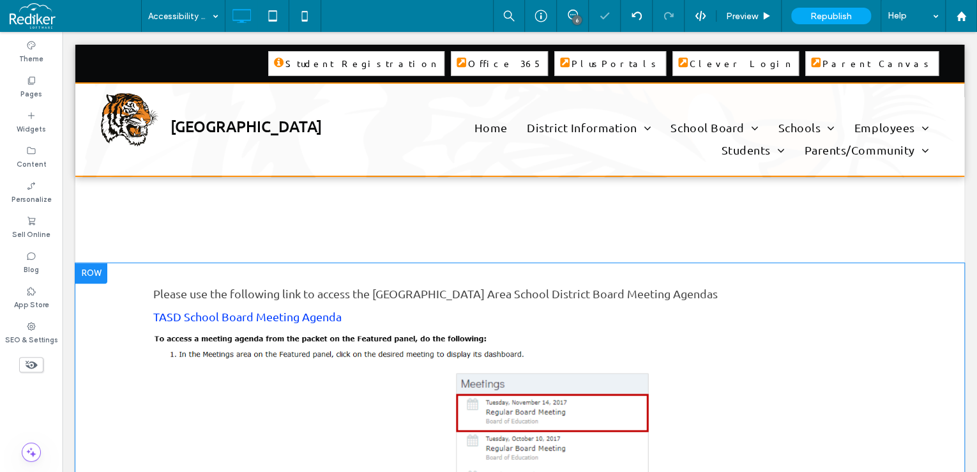
click at [95, 274] on div at bounding box center [91, 273] width 32 height 20
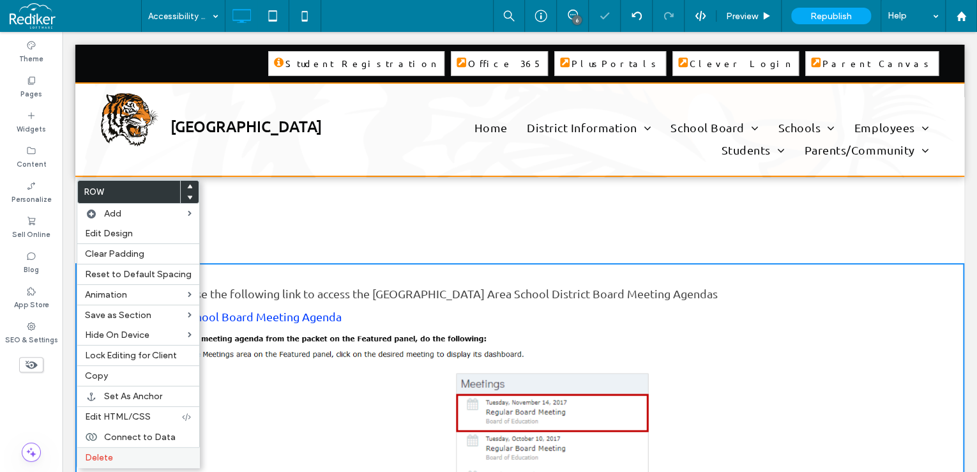
click at [132, 452] on label "Delete" at bounding box center [138, 457] width 107 height 11
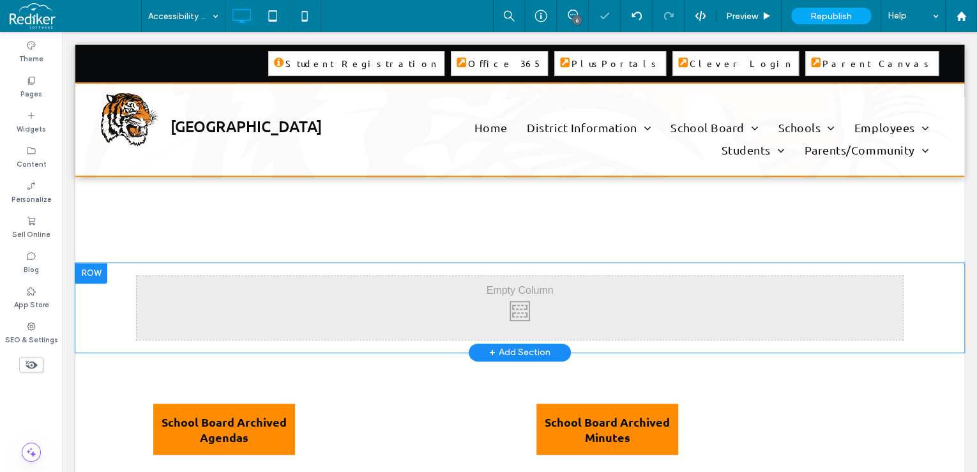
click at [95, 275] on div at bounding box center [91, 273] width 32 height 20
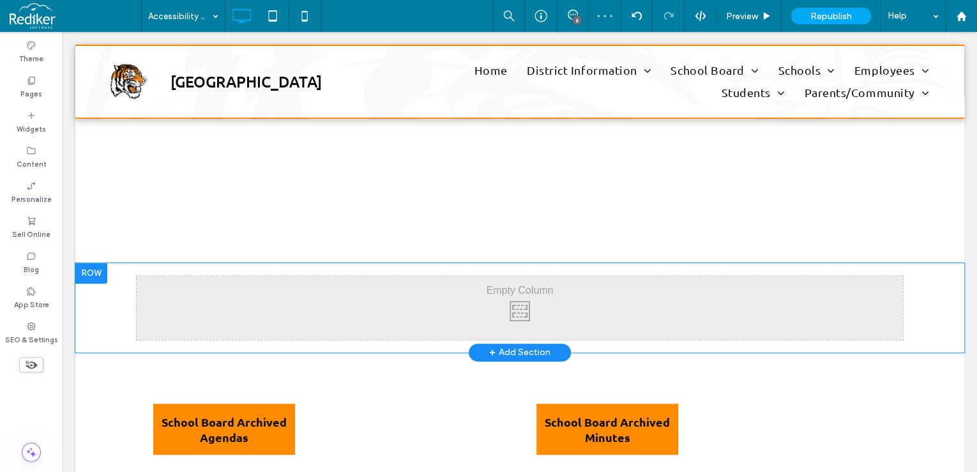
click at [97, 273] on div at bounding box center [91, 273] width 32 height 20
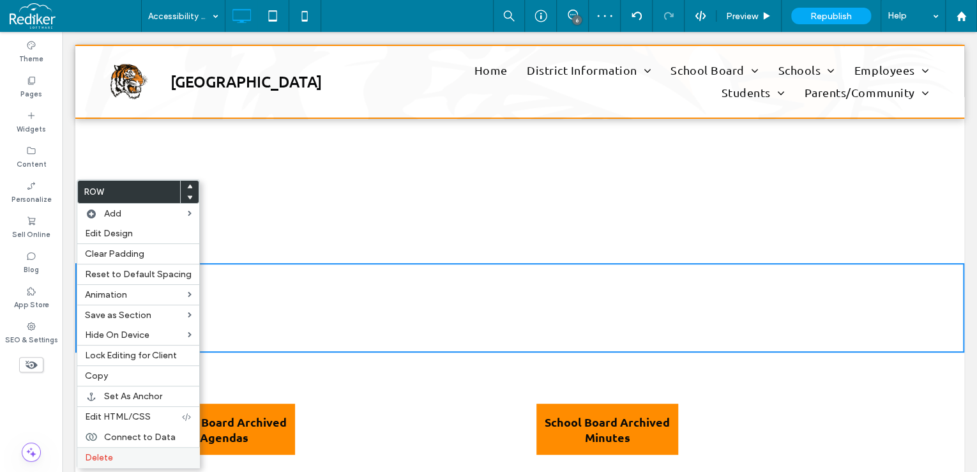
click at [123, 452] on label "Delete" at bounding box center [138, 457] width 107 height 11
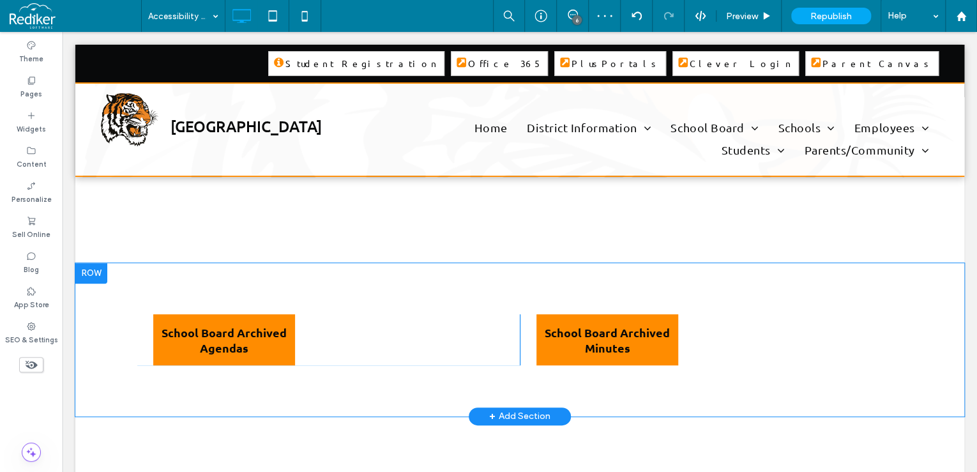
click at [99, 278] on div at bounding box center [91, 273] width 32 height 20
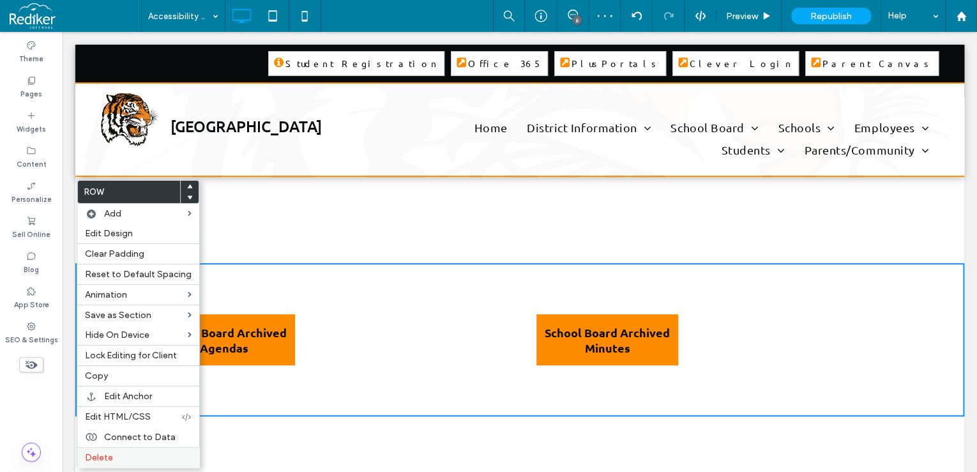
click at [123, 452] on label "Delete" at bounding box center [138, 457] width 107 height 11
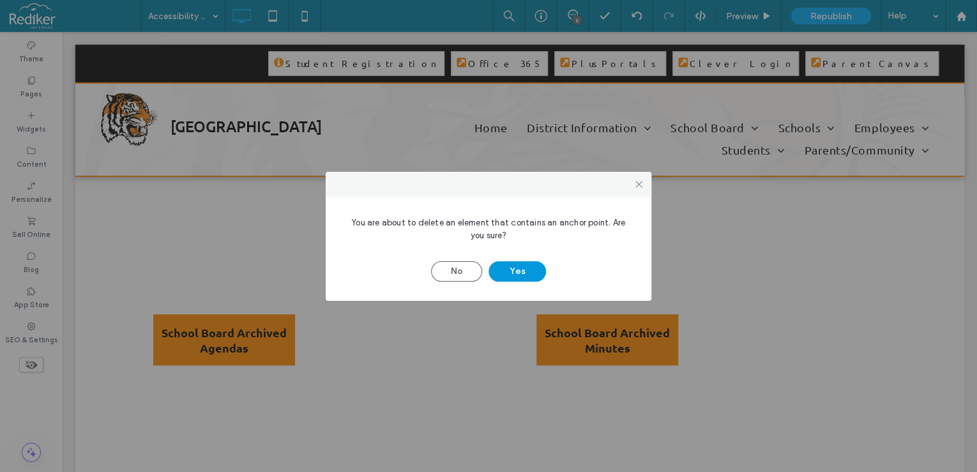
click at [503, 269] on button "Yes" at bounding box center [517, 271] width 57 height 20
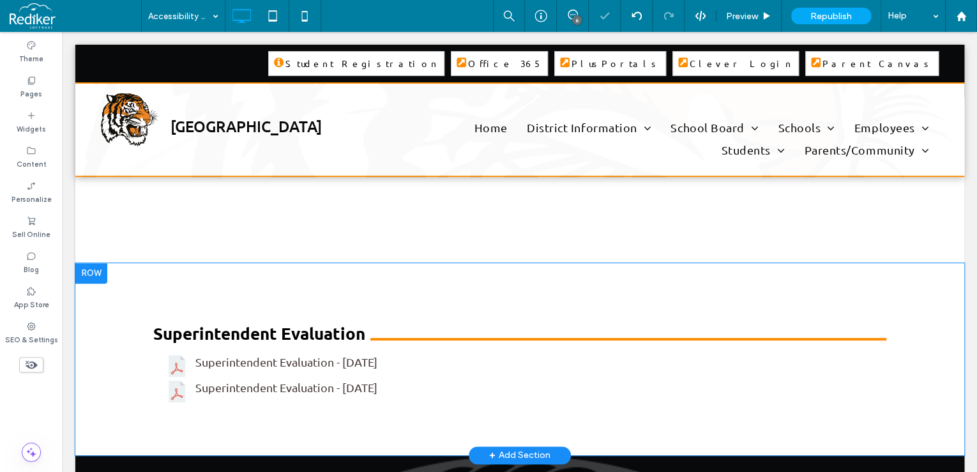
click at [91, 272] on div at bounding box center [91, 273] width 32 height 20
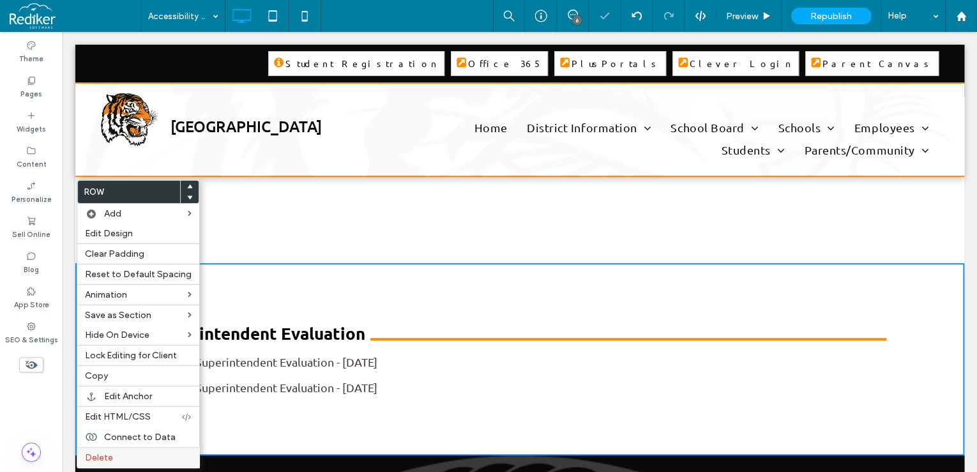
click at [144, 455] on label "Delete" at bounding box center [138, 457] width 107 height 11
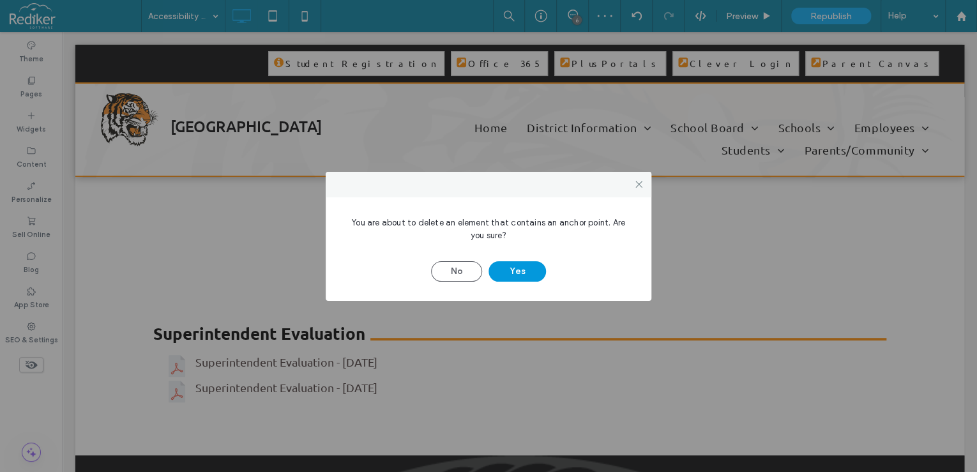
click at [524, 273] on button "Yes" at bounding box center [517, 271] width 57 height 20
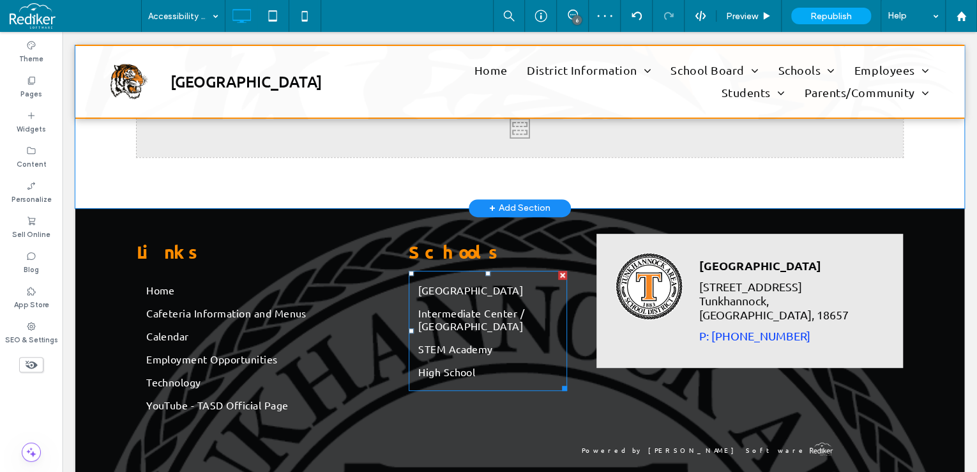
scroll to position [0, 0]
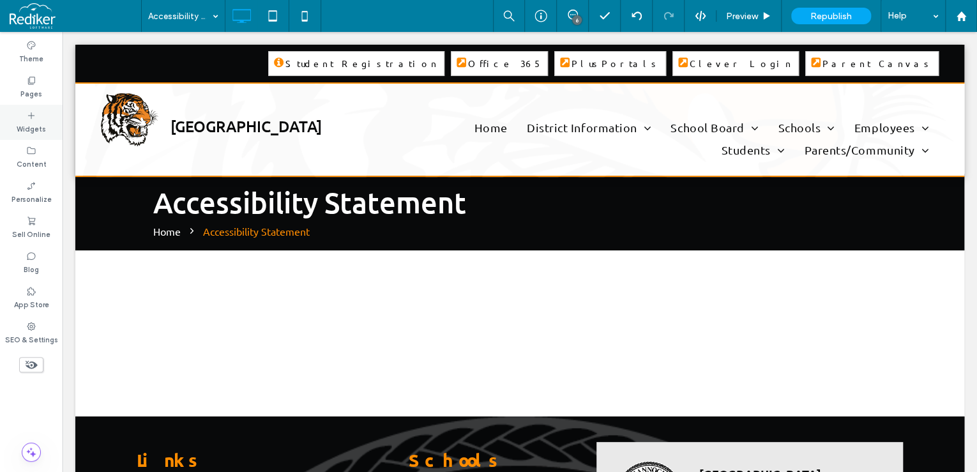
click at [26, 119] on div "Widgets" at bounding box center [31, 122] width 63 height 35
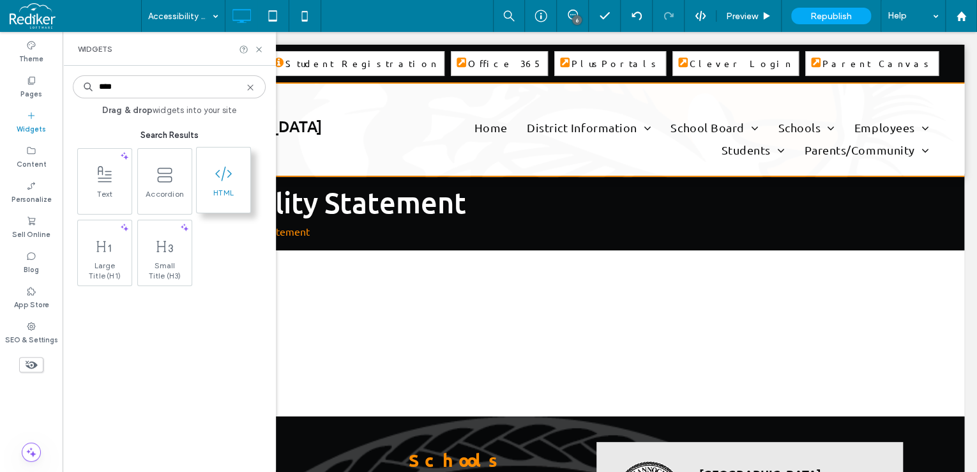
type input "****"
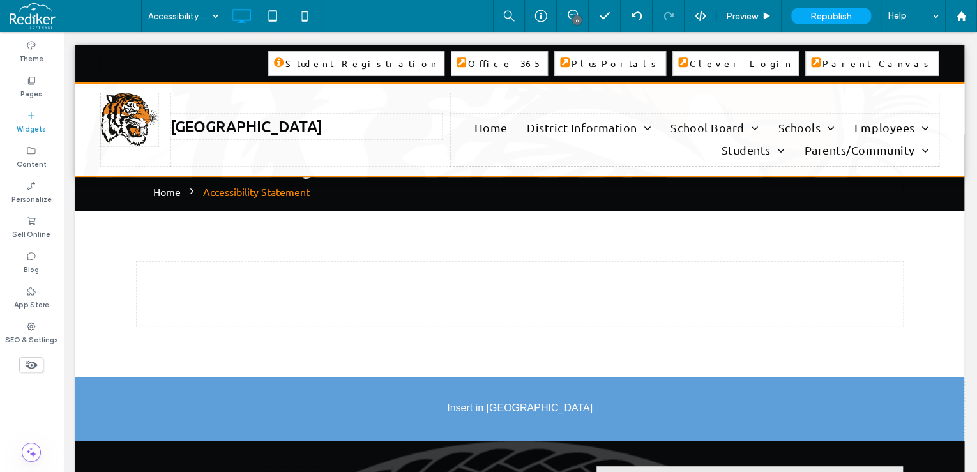
scroll to position [58, 0]
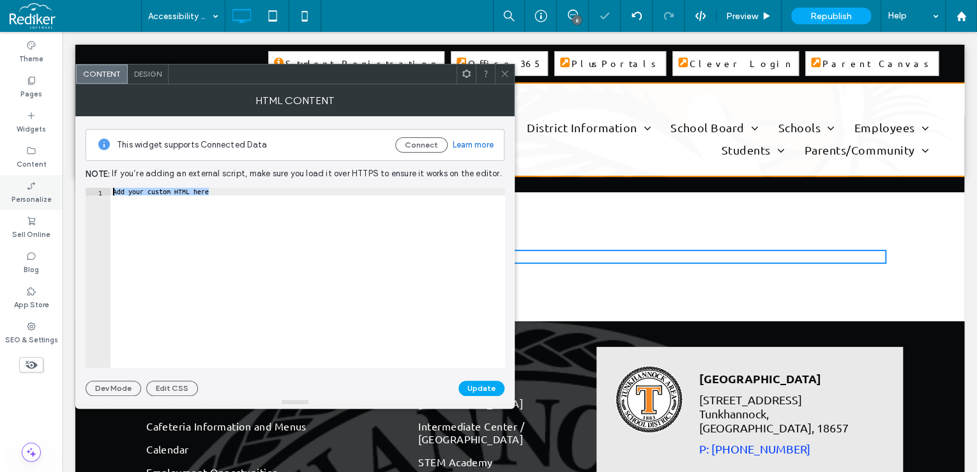
drag, startPoint x: 236, startPoint y: 188, endPoint x: 8, endPoint y: 152, distance: 230.8
click at [6, 189] on body ".wqwq-1{fill:#231f20;} .cls-1q, .cls-2q { fill-rule: evenodd; } .cls-2q { fill:…" at bounding box center [488, 236] width 977 height 472
paste textarea "**********"
type textarea "**********"
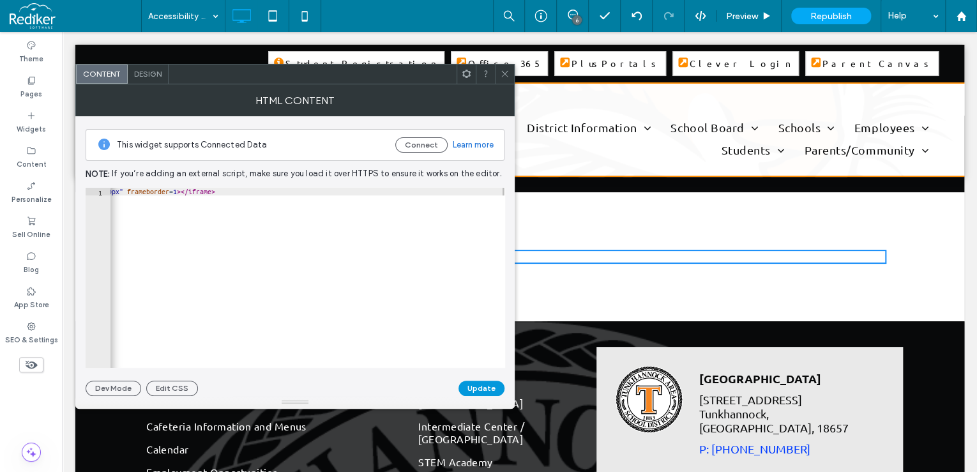
click at [489, 387] on button "Update" at bounding box center [482, 388] width 46 height 15
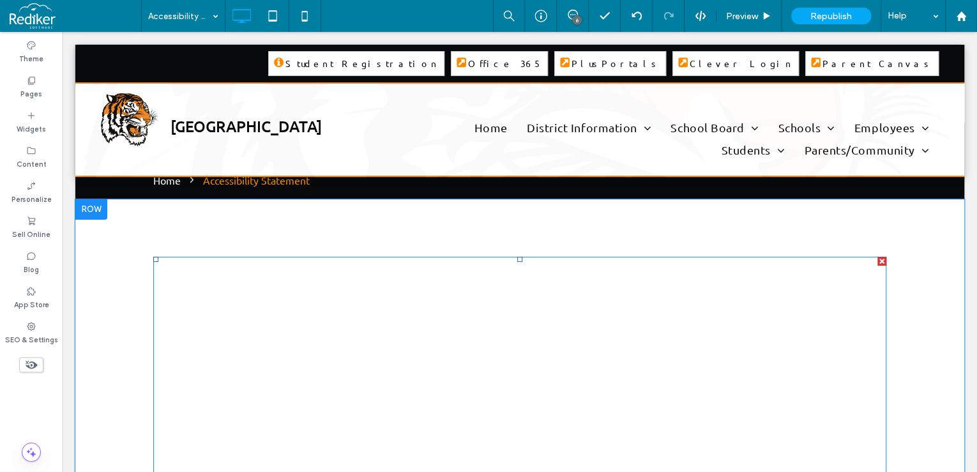
scroll to position [9, 0]
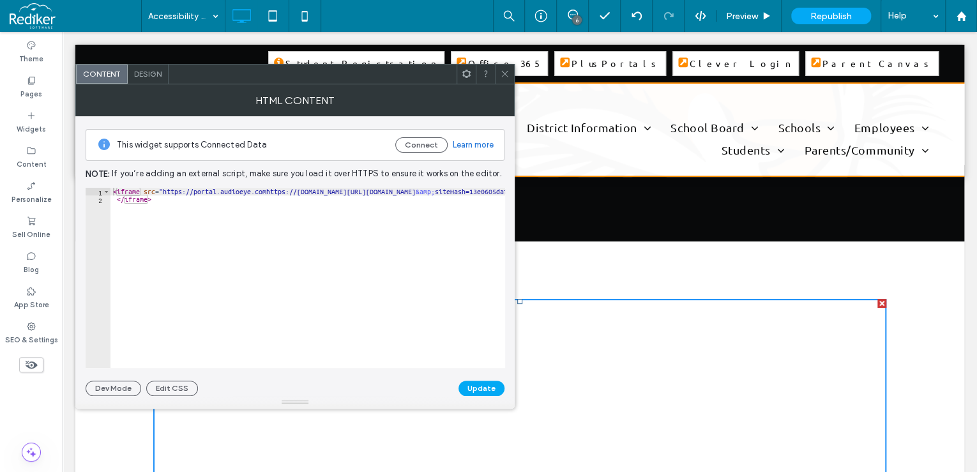
click at [503, 74] on use at bounding box center [504, 74] width 6 height 6
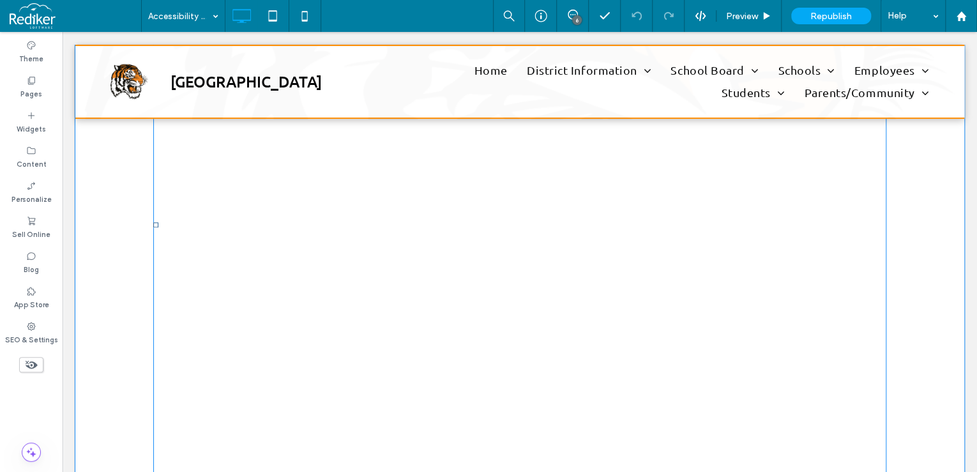
click at [672, 238] on span at bounding box center [519, 224] width 733 height 1469
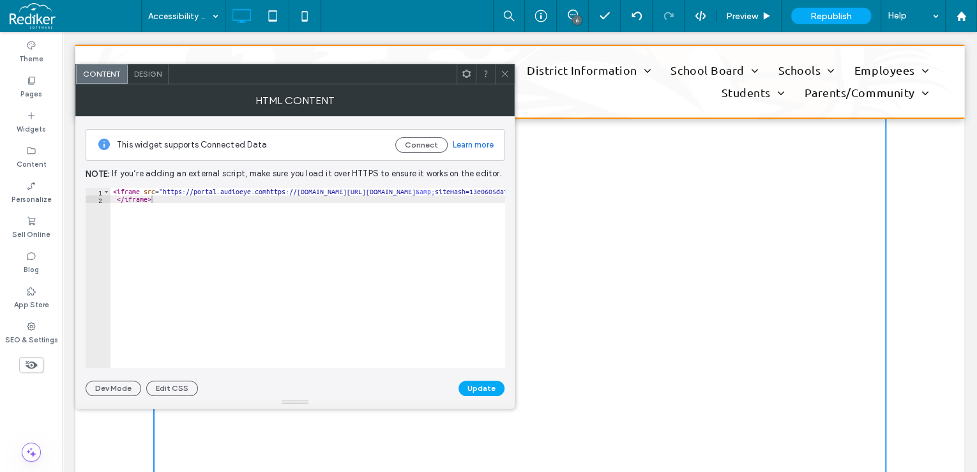
click at [504, 70] on icon at bounding box center [505, 74] width 10 height 10
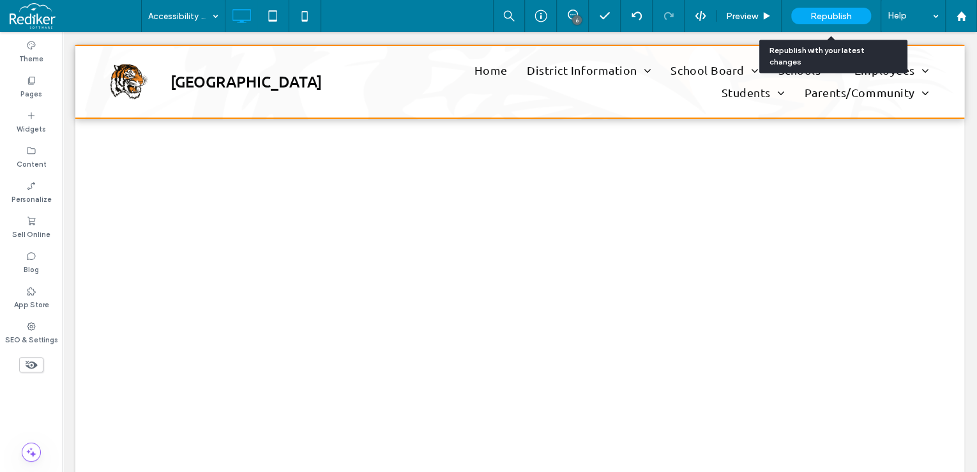
click at [812, 16] on span "Republish" at bounding box center [831, 16] width 42 height 11
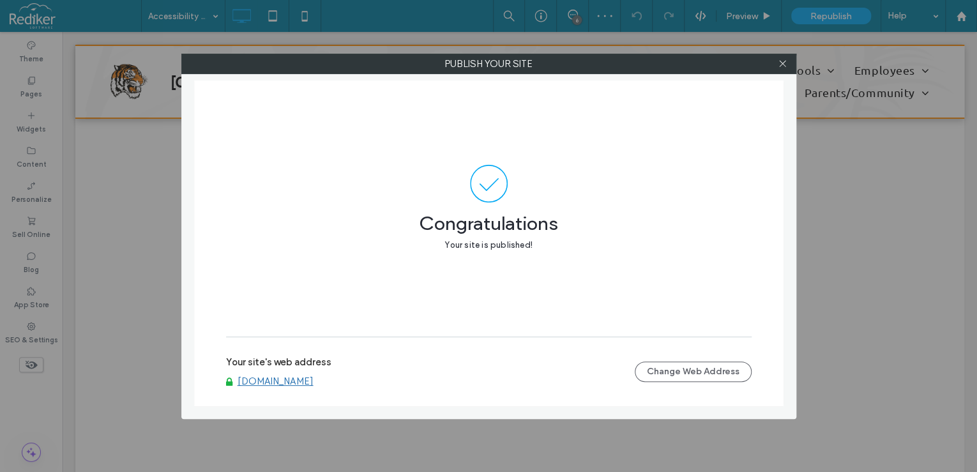
drag, startPoint x: 785, startPoint y: 63, endPoint x: 747, endPoint y: 67, distance: 38.5
click at [785, 64] on icon at bounding box center [783, 64] width 10 height 10
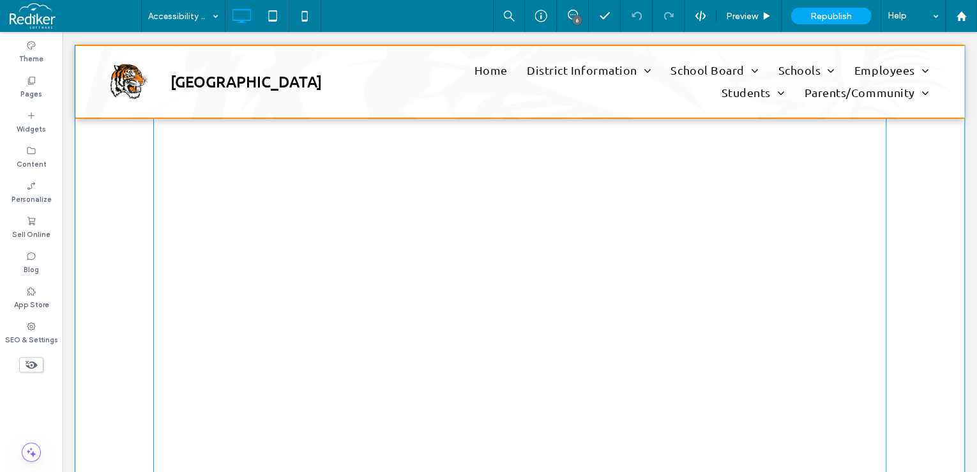
scroll to position [1073, 0]
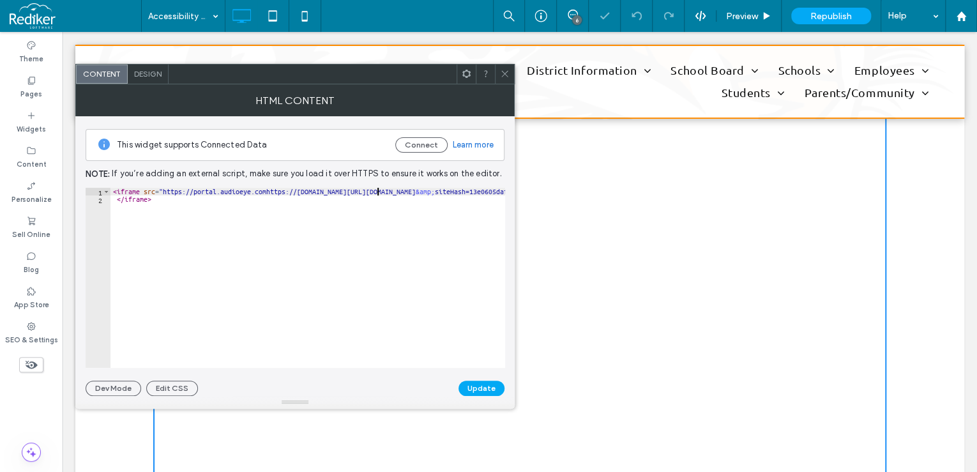
click at [375, 192] on div "< iframe src = "https://portal.audioeye.comhttps://portal.audioeye.com/accessib…" at bounding box center [574, 286] width 929 height 196
click at [335, 197] on div "< iframe src = "https://portal.audioeye.comhttps://portal.audioeye.com/accessib…" at bounding box center [574, 286] width 929 height 196
drag, startPoint x: 266, startPoint y: 190, endPoint x: 161, endPoint y: 188, distance: 105.4
click at [161, 188] on div "< iframe src = "https://portal.audioeye.comhttps://portal.audioeye.com/accessib…" at bounding box center [574, 286] width 929 height 196
type textarea "**********"
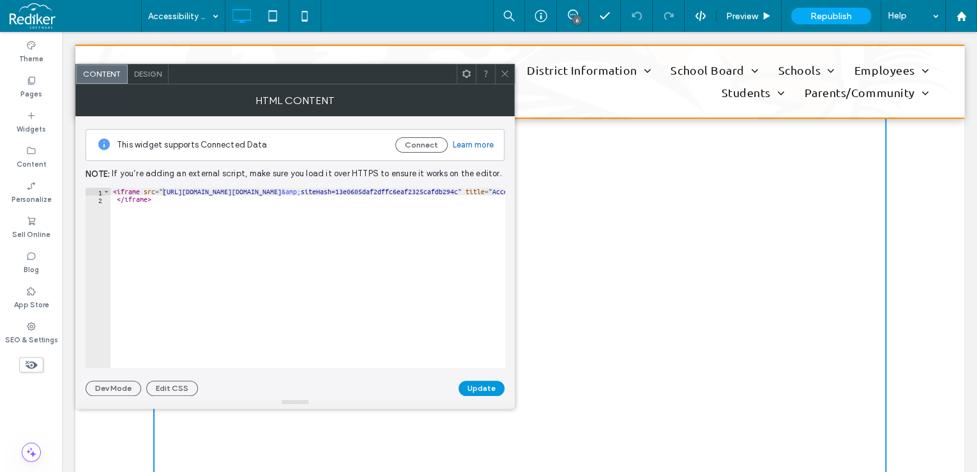
click at [483, 391] on button "Update" at bounding box center [482, 388] width 46 height 15
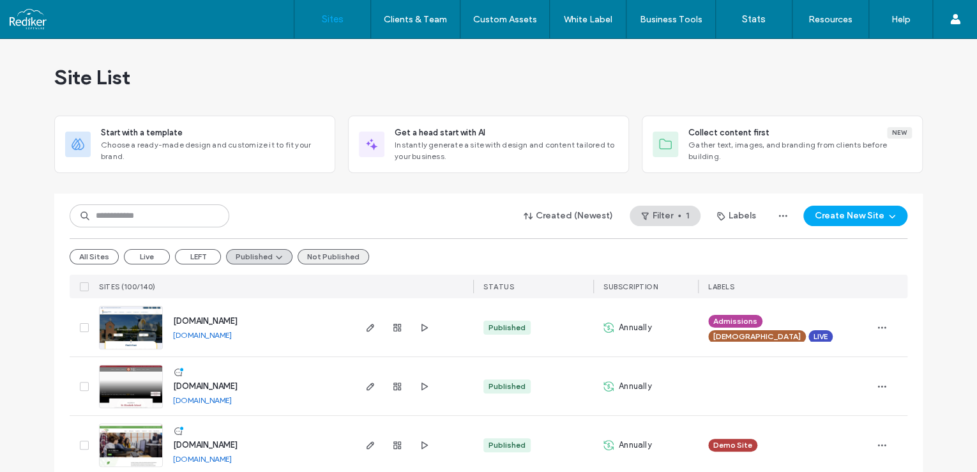
click at [338, 252] on button "Not Published" at bounding box center [334, 256] width 72 height 15
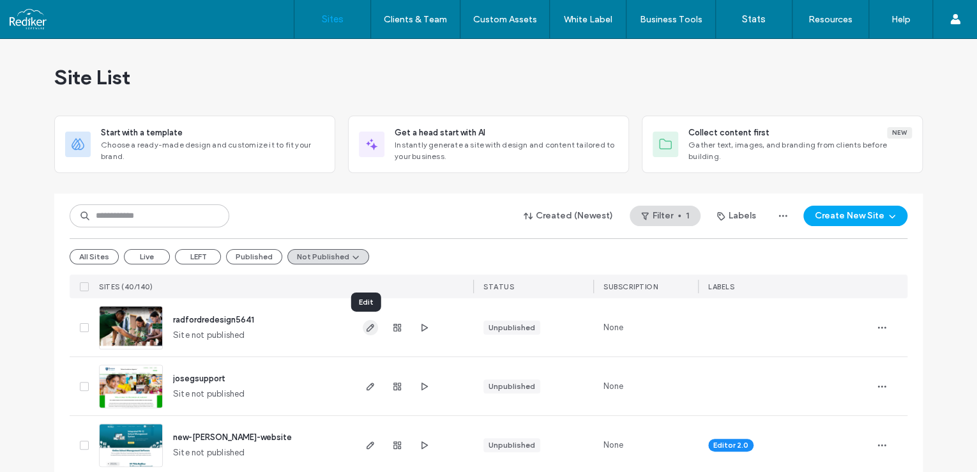
click at [372, 331] on span "button" at bounding box center [370, 327] width 15 height 15
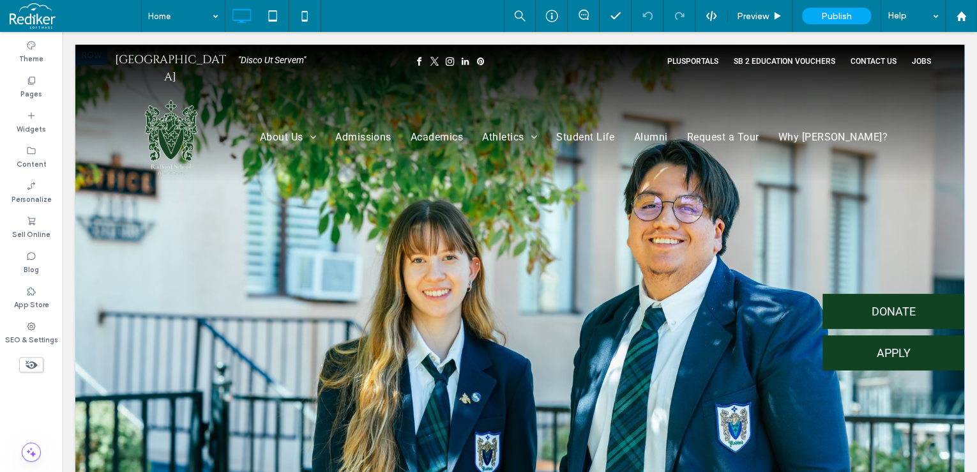
click at [832, 218] on div at bounding box center [519, 332] width 889 height 575
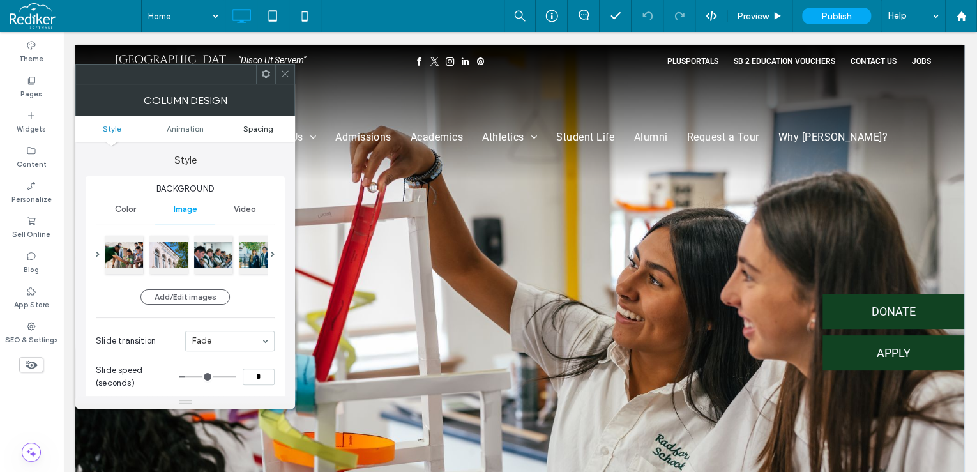
click at [269, 125] on span "Spacing" at bounding box center [258, 129] width 30 height 10
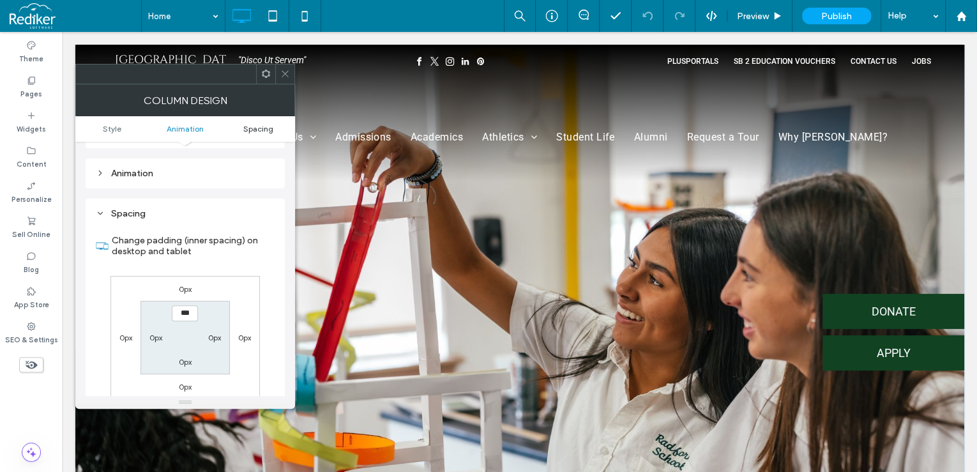
scroll to position [623, 0]
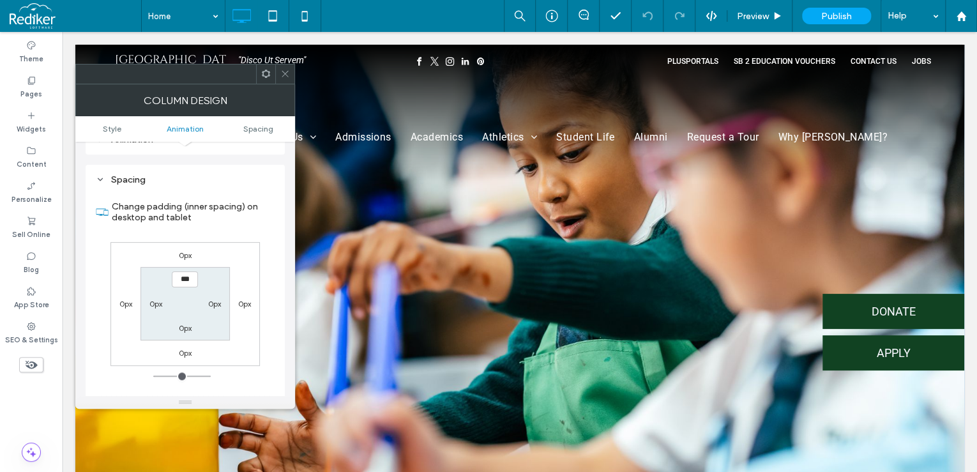
click at [284, 72] on icon at bounding box center [285, 74] width 10 height 10
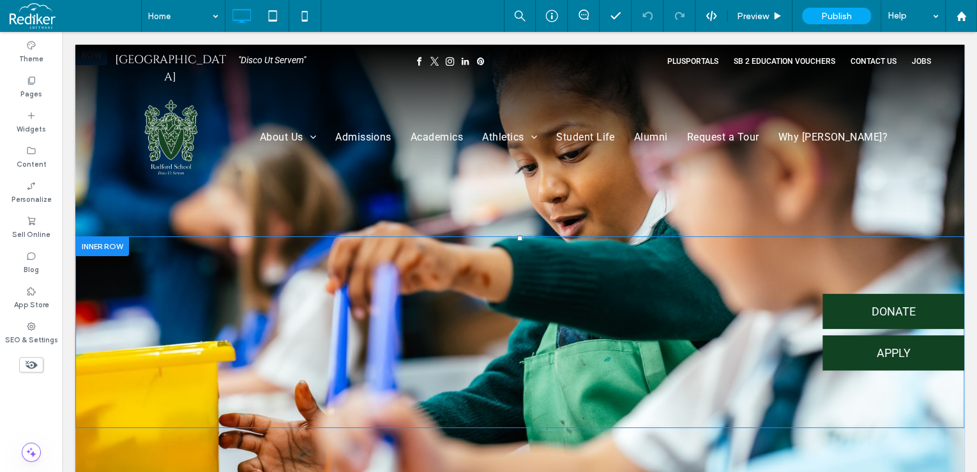
click at [110, 243] on div at bounding box center [102, 246] width 54 height 20
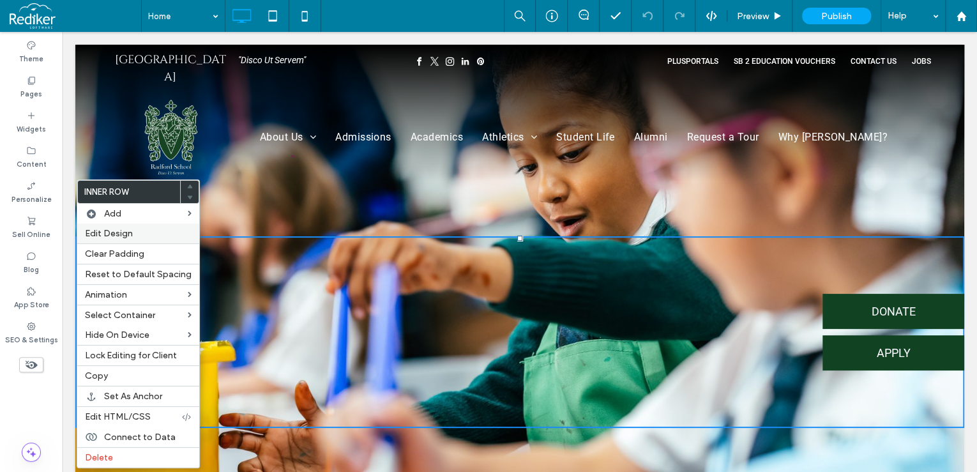
click at [135, 233] on label "Edit Design" at bounding box center [138, 233] width 107 height 11
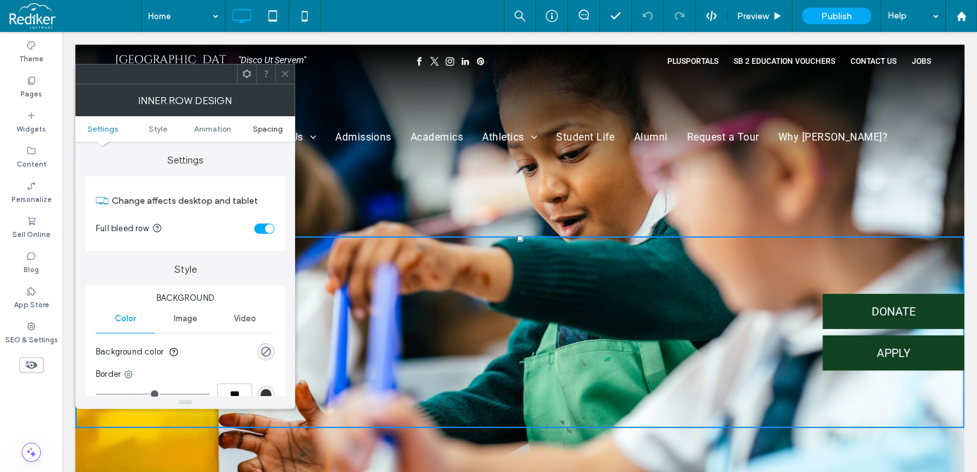
click at [266, 126] on span "Spacing" at bounding box center [268, 129] width 30 height 10
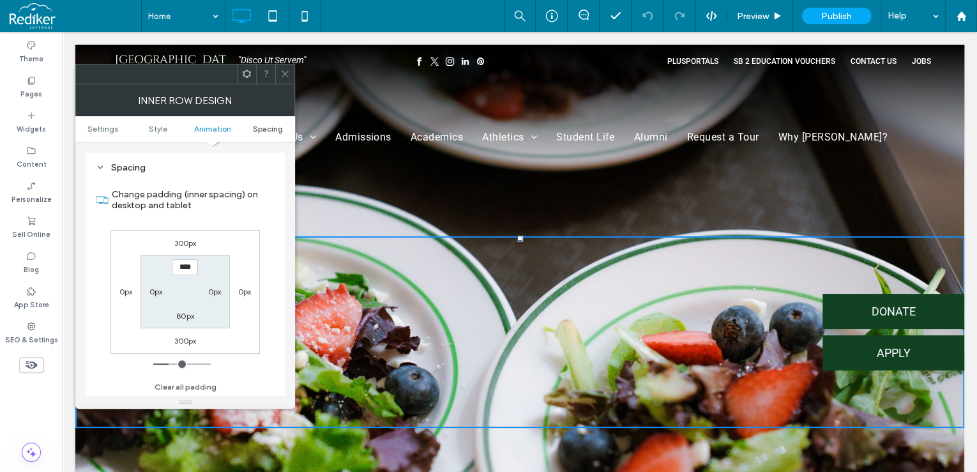
scroll to position [409, 0]
type input "***"
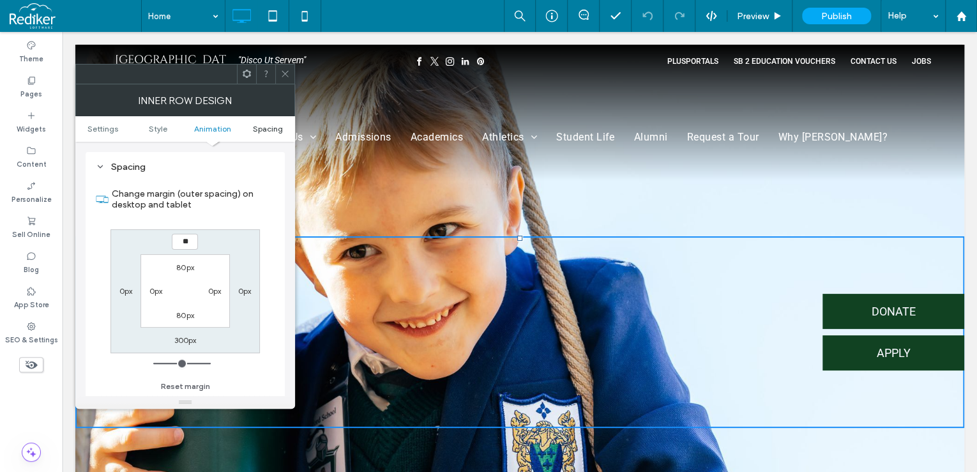
type input "***"
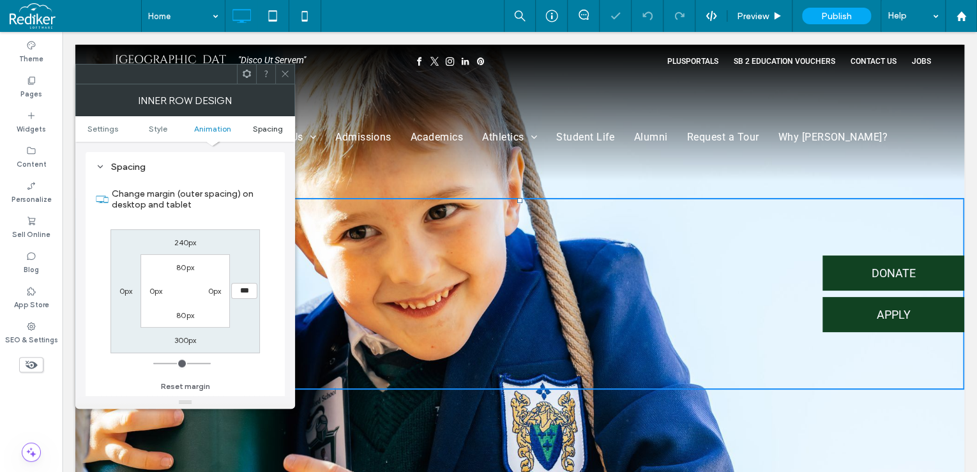
type input "***"
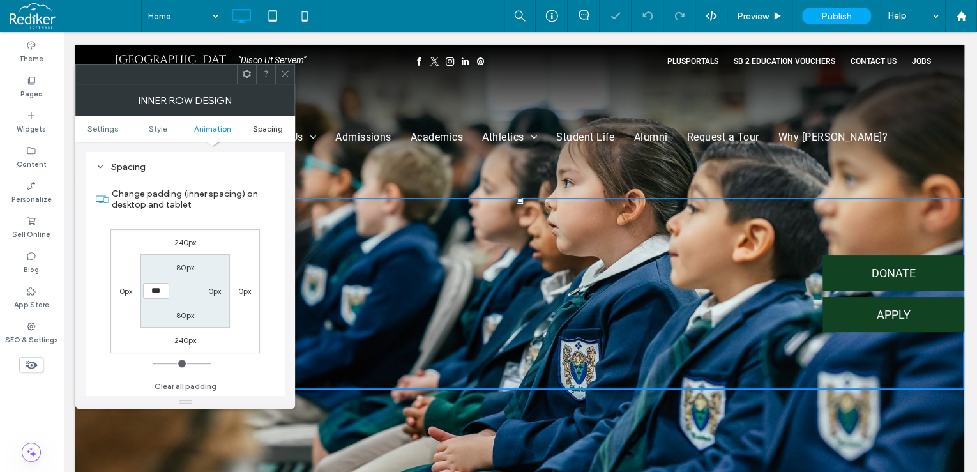
type input "***"
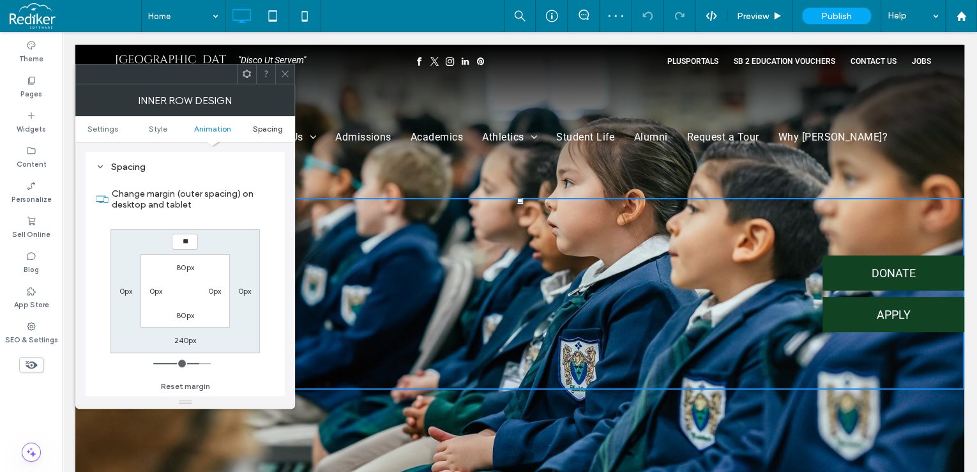
type input "***"
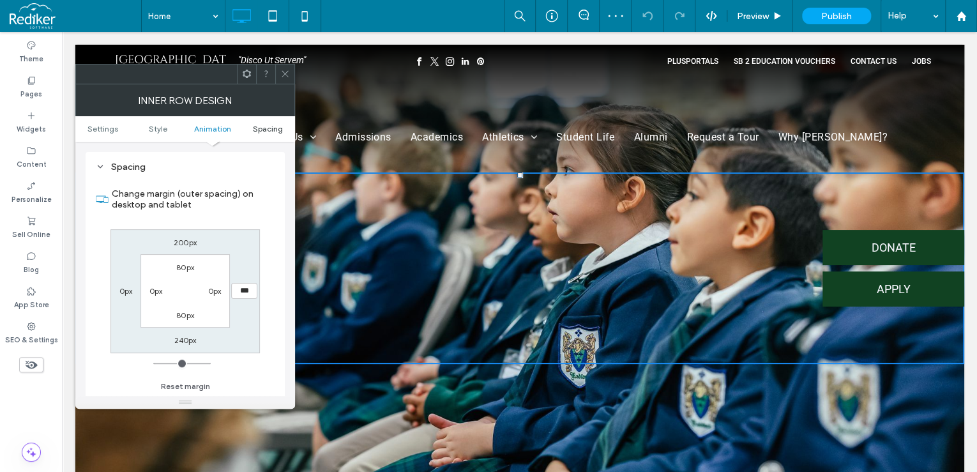
type input "***"
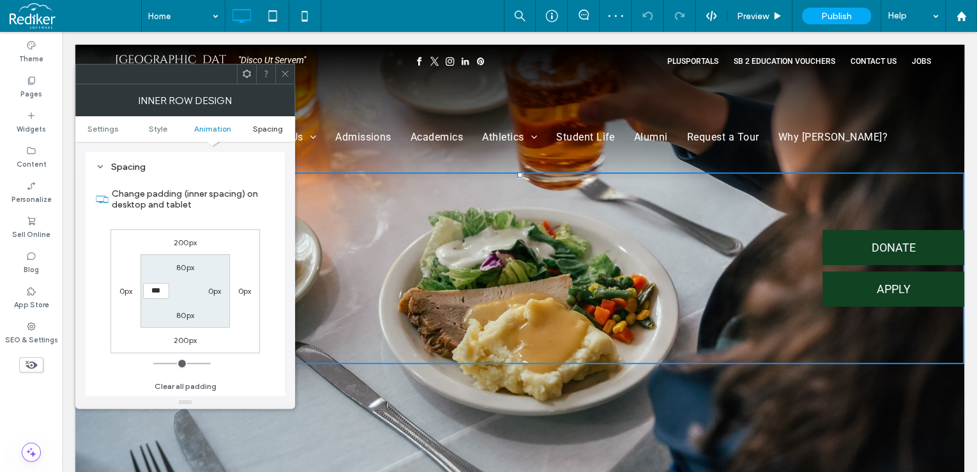
type input "***"
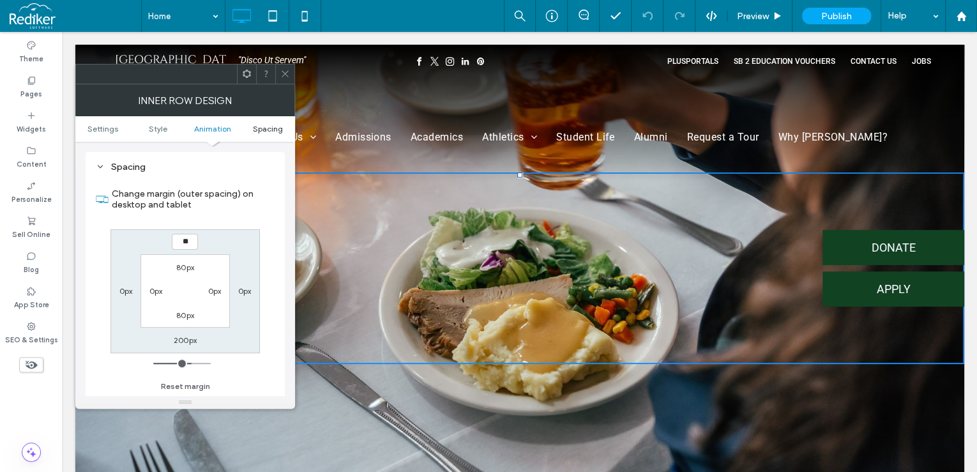
type input "***"
type input "*"
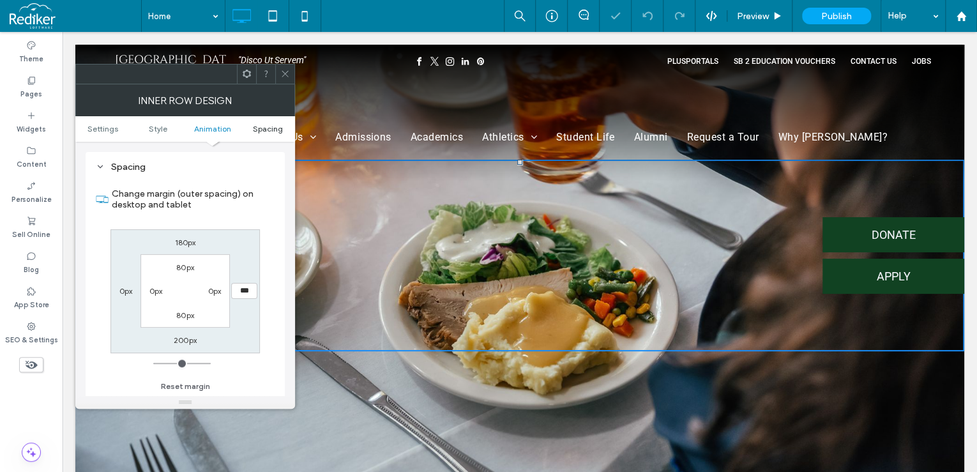
type input "*"
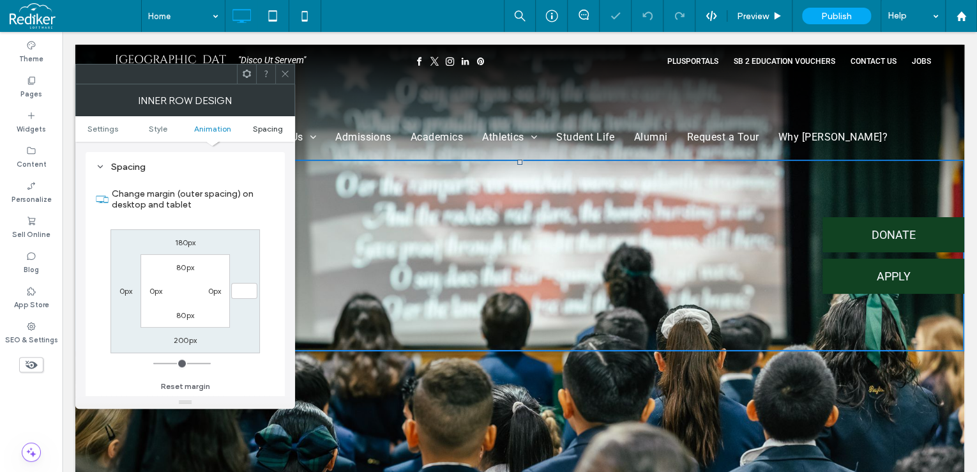
type input "*"
type input "***"
type input "*****"
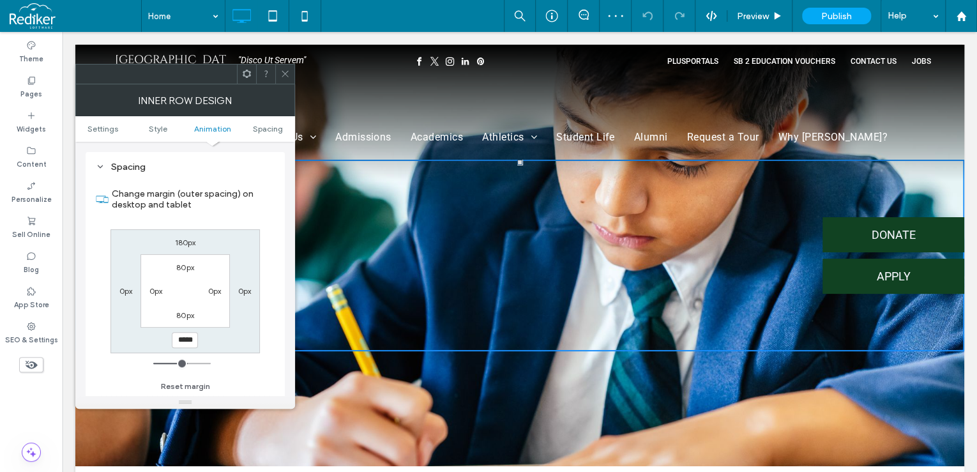
click at [284, 75] on icon at bounding box center [285, 74] width 10 height 10
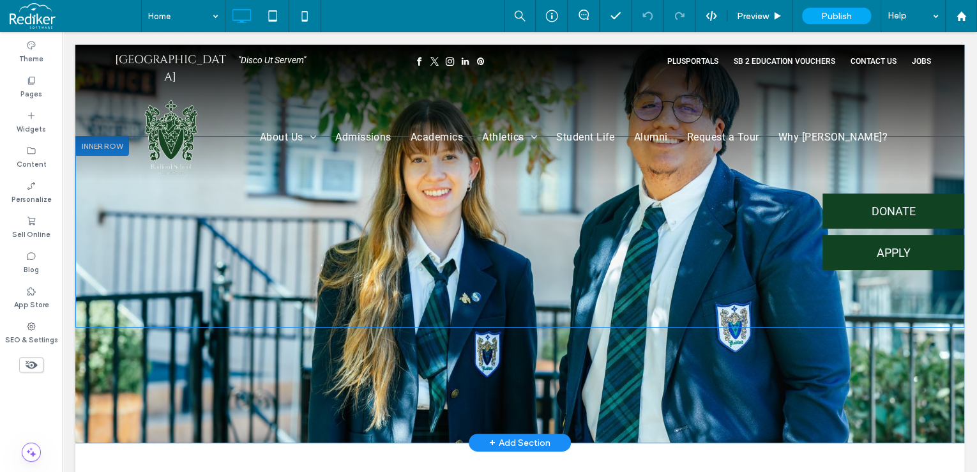
scroll to position [0, 0]
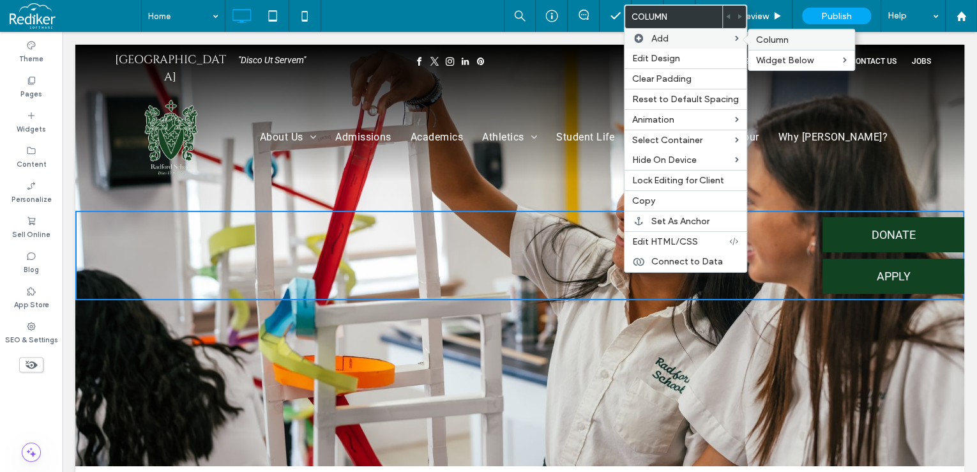
click at [774, 42] on span "Column" at bounding box center [772, 39] width 33 height 11
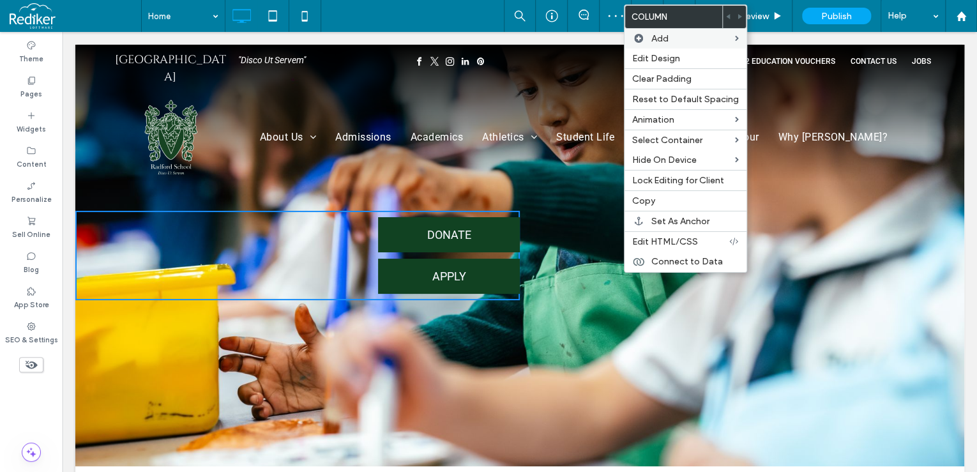
click at [155, 267] on div "DONATE APPLY Click To Paste" at bounding box center [297, 255] width 444 height 89
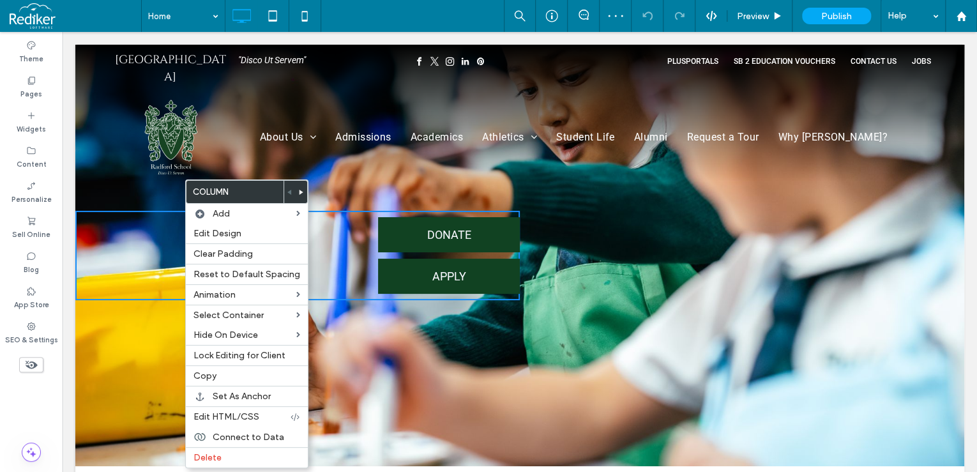
click at [299, 191] on icon at bounding box center [301, 192] width 5 height 5
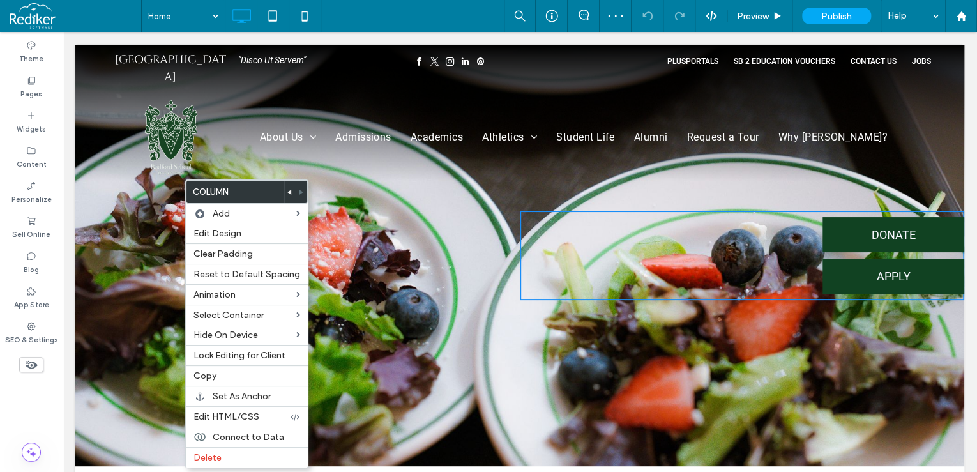
click at [419, 253] on div "Click To Paste Click To Paste" at bounding box center [297, 255] width 444 height 89
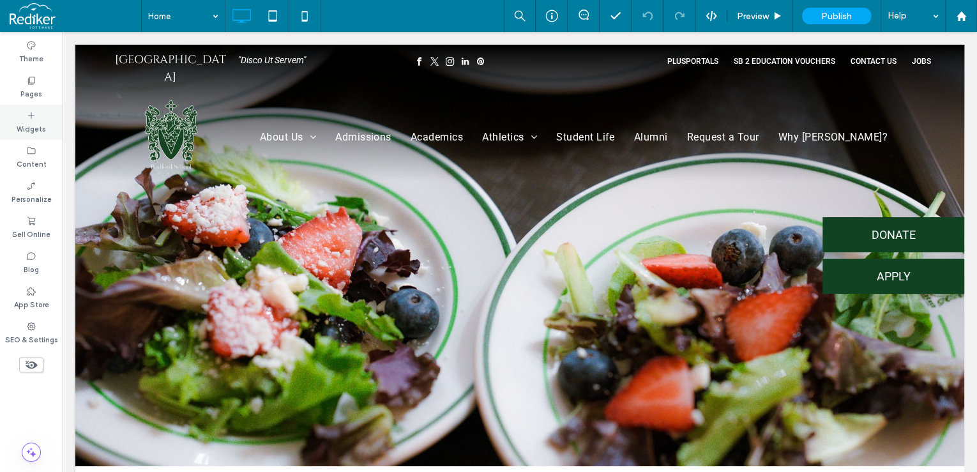
click at [30, 128] on label "Widgets" at bounding box center [31, 128] width 29 height 14
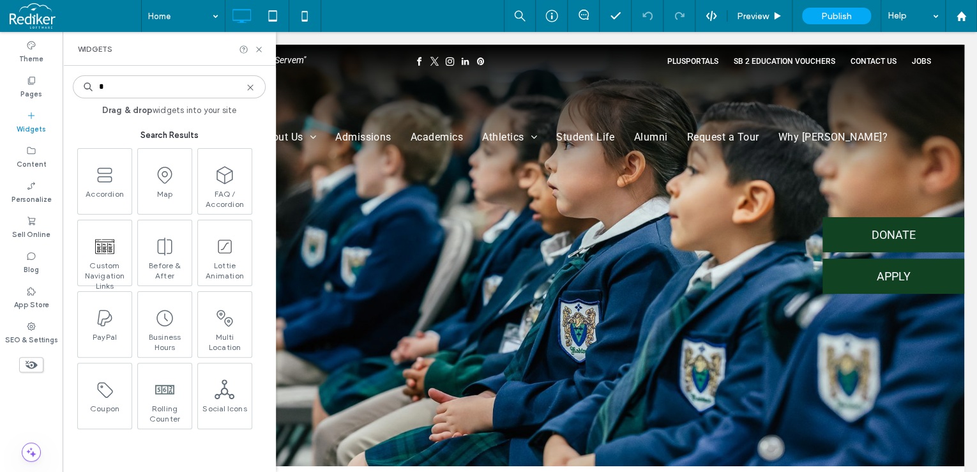
type input "*"
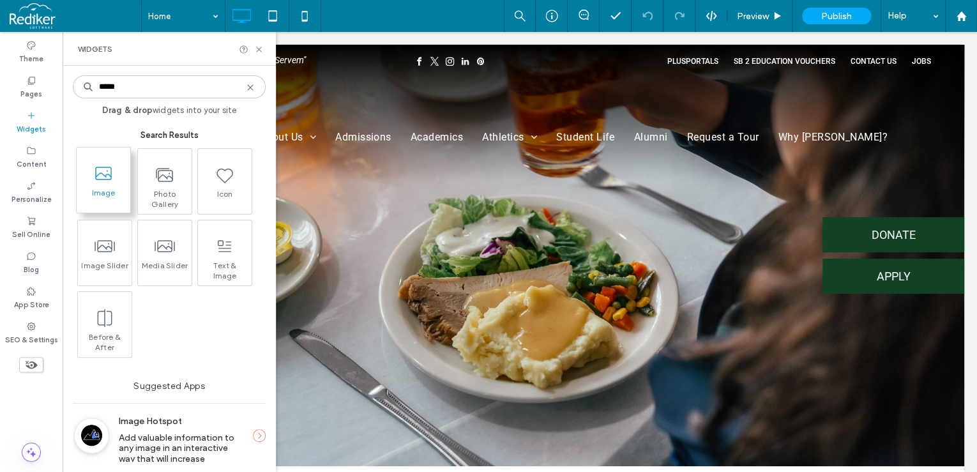
type input "*****"
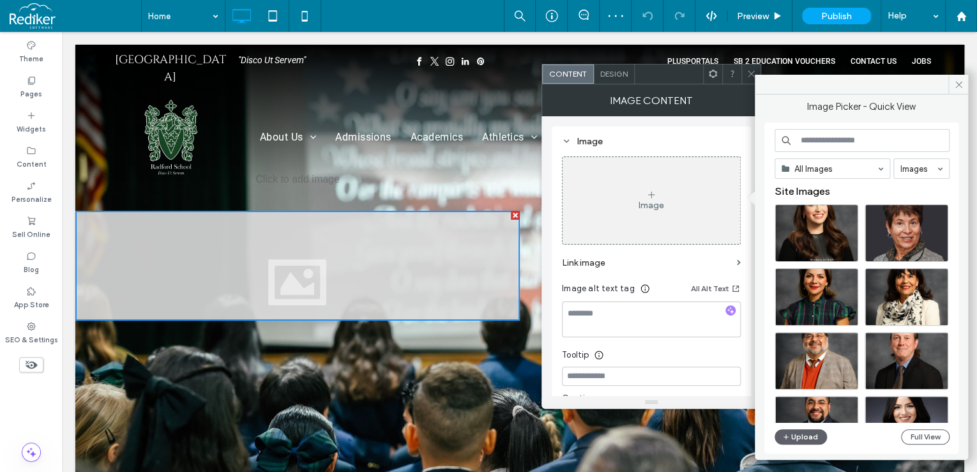
drag, startPoint x: 815, startPoint y: 140, endPoint x: 799, endPoint y: 135, distance: 16.8
click at [815, 140] on input at bounding box center [862, 140] width 175 height 23
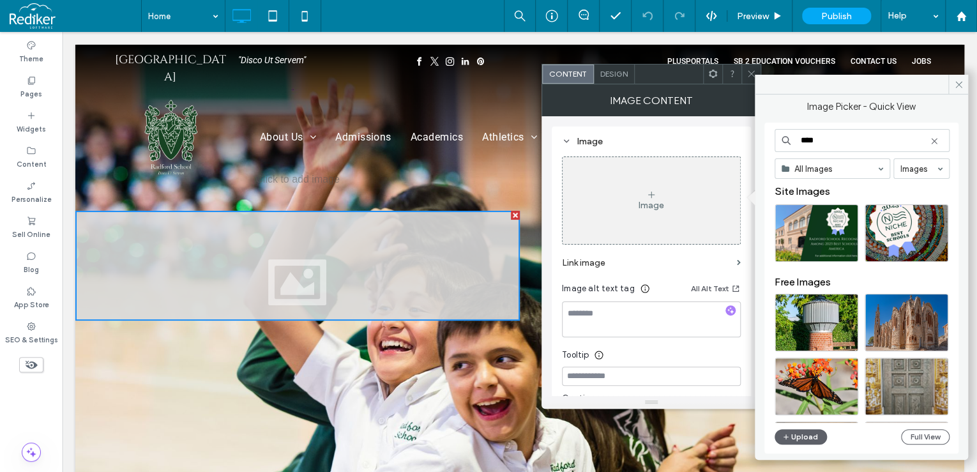
type input "****"
click at [937, 141] on icon at bounding box center [934, 141] width 10 height 10
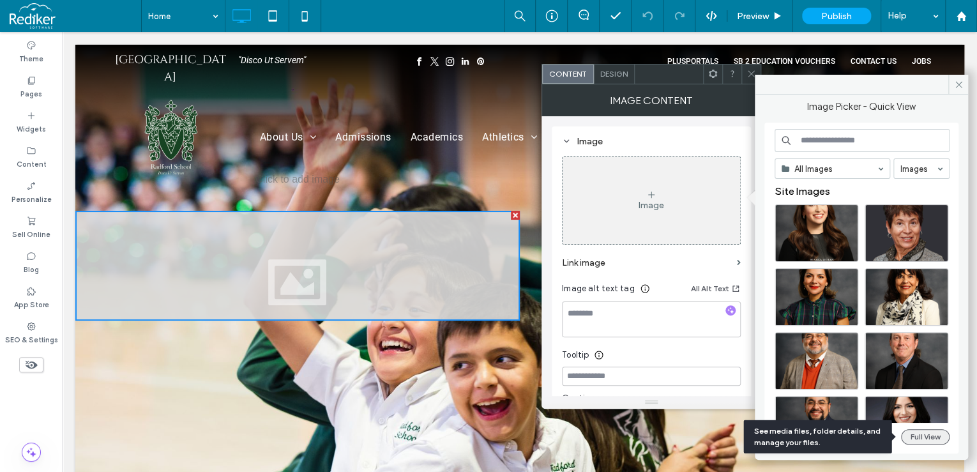
click at [930, 441] on button "Full View" at bounding box center [925, 436] width 49 height 15
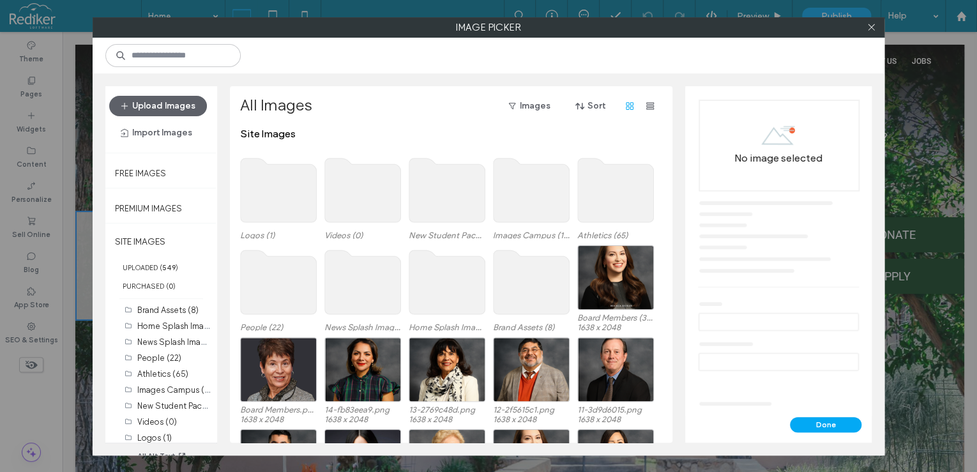
click at [301, 210] on use at bounding box center [279, 190] width 76 height 64
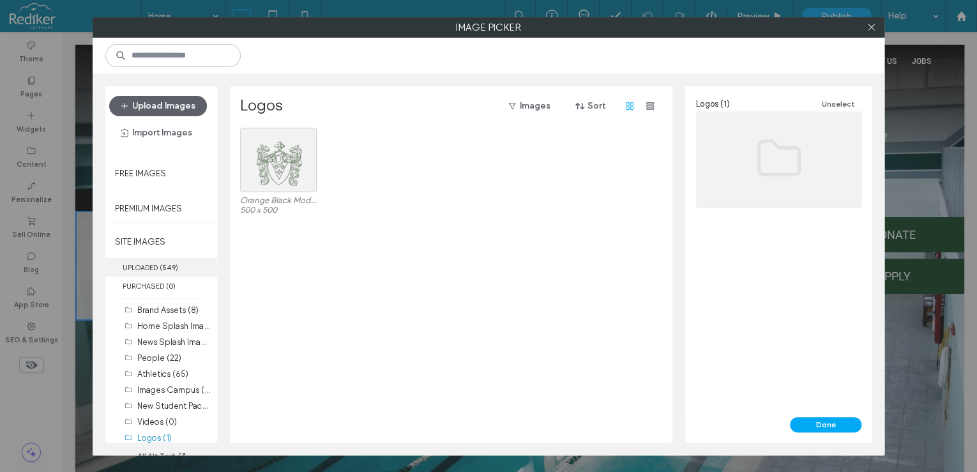
click at [148, 259] on label "UPLOADED ( 549 )" at bounding box center [161, 267] width 112 height 19
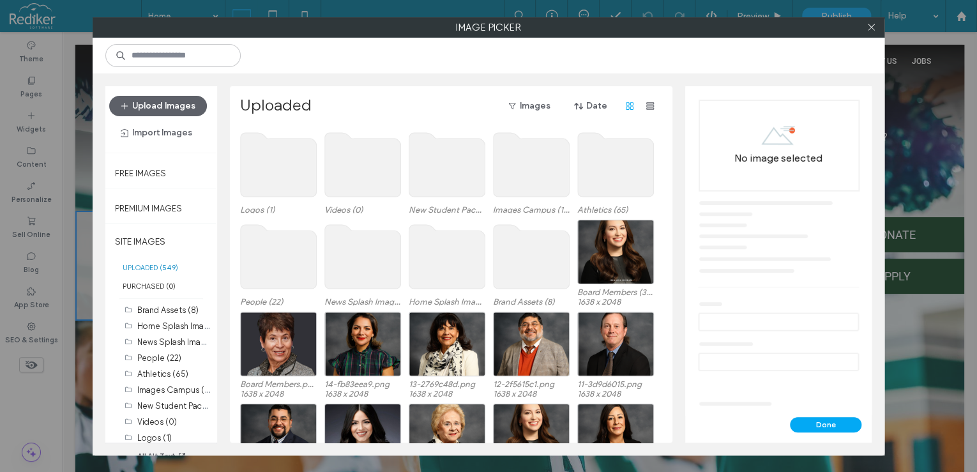
click at [519, 271] on use at bounding box center [532, 257] width 76 height 64
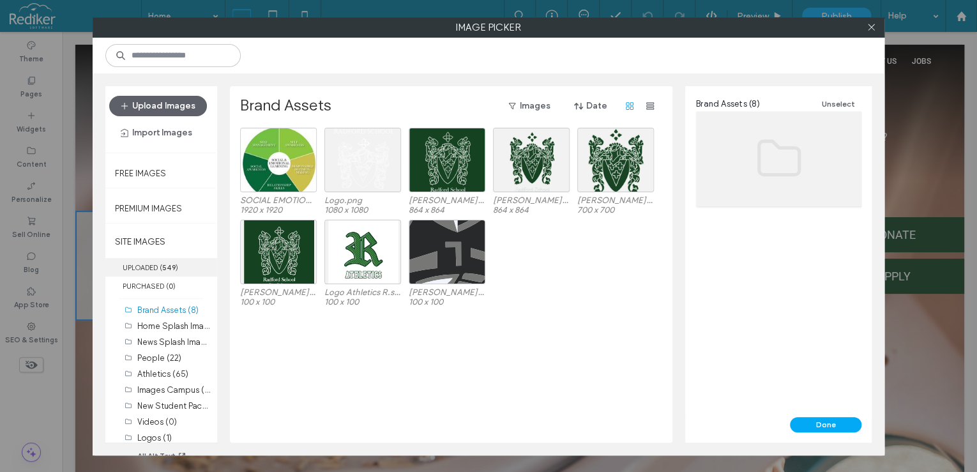
click at [158, 271] on label "UPLOADED ( 549 )" at bounding box center [161, 267] width 112 height 19
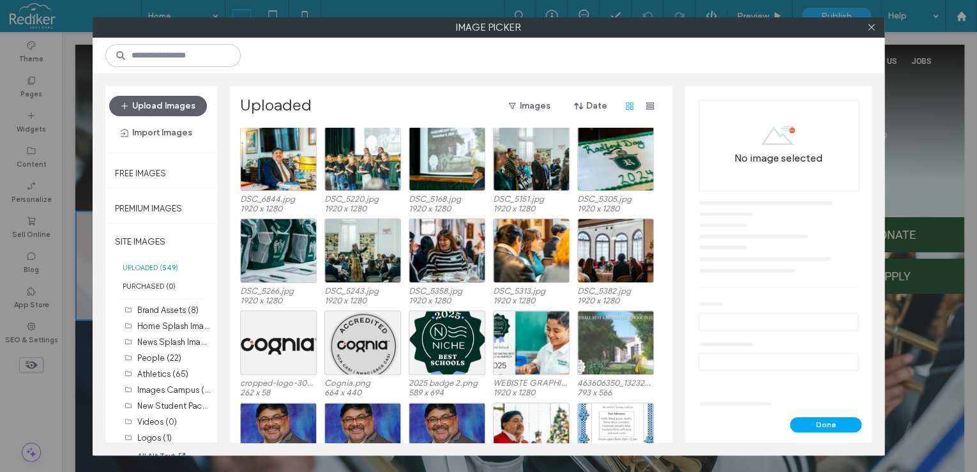
scroll to position [3231, 0]
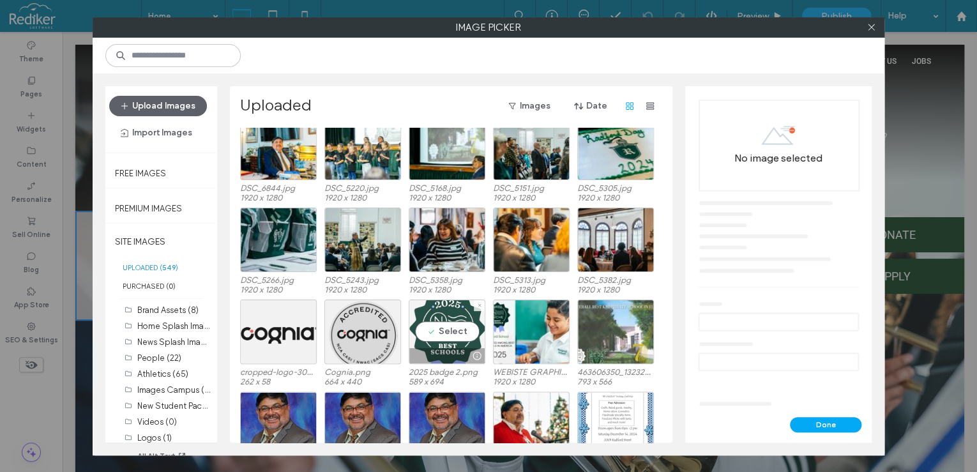
click at [457, 317] on div "Select" at bounding box center [447, 332] width 77 height 64
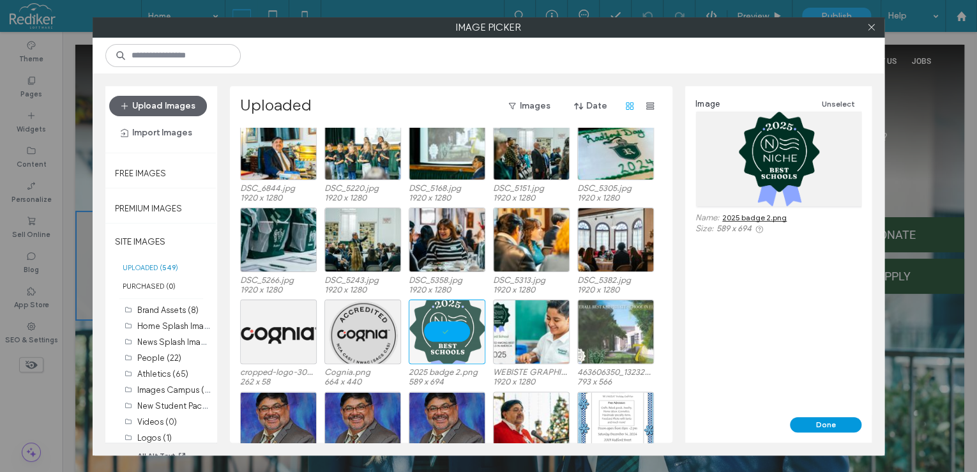
drag, startPoint x: 819, startPoint y: 419, endPoint x: 754, endPoint y: 380, distance: 75.9
click at [819, 419] on button "Done" at bounding box center [826, 424] width 72 height 15
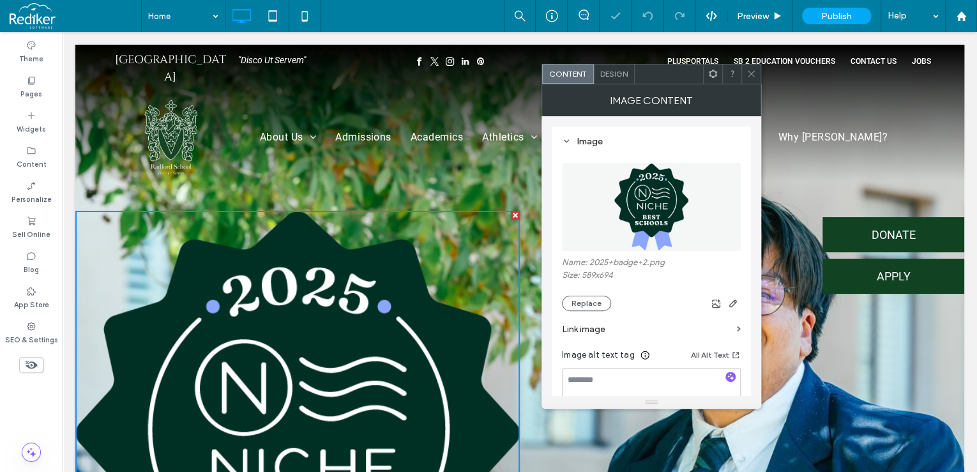
click at [611, 72] on span "Design" at bounding box center [613, 74] width 27 height 10
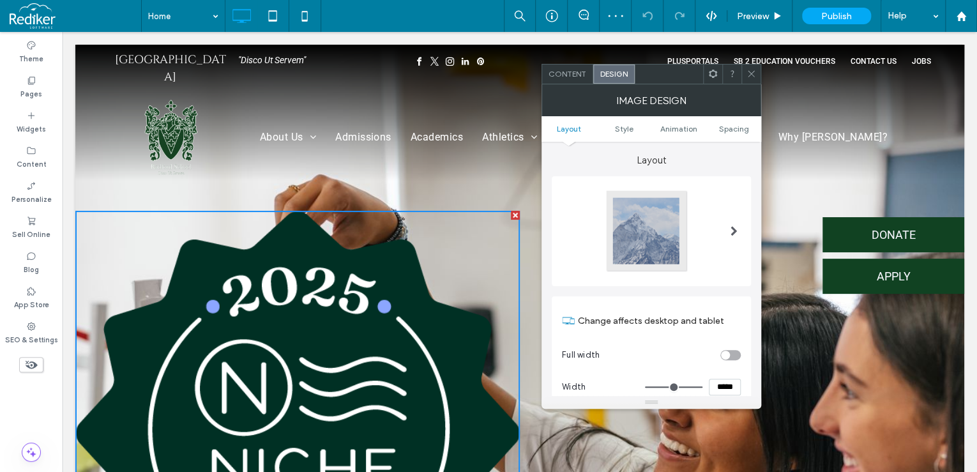
drag, startPoint x: 773, startPoint y: 418, endPoint x: 777, endPoint y: 372, distance: 46.1
type input "*****"
type input "***"
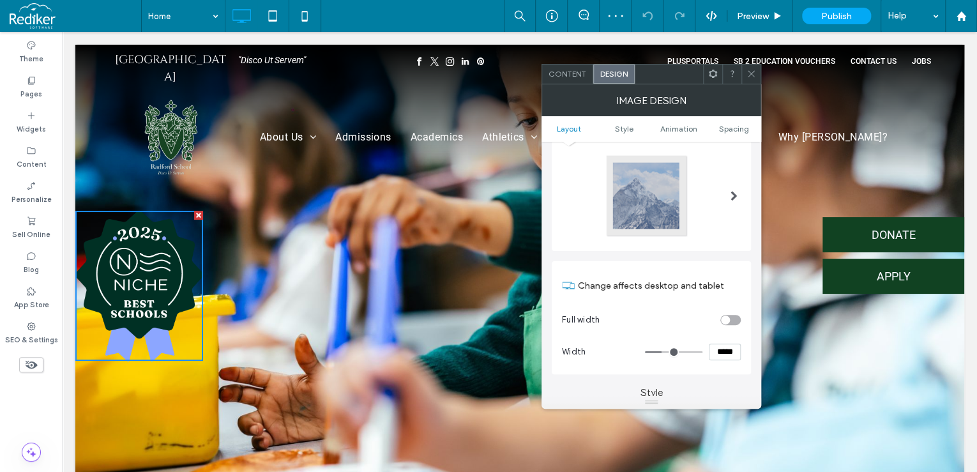
scroll to position [51, 0]
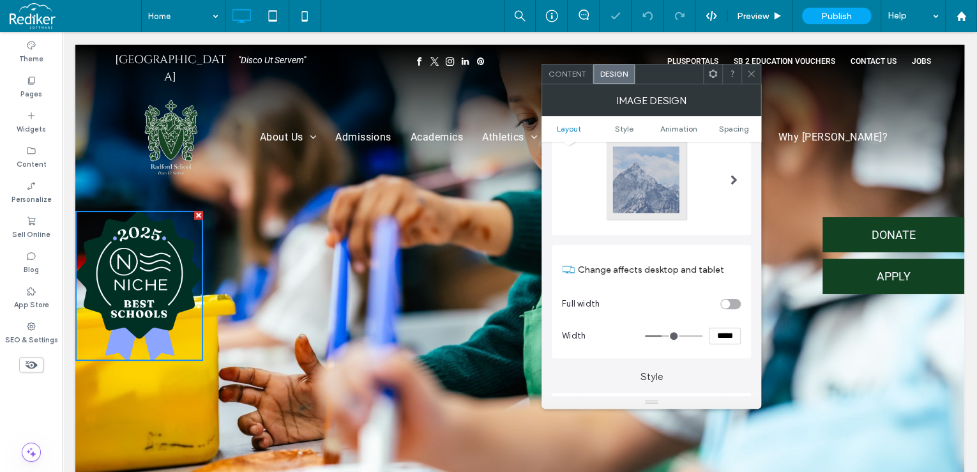
click at [752, 72] on icon at bounding box center [752, 74] width 10 height 10
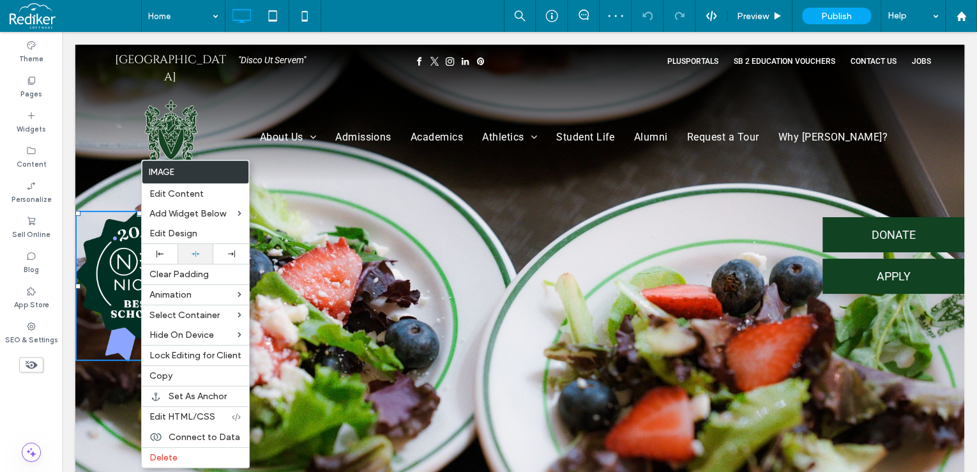
click at [197, 245] on div at bounding box center [196, 254] width 36 height 20
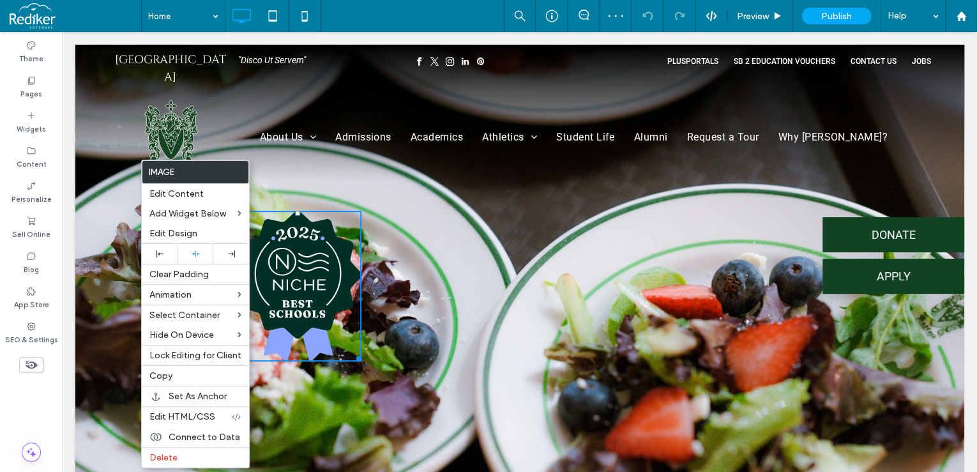
click at [491, 255] on div "Click To Paste Click To Paste" at bounding box center [297, 286] width 444 height 151
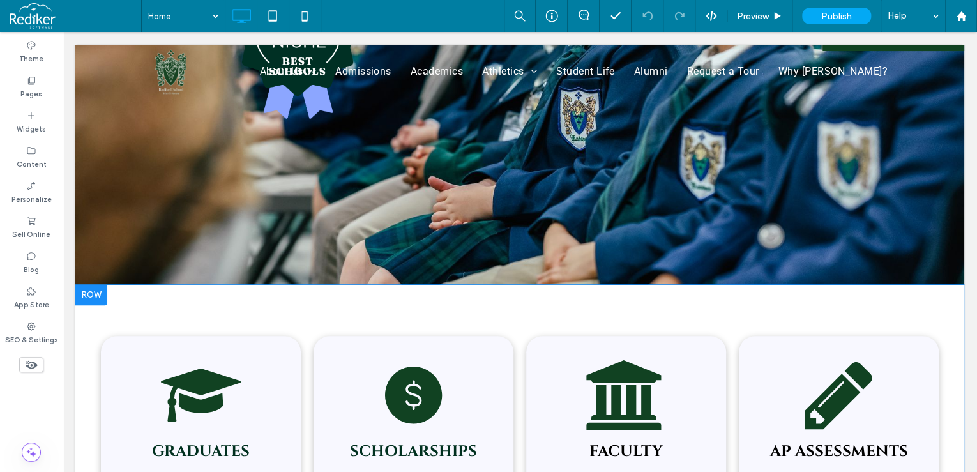
scroll to position [0, 0]
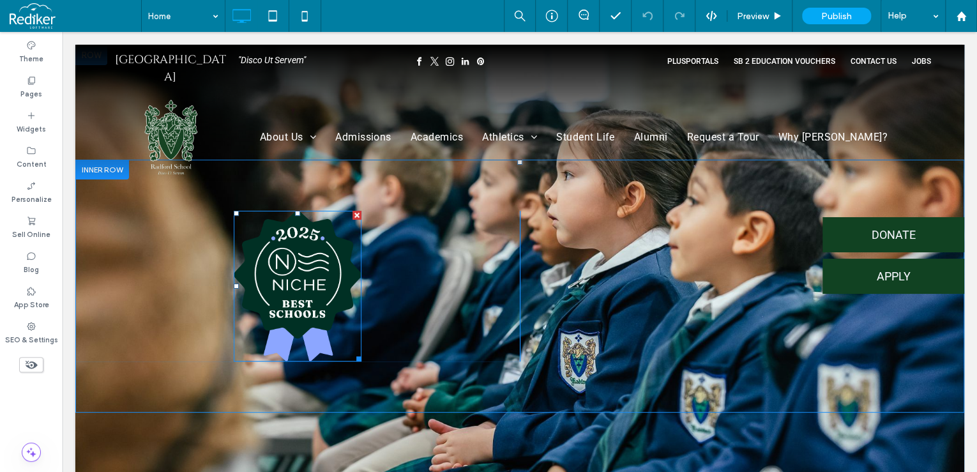
click at [356, 217] on div at bounding box center [357, 215] width 9 height 9
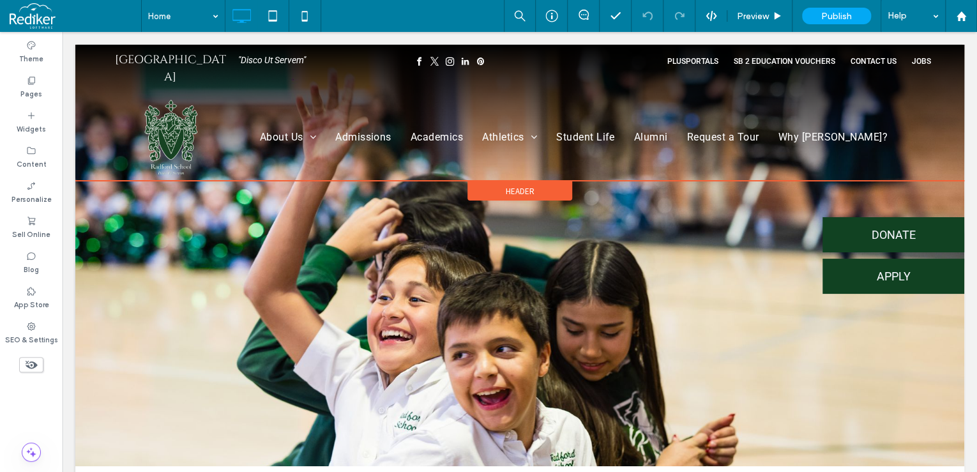
click at [509, 186] on span "Header" at bounding box center [520, 191] width 29 height 11
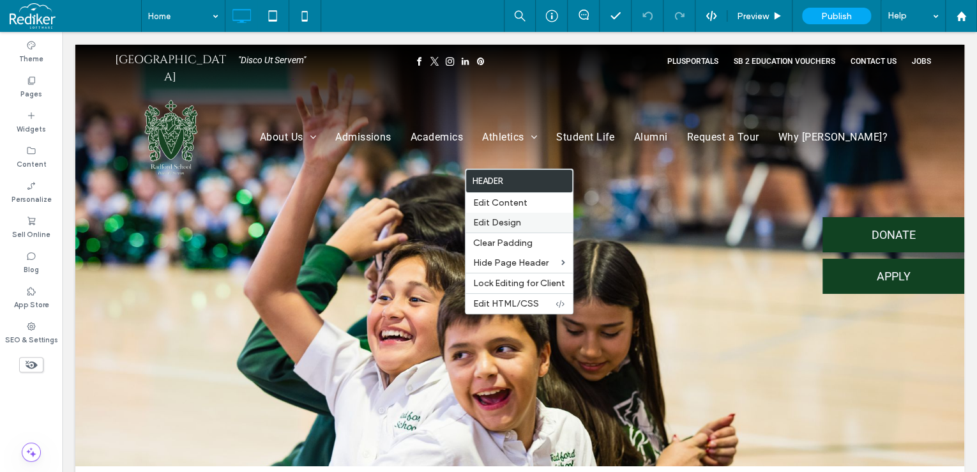
click at [503, 222] on span "Edit Design" at bounding box center [497, 222] width 48 height 11
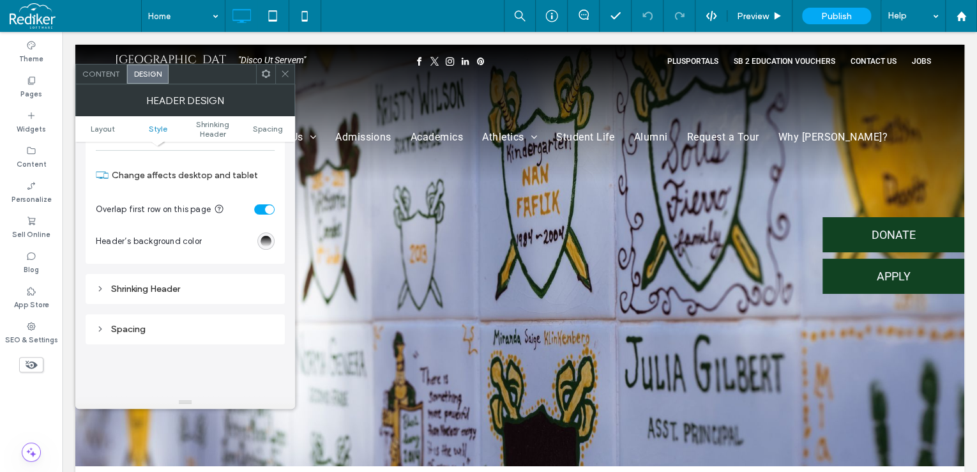
scroll to position [255, 0]
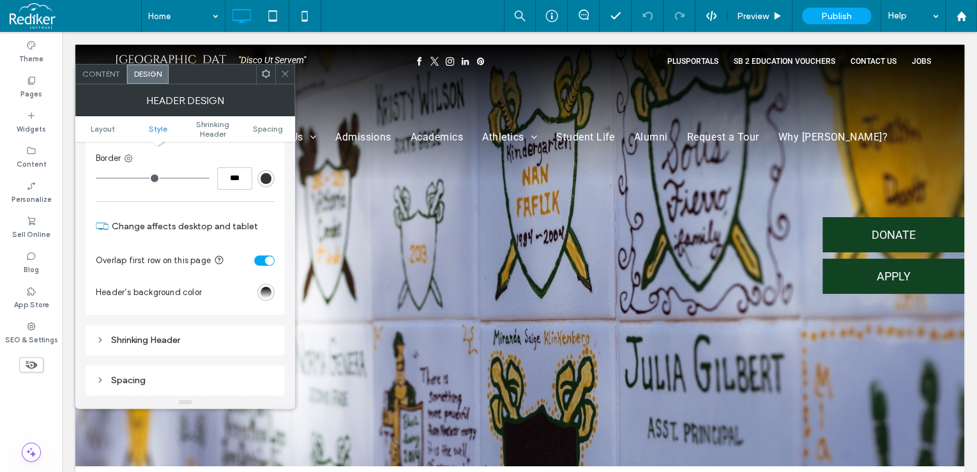
click at [180, 333] on div "Shrinking Header" at bounding box center [185, 339] width 179 height 17
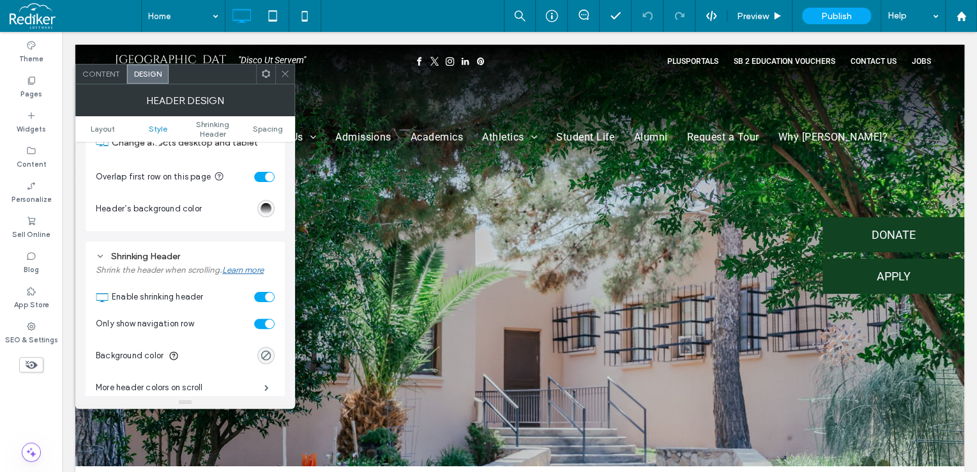
scroll to position [358, 0]
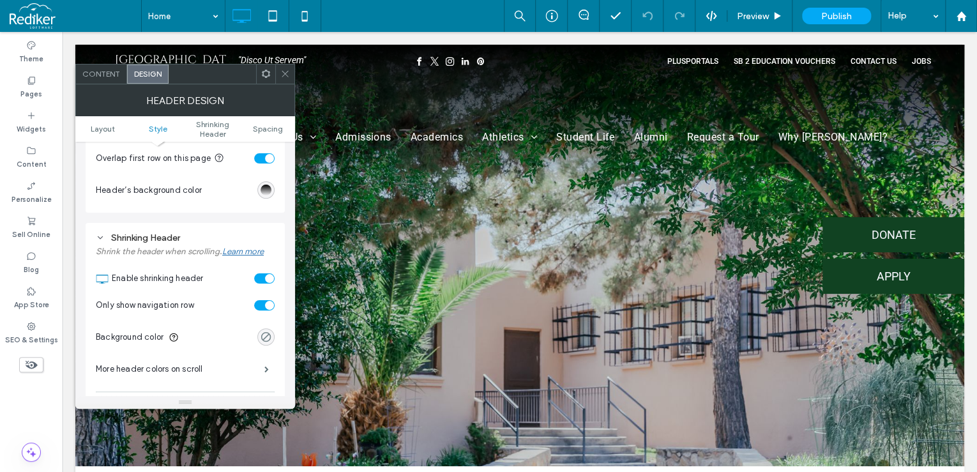
click at [262, 335] on div "rgba(0, 0, 0, 0)" at bounding box center [266, 336] width 11 height 11
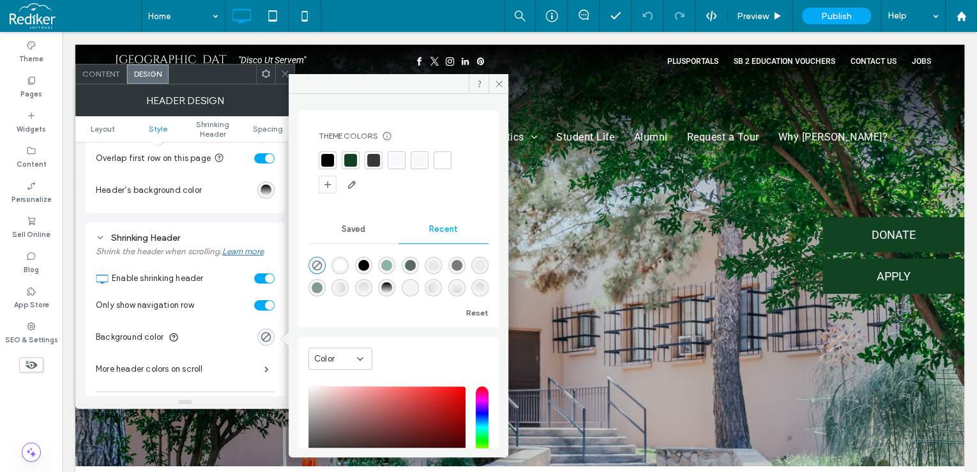
click at [325, 163] on div at bounding box center [327, 160] width 13 height 13
click at [278, 74] on div at bounding box center [284, 73] width 19 height 19
click at [280, 72] on div at bounding box center [284, 73] width 19 height 19
click at [282, 73] on icon at bounding box center [285, 74] width 10 height 10
click at [498, 82] on icon at bounding box center [499, 84] width 10 height 10
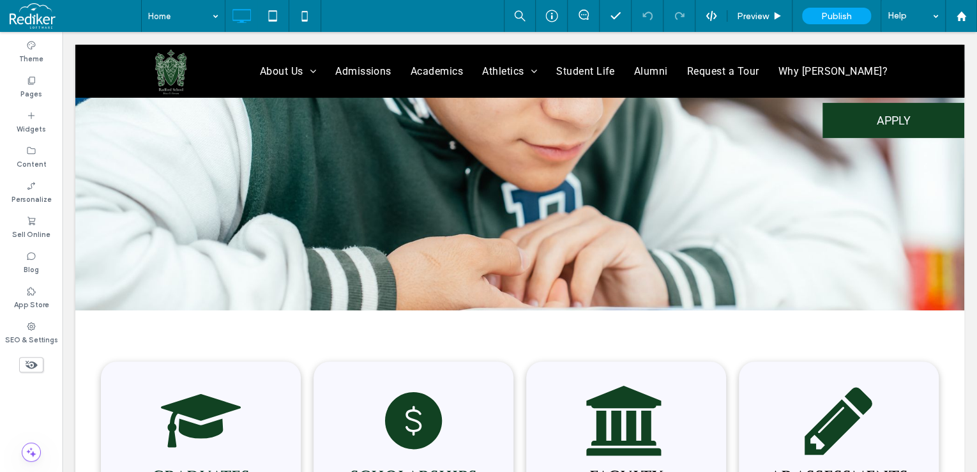
scroll to position [204, 0]
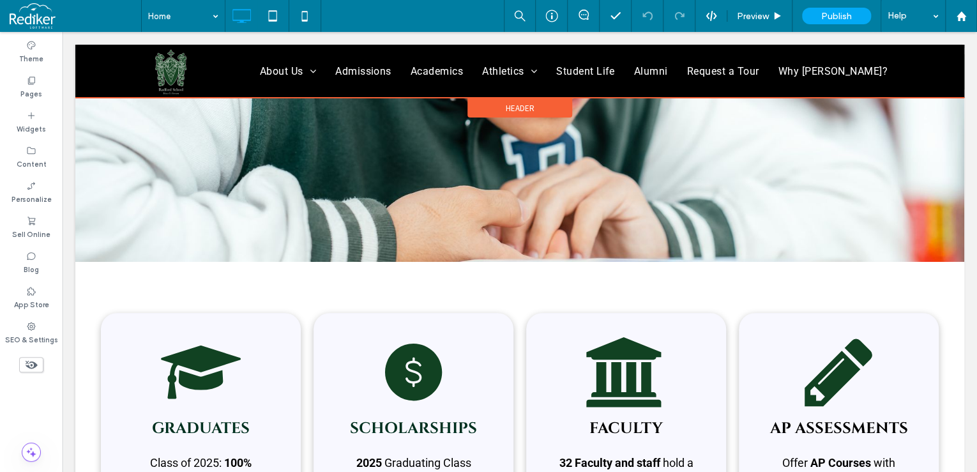
click at [100, 55] on div at bounding box center [519, 71] width 889 height 53
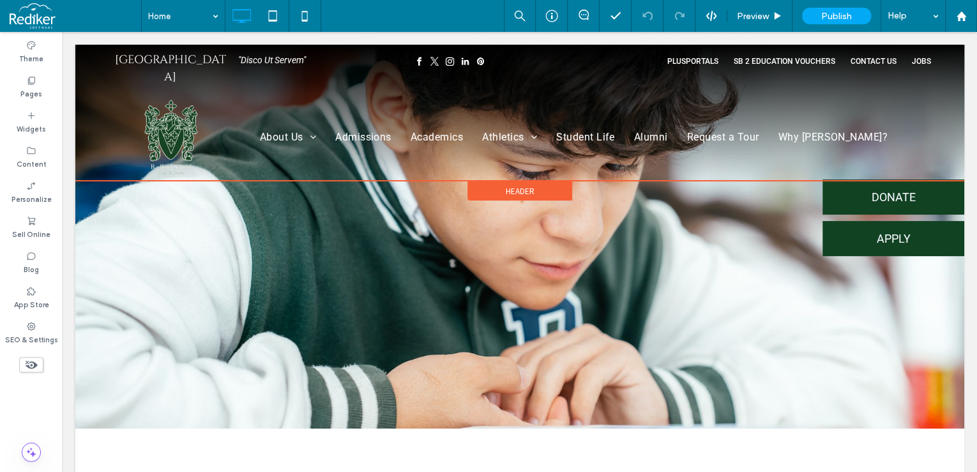
scroll to position [0, 0]
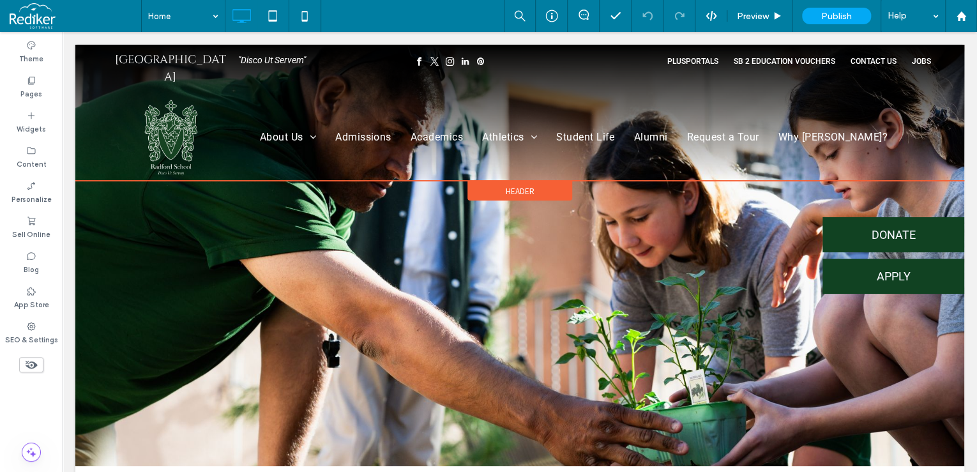
click at [489, 181] on div "Header" at bounding box center [519, 190] width 105 height 19
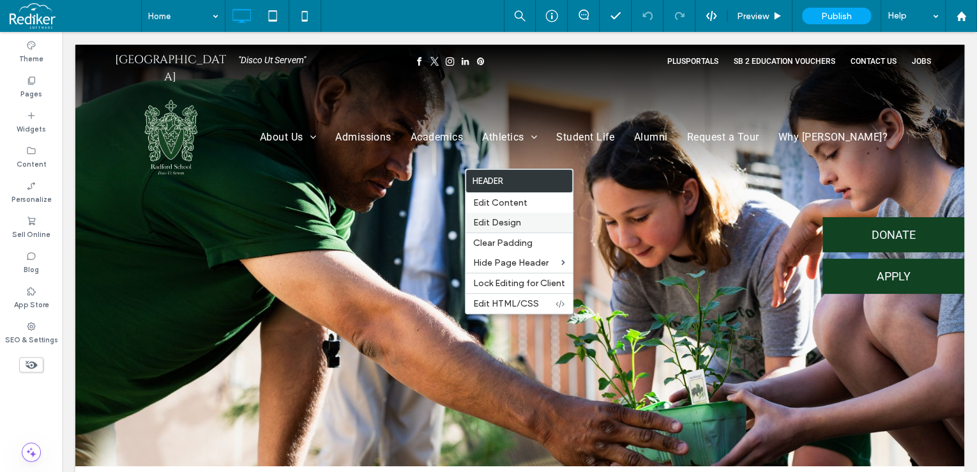
click at [502, 222] on span "Edit Design" at bounding box center [497, 222] width 48 height 11
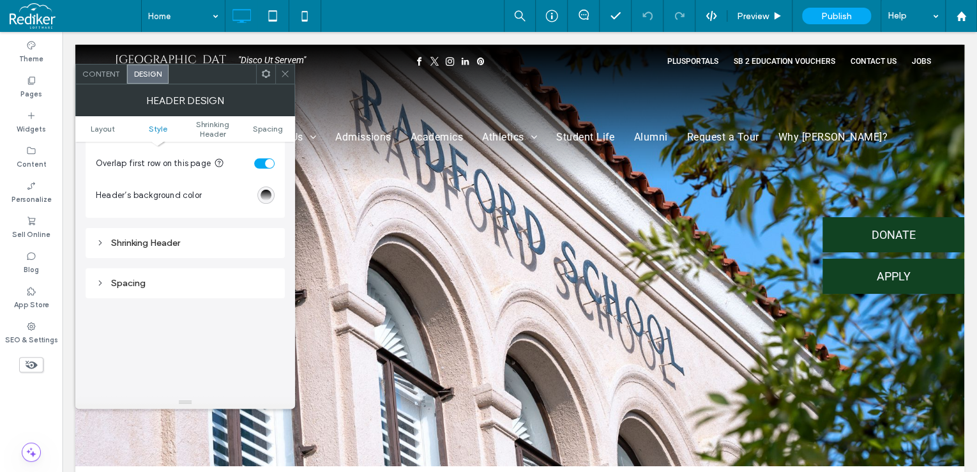
scroll to position [358, 0]
click at [209, 241] on div "Shrinking Header" at bounding box center [185, 237] width 179 height 11
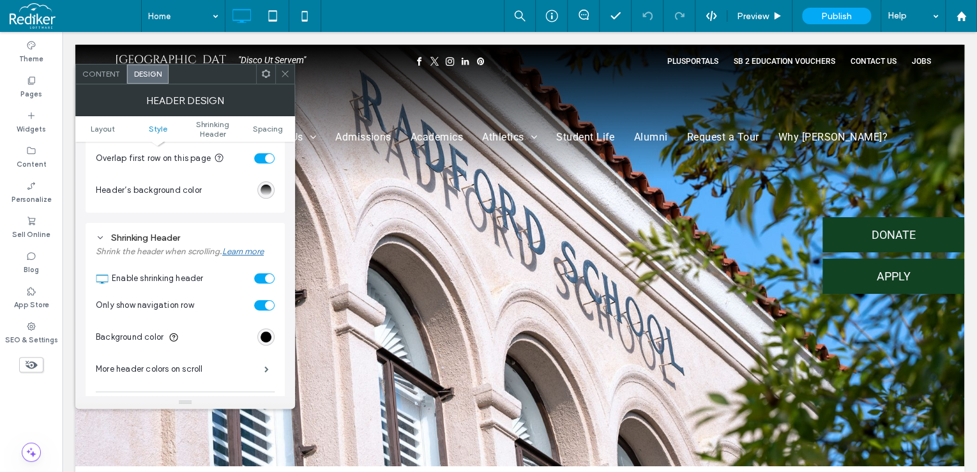
scroll to position [409, 0]
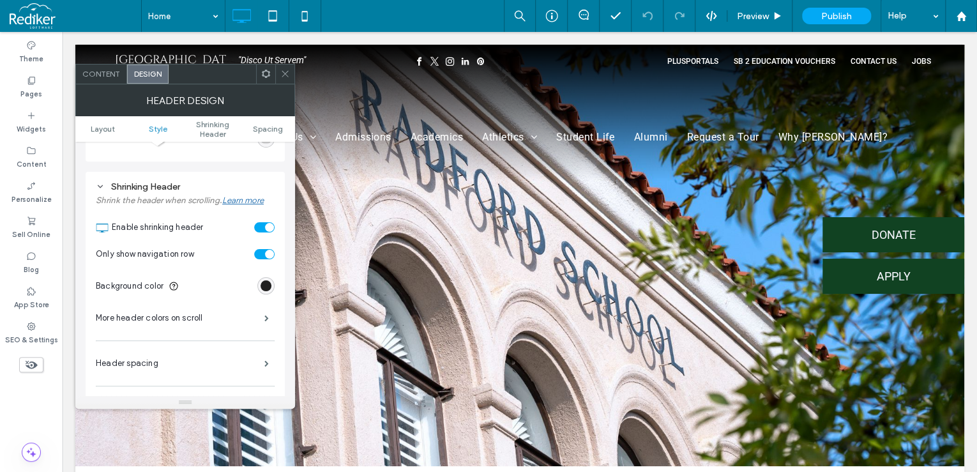
click at [266, 286] on div "rgb(0, 0, 0)" at bounding box center [266, 285] width 11 height 11
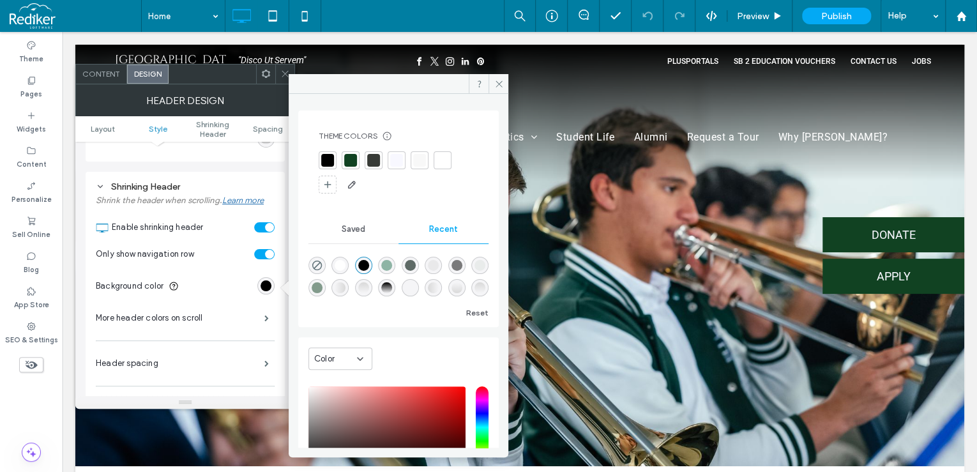
click at [392, 287] on div "linear-gradient(180deg, rgba(0, 0, 0, 1) 0%, rgba(0, 0, 0, 0) 100%)" at bounding box center [386, 287] width 11 height 11
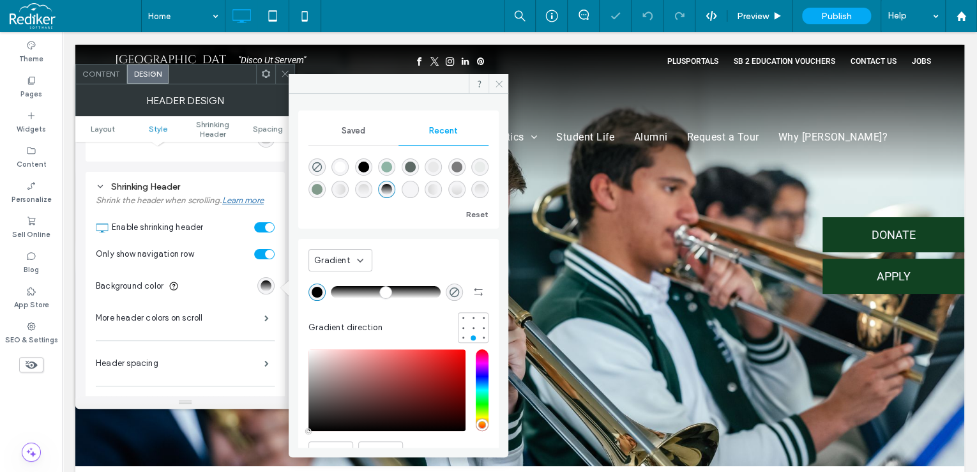
click at [278, 74] on div at bounding box center [284, 73] width 19 height 19
click at [498, 81] on icon at bounding box center [499, 84] width 10 height 10
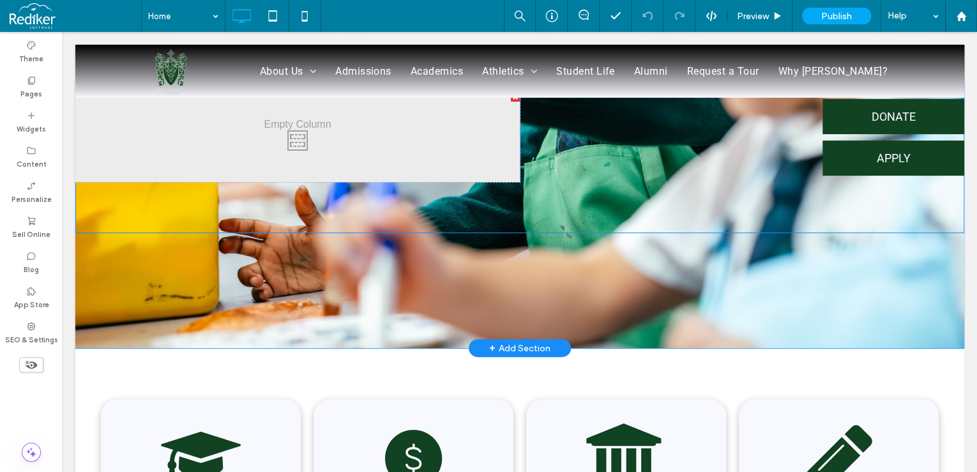
scroll to position [204, 0]
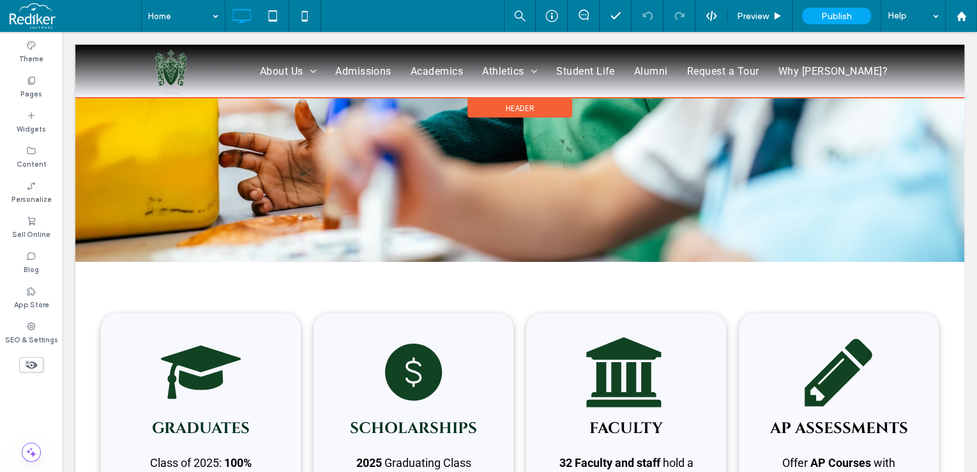
click at [507, 108] on span "Header" at bounding box center [520, 108] width 29 height 11
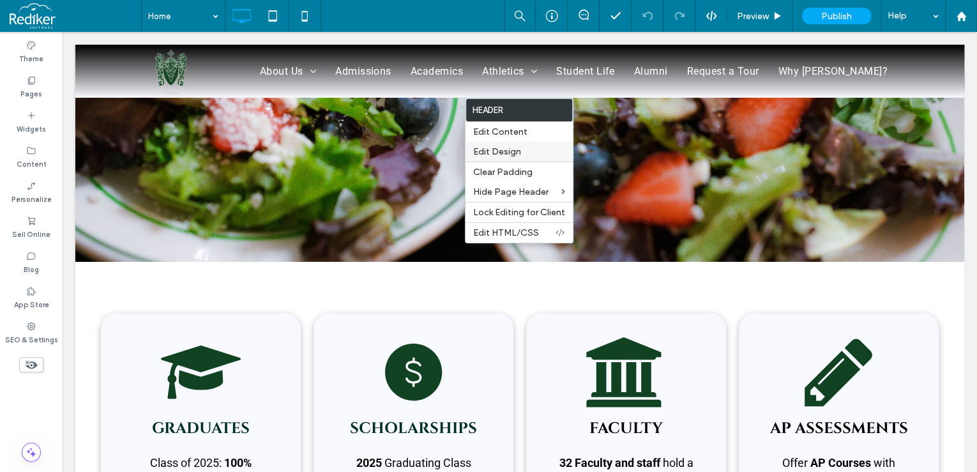
click at [510, 151] on span "Edit Design" at bounding box center [497, 151] width 48 height 11
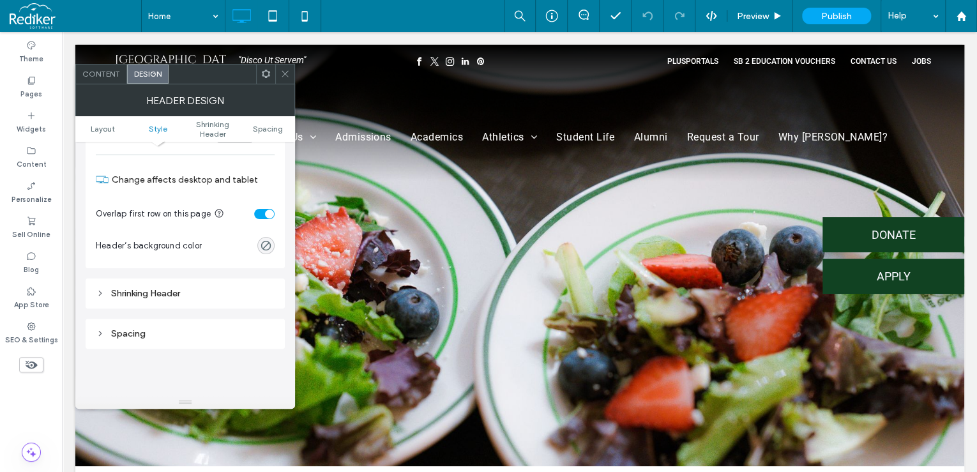
scroll to position [307, 0]
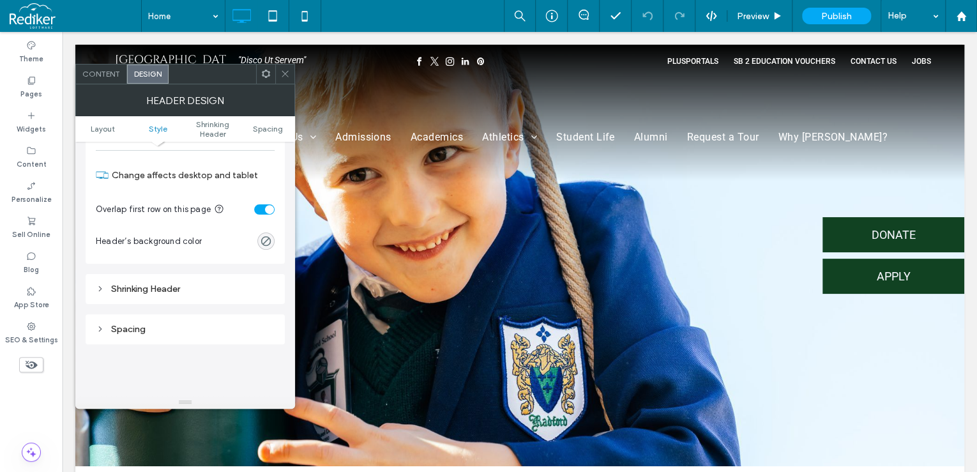
click at [203, 289] on div "Shrinking Header" at bounding box center [185, 289] width 179 height 11
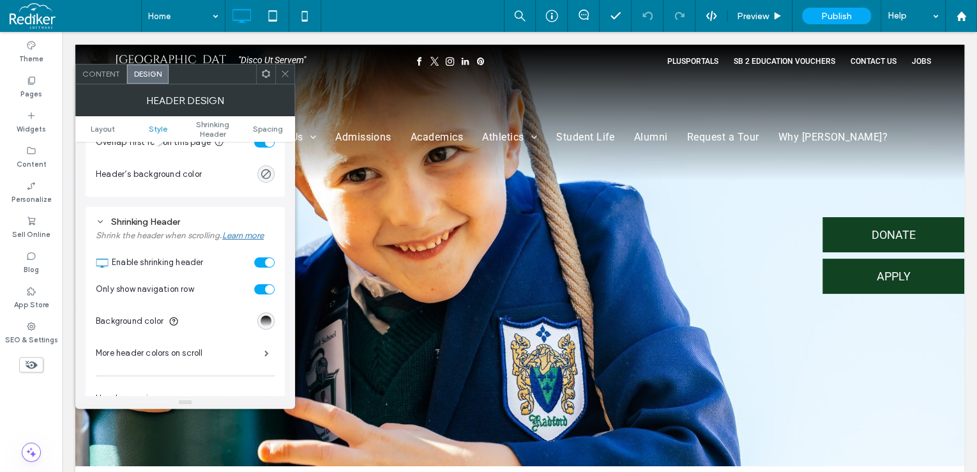
scroll to position [409, 0]
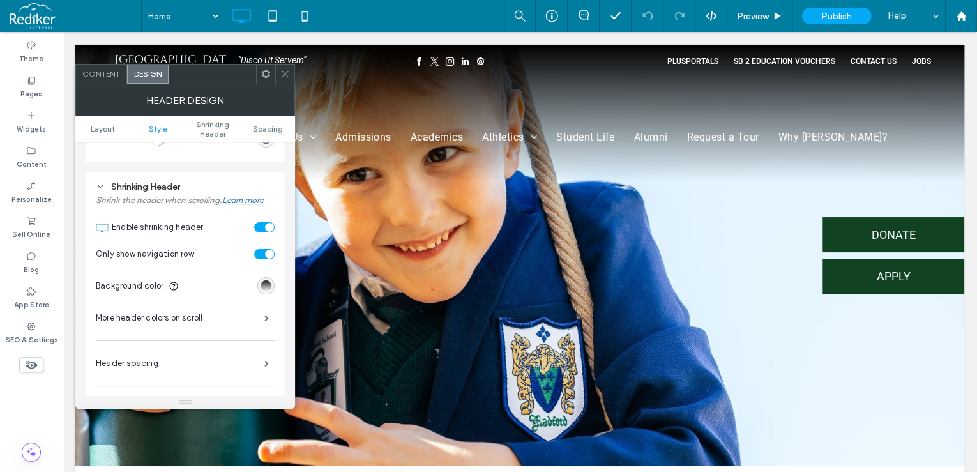
click at [265, 284] on div "linear-gradient(rgb(0, 0, 0) 0%, rgba(0, 0, 0, 0) 100%)" at bounding box center [266, 285] width 11 height 11
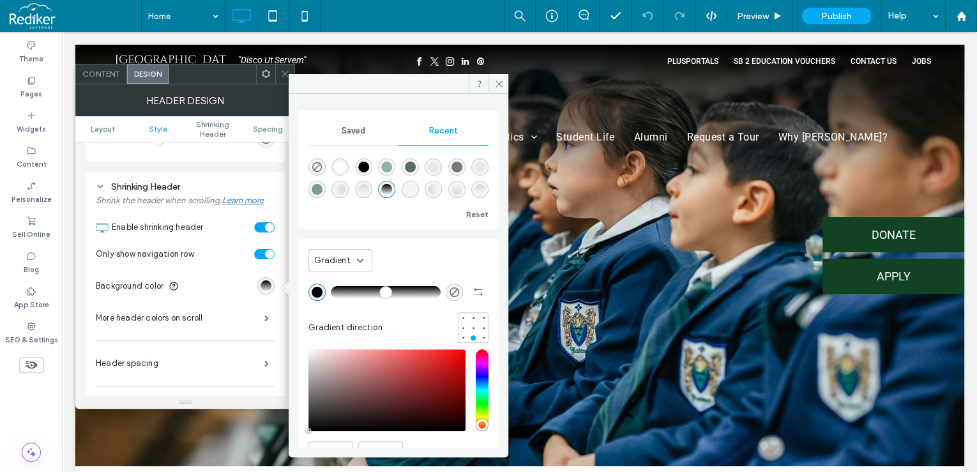
click at [360, 261] on icon at bounding box center [360, 260] width 10 height 10
click at [333, 282] on span "Color" at bounding box center [324, 282] width 20 height 13
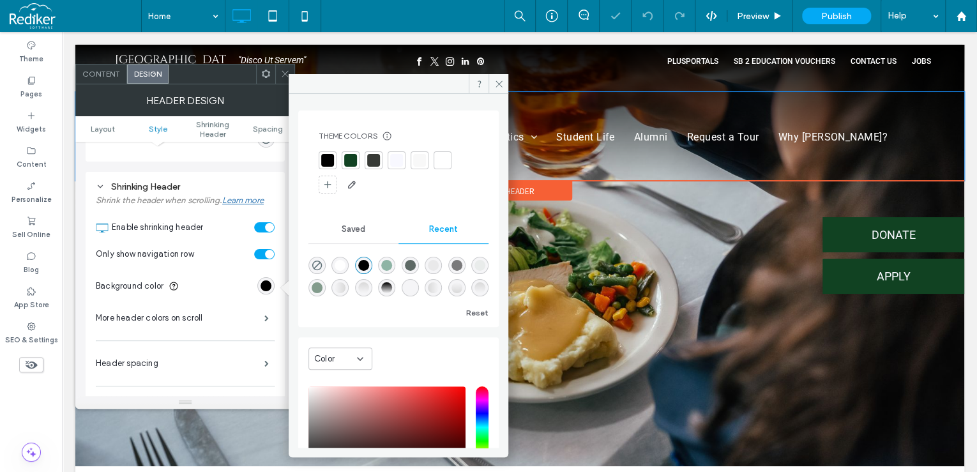
scroll to position [101, 0]
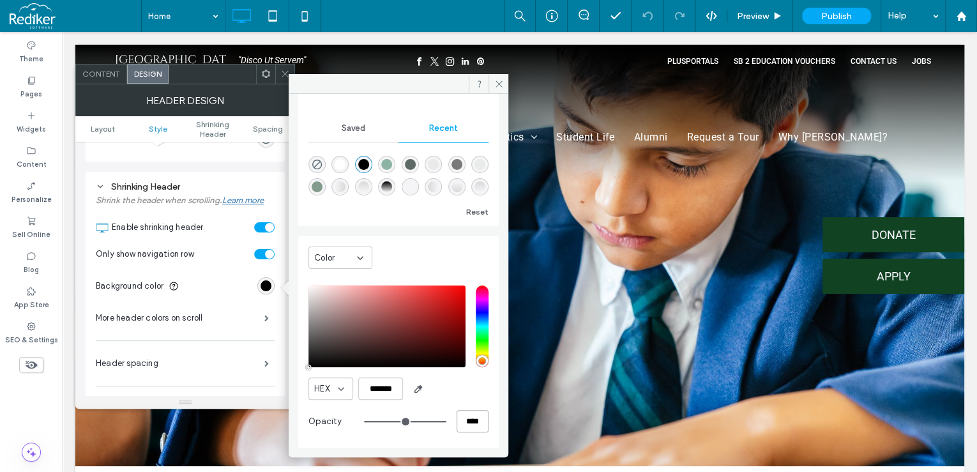
click at [460, 418] on input "****" at bounding box center [473, 421] width 32 height 22
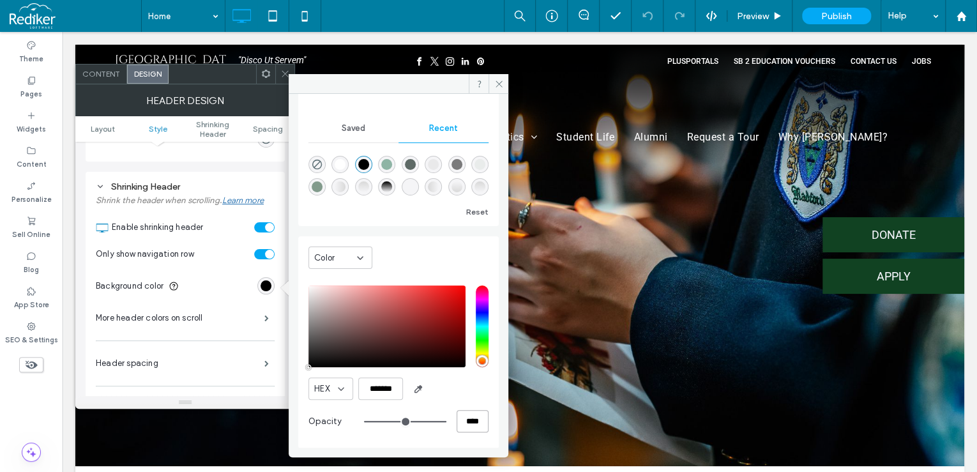
drag, startPoint x: 456, startPoint y: 421, endPoint x: 504, endPoint y: 421, distance: 47.9
click at [504, 421] on div "Theme Colors Save time with Theme Colors Create a color palette to instantly ad…" at bounding box center [399, 271] width 220 height 354
type input "*"
type input "**"
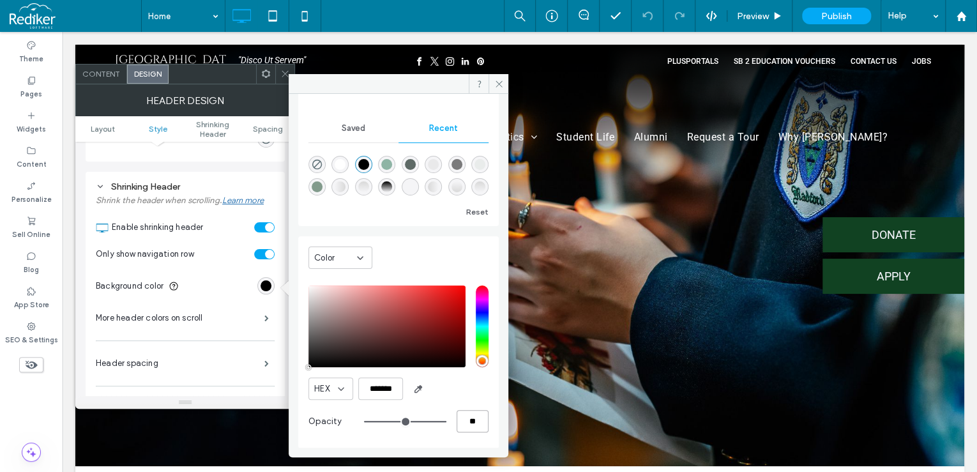
type input "***"
click at [471, 389] on div "HEX *******" at bounding box center [398, 388] width 180 height 22
click at [498, 85] on icon at bounding box center [499, 84] width 10 height 10
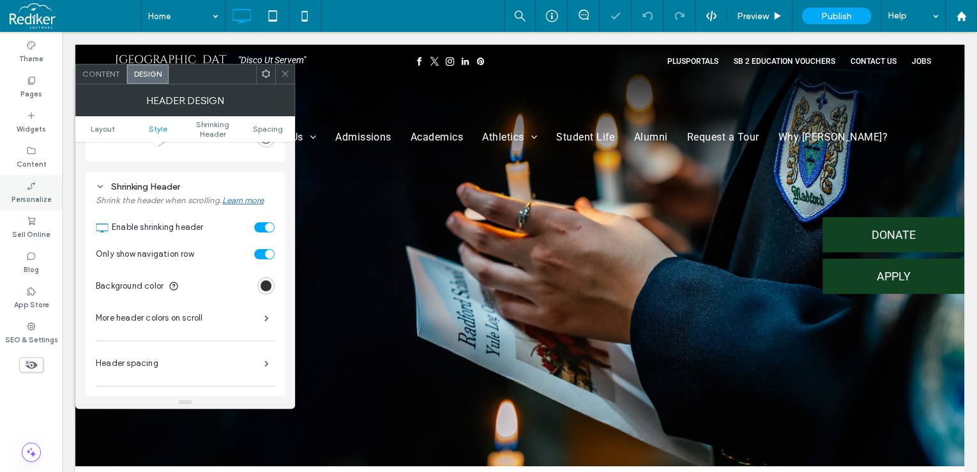
click at [285, 75] on icon at bounding box center [285, 74] width 10 height 10
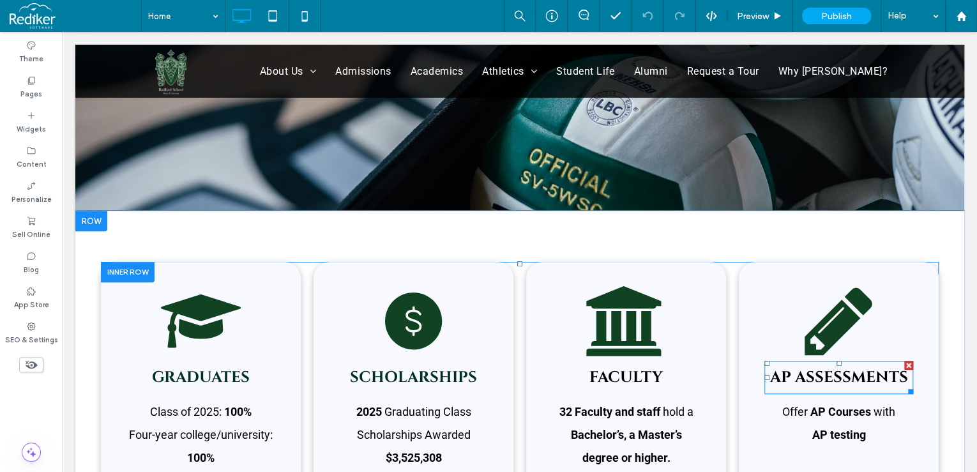
scroll to position [0, 0]
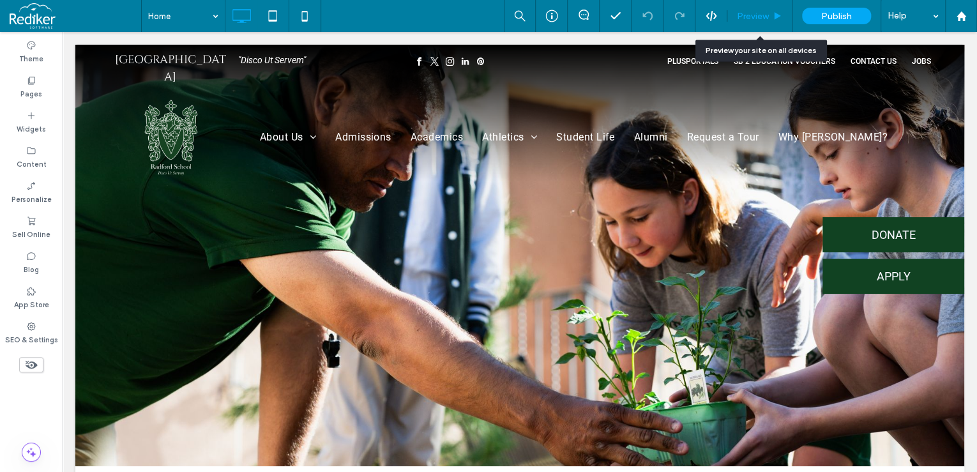
click at [762, 14] on span "Preview" at bounding box center [753, 16] width 32 height 11
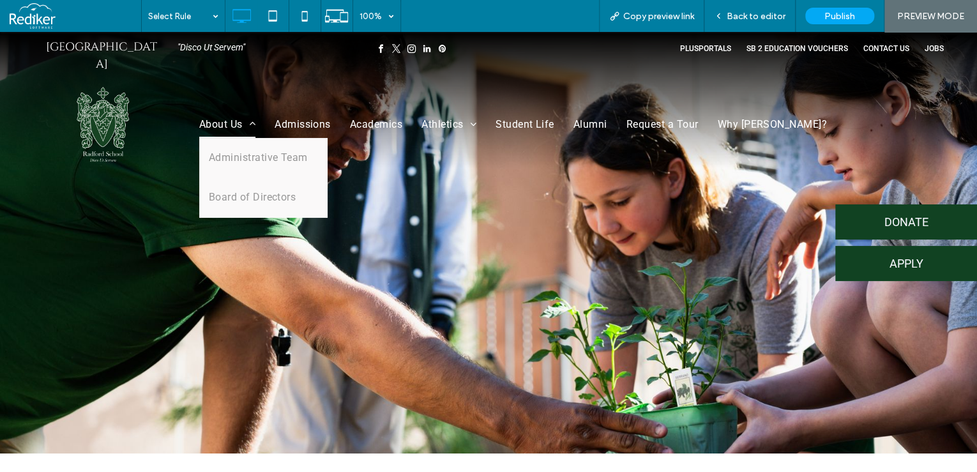
click at [223, 116] on span "About Us" at bounding box center [227, 124] width 56 height 27
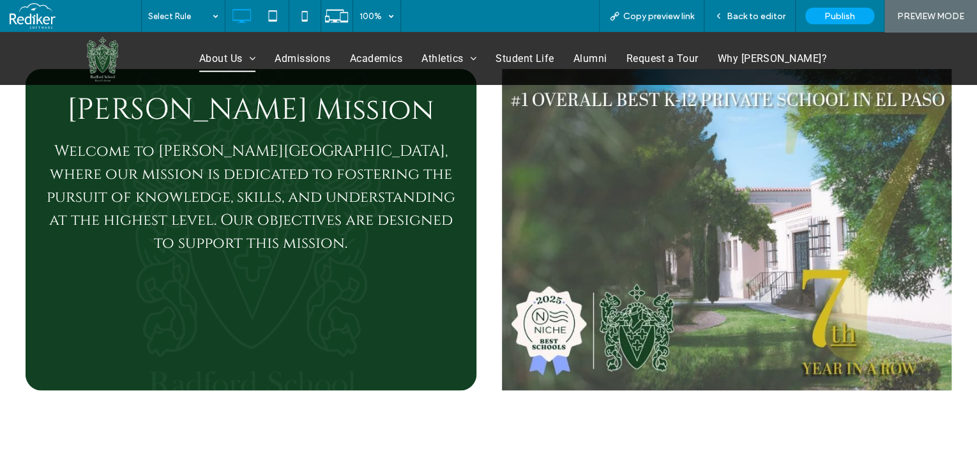
scroll to position [51, 0]
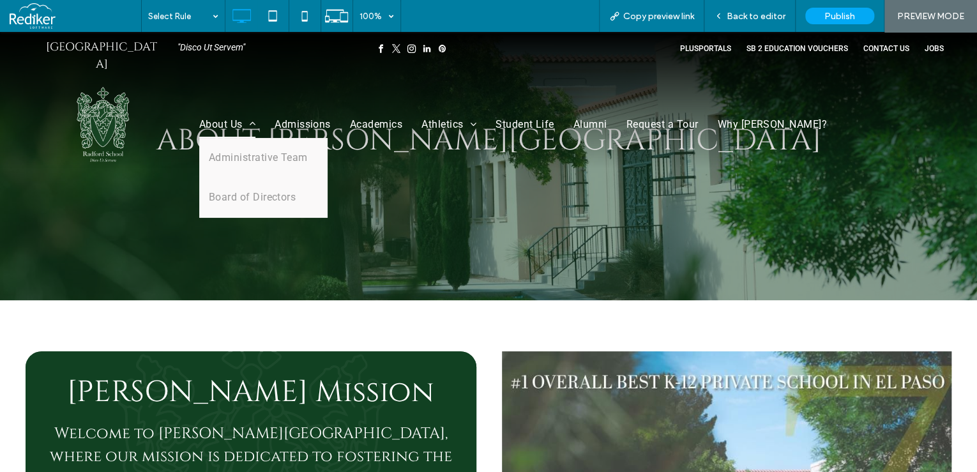
click at [214, 113] on span "About Us" at bounding box center [227, 124] width 56 height 27
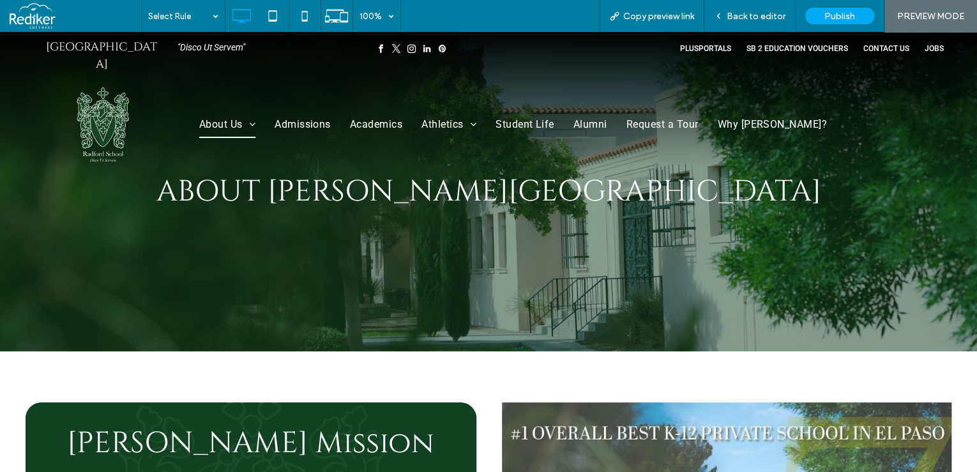
scroll to position [0, 0]
click at [102, 110] on img at bounding box center [103, 123] width 89 height 89
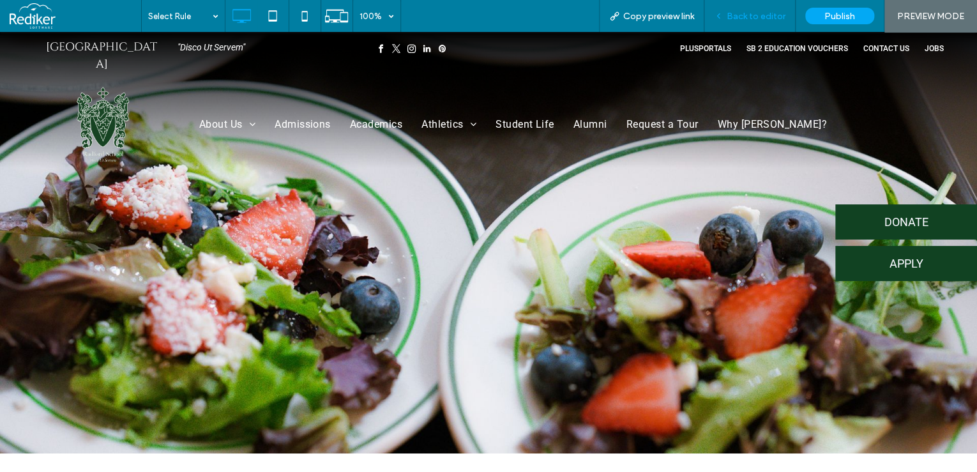
click at [739, 13] on span "Back to editor" at bounding box center [756, 16] width 59 height 11
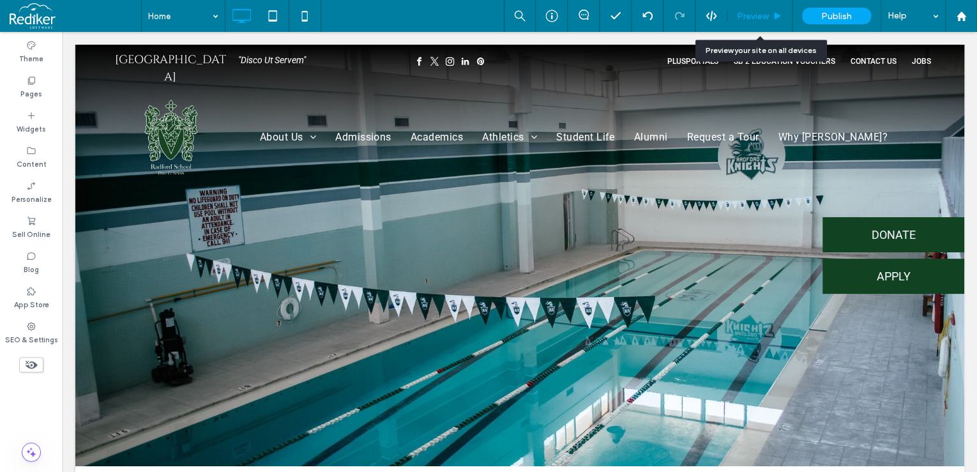
click at [766, 11] on span "Preview" at bounding box center [753, 16] width 32 height 11
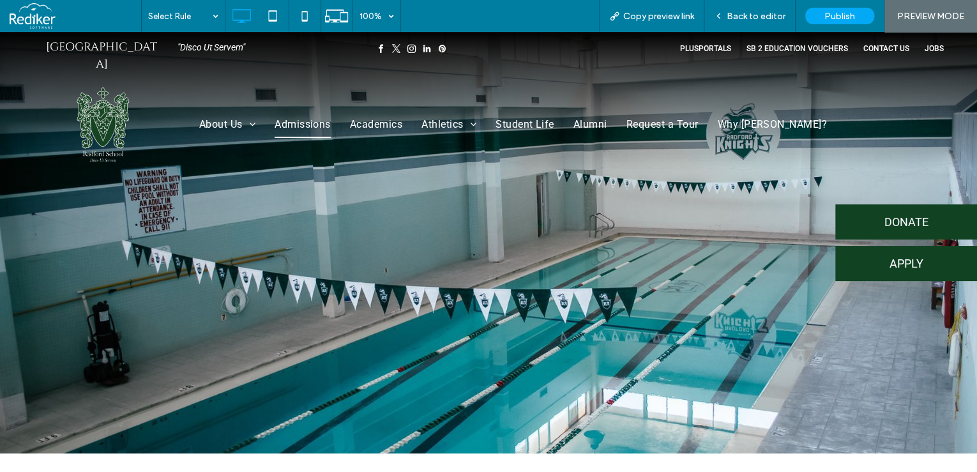
click at [291, 111] on span "Admissions" at bounding box center [303, 124] width 56 height 27
click at [755, 3] on div "Back to editor" at bounding box center [749, 16] width 91 height 32
click at [766, 15] on span "Back to editor" at bounding box center [756, 16] width 59 height 11
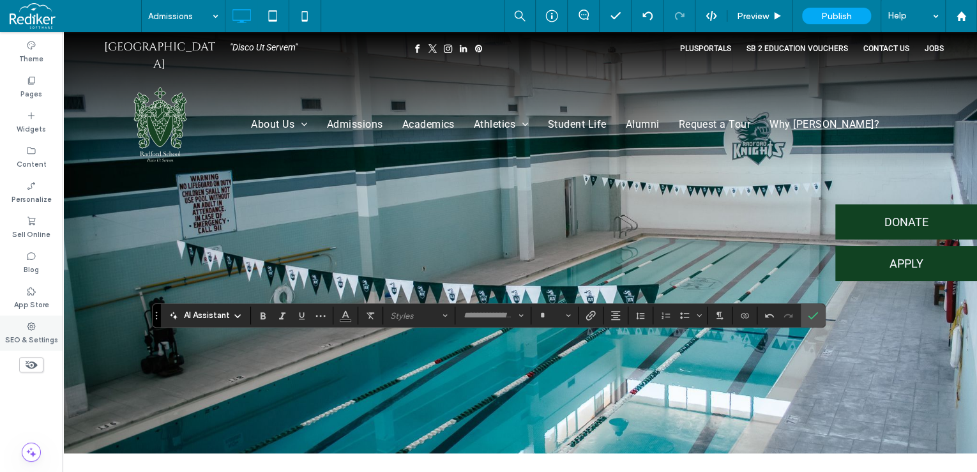
type input "******"
type input "**"
click at [818, 314] on label "Confirm" at bounding box center [812, 315] width 19 height 23
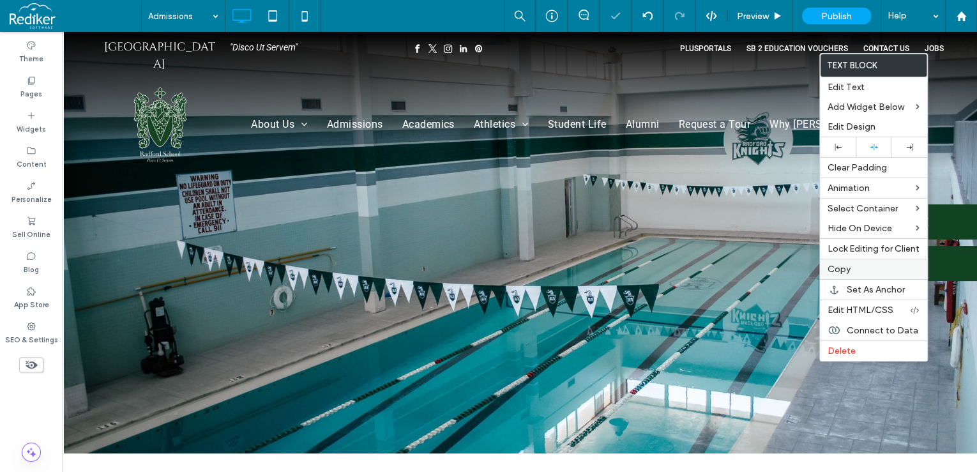
click at [851, 269] on label "Copy" at bounding box center [874, 269] width 92 height 11
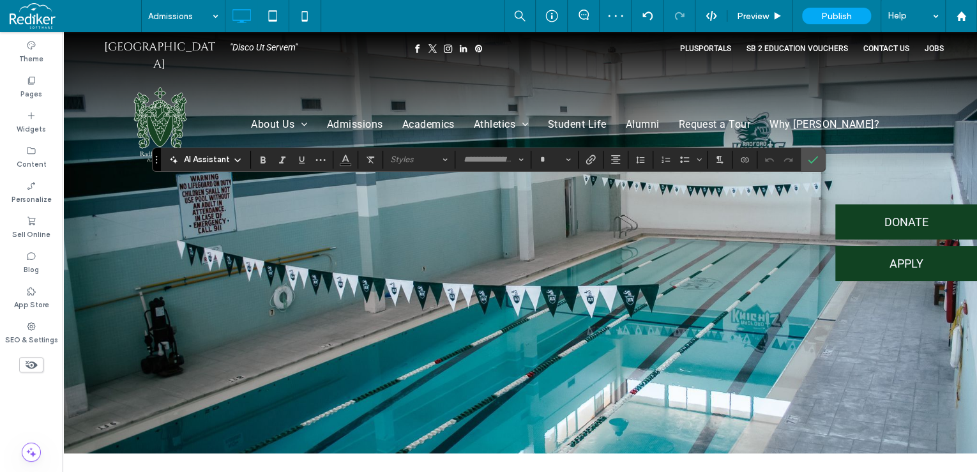
type input "******"
type input "**"
type input "******"
type input "**"
click at [339, 156] on button "Color" at bounding box center [345, 160] width 19 height 18
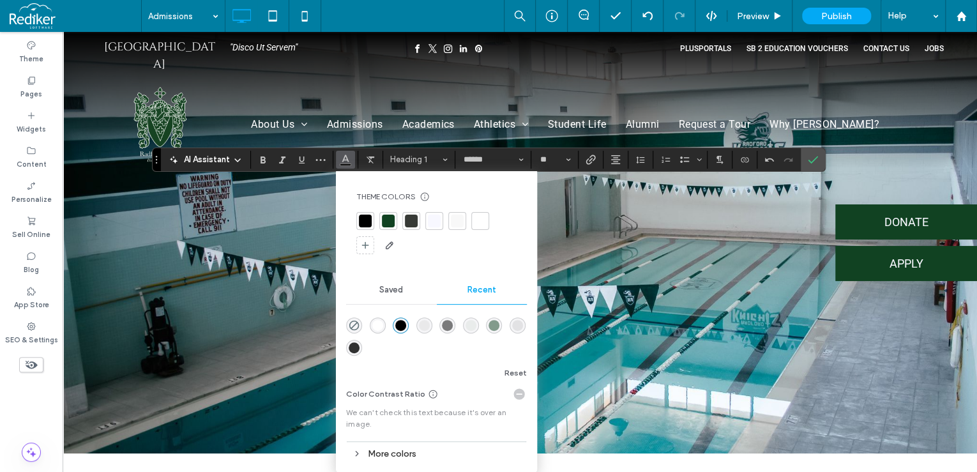
click at [478, 218] on div at bounding box center [480, 221] width 13 height 13
click at [812, 160] on icon "Confirm" at bounding box center [813, 160] width 10 height 10
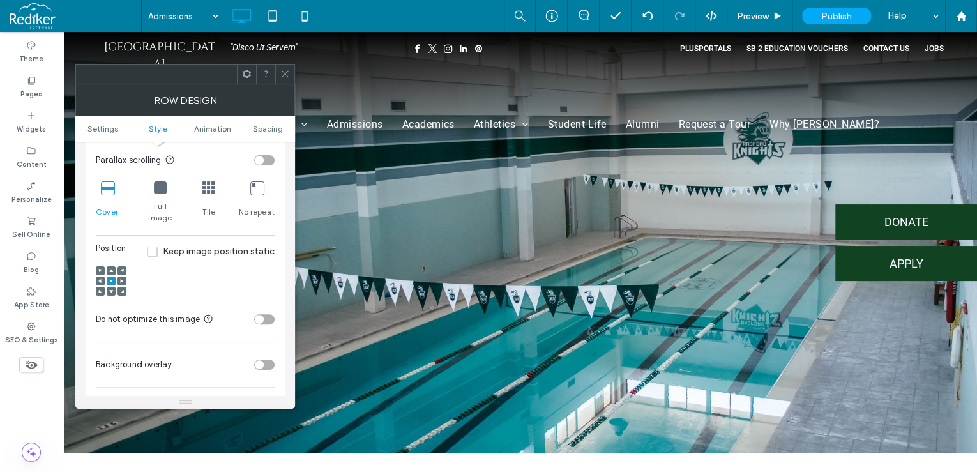
scroll to position [409, 0]
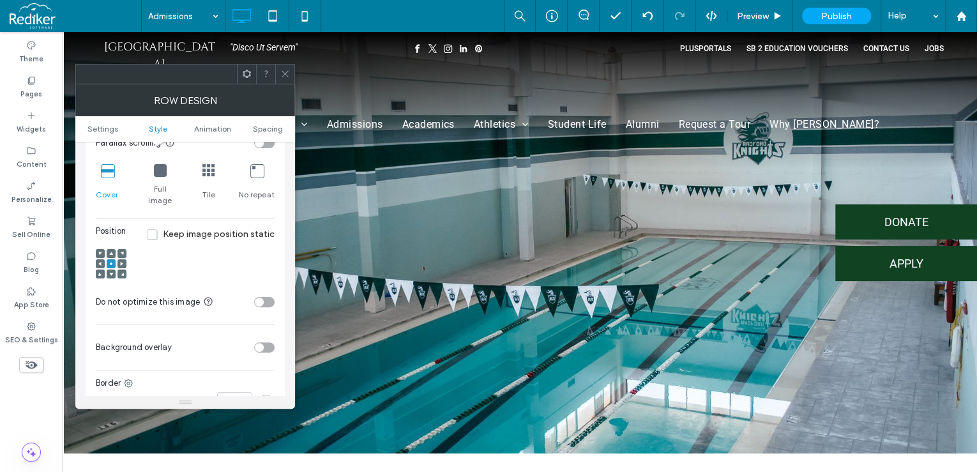
click at [259, 343] on div "toggle" at bounding box center [259, 347] width 9 height 9
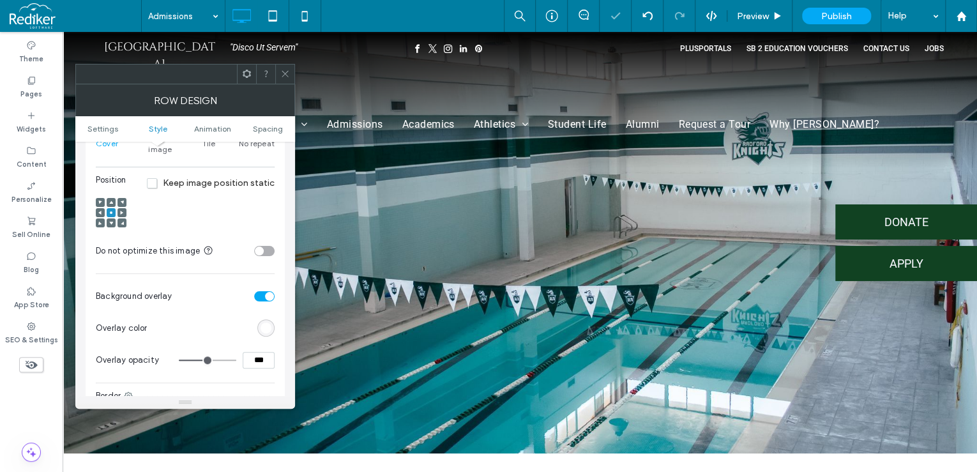
click at [263, 326] on section "Overlay color" at bounding box center [185, 328] width 179 height 32
click at [263, 322] on div "rgb(255,255,255)" at bounding box center [266, 327] width 11 height 11
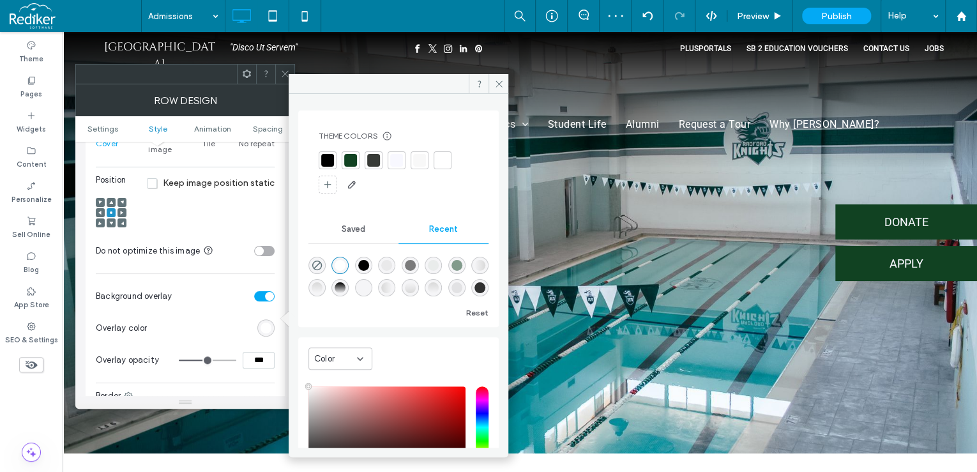
click at [354, 158] on div at bounding box center [350, 160] width 13 height 13
click at [284, 70] on icon at bounding box center [285, 74] width 10 height 10
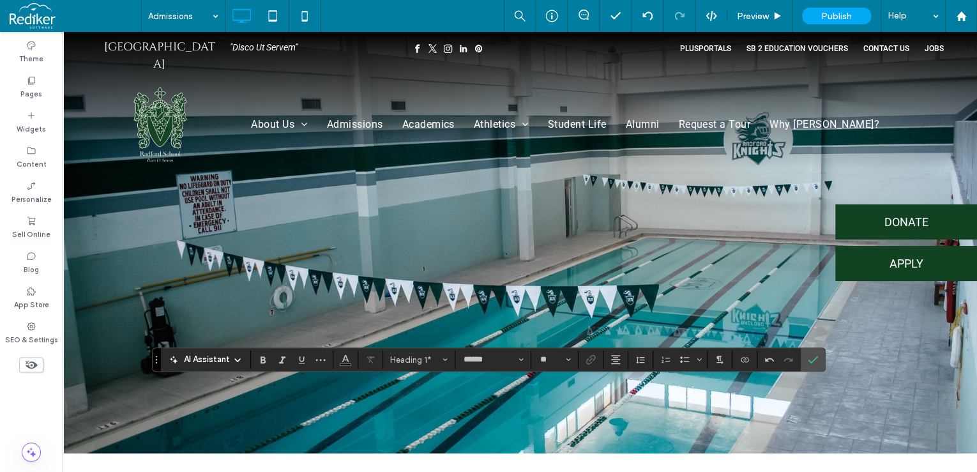
type input "******"
type input "**"
click at [813, 354] on icon "Confirm" at bounding box center [813, 359] width 10 height 10
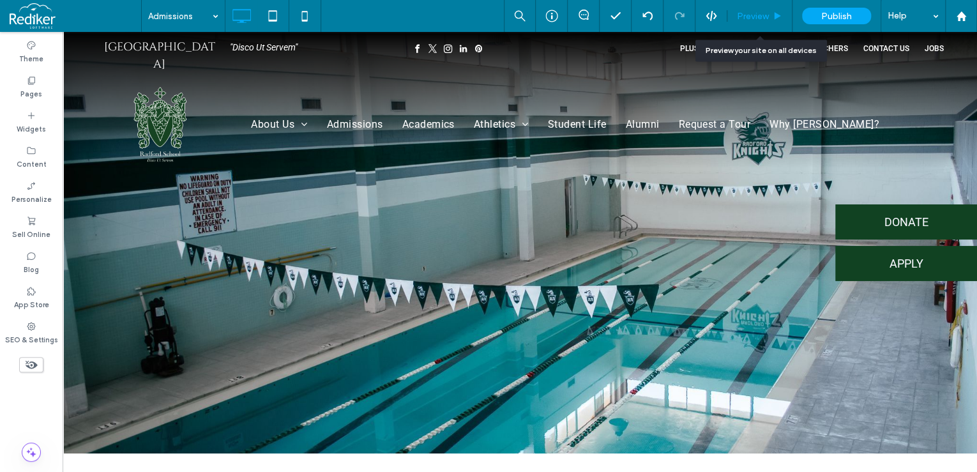
click at [757, 22] on div "Preview" at bounding box center [759, 16] width 65 height 32
click at [751, 17] on span "Preview" at bounding box center [753, 16] width 32 height 11
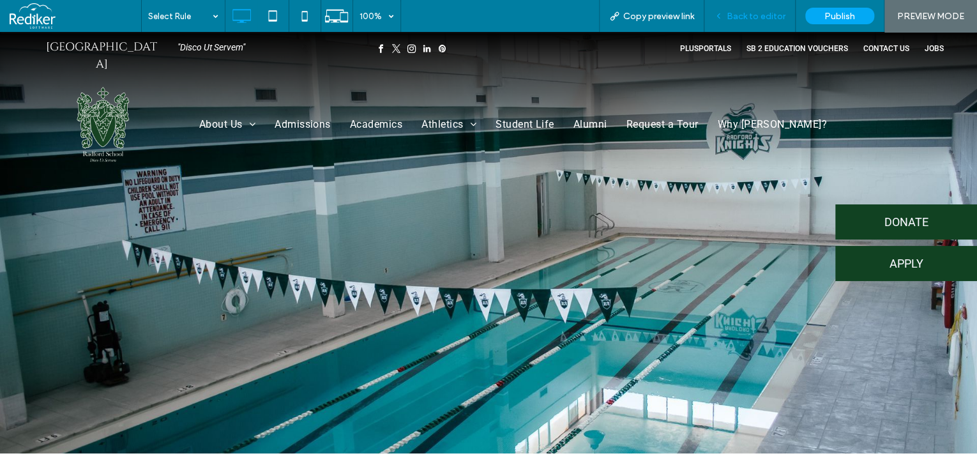
click at [766, 15] on span "Back to editor" at bounding box center [756, 16] width 59 height 11
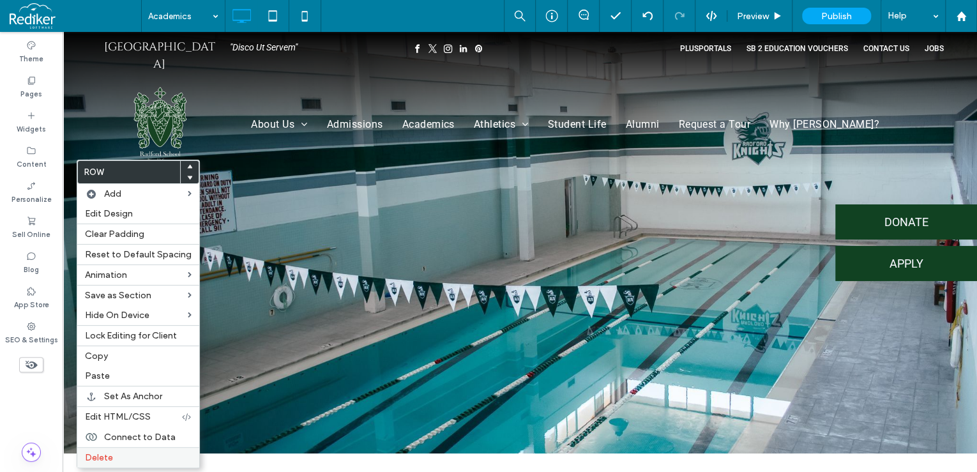
click at [112, 457] on label "Delete" at bounding box center [138, 457] width 107 height 11
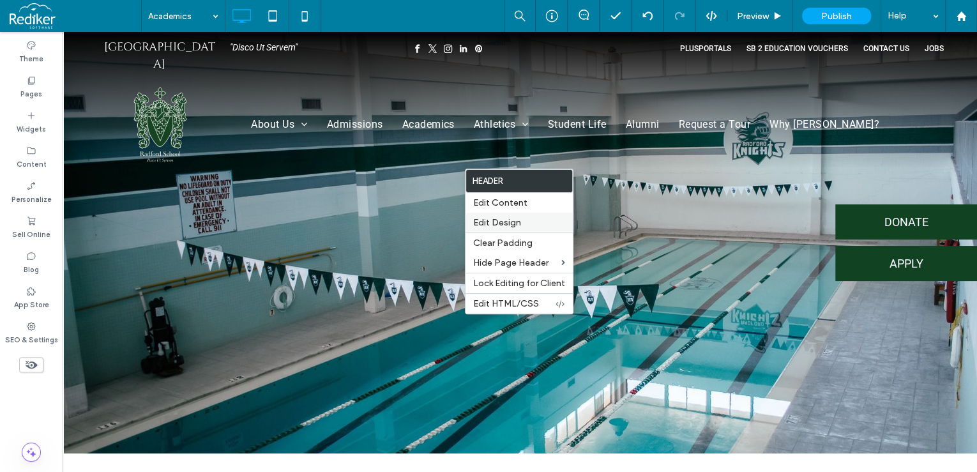
click at [499, 218] on span "Edit Design" at bounding box center [497, 222] width 48 height 11
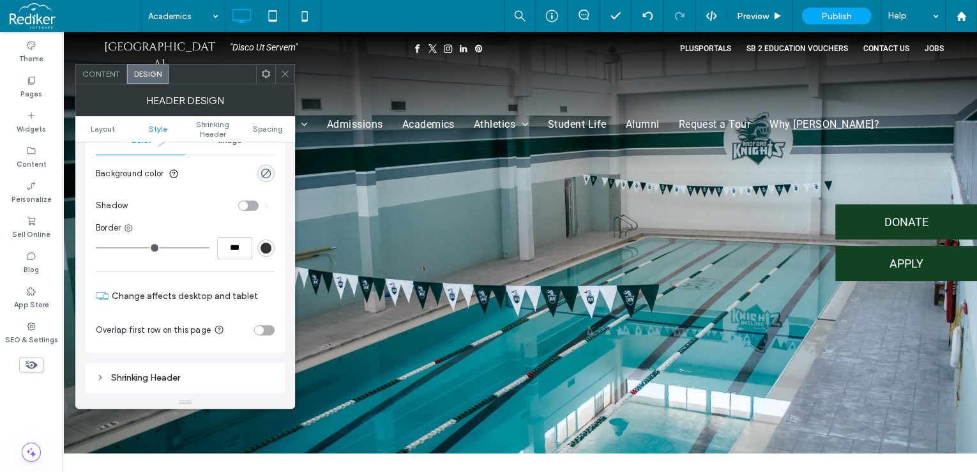
scroll to position [204, 0]
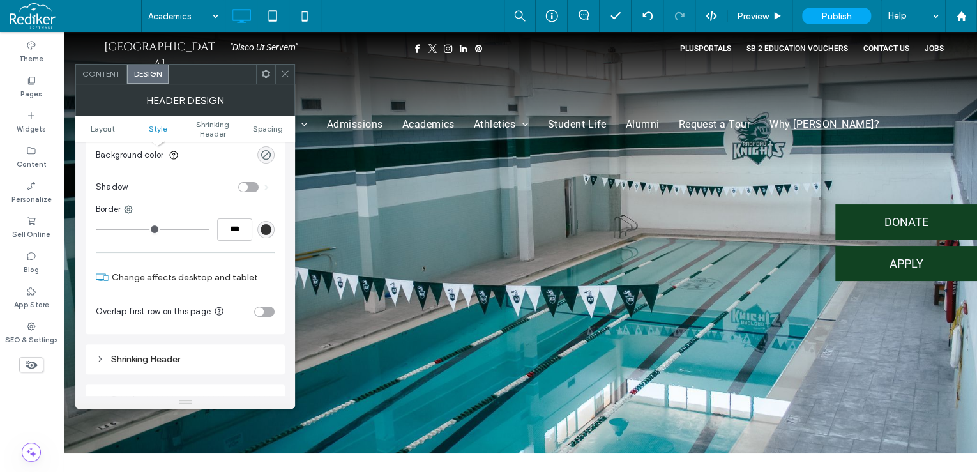
click at [271, 308] on div "toggle" at bounding box center [264, 312] width 20 height 10
click at [280, 74] on icon at bounding box center [285, 74] width 10 height 10
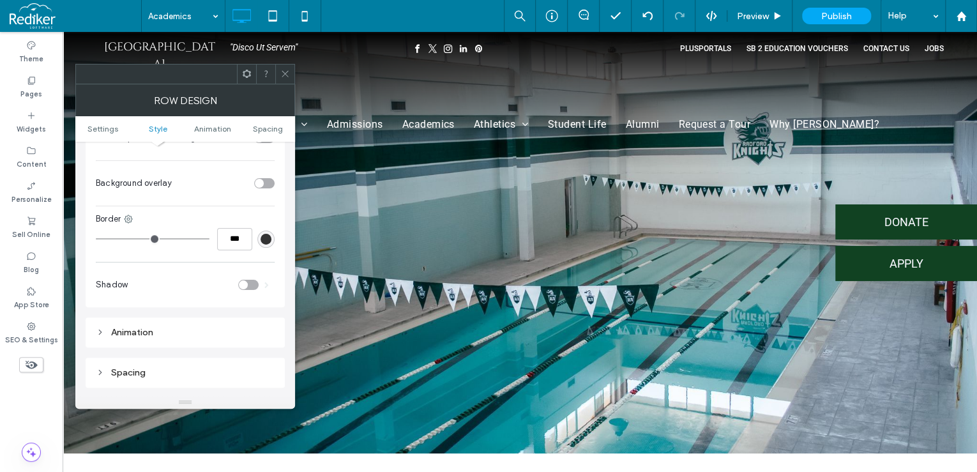
scroll to position [511, 0]
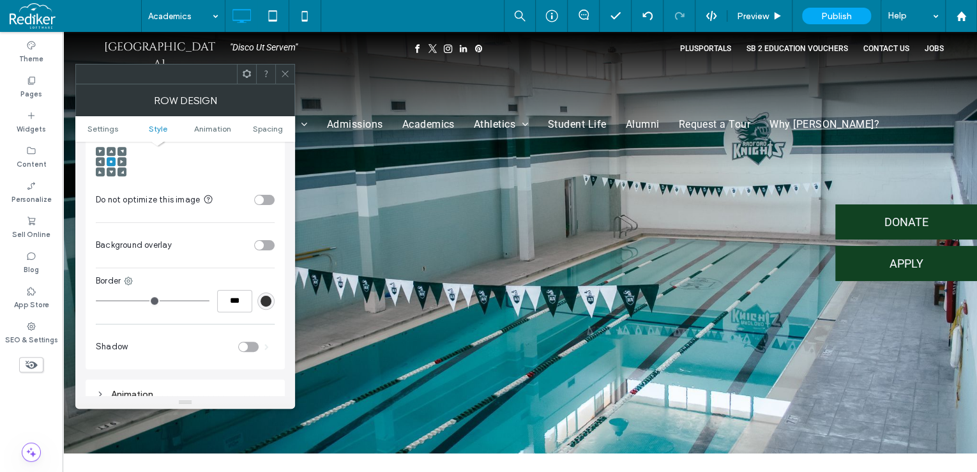
click at [268, 240] on div "toggle" at bounding box center [264, 245] width 20 height 10
click at [270, 271] on div "rgb(255,255,255)" at bounding box center [266, 276] width 11 height 11
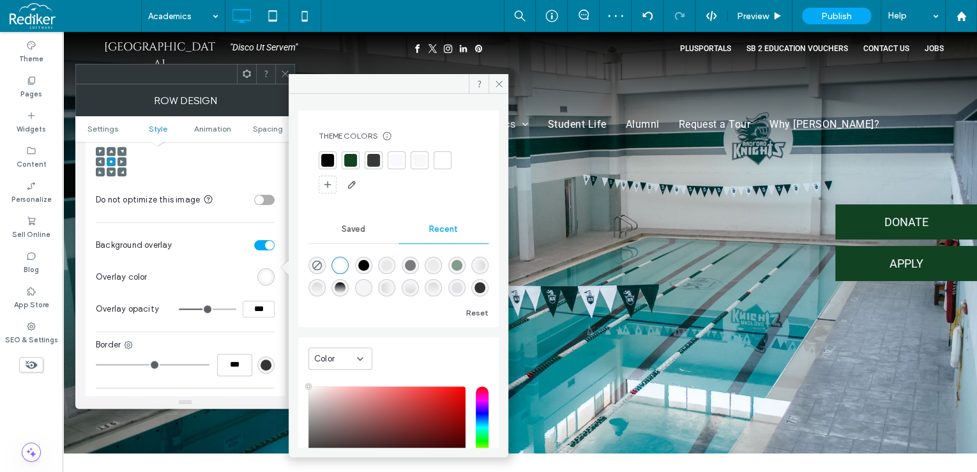
click at [347, 163] on div at bounding box center [350, 160] width 13 height 13
click at [281, 77] on icon at bounding box center [285, 74] width 10 height 10
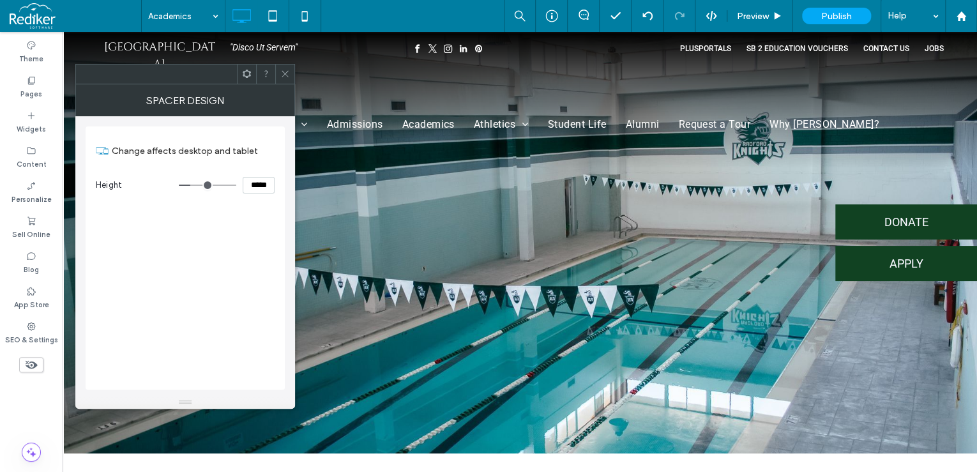
click at [281, 70] on icon at bounding box center [285, 74] width 10 height 10
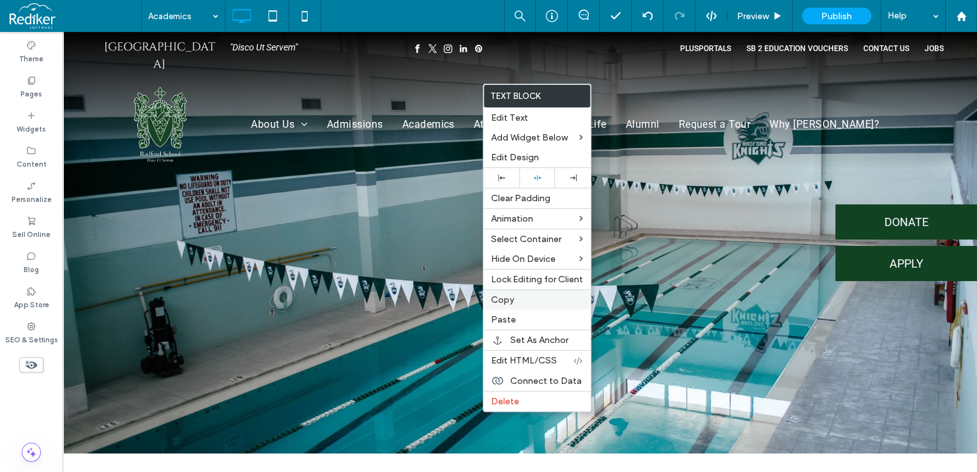
click at [514, 300] on label "Copy" at bounding box center [537, 299] width 92 height 11
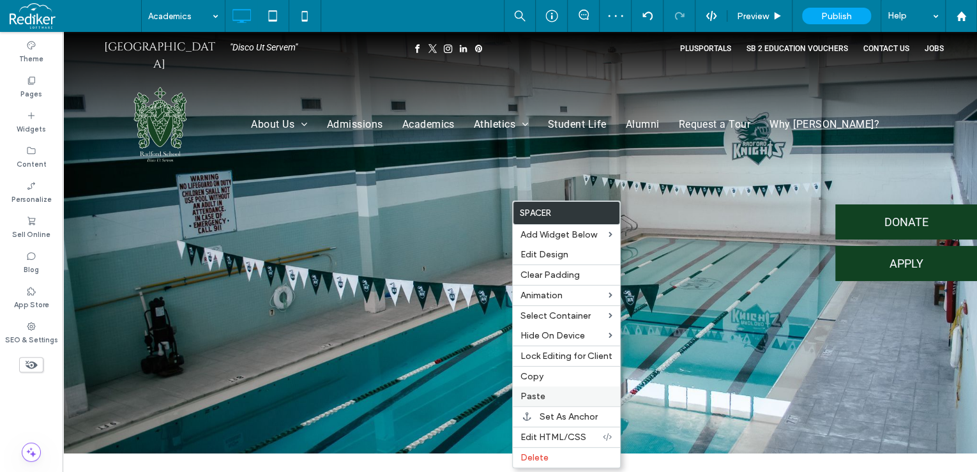
click at [540, 394] on span "Paste" at bounding box center [532, 396] width 25 height 11
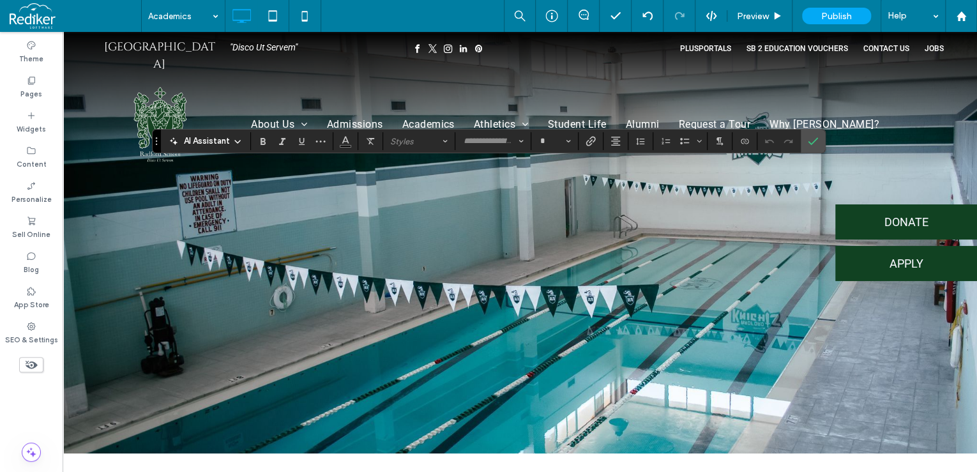
type input "******"
type input "**"
type input "******"
click at [402, 133] on button "Heading 2" at bounding box center [419, 141] width 66 height 18
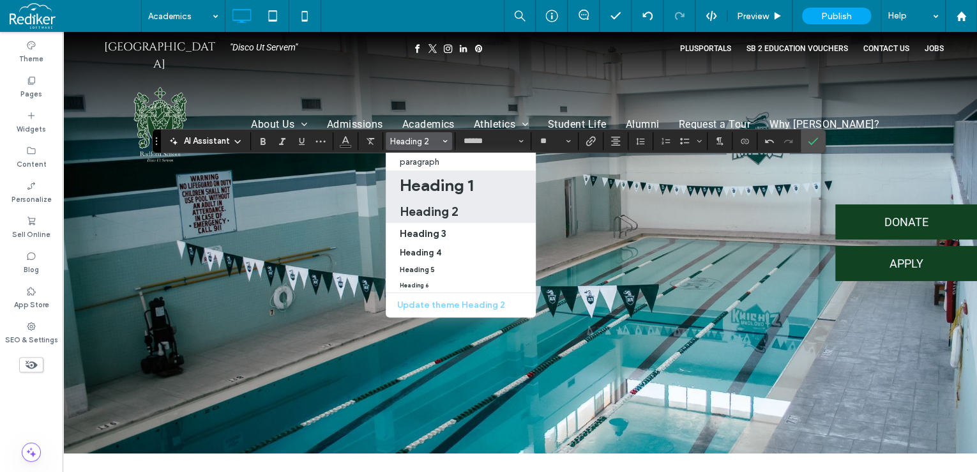
click at [411, 185] on h1 "Heading 1" at bounding box center [436, 185] width 73 height 20
type input "**"
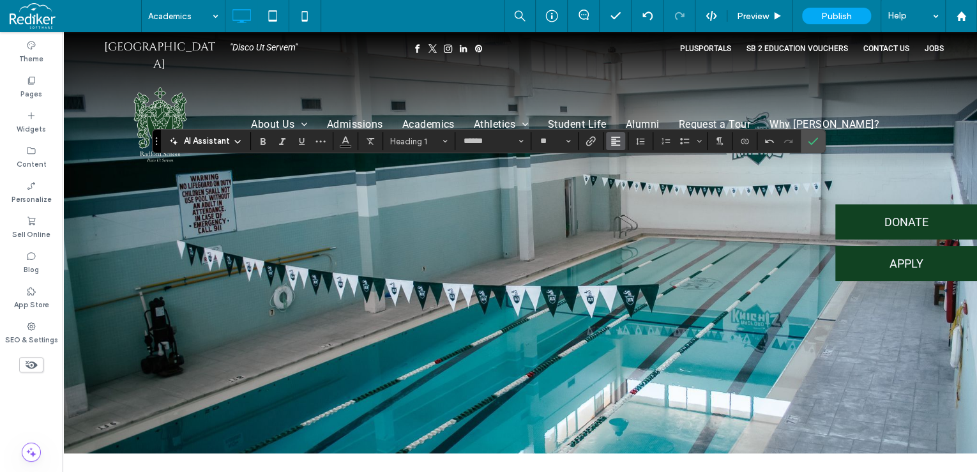
click at [618, 144] on icon "Alignment" at bounding box center [616, 141] width 10 height 10
click at [634, 179] on div "ui.textEditor.alignment.center" at bounding box center [628, 181] width 17 height 10
click at [344, 140] on use "Color" at bounding box center [345, 140] width 7 height 7
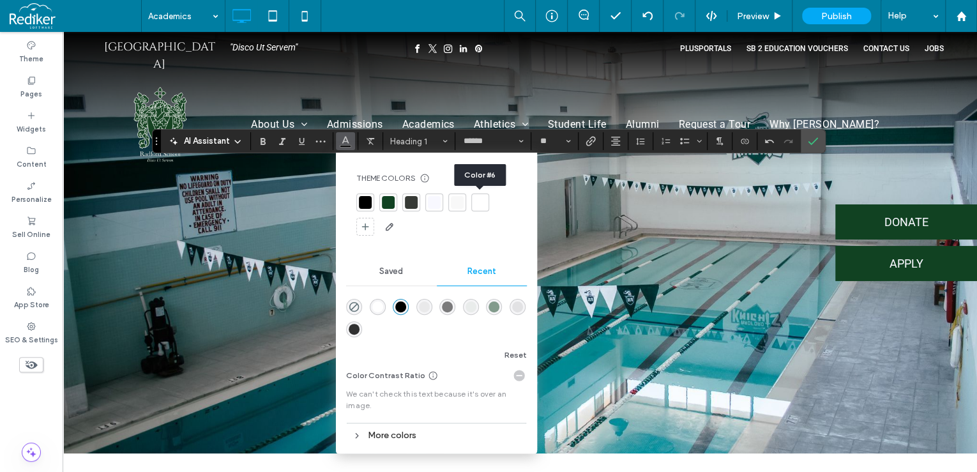
click at [477, 202] on div at bounding box center [480, 202] width 13 height 13
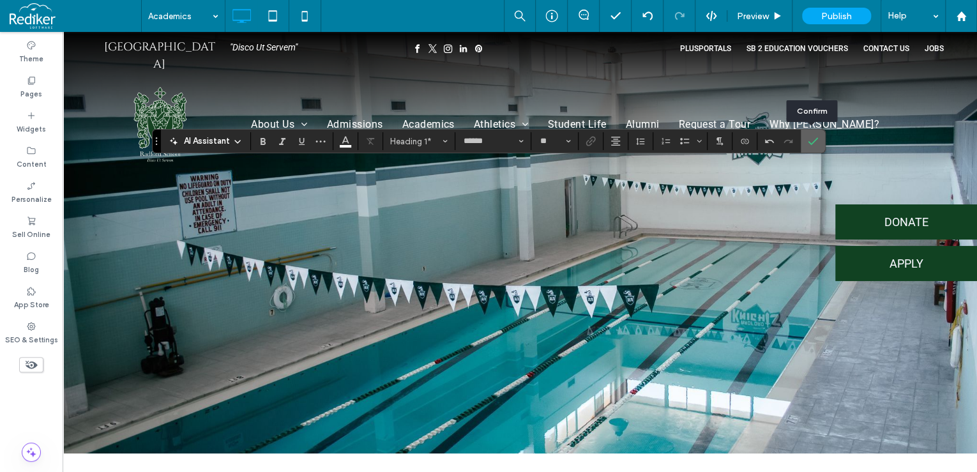
click at [813, 148] on span "Confirm" at bounding box center [813, 141] width 10 height 22
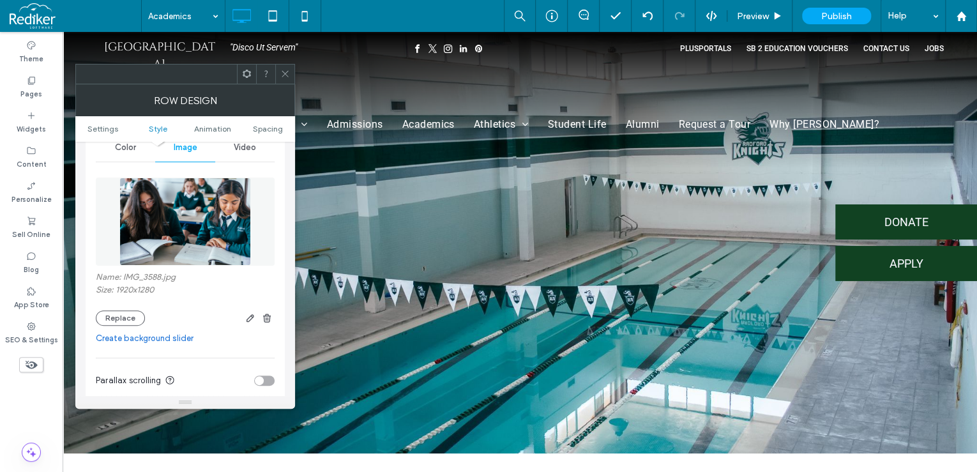
scroll to position [153, 0]
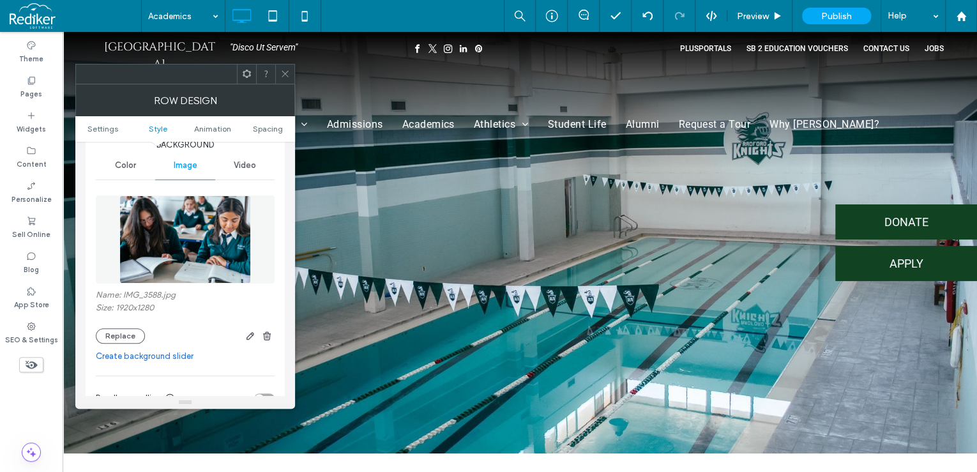
click at [284, 78] on span at bounding box center [285, 73] width 10 height 19
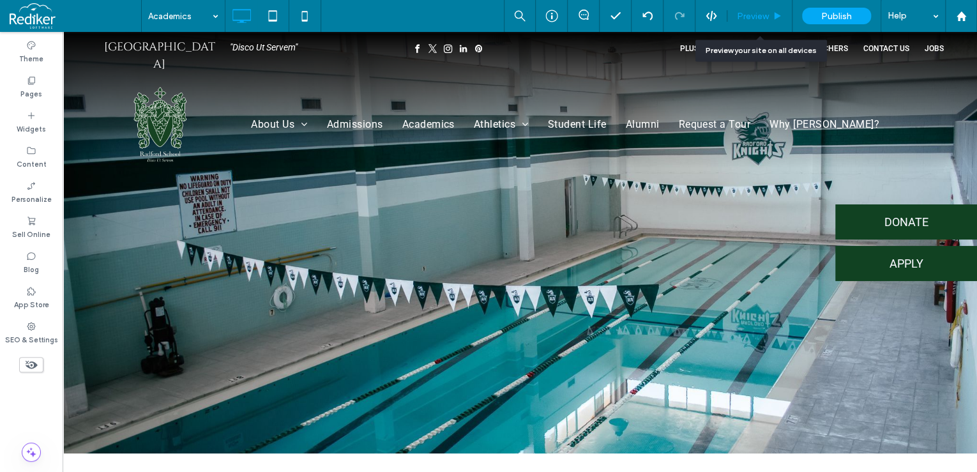
click at [764, 8] on div "Preview" at bounding box center [759, 16] width 65 height 32
click at [787, 12] on div "Preview" at bounding box center [759, 16] width 64 height 11
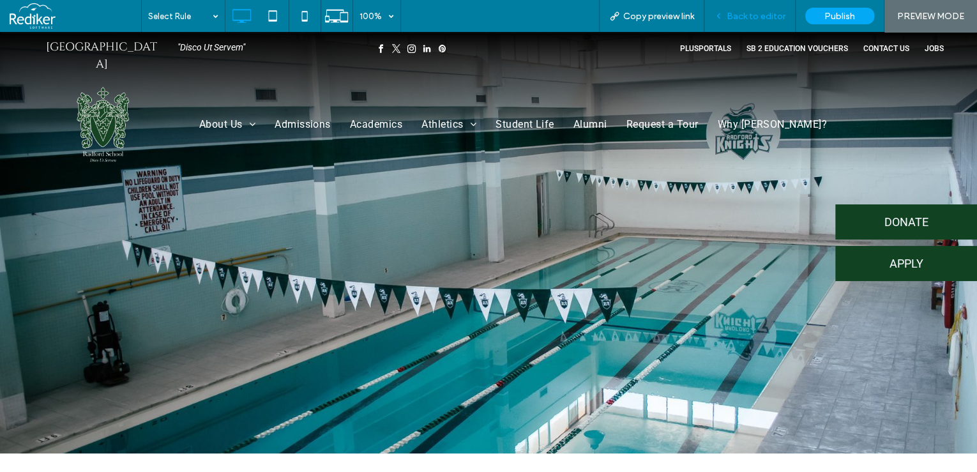
click at [757, 15] on span "Back to editor" at bounding box center [756, 16] width 59 height 11
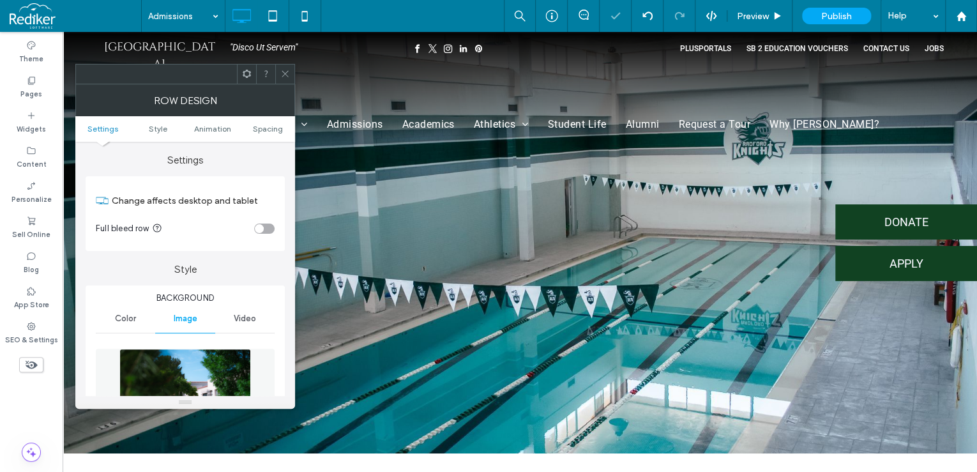
type input "***"
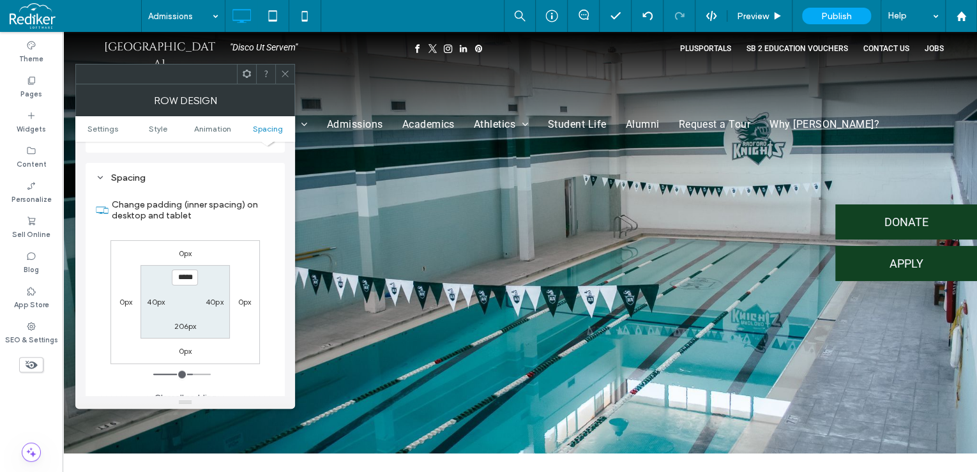
click at [284, 73] on icon at bounding box center [285, 74] width 10 height 10
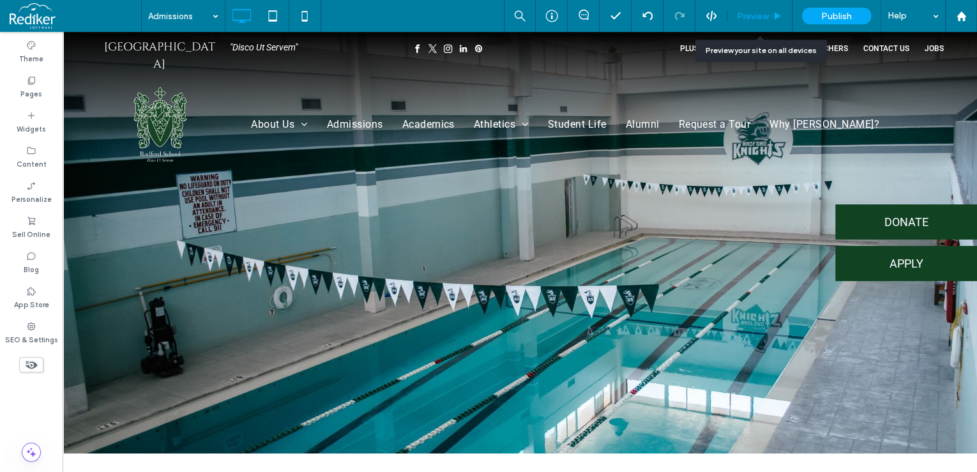
click at [768, 17] on span "Preview" at bounding box center [753, 16] width 32 height 11
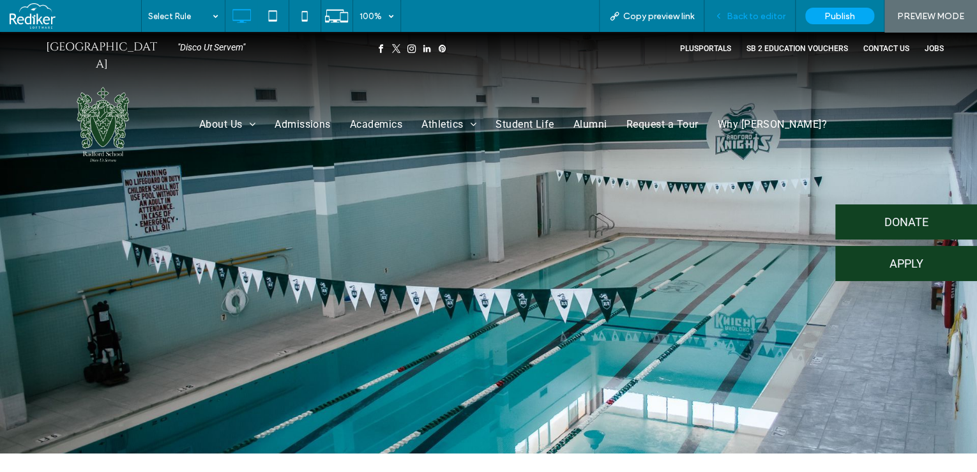
click at [754, 18] on span "Back to editor" at bounding box center [756, 16] width 59 height 11
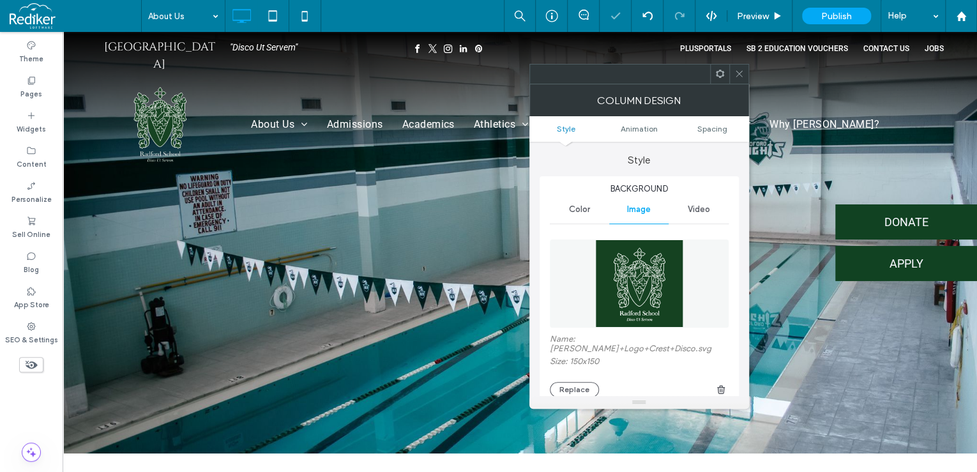
type input "**"
drag, startPoint x: 704, startPoint y: 124, endPoint x: 699, endPoint y: 128, distance: 7.3
click at [704, 124] on span "Spacing" at bounding box center [712, 129] width 30 height 10
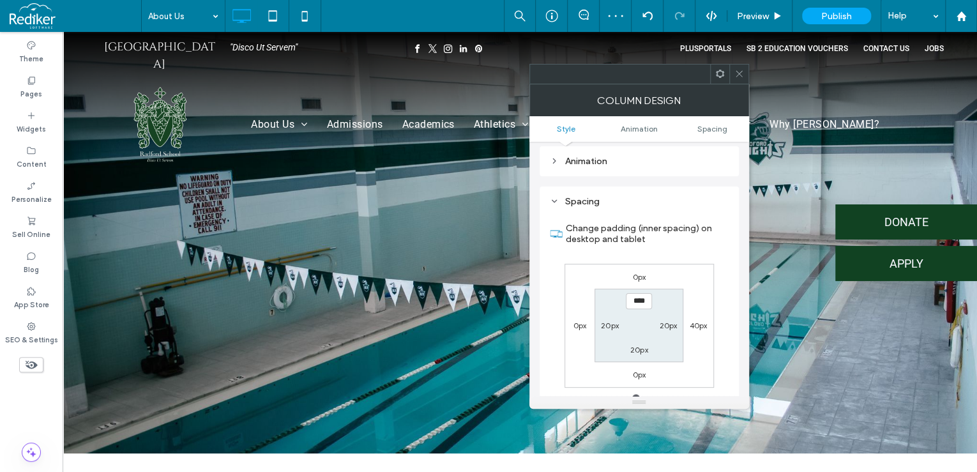
scroll to position [738, 0]
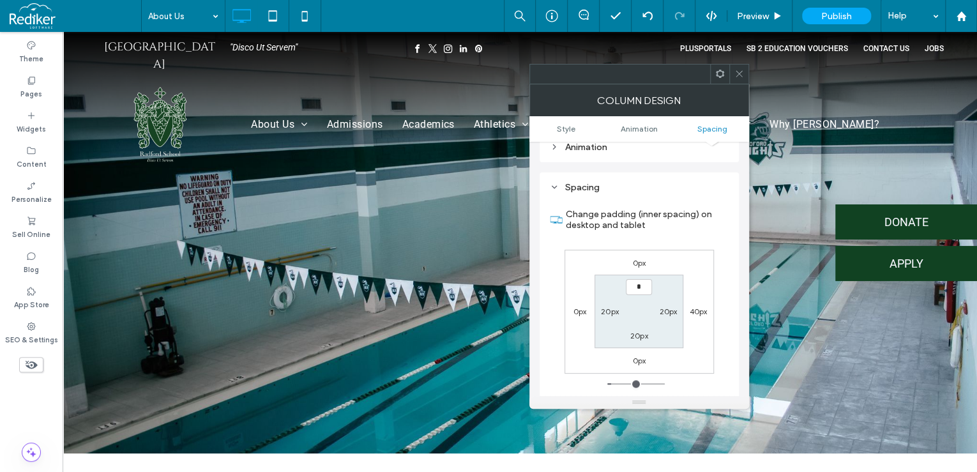
type input "**"
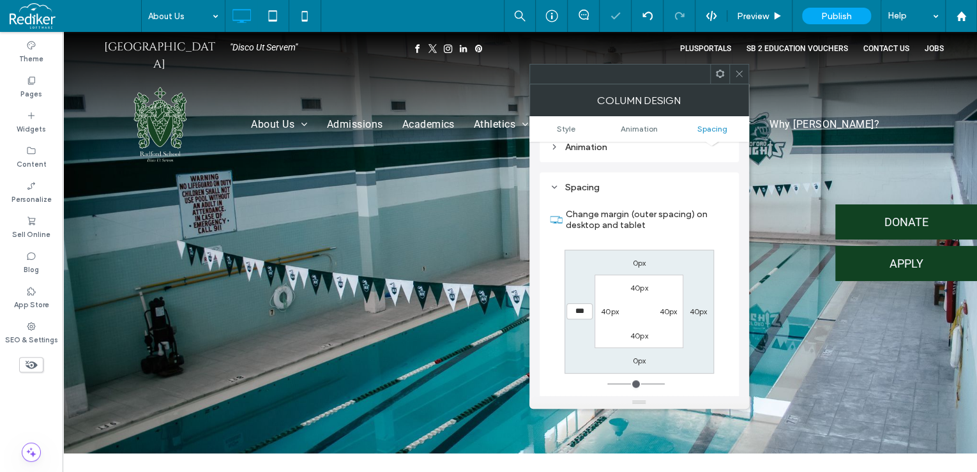
type input "**"
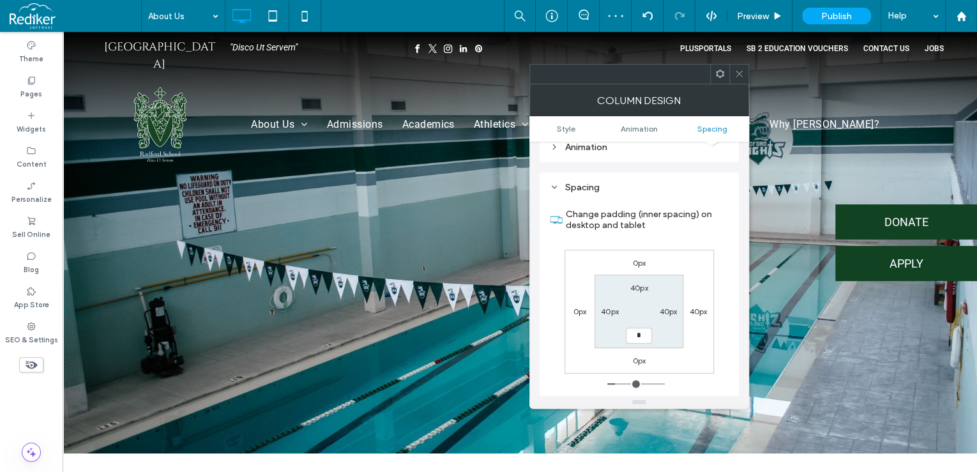
type input "**"
click at [742, 74] on icon at bounding box center [739, 74] width 10 height 10
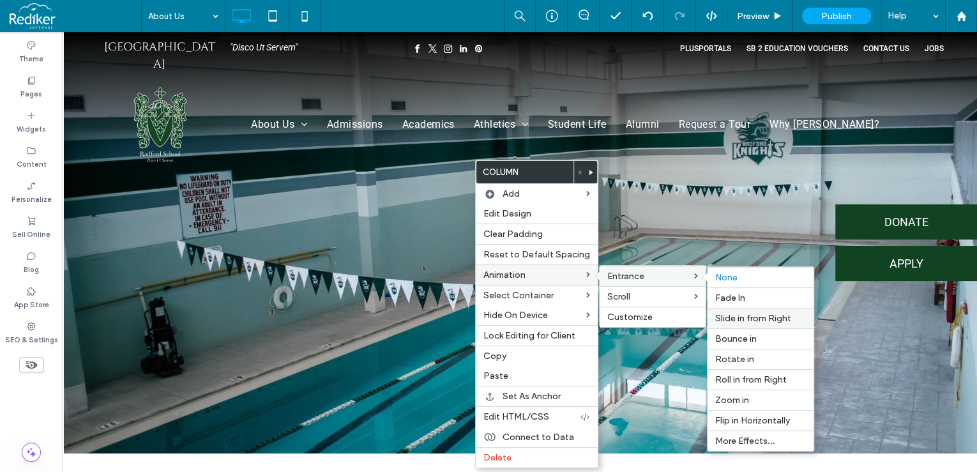
click at [751, 317] on span "Slide in from Right" at bounding box center [753, 318] width 76 height 11
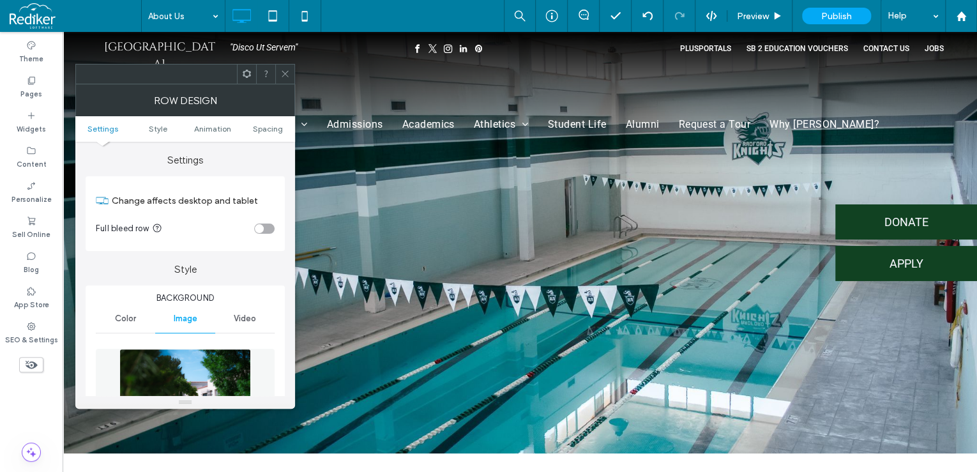
click at [267, 125] on span "Spacing" at bounding box center [268, 129] width 30 height 10
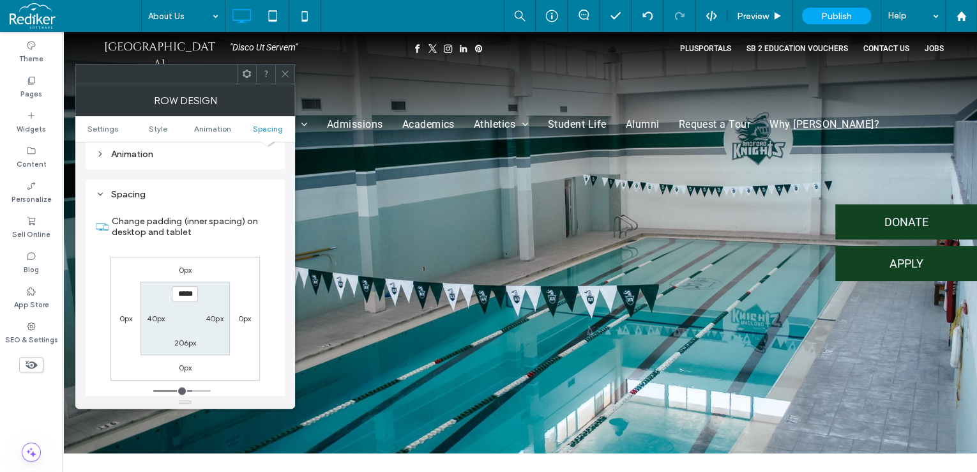
scroll to position [831, 0]
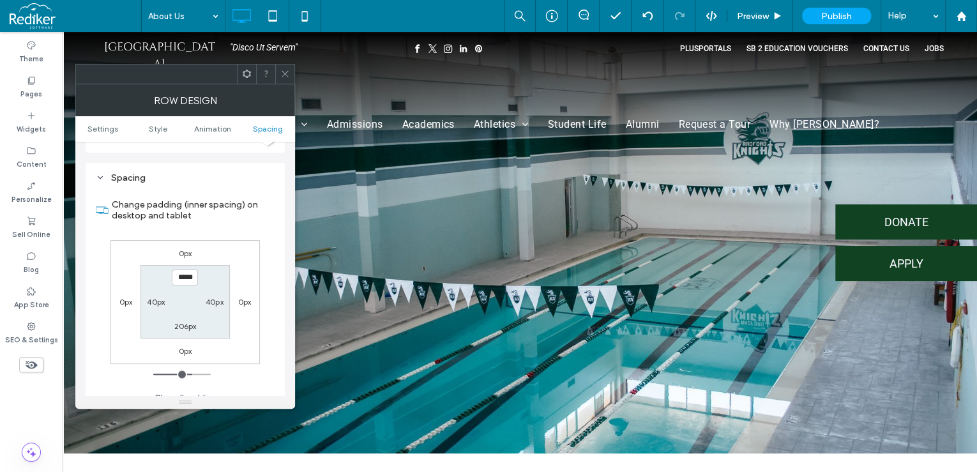
type input "***"
click at [288, 76] on icon at bounding box center [285, 74] width 10 height 10
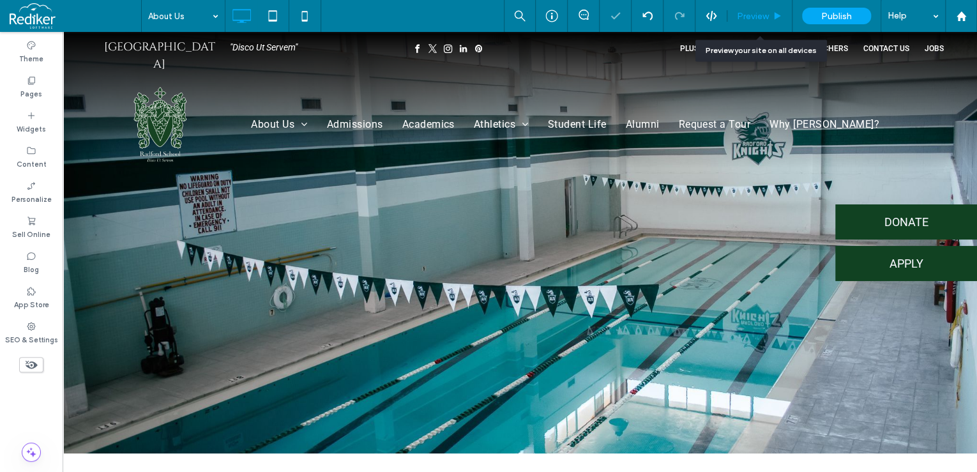
click at [765, 17] on span "Preview" at bounding box center [753, 16] width 32 height 11
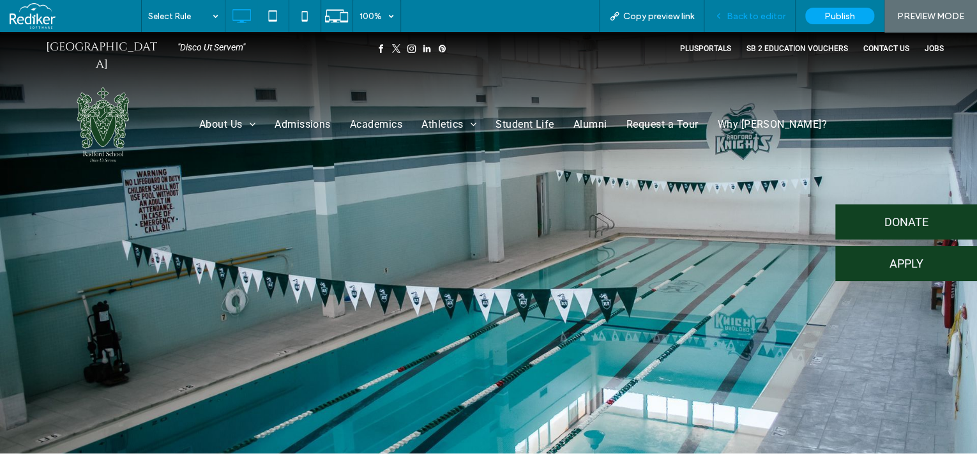
click at [764, 13] on span "Back to editor" at bounding box center [756, 16] width 59 height 11
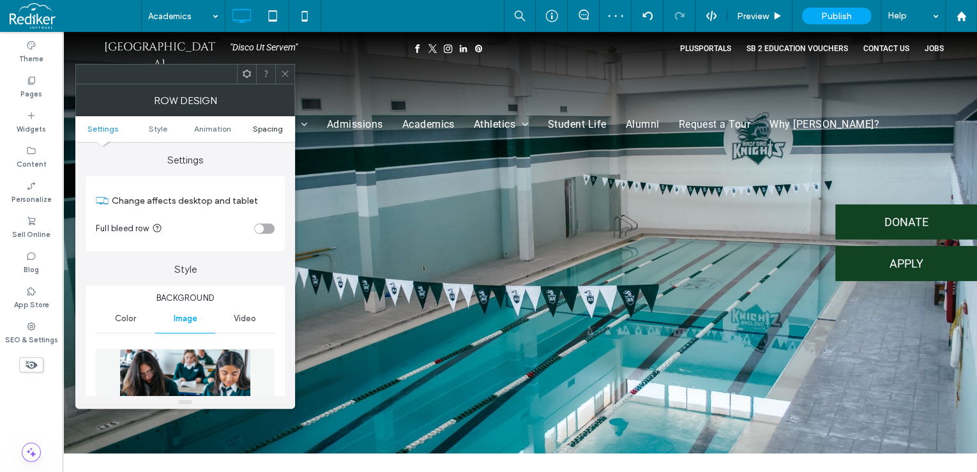
click at [265, 129] on span "Spacing" at bounding box center [268, 129] width 30 height 10
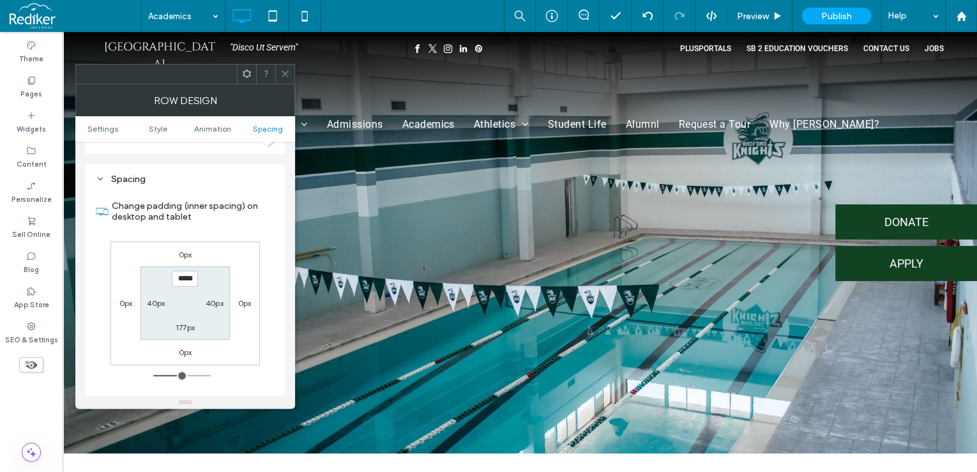
scroll to position [831, 0]
type input "***"
type input "**"
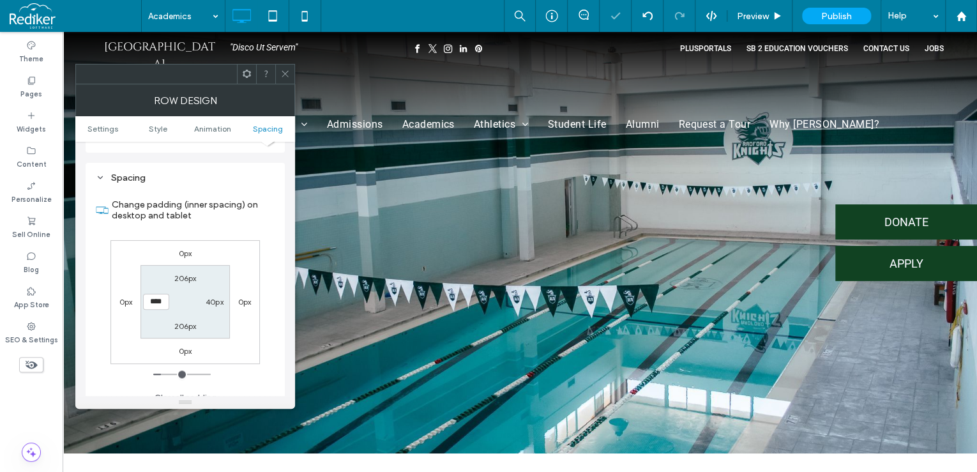
click at [287, 75] on icon at bounding box center [285, 74] width 10 height 10
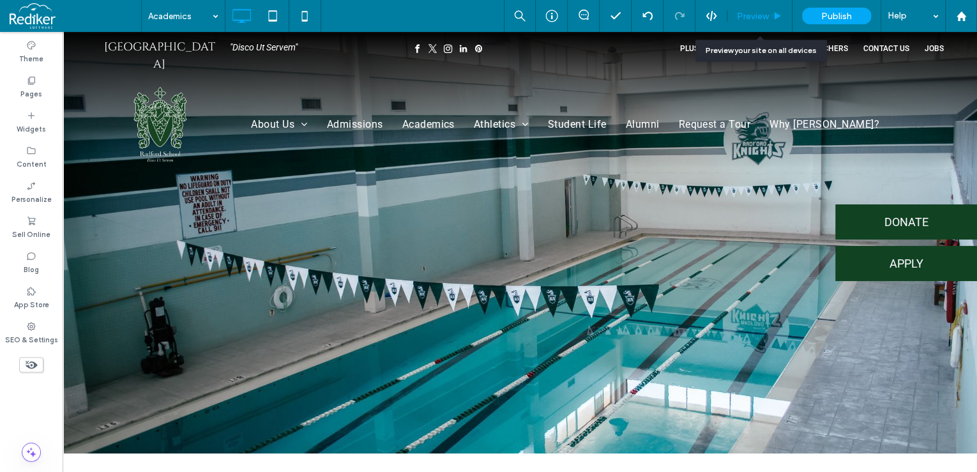
click at [763, 17] on span "Preview" at bounding box center [753, 16] width 32 height 11
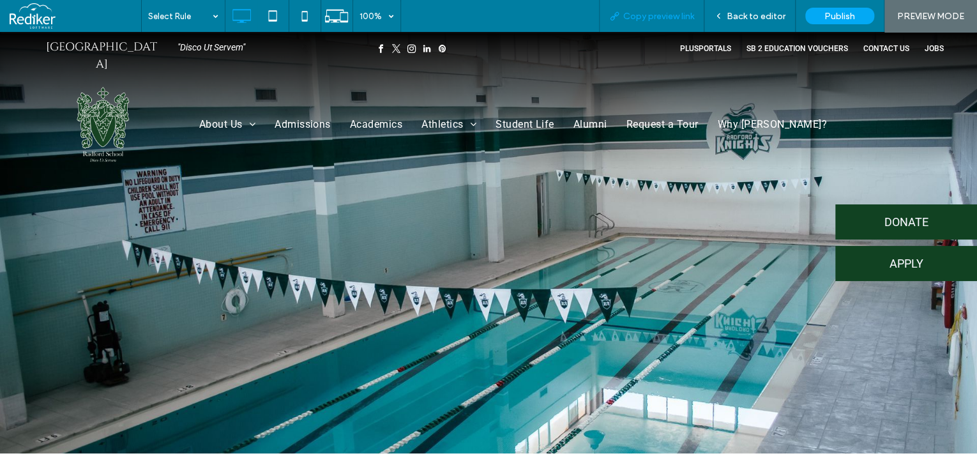
click at [646, 11] on span "Copy preview link" at bounding box center [658, 16] width 71 height 11
click at [764, 18] on span "Back to editor" at bounding box center [756, 16] width 59 height 11
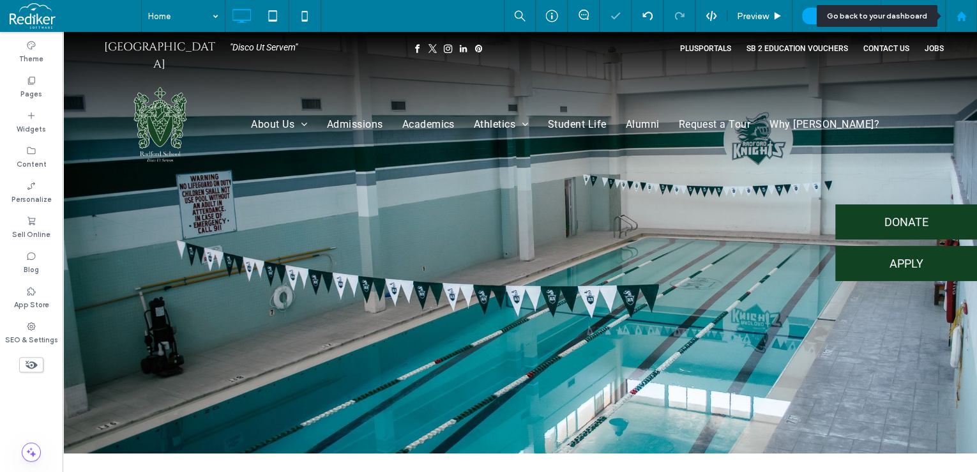
click at [957, 20] on use at bounding box center [961, 16] width 10 height 10
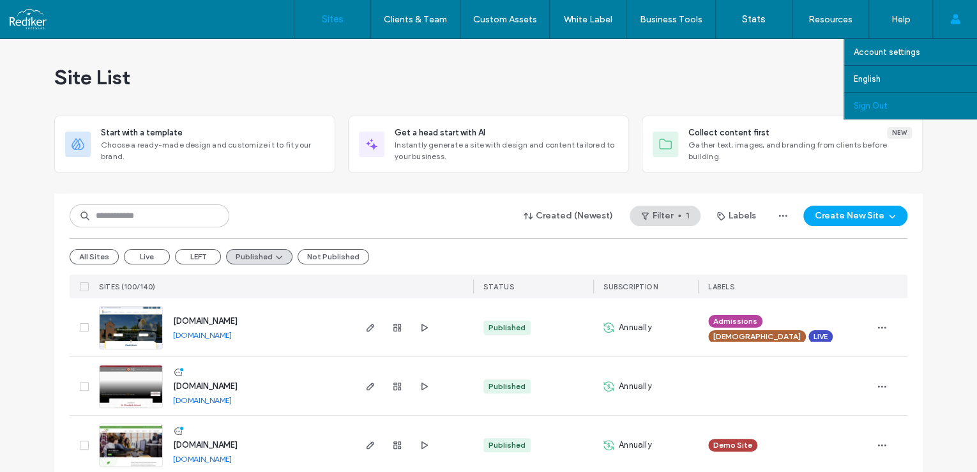
click at [905, 98] on link "Sign Out" at bounding box center [915, 106] width 123 height 26
